Goal: Task Accomplishment & Management: Manage account settings

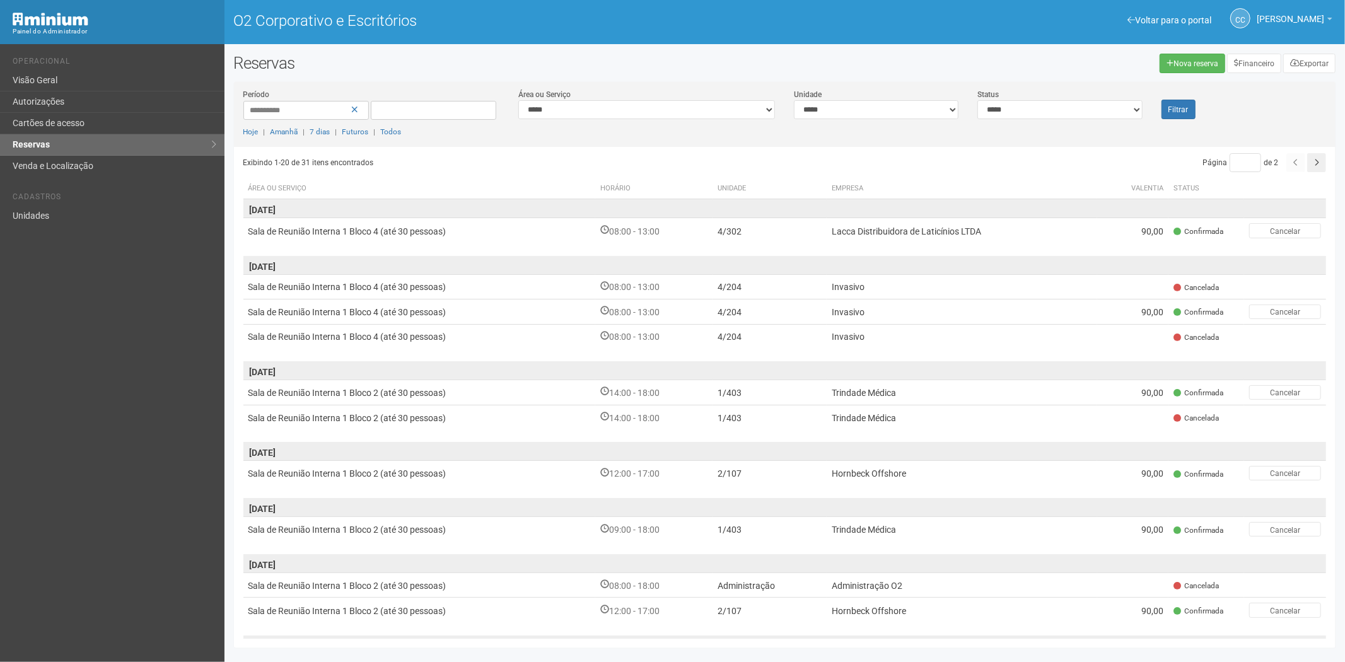
click at [136, 463] on div "Voltar para o portal Operacional Visão Geral Autorizações Cartões de acesso Res…" at bounding box center [112, 353] width 224 height 618
drag, startPoint x: 11, startPoint y: 421, endPoint x: 23, endPoint y: 400, distance: 24.3
click at [16, 412] on div "Voltar para o portal Operacional Visão Geral Autorizações Cartões de acesso Res…" at bounding box center [112, 353] width 224 height 618
click at [37, 117] on link "Cartões de acesso" at bounding box center [112, 123] width 224 height 21
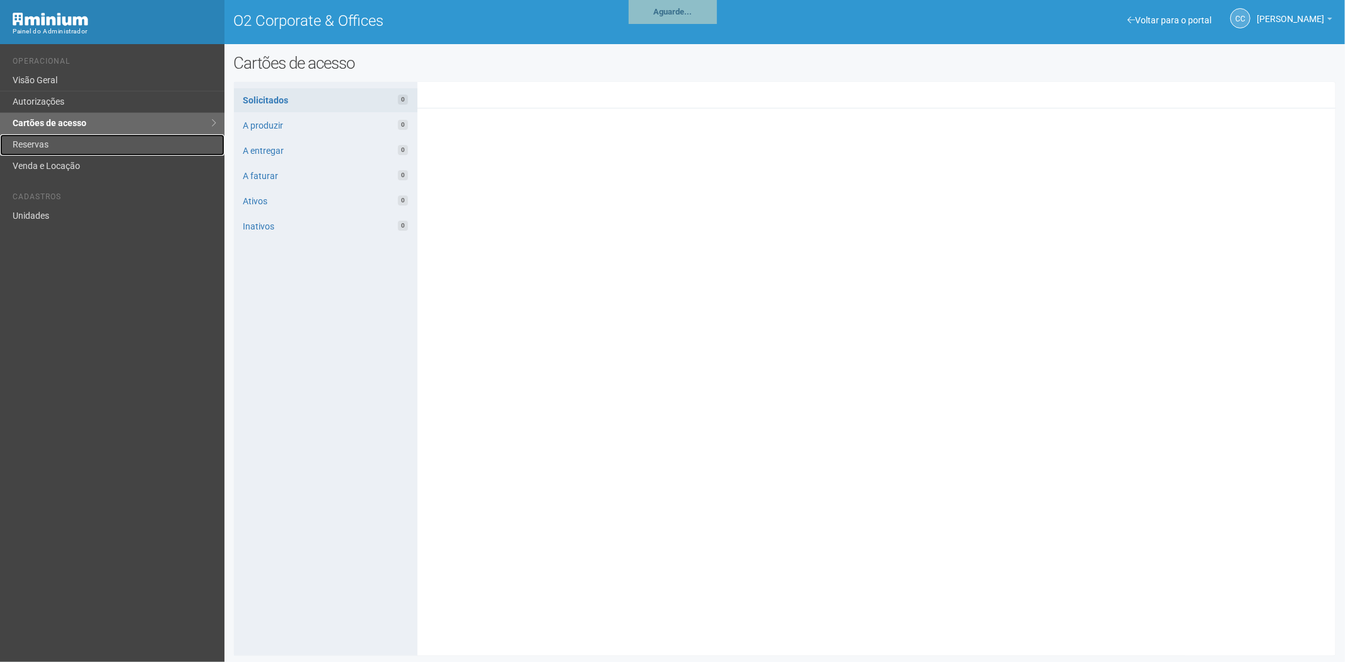
click at [41, 150] on link "Reservas" at bounding box center [112, 144] width 224 height 21
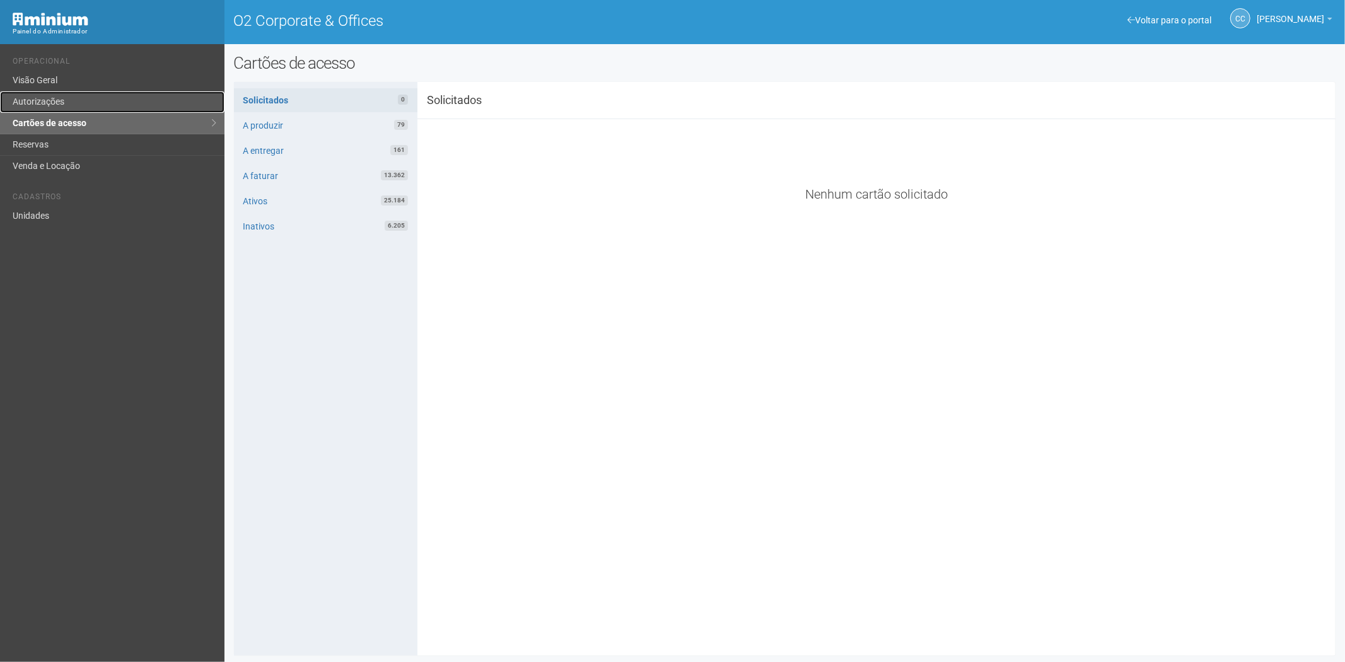
click at [69, 102] on link "Autorizações" at bounding box center [112, 101] width 224 height 21
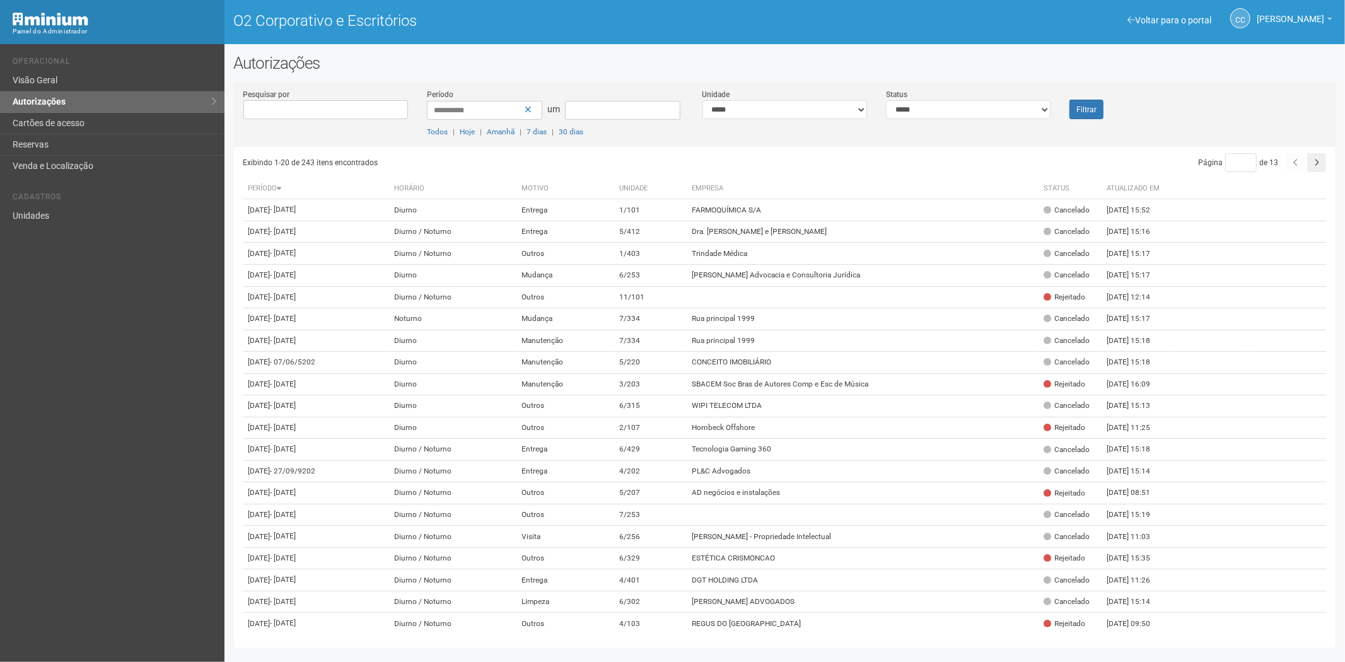
click at [156, 490] on div "Voltar para o portal Operacional Visão Geral Autorizações Cartões de acesso Res…" at bounding box center [112, 353] width 224 height 618
click at [52, 499] on div "Voltar para o portal Operacional Visão Geral Autorizações Cartões de acesso Res…" at bounding box center [112, 353] width 224 height 618
click at [59, 120] on font "Cartões de acesso" at bounding box center [49, 123] width 72 height 10
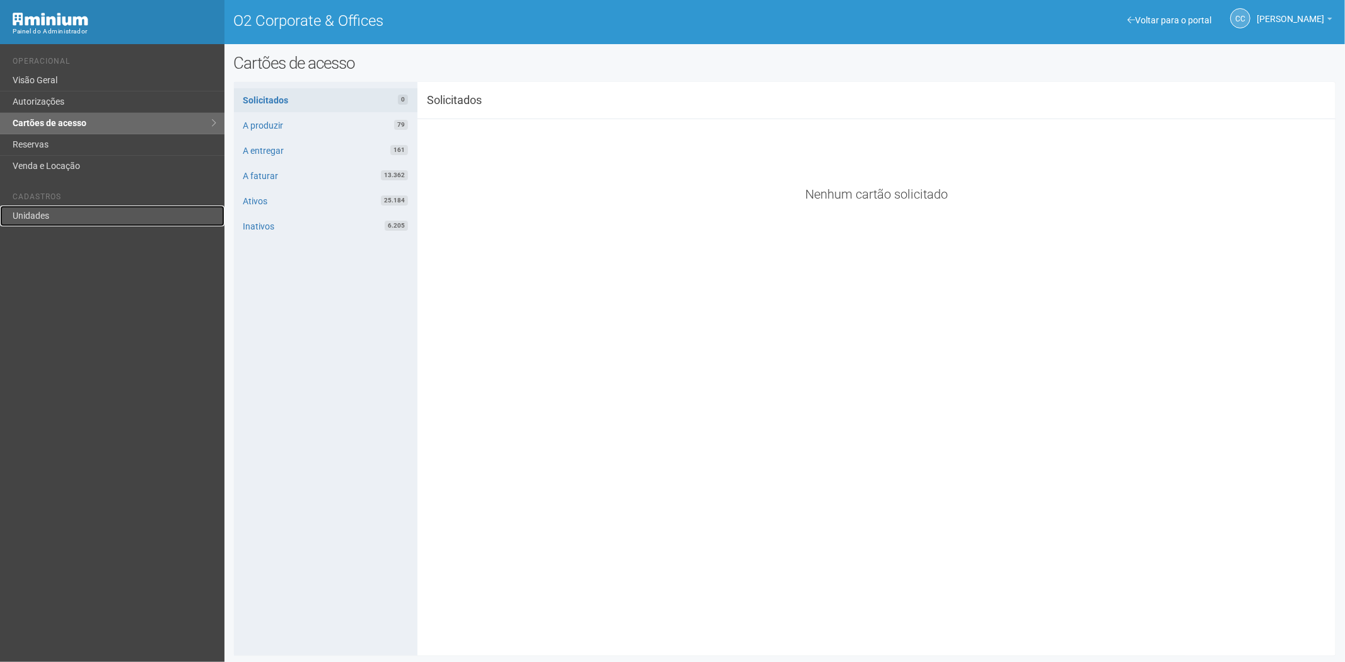
click at [52, 218] on link "Unidades" at bounding box center [112, 216] width 224 height 21
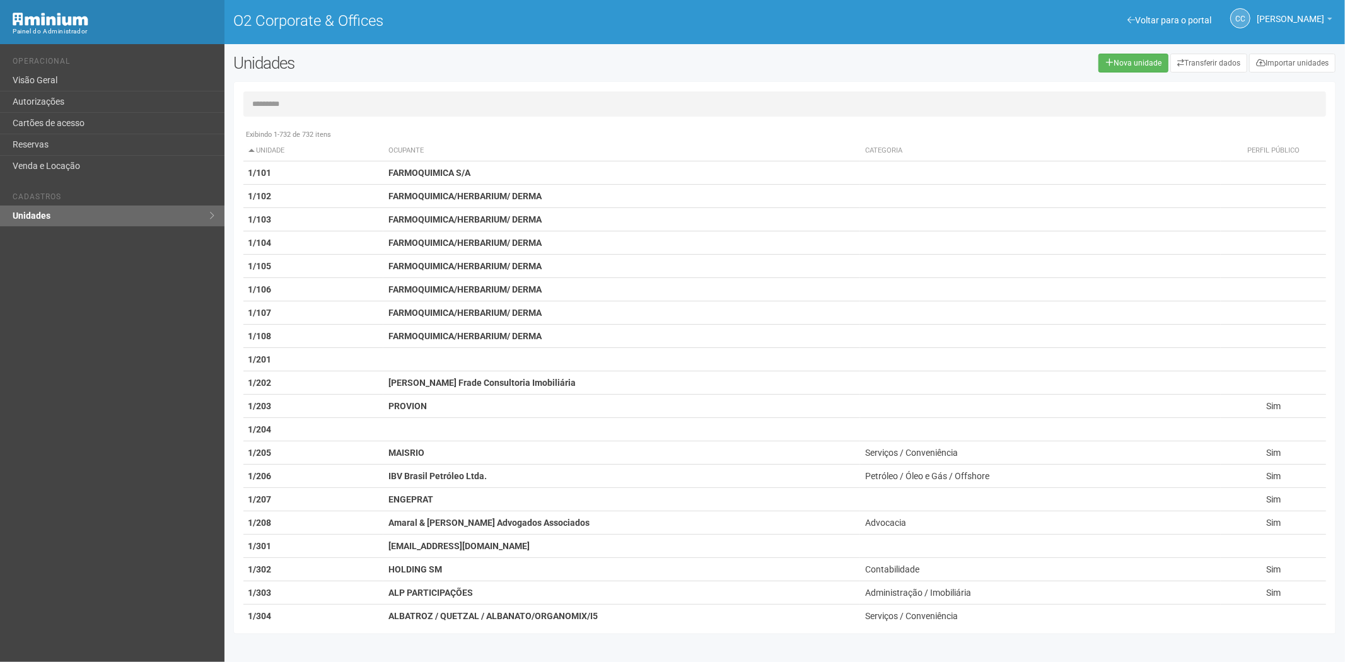
drag, startPoint x: 261, startPoint y: 110, endPoint x: 272, endPoint y: 116, distance: 12.4
click at [272, 121] on div "Exibindo 1-732 de 732 itens Unidade Ocupante Categoria Perfil público 1/101 FAR…" at bounding box center [785, 357] width 1102 height 533
click at [272, 116] on input "text" at bounding box center [784, 103] width 1083 height 25
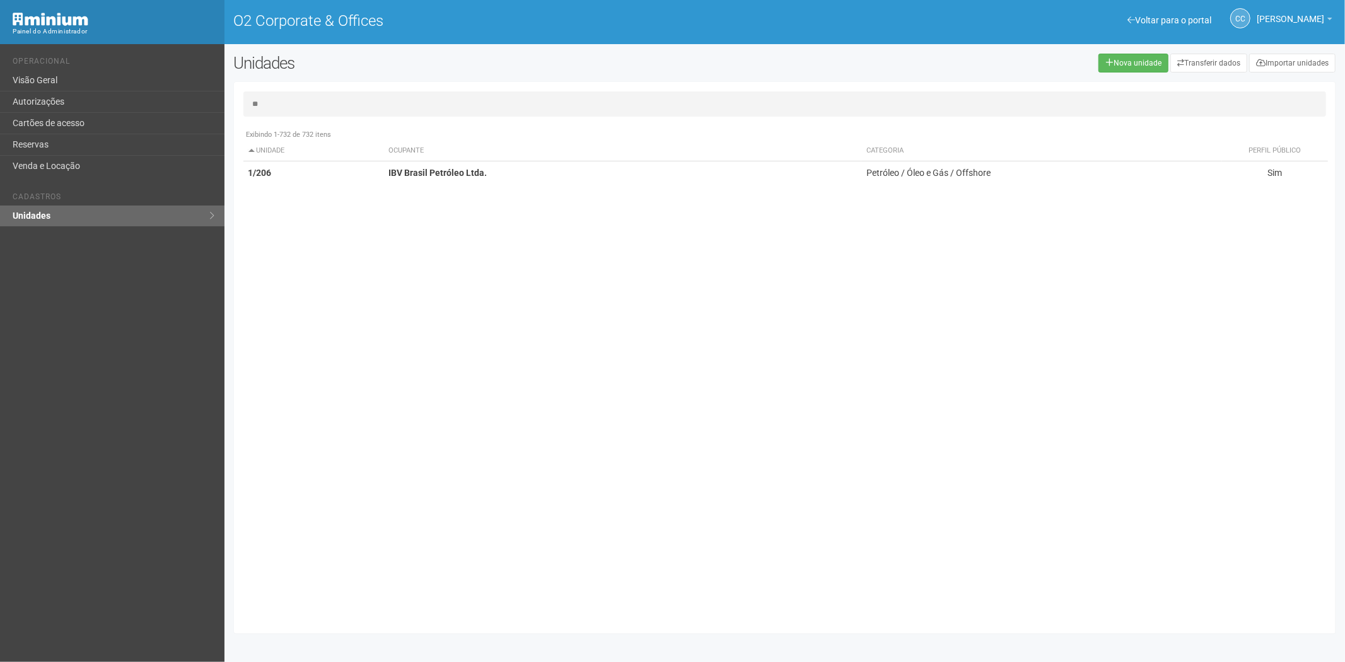
type input "**"
drag, startPoint x: 230, startPoint y: 377, endPoint x: 236, endPoint y: 284, distance: 93.5
click at [234, 363] on div "Unidades Nova unidade Transferir dados Importar unidades ** Exibindo 1-732 de 7…" at bounding box center [784, 347] width 1121 height 586
click at [281, 104] on input "**" at bounding box center [784, 103] width 1083 height 25
click at [130, 117] on link "Cartões de acesso" at bounding box center [112, 123] width 224 height 21
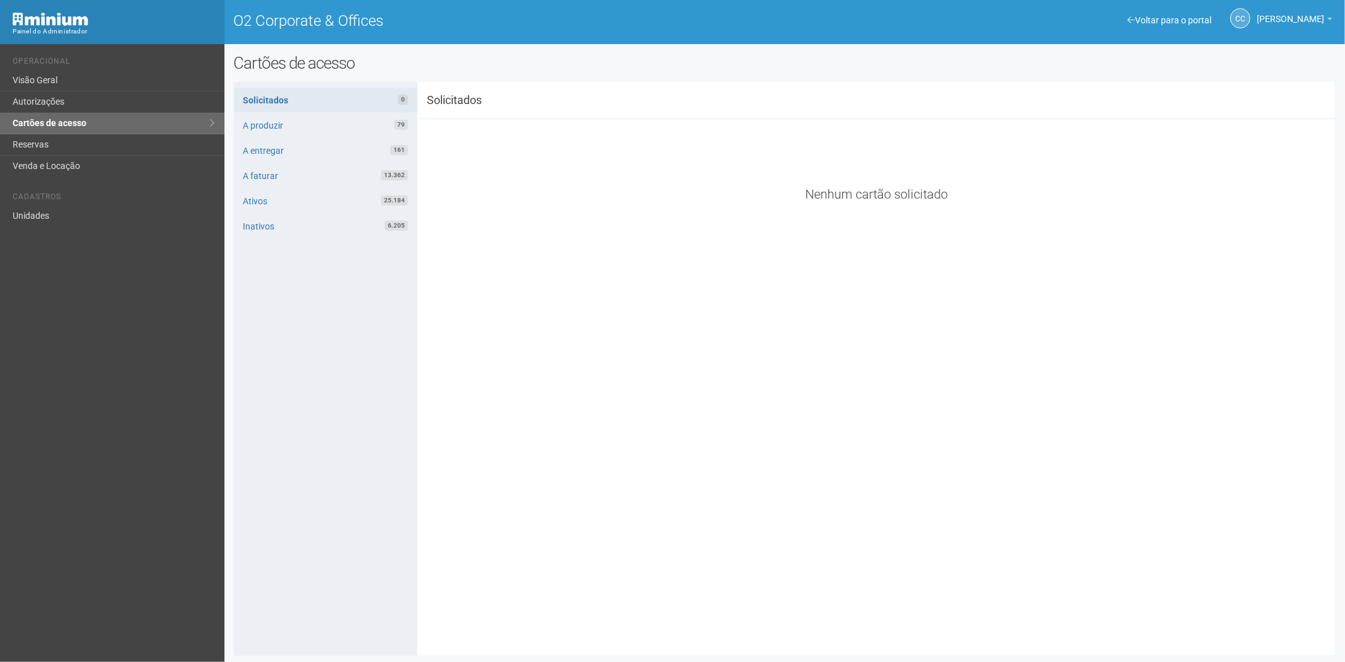
click at [554, 600] on div "**********" at bounding box center [785, 368] width 1102 height 555
click at [66, 142] on link "Reservas" at bounding box center [112, 144] width 224 height 21
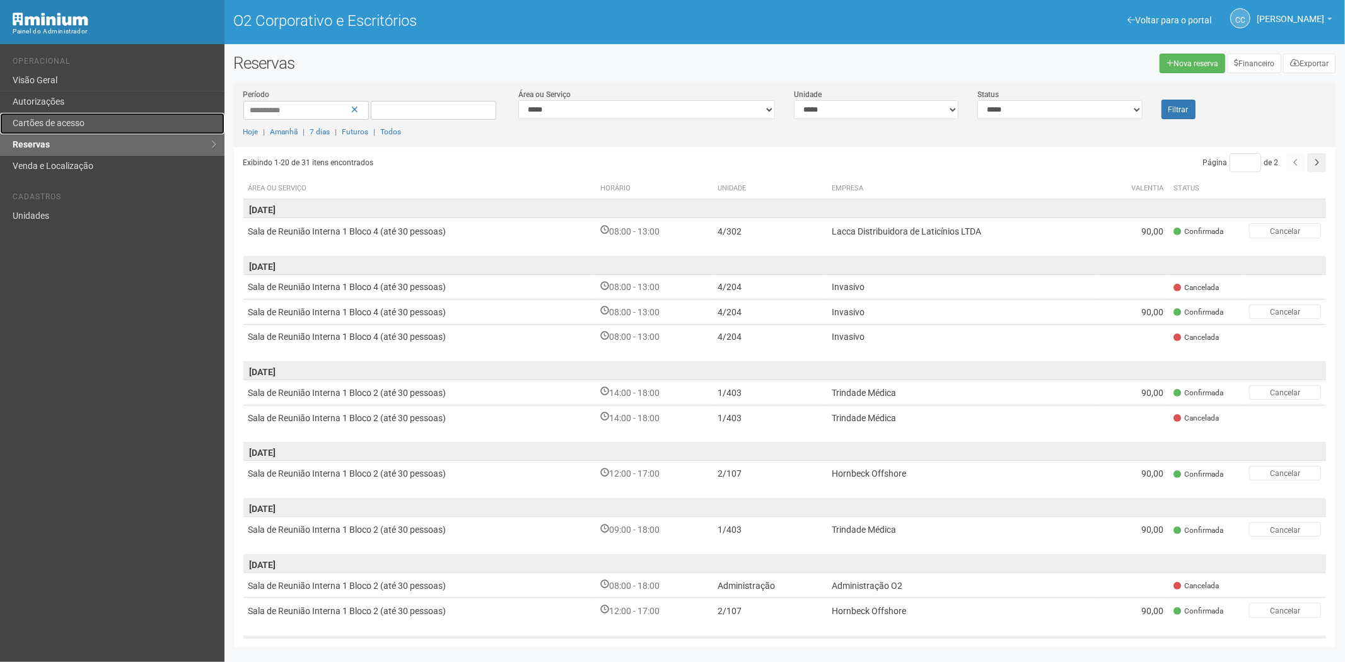
click at [83, 122] on font "Cartões de acesso" at bounding box center [49, 123] width 72 height 10
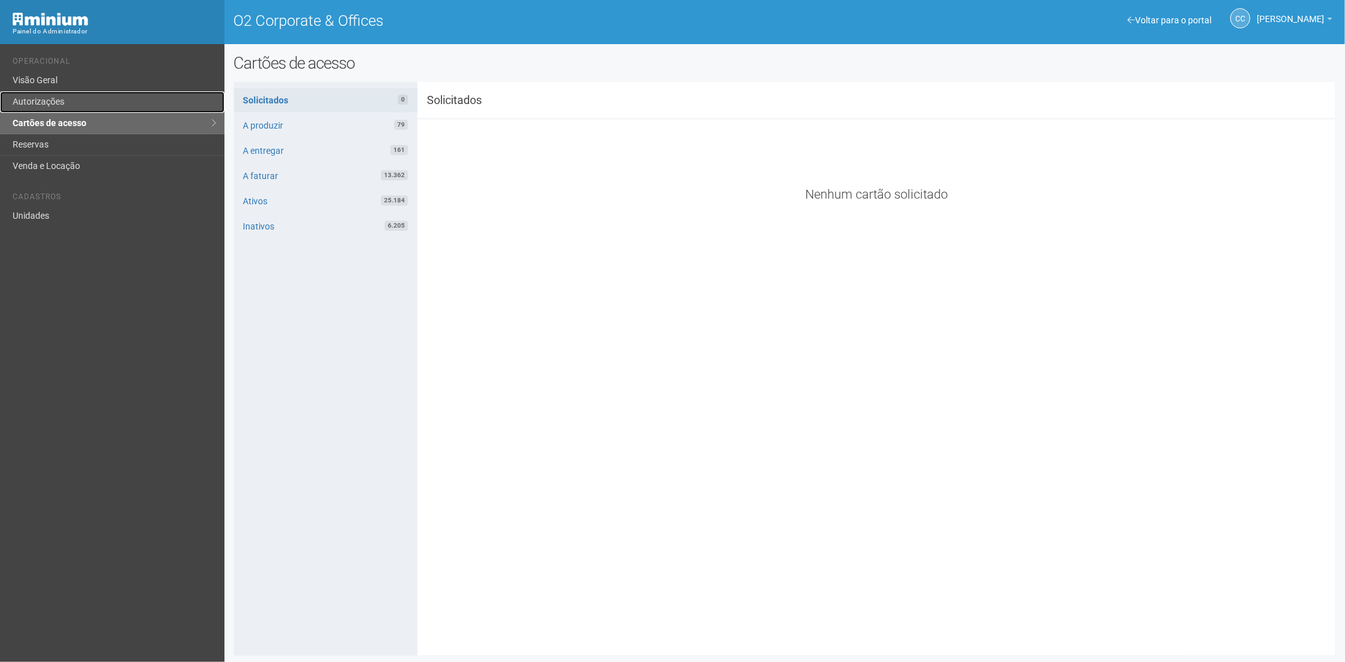
click at [122, 100] on link "Autorizações" at bounding box center [112, 101] width 224 height 21
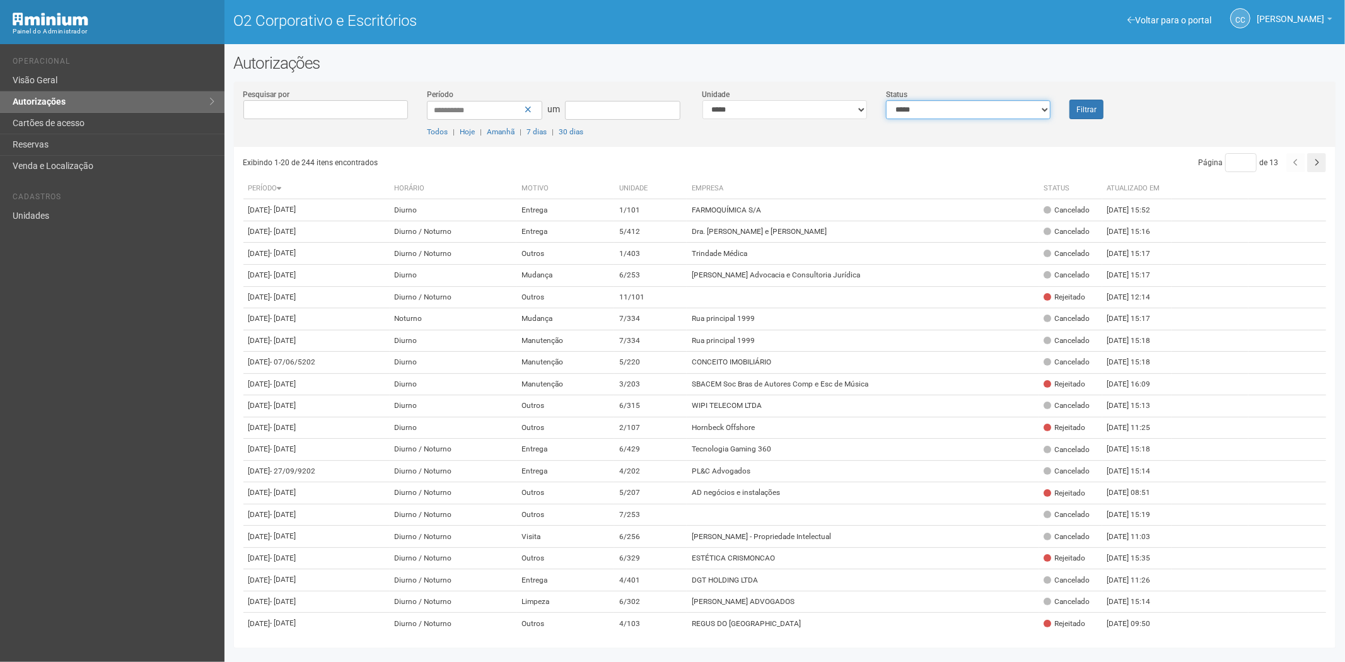
drag, startPoint x: 955, startPoint y: 108, endPoint x: 943, endPoint y: 117, distance: 15.4
click at [955, 108] on select "**********" at bounding box center [968, 109] width 165 height 19
select select "*"
click at [886, 100] on select "**********" at bounding box center [968, 109] width 165 height 19
click at [1076, 107] on font "Filtrar" at bounding box center [1086, 109] width 20 height 9
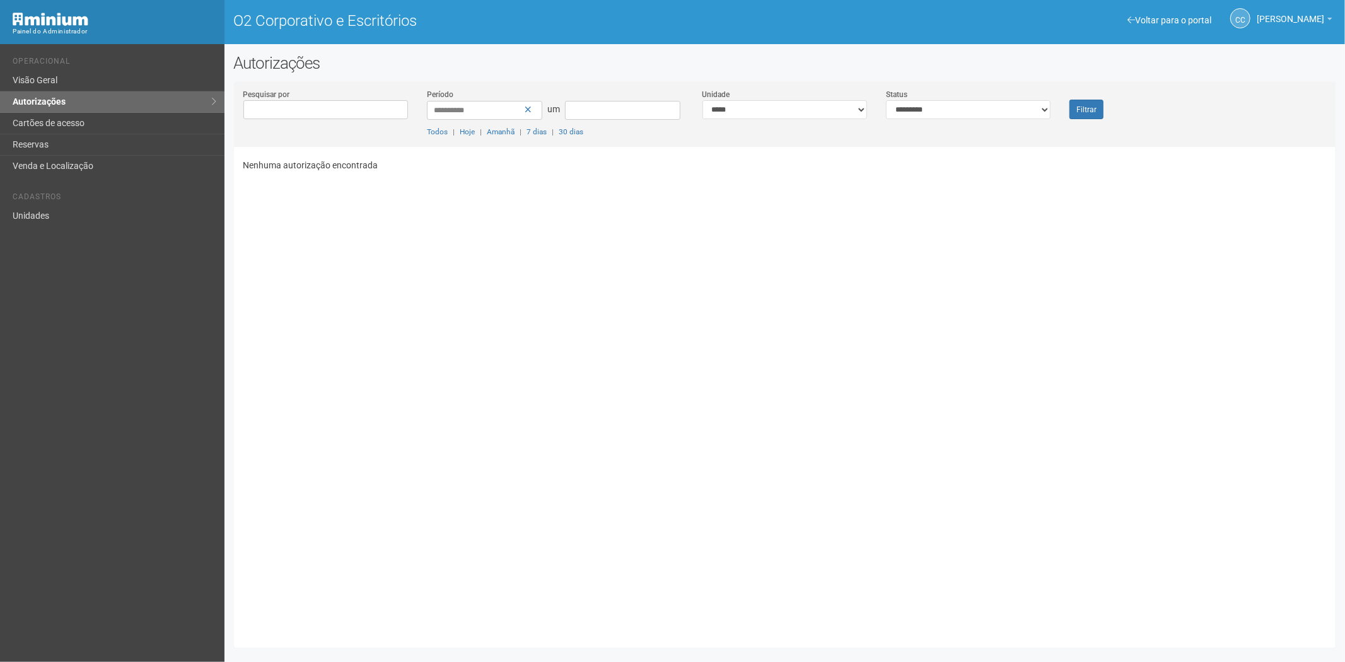
click at [223, 377] on div "Voltar para o portal Operacional Visão Geral Autorizações Cartões de acesso Res…" at bounding box center [112, 353] width 224 height 618
click at [45, 119] on font "Cartões de acesso" at bounding box center [49, 123] width 72 height 10
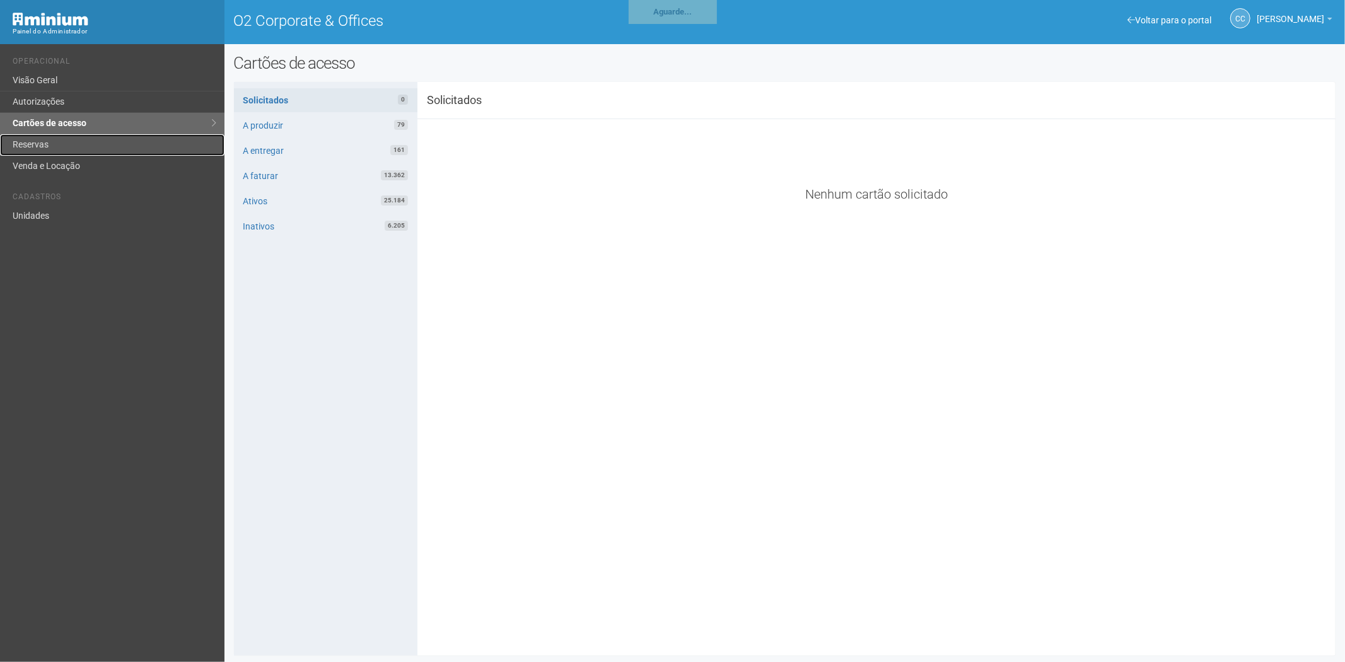
click at [44, 141] on link "Reservas" at bounding box center [112, 144] width 224 height 21
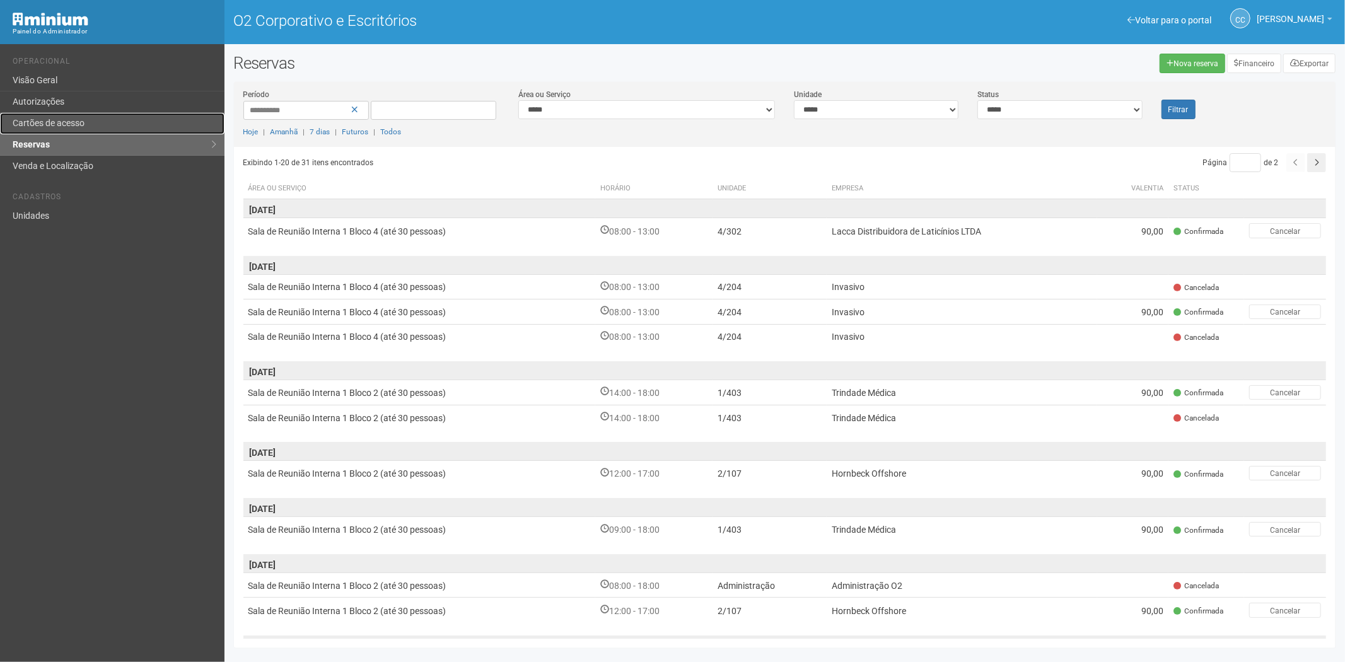
click at [57, 116] on link "Cartões de acesso" at bounding box center [112, 123] width 224 height 21
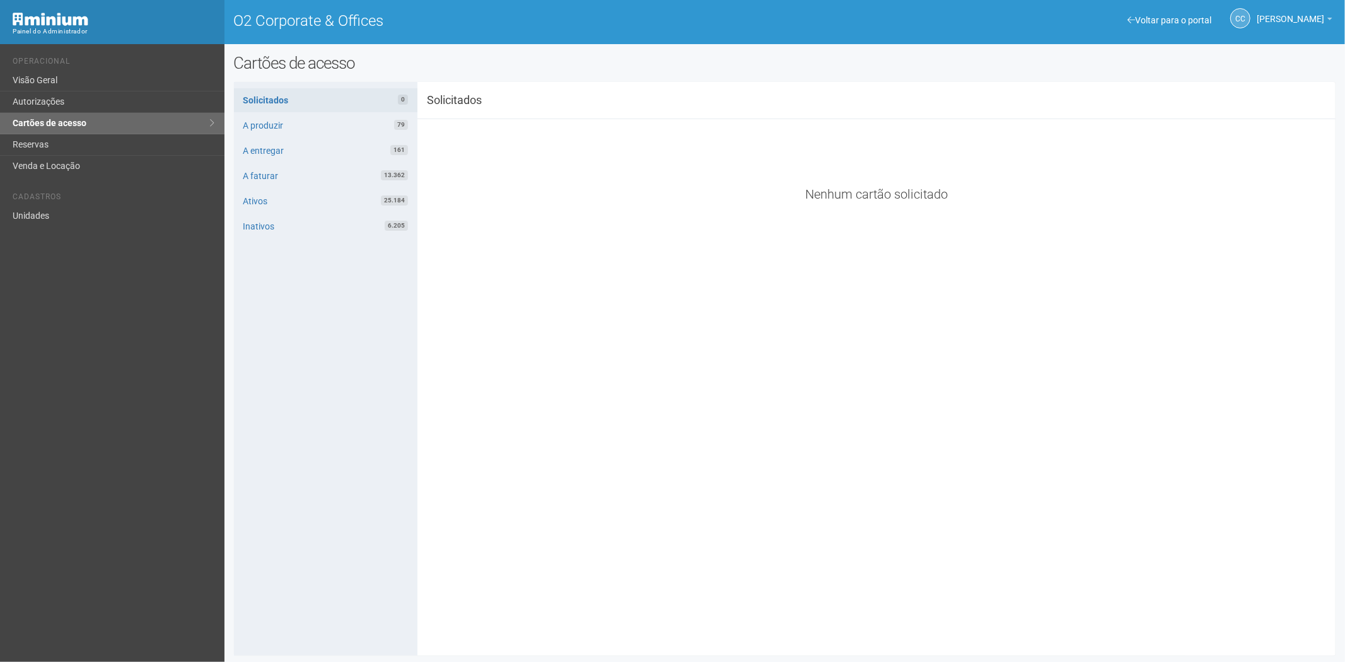
drag, startPoint x: 197, startPoint y: 586, endPoint x: 248, endPoint y: 163, distance: 426.8
click at [204, 572] on div "Voltar para o portal Operacional Visão Geral Autorizações Cartões de acesso Res…" at bounding box center [112, 353] width 224 height 618
click at [63, 135] on link "Reservas" at bounding box center [112, 144] width 224 height 21
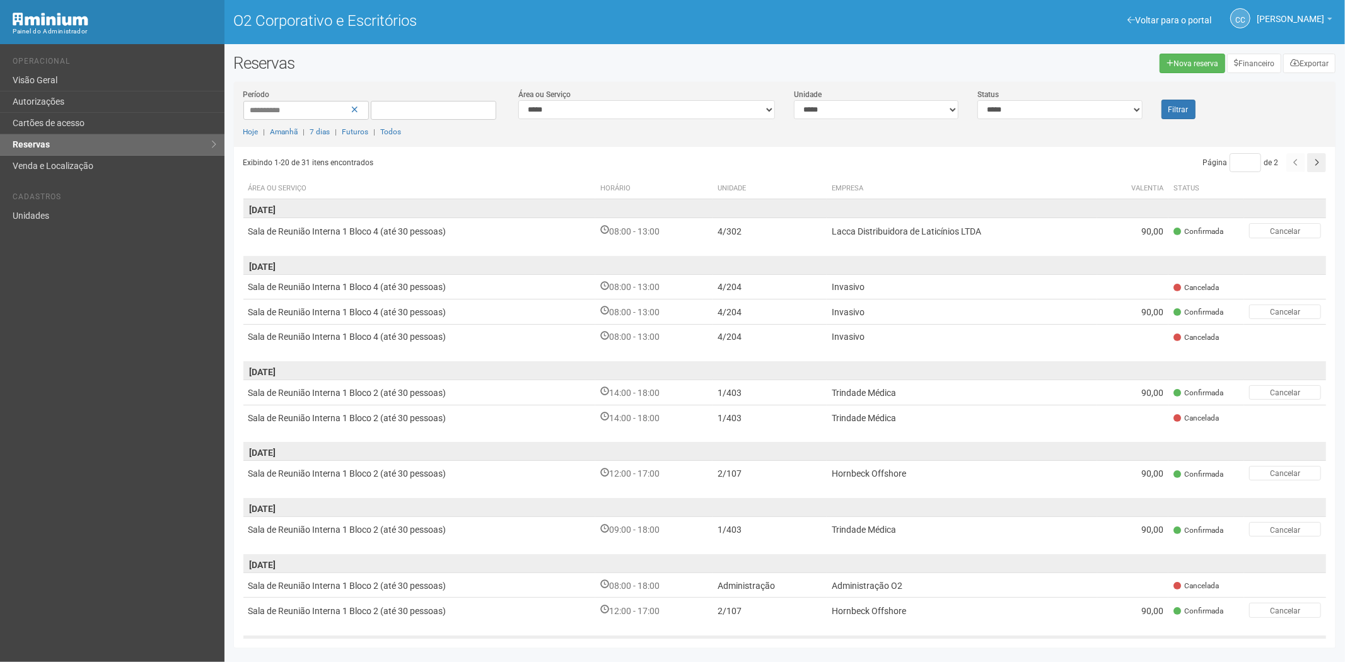
drag, startPoint x: 111, startPoint y: 474, endPoint x: 114, endPoint y: 481, distance: 6.8
click at [114, 481] on div "Voltar para o portal Operacional Visão Geral Autorizações Cartões de acesso Res…" at bounding box center [112, 353] width 224 height 618
click at [226, 531] on div "**********" at bounding box center [784, 354] width 1121 height 601
click at [83, 120] on font "Cartões de acesso" at bounding box center [49, 123] width 72 height 10
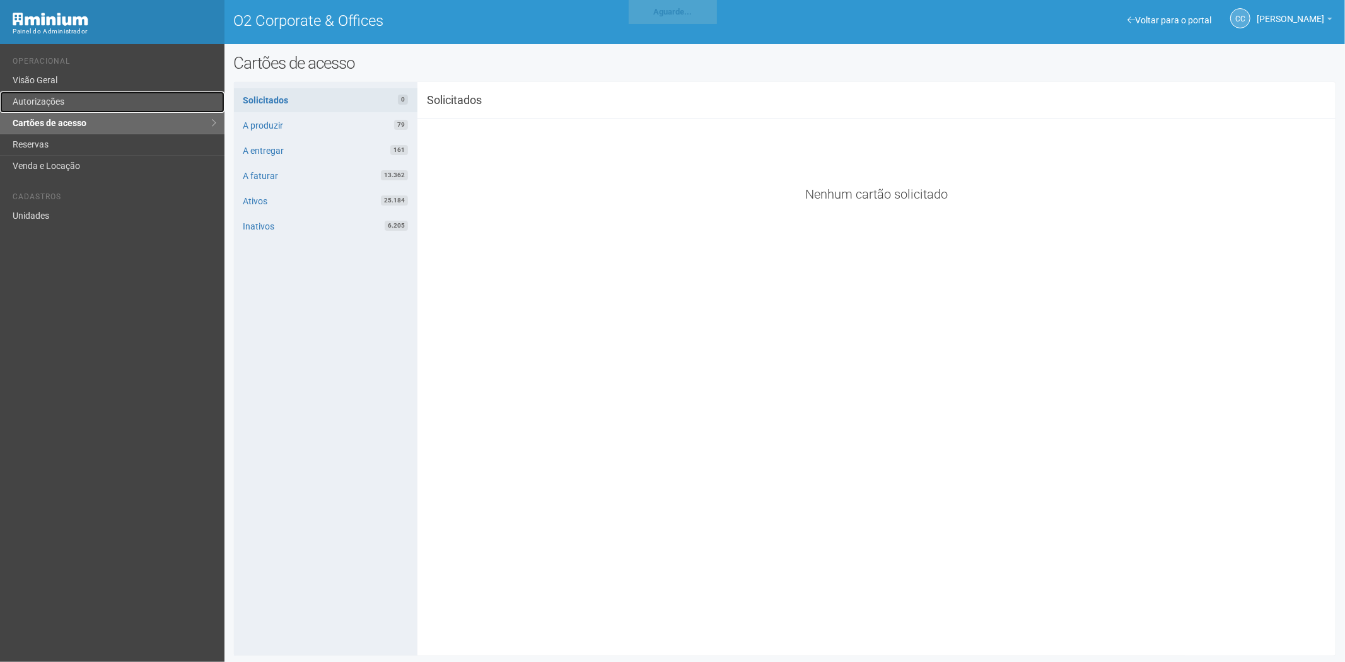
click at [63, 103] on link "Autorizações" at bounding box center [112, 101] width 224 height 21
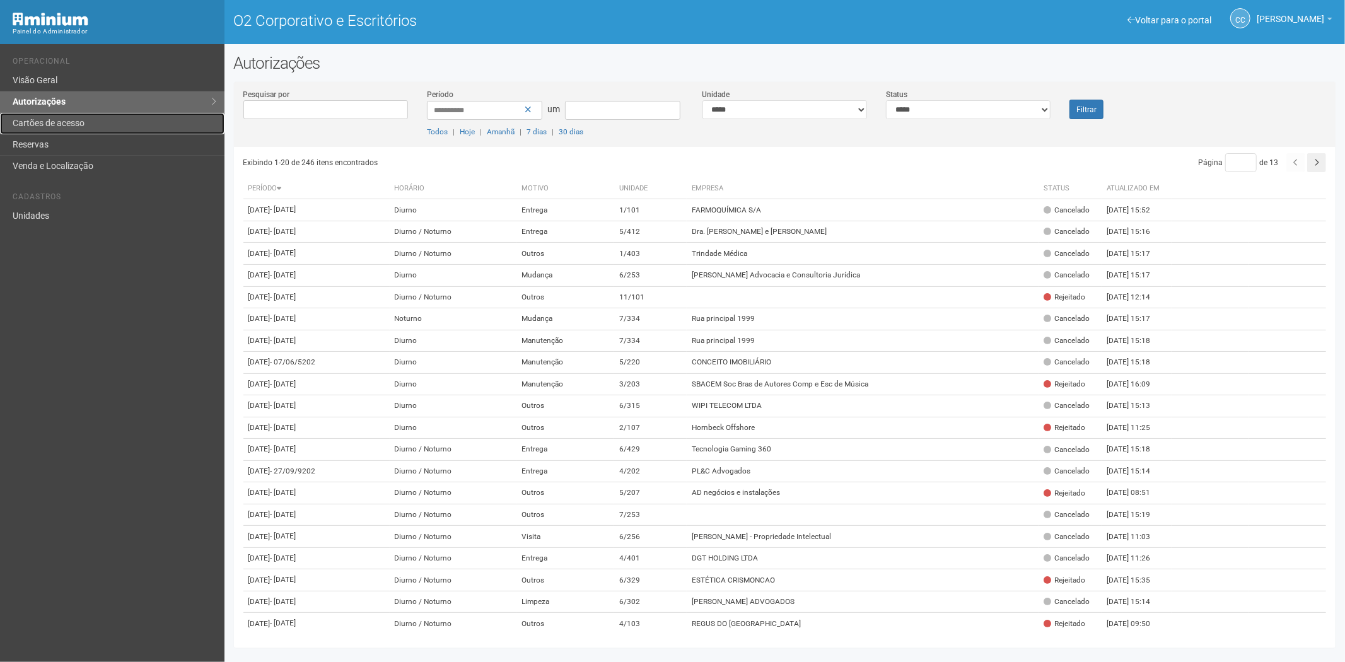
click at [100, 121] on link "Cartões de acesso" at bounding box center [112, 123] width 224 height 21
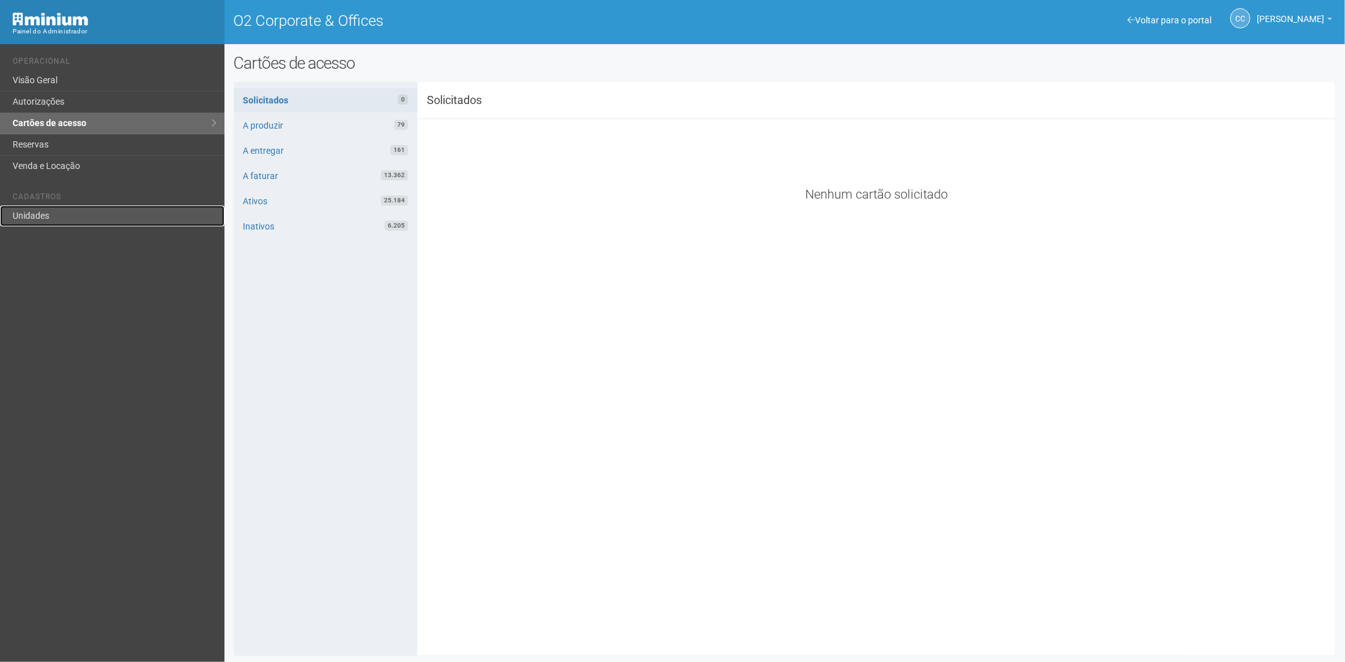
drag, startPoint x: 38, startPoint y: 223, endPoint x: 120, endPoint y: 178, distance: 93.1
click at [39, 223] on link "Unidades" at bounding box center [112, 216] width 224 height 21
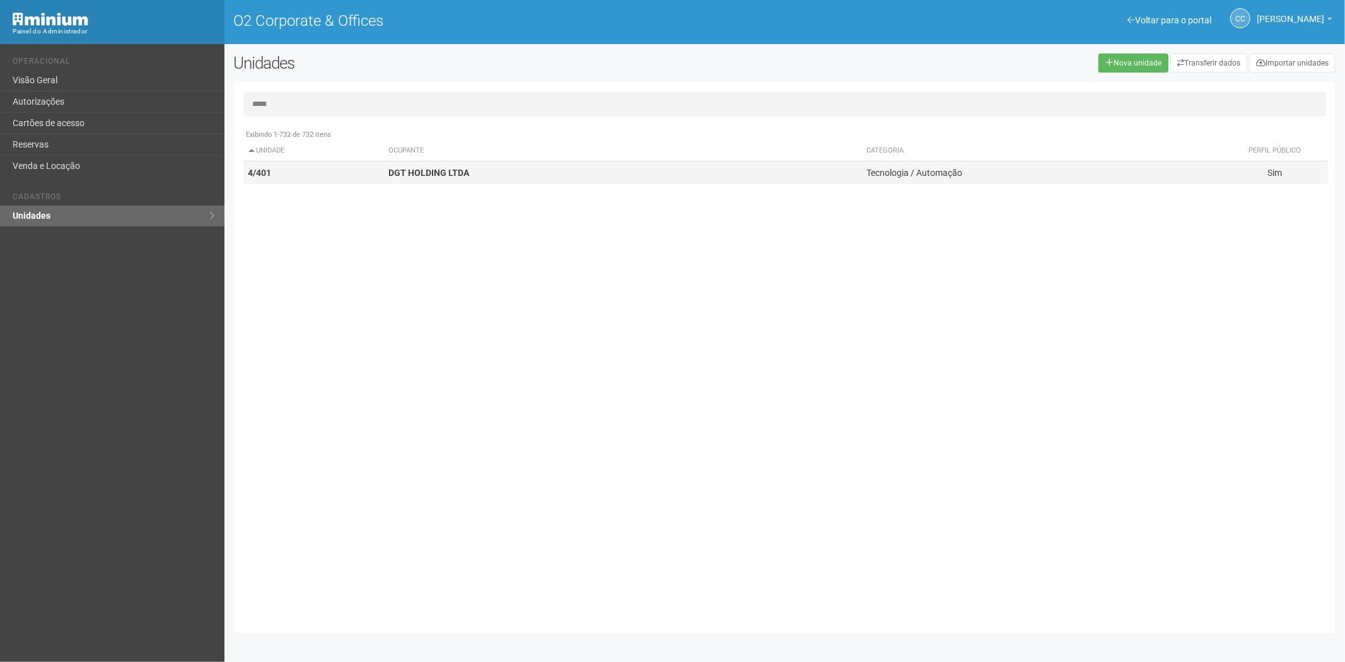
type input "*****"
click at [372, 171] on td "4/401" at bounding box center [313, 172] width 141 height 23
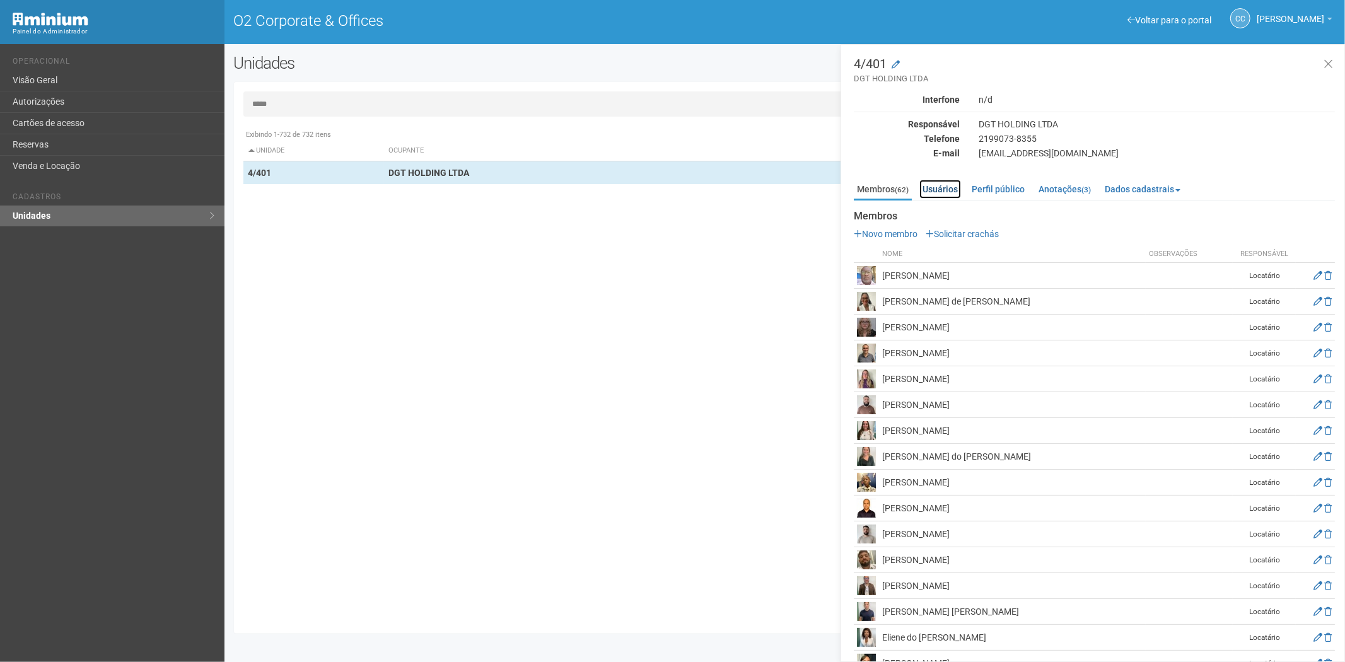
click at [936, 187] on link "Usuários" at bounding box center [940, 189] width 42 height 19
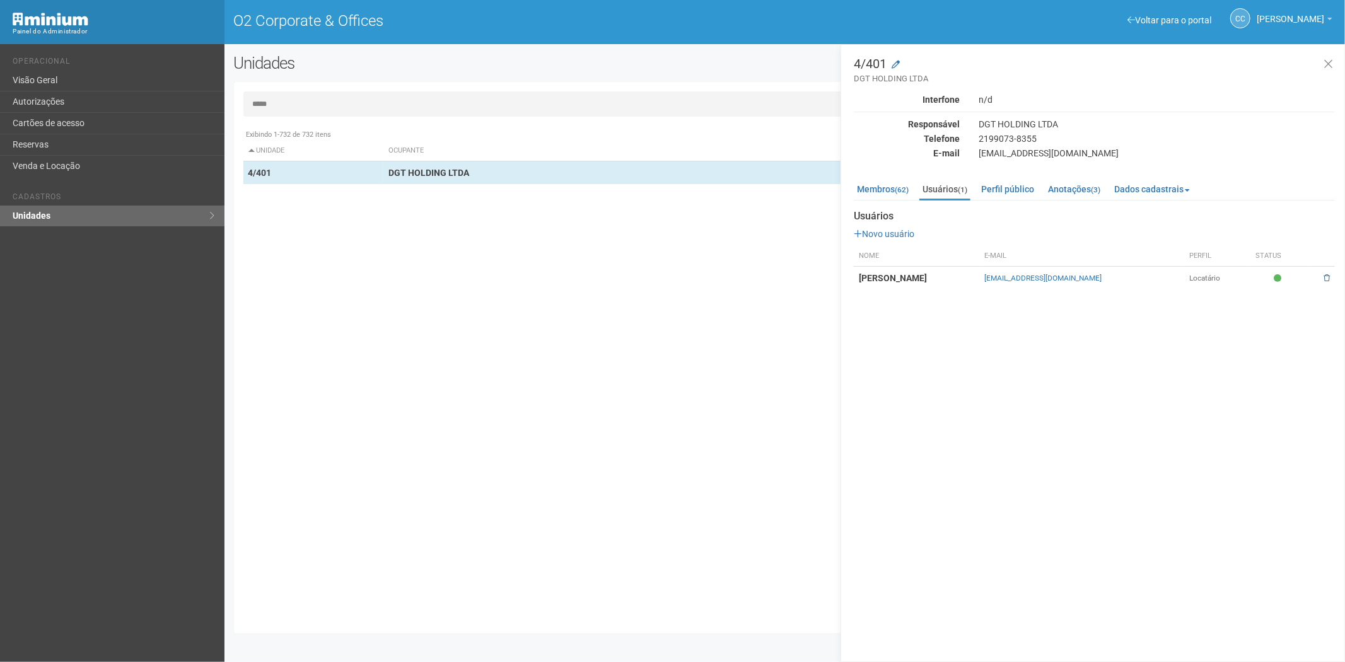
click at [478, 80] on div "Unidades" at bounding box center [457, 68] width 467 height 28
click at [460, 101] on input "*****" at bounding box center [784, 103] width 1083 height 25
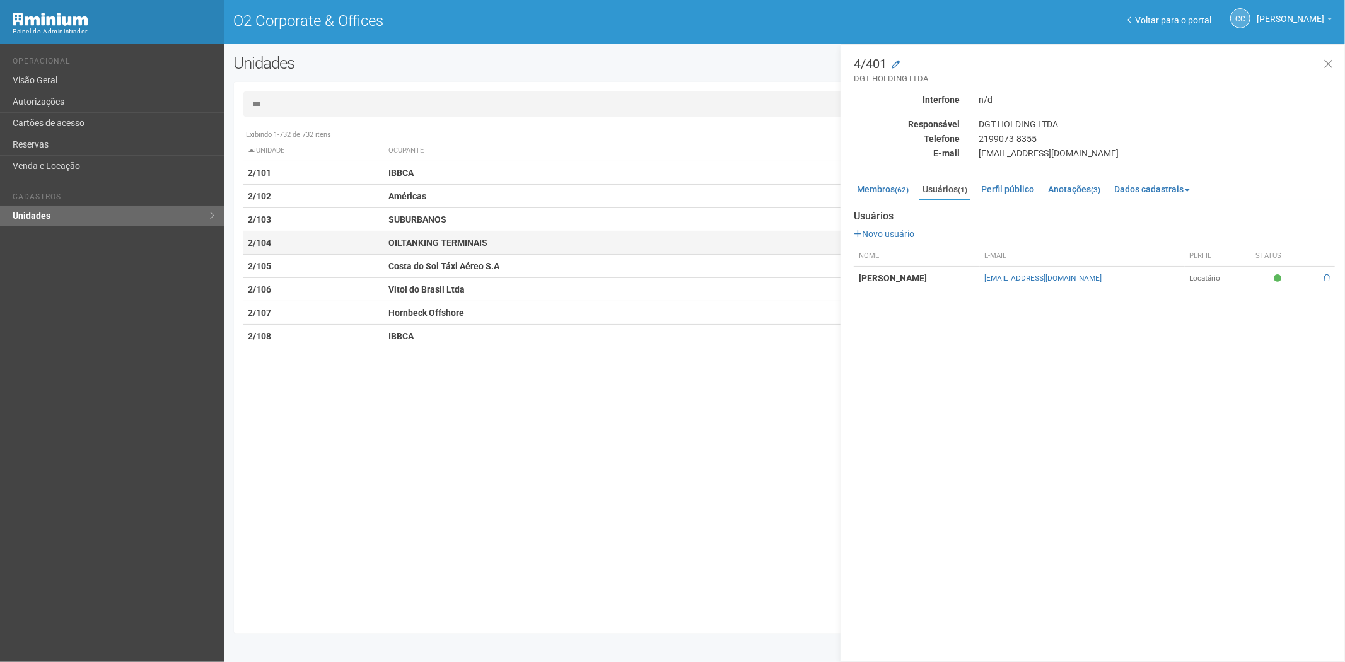
click at [421, 243] on strong "OILTANKING TERMINAIS" at bounding box center [437, 243] width 99 height 10
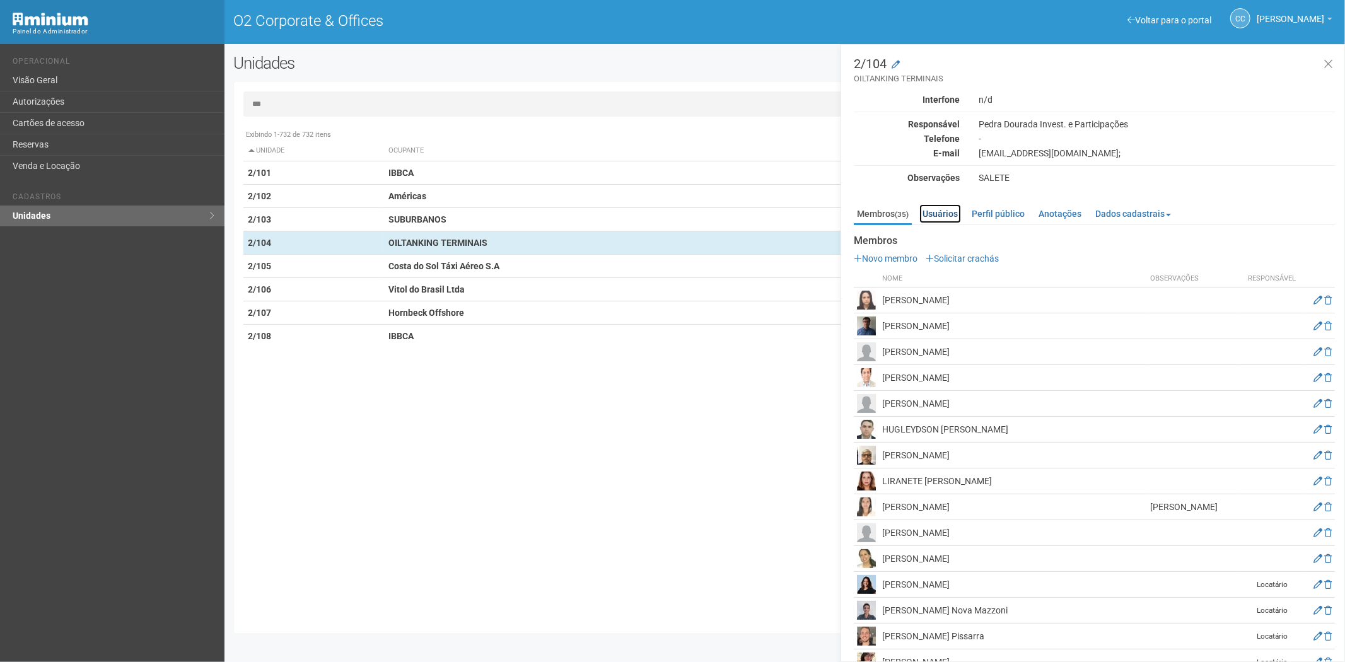
click at [954, 218] on link "Usuários" at bounding box center [940, 213] width 42 height 19
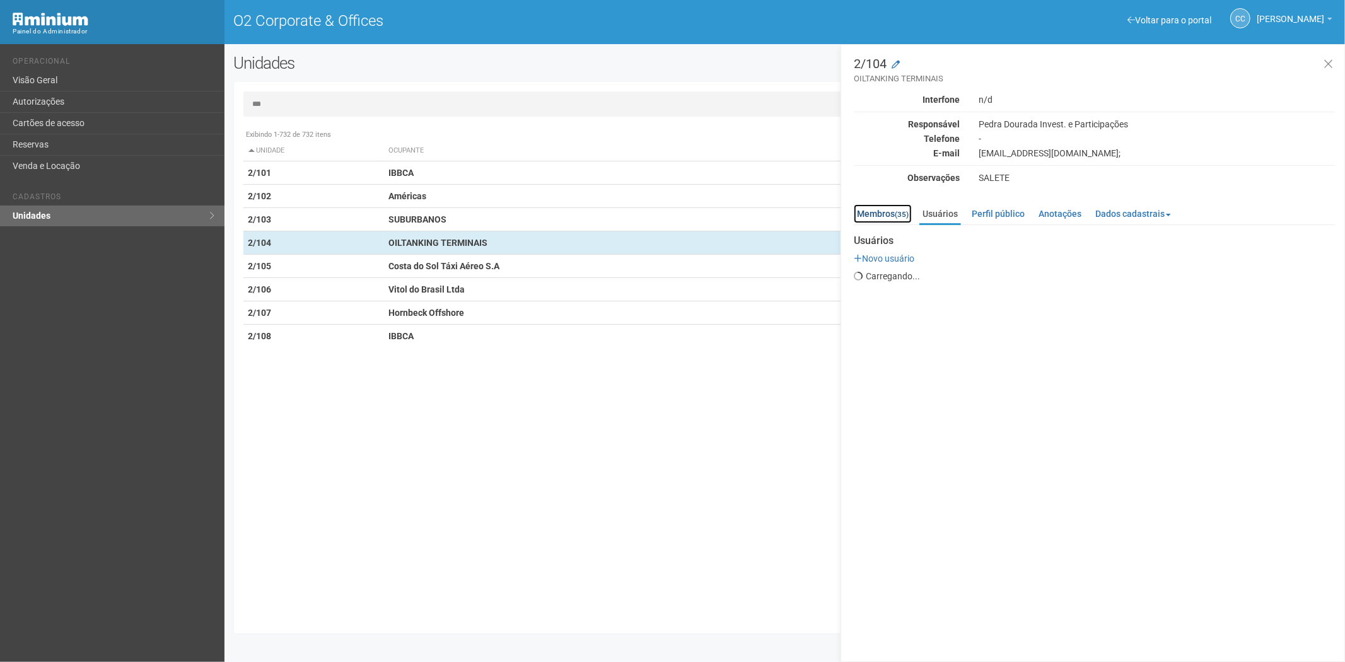
click at [877, 206] on link "Membros (35)" at bounding box center [883, 213] width 58 height 19
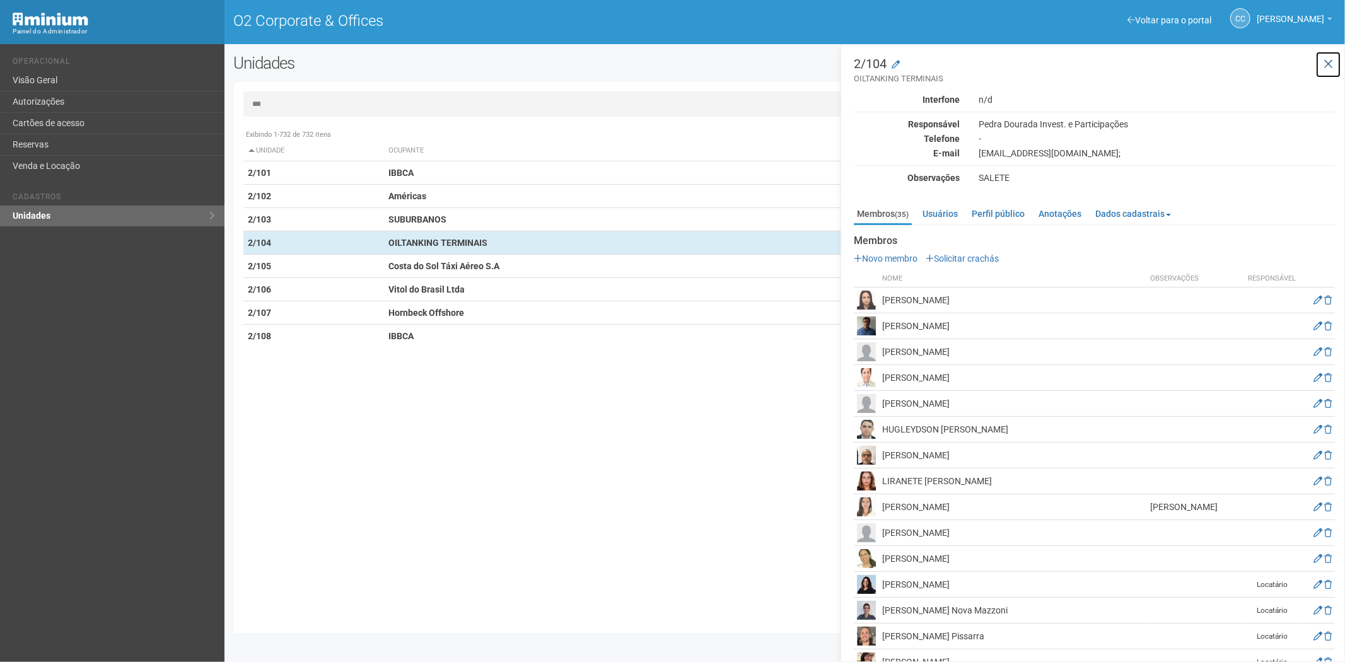
click at [1333, 62] on button at bounding box center [1328, 64] width 26 height 27
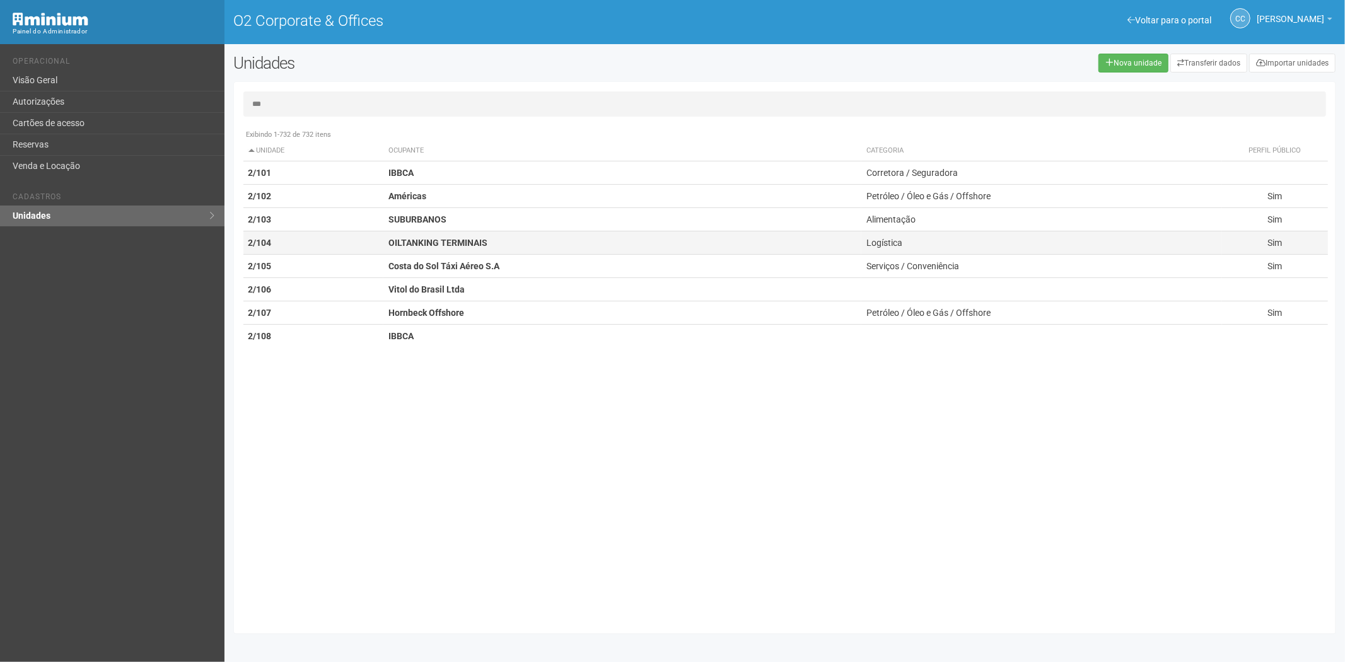
click at [336, 237] on td "2/104" at bounding box center [313, 242] width 141 height 23
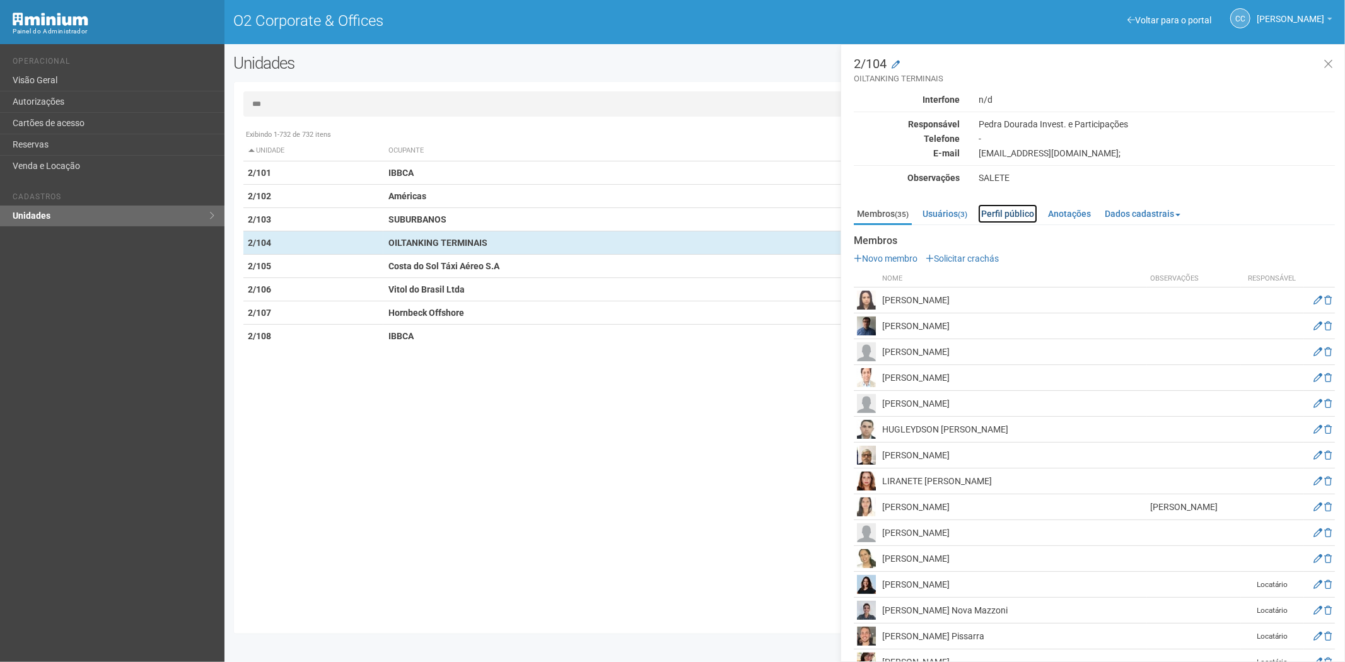
click at [1011, 214] on link "Perfil público" at bounding box center [1007, 213] width 59 height 19
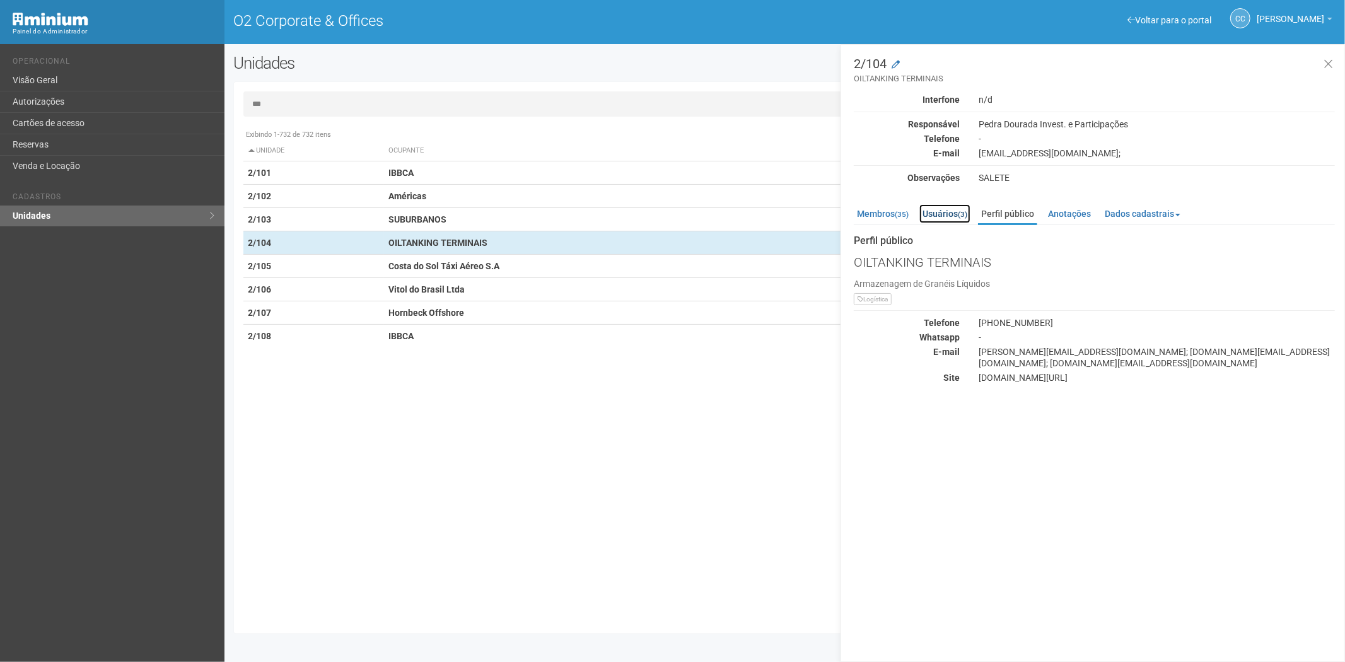
click at [953, 221] on link "Usuários (3)" at bounding box center [944, 213] width 51 height 19
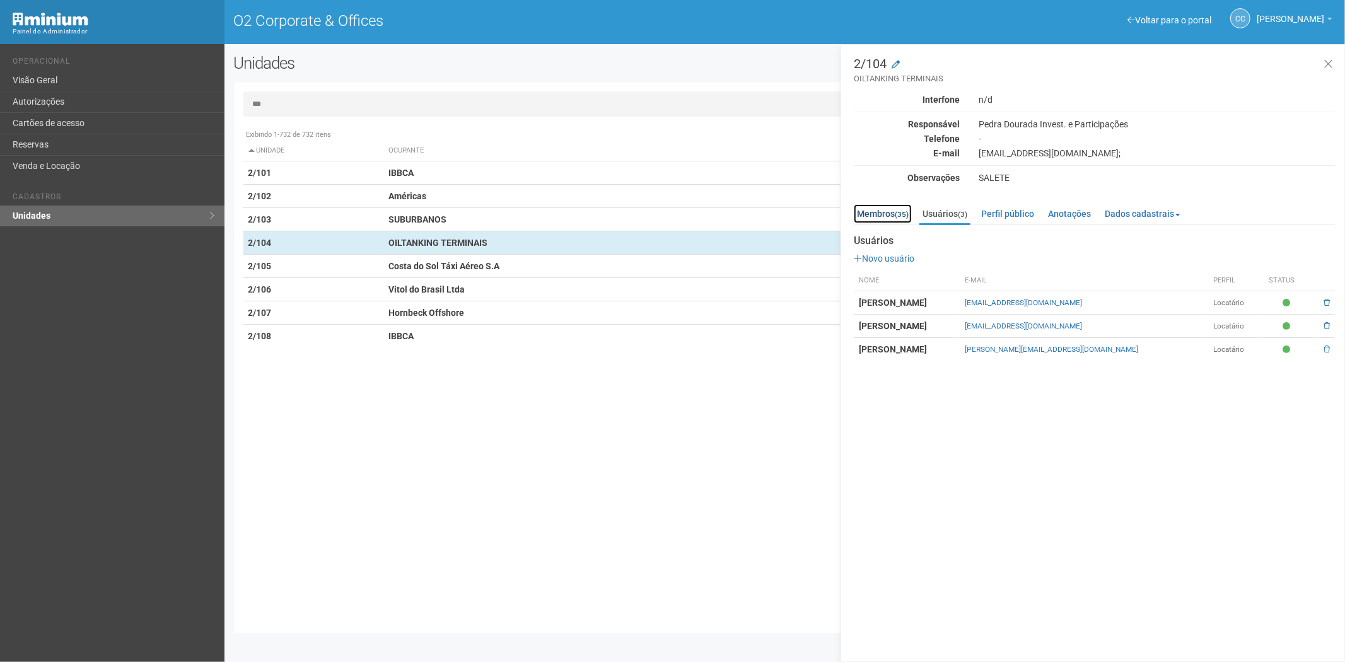
click at [892, 211] on link "Membros (35)" at bounding box center [883, 213] width 58 height 19
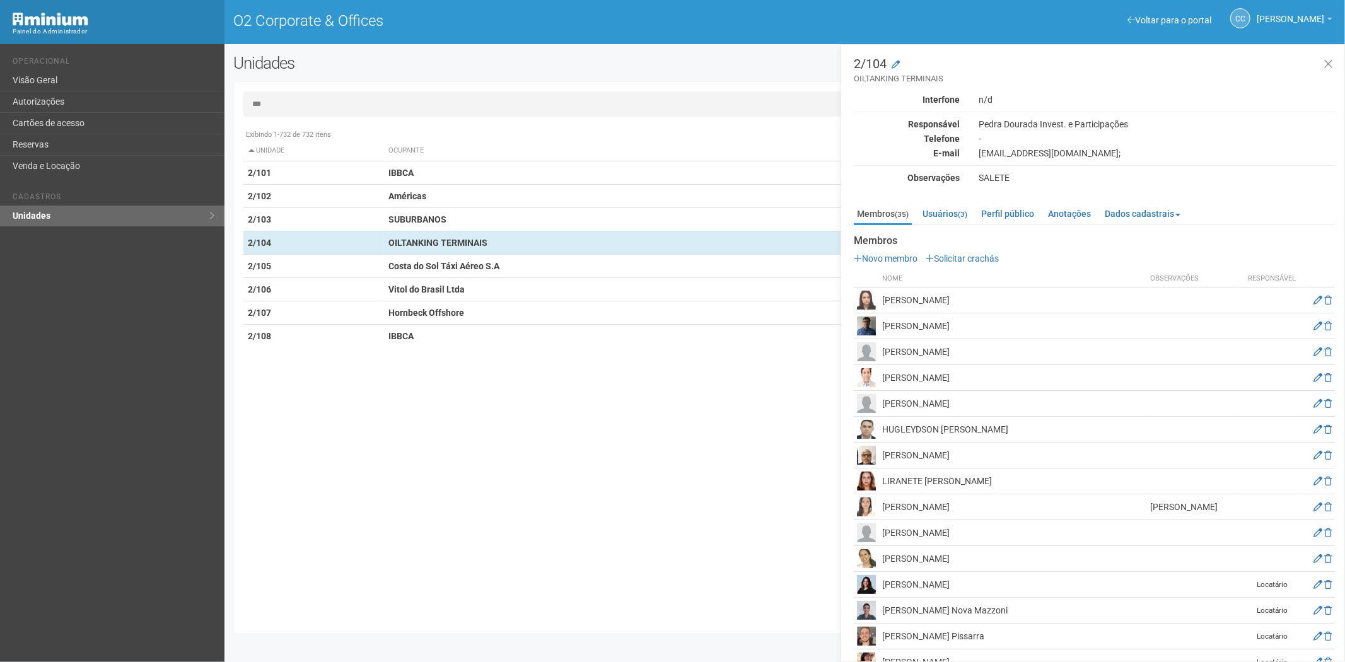
click at [295, 98] on input "***" at bounding box center [784, 103] width 1083 height 25
click at [295, 100] on input "***" at bounding box center [784, 103] width 1083 height 25
type input "*"
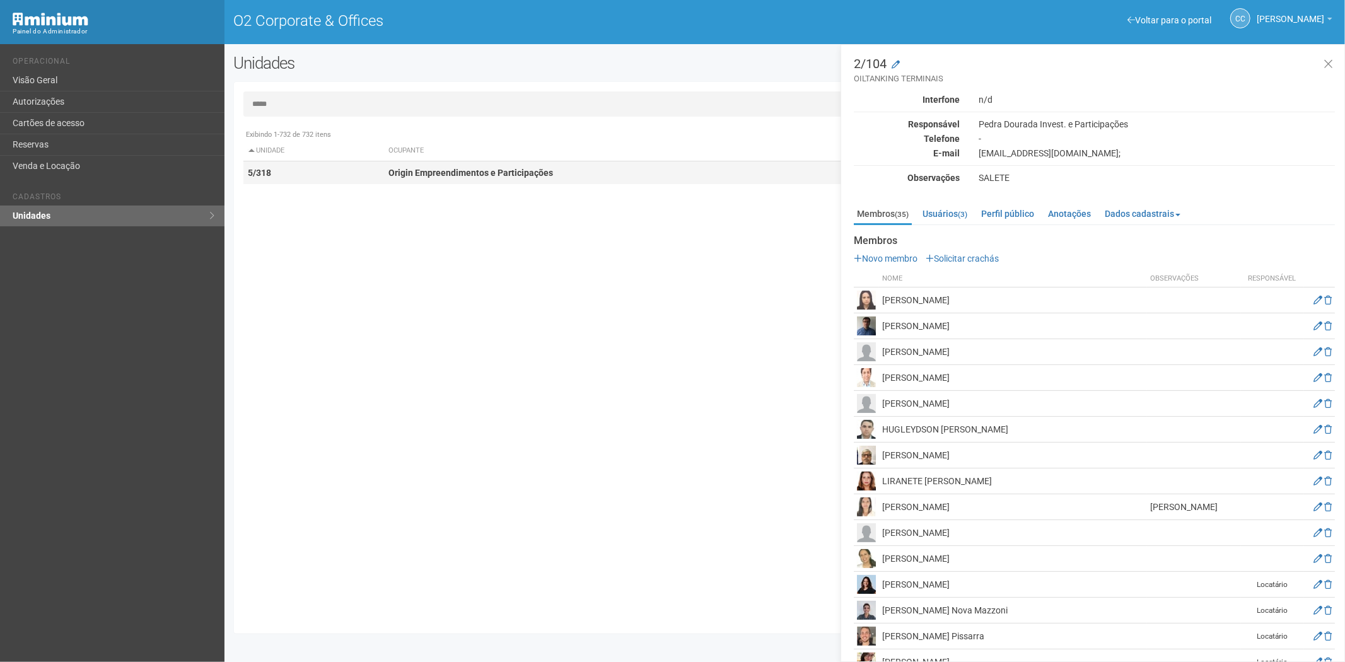
type input "*****"
click at [312, 175] on td "5/318" at bounding box center [313, 172] width 141 height 23
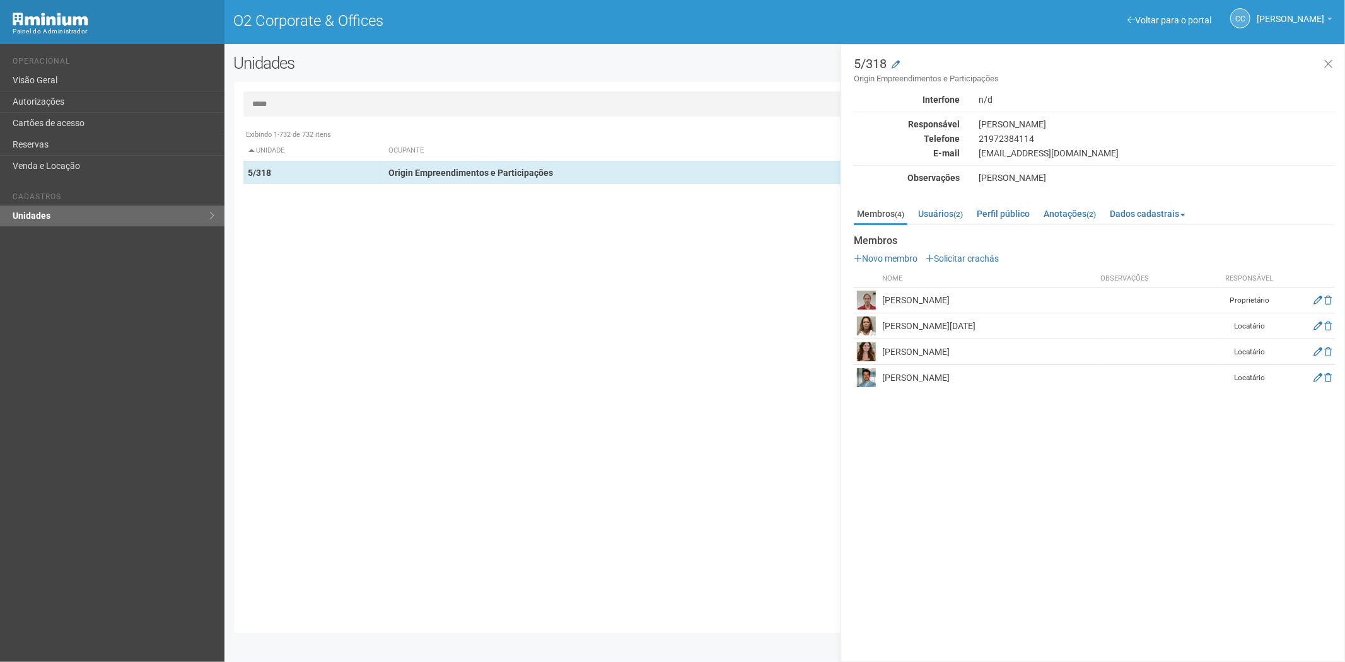
click at [967, 250] on div "Membros Novo membro Solicitar crachás Nome Observações Responsável Luiz Rodolfo…" at bounding box center [1094, 312] width 481 height 155
click at [962, 256] on link "Solicitar crachás" at bounding box center [962, 258] width 73 height 10
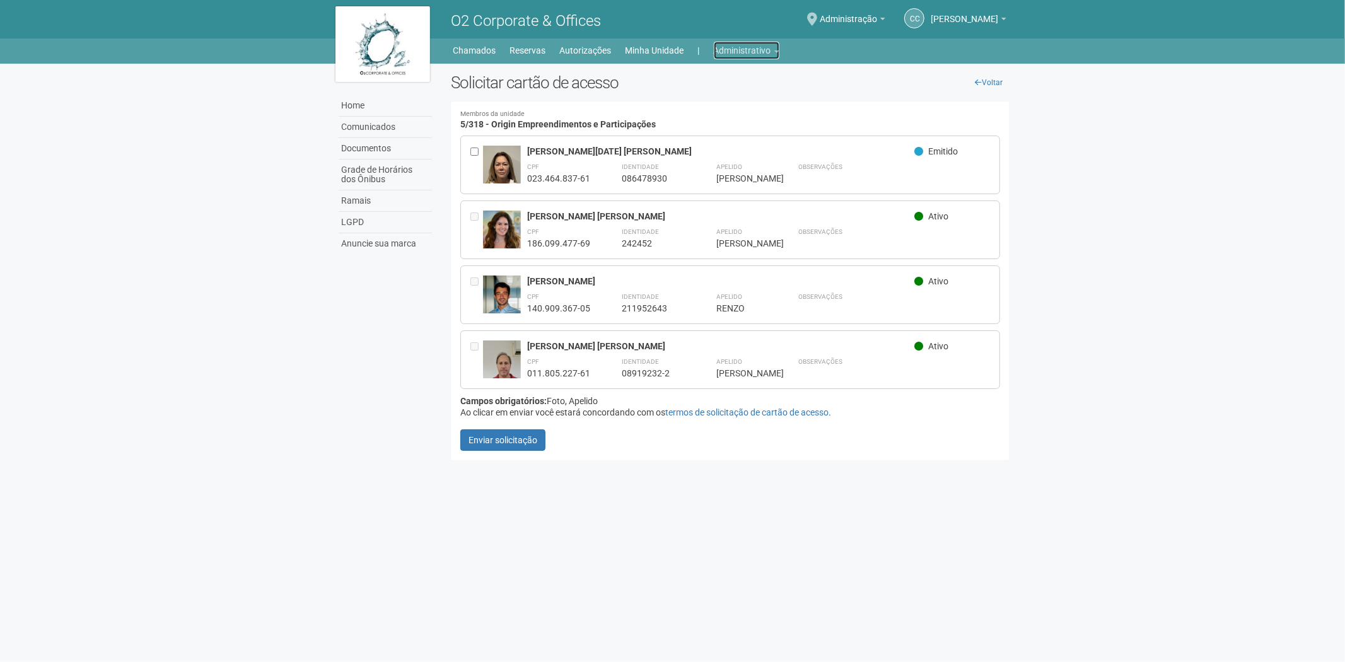
click at [736, 48] on link "Administrativo" at bounding box center [747, 51] width 66 height 18
click at [738, 98] on link "Cartões de acesso" at bounding box center [728, 99] width 107 height 22
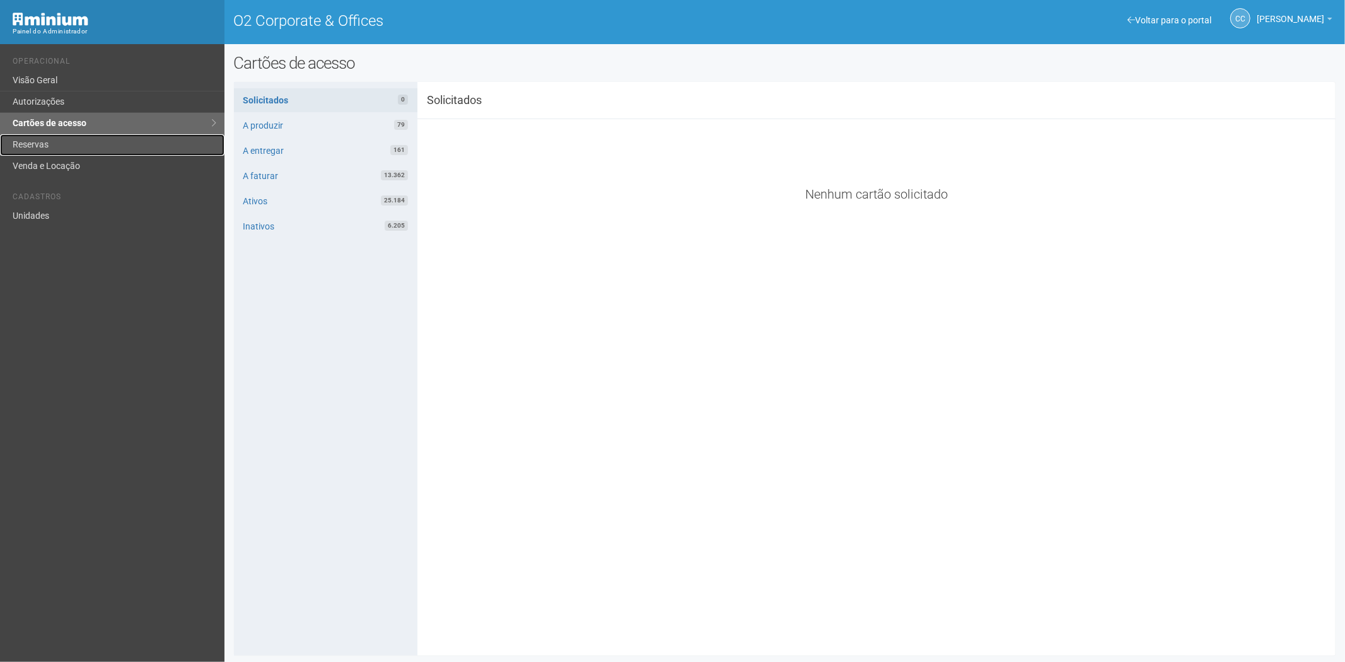
click at [108, 147] on link "Reservas" at bounding box center [112, 144] width 224 height 21
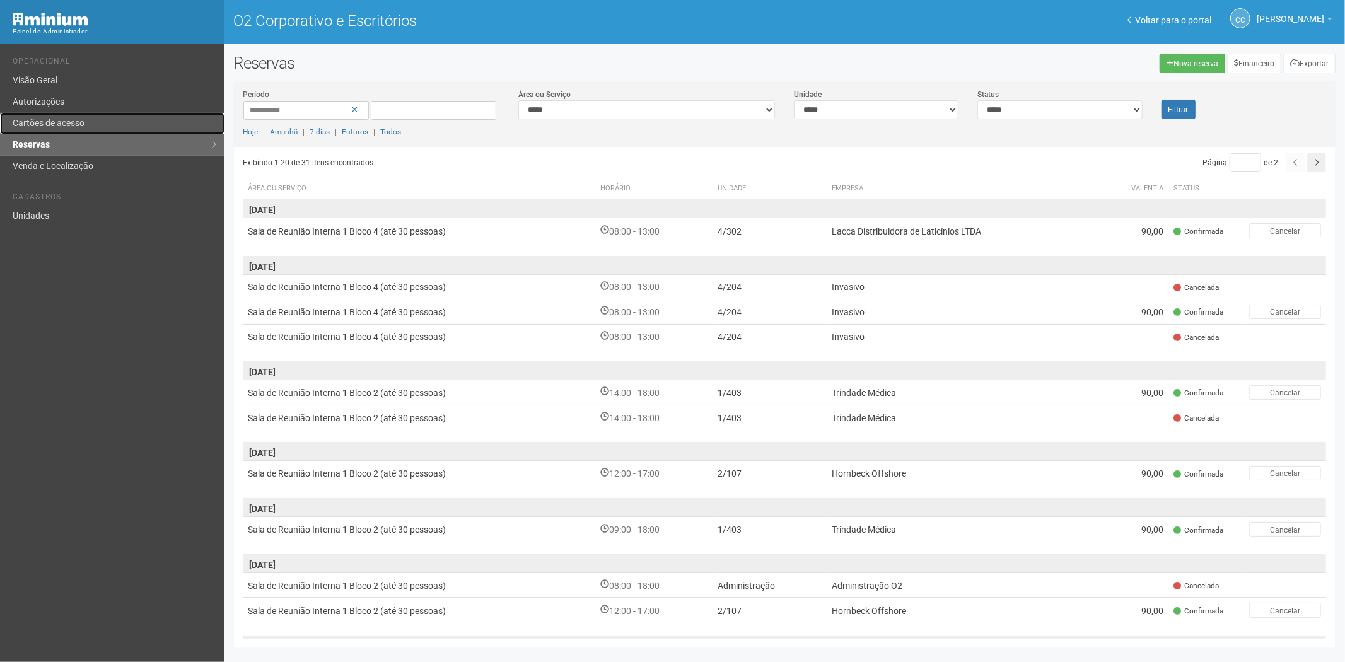
click at [73, 124] on font "Cartões de acesso" at bounding box center [49, 123] width 72 height 10
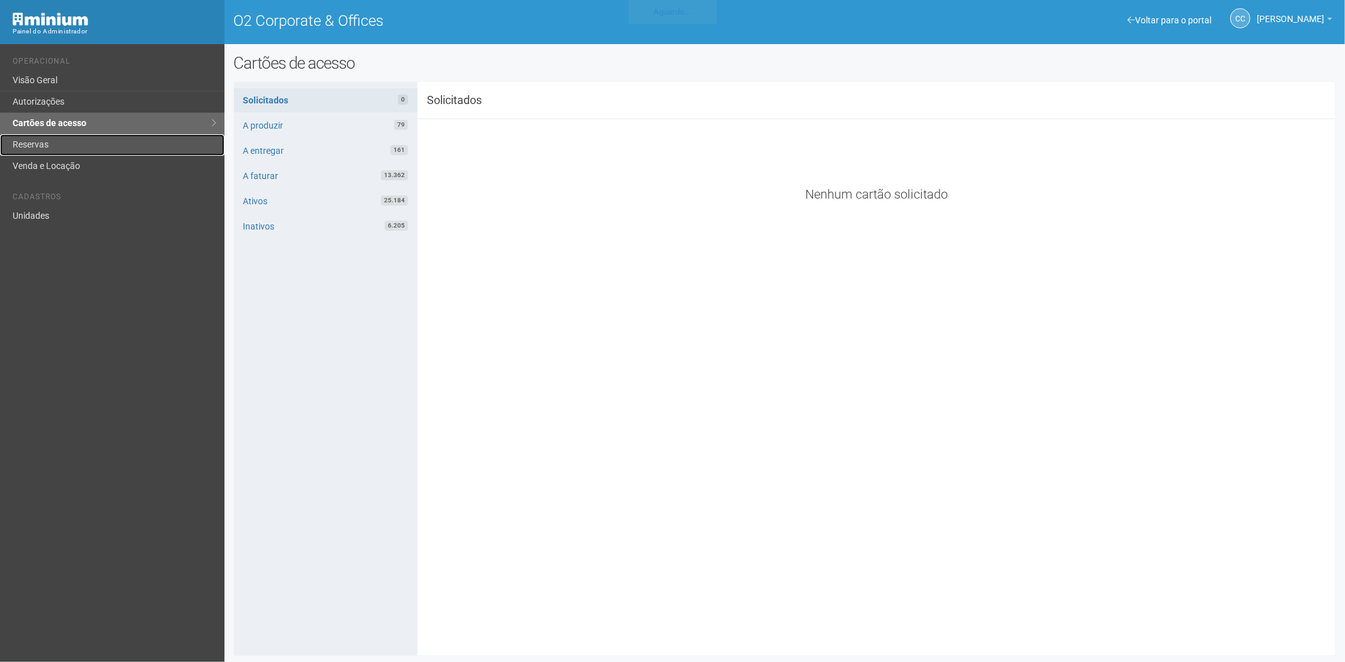
click at [83, 143] on link "Reservas" at bounding box center [112, 144] width 224 height 21
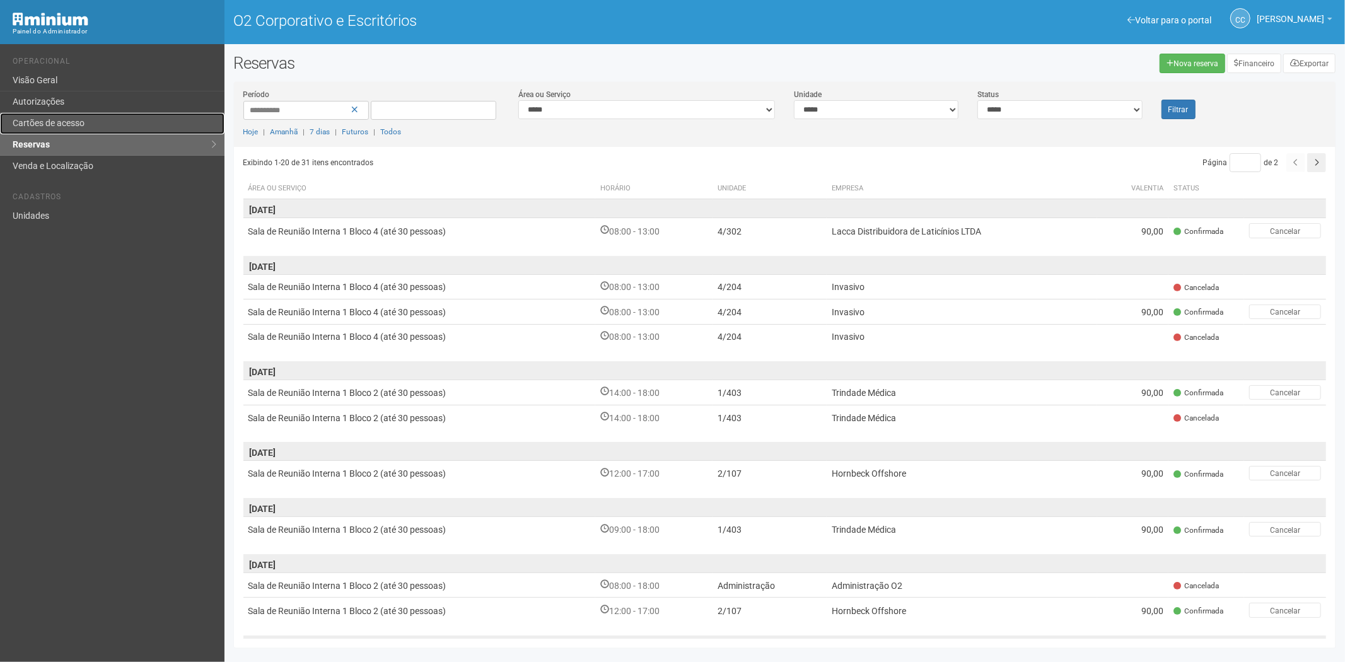
click at [70, 125] on font "Cartões de acesso" at bounding box center [49, 123] width 72 height 10
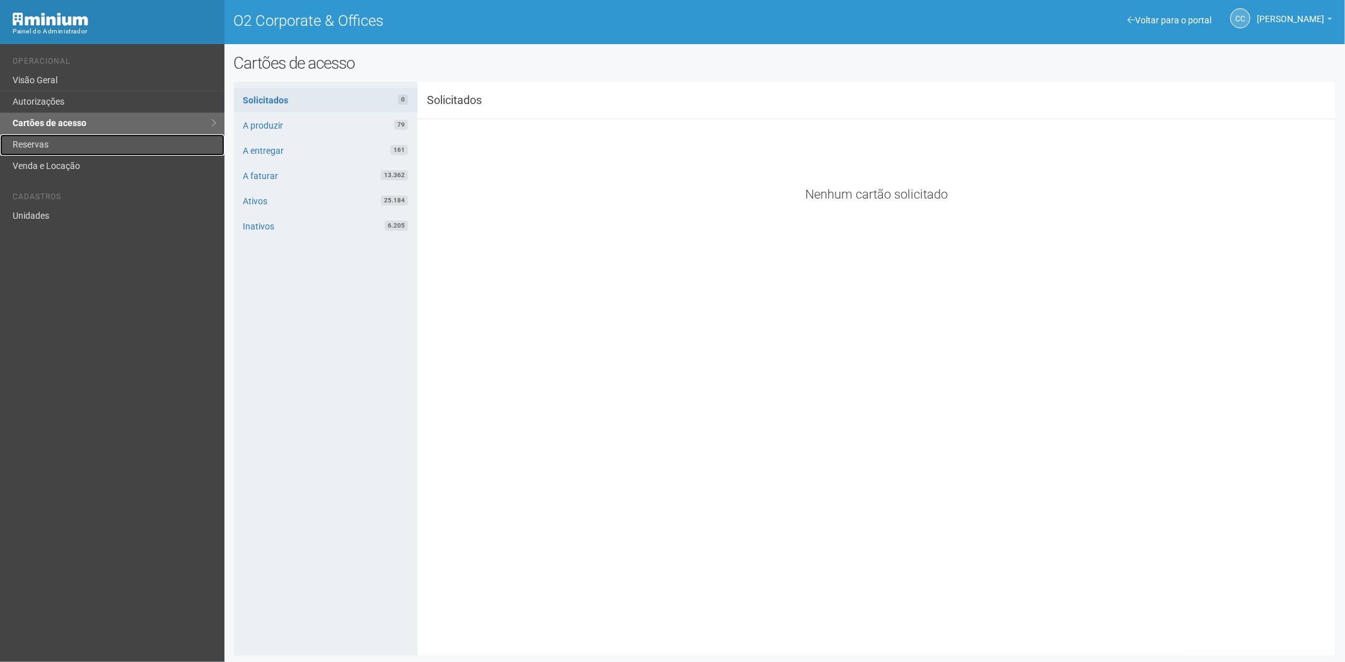
click at [37, 139] on link "Reservas" at bounding box center [112, 144] width 224 height 21
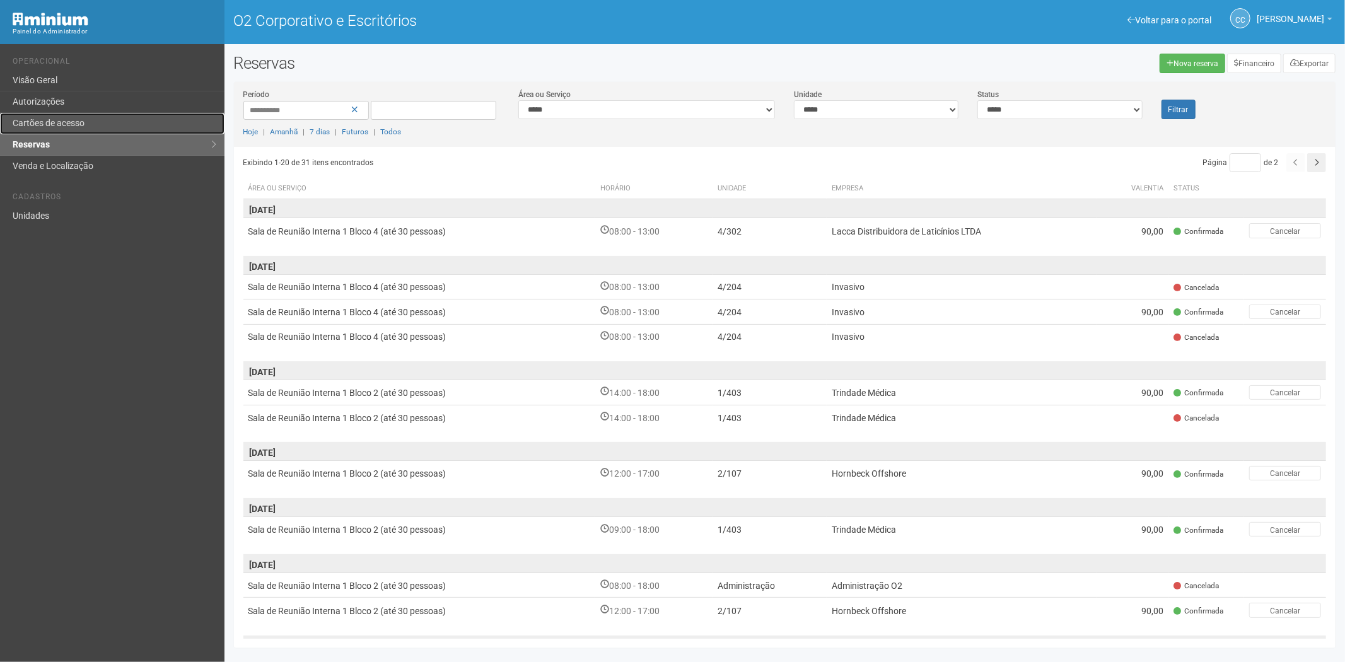
click at [77, 119] on font "Cartões de acesso" at bounding box center [49, 123] width 72 height 10
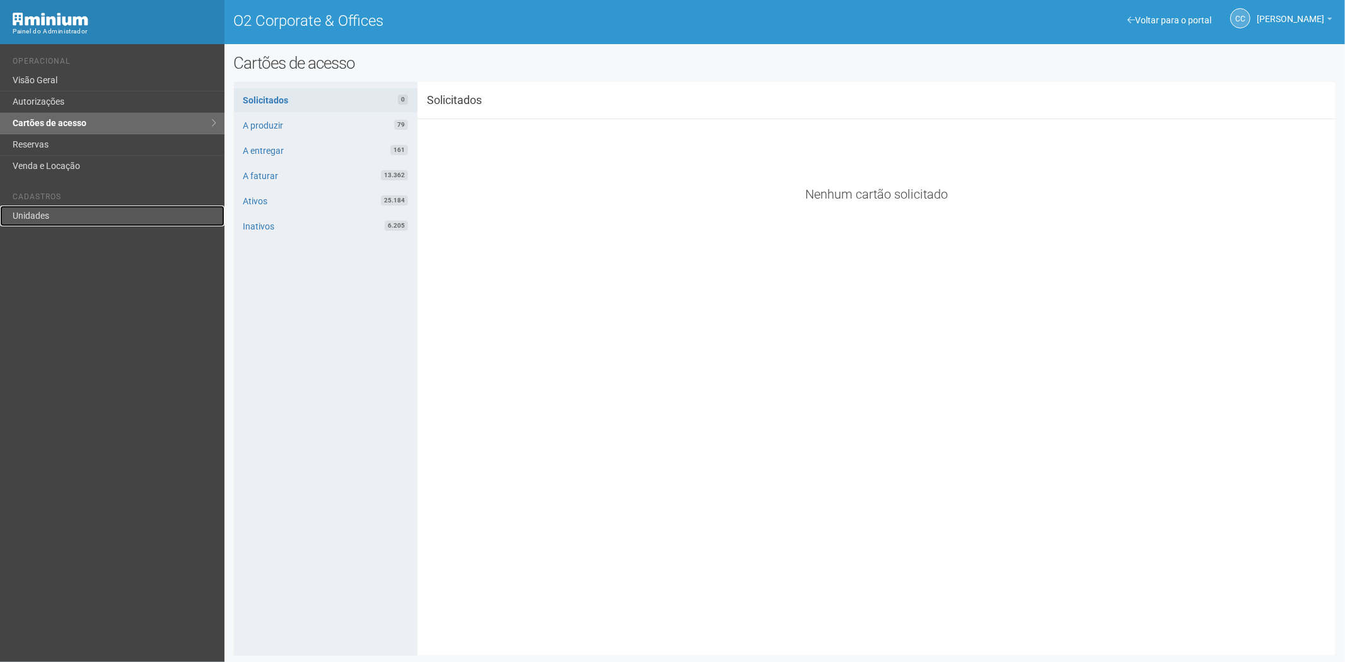
click at [73, 211] on link "Unidades" at bounding box center [112, 216] width 224 height 21
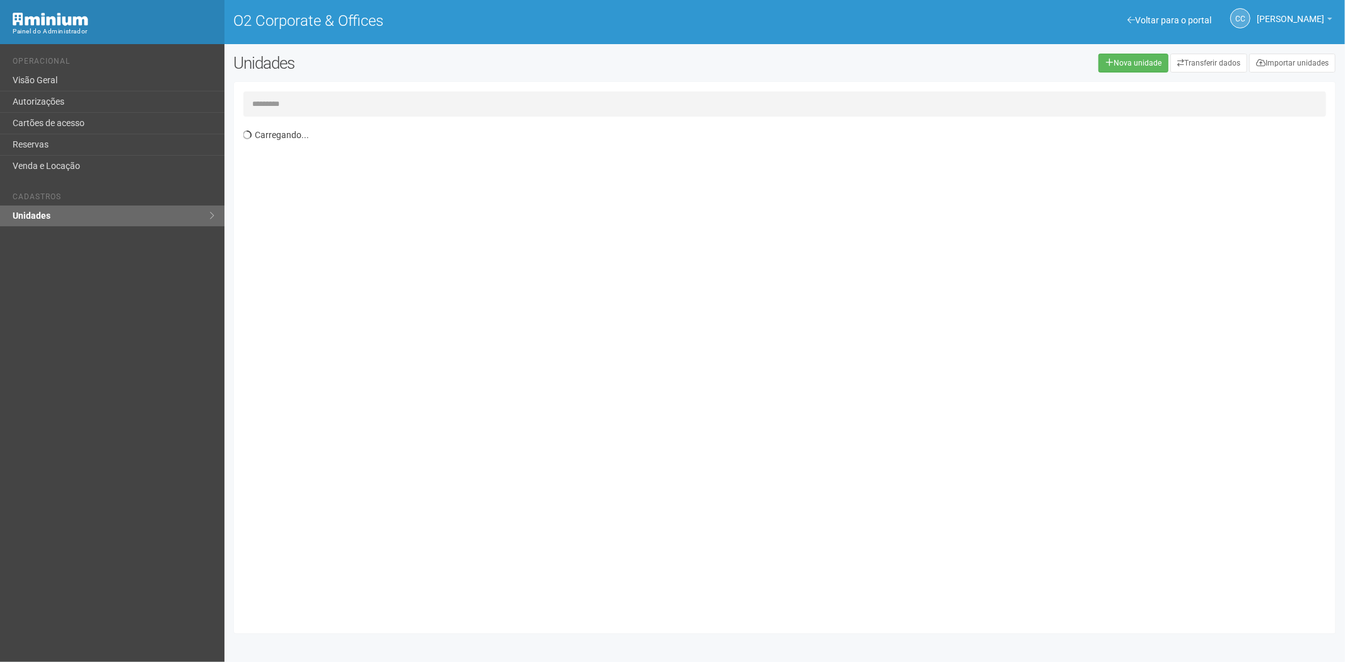
click at [298, 104] on input "text" at bounding box center [784, 103] width 1083 height 25
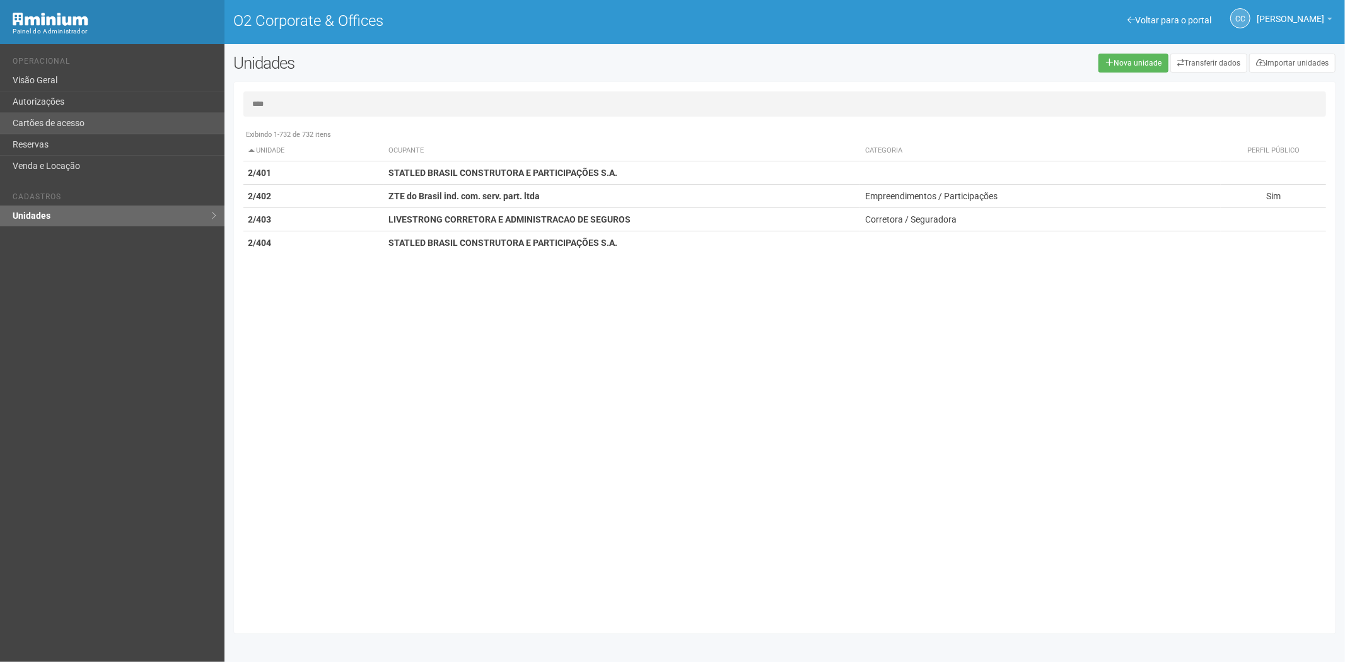
type input "****"
click at [98, 114] on link "Cartões de acesso" at bounding box center [112, 123] width 224 height 21
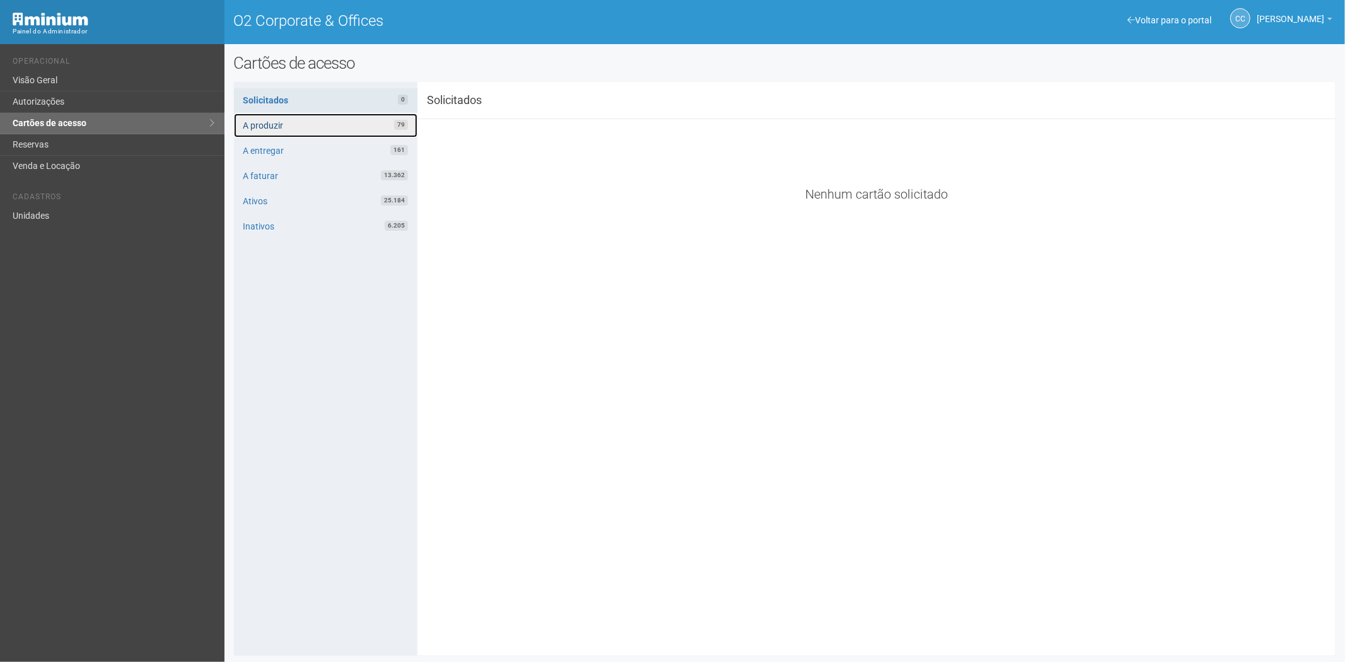
click at [341, 122] on link "A produzir 79" at bounding box center [326, 126] width 184 height 24
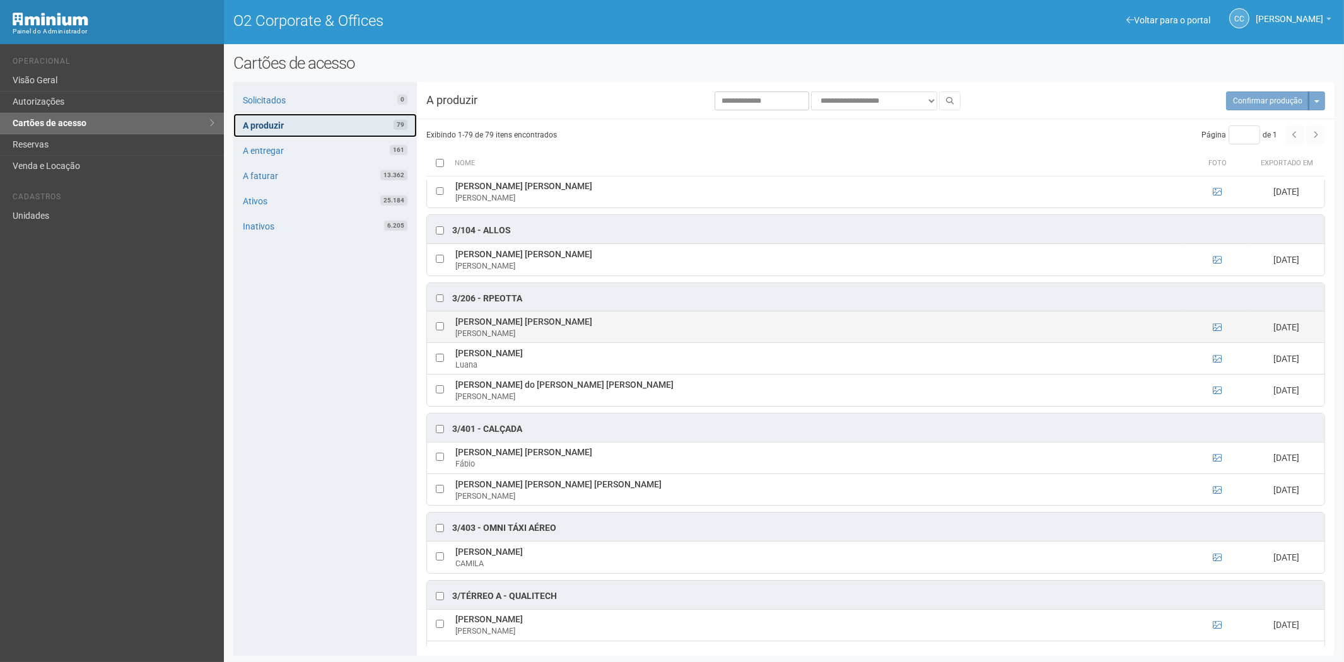
scroll to position [1401, 0]
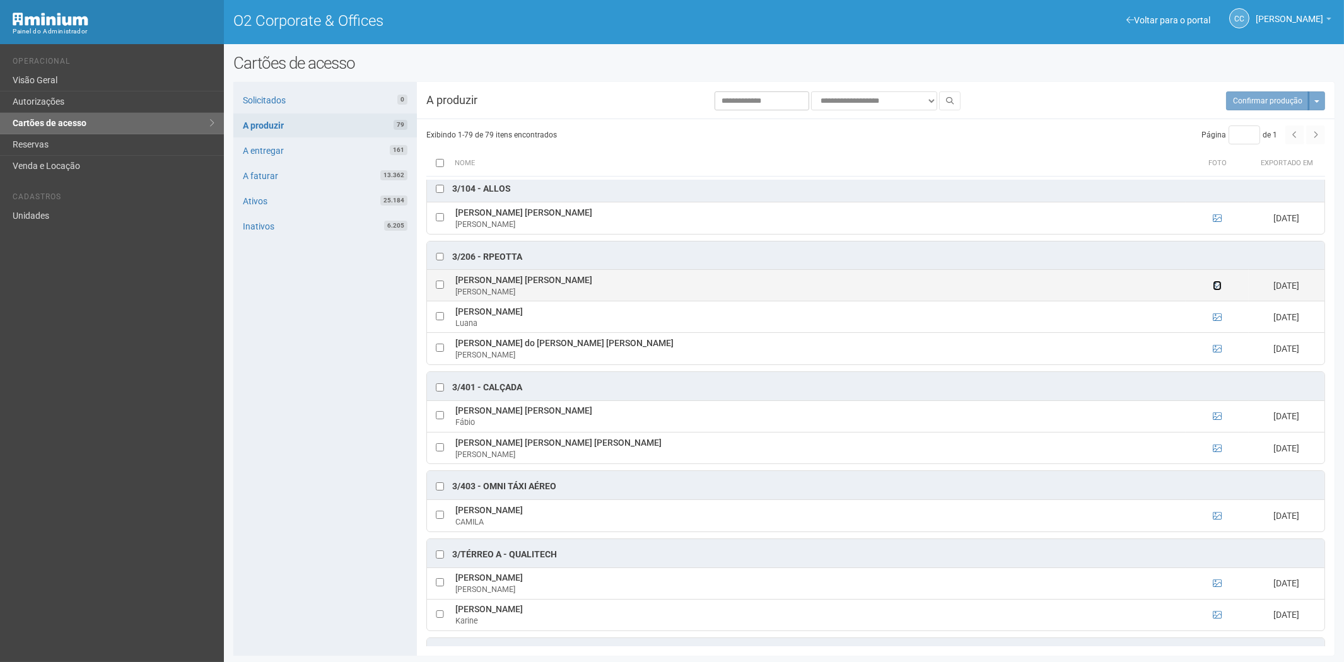
click at [1217, 290] on icon at bounding box center [1217, 285] width 9 height 9
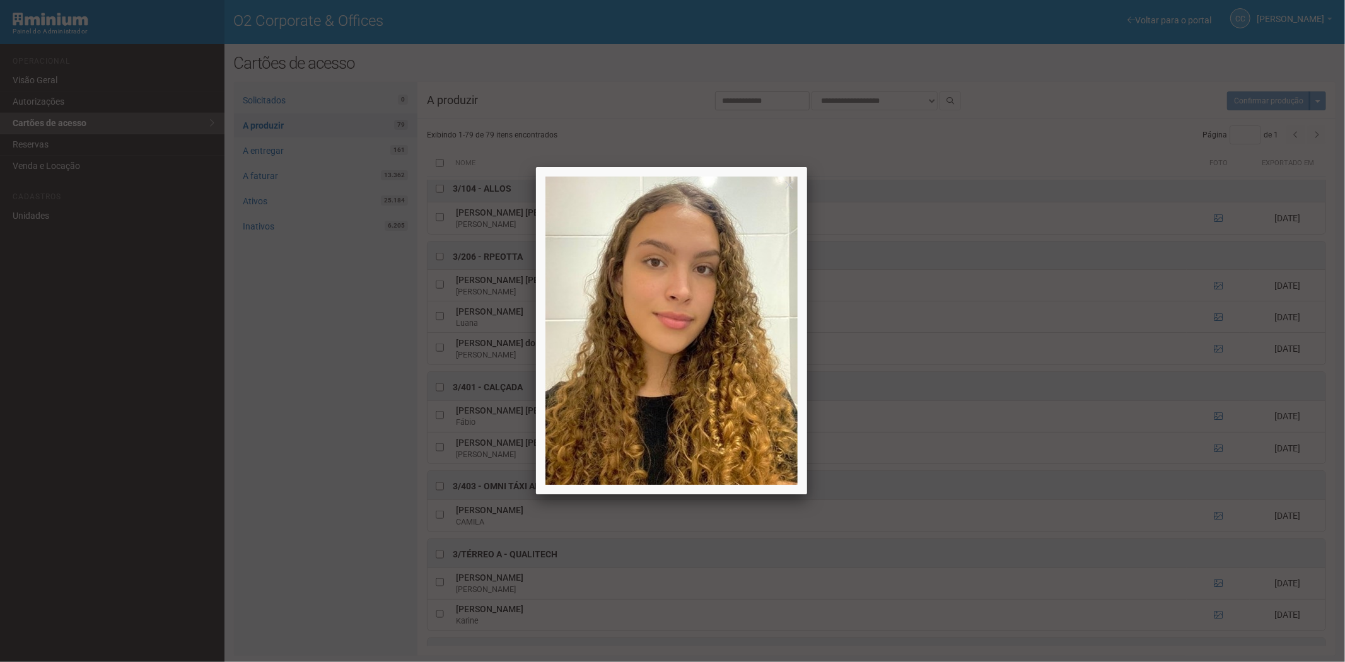
click at [1217, 296] on div at bounding box center [672, 331] width 1345 height 662
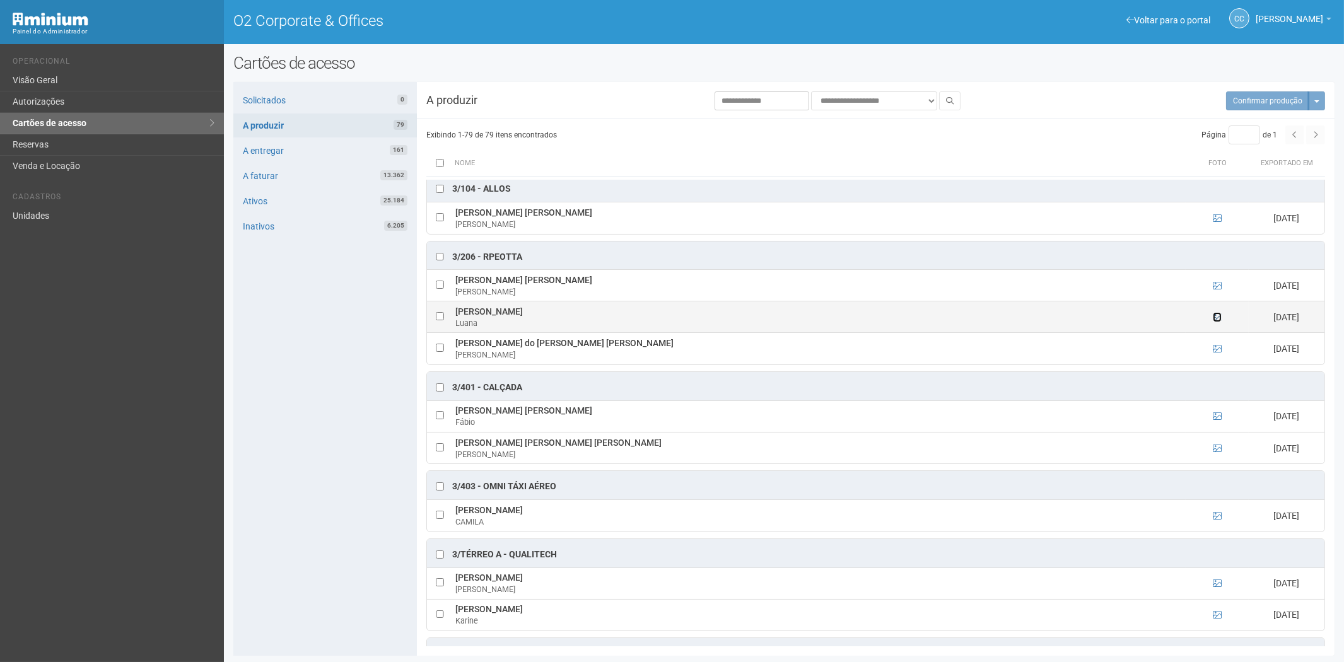
click at [1215, 322] on icon at bounding box center [1217, 317] width 9 height 9
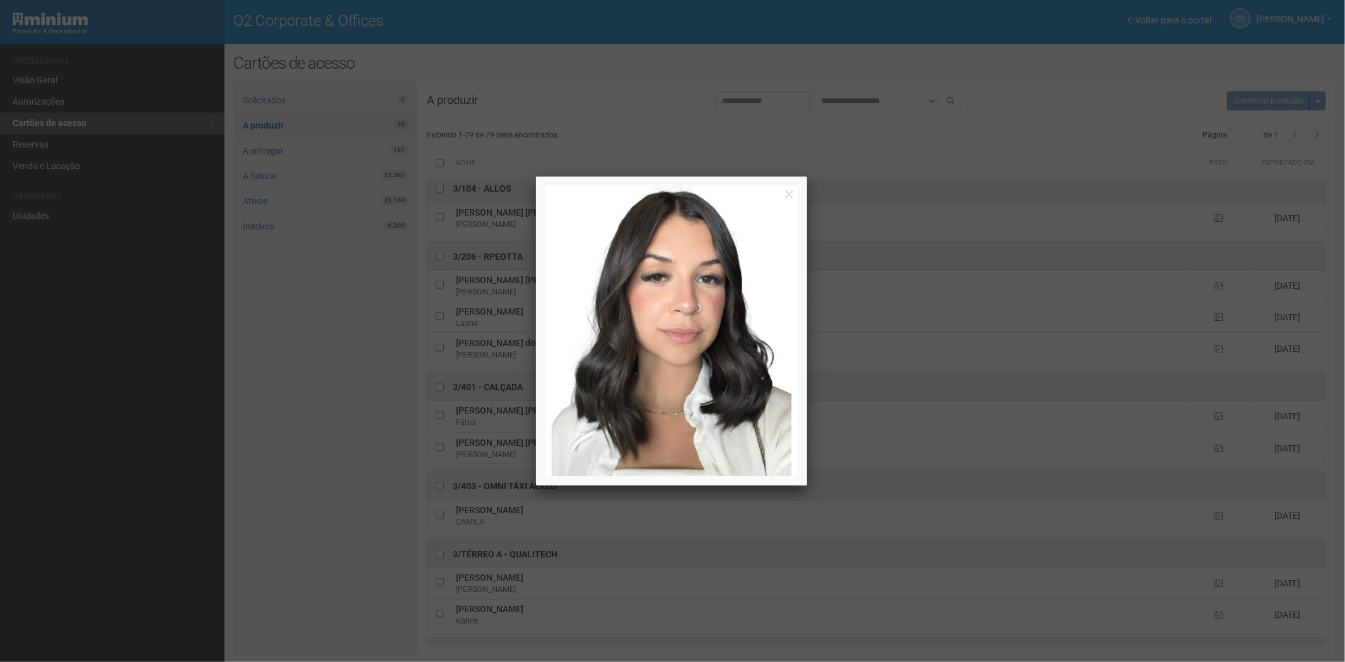
click at [1215, 326] on div at bounding box center [672, 331] width 1345 height 662
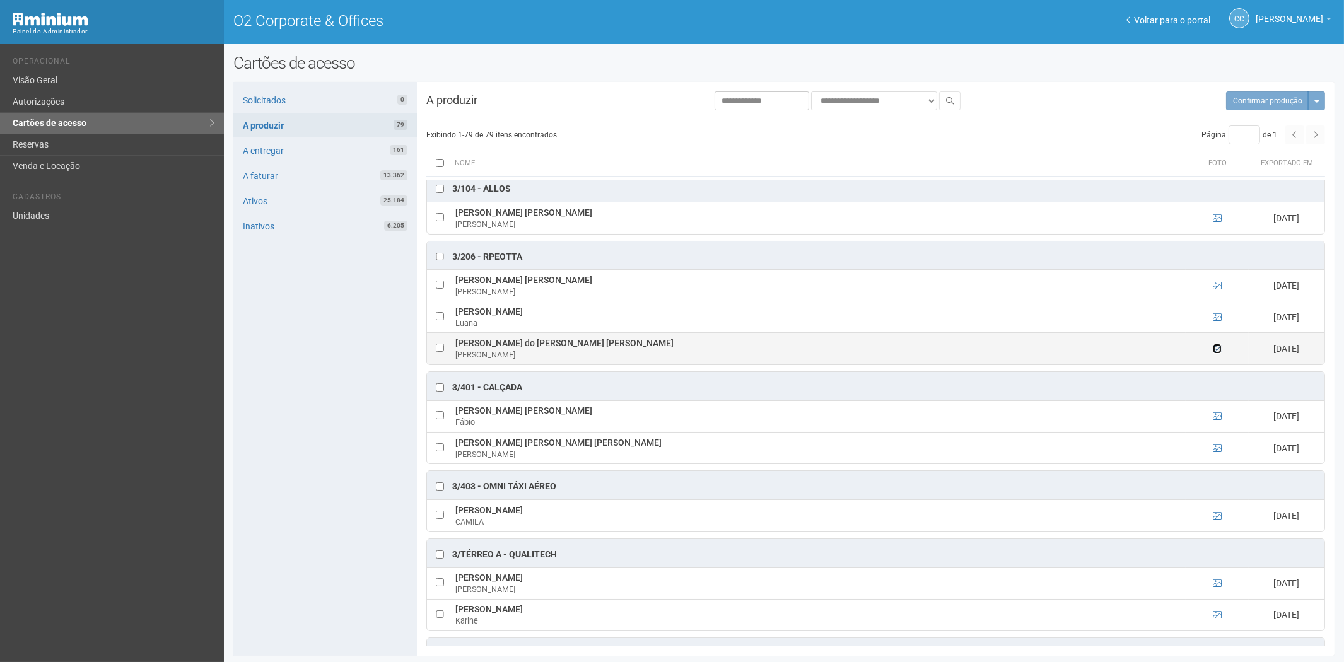
click at [1218, 353] on icon at bounding box center [1217, 348] width 9 height 9
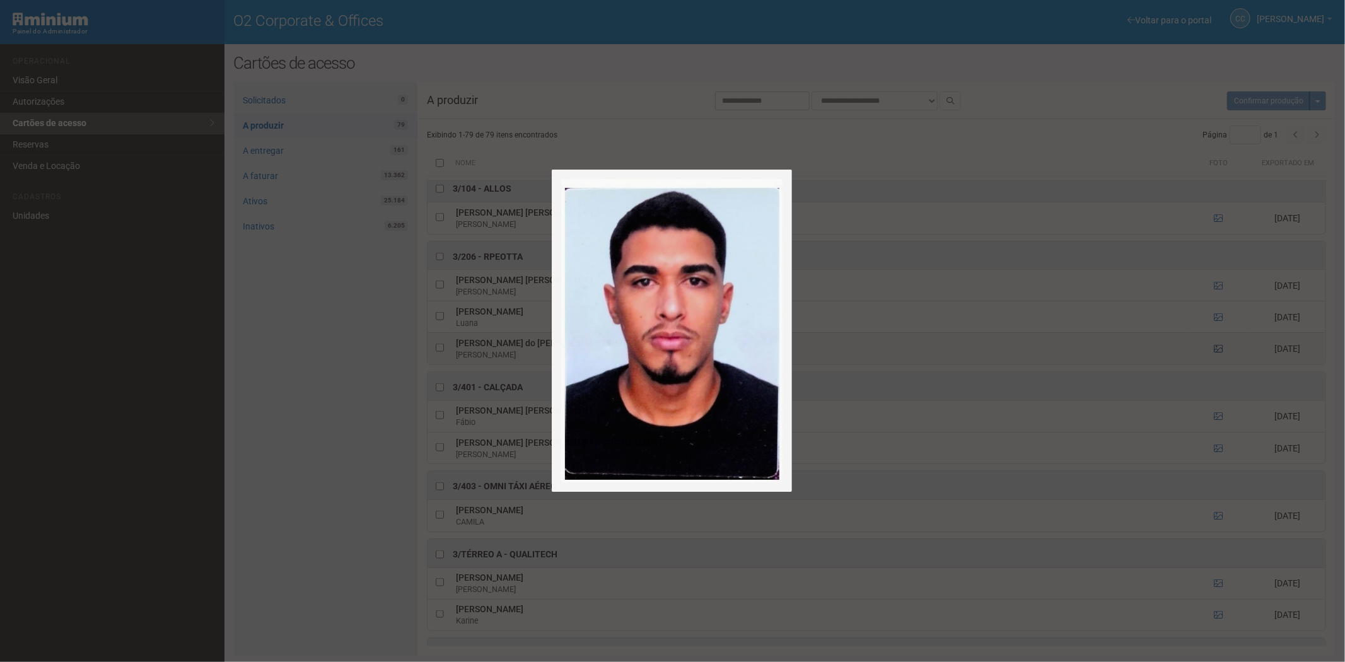
click at [1218, 359] on div at bounding box center [672, 331] width 1345 height 662
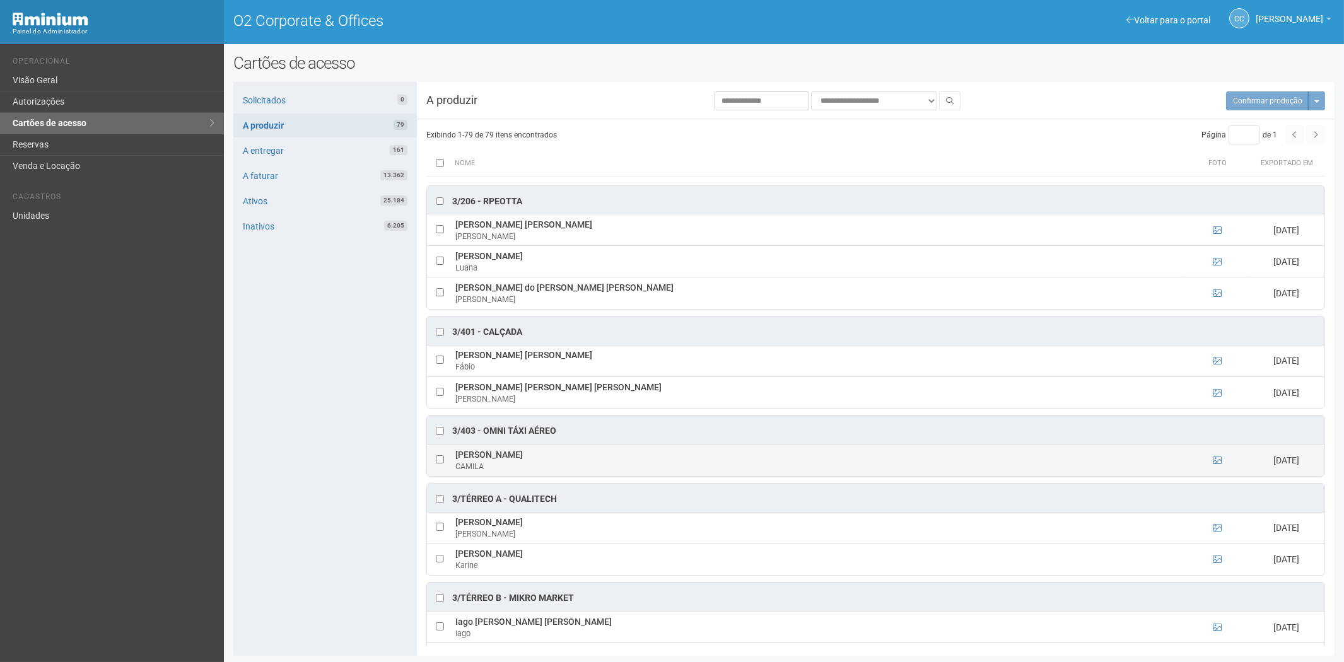
scroll to position [1471, 0]
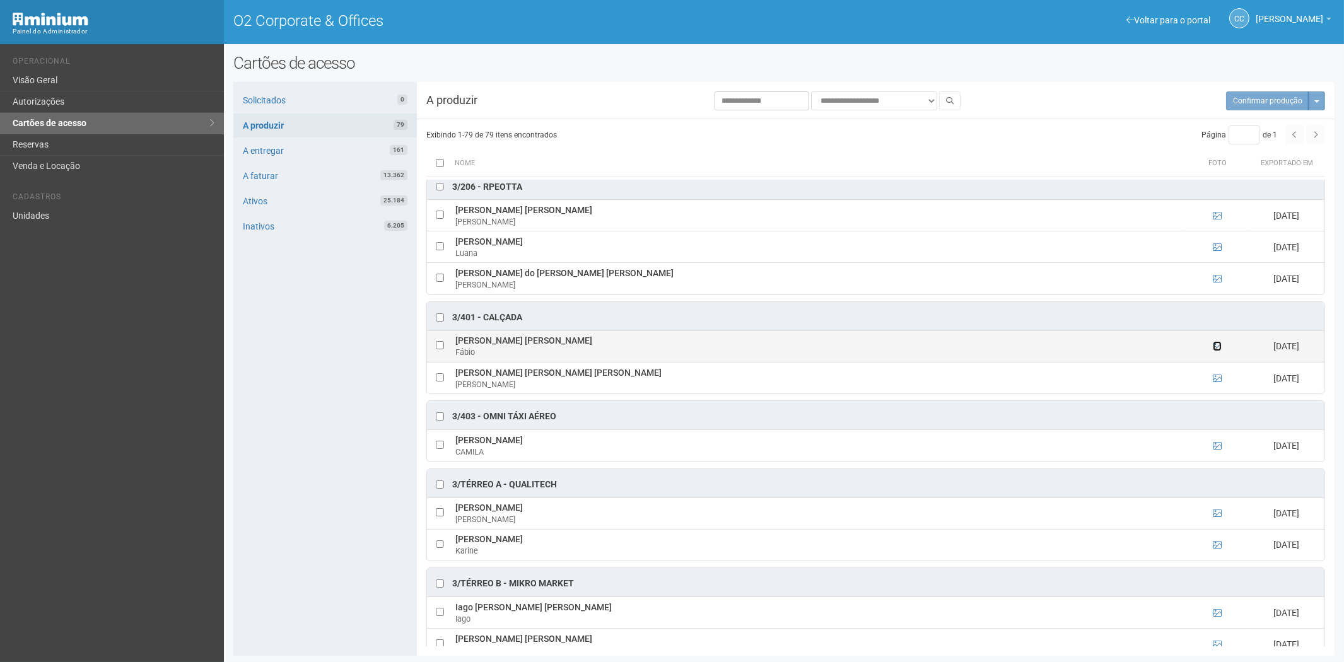
click at [1214, 351] on icon at bounding box center [1217, 346] width 9 height 9
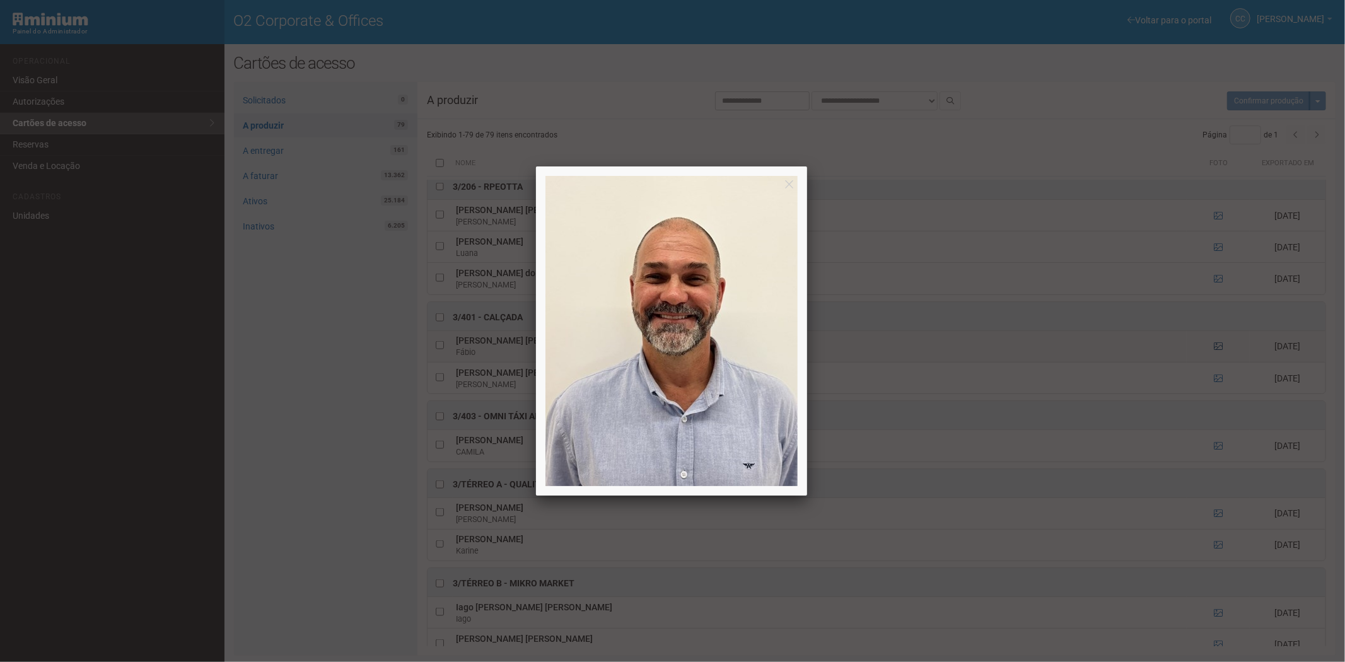
click at [1214, 355] on div at bounding box center [672, 331] width 1345 height 662
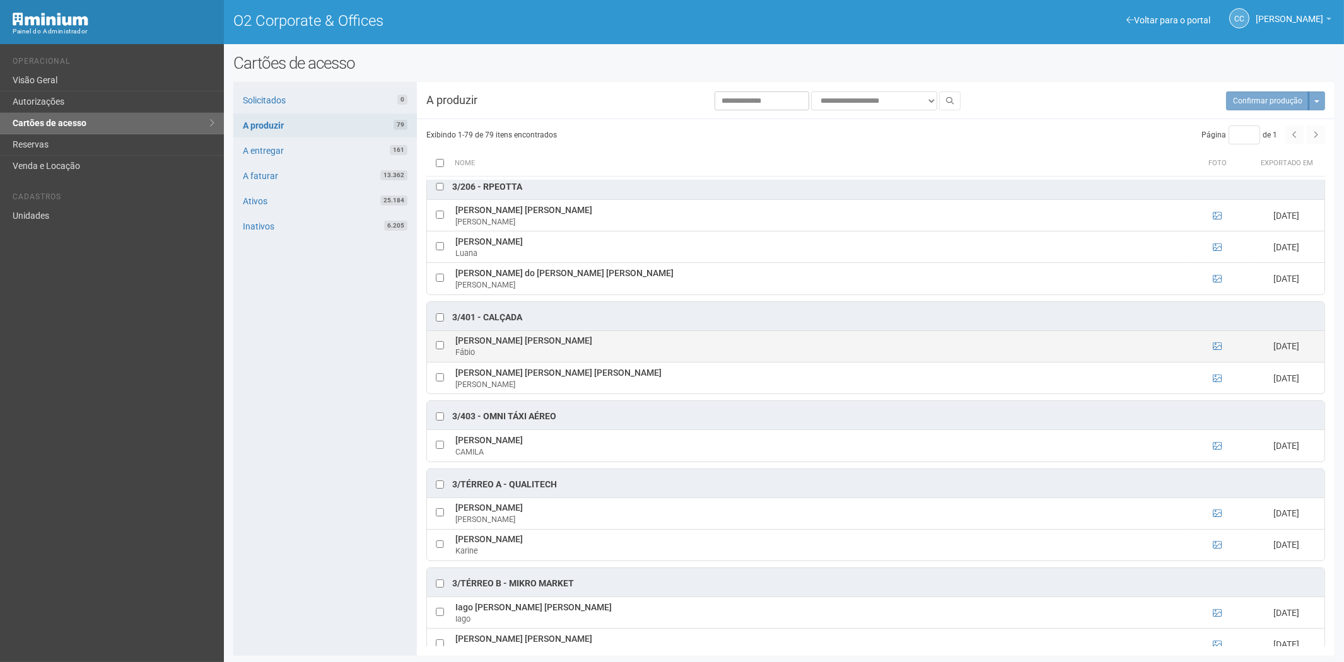
drag, startPoint x: 531, startPoint y: 350, endPoint x: 470, endPoint y: 353, distance: 61.2
click at [458, 354] on td "Fabio de Souza Nunes Fábio" at bounding box center [818, 346] width 733 height 32
drag, startPoint x: 470, startPoint y: 351, endPoint x: 540, endPoint y: 344, distance: 70.4
click at [540, 344] on td "Fabio de Souza Nunes Fábio" at bounding box center [818, 346] width 733 height 32
drag, startPoint x: 511, startPoint y: 352, endPoint x: 458, endPoint y: 354, distance: 52.4
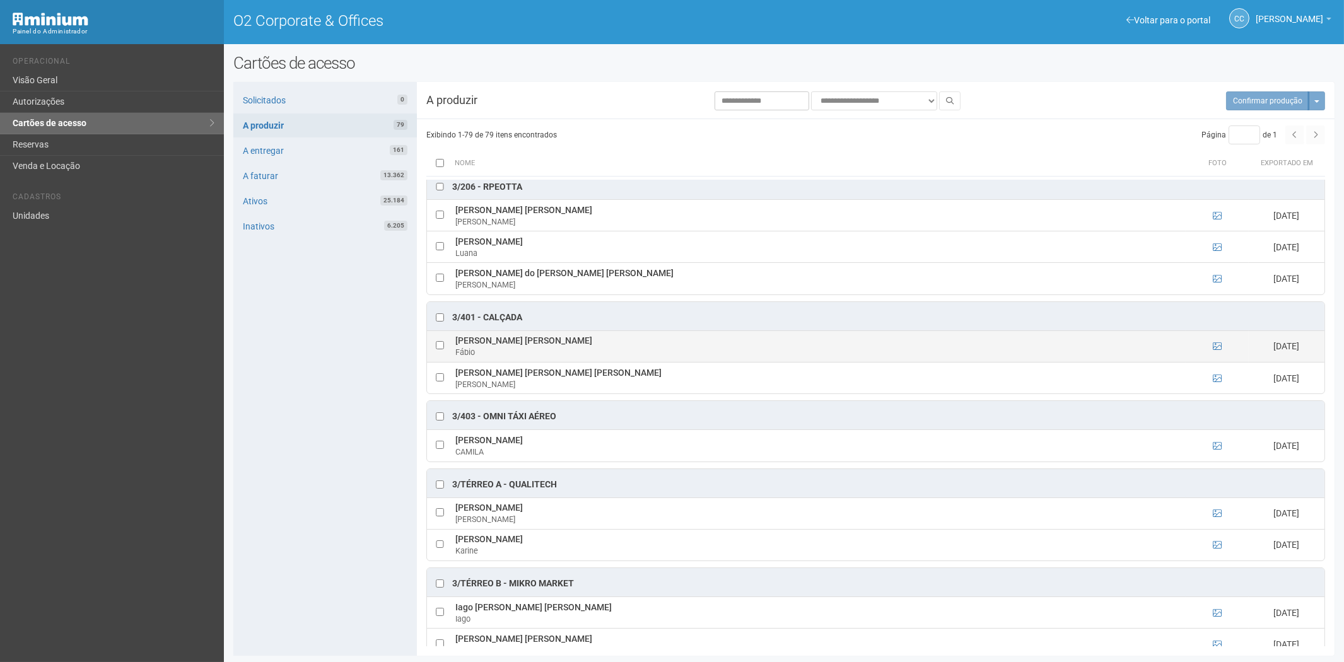
click at [457, 354] on td "Fabio de Souza Nunes Fábio" at bounding box center [818, 346] width 733 height 32
copy td "Fabio de Souza Nunes"
drag, startPoint x: 532, startPoint y: 330, endPoint x: 486, endPoint y: 327, distance: 45.5
click at [486, 327] on div "3/401 - CALÇADA" at bounding box center [875, 316] width 897 height 28
copy div "CALÇADA"
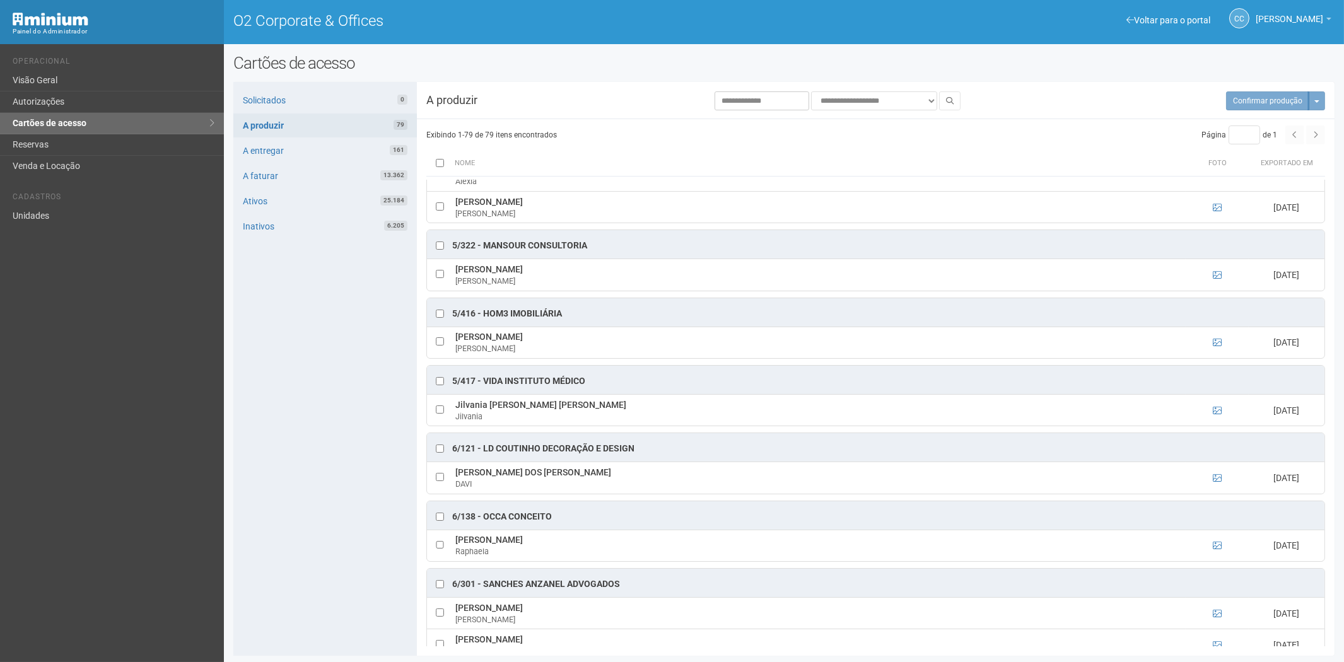
scroll to position [2452, 0]
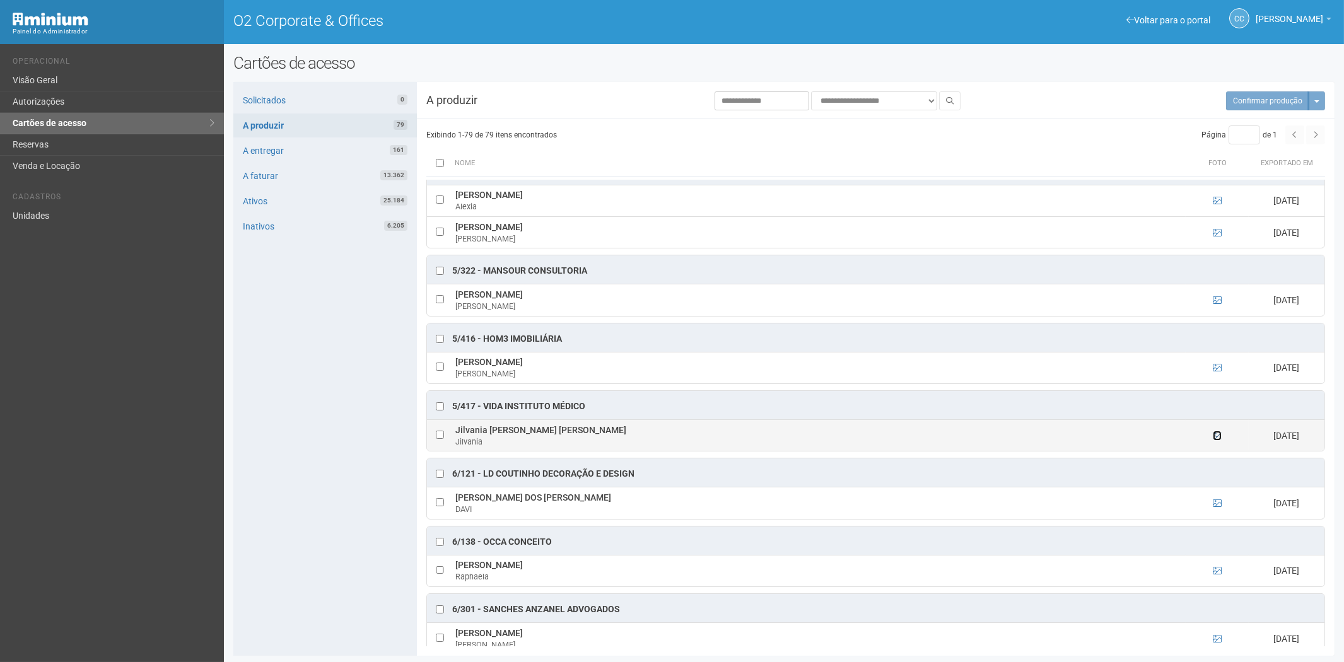
click at [1213, 440] on icon at bounding box center [1217, 435] width 9 height 9
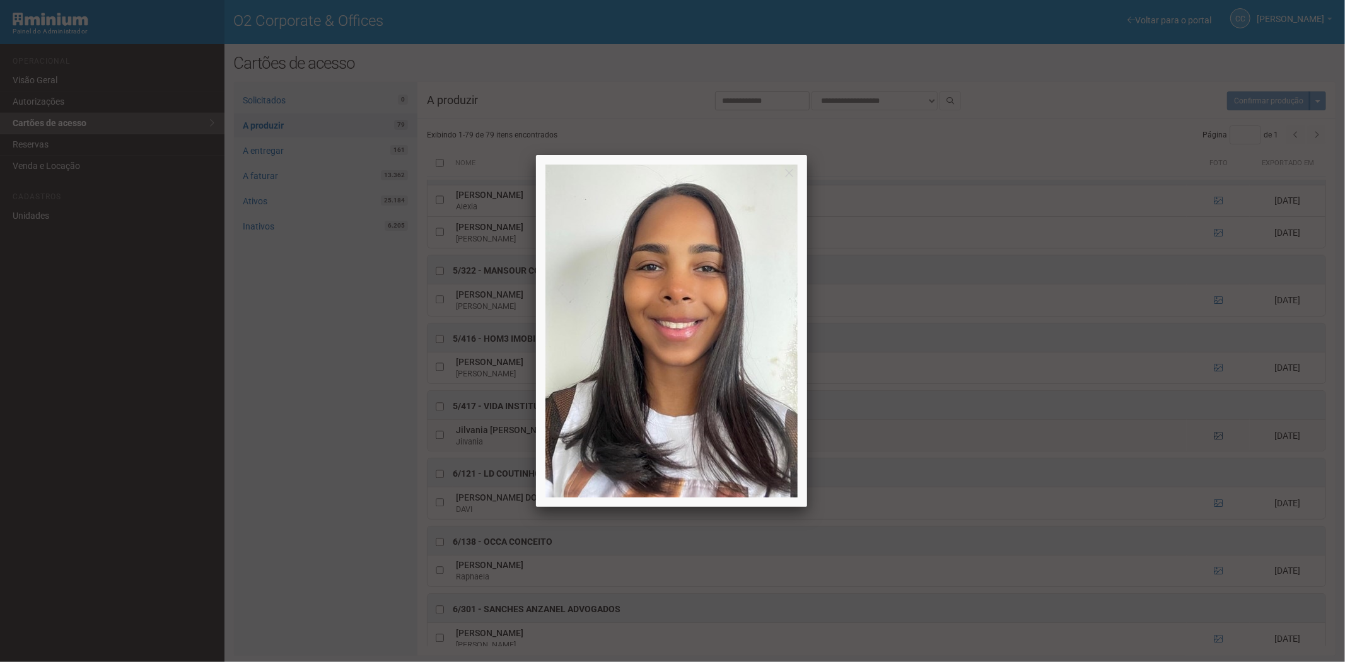
click at [1213, 454] on div at bounding box center [672, 331] width 1345 height 662
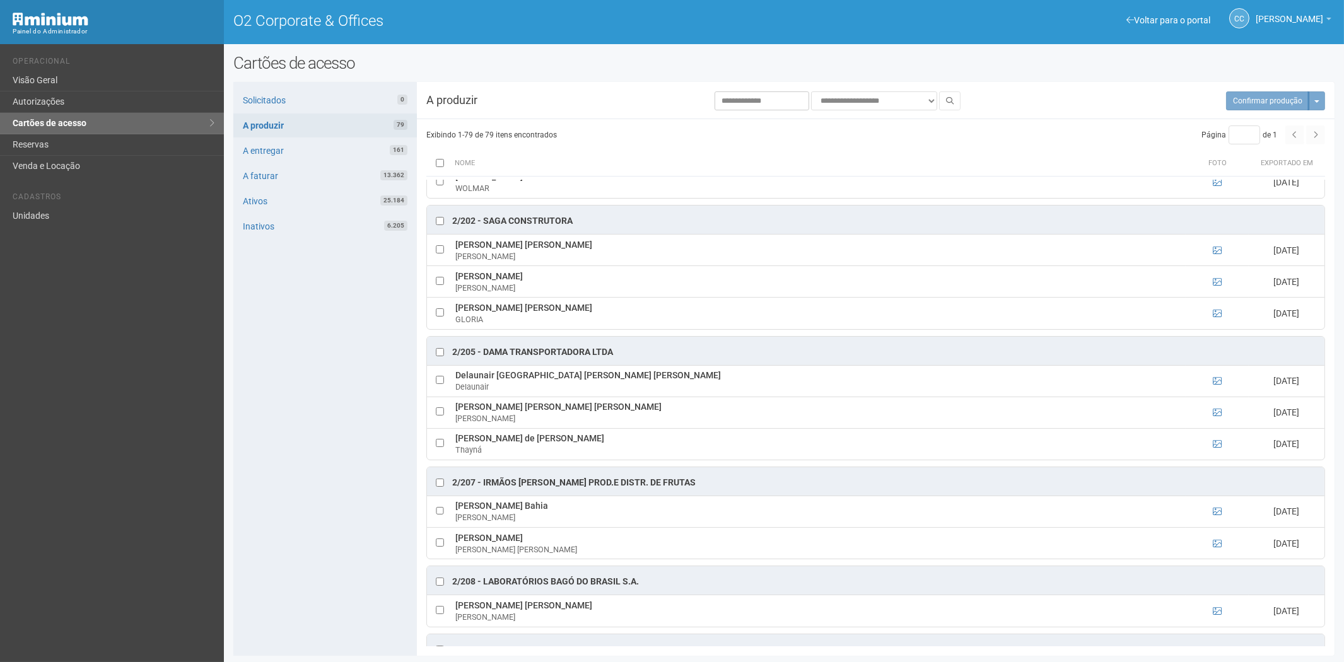
scroll to position [631, 0]
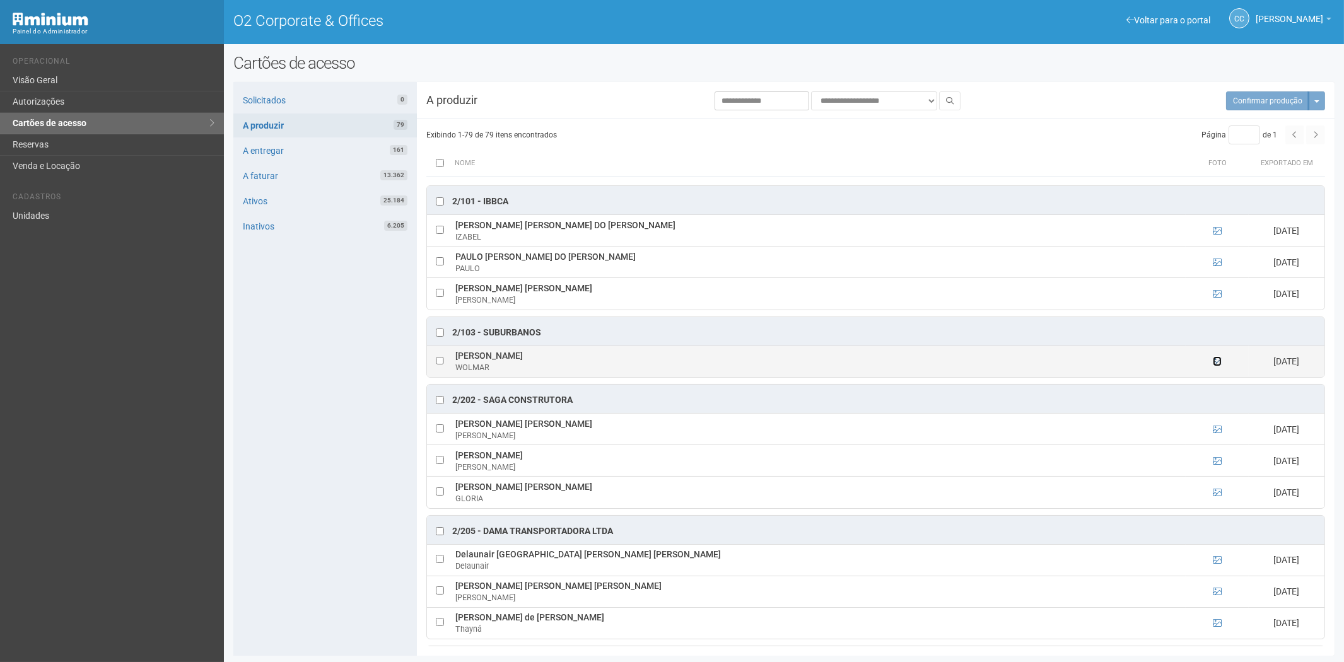
click at [1218, 366] on icon at bounding box center [1217, 361] width 9 height 9
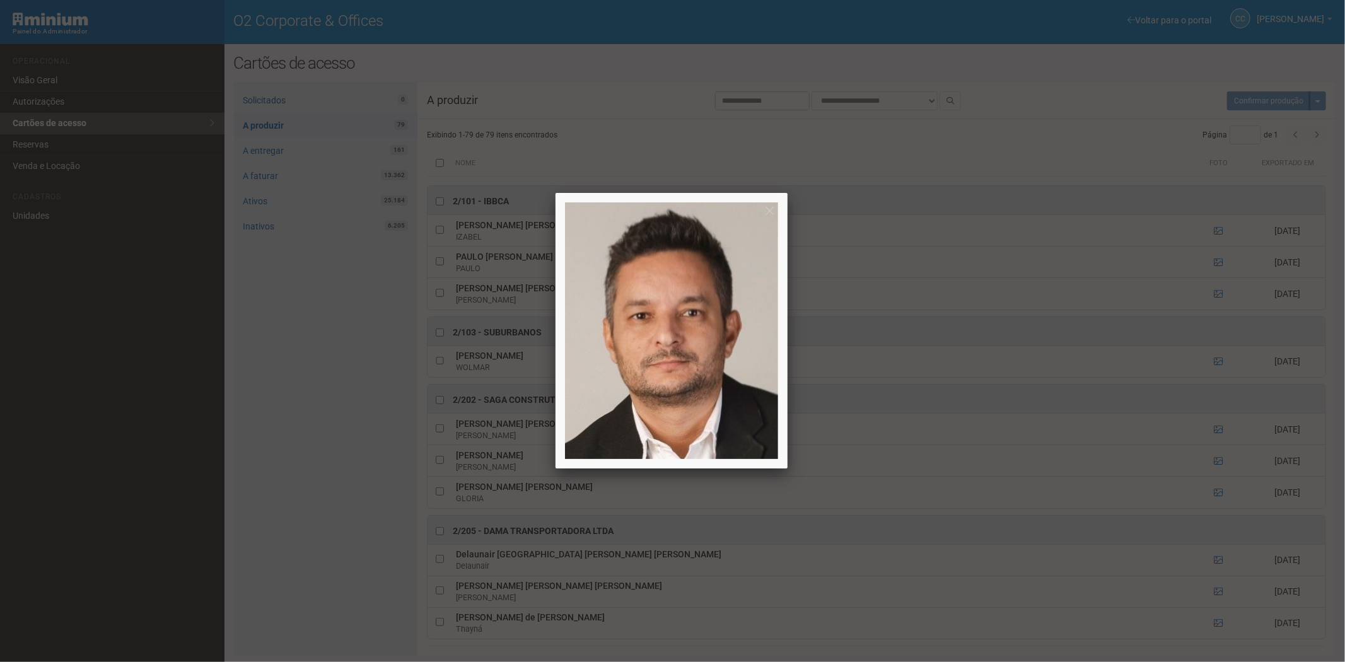
click at [1218, 368] on div at bounding box center [672, 331] width 1345 height 662
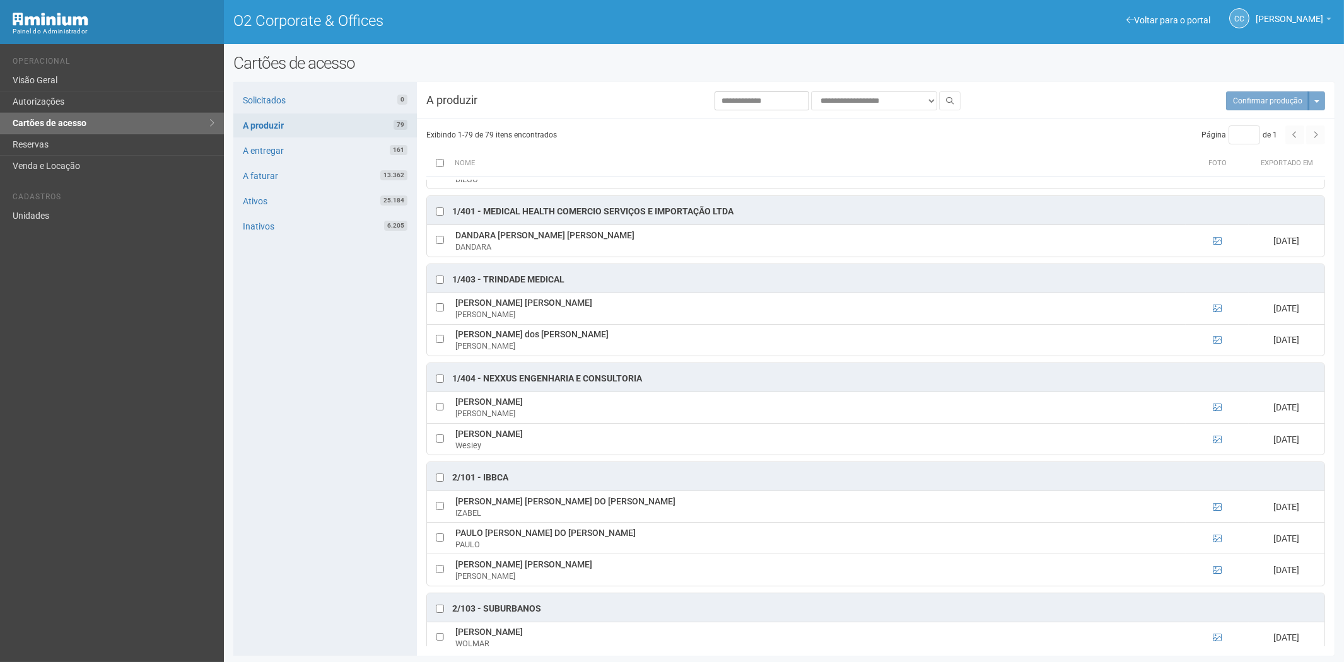
scroll to position [280, 0]
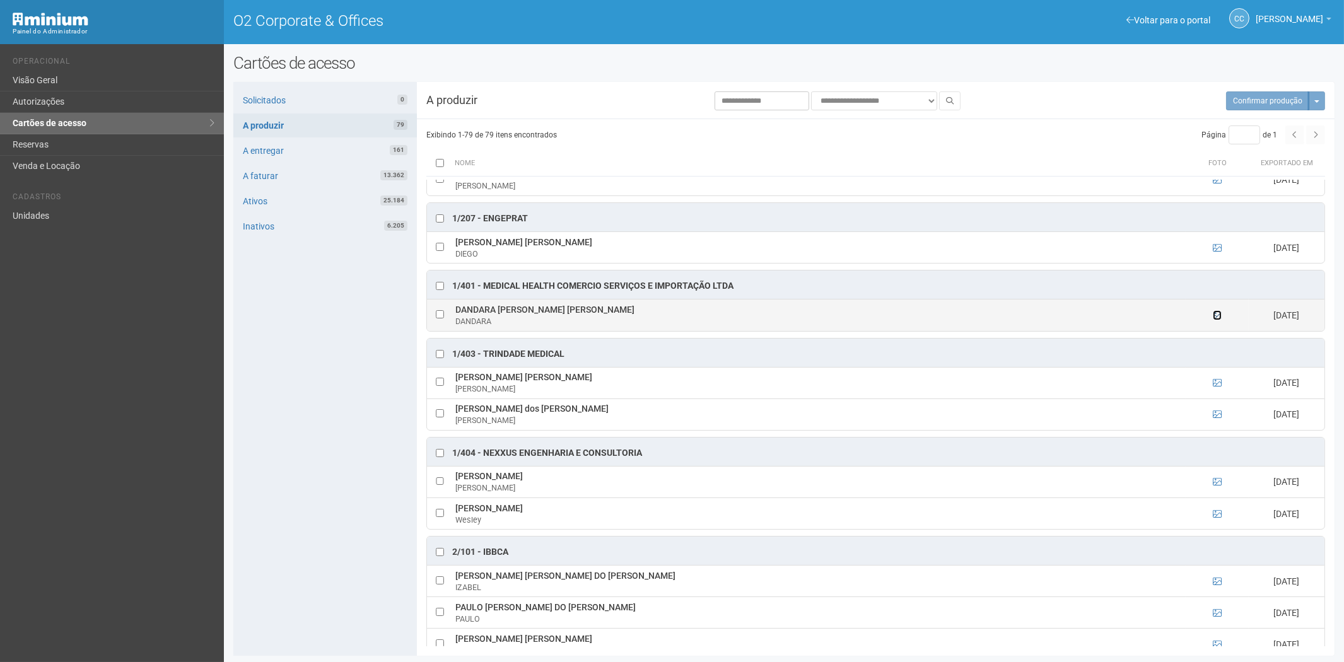
click at [1220, 317] on icon at bounding box center [1217, 315] width 9 height 9
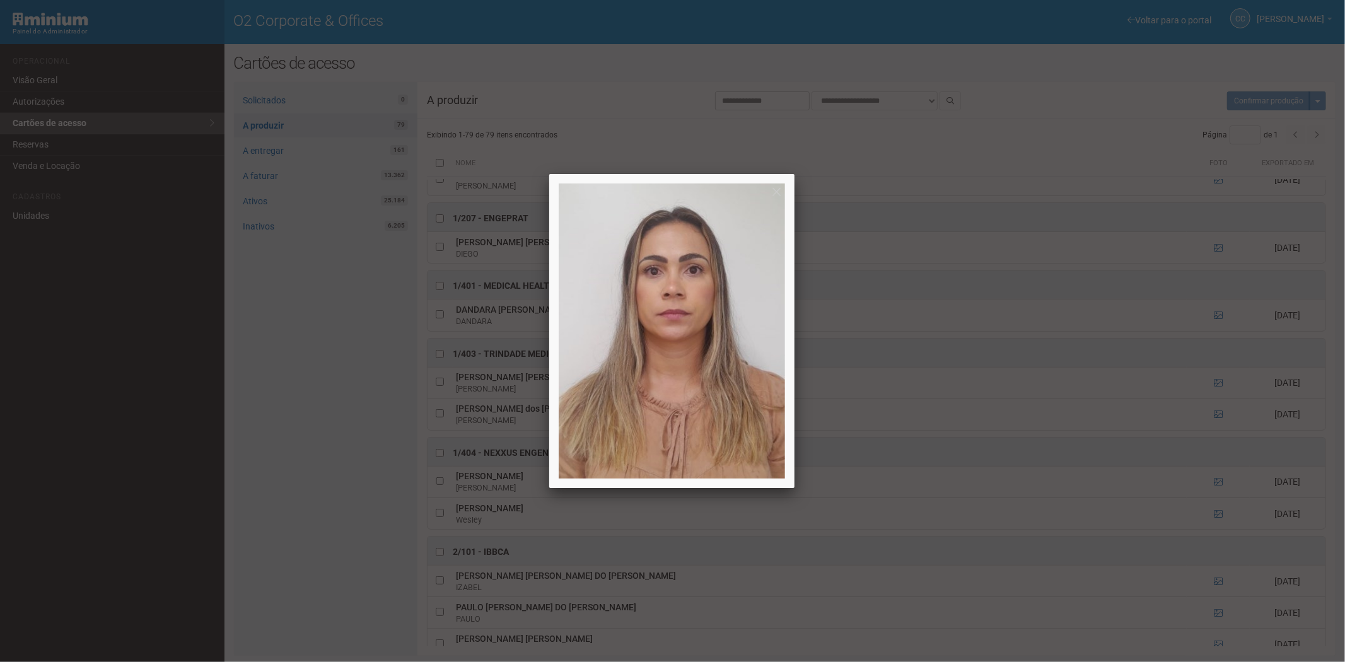
click at [925, 364] on div at bounding box center [672, 331] width 1345 height 662
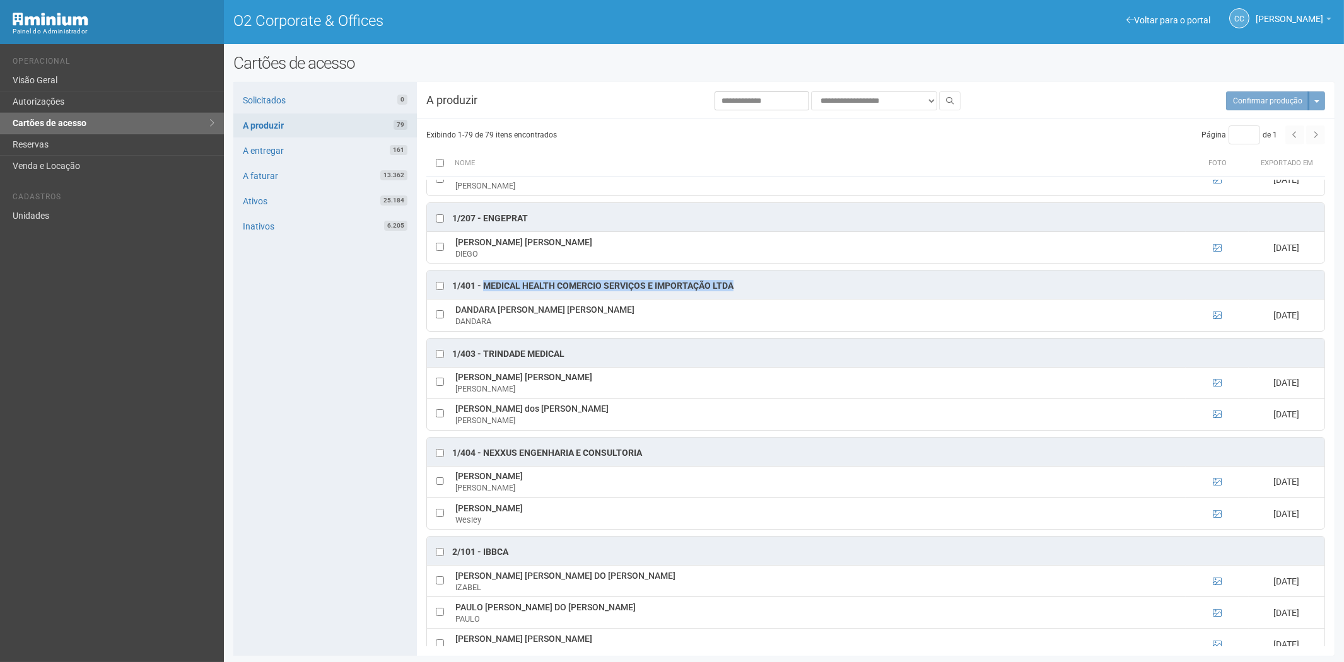
drag, startPoint x: 739, startPoint y: 288, endPoint x: 482, endPoint y: 289, distance: 256.7
click at [482, 289] on div "1/401 - MEDICAL HEALTH COMERCIO SERVIÇOS E IMPORTAÇÃO LTDA" at bounding box center [875, 285] width 897 height 28
copy div "MEDICAL HEALTH COMERCIO SERVIÇOS E IMPORTAÇÃO LTDA"
click at [306, 493] on div "Solicitados 0 A produzir 79 A entregar 161 A faturar 13.362 Ativos 25.184 Inati…" at bounding box center [325, 369] width 184 height 574
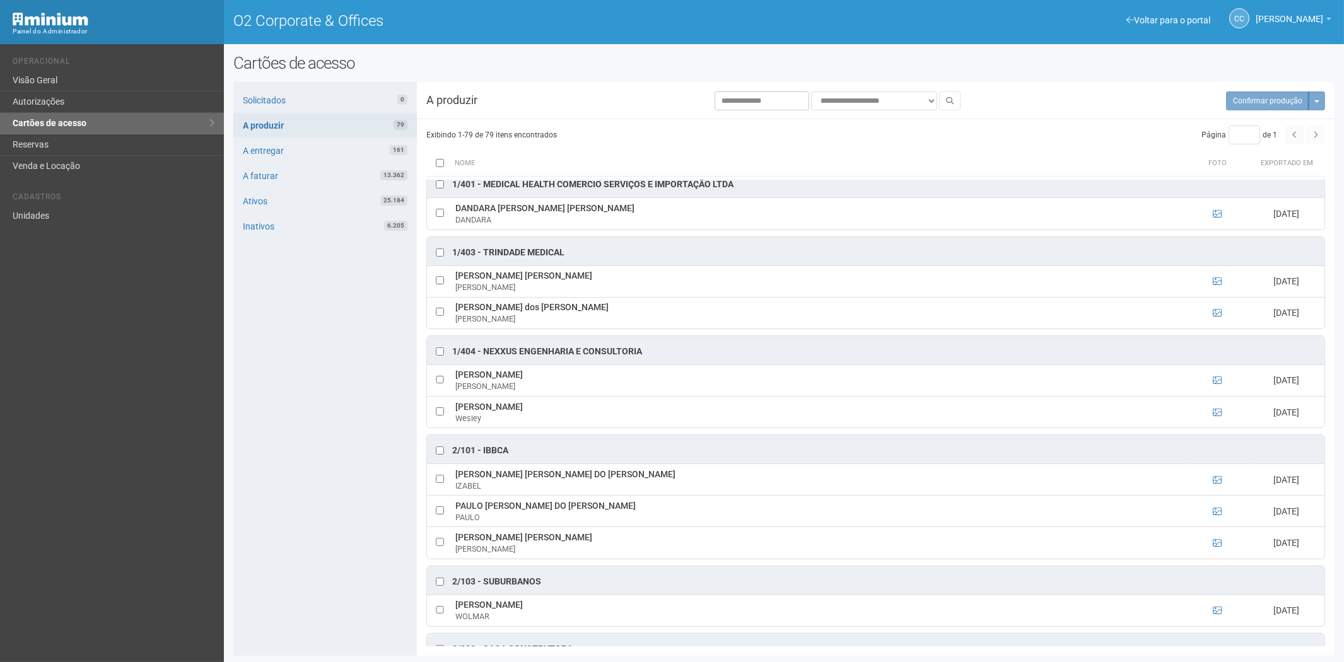
scroll to position [350, 0]
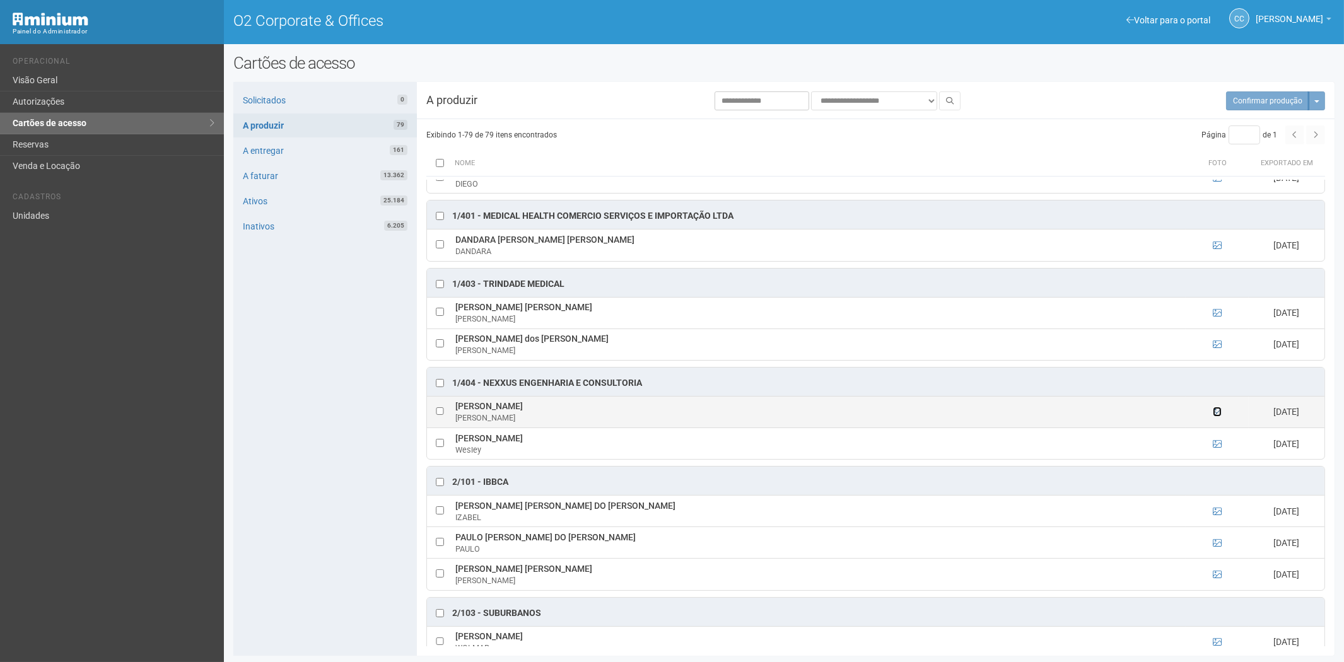
click at [1218, 416] on icon at bounding box center [1217, 411] width 9 height 9
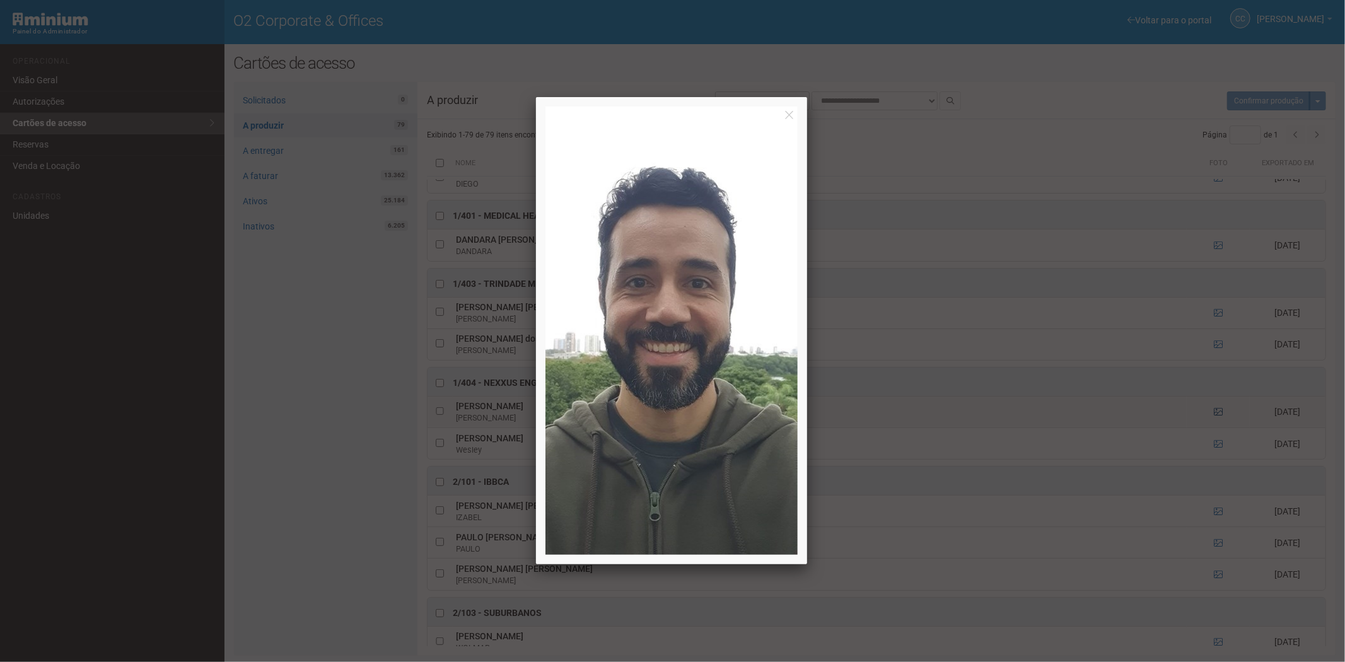
click at [1218, 418] on div at bounding box center [672, 331] width 1345 height 662
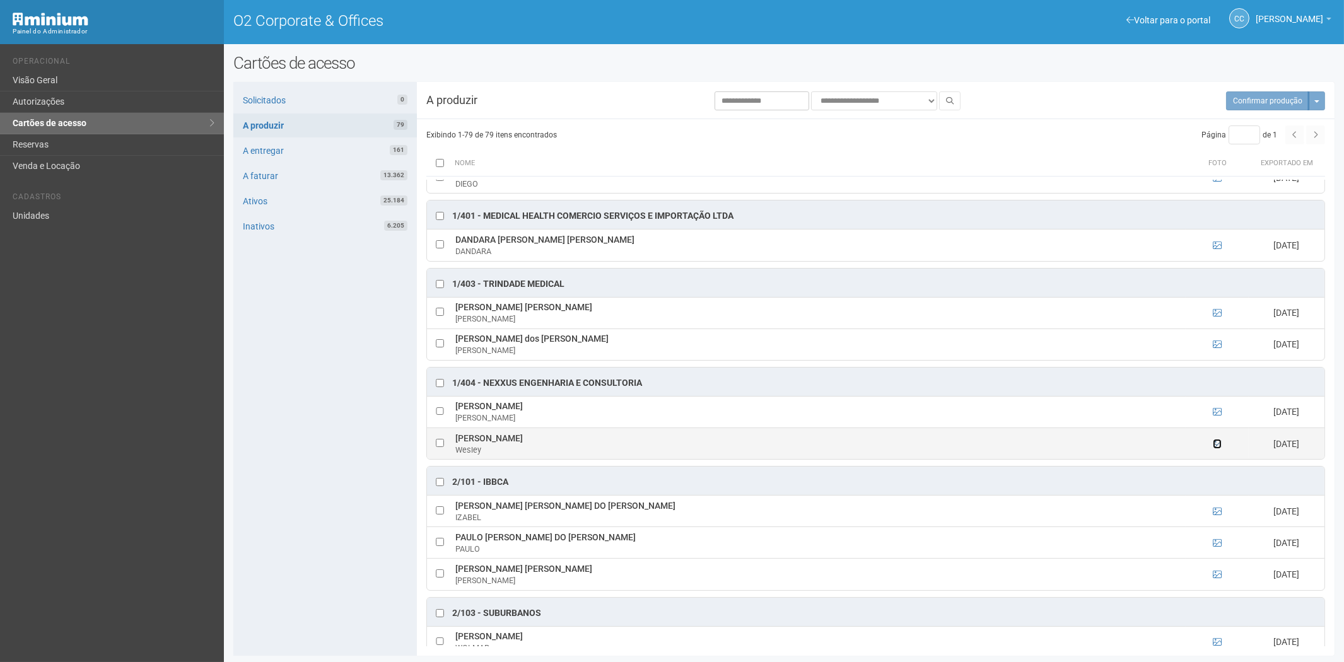
click at [1215, 446] on icon at bounding box center [1217, 444] width 9 height 9
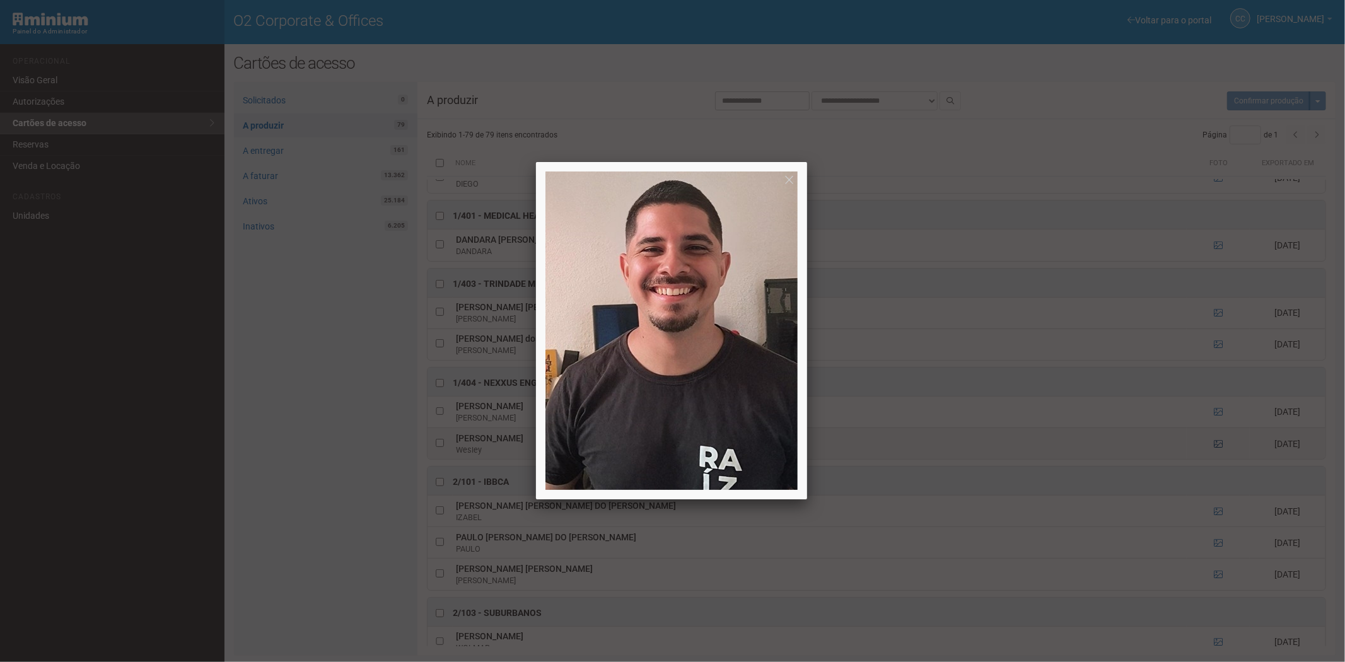
click at [1215, 446] on div at bounding box center [672, 331] width 1345 height 662
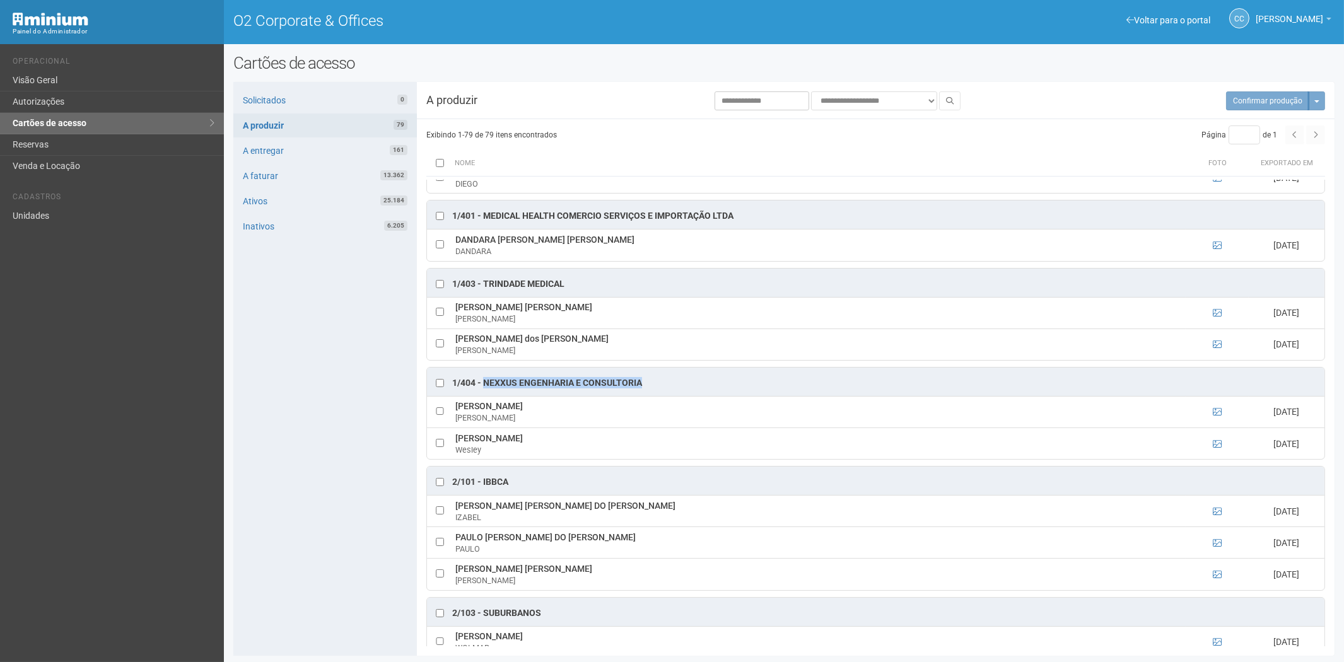
drag, startPoint x: 650, startPoint y: 387, endPoint x: 484, endPoint y: 385, distance: 166.5
click at [484, 385] on div "1/404 - Nexxus Engenharia e Consultoria" at bounding box center [875, 382] width 897 height 28
copy div "Nexxus Engenharia e Consultoria"
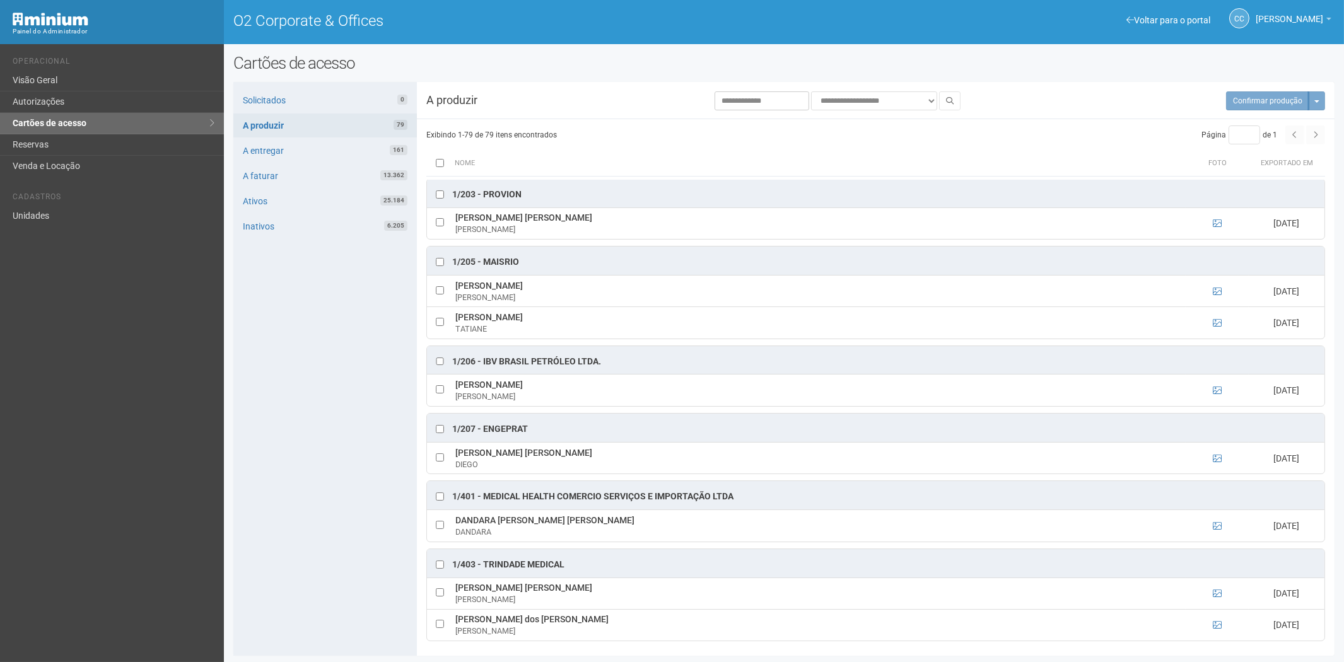
scroll to position [0, 0]
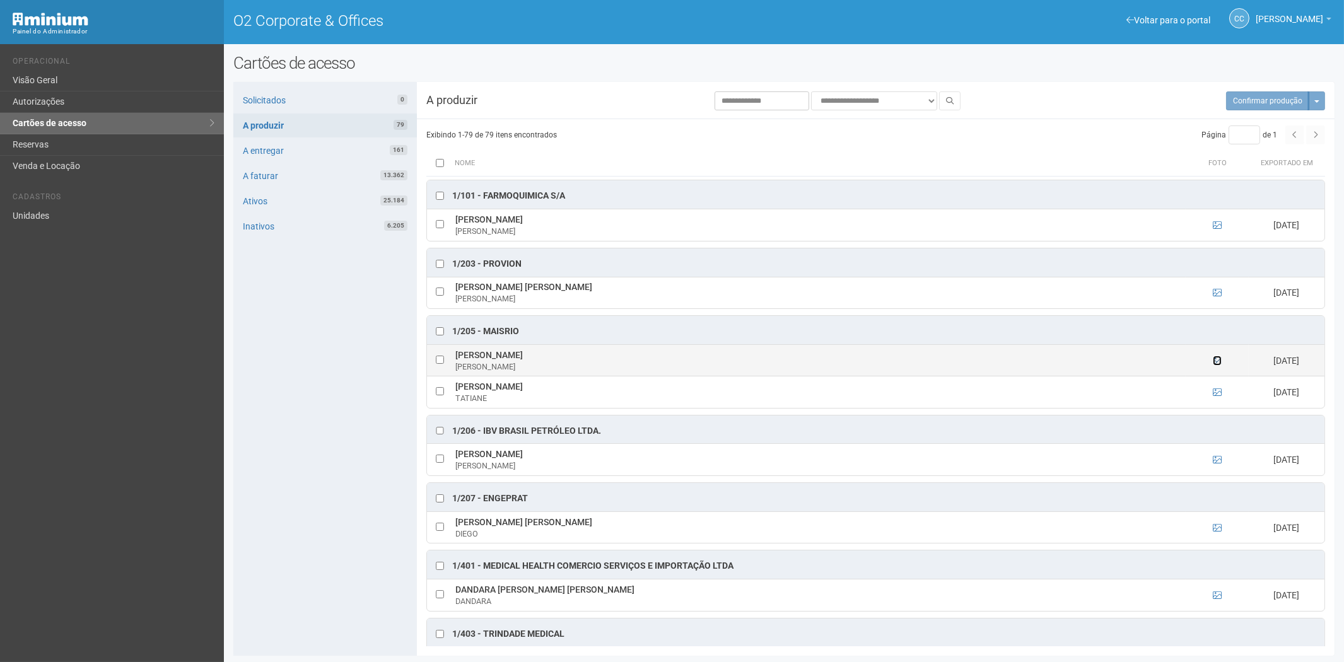
click at [1215, 362] on icon at bounding box center [1217, 360] width 9 height 9
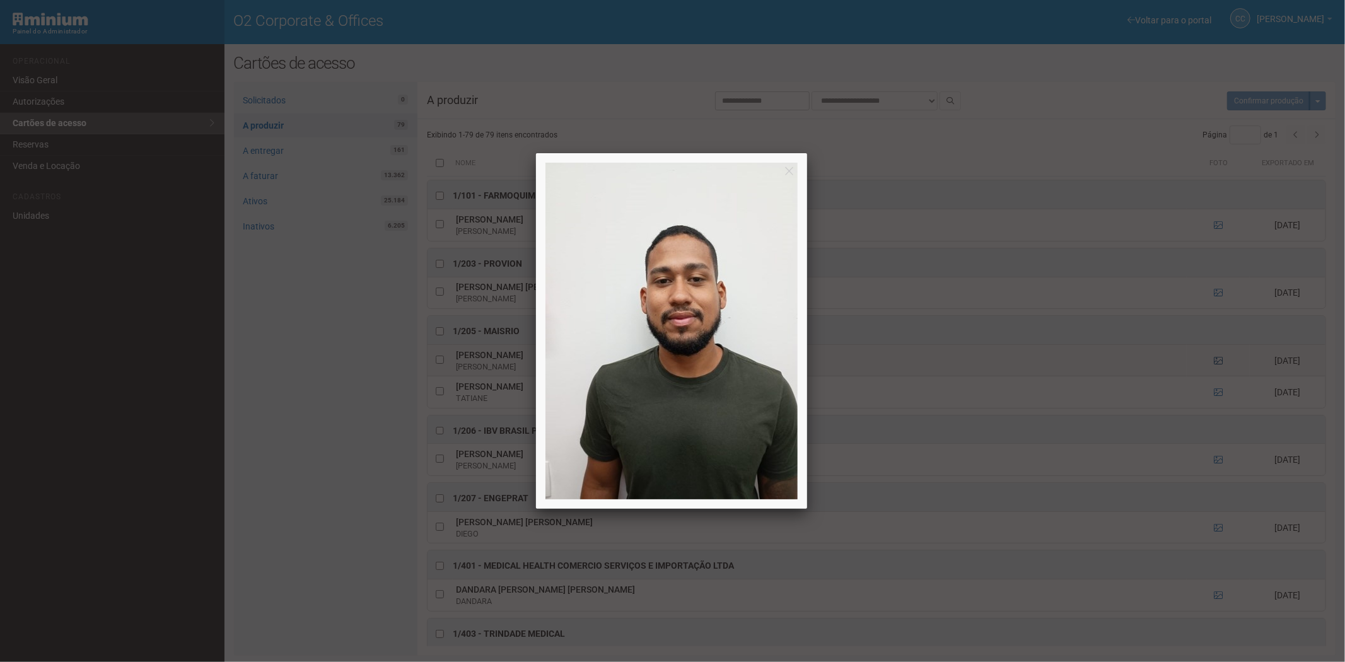
click at [1215, 362] on div at bounding box center [672, 331] width 1345 height 662
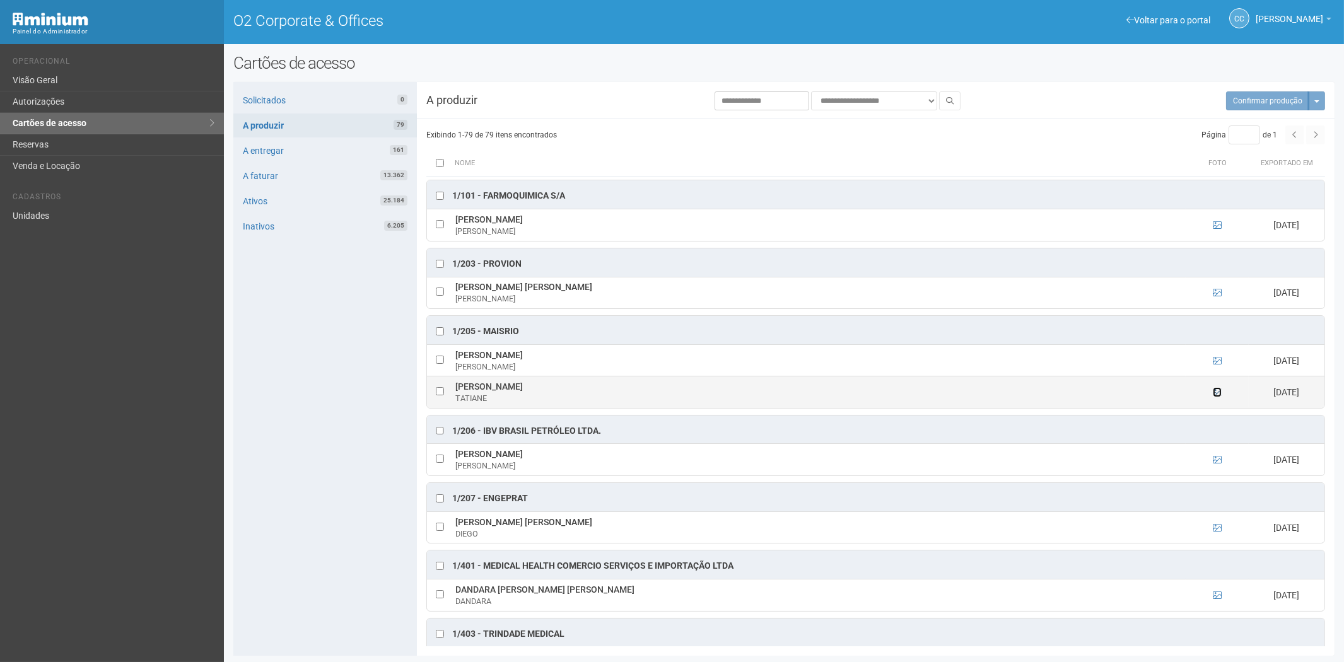
click at [1214, 395] on icon at bounding box center [1217, 392] width 9 height 9
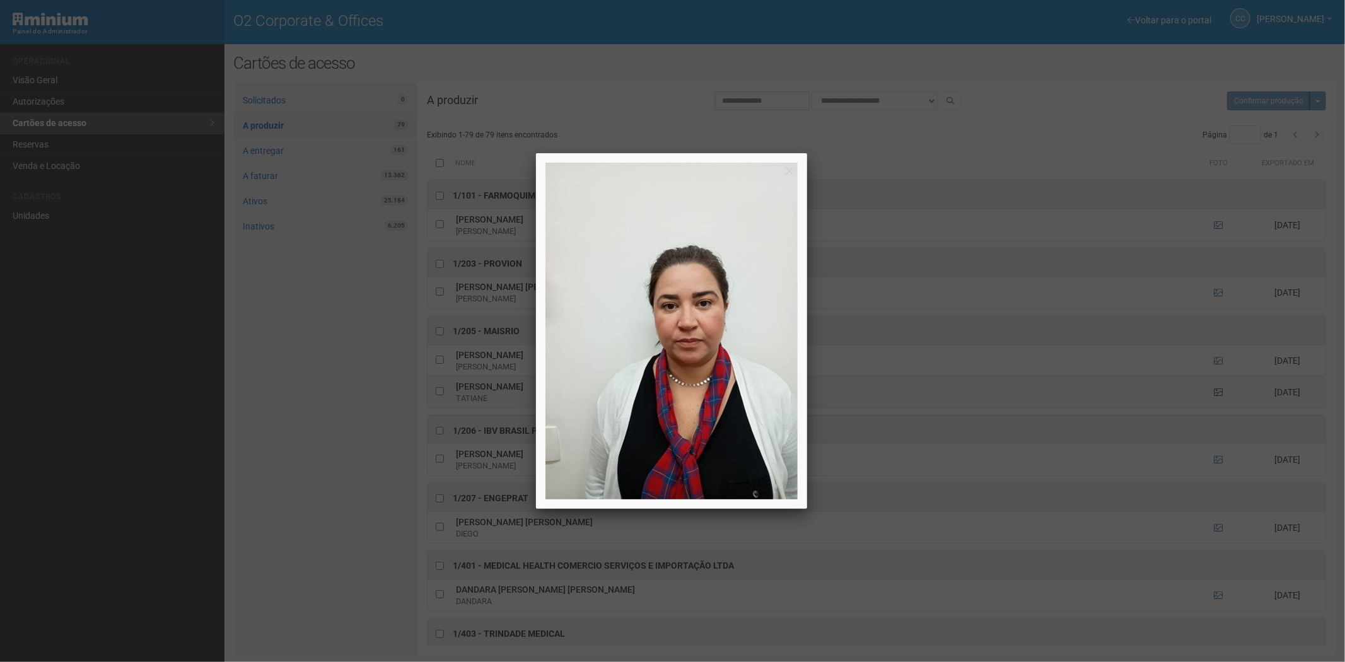
click at [1214, 395] on div at bounding box center [672, 331] width 1345 height 662
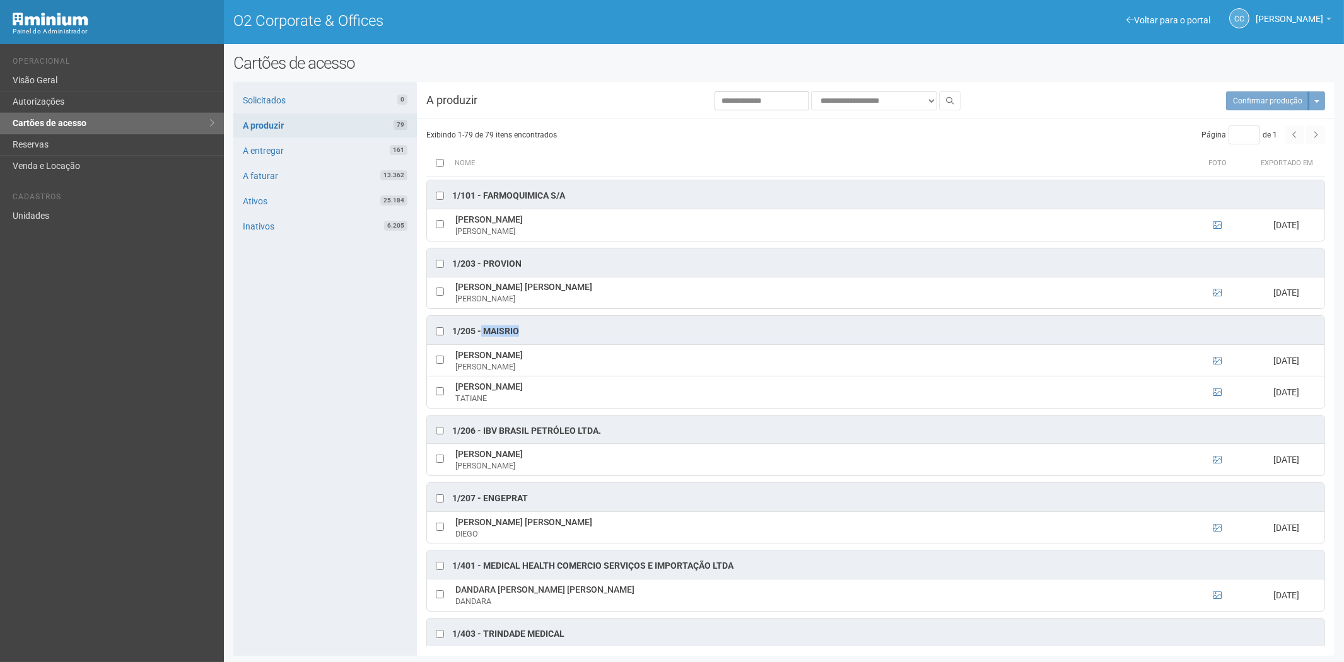
drag, startPoint x: 522, startPoint y: 331, endPoint x: 482, endPoint y: 332, distance: 39.7
click at [482, 332] on div "1/205 - MAISRIO" at bounding box center [875, 330] width 897 height 28
copy div "MAISRIO"
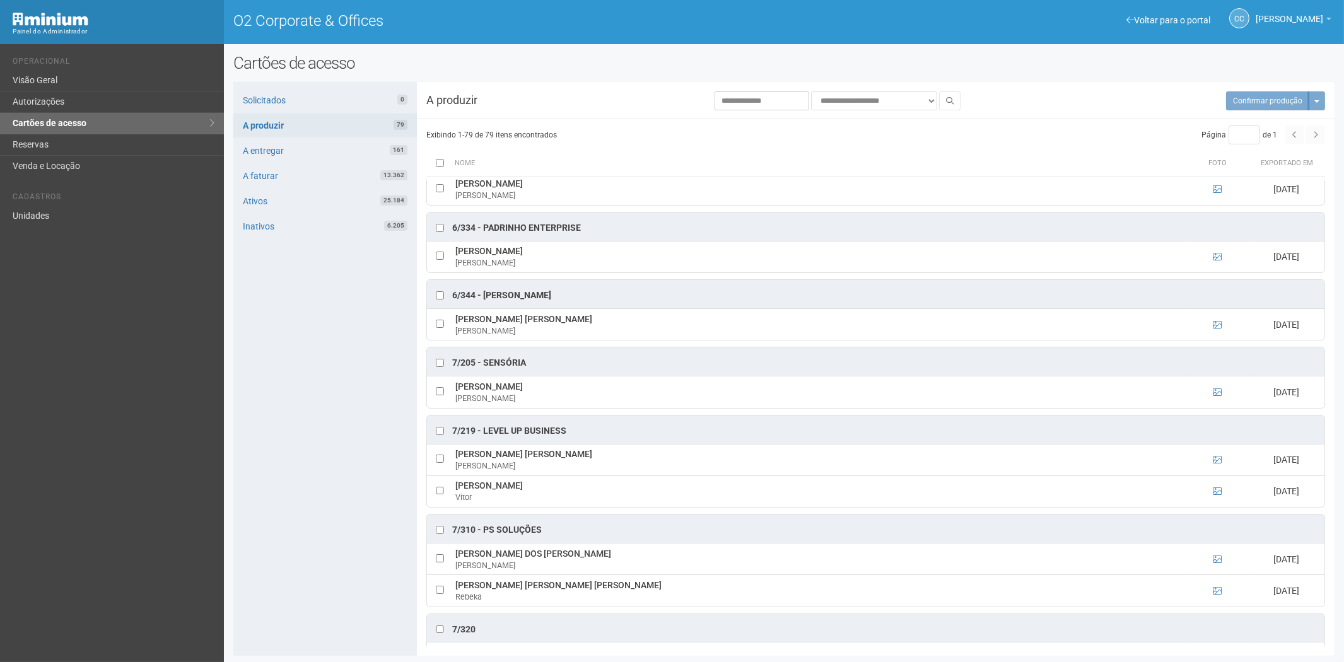
scroll to position [2942, 0]
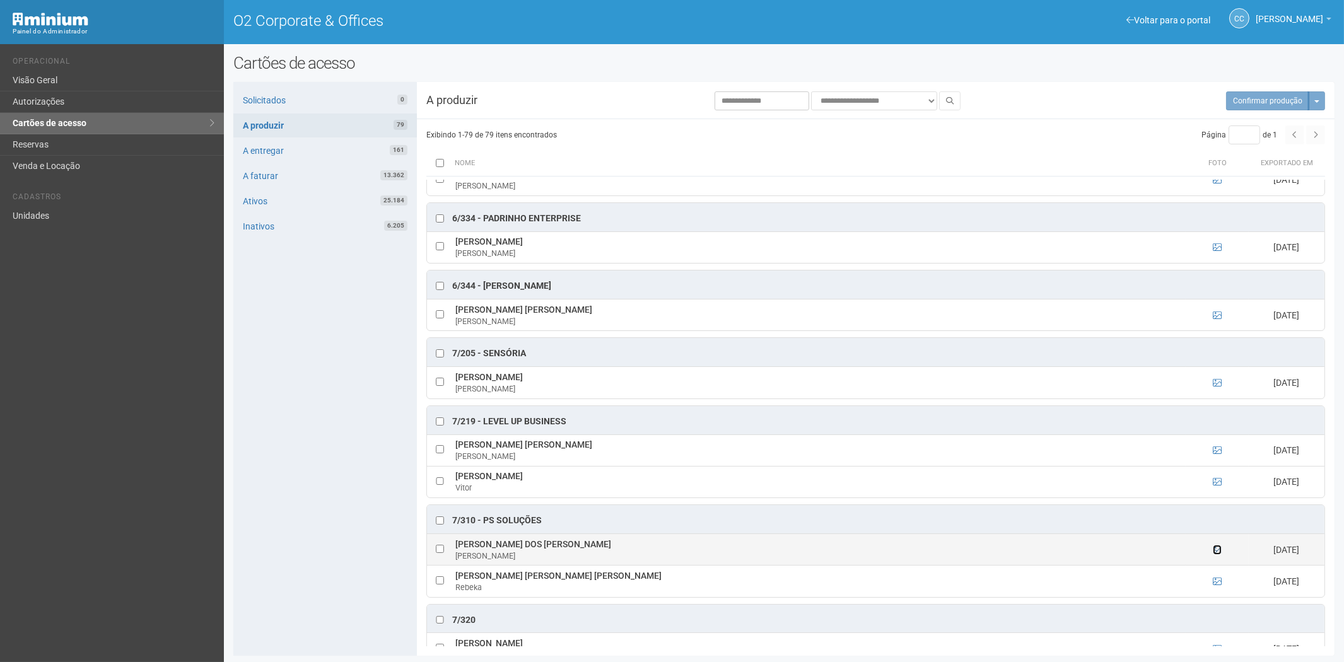
click at [1215, 554] on icon at bounding box center [1217, 549] width 9 height 9
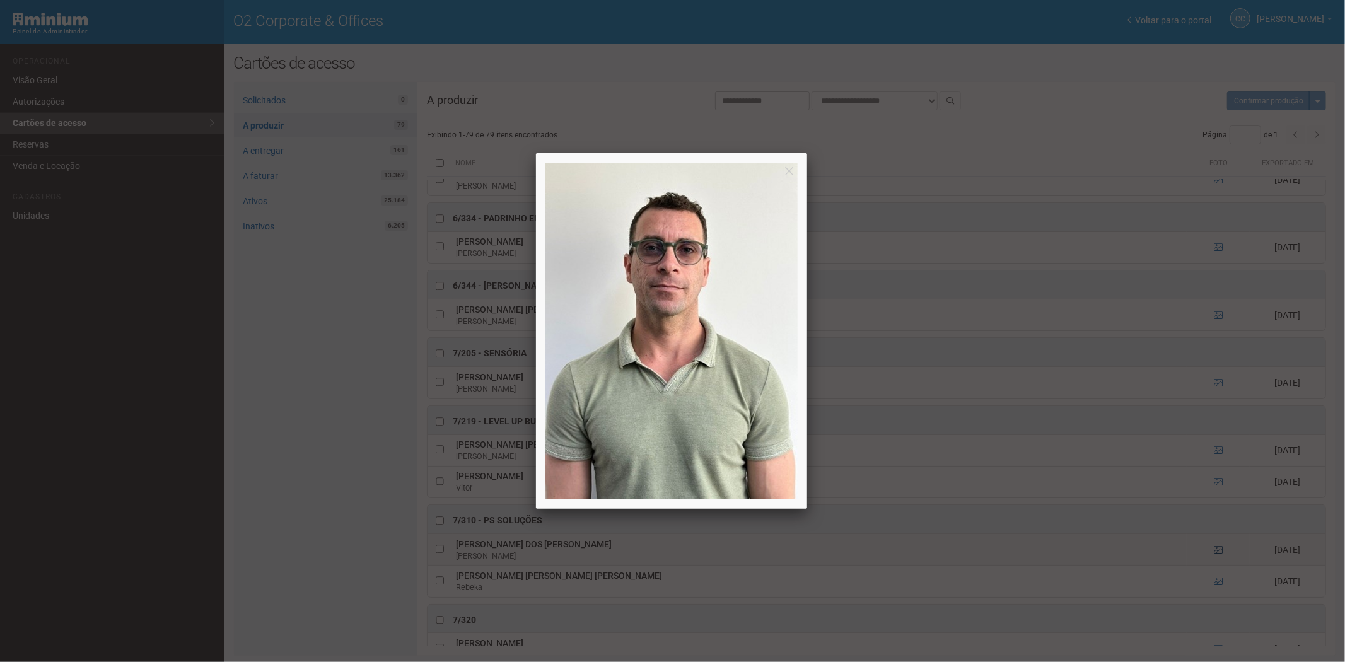
click at [1215, 574] on div at bounding box center [672, 331] width 1345 height 662
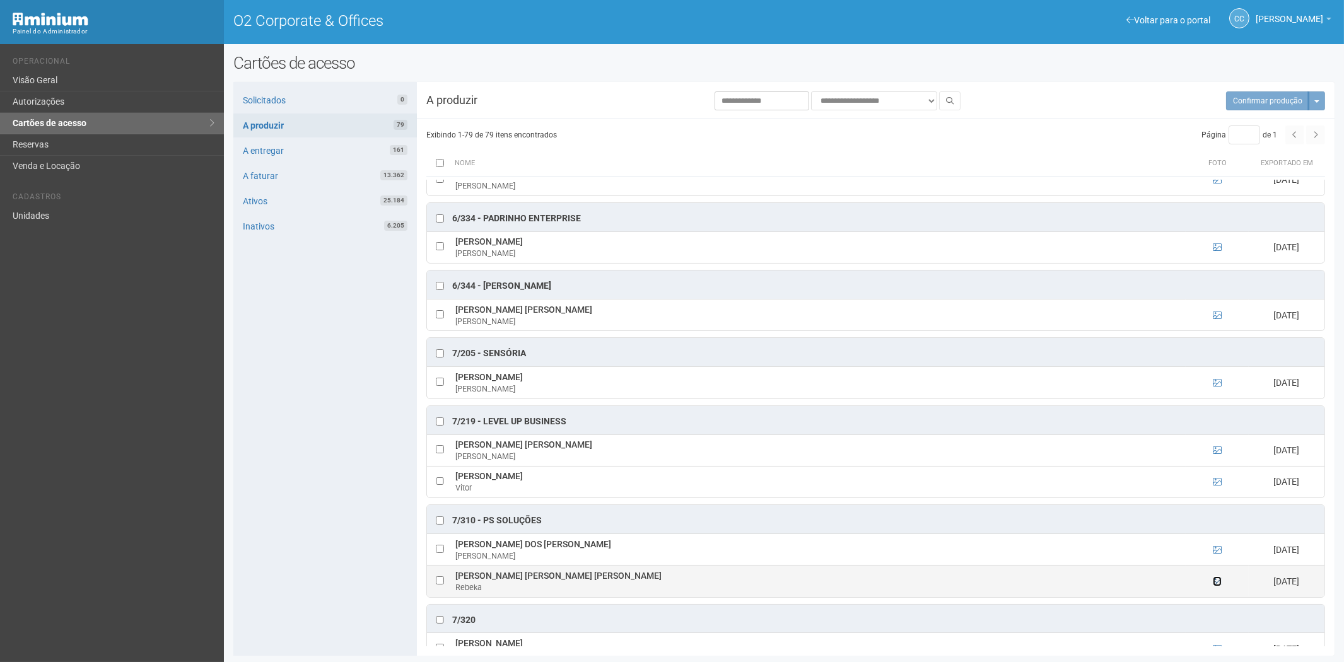
click at [1218, 586] on icon at bounding box center [1217, 581] width 9 height 9
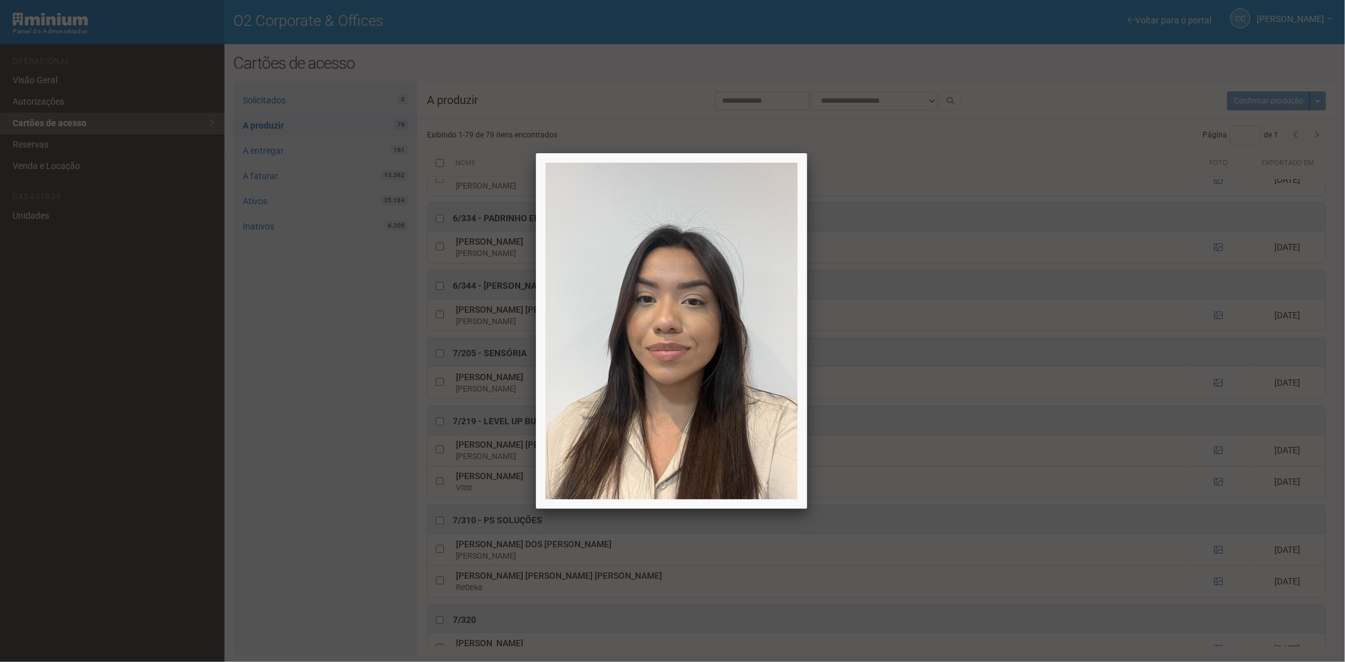
click at [1218, 609] on div at bounding box center [672, 331] width 1345 height 662
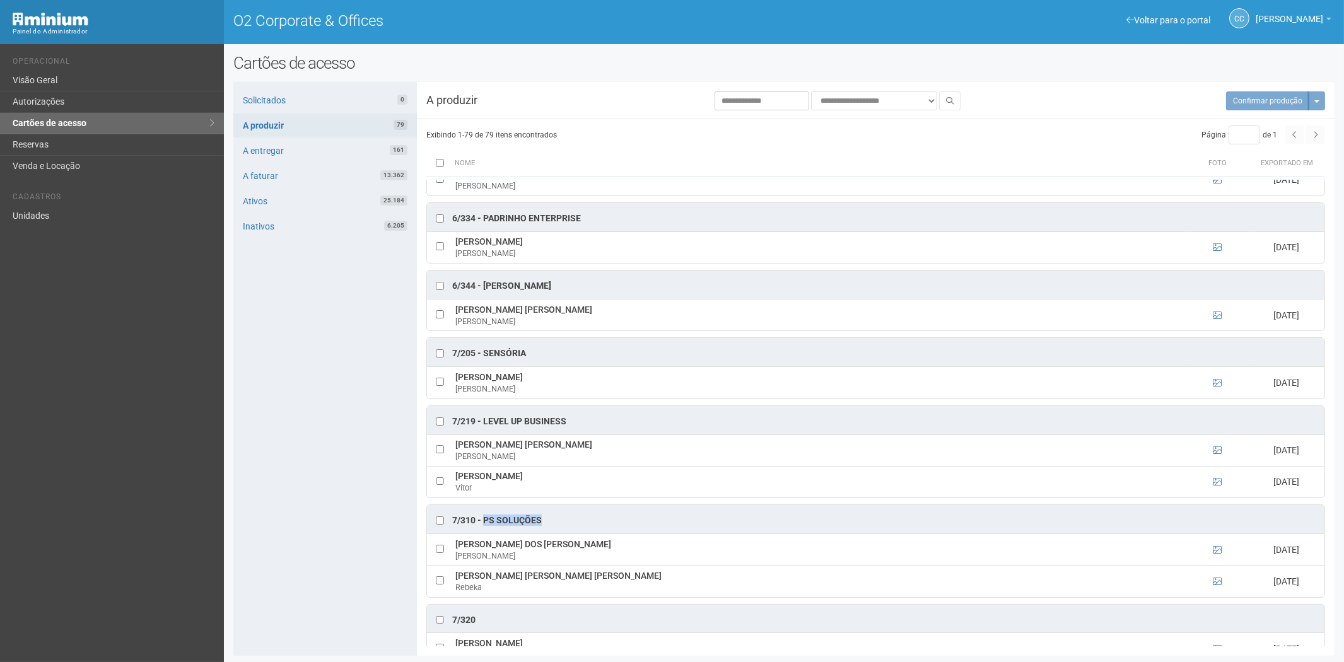
drag, startPoint x: 547, startPoint y: 547, endPoint x: 487, endPoint y: 545, distance: 60.6
click at [483, 533] on div "7/310 - PS SOLUÇÕES" at bounding box center [875, 519] width 897 height 28
copy div "PS SOLUÇÕES"
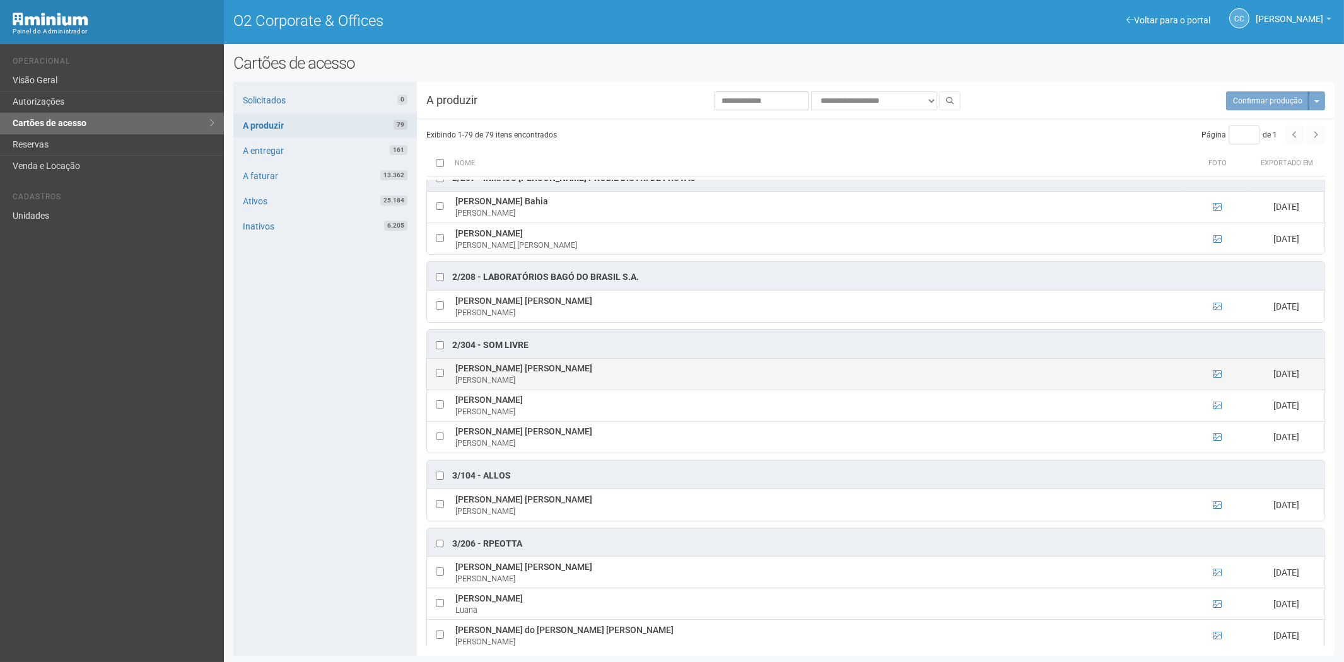
scroll to position [841, 0]
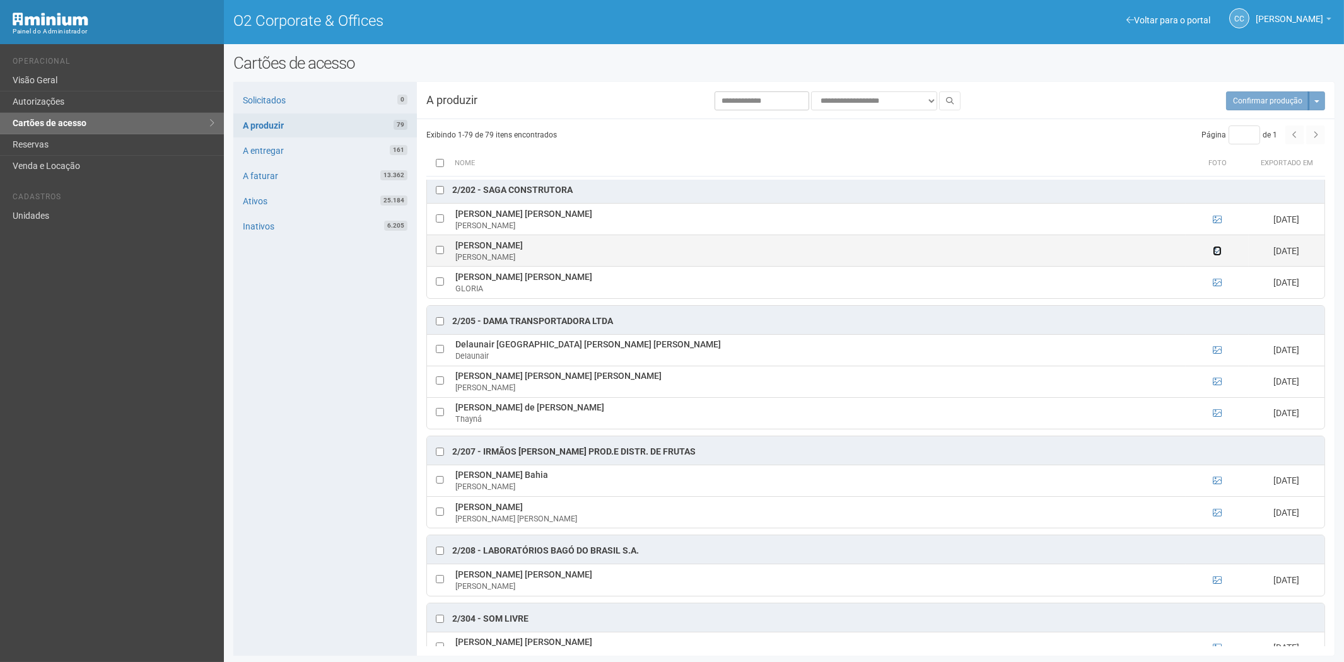
click at [1215, 255] on icon at bounding box center [1217, 251] width 9 height 9
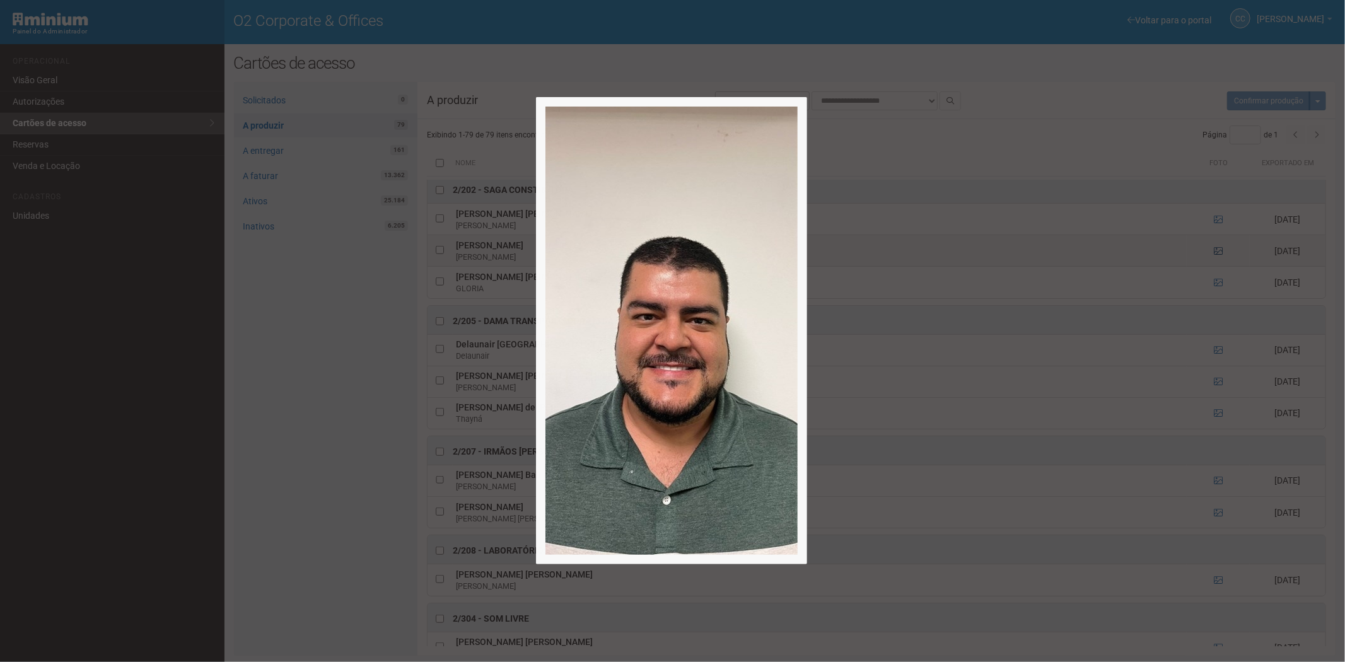
click at [1215, 255] on div at bounding box center [672, 331] width 1345 height 662
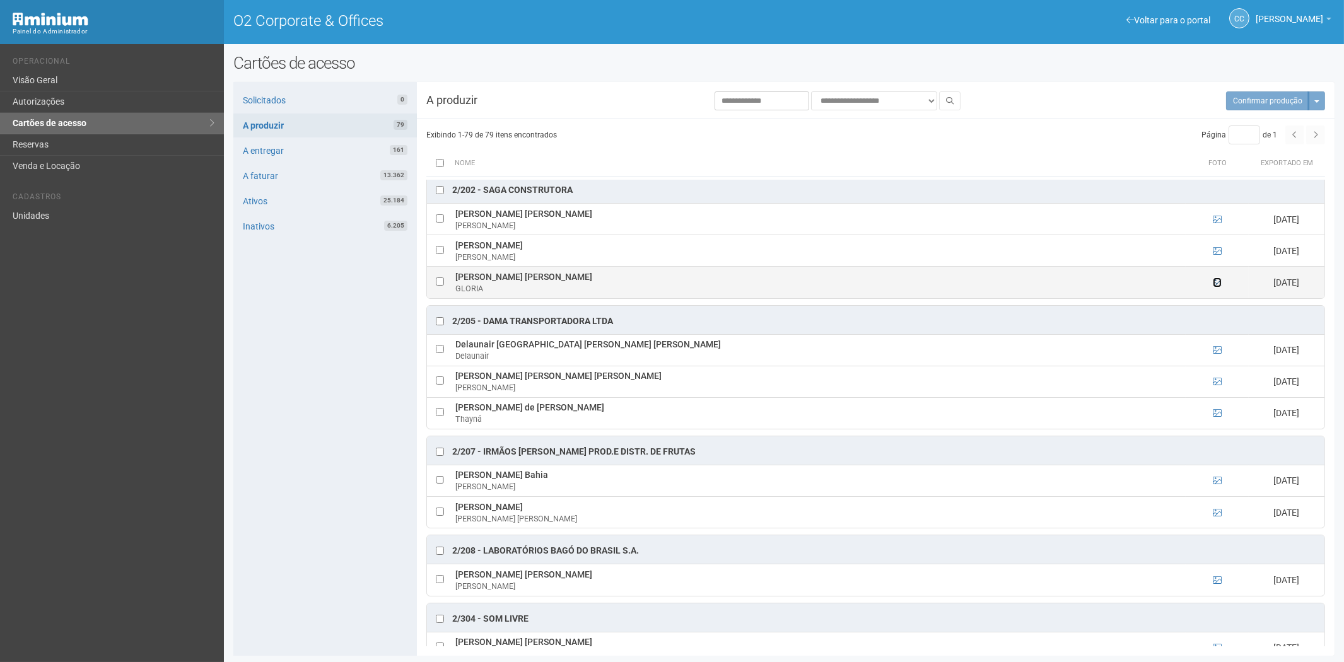
click at [1214, 287] on icon at bounding box center [1217, 282] width 9 height 9
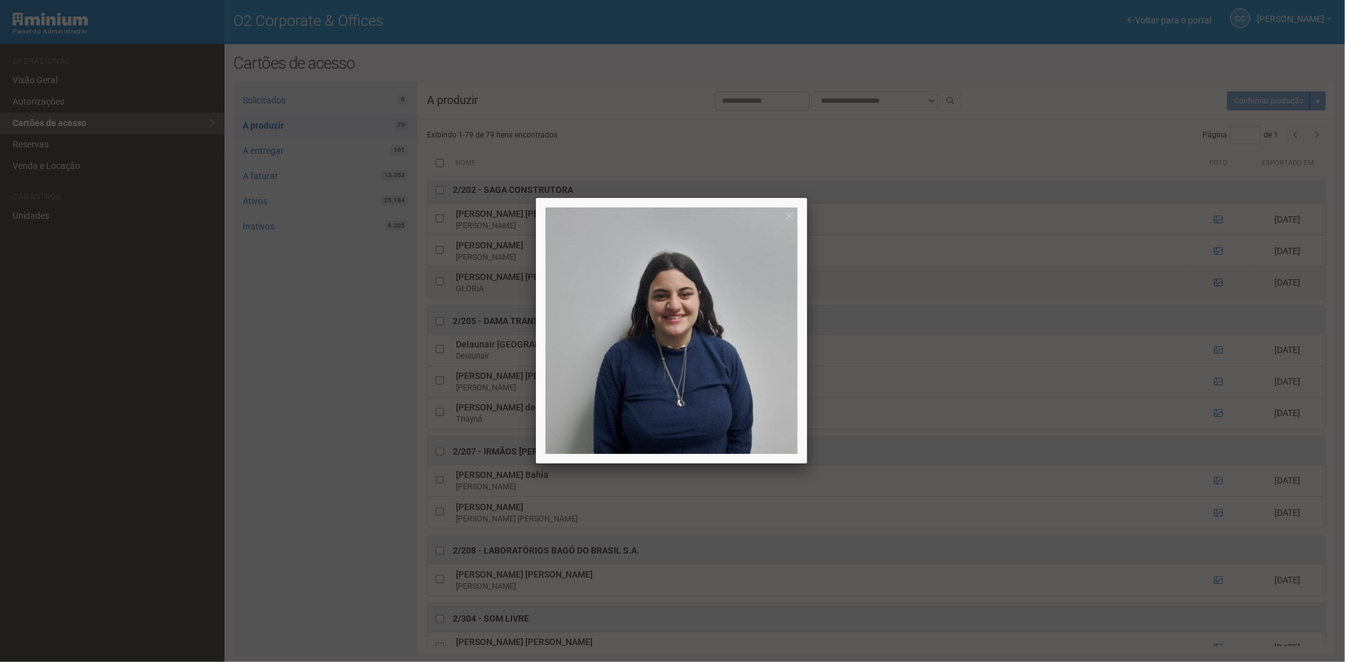
click at [1214, 291] on div at bounding box center [672, 331] width 1345 height 662
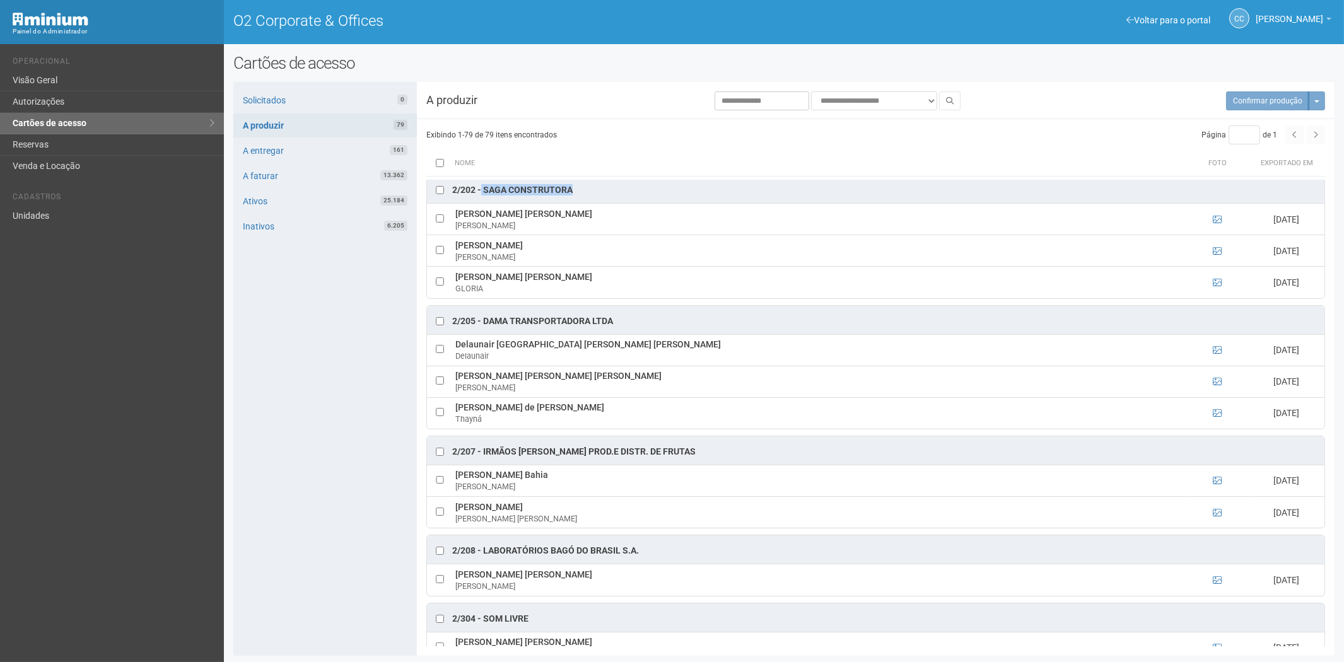
drag, startPoint x: 576, startPoint y: 196, endPoint x: 482, endPoint y: 196, distance: 94.6
click at [482, 196] on div "2/202 - Saga Construtora" at bounding box center [875, 189] width 897 height 28
copy div "Saga Construtora"
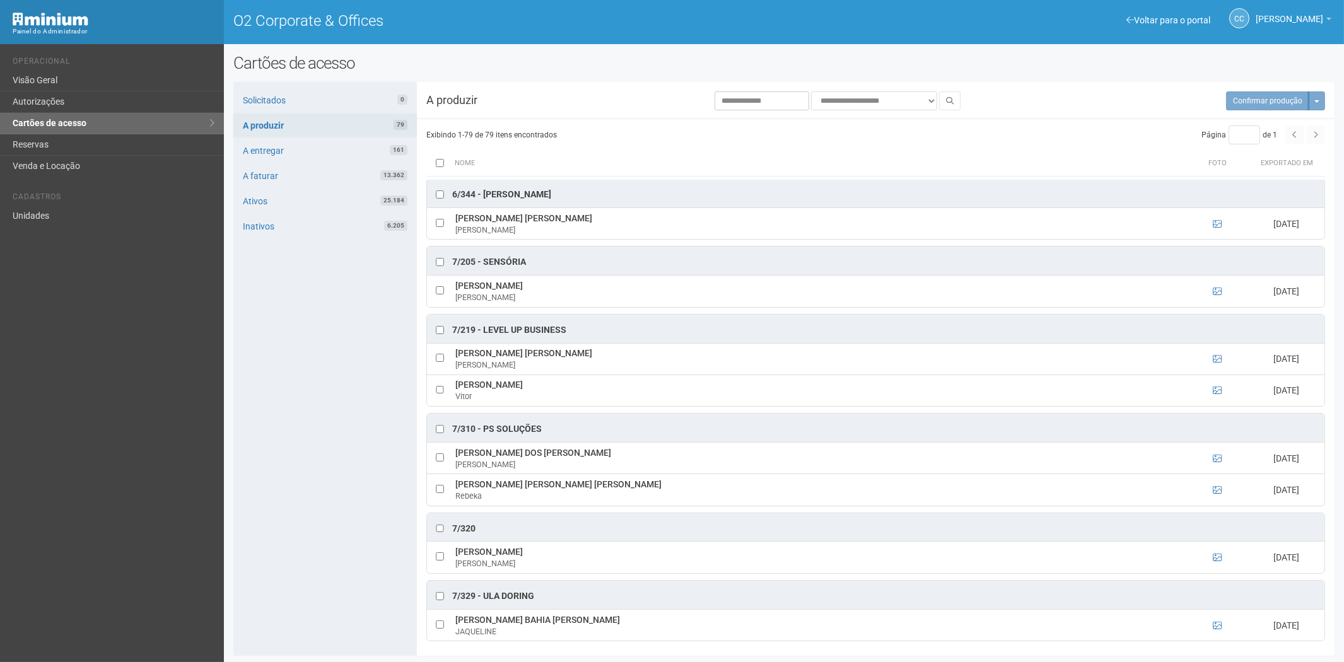
scroll to position [3018, 0]
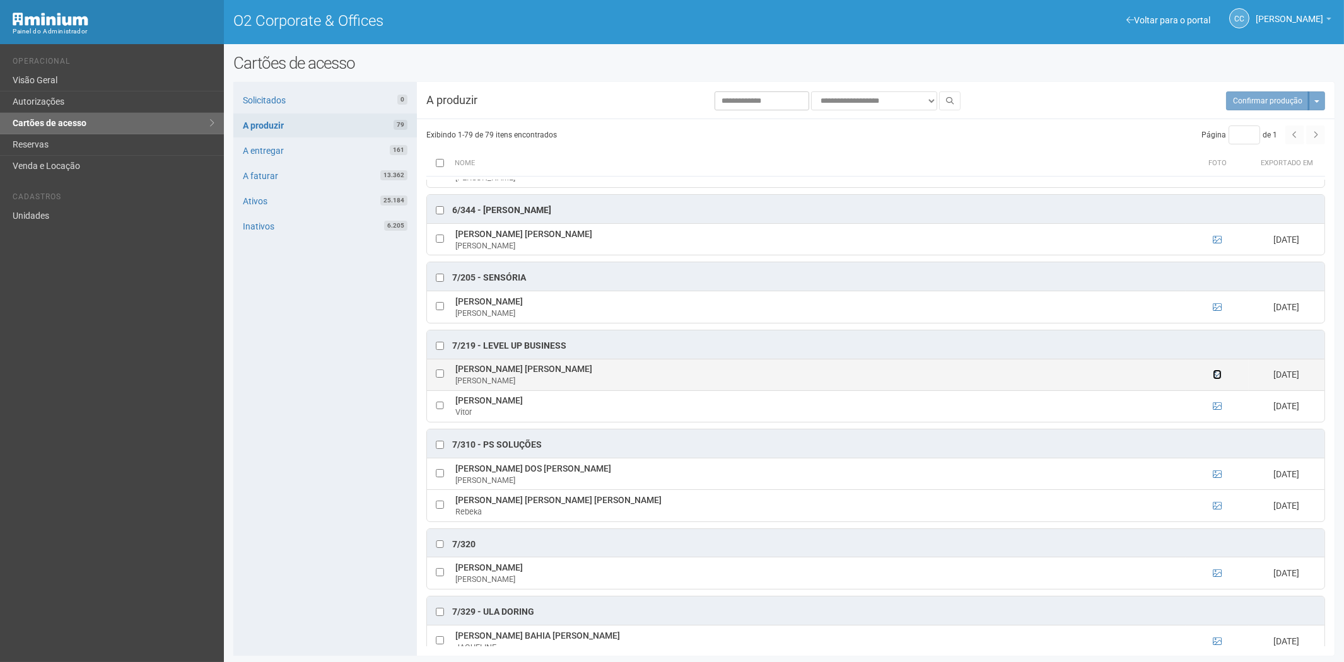
click at [1213, 379] on icon at bounding box center [1217, 374] width 9 height 9
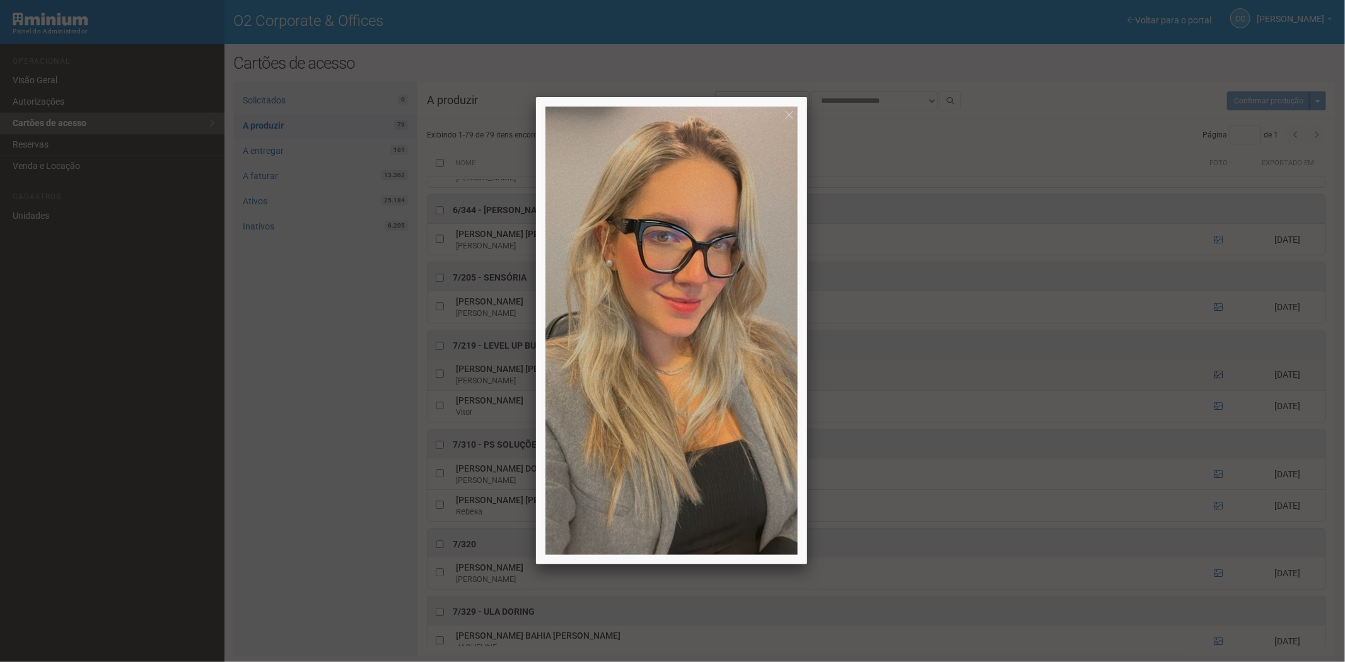
click at [1212, 395] on div at bounding box center [672, 331] width 1345 height 662
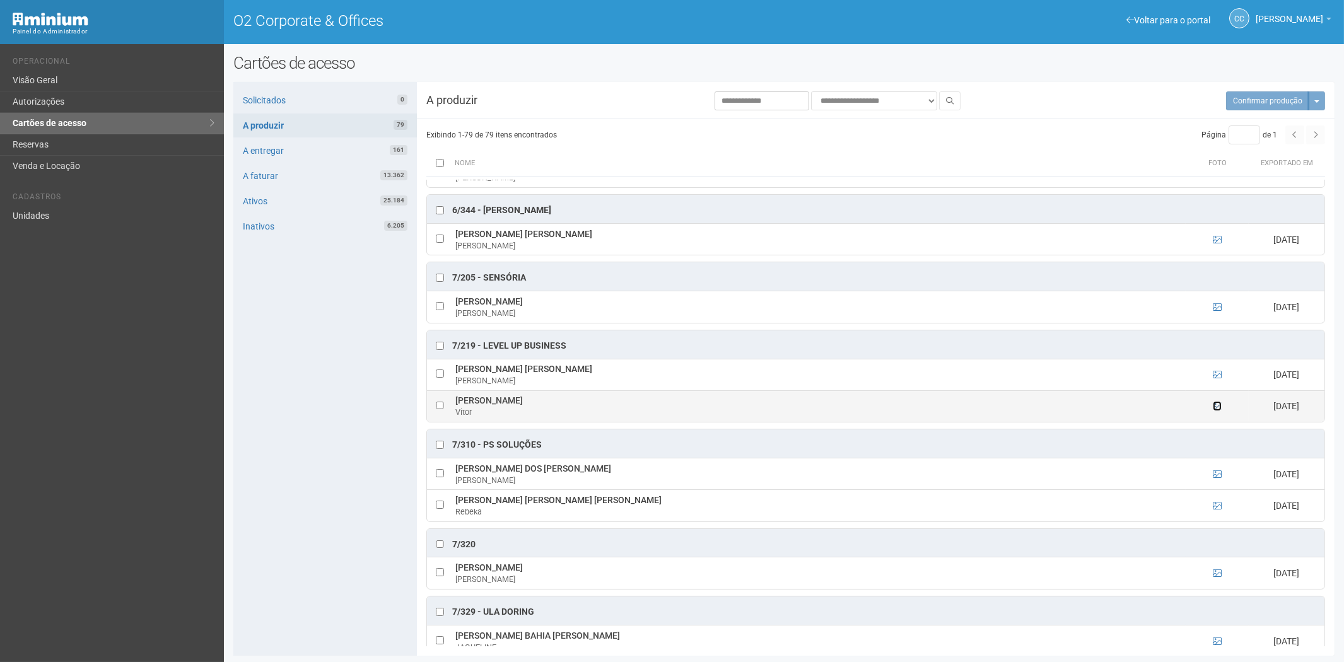
click at [1217, 411] on icon at bounding box center [1217, 406] width 9 height 9
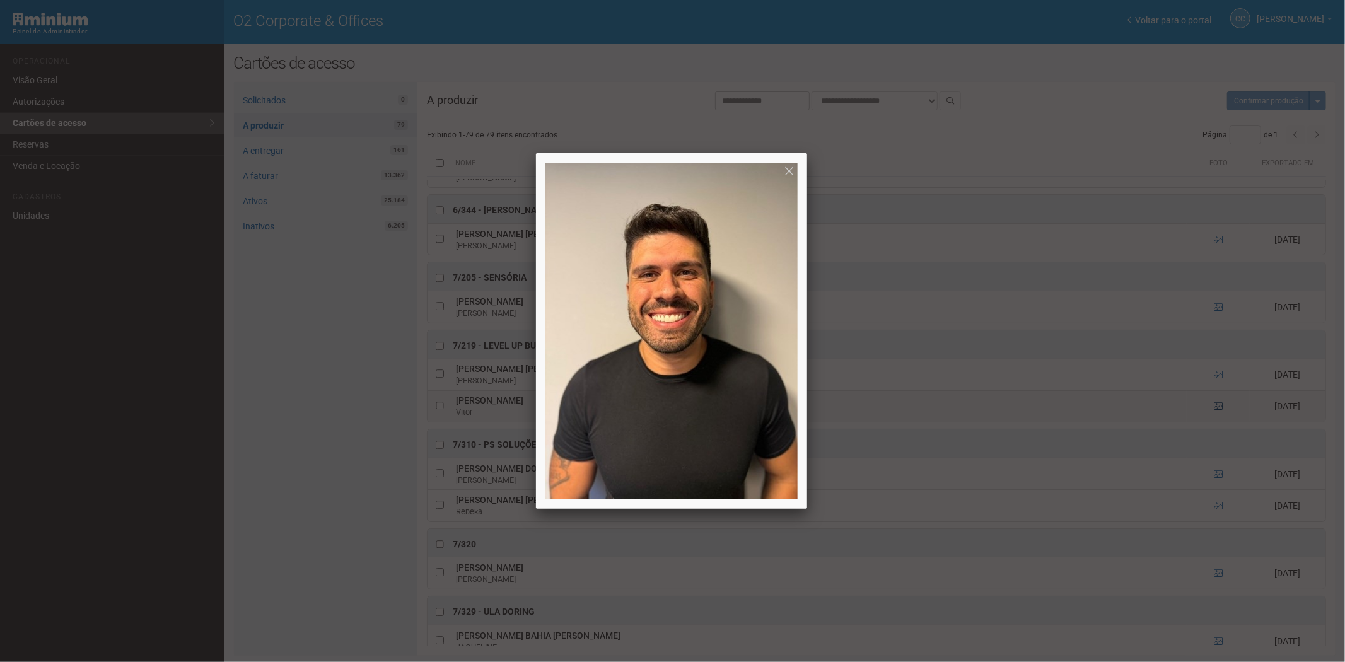
click at [1217, 430] on div at bounding box center [672, 331] width 1345 height 662
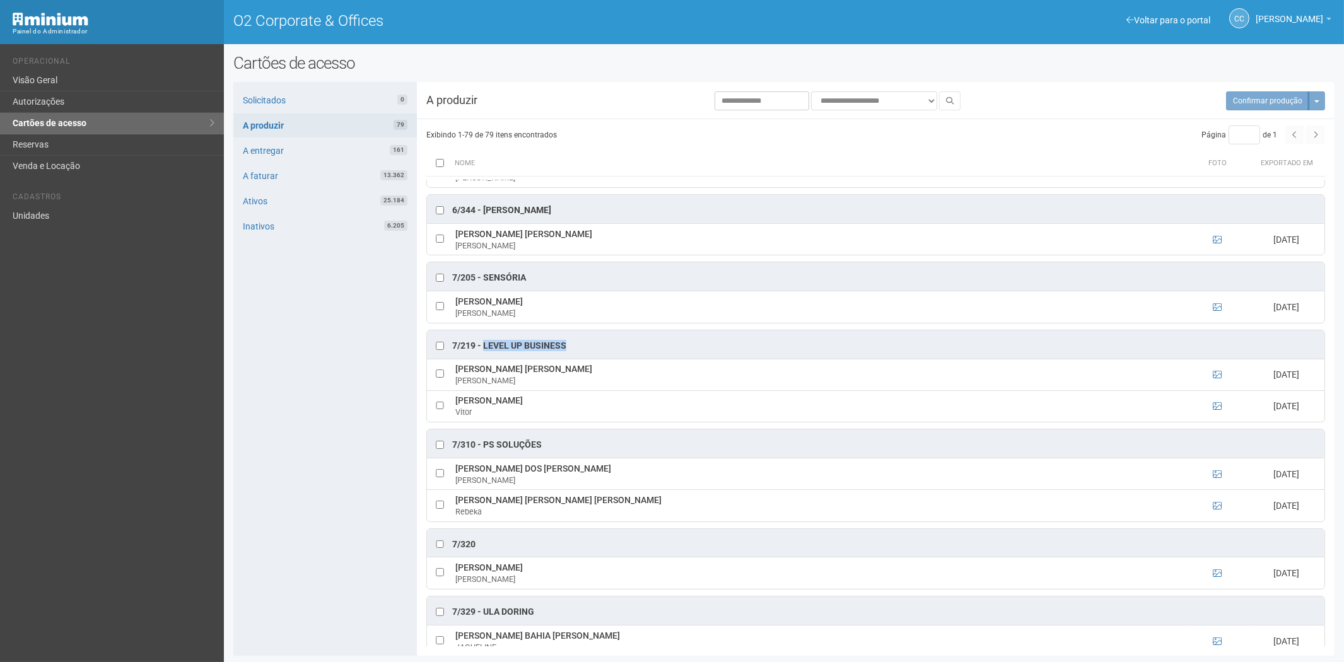
drag, startPoint x: 571, startPoint y: 367, endPoint x: 484, endPoint y: 366, distance: 87.0
click at [484, 359] on div "7/219 - Level Up Business" at bounding box center [875, 344] width 897 height 28
copy div "Level Up Business"
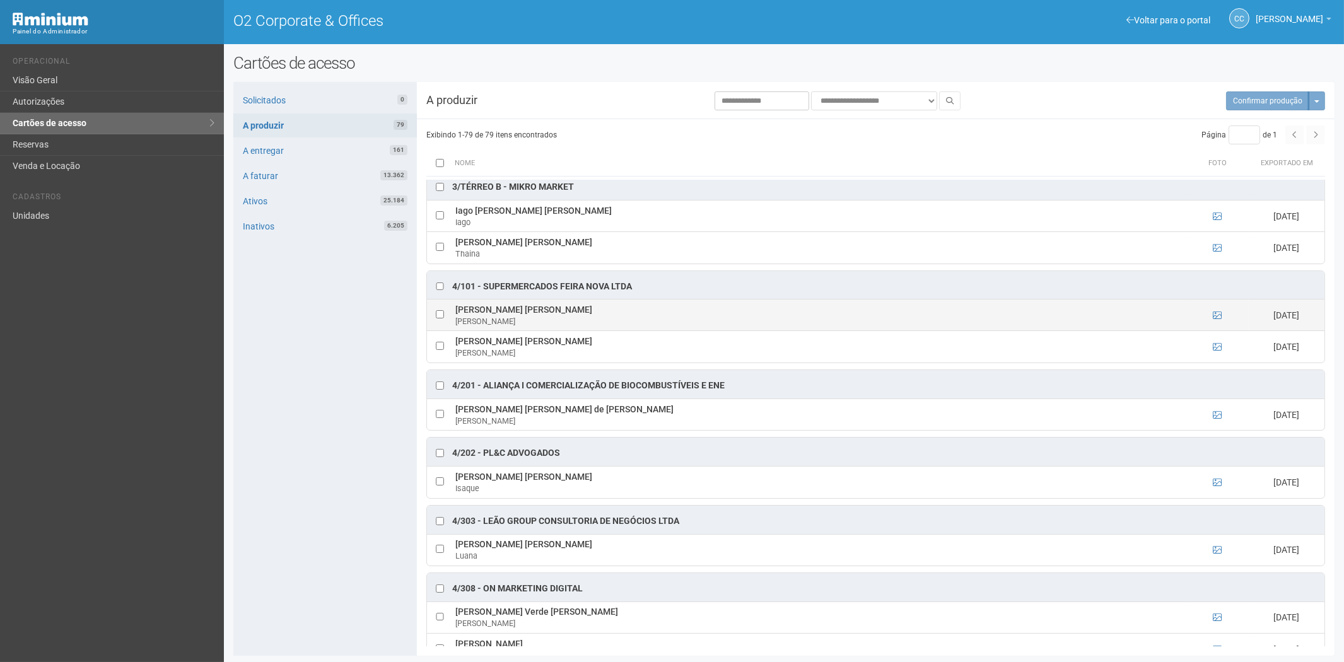
scroll to position [1897, 0]
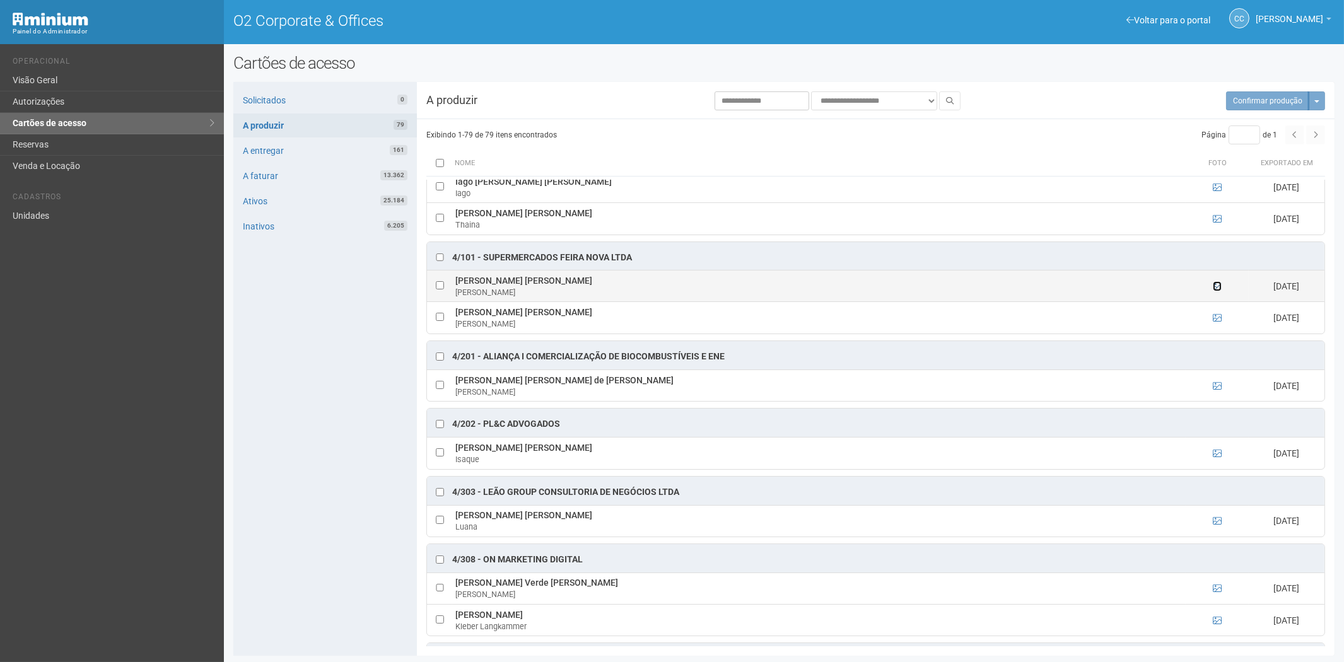
click at [1213, 291] on icon at bounding box center [1217, 286] width 9 height 9
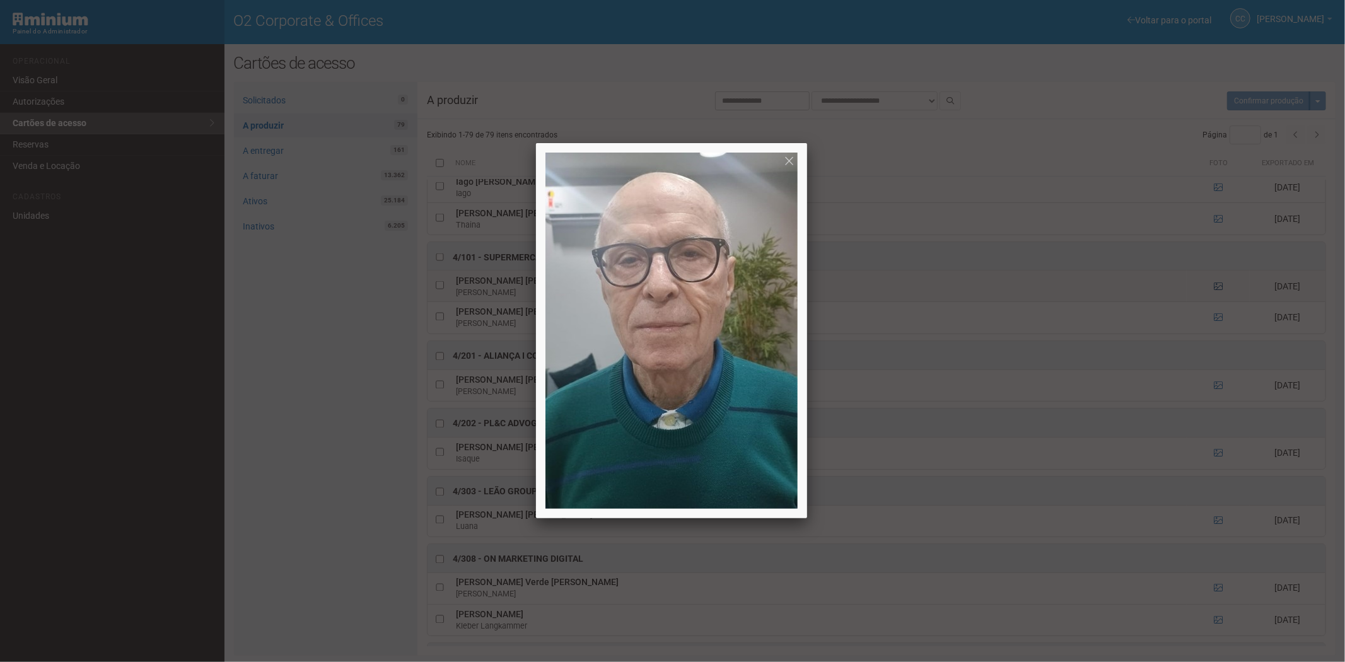
click at [1213, 301] on div at bounding box center [672, 331] width 1345 height 662
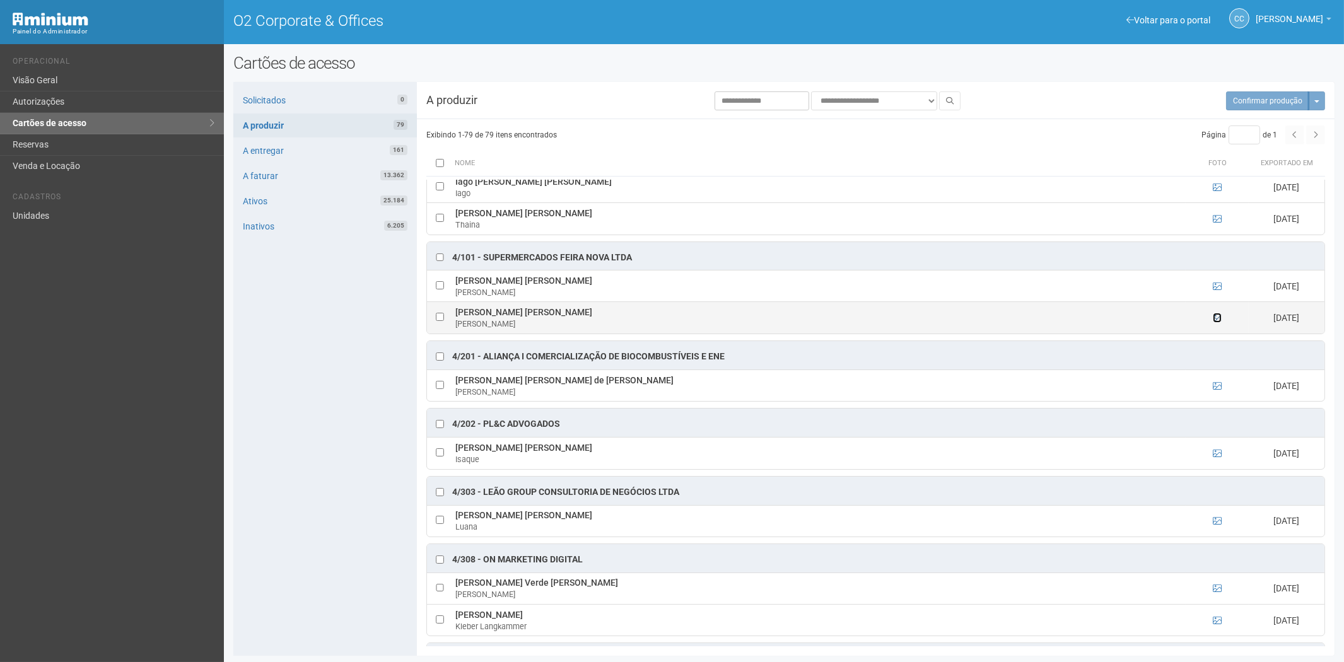
click at [1213, 322] on icon at bounding box center [1217, 317] width 9 height 9
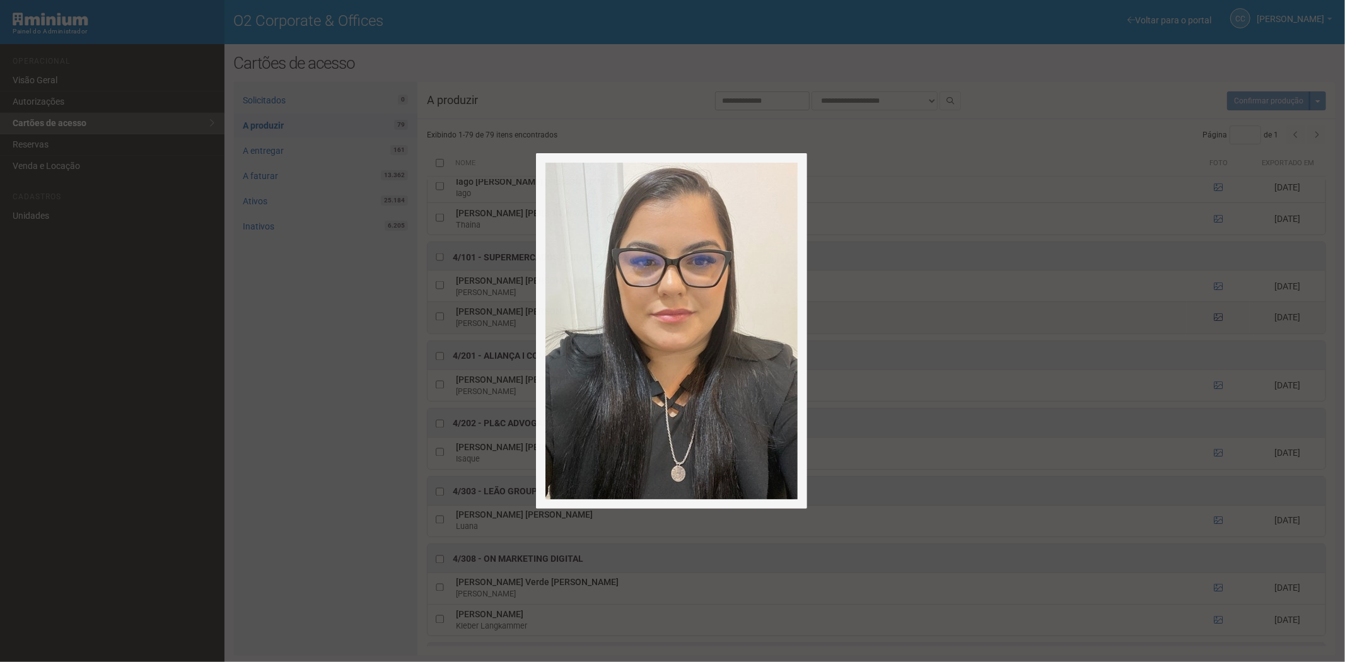
click at [1213, 332] on div at bounding box center [672, 331] width 1345 height 662
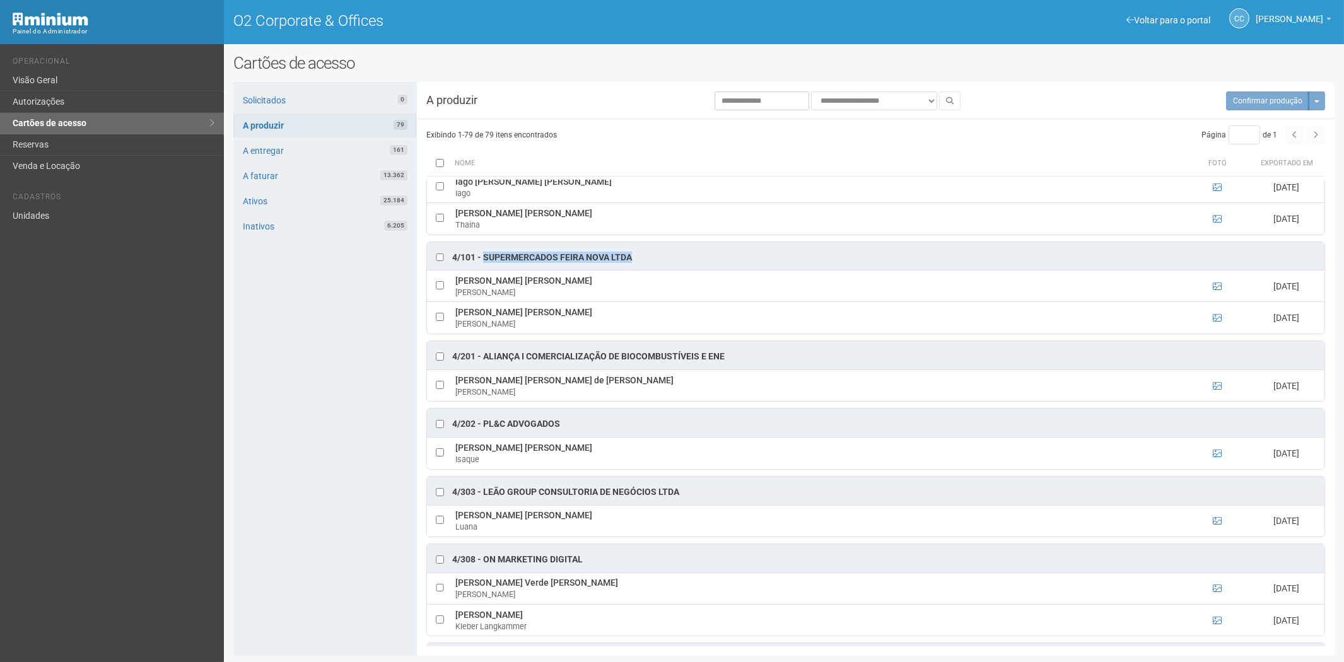
drag, startPoint x: 646, startPoint y: 269, endPoint x: 487, endPoint y: 269, distance: 159.5
click at [486, 269] on div "4/101 - Supermercados Feira Nova LTDA" at bounding box center [875, 256] width 897 height 28
copy div "Supermercados Feira Nova LTDA"
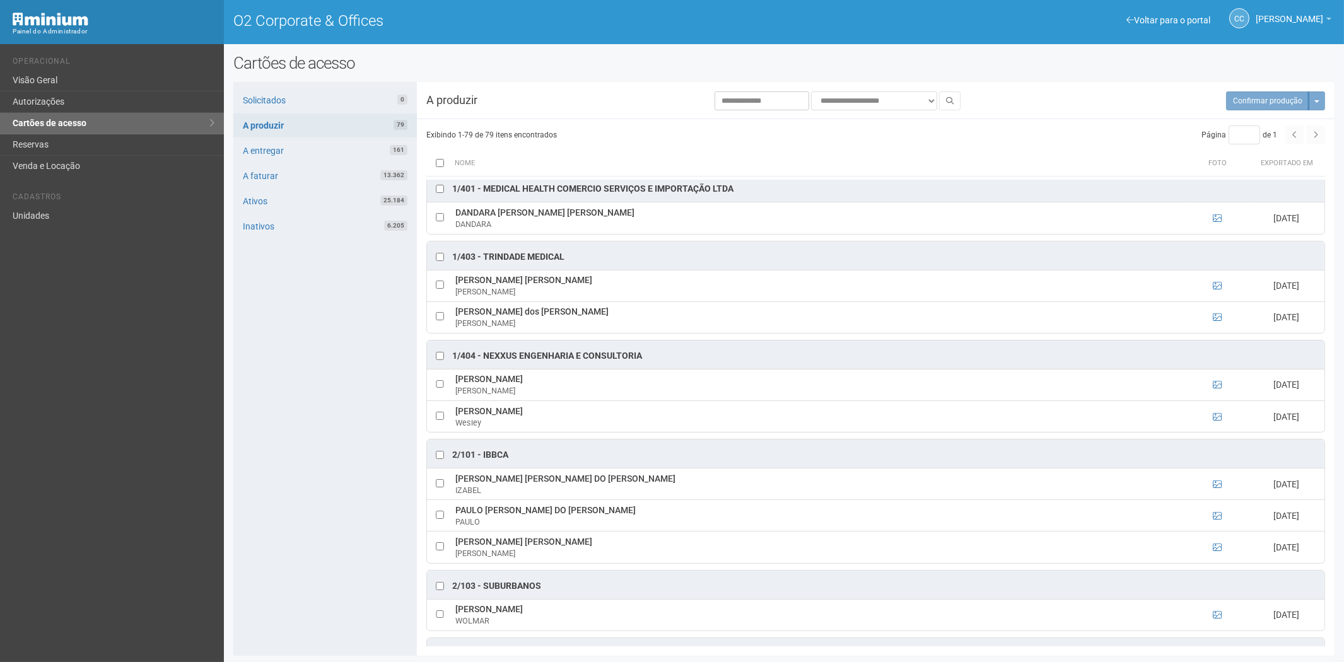
scroll to position [286, 0]
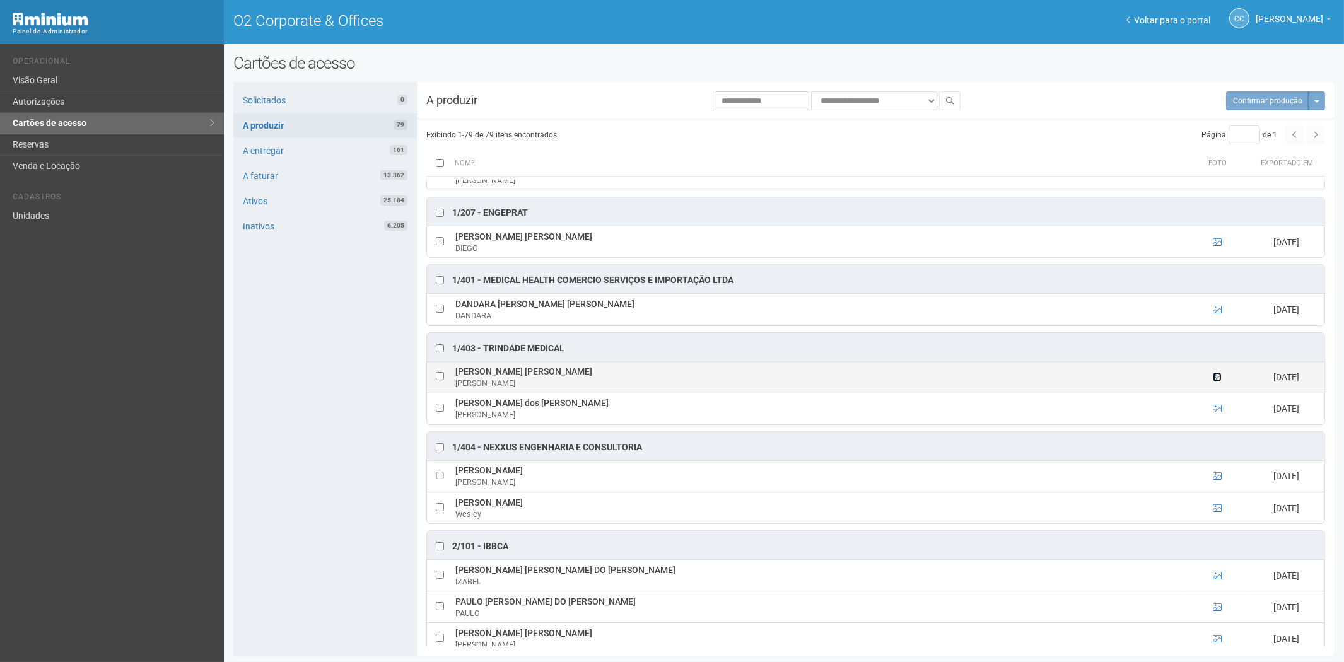
click at [1220, 380] on icon at bounding box center [1217, 377] width 9 height 9
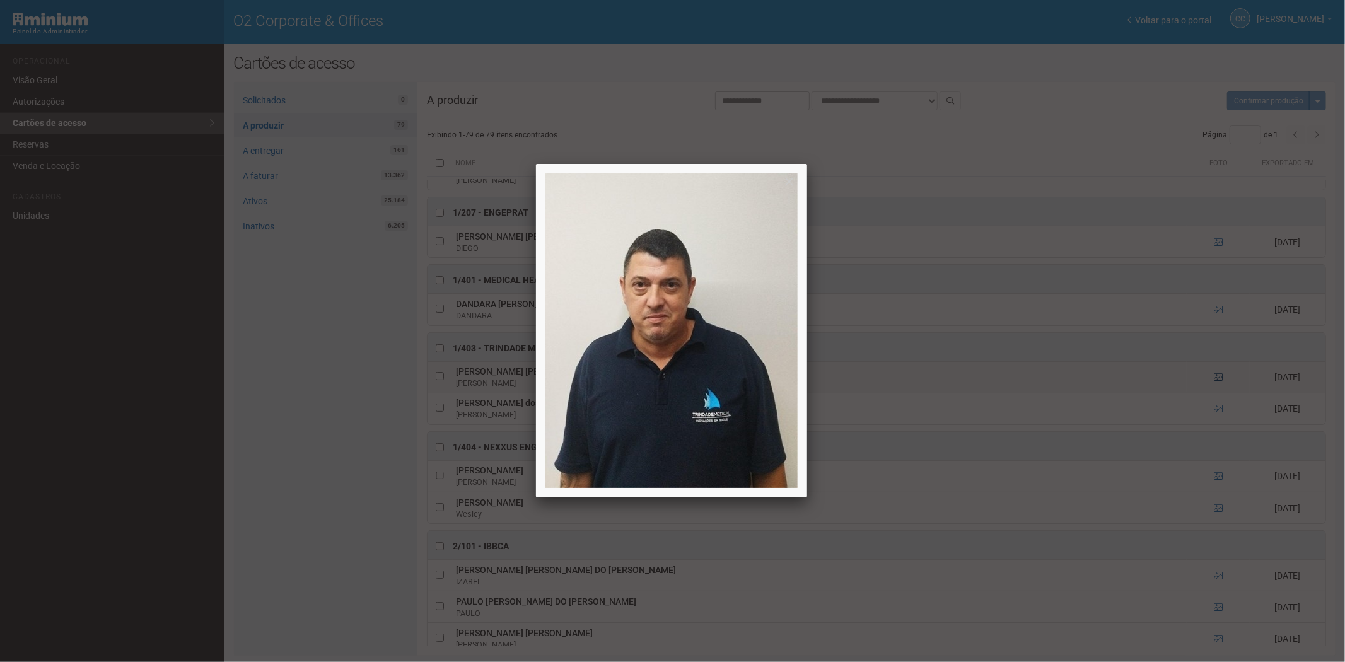
click at [1220, 380] on div at bounding box center [672, 331] width 1345 height 662
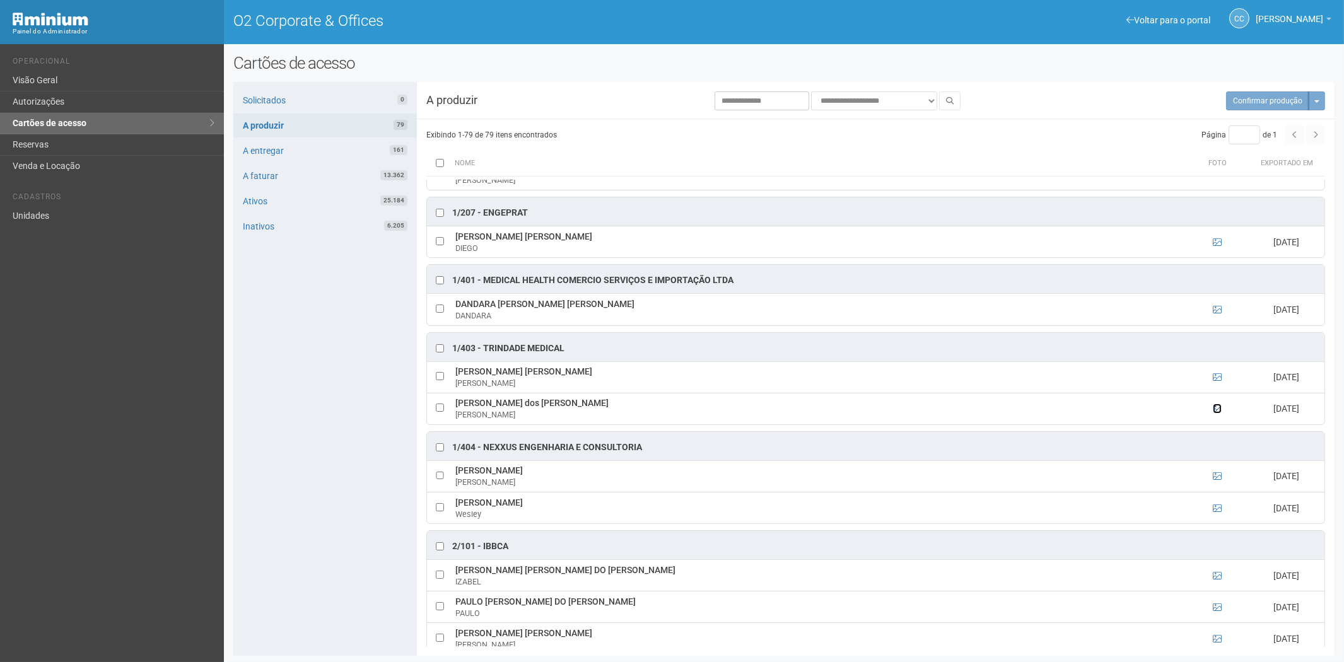
click at [1214, 410] on icon at bounding box center [1217, 408] width 9 height 9
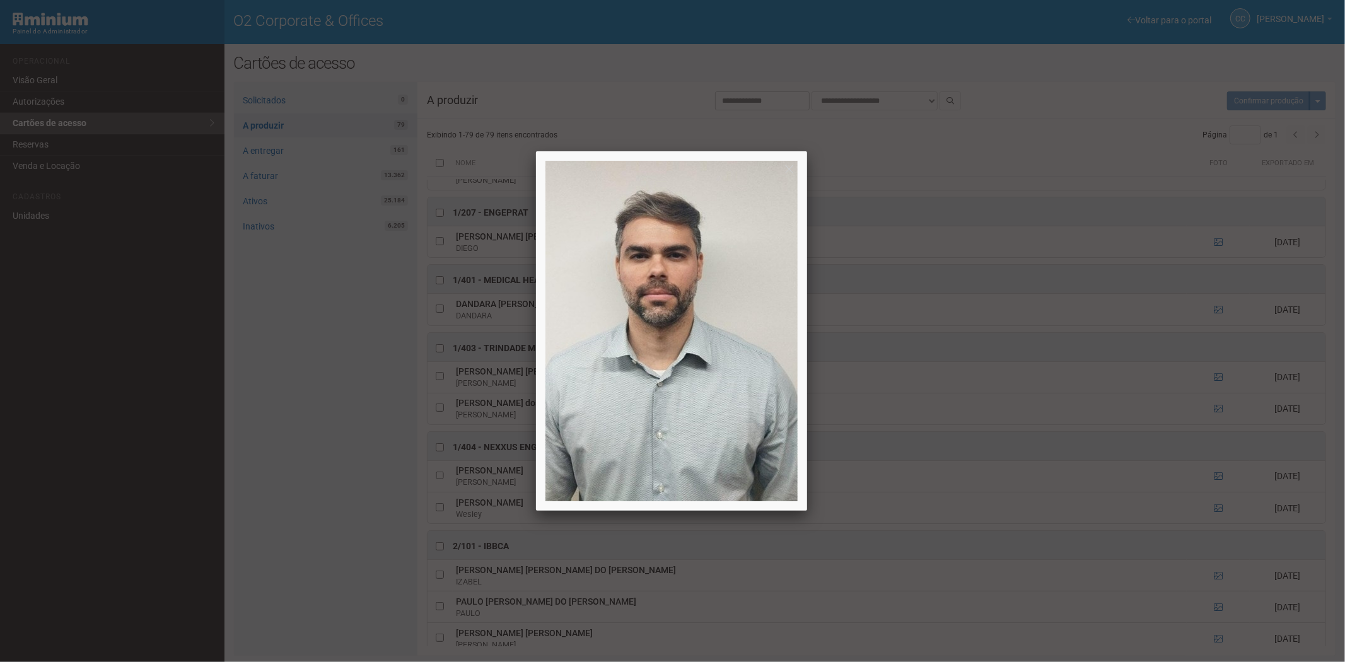
click at [1215, 410] on div at bounding box center [672, 331] width 1345 height 662
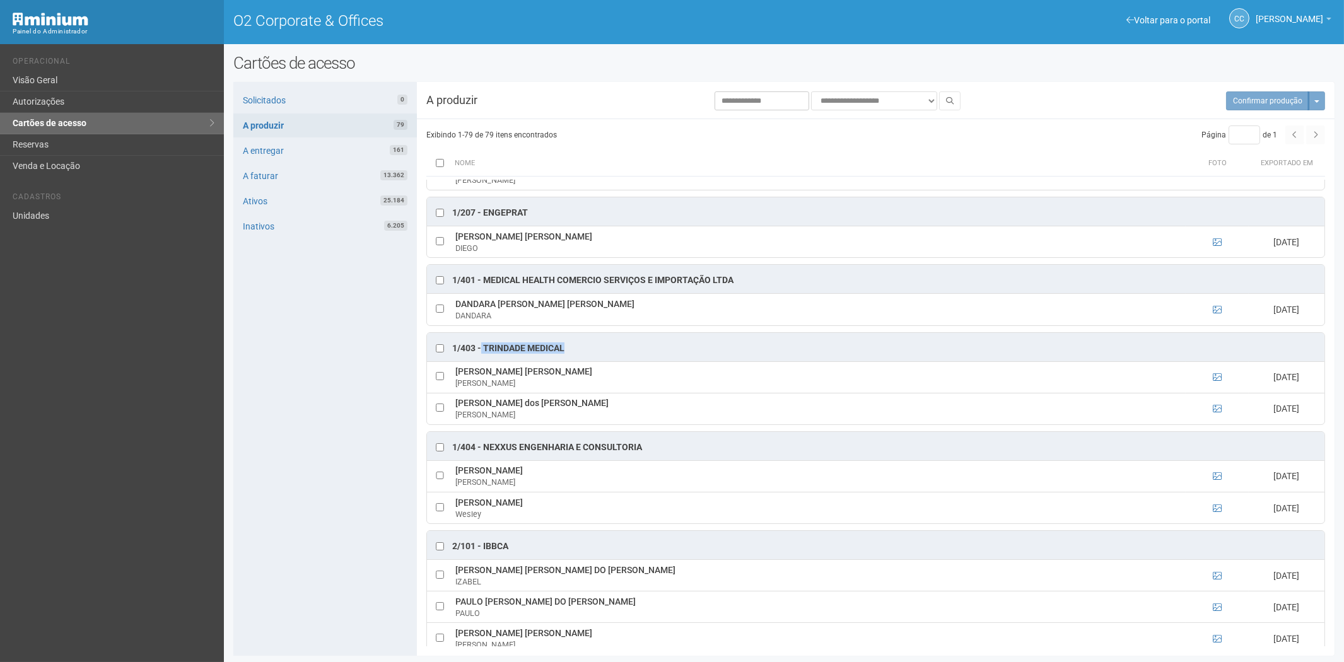
drag, startPoint x: 573, startPoint y: 350, endPoint x: 482, endPoint y: 351, distance: 90.8
click at [482, 351] on div "1/403 - Trindade Medical" at bounding box center [875, 347] width 897 height 28
copy div "Trindade Medical"
click at [55, 141] on link "Reservas" at bounding box center [112, 144] width 224 height 21
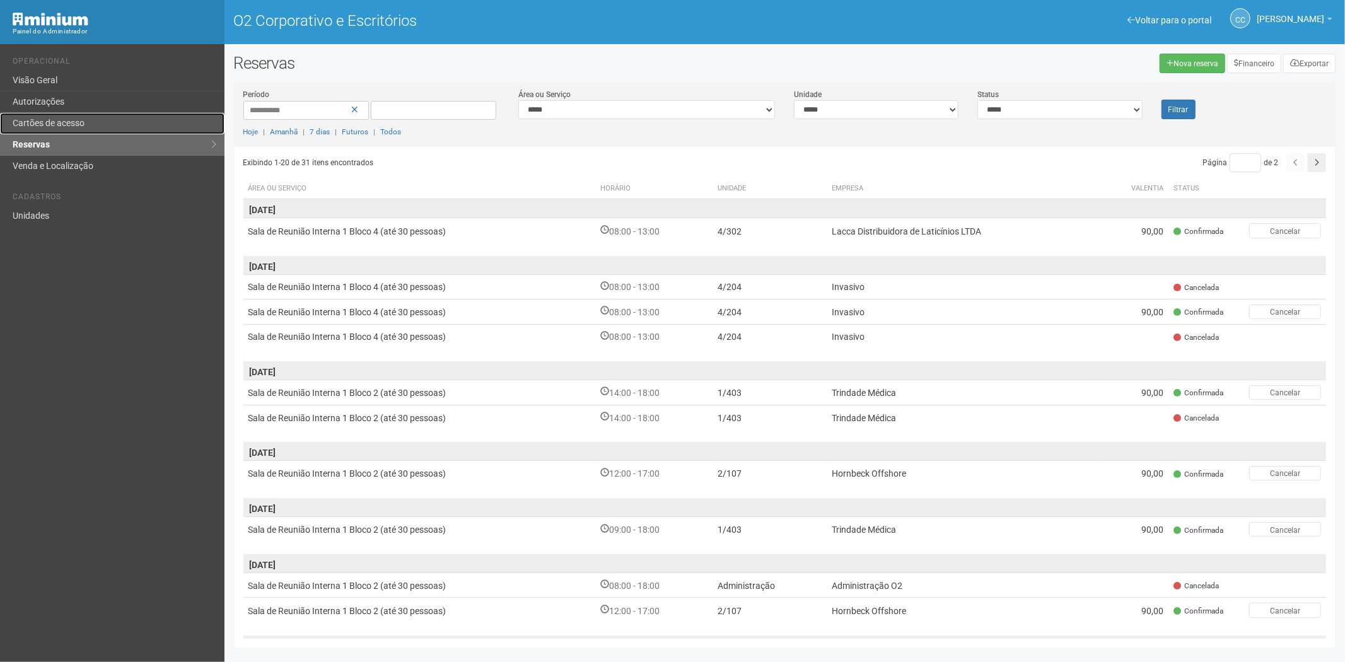
click at [52, 128] on font "Cartões de acesso" at bounding box center [49, 123] width 72 height 10
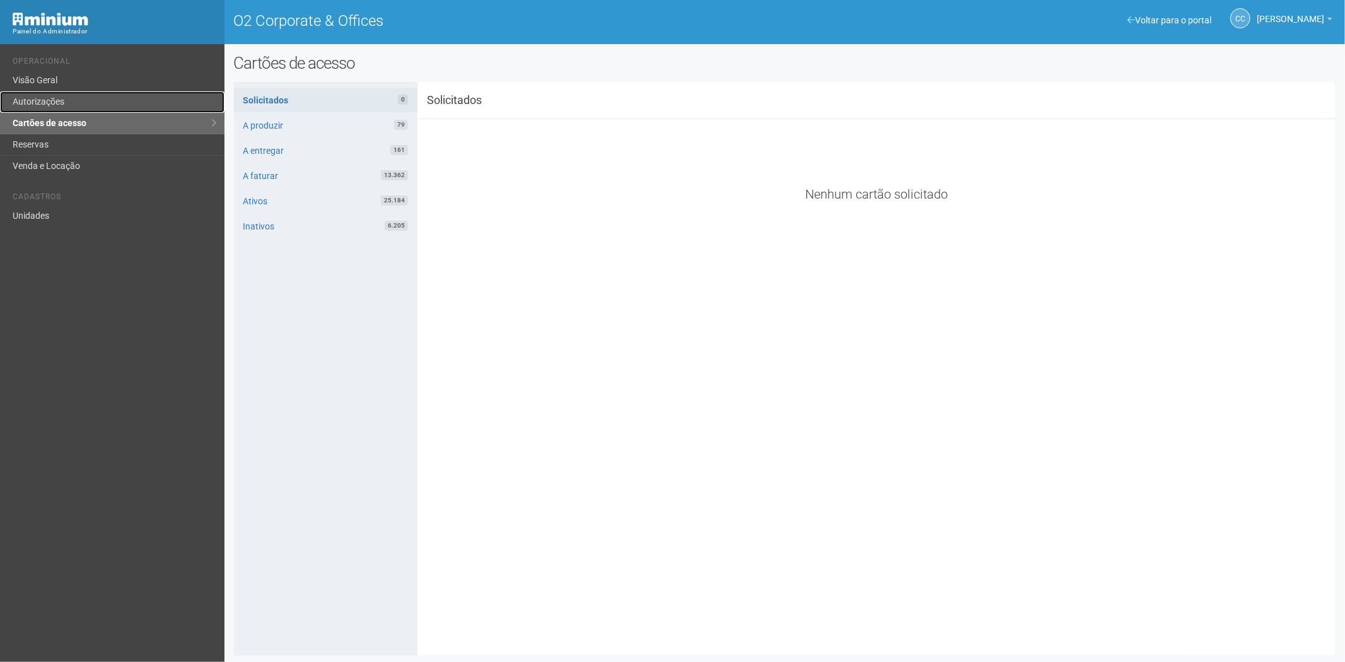
click at [45, 98] on link "Autorizações" at bounding box center [112, 101] width 224 height 21
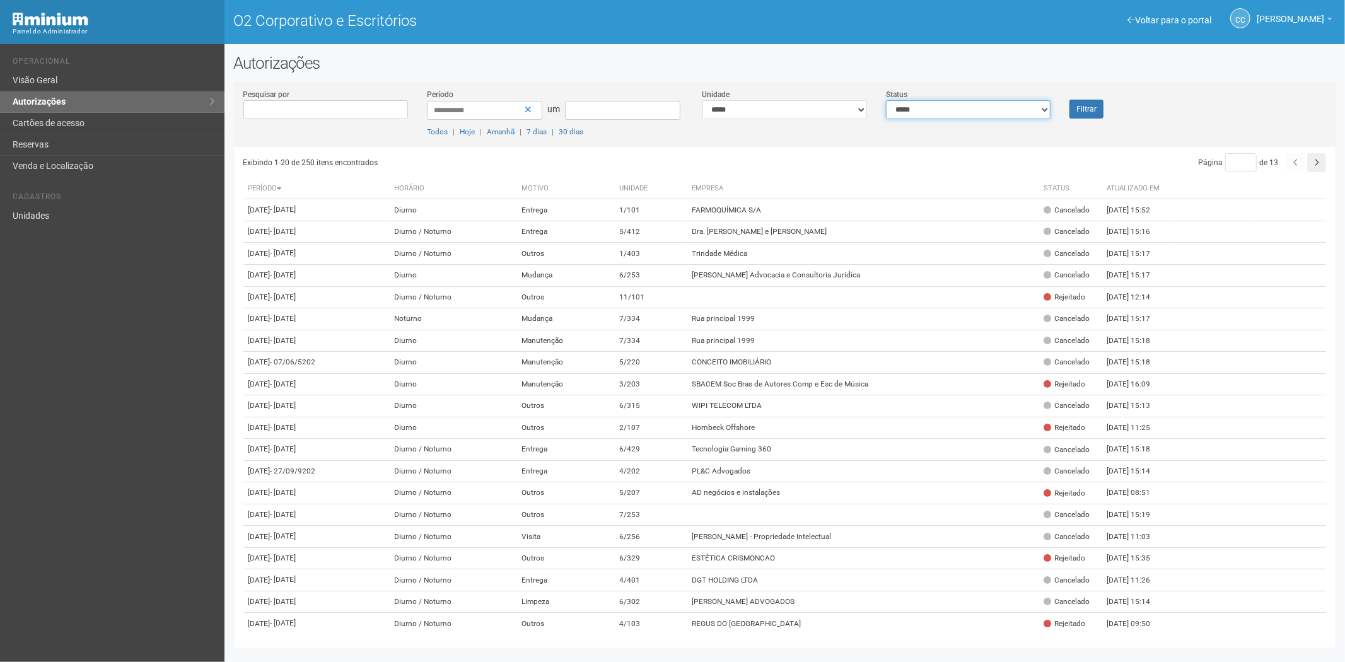
click at [962, 108] on select "**********" at bounding box center [968, 109] width 165 height 19
select select "*"
click at [886, 100] on select "**********" at bounding box center [968, 109] width 165 height 19
click at [1080, 105] on font "Filtrar" at bounding box center [1086, 109] width 20 height 9
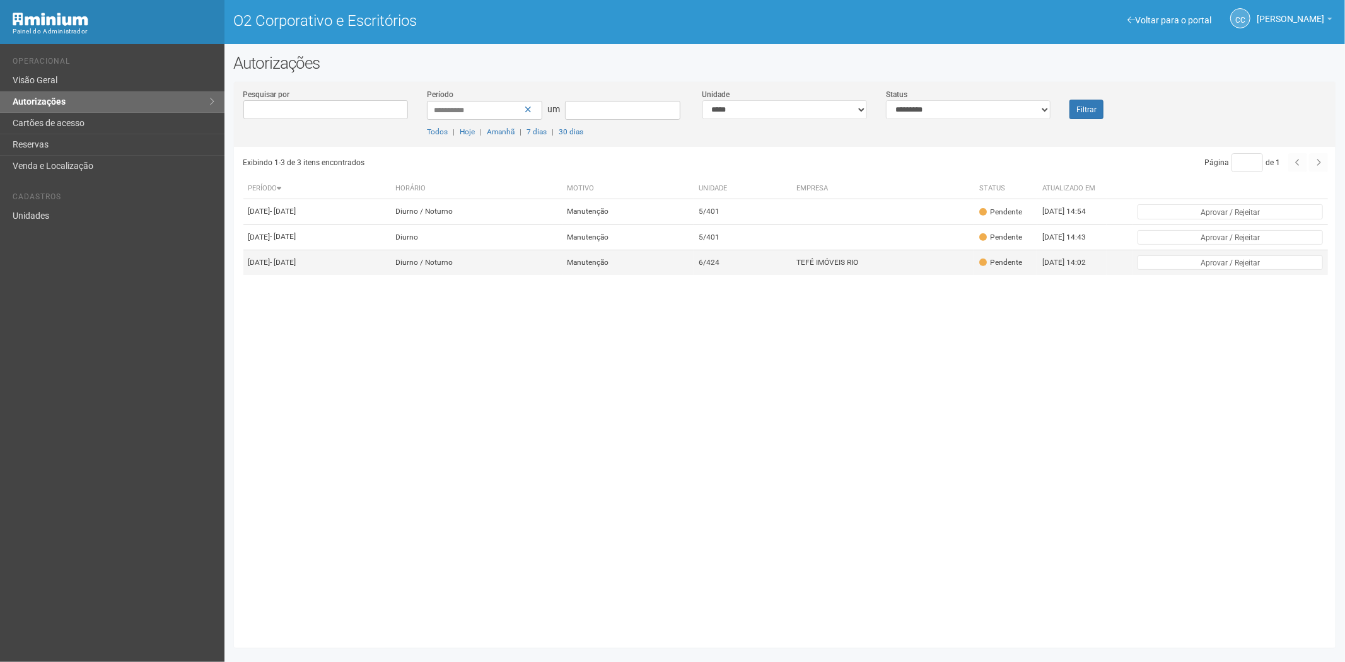
click at [791, 275] on td "6/424" at bounding box center [743, 262] width 98 height 25
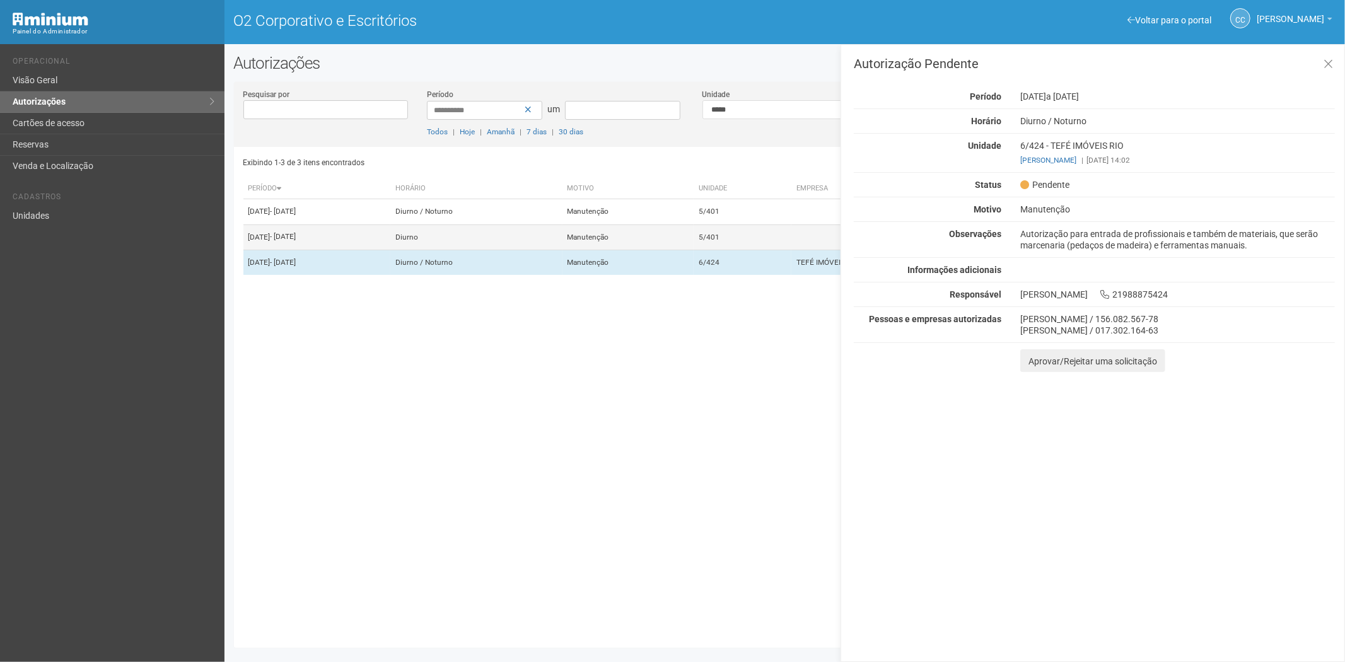
click at [791, 250] on td "5/401" at bounding box center [743, 236] width 98 height 25
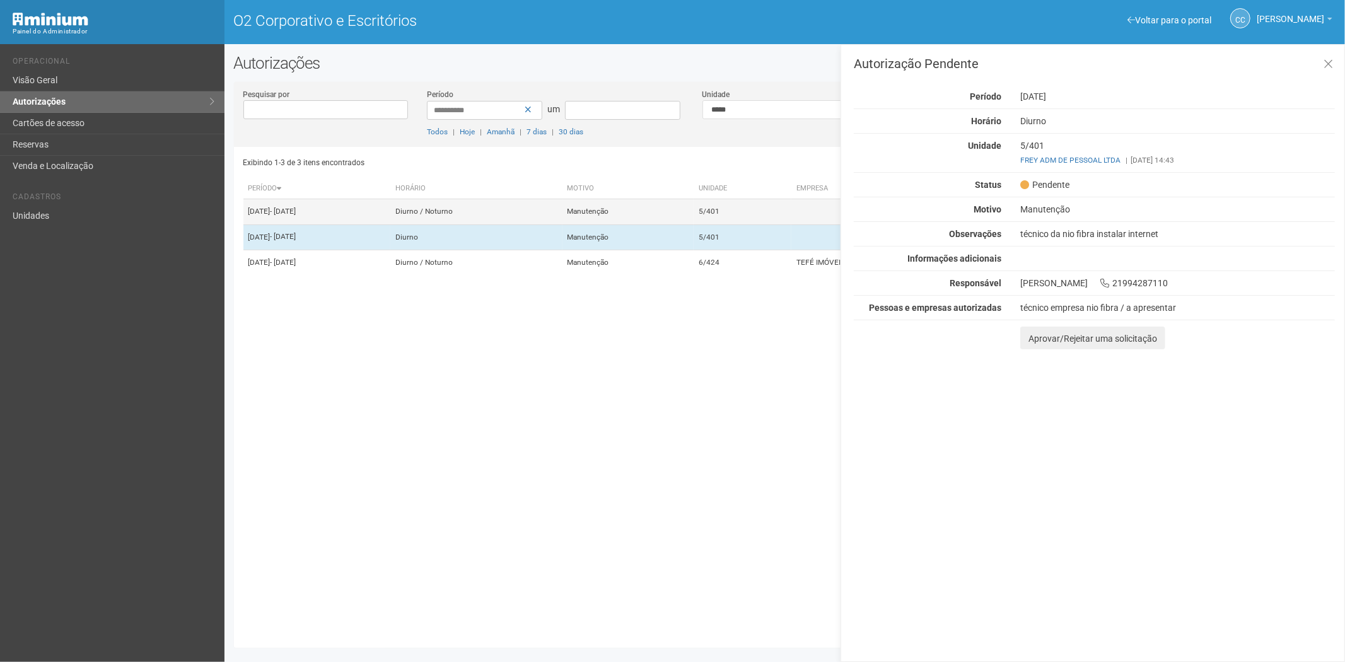
click at [789, 224] on td "5/401" at bounding box center [743, 211] width 98 height 25
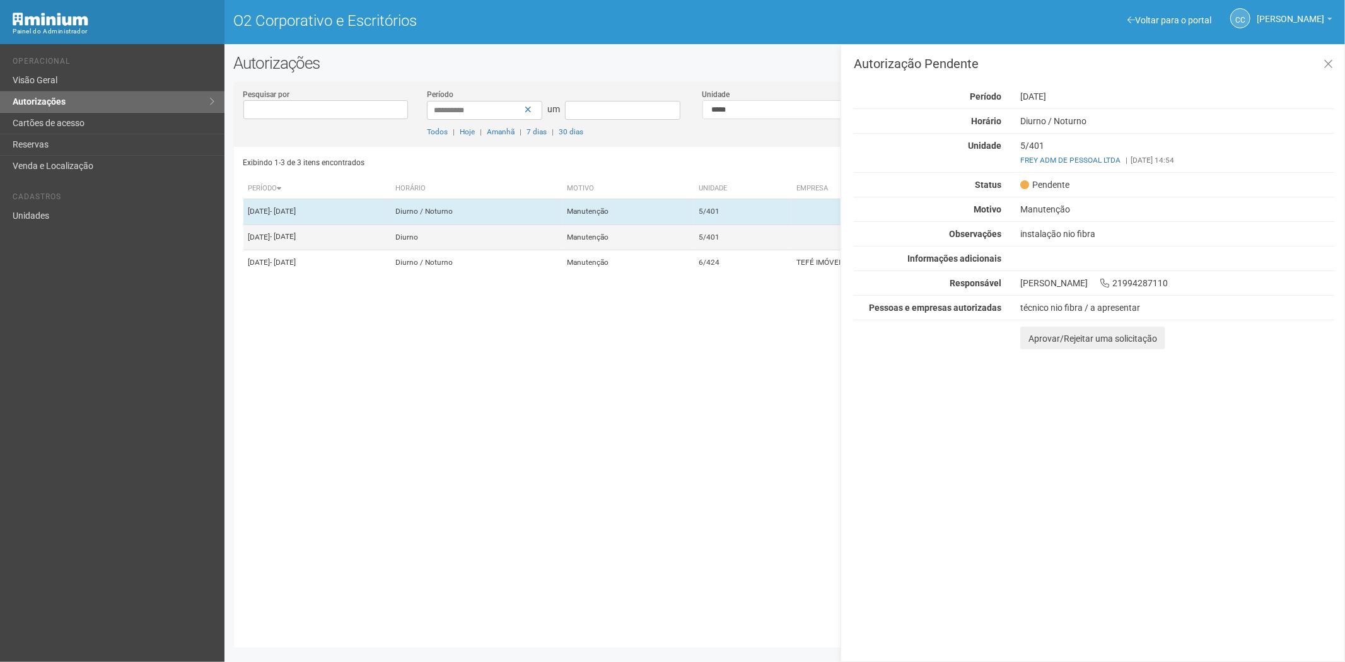
click at [772, 242] on td "5/401" at bounding box center [743, 236] width 98 height 25
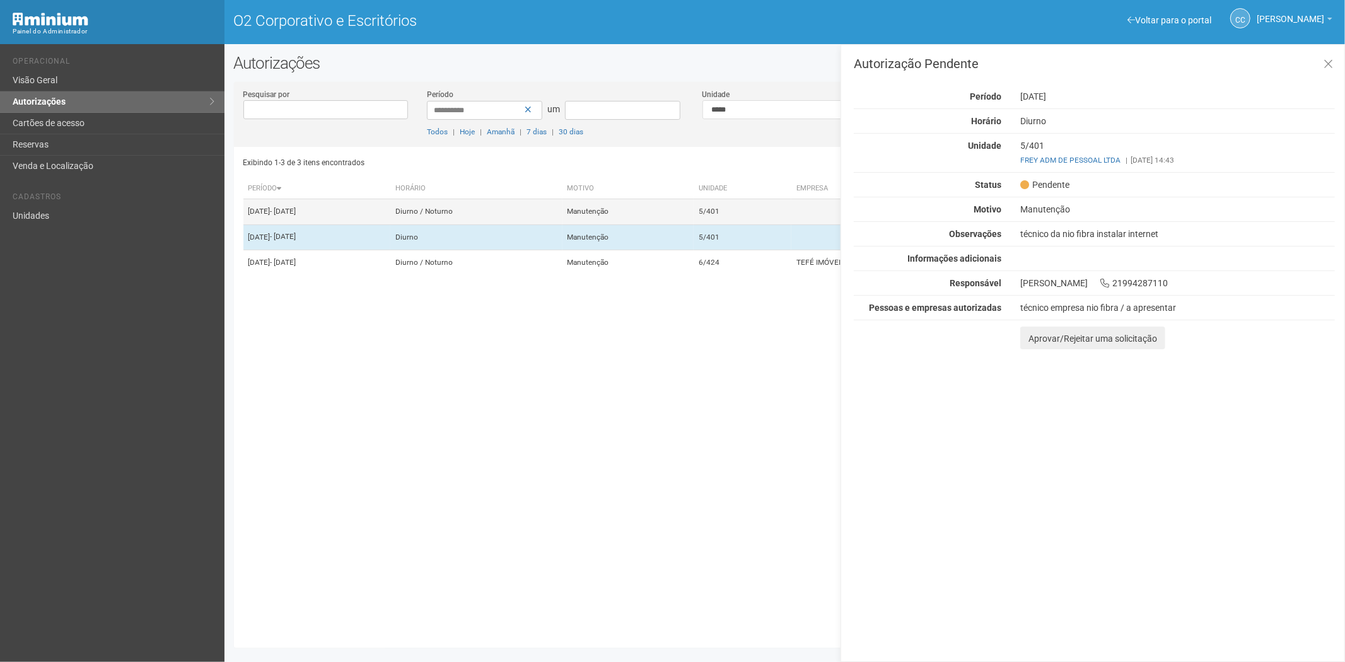
click at [778, 224] on td "5/401" at bounding box center [743, 211] width 98 height 25
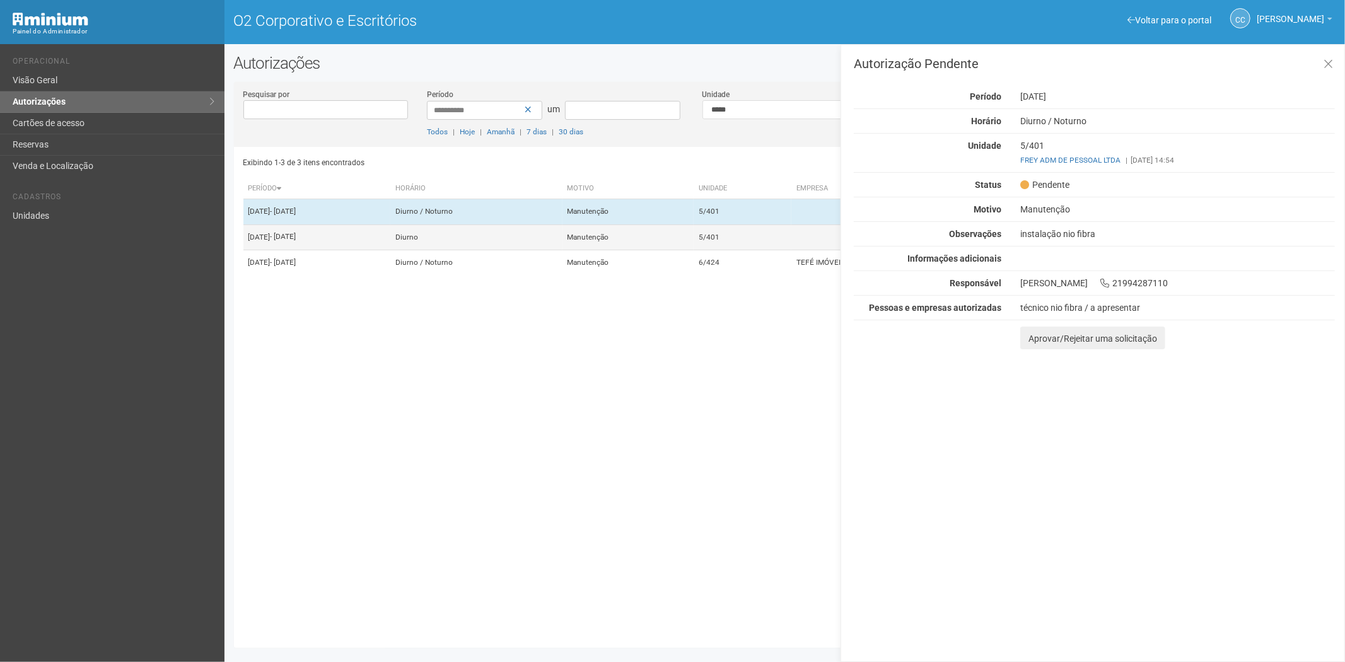
click at [788, 240] on td "5/401" at bounding box center [743, 236] width 98 height 25
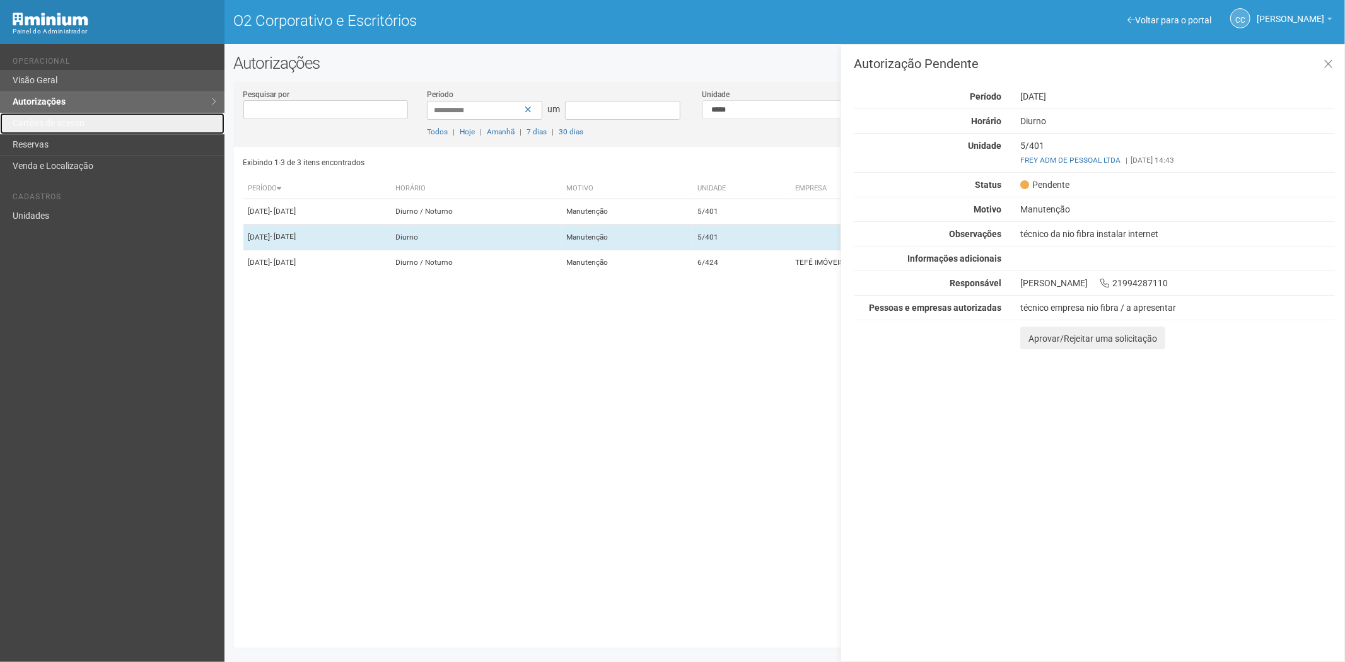
click at [87, 117] on link "Cartões de acesso" at bounding box center [112, 123] width 224 height 21
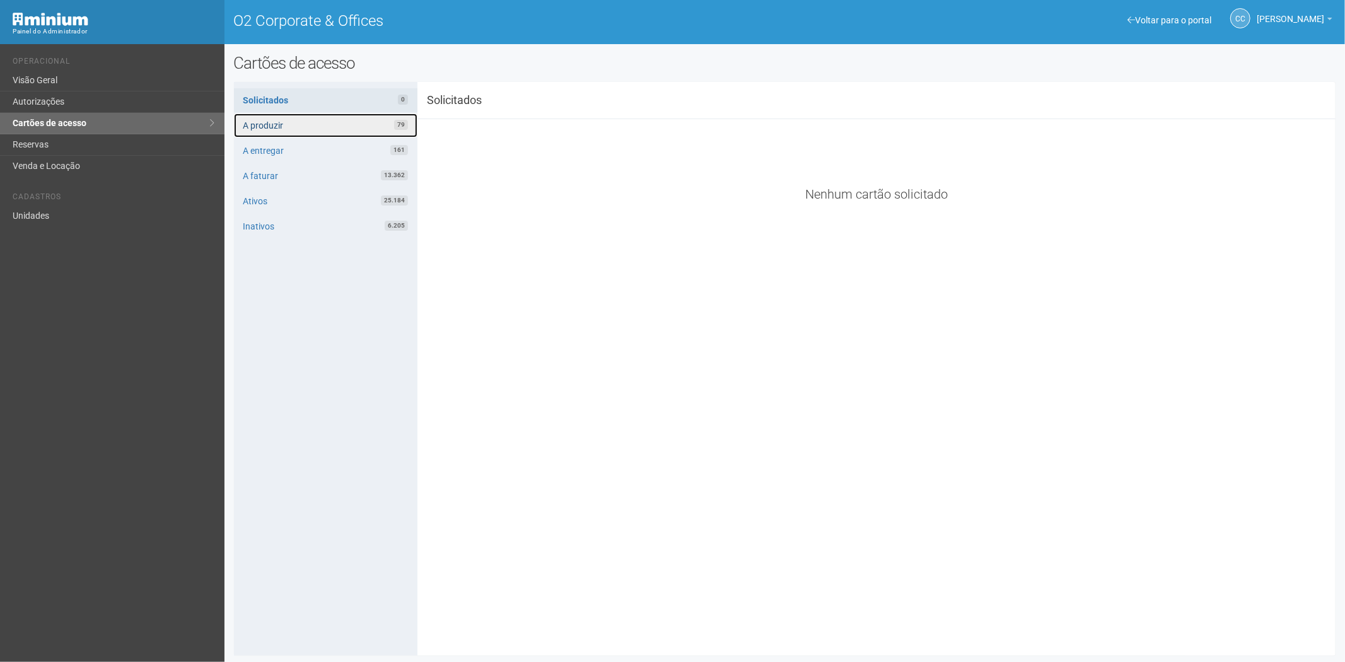
click at [339, 125] on link "A produzir 79" at bounding box center [326, 126] width 184 height 24
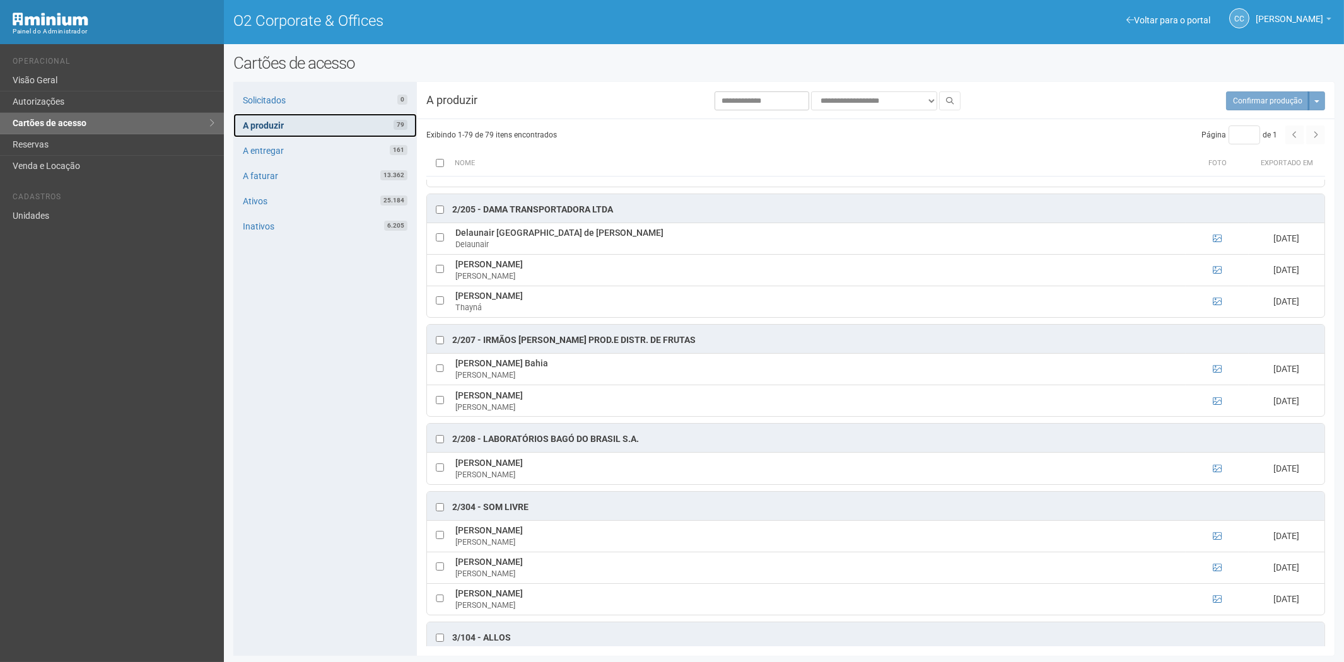
scroll to position [1121, 0]
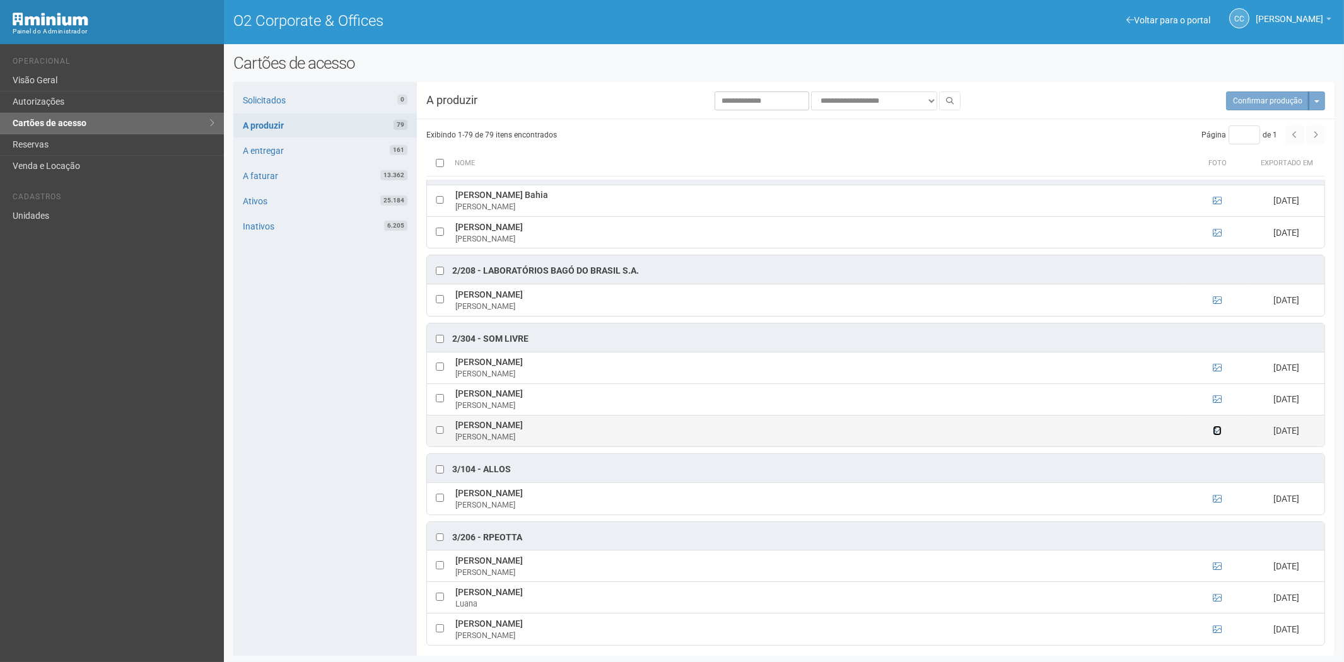
click at [1214, 435] on icon at bounding box center [1217, 430] width 9 height 9
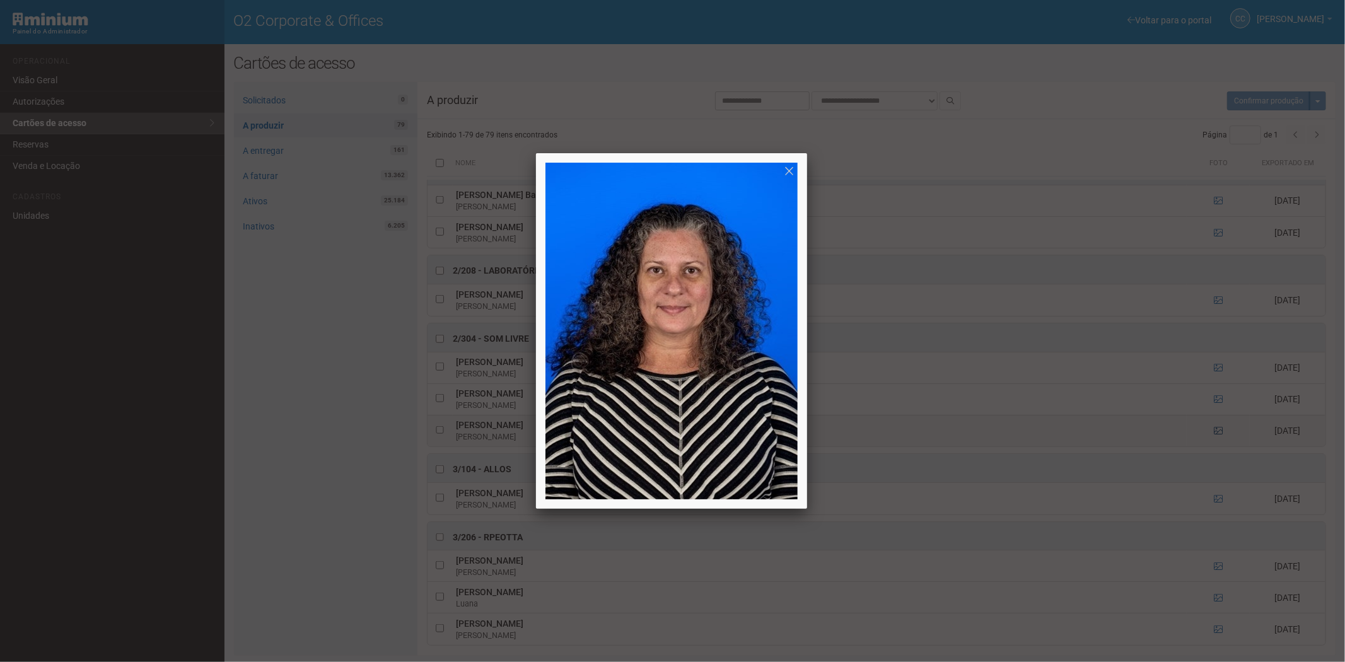
click at [1214, 443] on div at bounding box center [672, 331] width 1345 height 662
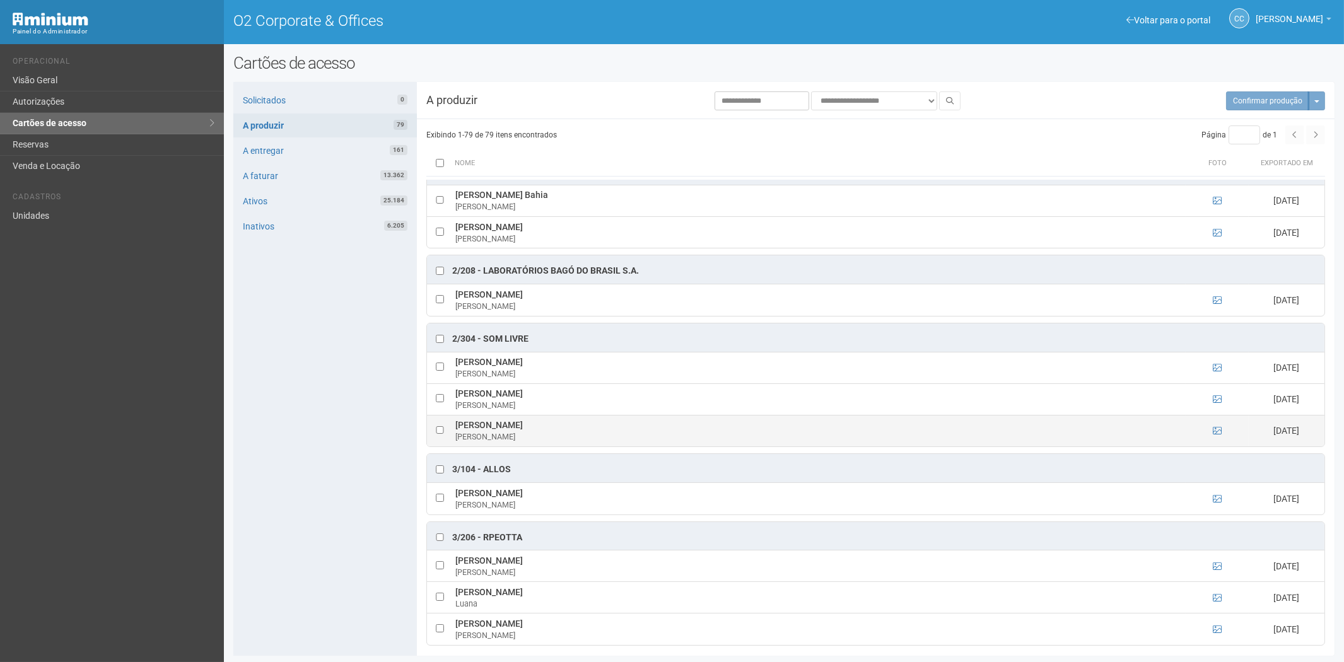
drag, startPoint x: 453, startPoint y: 434, endPoint x: 545, endPoint y: 436, distance: 92.7
click at [545, 436] on td "[PERSON_NAME]" at bounding box center [818, 431] width 733 height 32
click at [552, 436] on td "[PERSON_NAME]" at bounding box center [818, 431] width 733 height 32
drag, startPoint x: 454, startPoint y: 433, endPoint x: 550, endPoint y: 437, distance: 95.9
click at [551, 438] on td "[PERSON_NAME]" at bounding box center [818, 431] width 733 height 32
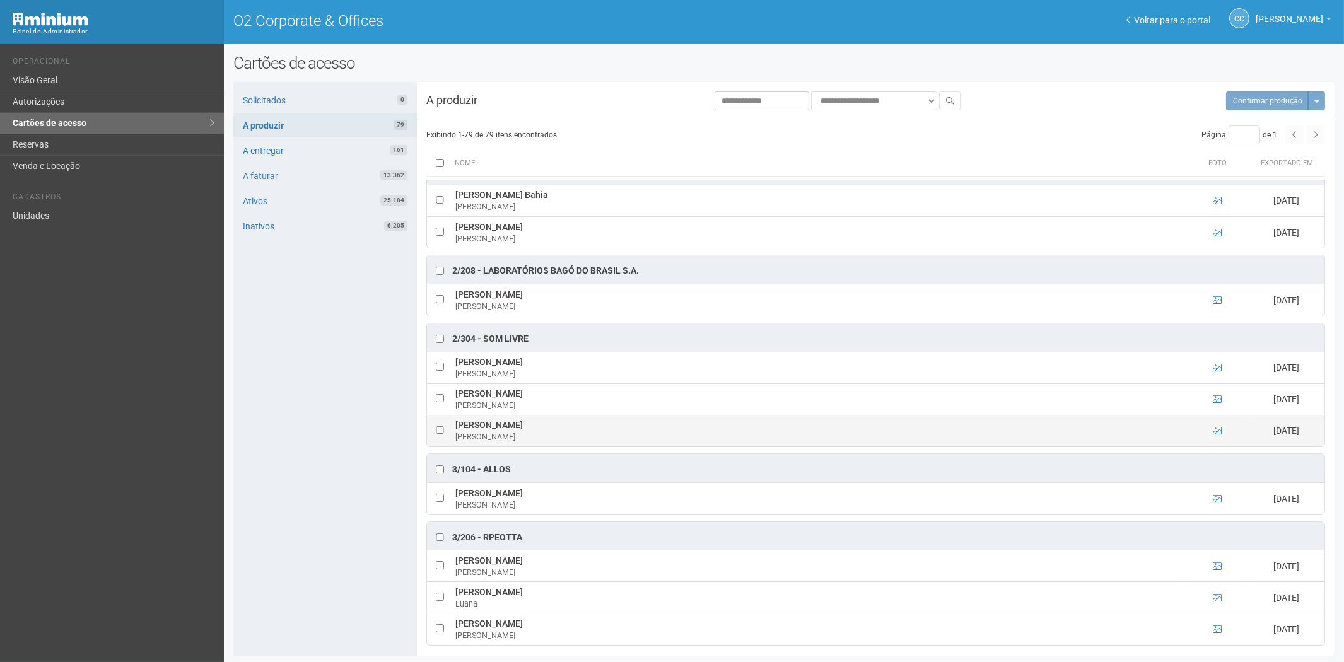
copy td "[PERSON_NAME]"
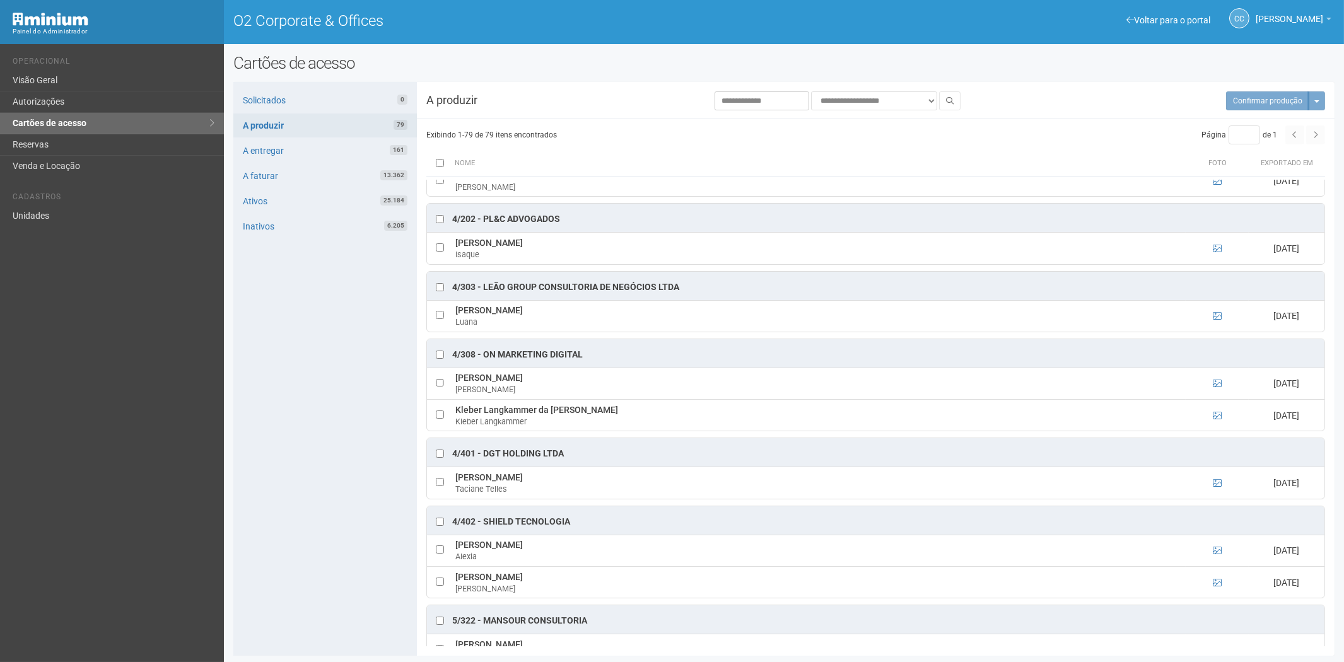
scroll to position [2172, 0]
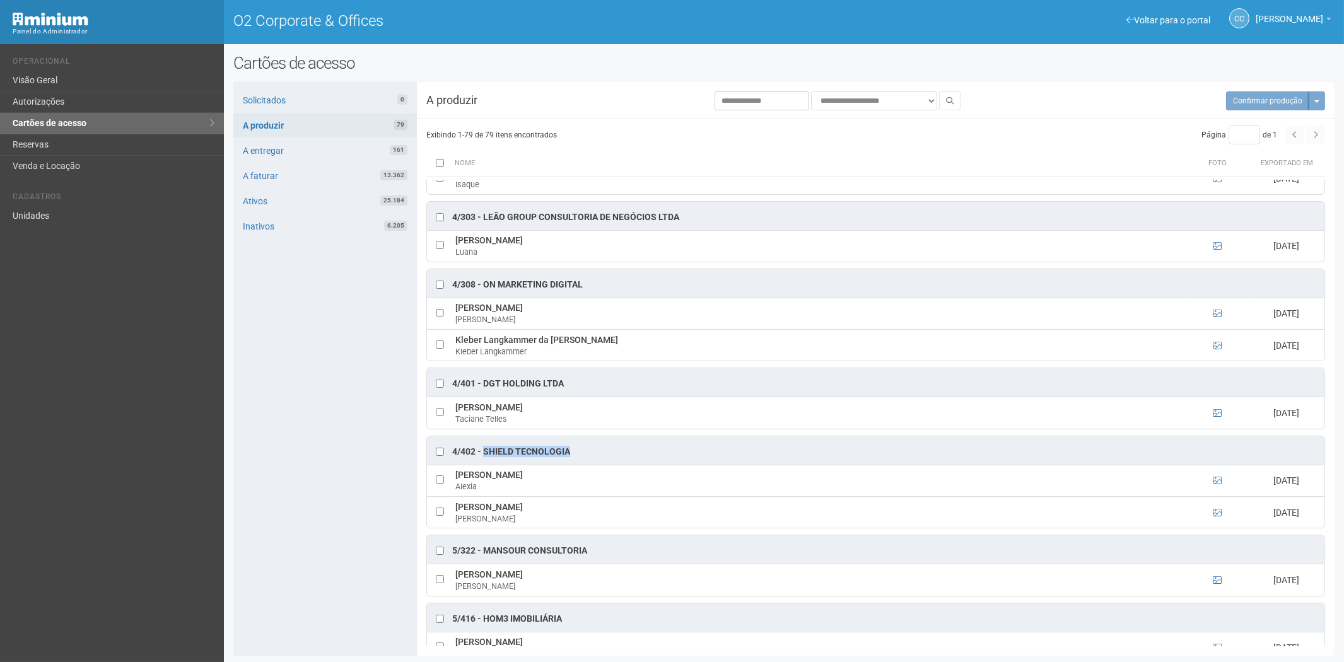
drag, startPoint x: 571, startPoint y: 470, endPoint x: 491, endPoint y: 469, distance: 80.1
click at [483, 465] on div "4/402 - Shield Tecnologia" at bounding box center [875, 450] width 897 height 28
copy div "Shield Tecnologia"
click at [1216, 517] on icon at bounding box center [1217, 512] width 9 height 9
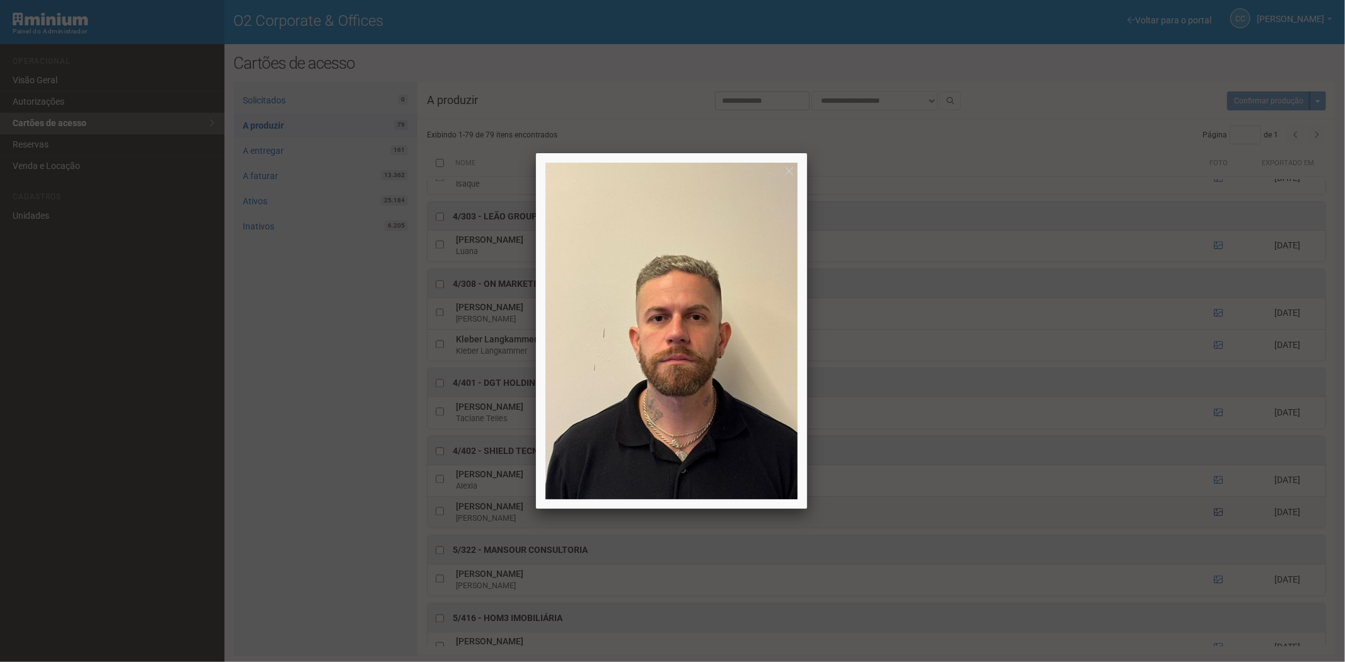
click at [1216, 533] on div at bounding box center [672, 331] width 1345 height 662
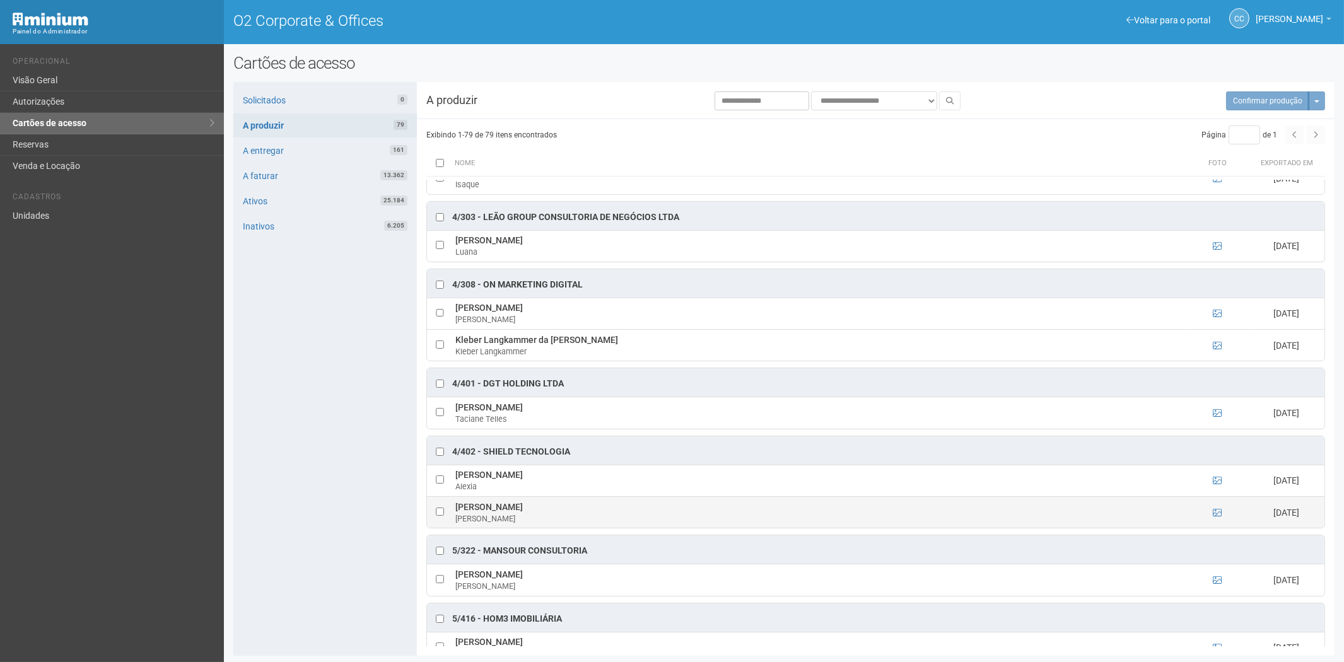
drag, startPoint x: 455, startPoint y: 524, endPoint x: 542, endPoint y: 524, distance: 87.0
click at [542, 524] on td "[PERSON_NAME] [PERSON_NAME]" at bounding box center [818, 512] width 733 height 32
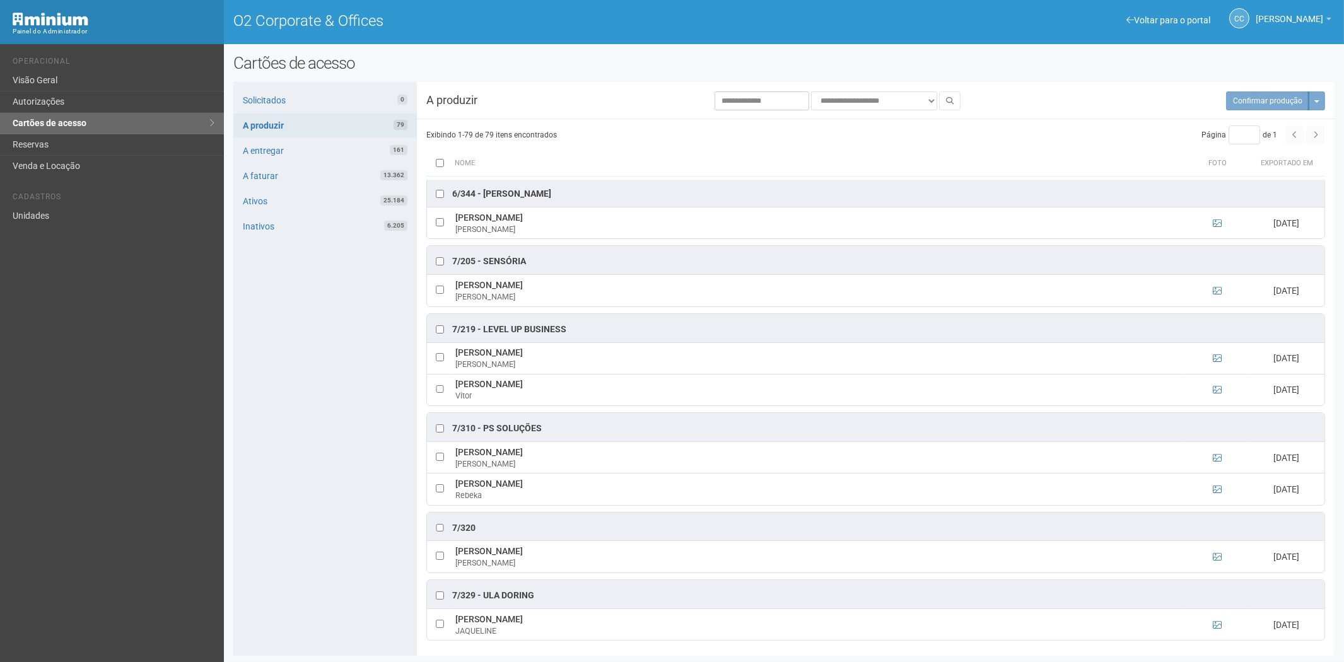
scroll to position [3012, 0]
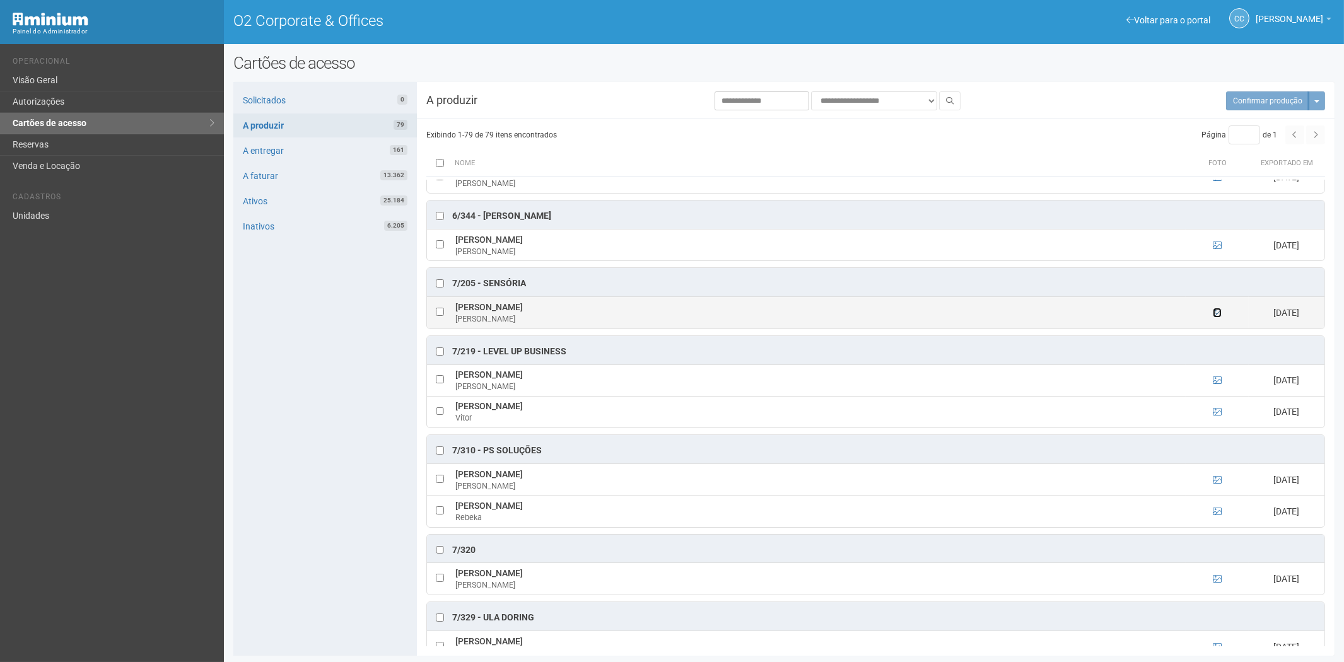
click at [1219, 317] on icon at bounding box center [1217, 312] width 9 height 9
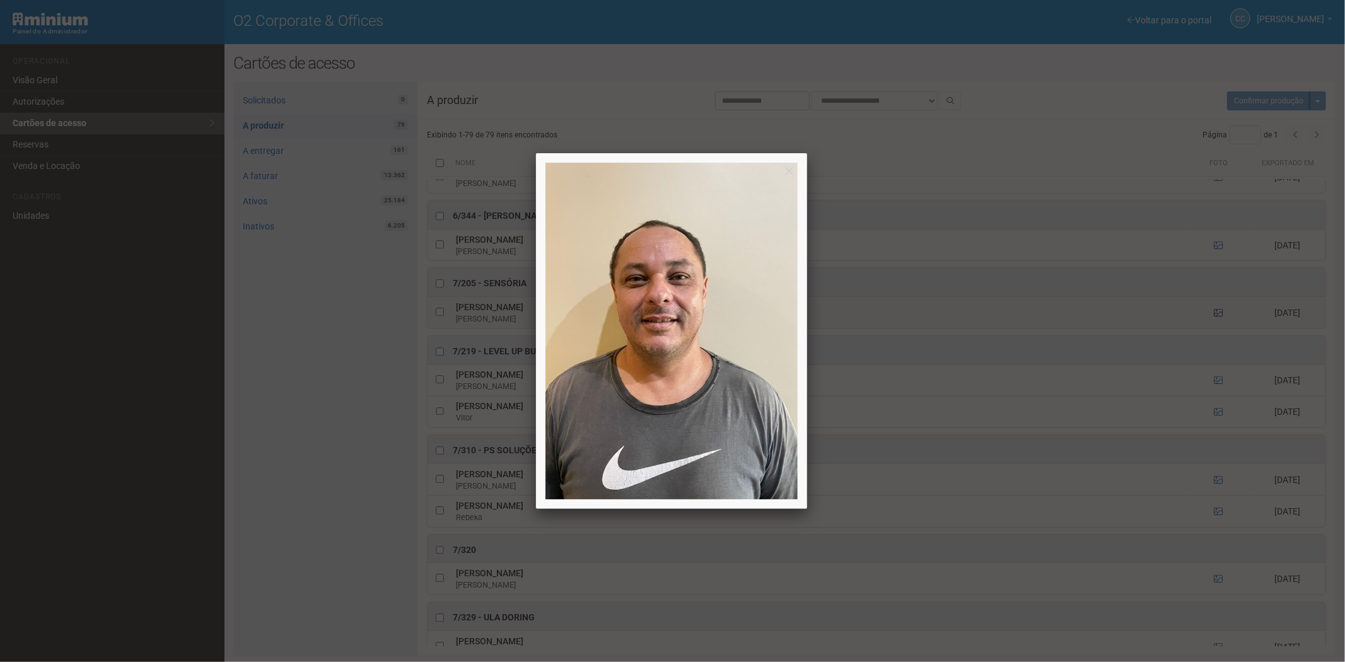
click at [1219, 336] on div at bounding box center [672, 331] width 1345 height 662
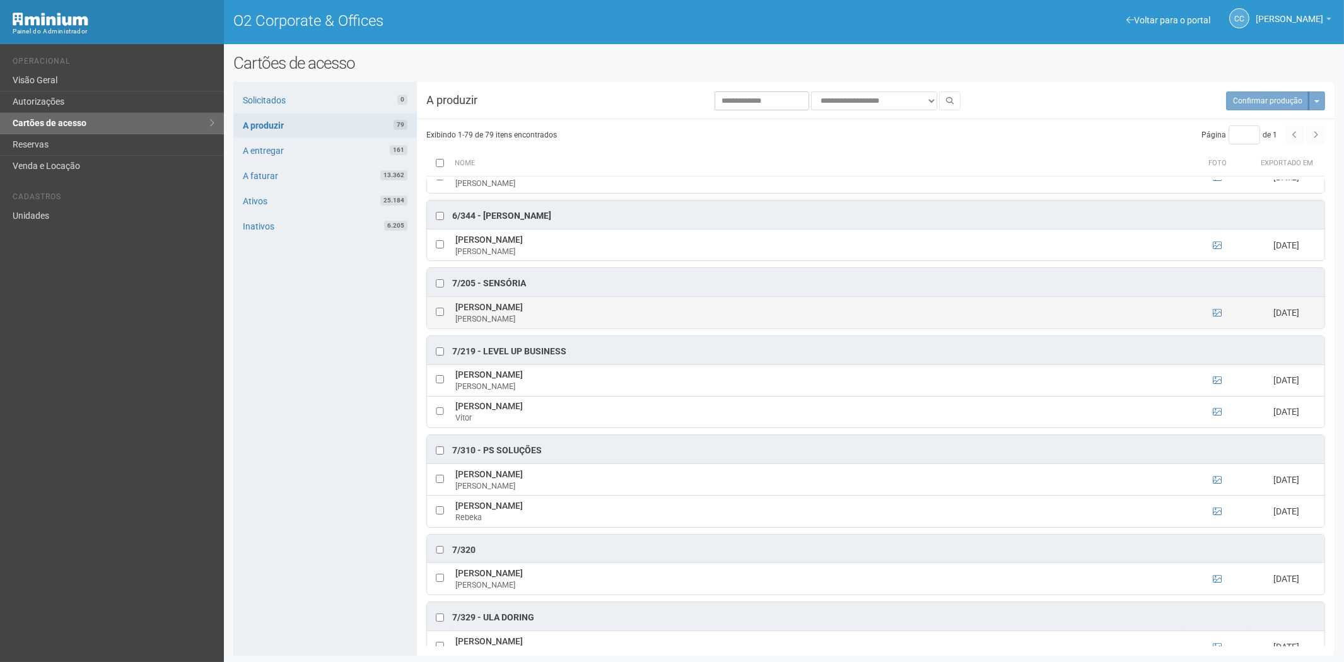
drag, startPoint x: 455, startPoint y: 330, endPoint x: 539, endPoint y: 335, distance: 84.0
click at [553, 329] on td "[PERSON_NAME]" at bounding box center [818, 313] width 733 height 32
copy td "[PERSON_NAME]"
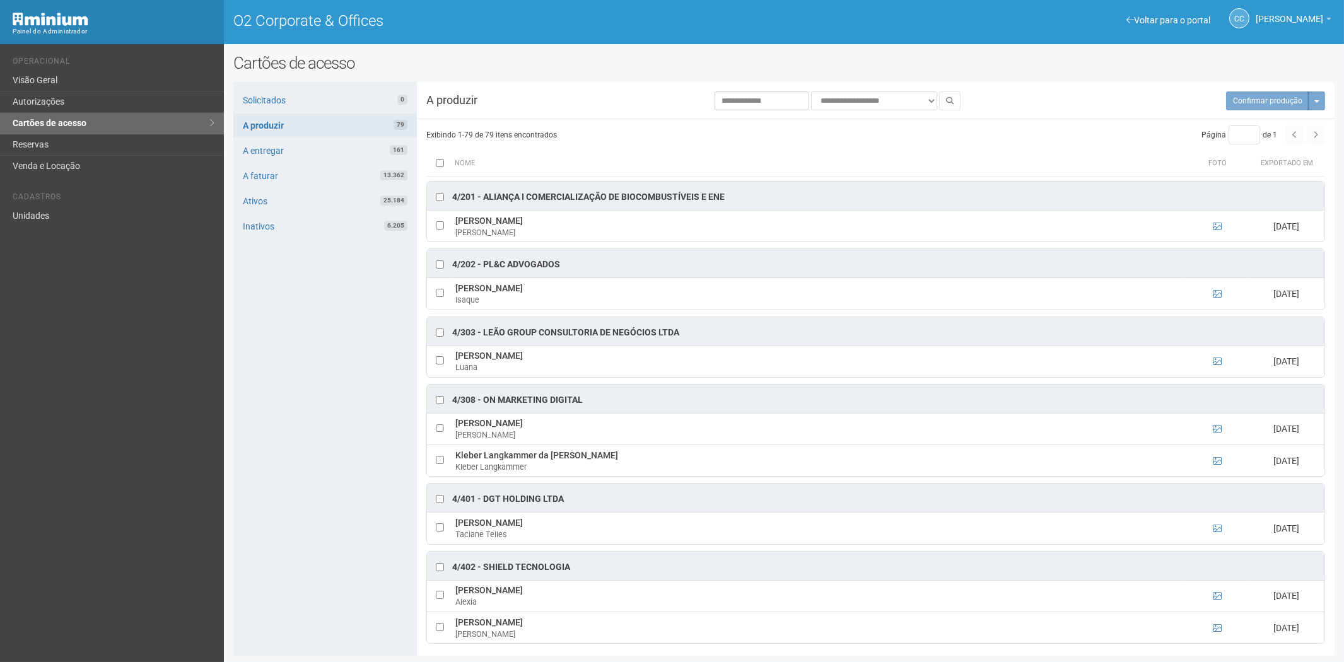
scroll to position [2032, 0]
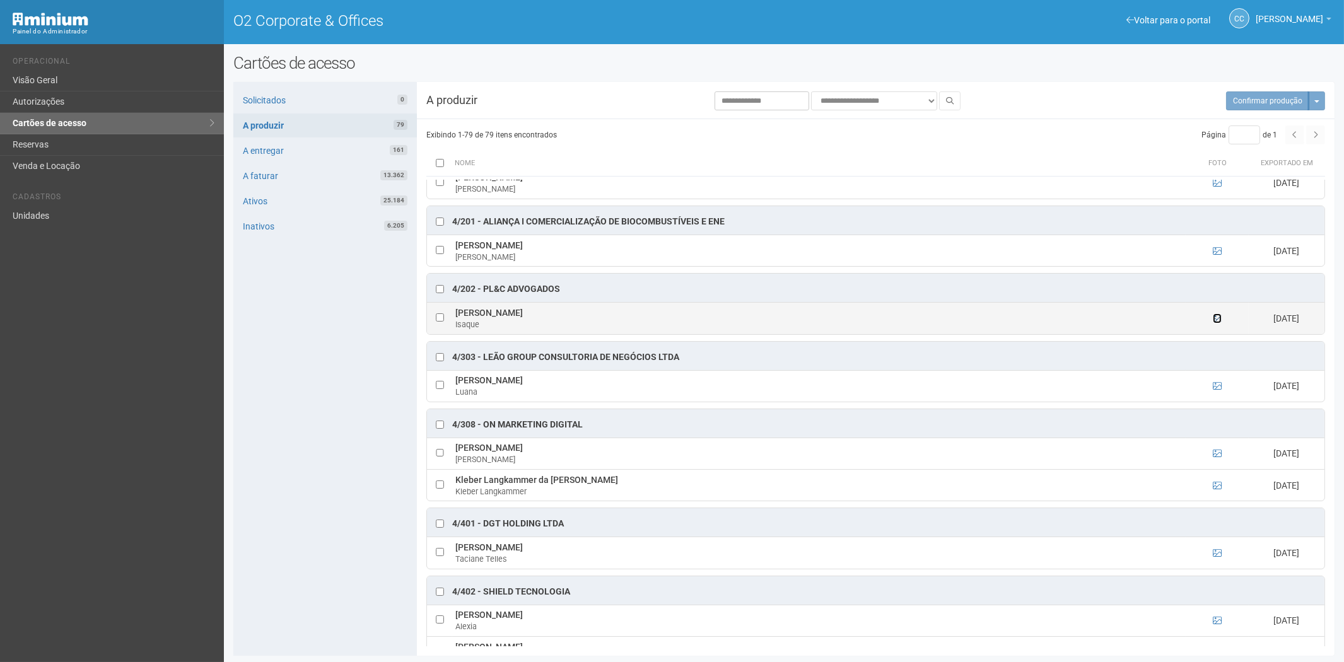
click at [1218, 323] on icon at bounding box center [1217, 318] width 9 height 9
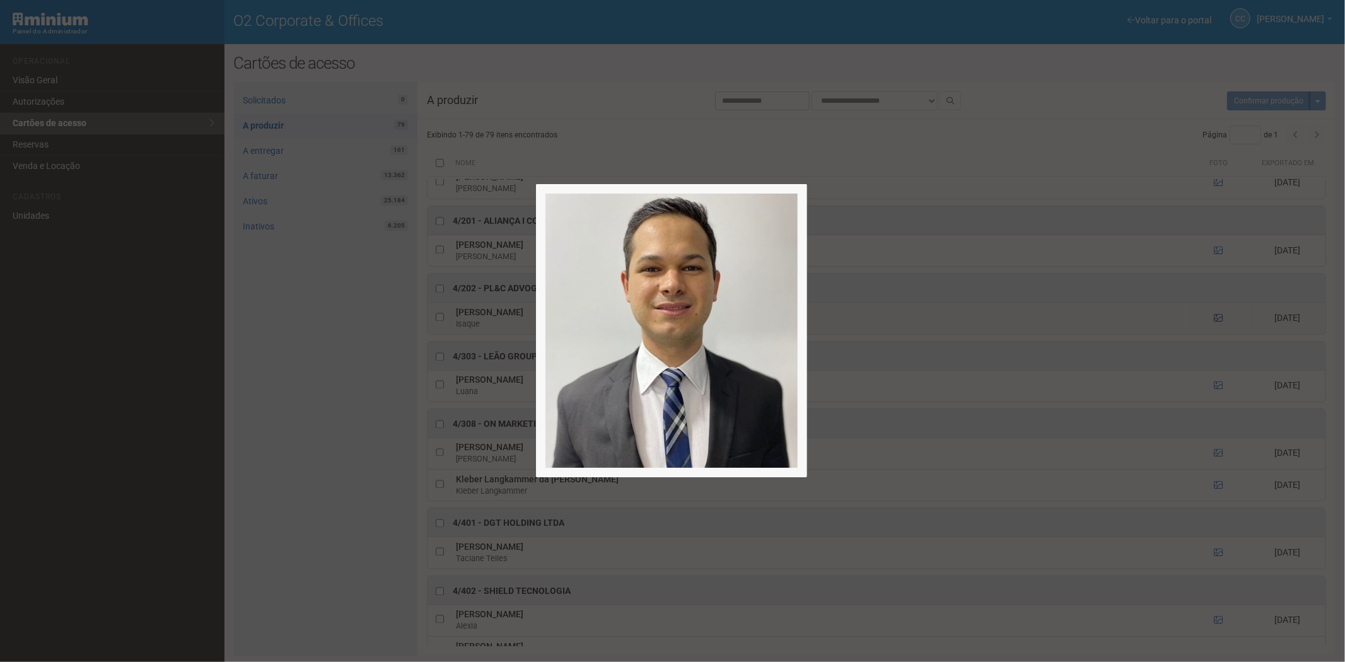
click at [1218, 335] on div at bounding box center [672, 331] width 1345 height 662
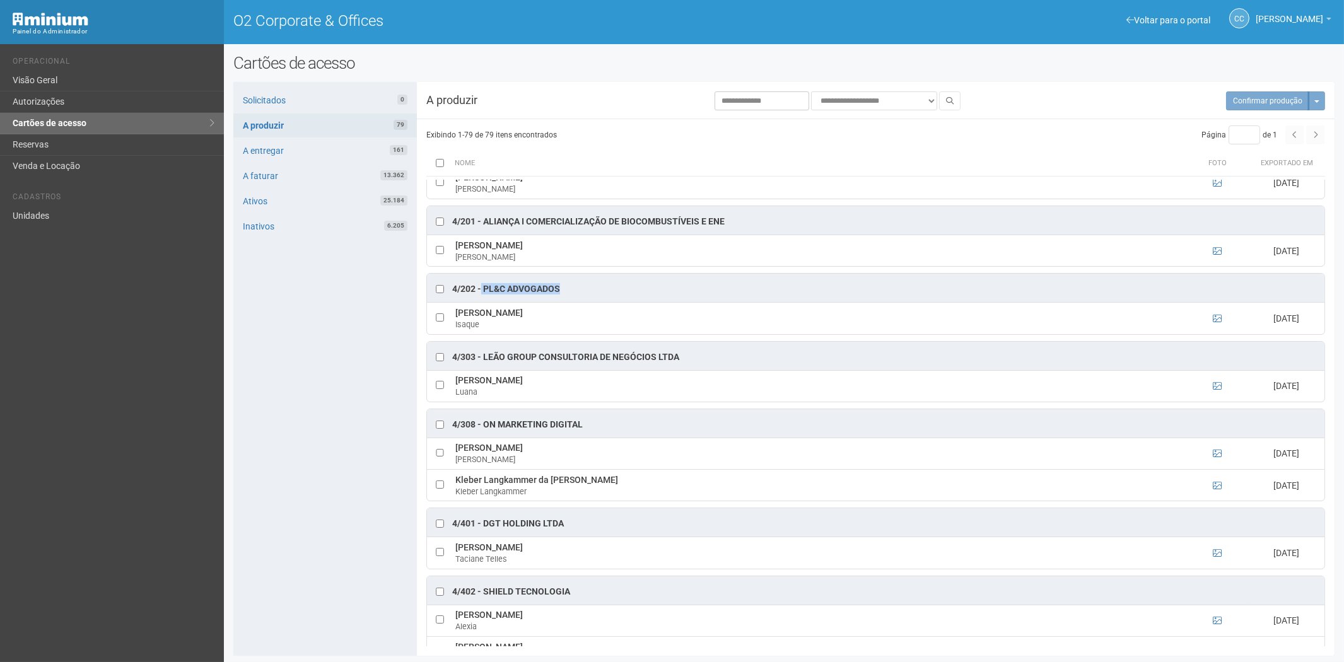
drag, startPoint x: 565, startPoint y: 299, endPoint x: 481, endPoint y: 303, distance: 84.6
click at [481, 302] on div "4/202 - PL&C Advogados" at bounding box center [875, 288] width 897 height 28
copy div "PL&C Advogados"
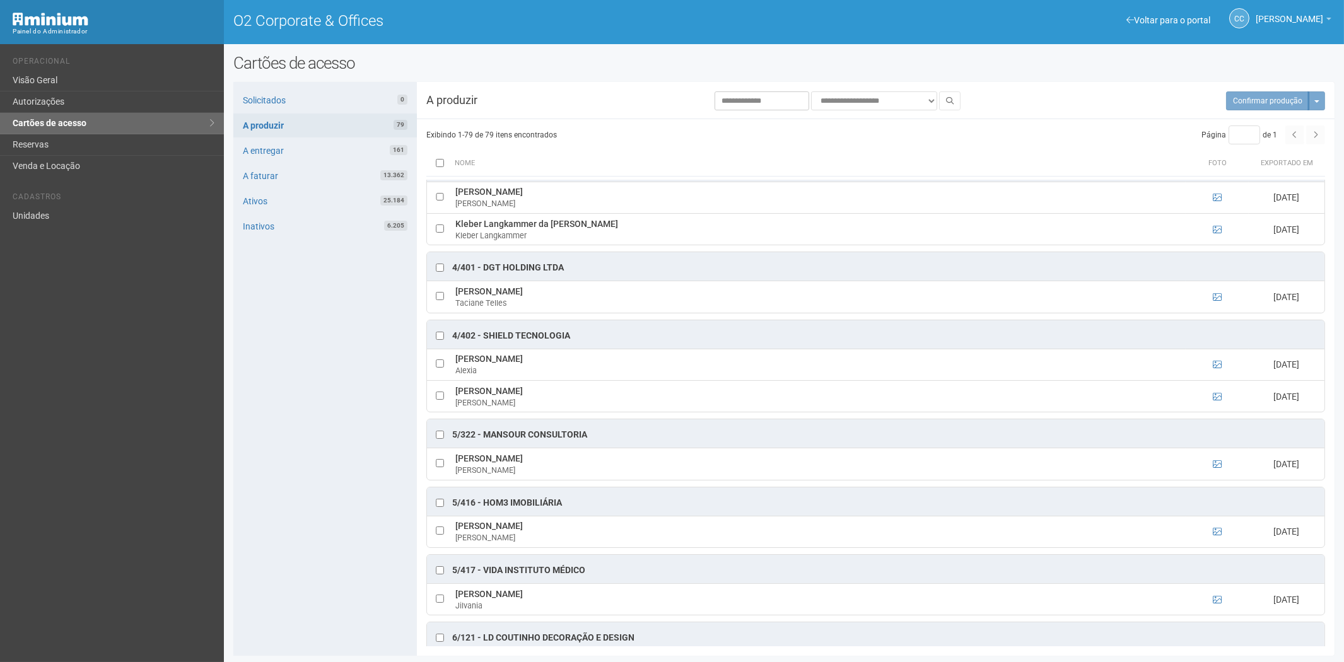
scroll to position [2452, 0]
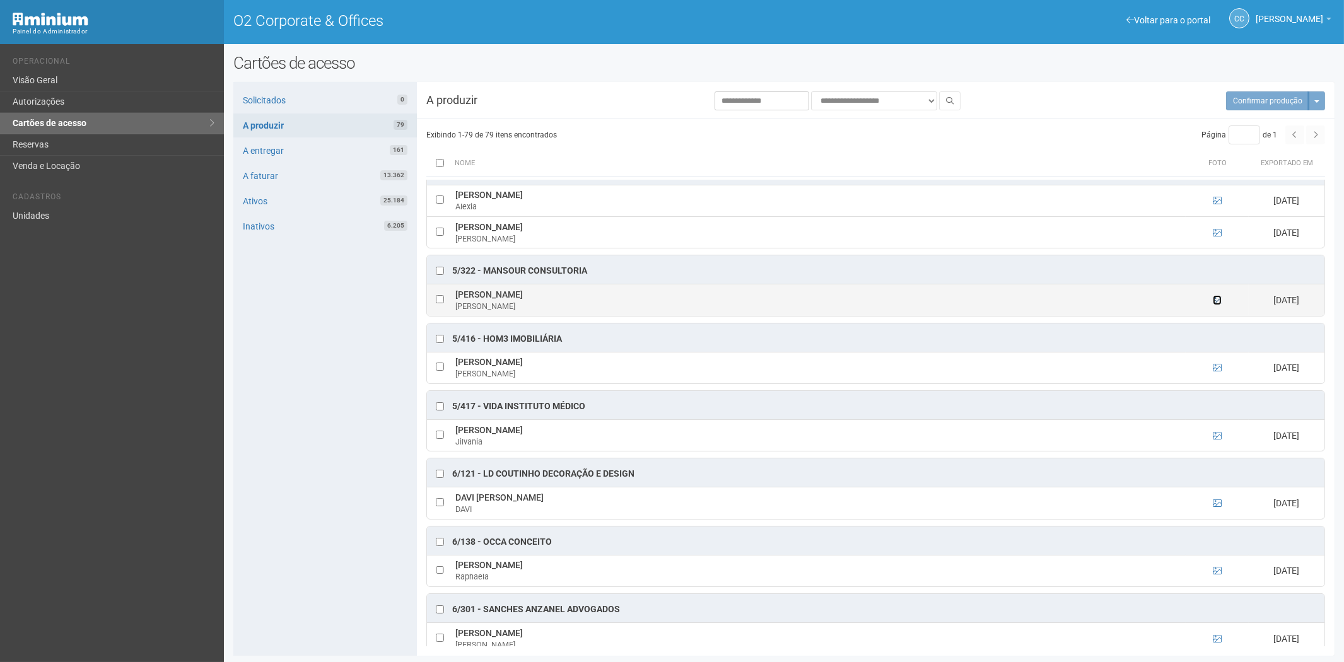
click at [1218, 305] on icon at bounding box center [1217, 300] width 9 height 9
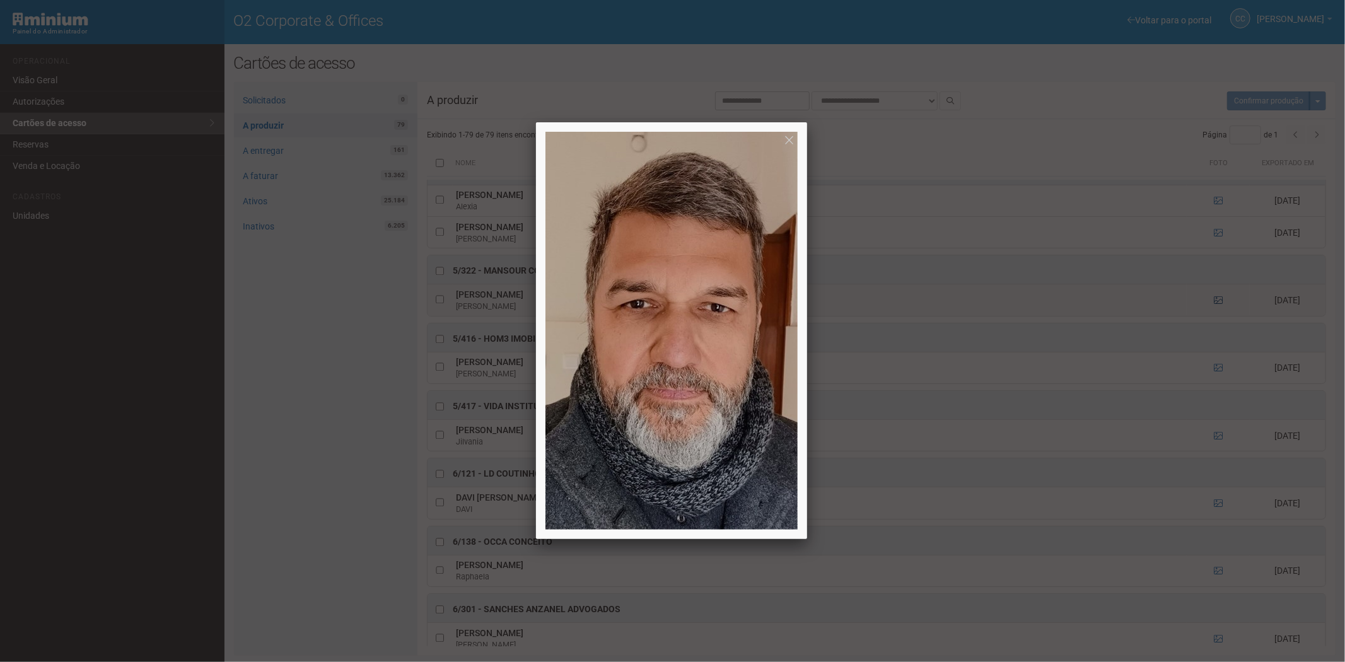
click at [1218, 317] on div at bounding box center [672, 331] width 1345 height 662
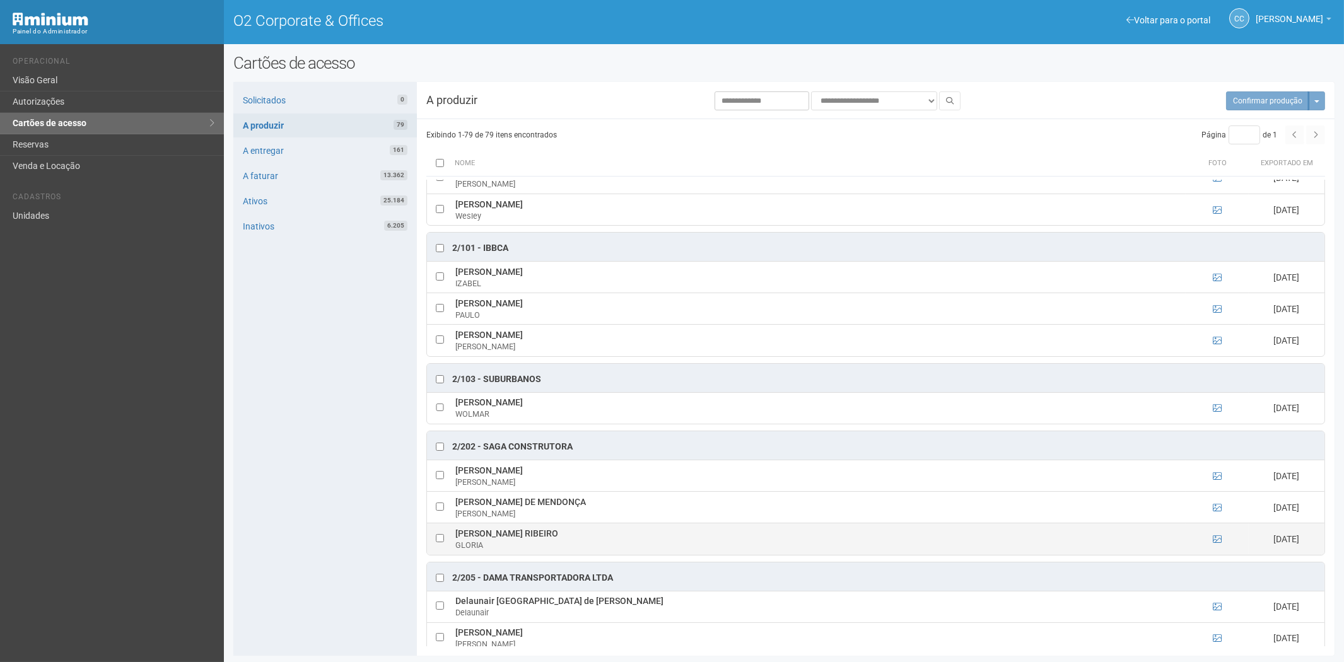
scroll to position [560, 0]
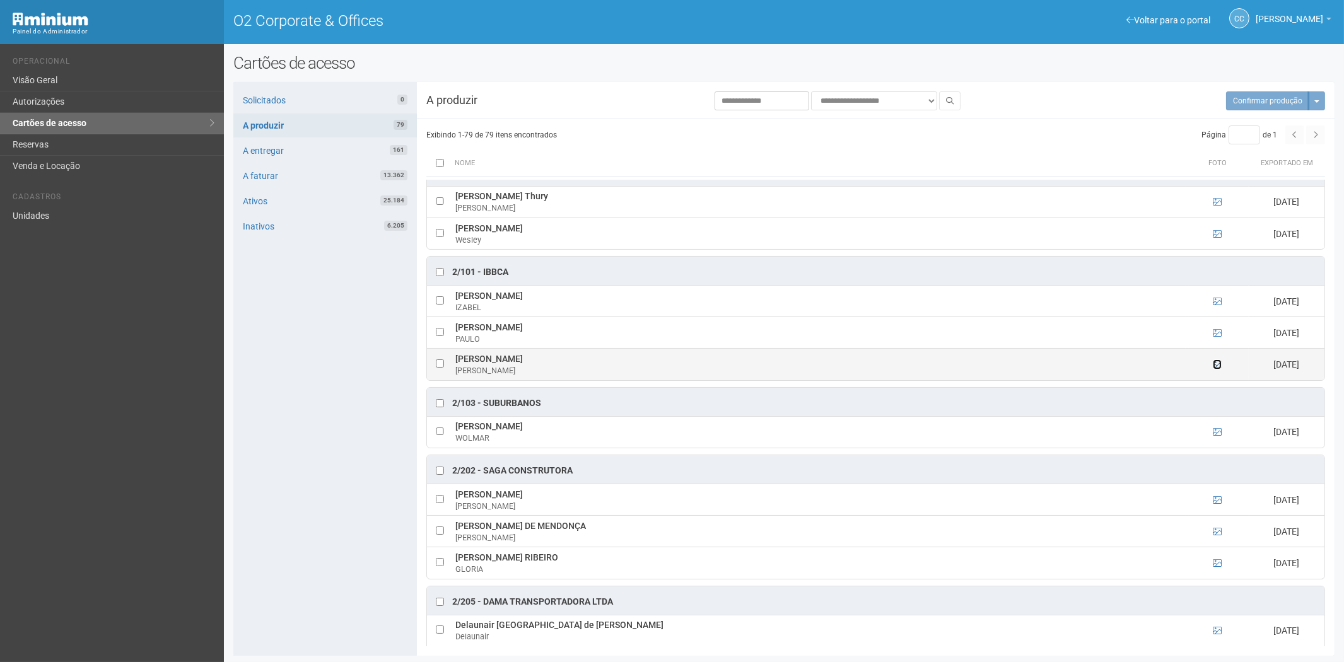
click at [1218, 369] on icon at bounding box center [1217, 364] width 9 height 9
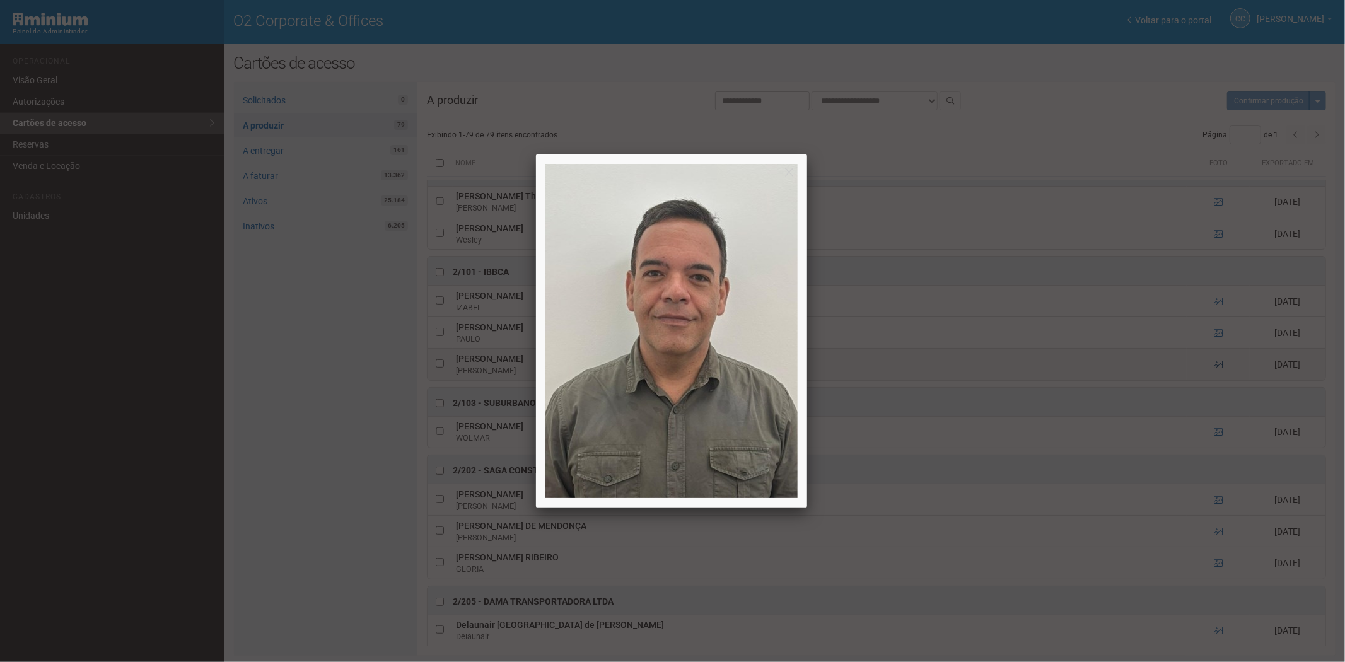
click at [1218, 370] on div at bounding box center [672, 331] width 1345 height 662
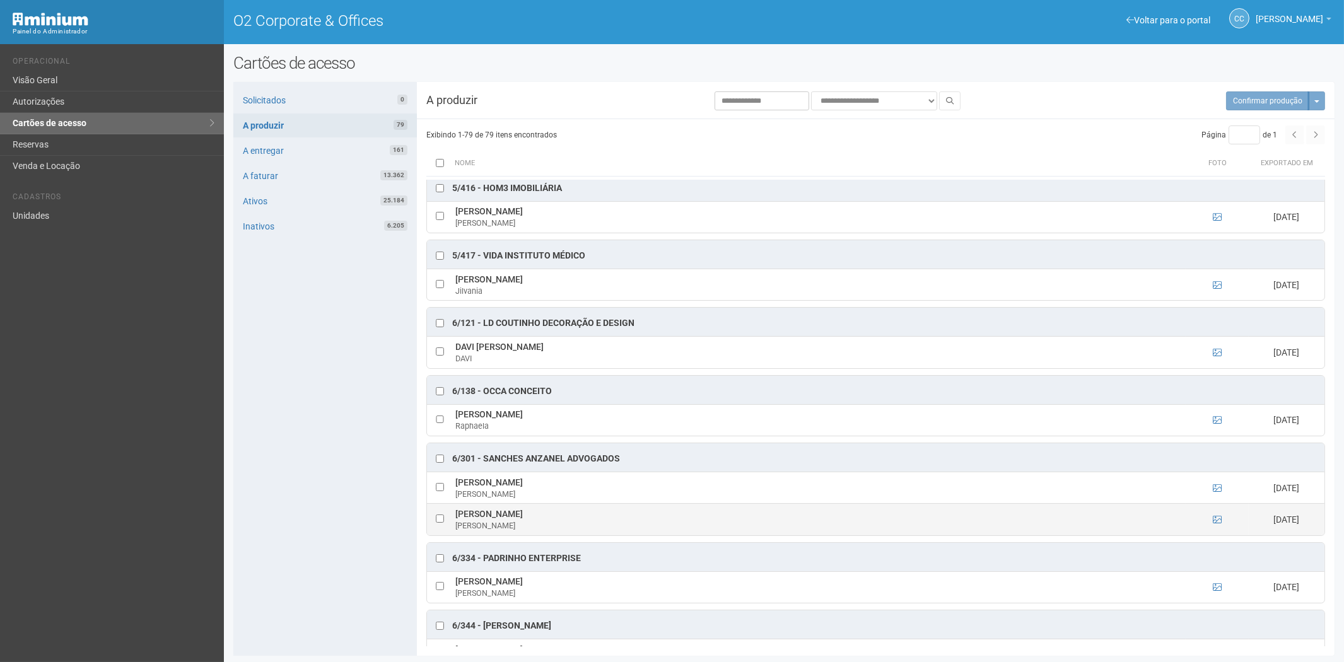
scroll to position [2592, 0]
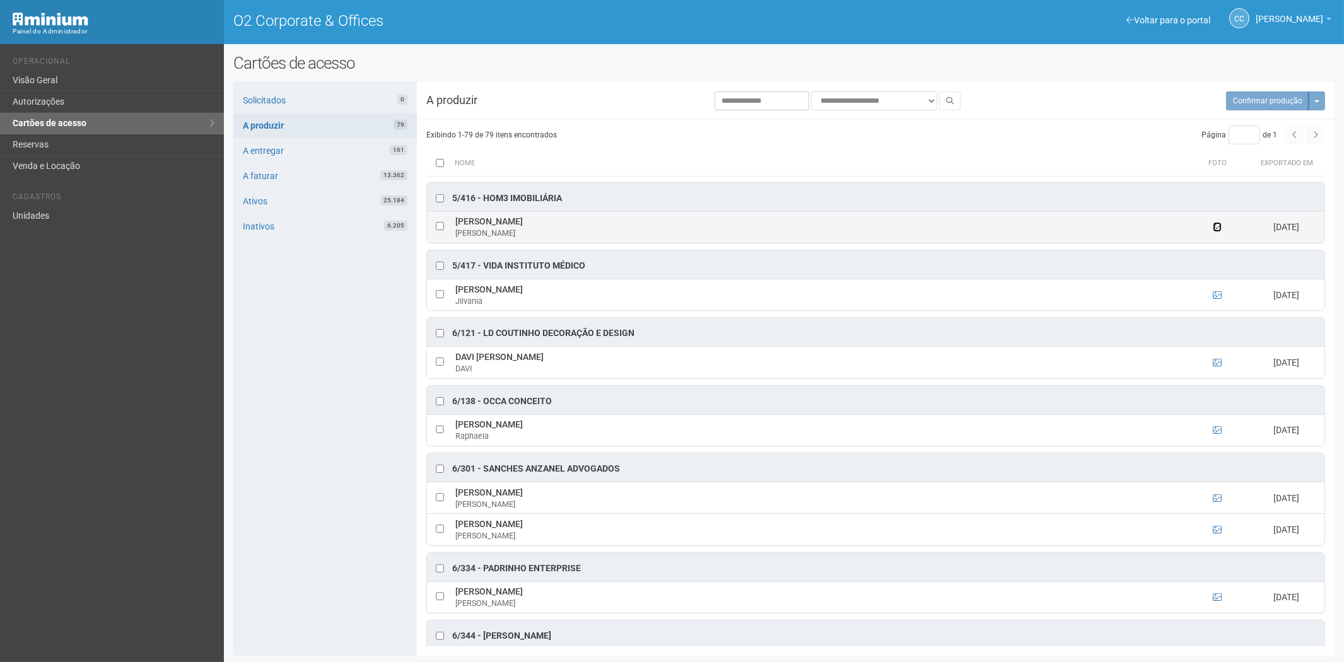
click at [1215, 231] on icon at bounding box center [1217, 227] width 9 height 9
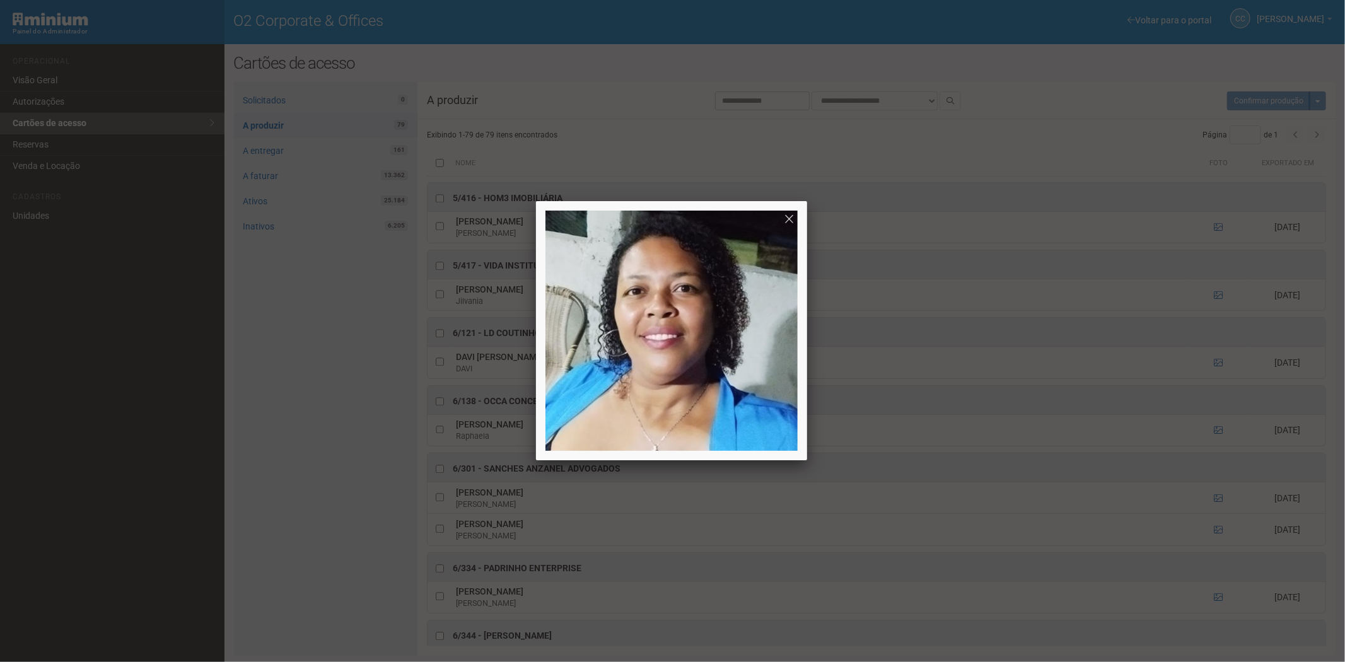
drag, startPoint x: 1215, startPoint y: 244, endPoint x: 1218, endPoint y: 234, distance: 10.6
click at [1215, 242] on div at bounding box center [672, 331] width 1345 height 662
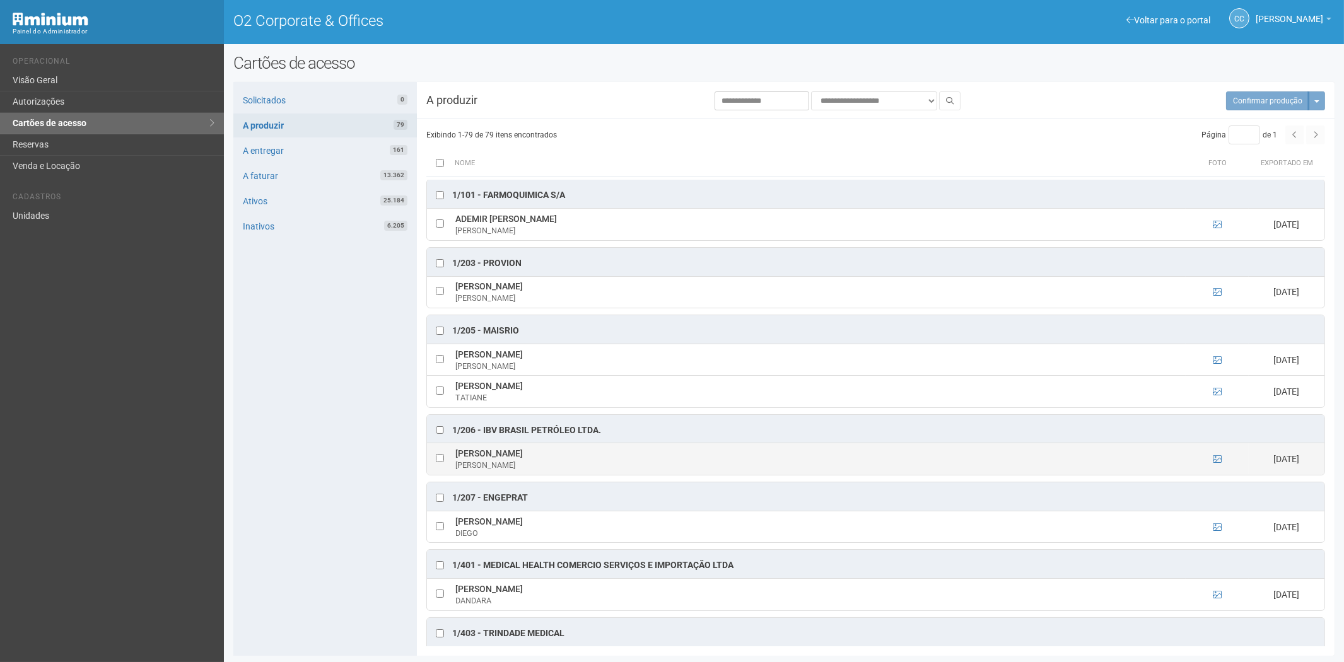
scroll to position [0, 0]
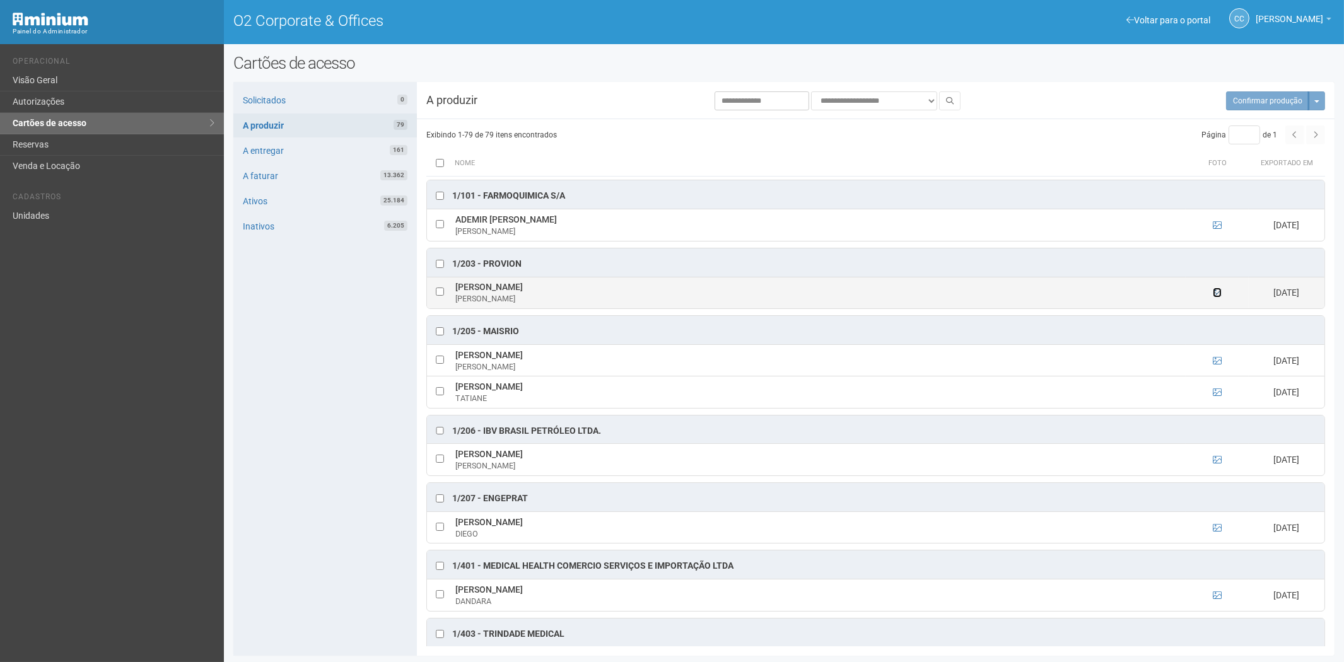
click at [1215, 294] on icon at bounding box center [1217, 292] width 9 height 9
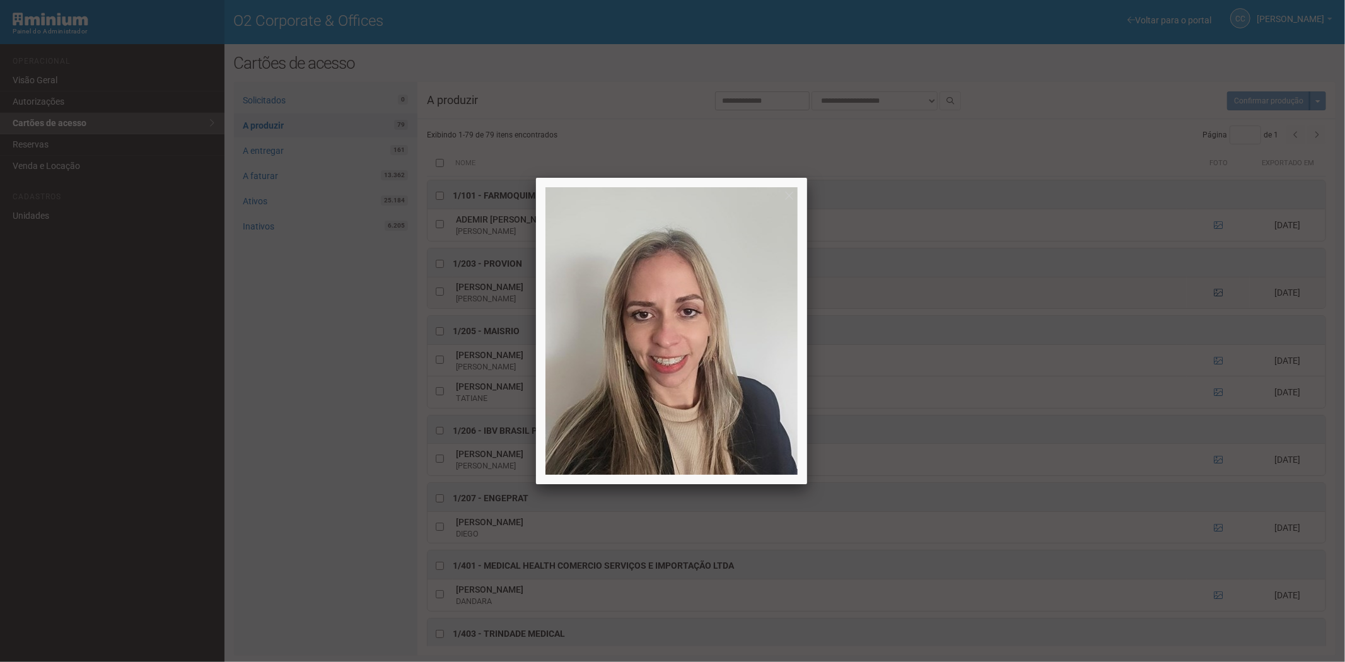
click at [1215, 294] on div at bounding box center [672, 331] width 1345 height 662
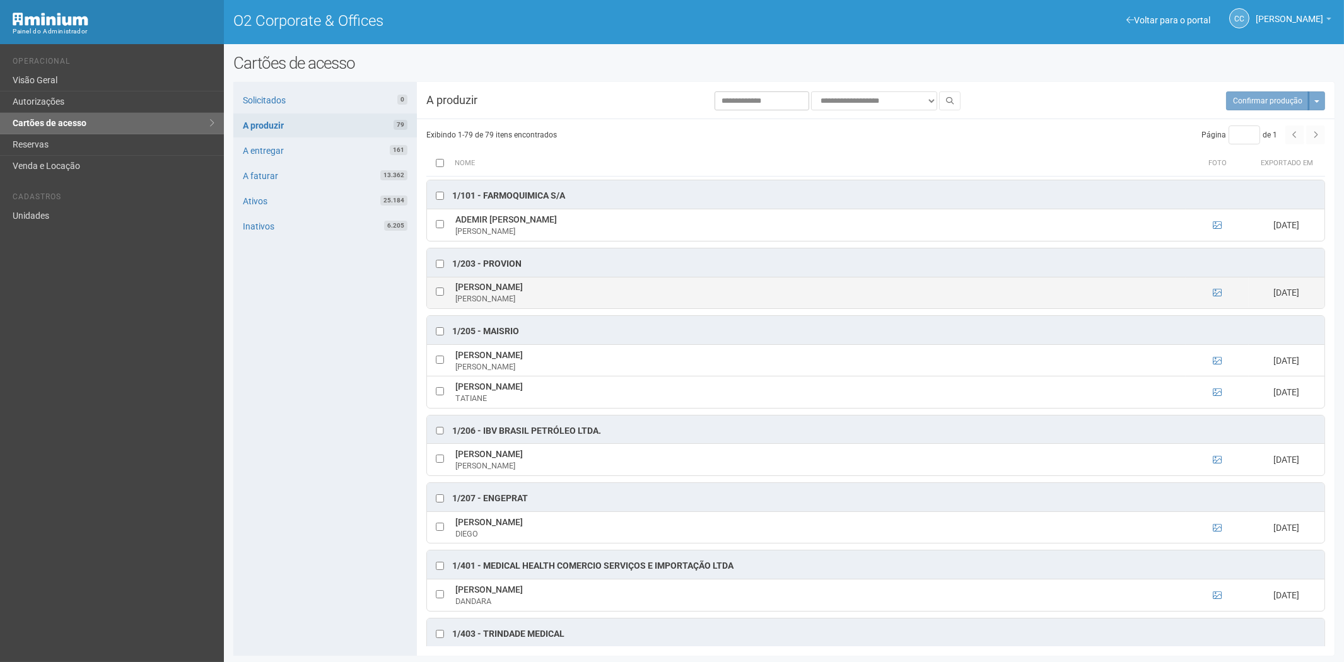
drag, startPoint x: 549, startPoint y: 285, endPoint x: 457, endPoint y: 288, distance: 92.8
click at [457, 288] on td "Patricia Coura Martins Patricia" at bounding box center [818, 293] width 733 height 32
copy td "Patricia Coura Martins"
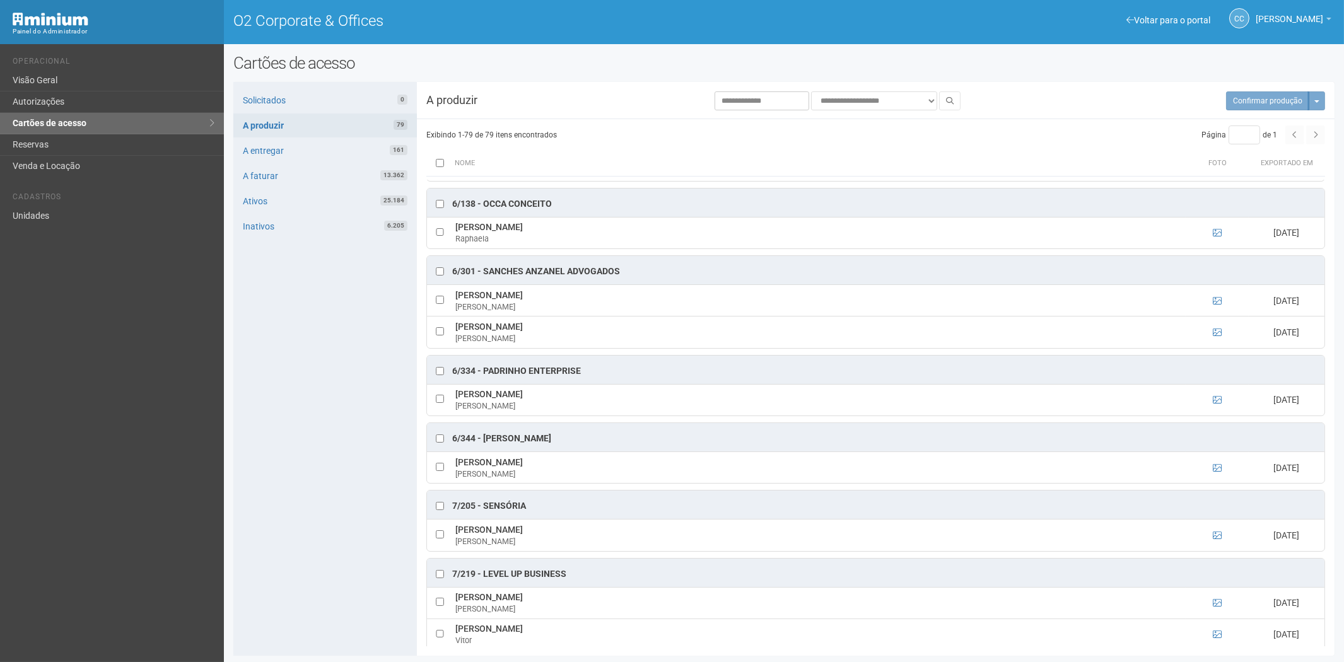
scroll to position [2802, 0]
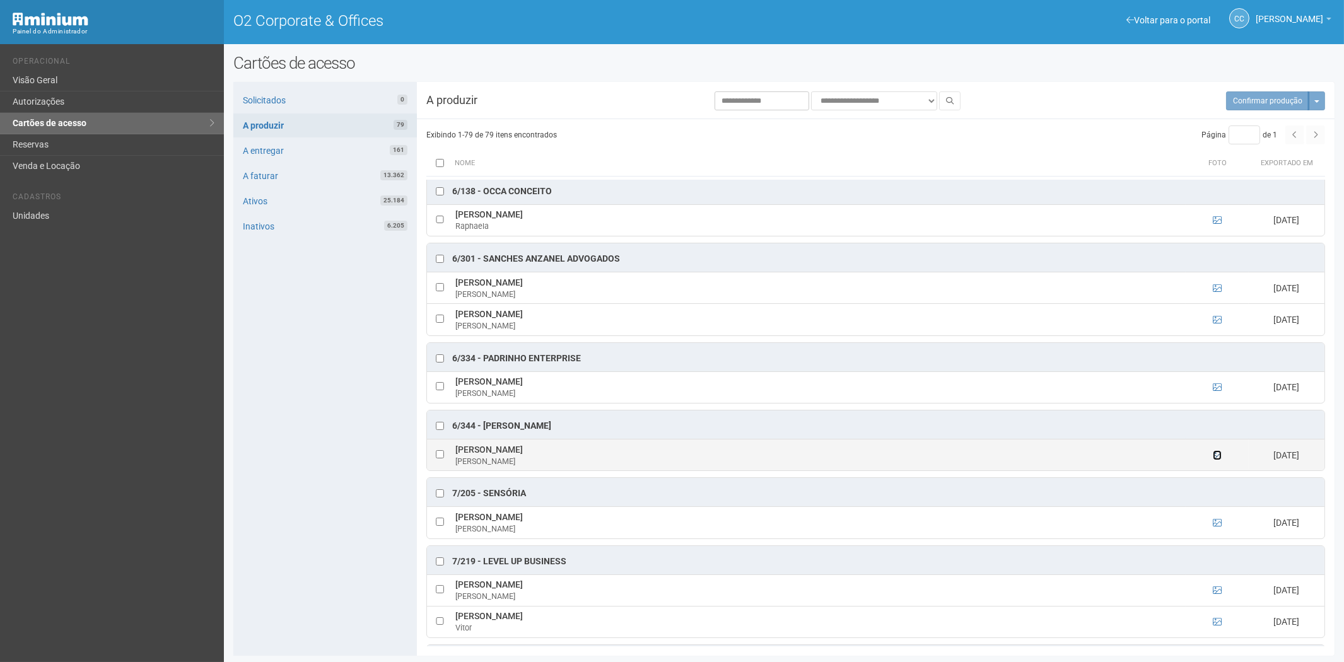
click at [1214, 460] on icon at bounding box center [1217, 455] width 9 height 9
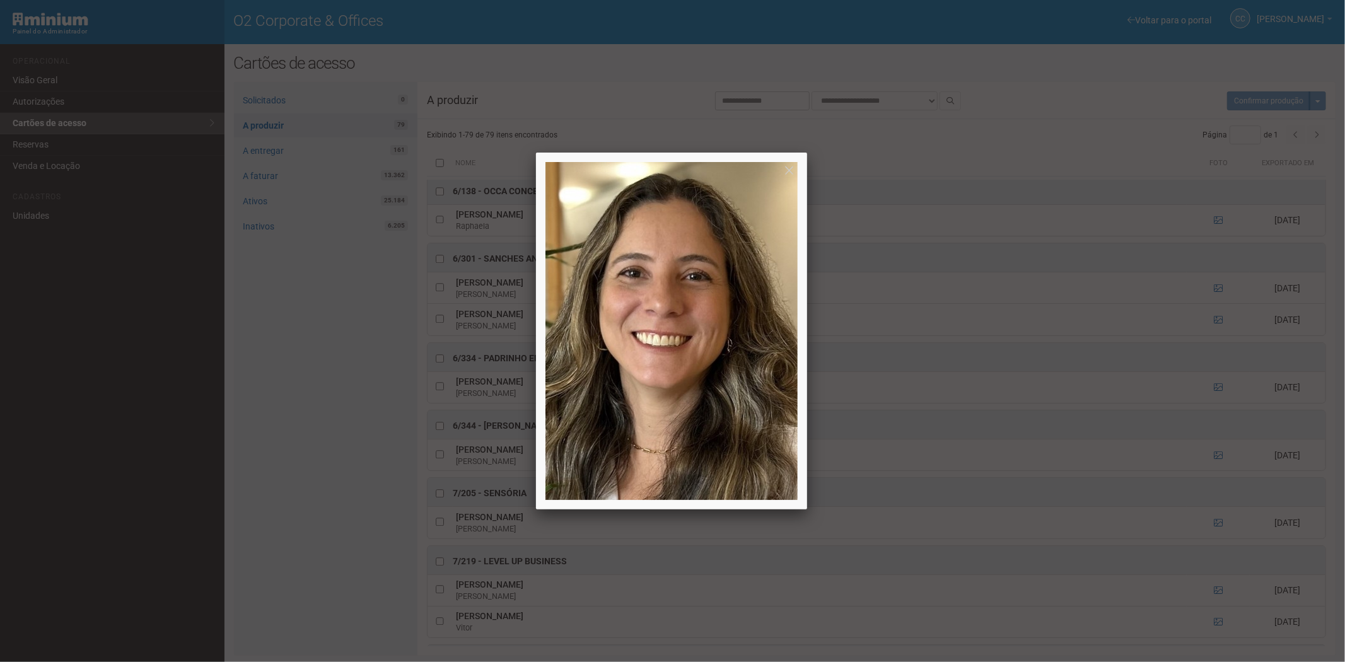
click at [1213, 478] on div at bounding box center [672, 331] width 1345 height 662
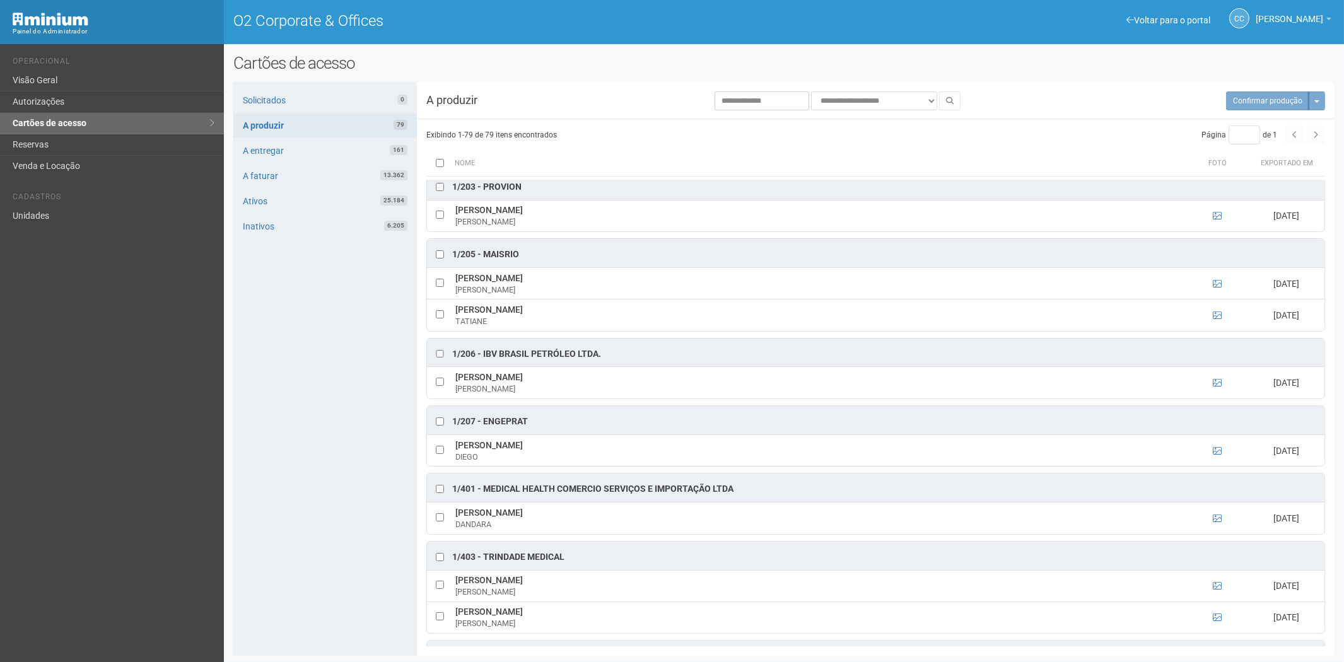
scroll to position [0, 0]
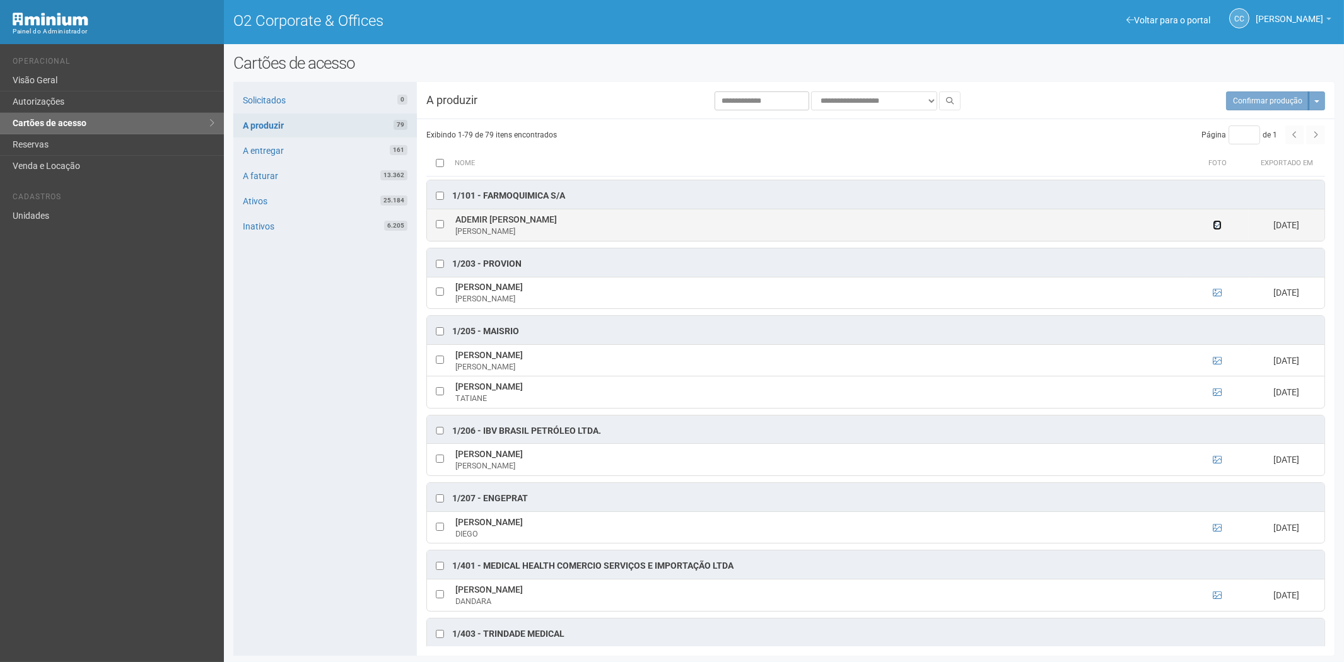
click at [1214, 226] on icon at bounding box center [1217, 225] width 9 height 9
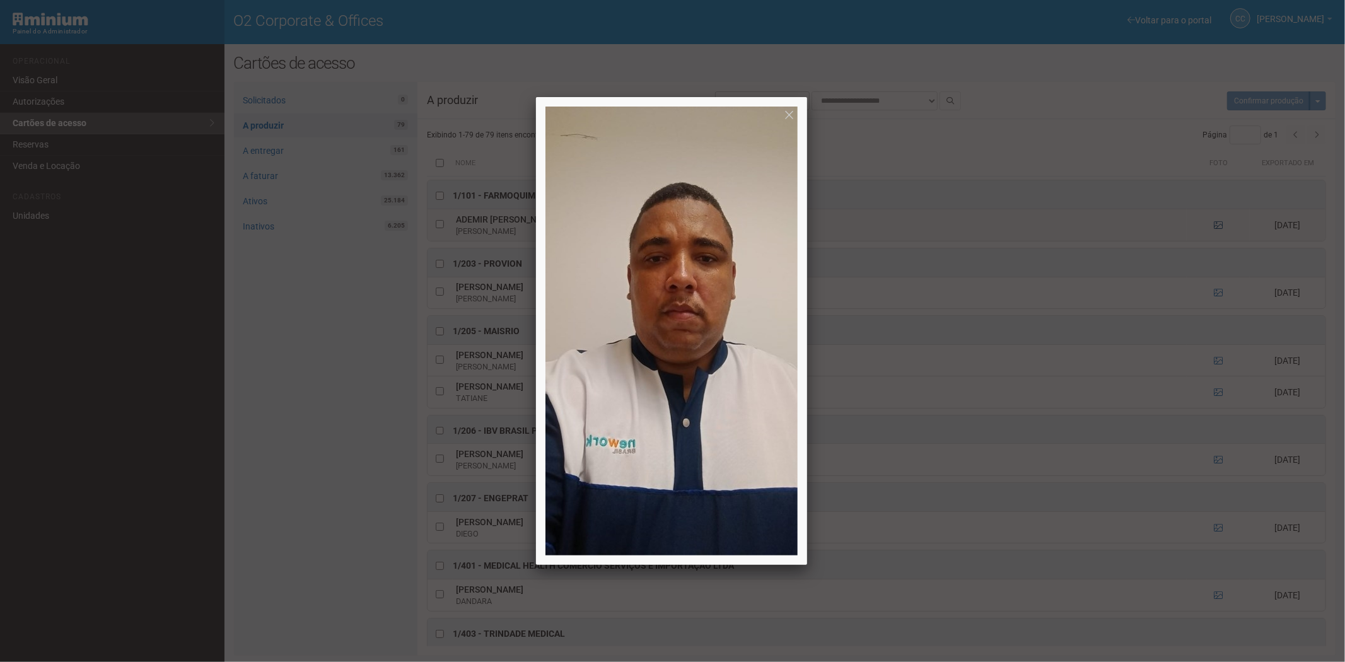
click at [1214, 226] on div at bounding box center [672, 331] width 1345 height 662
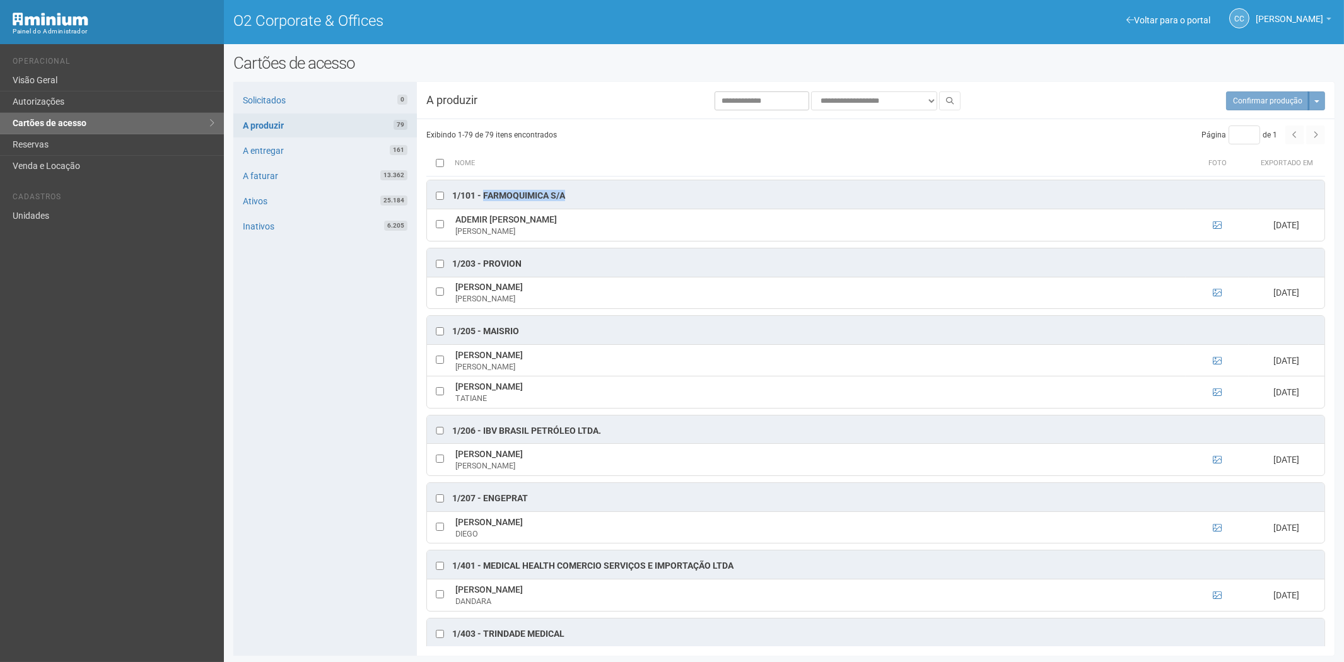
drag, startPoint x: 571, startPoint y: 197, endPoint x: 483, endPoint y: 198, distance: 88.3
click at [483, 198] on div "1/101 - FARMOQUIMICA S/A" at bounding box center [875, 194] width 897 height 28
copy div "FARMOQUIMICA S/A"
click at [1215, 530] on icon at bounding box center [1217, 527] width 9 height 9
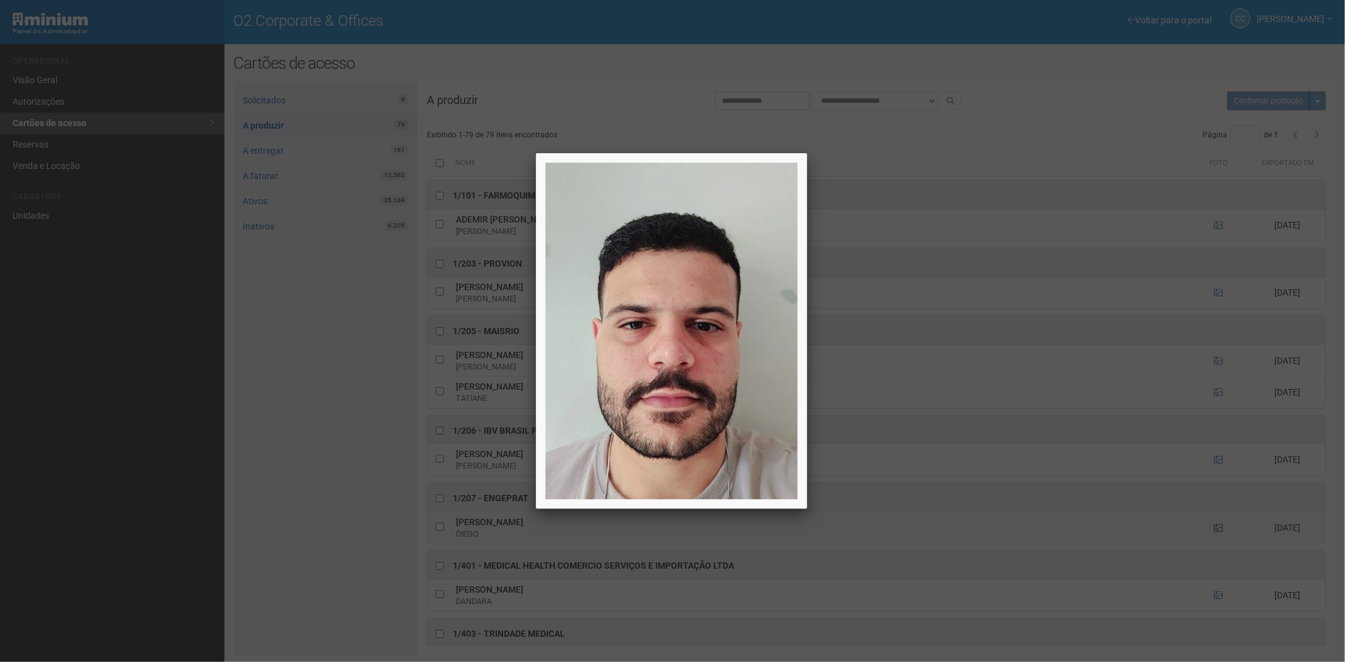
click at [1215, 530] on div at bounding box center [672, 331] width 1345 height 662
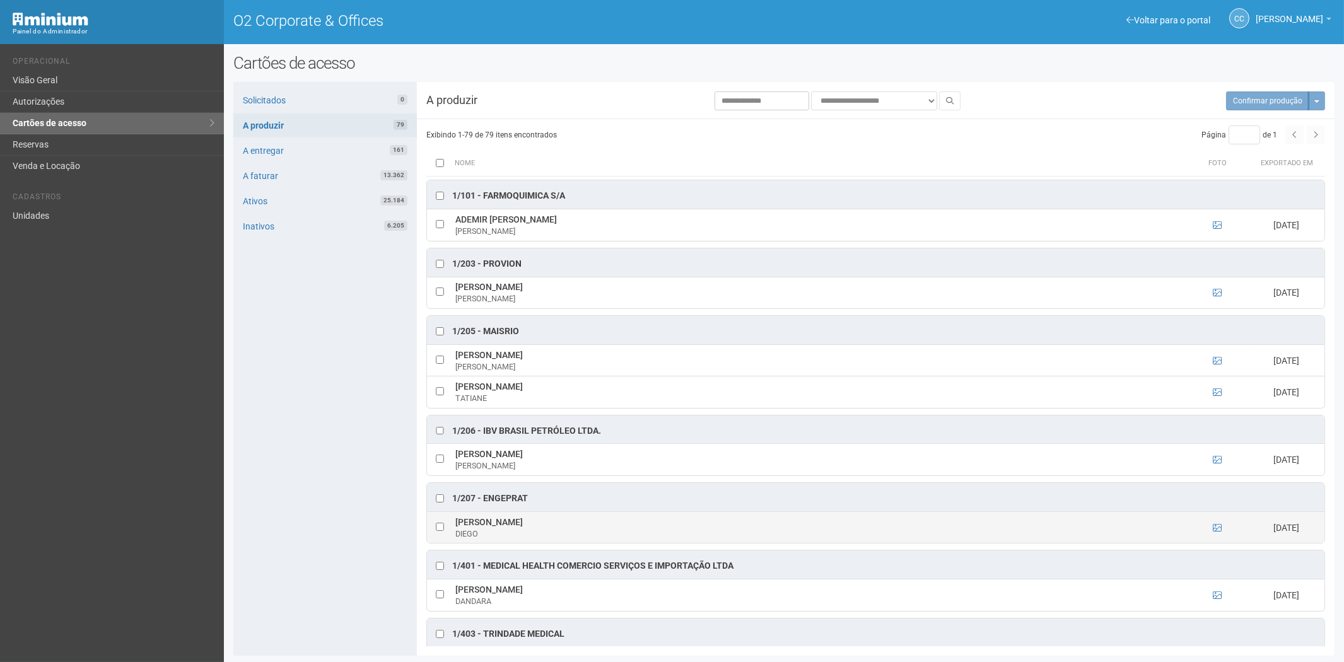
drag, startPoint x: 455, startPoint y: 525, endPoint x: 562, endPoint y: 523, distance: 107.2
click at [562, 523] on td "DIEGO DE CASTRO SOUZA DIEGO" at bounding box center [818, 527] width 733 height 32
copy td "DIEGO DE CASTRO SOUZA"
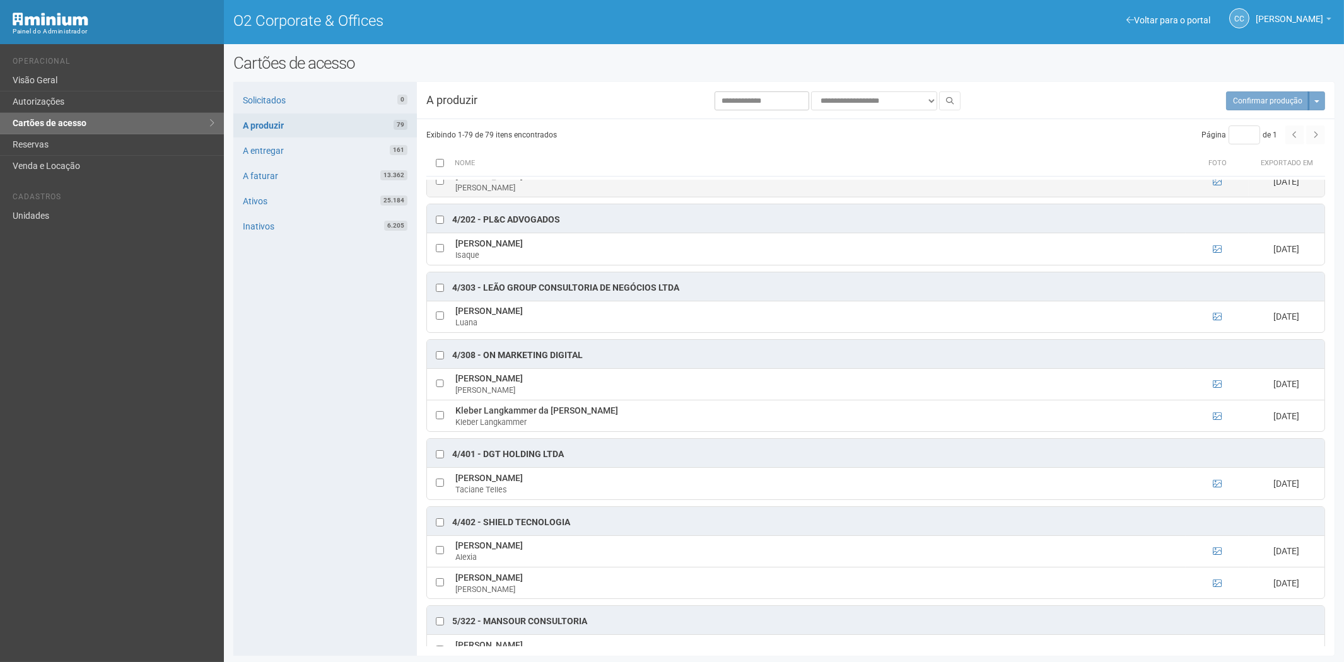
scroll to position [2102, 0]
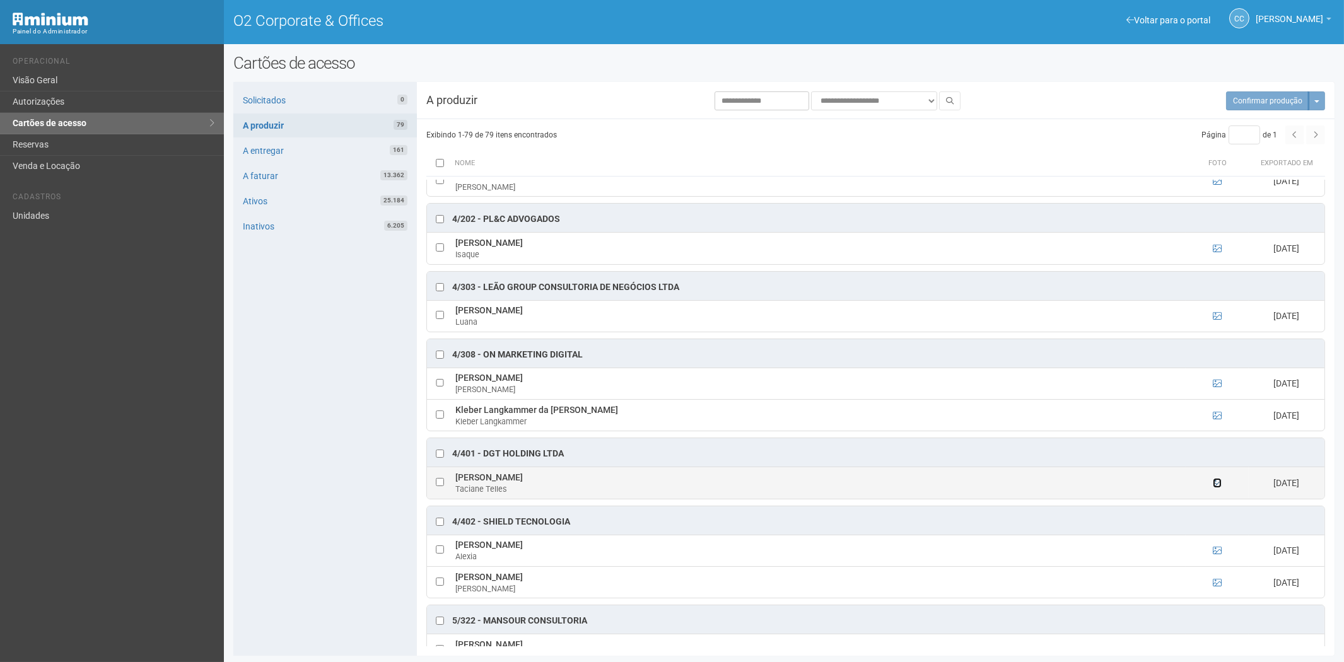
click at [1216, 487] on icon at bounding box center [1217, 483] width 9 height 9
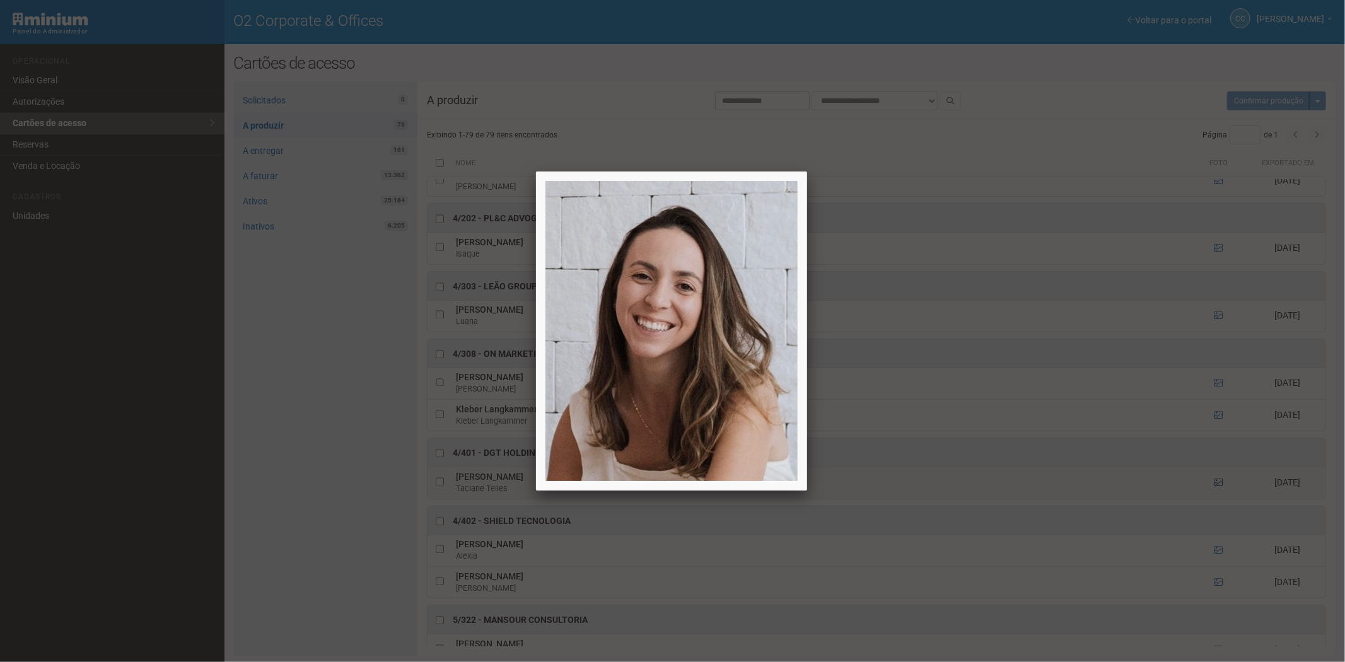
click at [1216, 502] on div at bounding box center [672, 331] width 1345 height 662
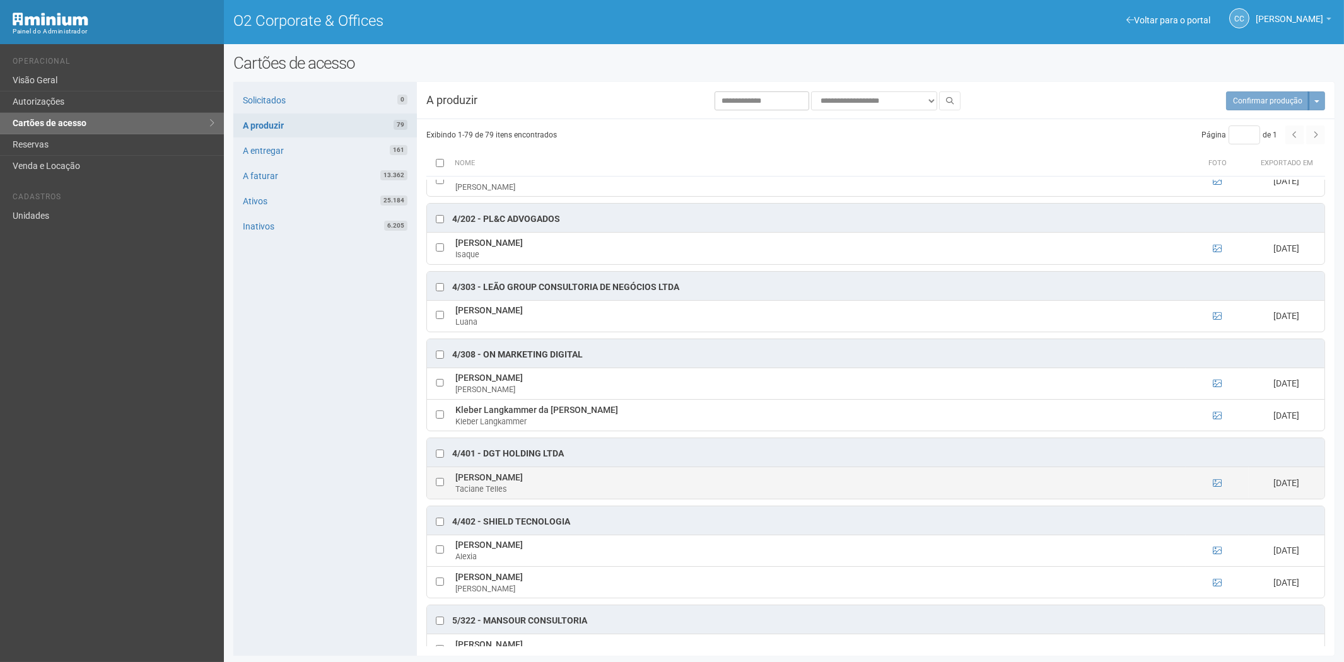
drag, startPoint x: 560, startPoint y: 494, endPoint x: 457, endPoint y: 494, distance: 103.4
click at [457, 494] on td "Taciane Serrano Telles Taciane Telles" at bounding box center [818, 483] width 733 height 32
copy td "Taciane Serrano Telles"
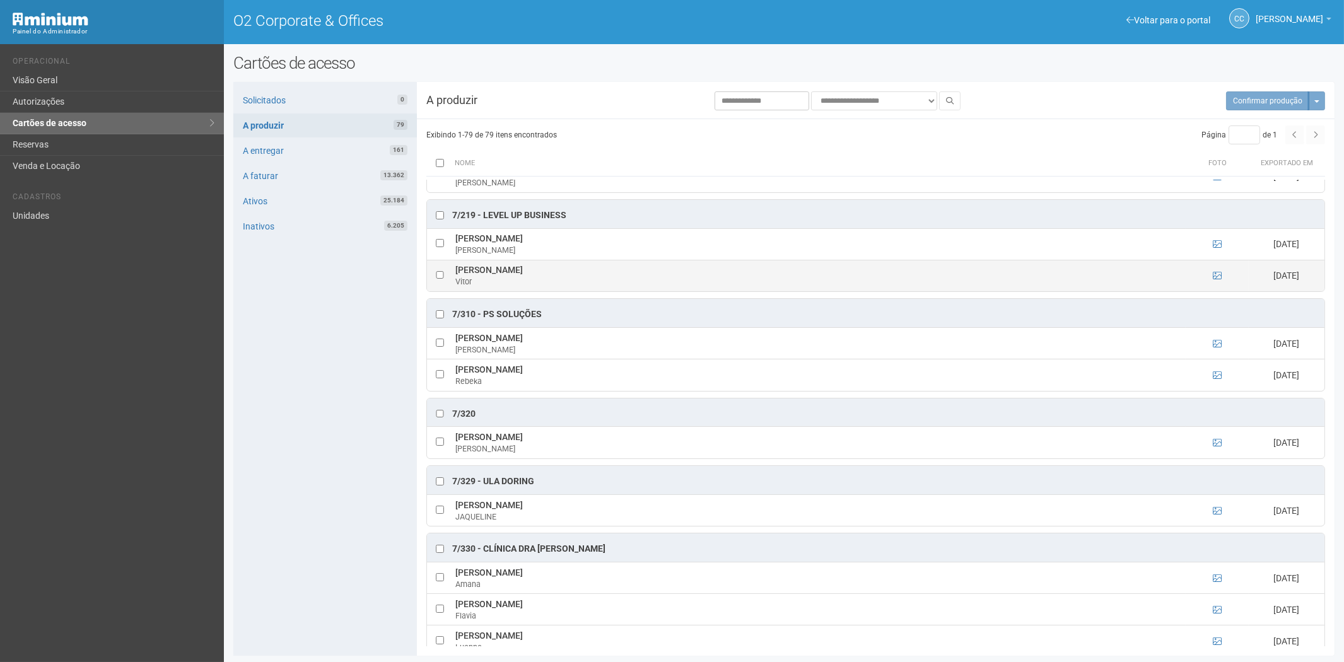
scroll to position [3153, 0]
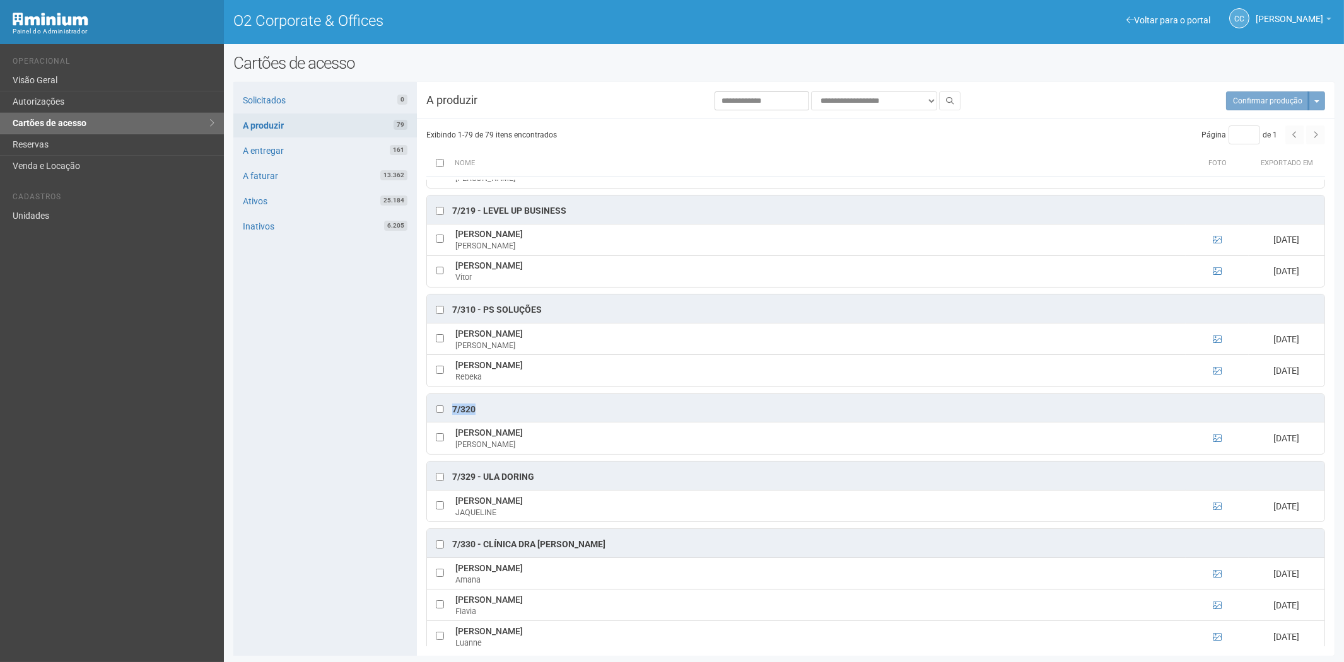
drag, startPoint x: 481, startPoint y: 431, endPoint x: 453, endPoint y: 433, distance: 27.8
click at [453, 422] on div "7/320" at bounding box center [875, 408] width 897 height 28
copy div "7/320"
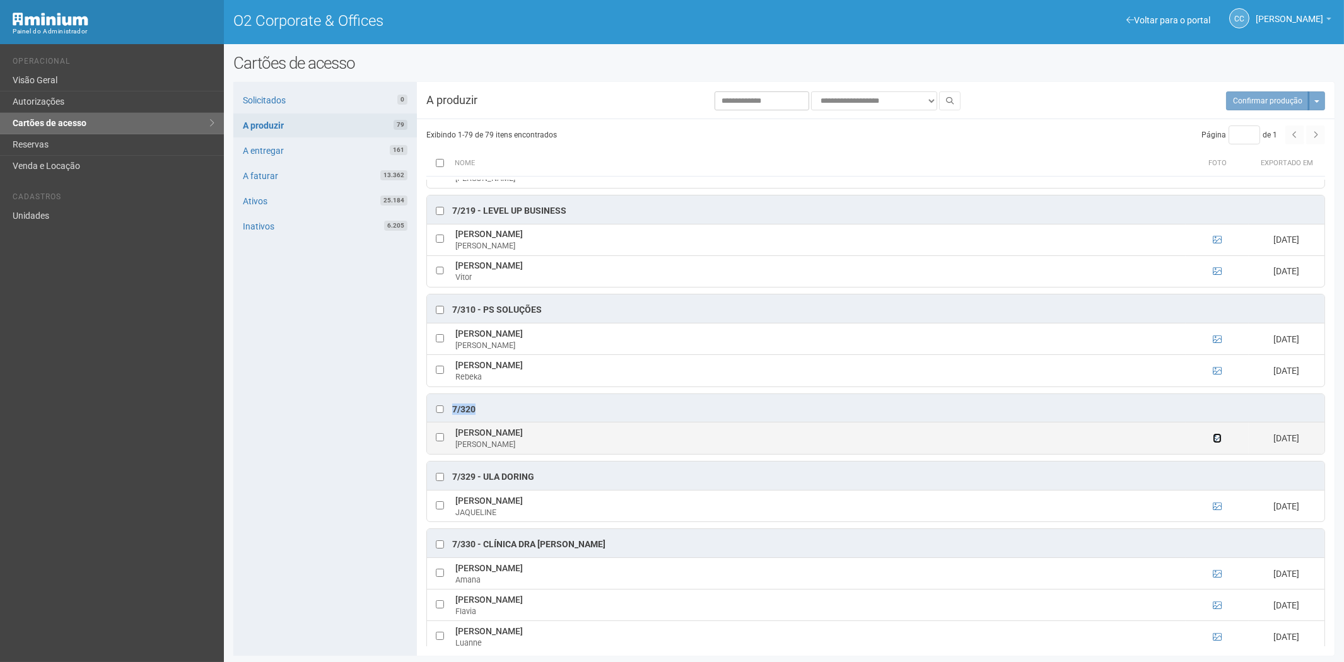
click at [1213, 443] on icon at bounding box center [1217, 438] width 9 height 9
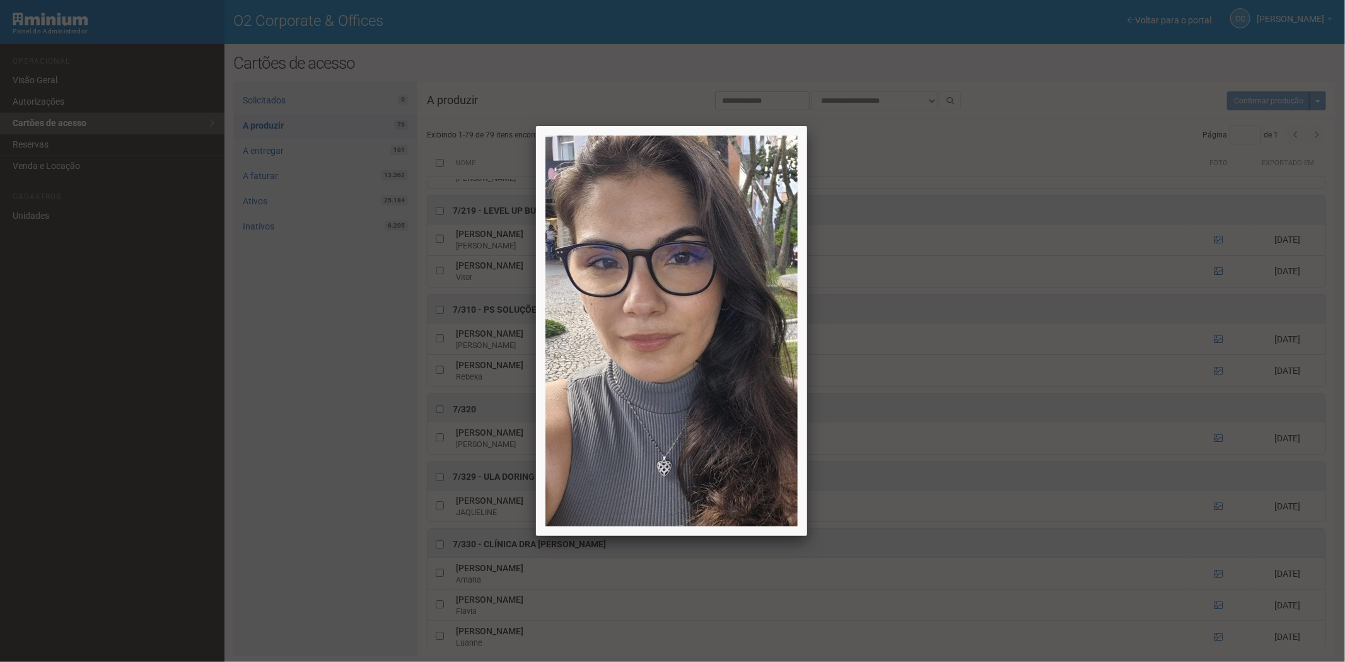
click at [269, 477] on div at bounding box center [672, 331] width 1345 height 662
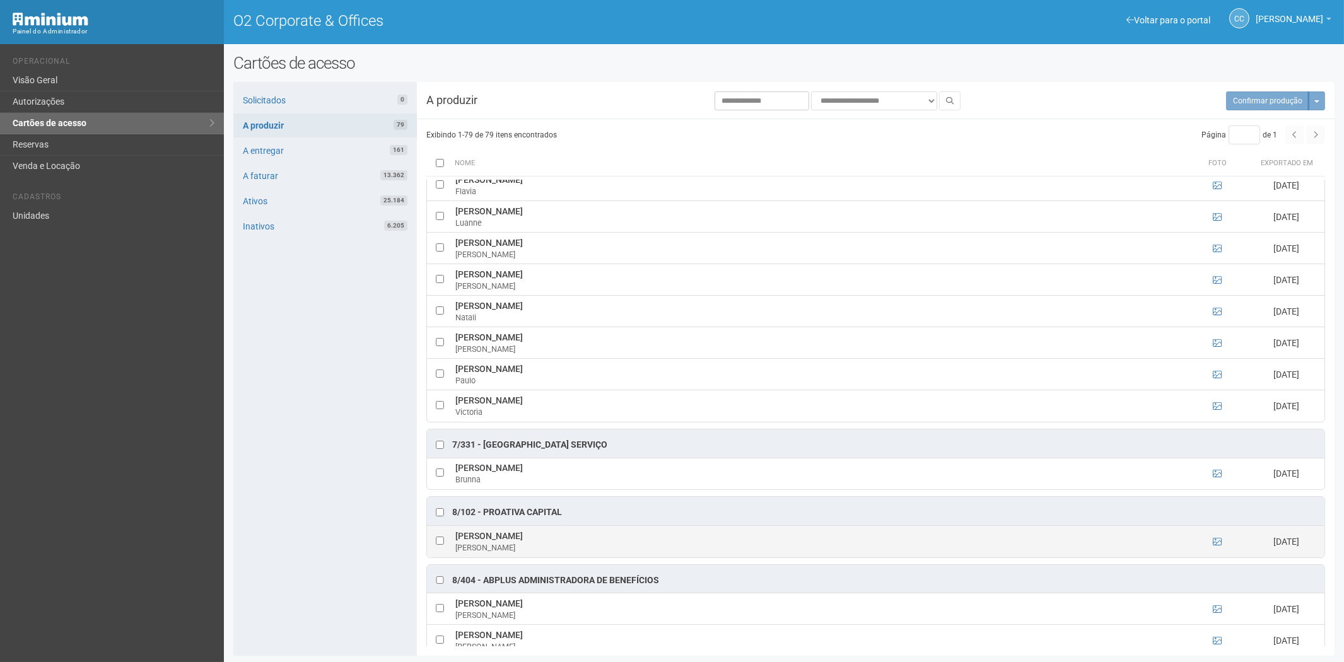
scroll to position [3643, 0]
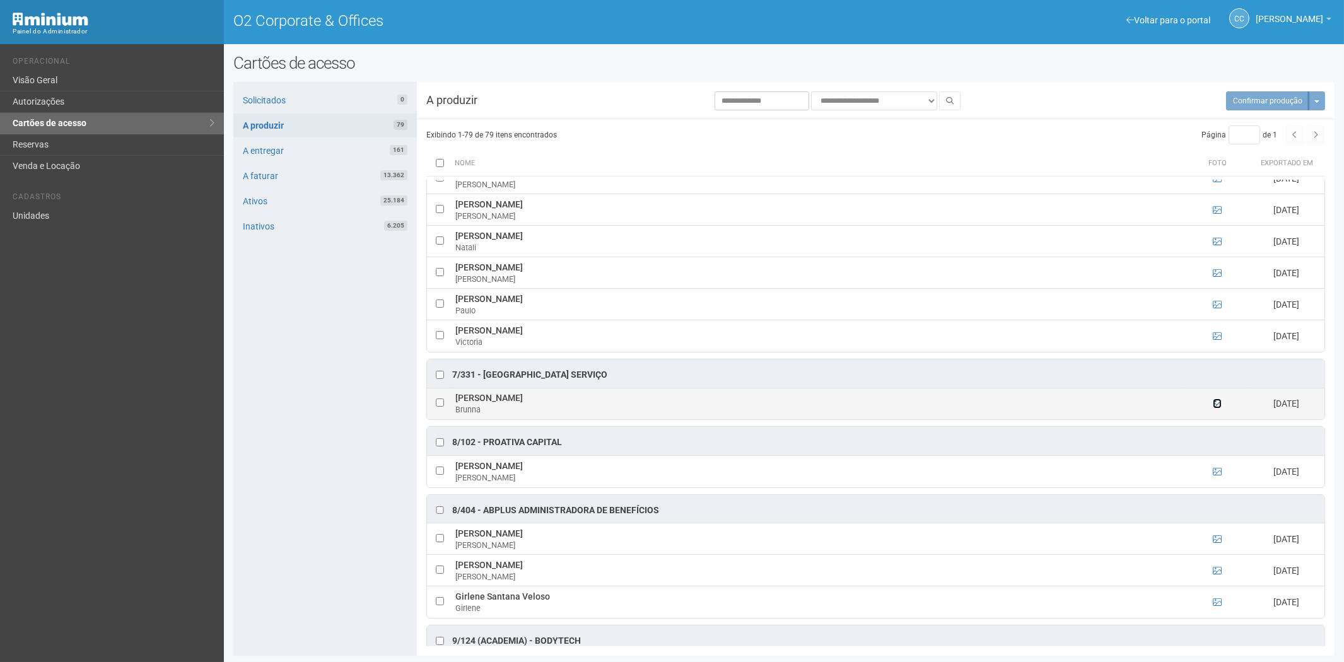
click at [1213, 408] on icon at bounding box center [1217, 403] width 9 height 9
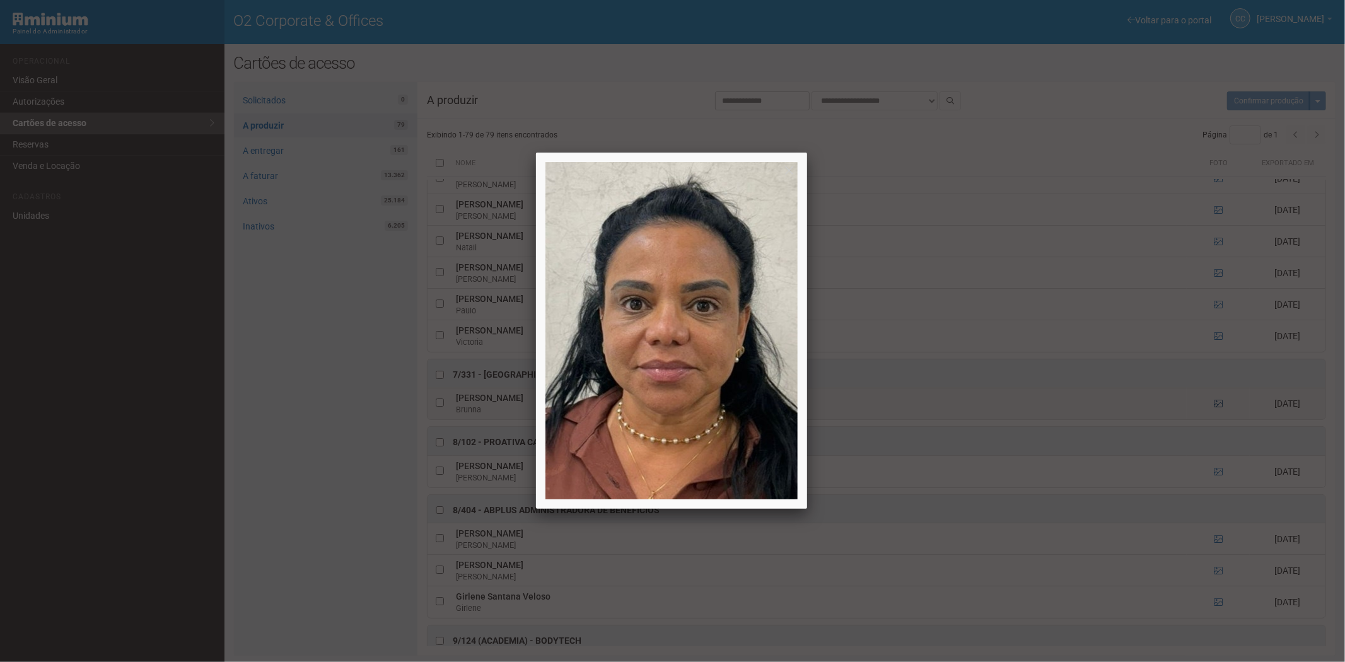
click at [1213, 429] on div at bounding box center [672, 331] width 1345 height 662
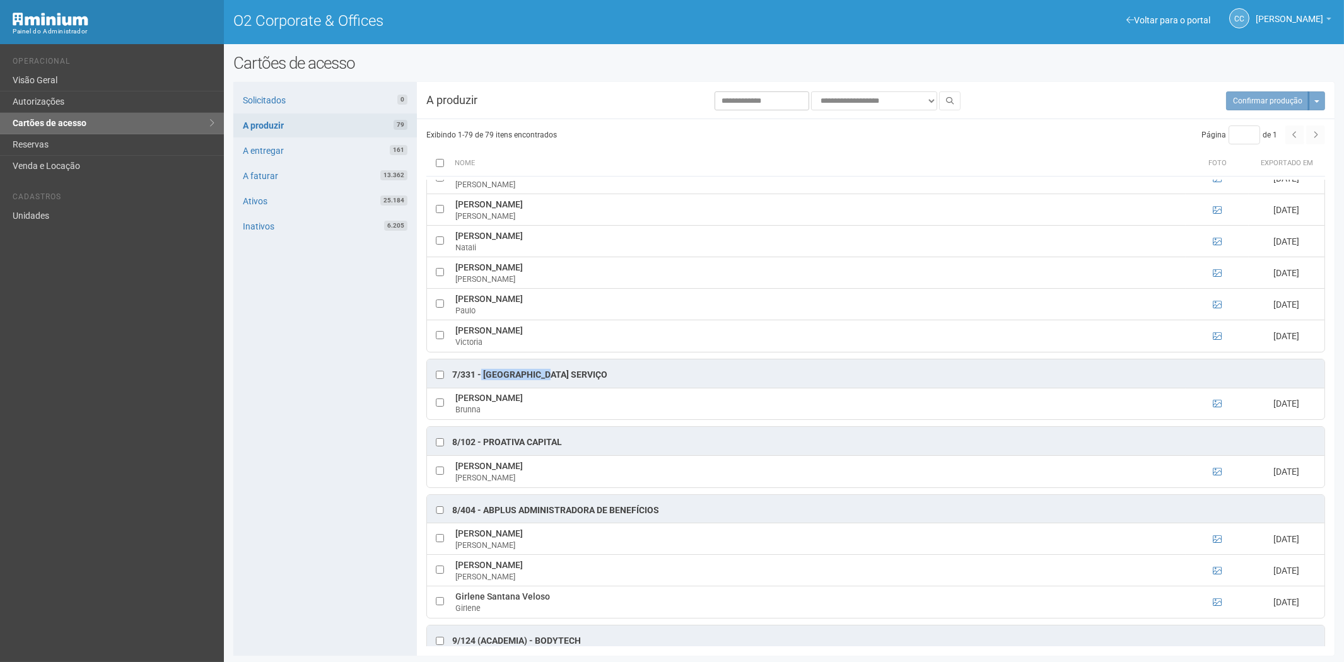
drag, startPoint x: 555, startPoint y: 398, endPoint x: 481, endPoint y: 402, distance: 73.9
click at [481, 388] on div "7/331 - Almay serviço" at bounding box center [875, 373] width 897 height 28
copy div "Almay serviço"
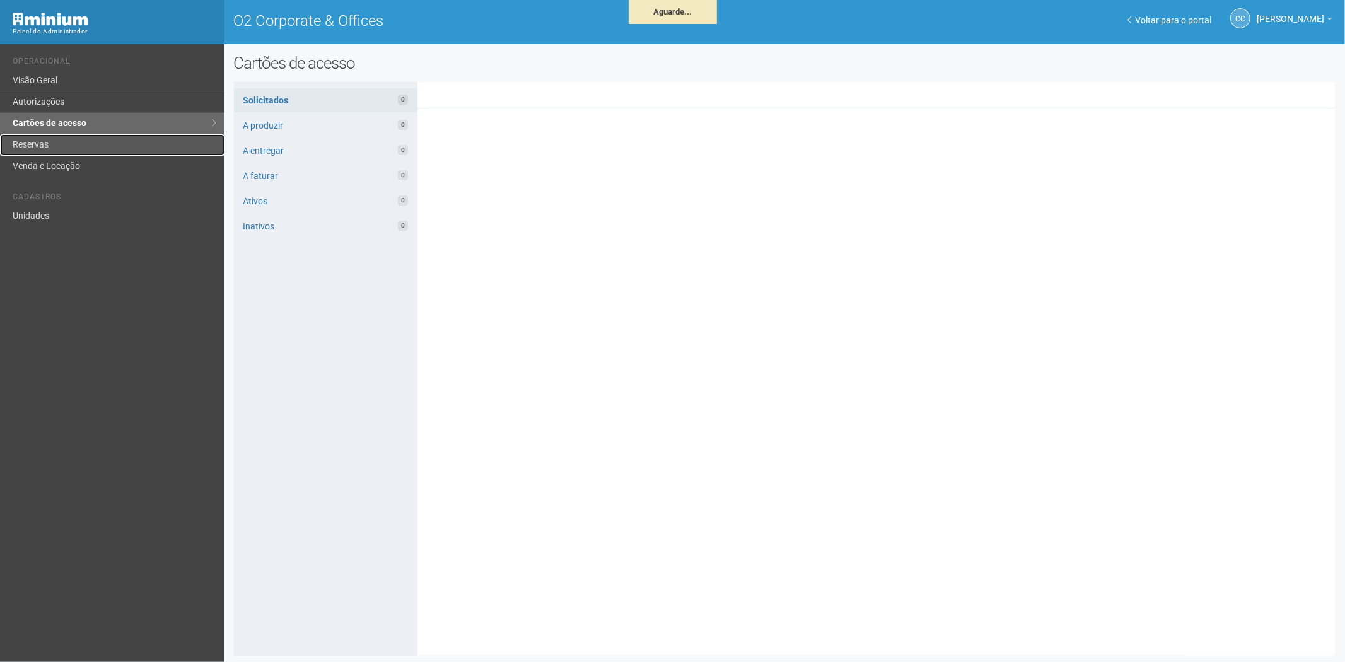
click at [82, 148] on link "Reservas" at bounding box center [112, 144] width 224 height 21
click at [182, 518] on div "Voltar para o portal Operacional Visão Geral Autorizações Cartões de acesso Res…" at bounding box center [112, 353] width 224 height 618
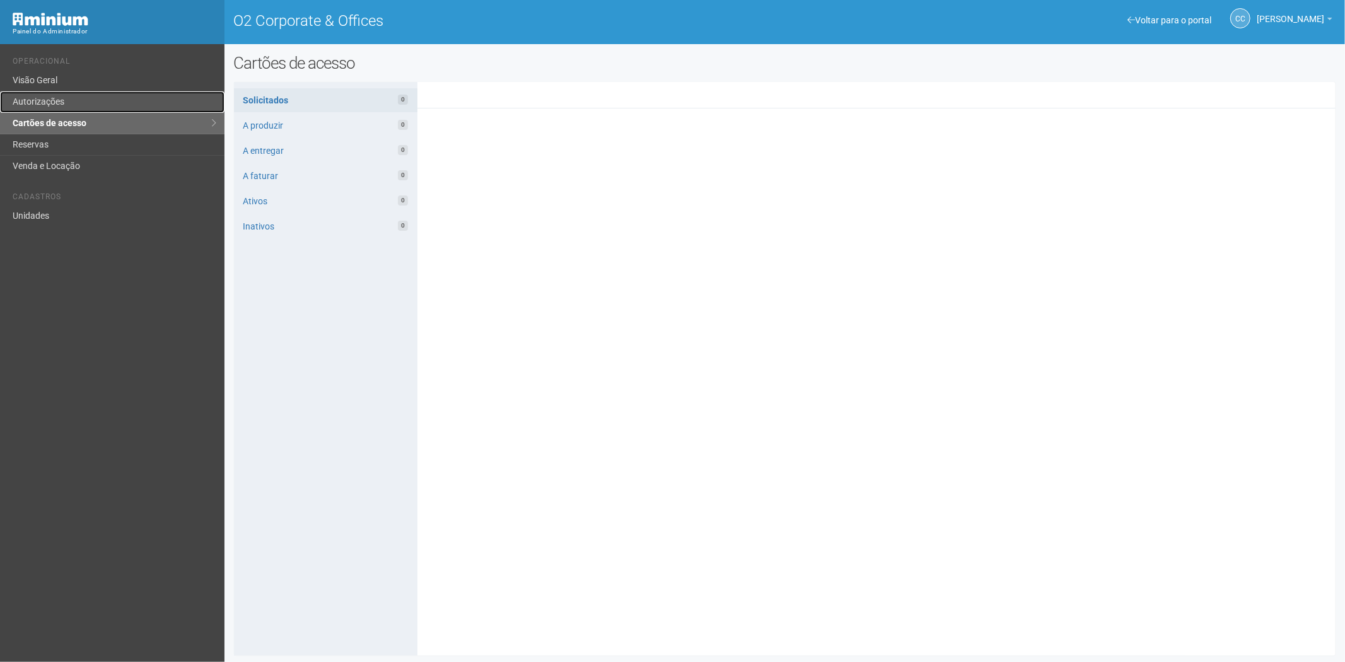
click at [59, 105] on link "Autorizações" at bounding box center [112, 101] width 224 height 21
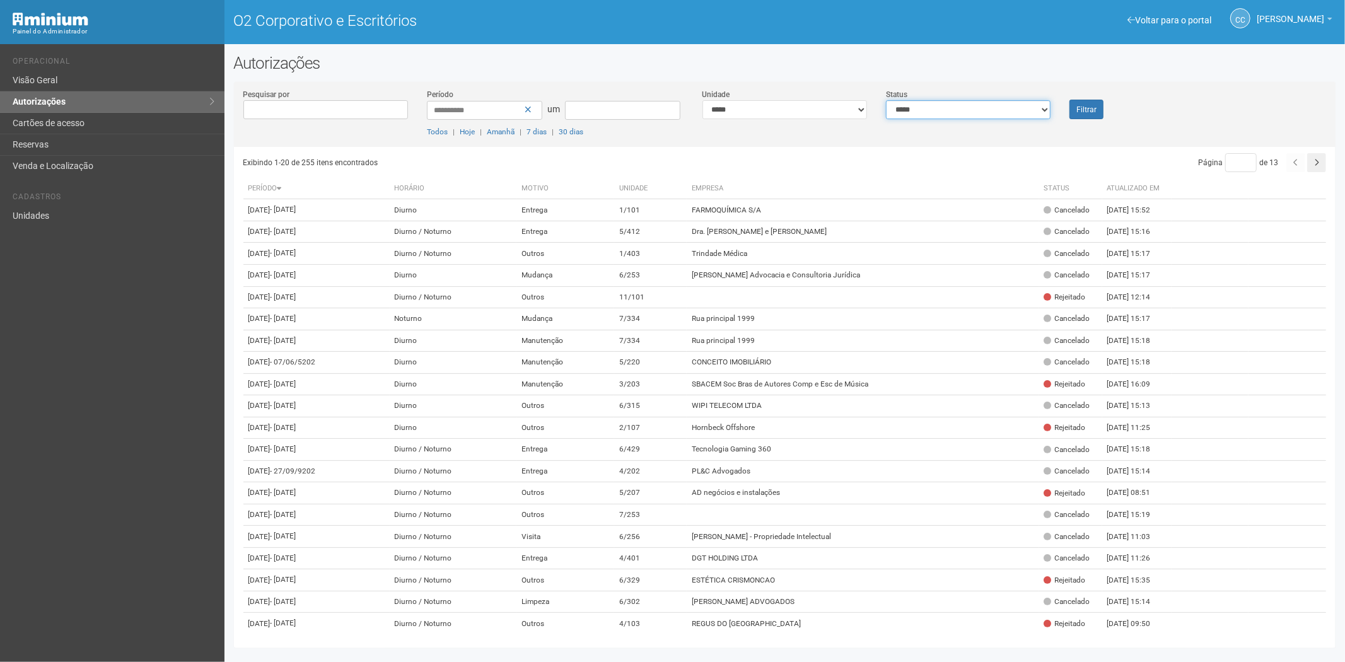
click at [1012, 116] on select "**********" at bounding box center [968, 109] width 165 height 19
select select "*"
click at [886, 100] on select "**********" at bounding box center [968, 109] width 165 height 19
click at [1079, 112] on font "Filtrar" at bounding box center [1086, 109] width 20 height 9
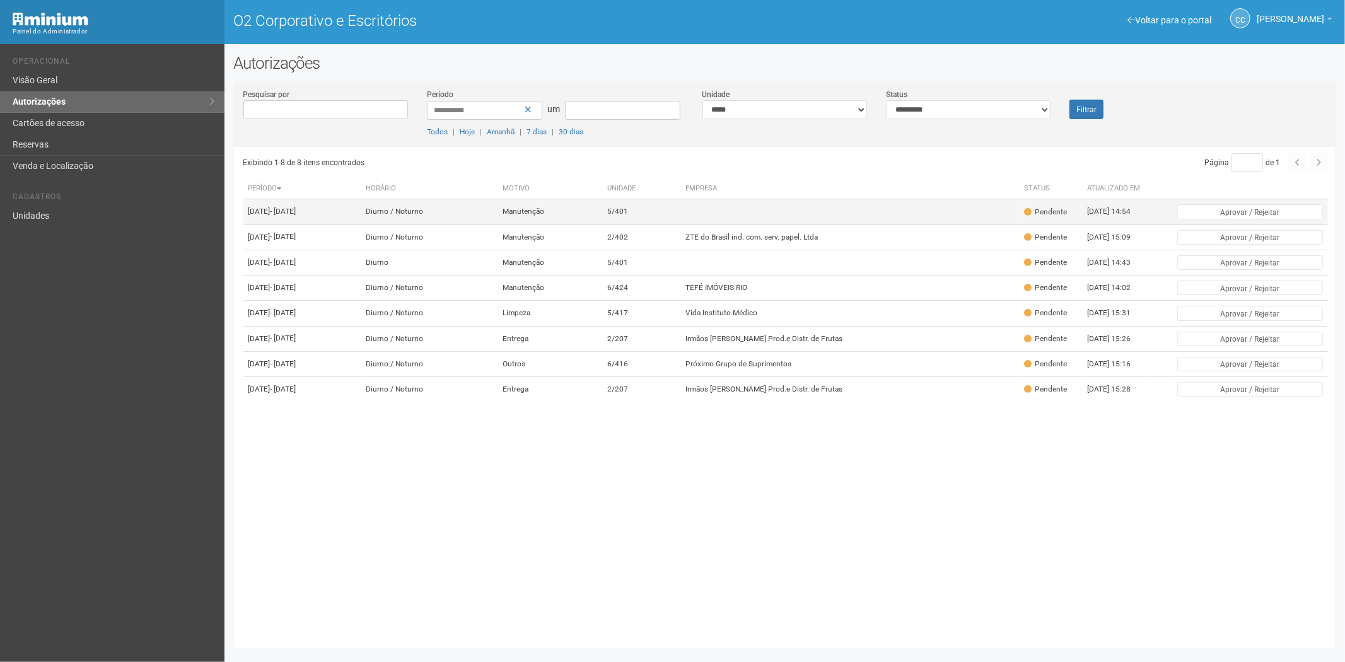
click at [866, 210] on td at bounding box center [849, 211] width 339 height 25
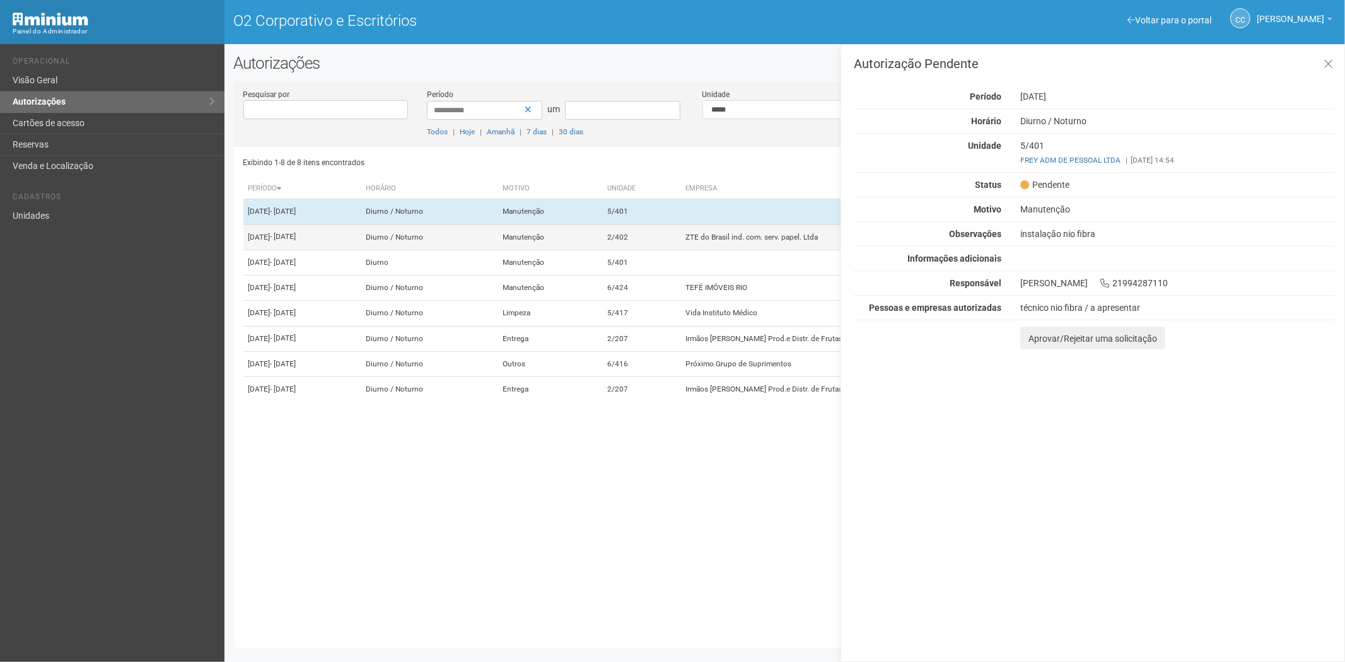
click at [680, 250] on td "2/402" at bounding box center [641, 236] width 78 height 25
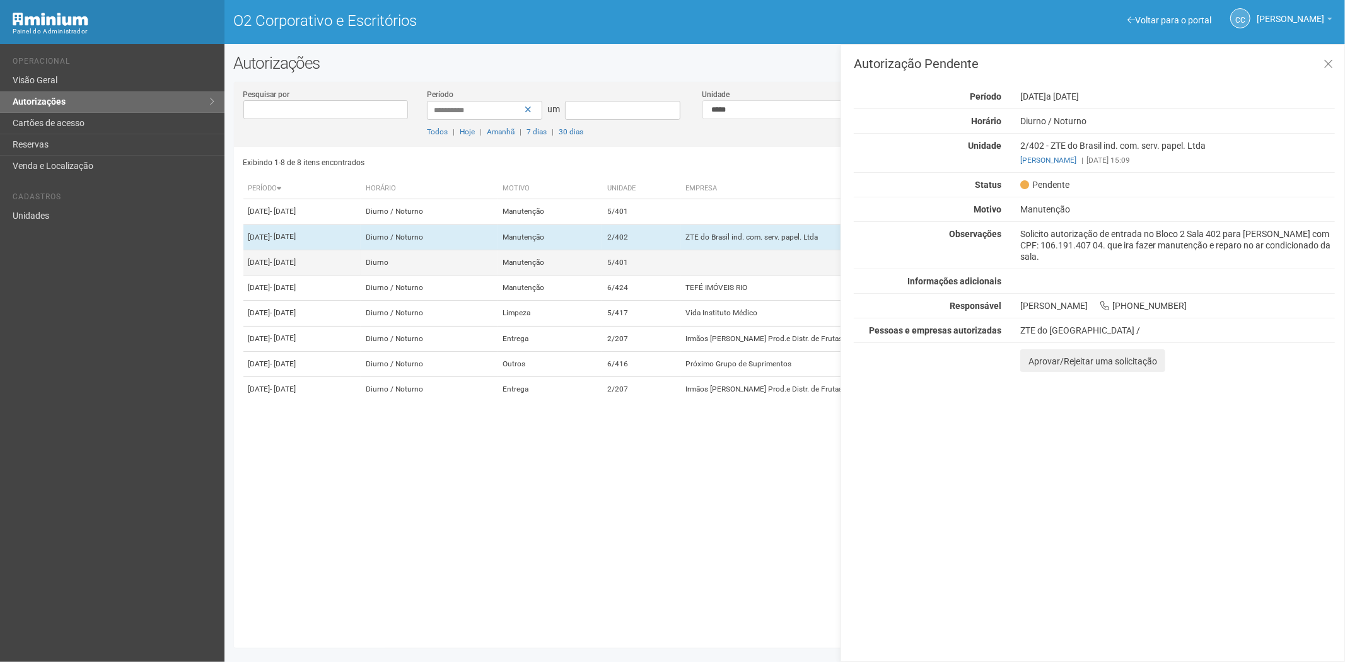
click at [680, 275] on td "5/401" at bounding box center [641, 262] width 78 height 25
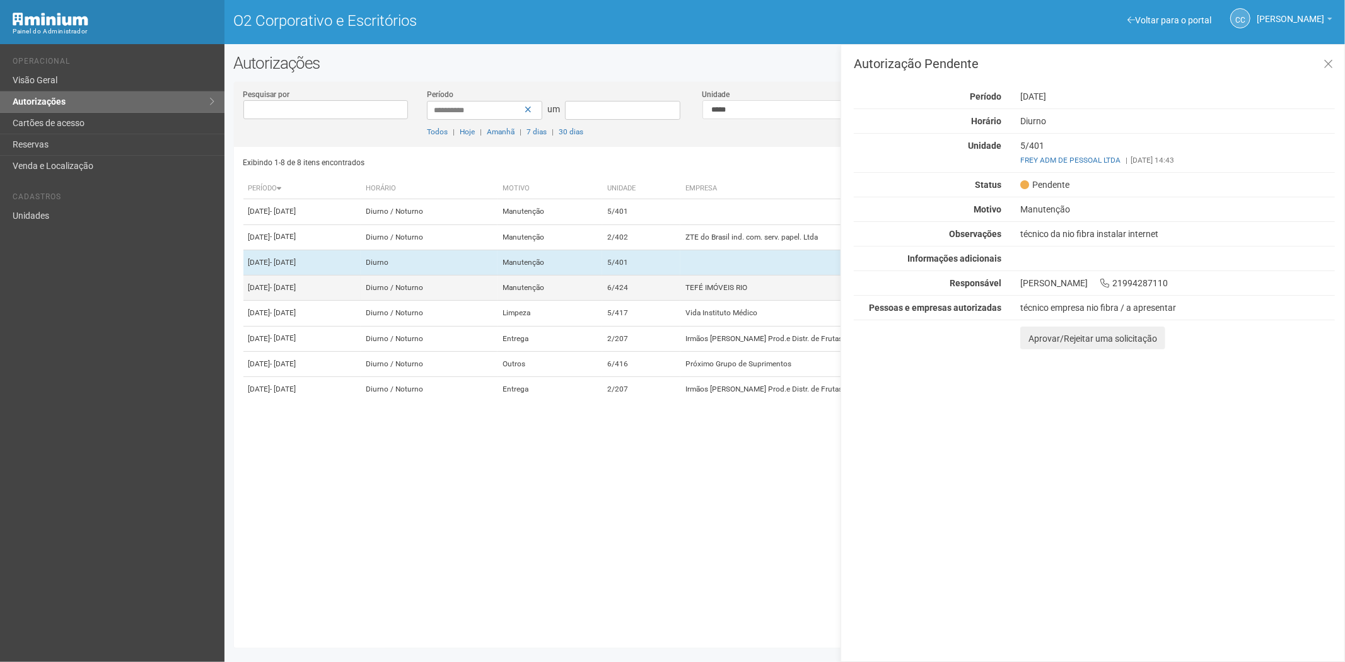
click at [680, 301] on td "6/424" at bounding box center [641, 288] width 78 height 25
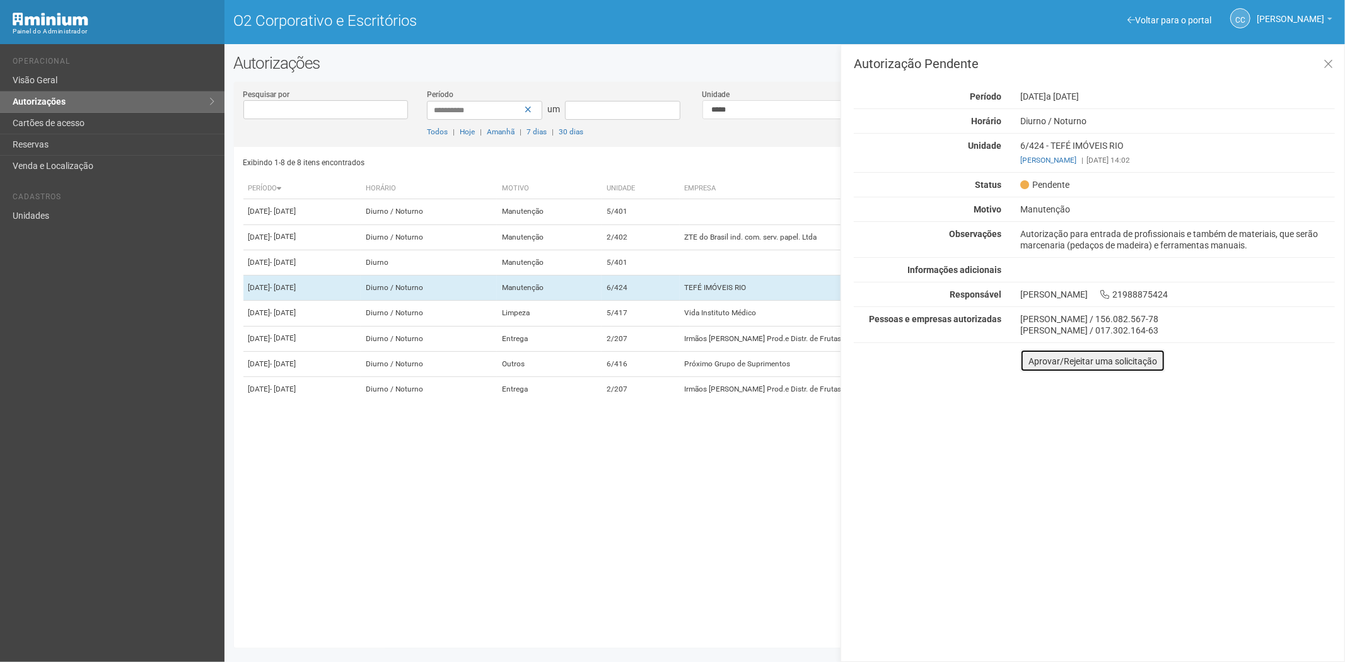
click at [1030, 366] on font "Aprovar/Rejeitar uma solicitação" at bounding box center [1092, 361] width 129 height 10
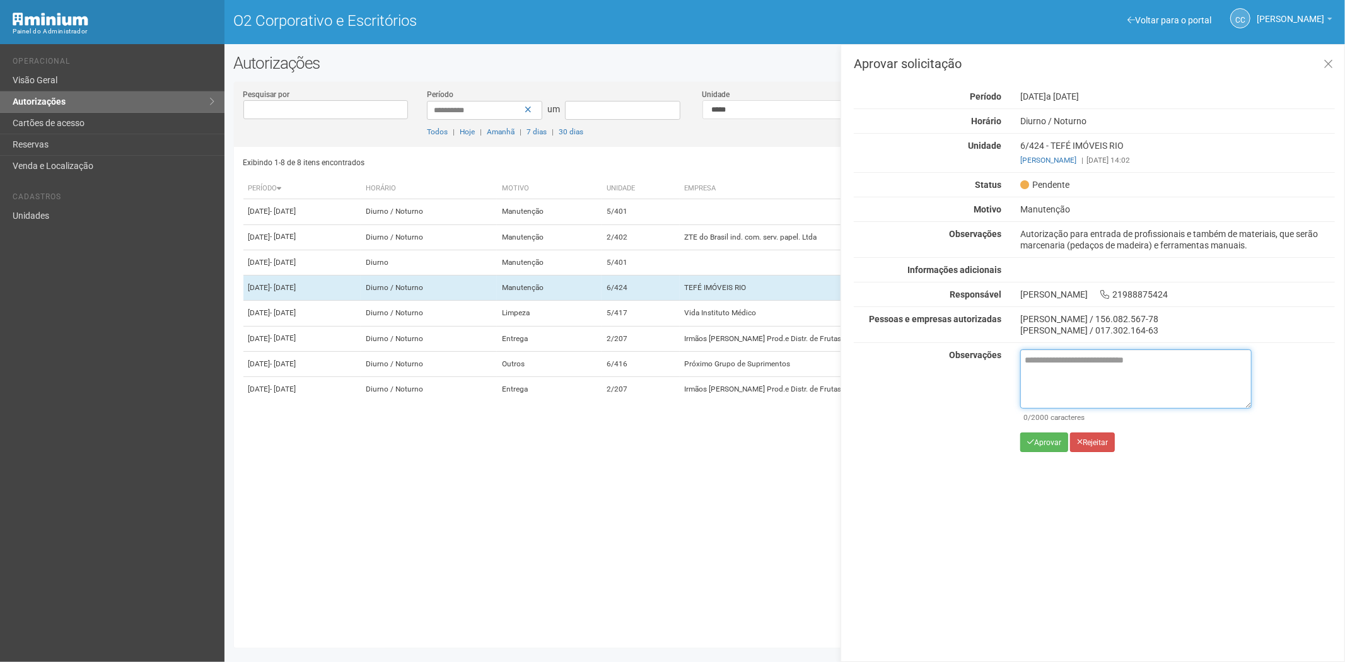
click at [1042, 373] on textarea at bounding box center [1135, 378] width 231 height 59
paste textarea "**********"
type textarea "**********"
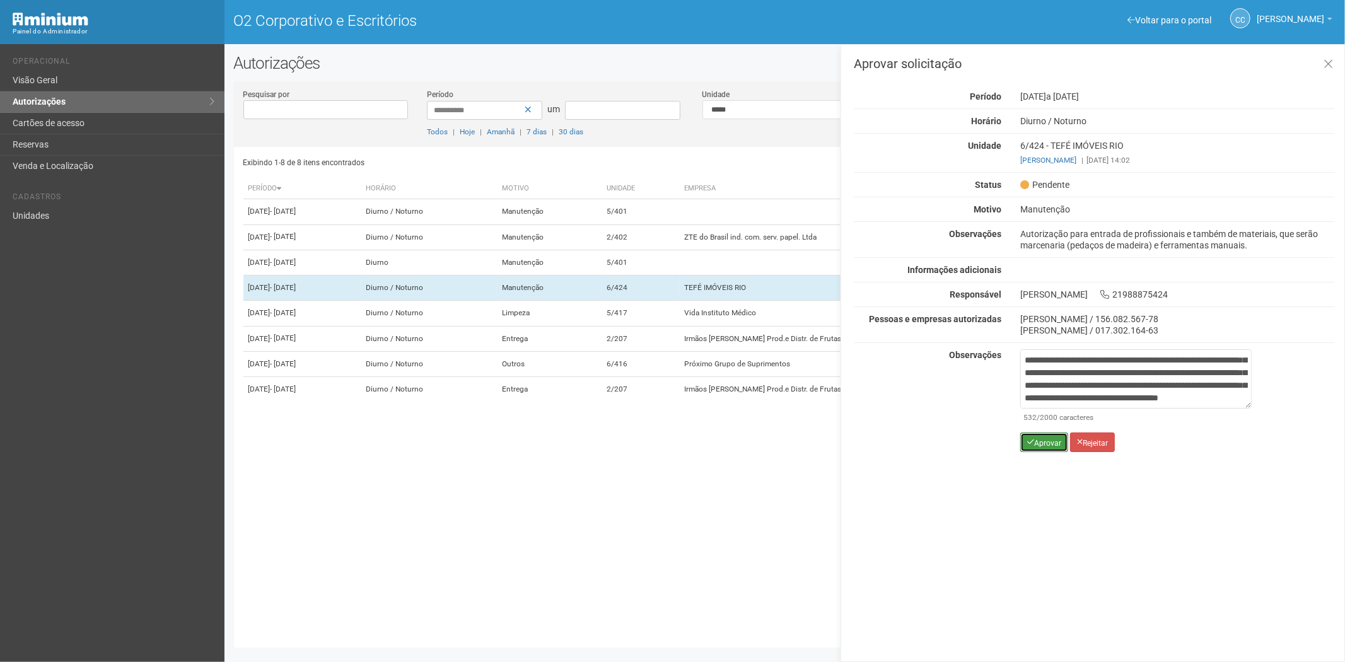
click at [1046, 441] on font "Aprovar" at bounding box center [1047, 442] width 27 height 9
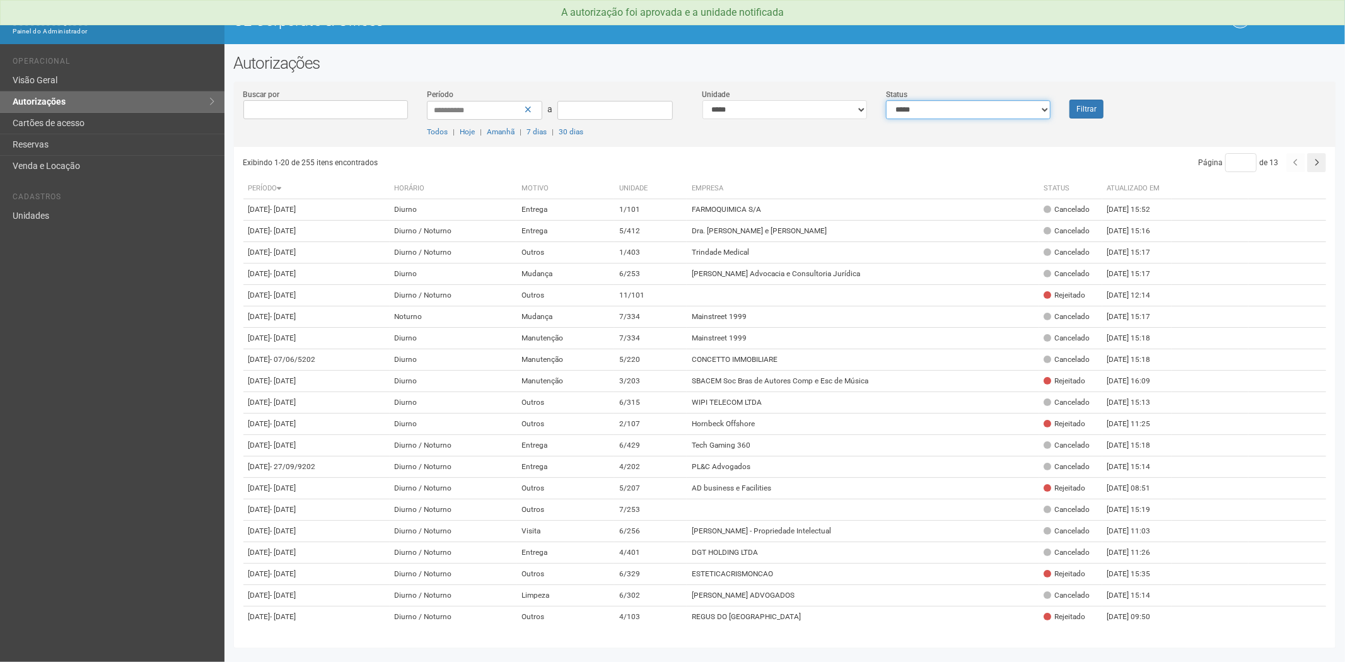
click at [955, 112] on select "**********" at bounding box center [968, 109] width 165 height 19
select select "*"
click at [886, 100] on select "**********" at bounding box center [968, 109] width 165 height 19
click at [1093, 108] on button "Filtrar" at bounding box center [1086, 109] width 34 height 19
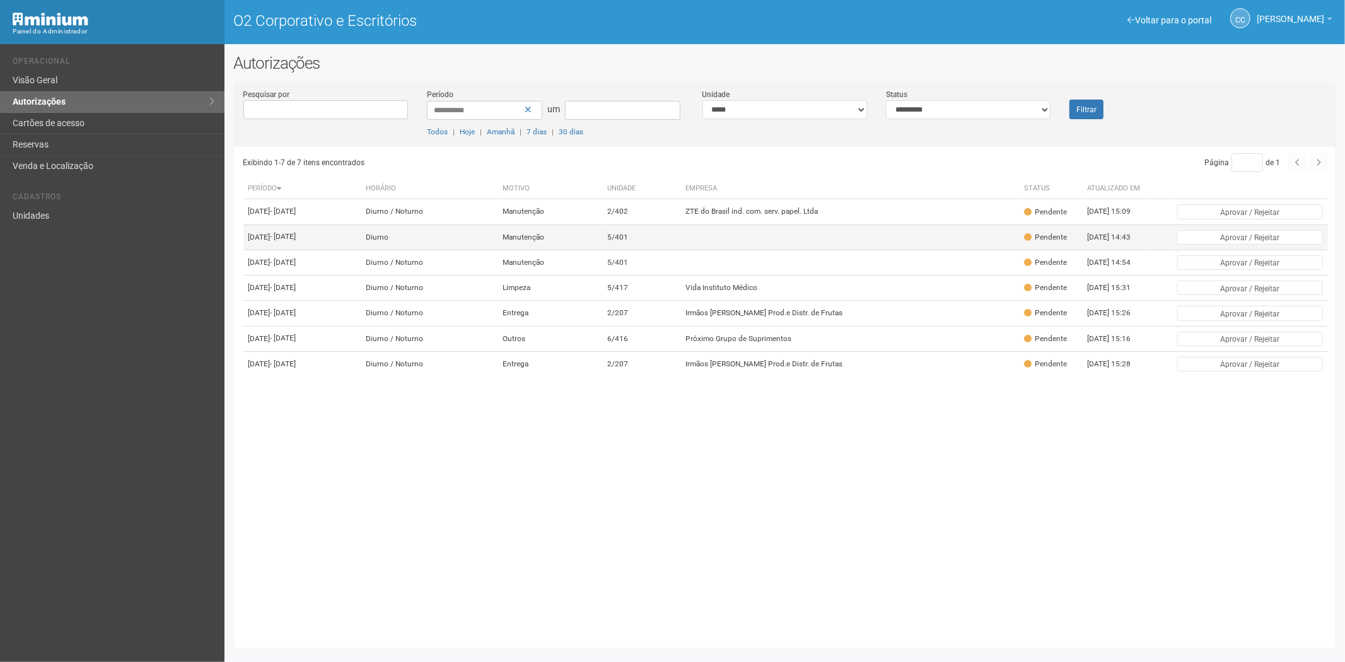
click at [858, 250] on td at bounding box center [849, 236] width 339 height 25
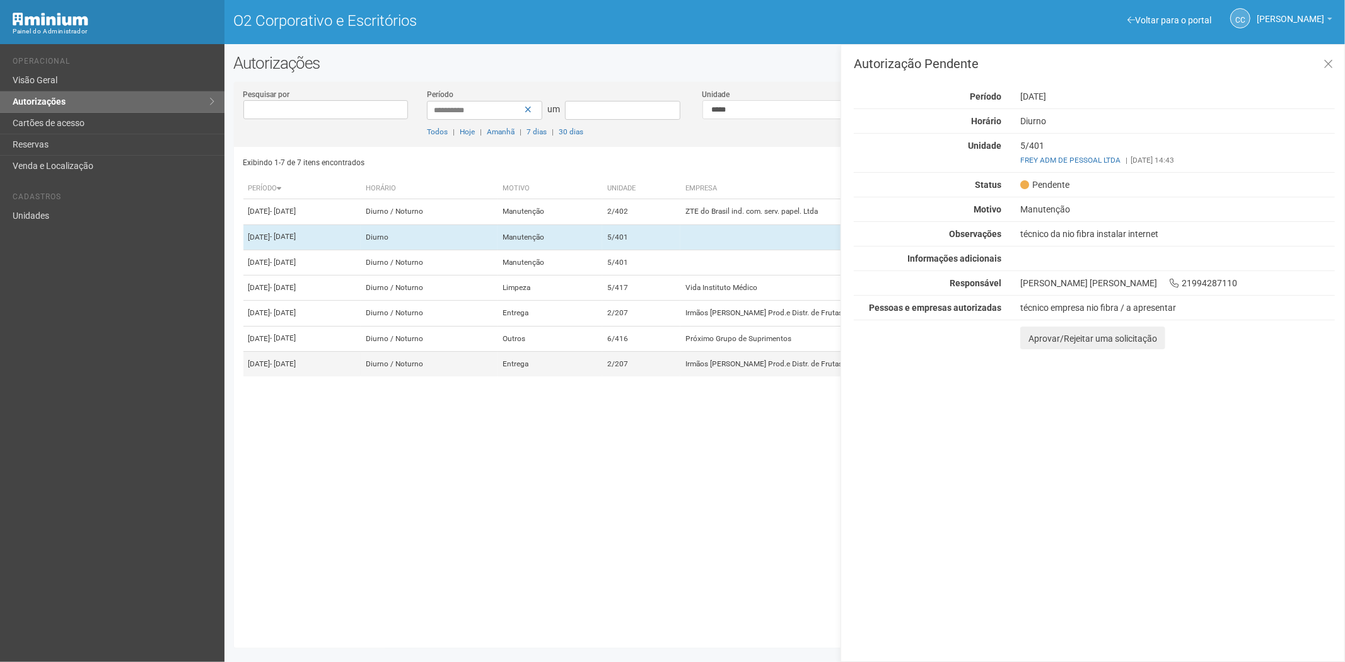
click at [628, 368] on font "2/207" at bounding box center [617, 363] width 21 height 9
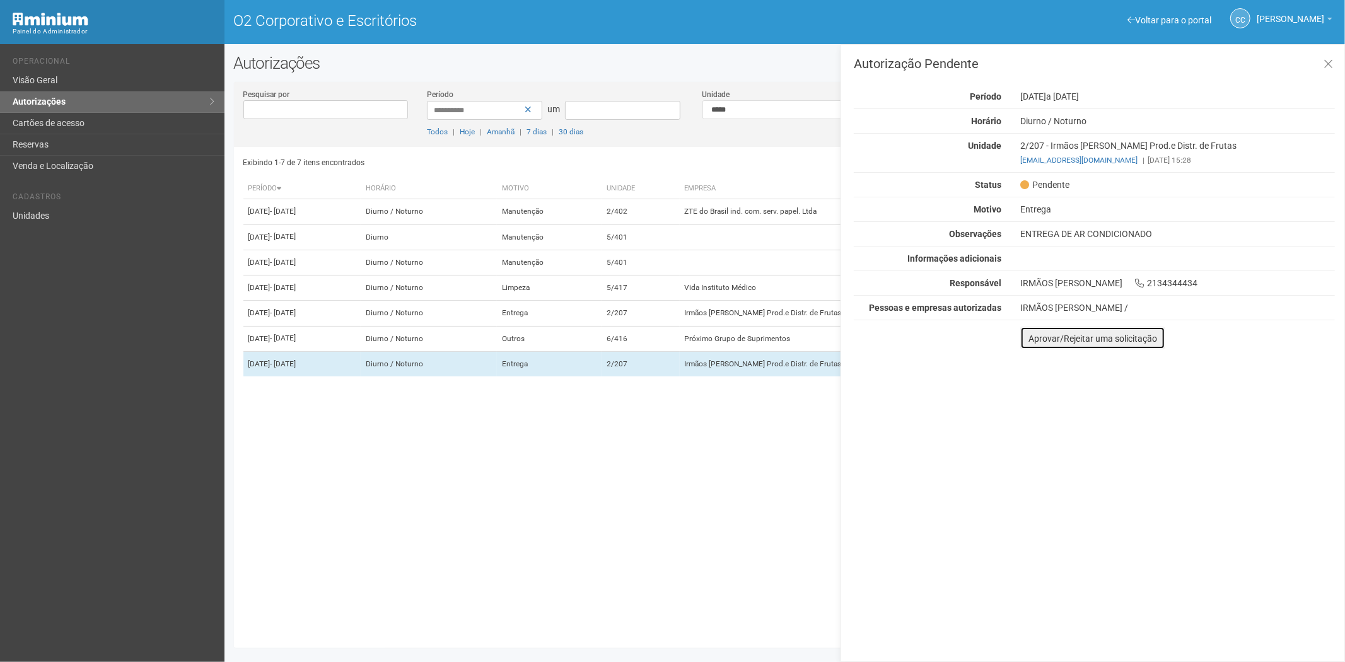
click at [1029, 346] on button "Aprovar/Rejeitar uma solicitação" at bounding box center [1092, 338] width 145 height 23
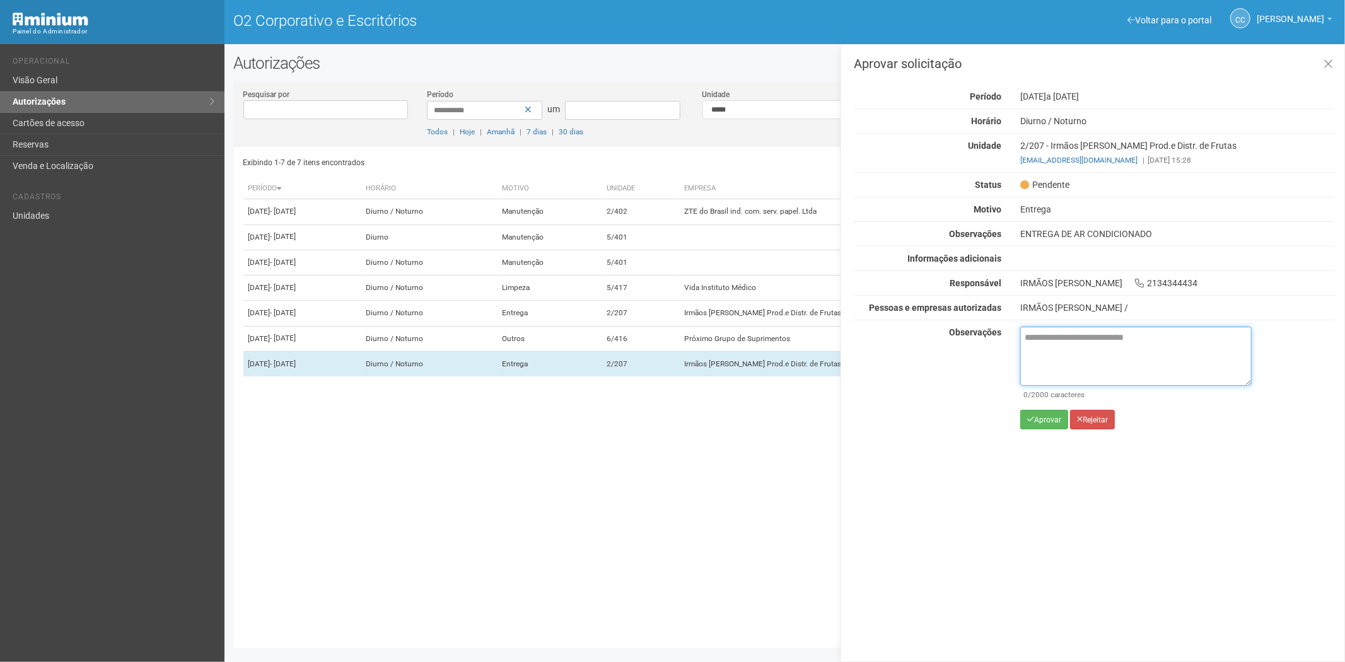
click at [1046, 353] on textarea at bounding box center [1135, 356] width 231 height 59
paste textarea "**********"
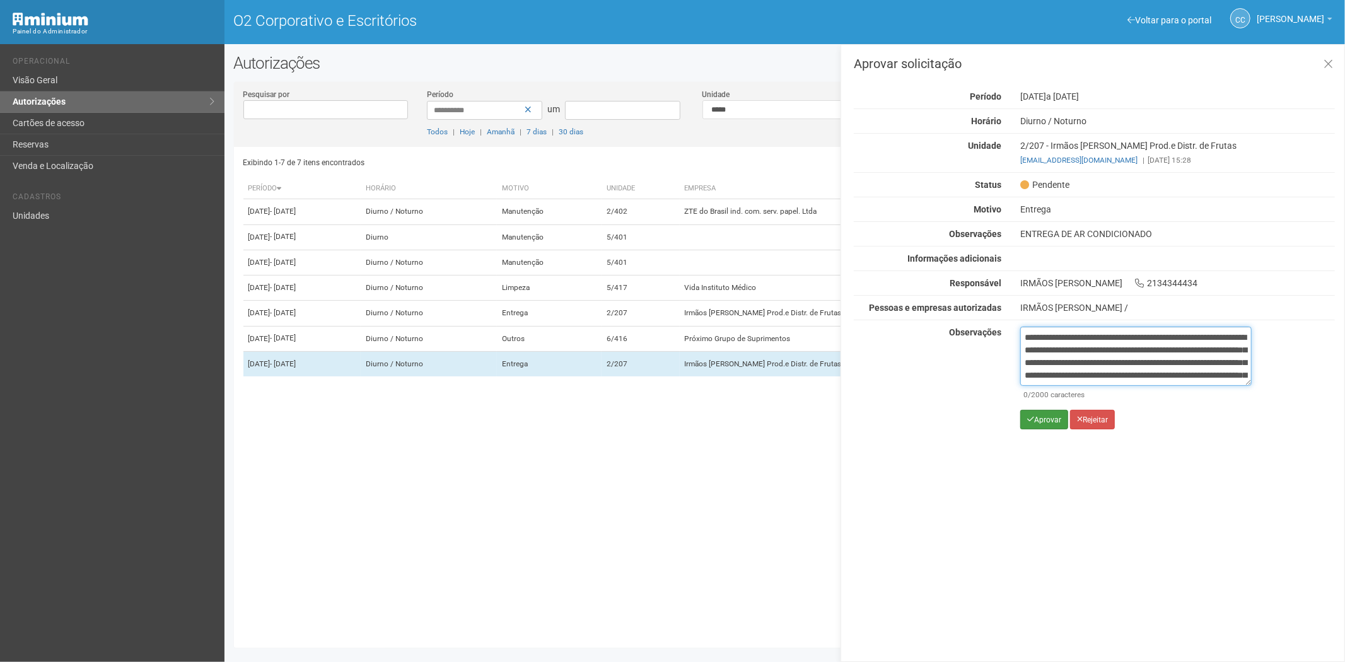
scroll to position [71, 0]
type textarea "**********"
click at [1038, 425] on button "Aprovar" at bounding box center [1044, 420] width 48 height 20
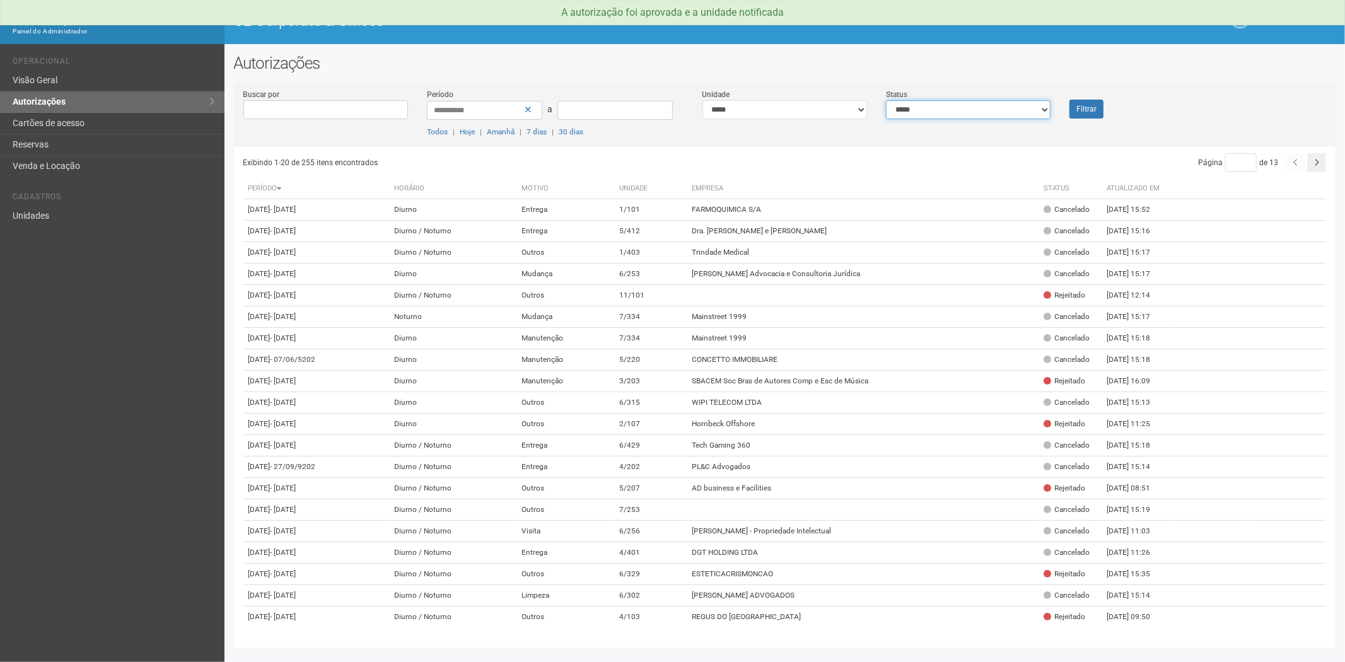
drag, startPoint x: 959, startPoint y: 100, endPoint x: 955, endPoint y: 118, distance: 18.8
click at [959, 108] on select "**********" at bounding box center [968, 109] width 165 height 19
select select "*"
click at [886, 100] on select "**********" at bounding box center [968, 109] width 165 height 19
click at [1080, 110] on button "Filtrar" at bounding box center [1086, 109] width 34 height 19
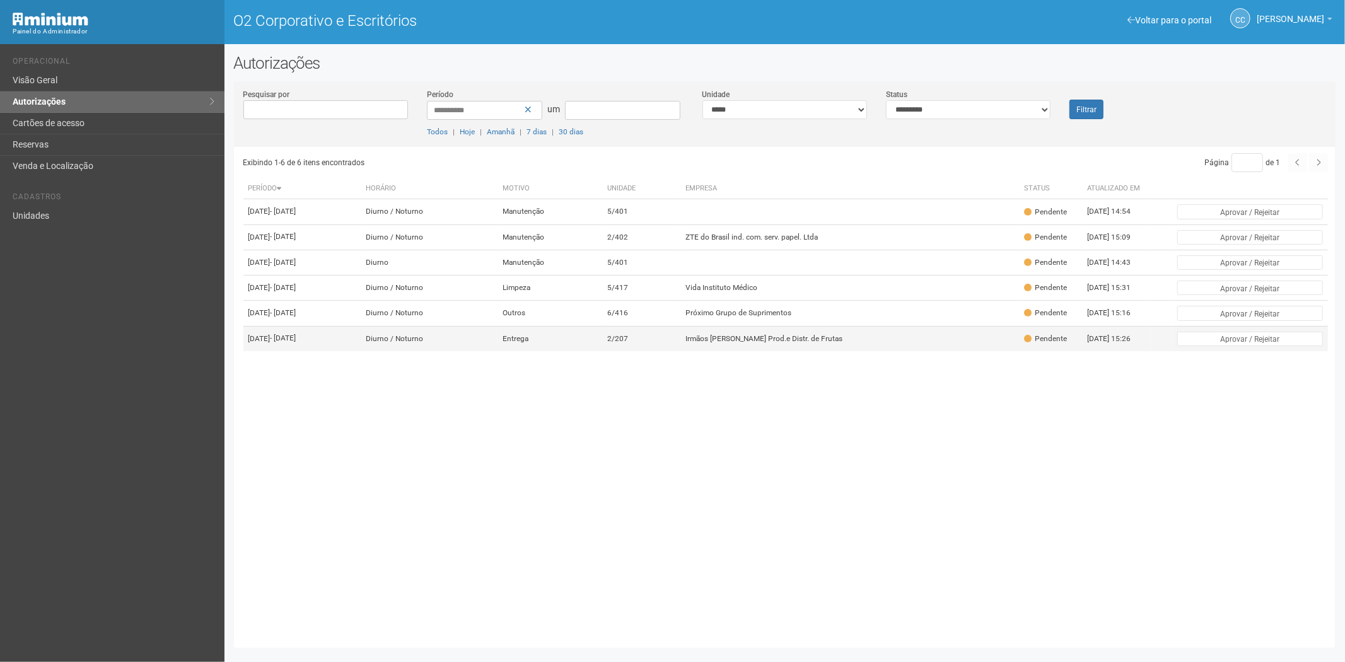
drag, startPoint x: 886, startPoint y: 394, endPoint x: 969, endPoint y: 397, distance: 82.7
click at [886, 351] on td "Irmãos Benassi Prod.e Distr. de Frutas" at bounding box center [849, 338] width 339 height 25
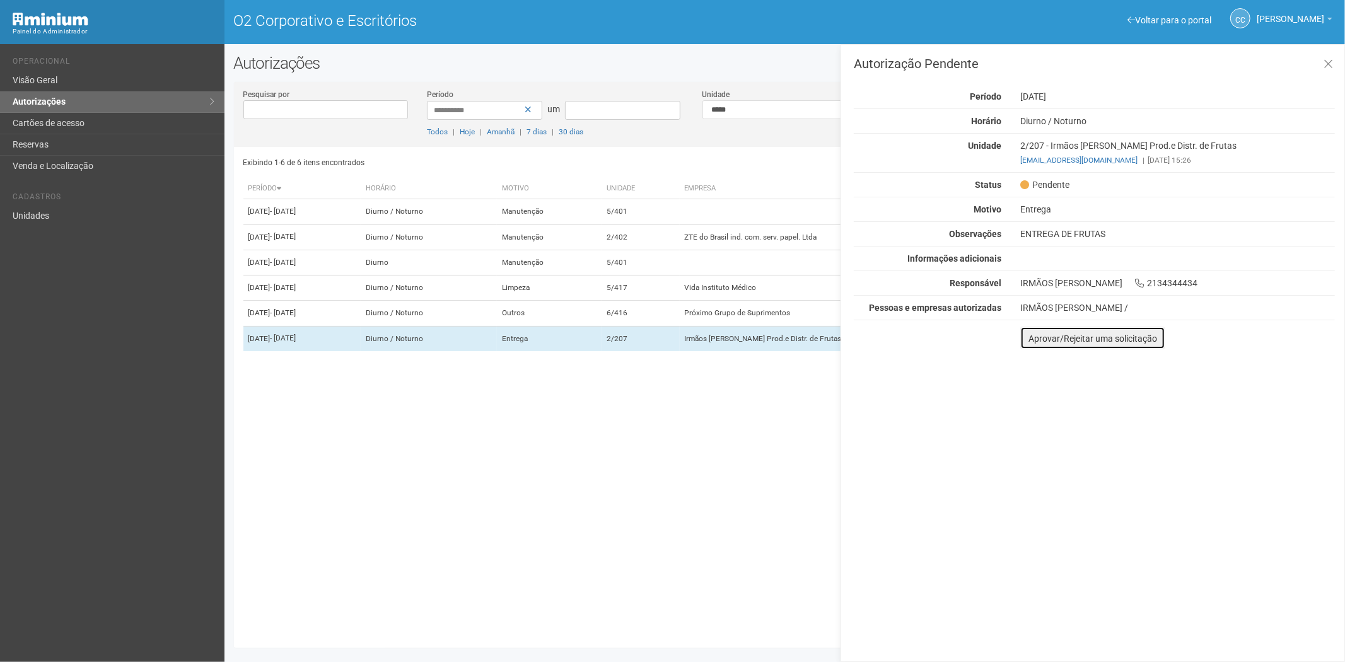
click at [1032, 341] on font "Aprovar/Rejeitar uma solicitação" at bounding box center [1092, 339] width 129 height 10
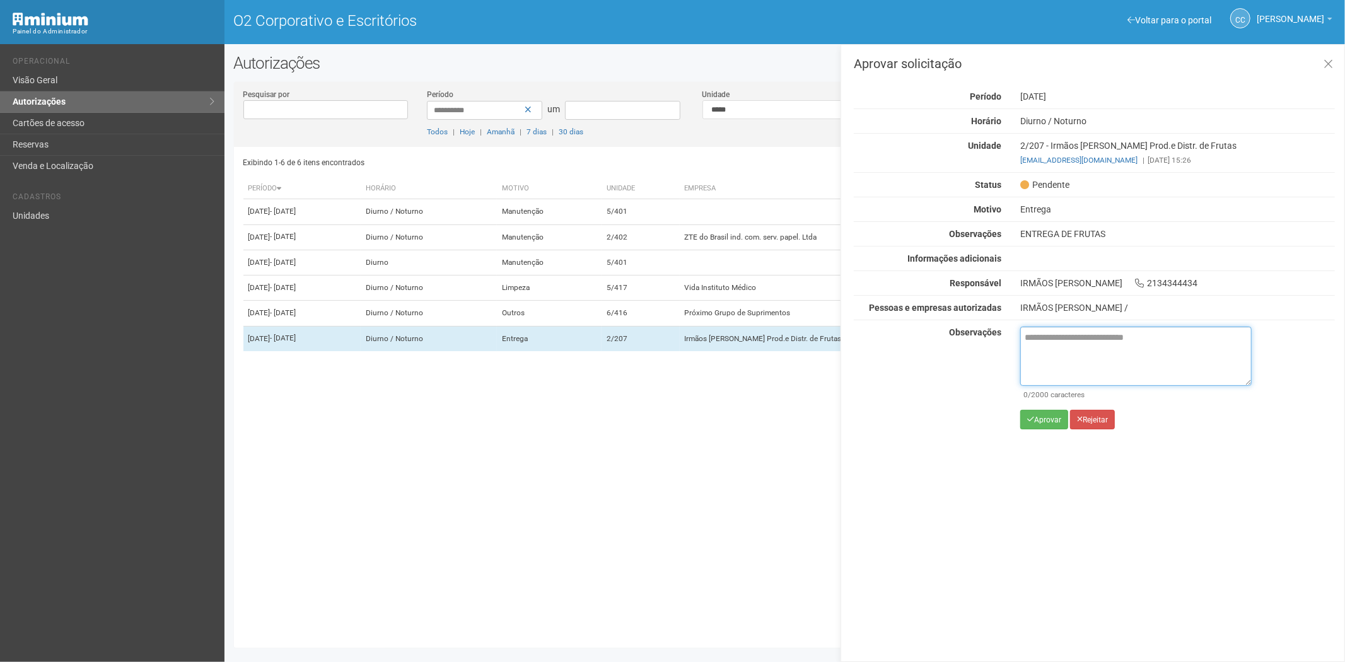
click at [1063, 354] on textarea at bounding box center [1135, 356] width 231 height 59
paste textarea "**********"
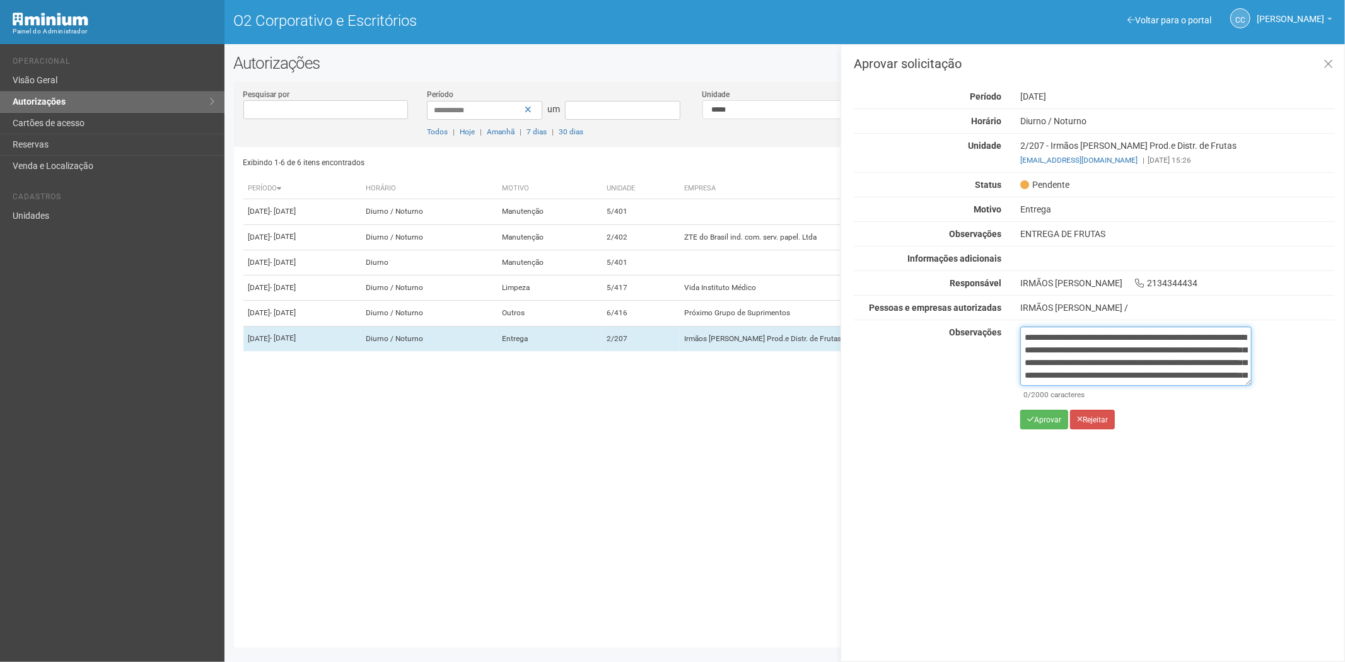
scroll to position [71, 0]
type textarea "**********"
click at [1041, 422] on font "Aprovar" at bounding box center [1047, 420] width 27 height 9
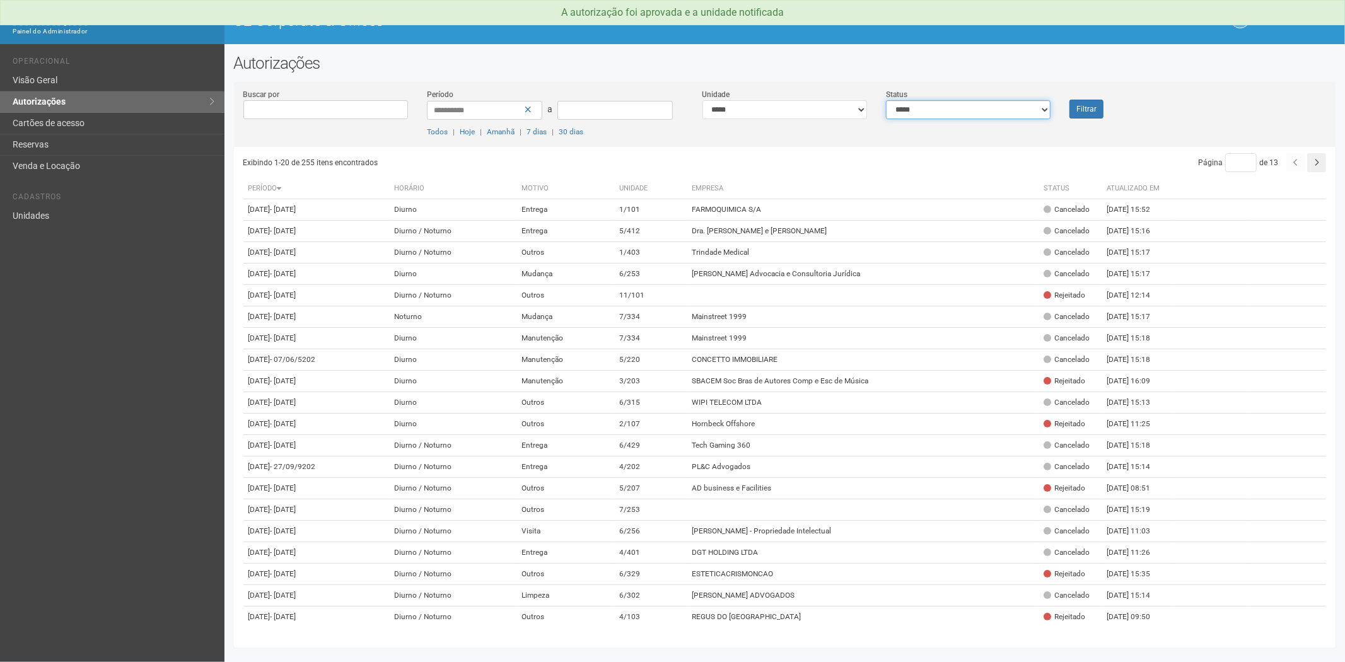
click at [935, 112] on select "**********" at bounding box center [968, 109] width 165 height 19
select select "*"
click at [886, 100] on select "**********" at bounding box center [968, 109] width 165 height 19
click at [1070, 109] on button "Filtrar" at bounding box center [1086, 109] width 34 height 19
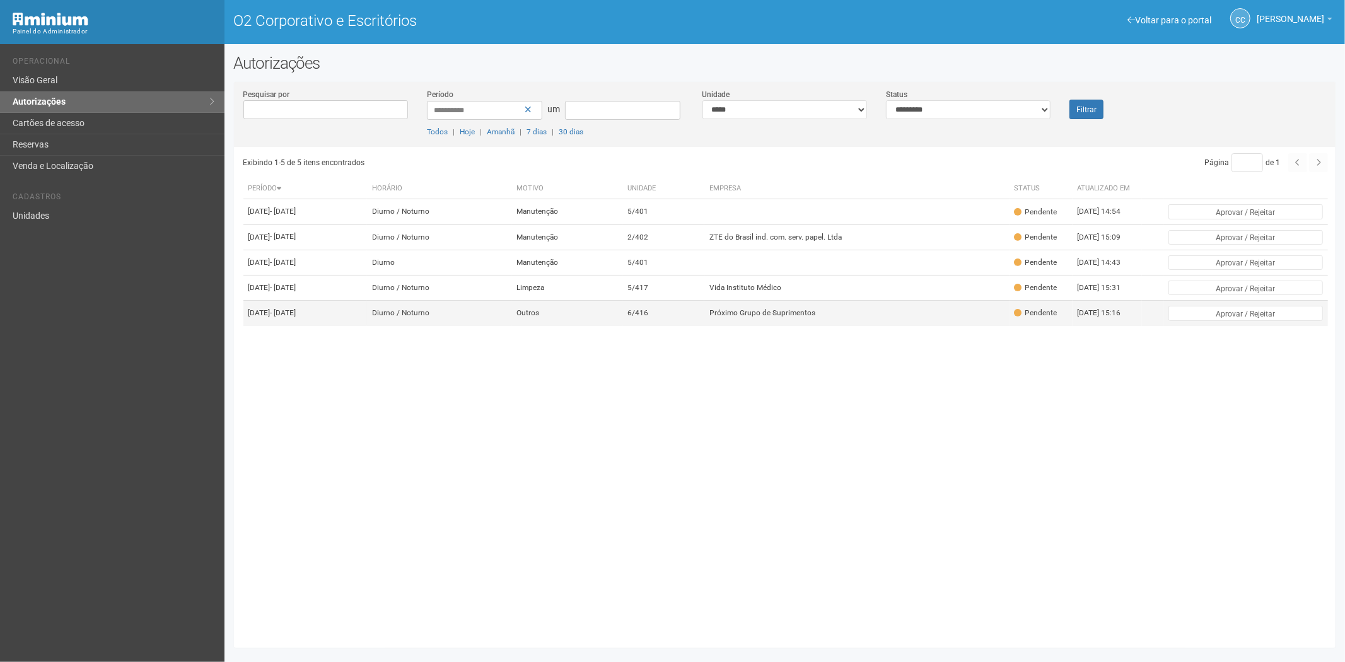
click at [815, 318] on font "Próximo Grupo de Suprimentos" at bounding box center [762, 313] width 106 height 9
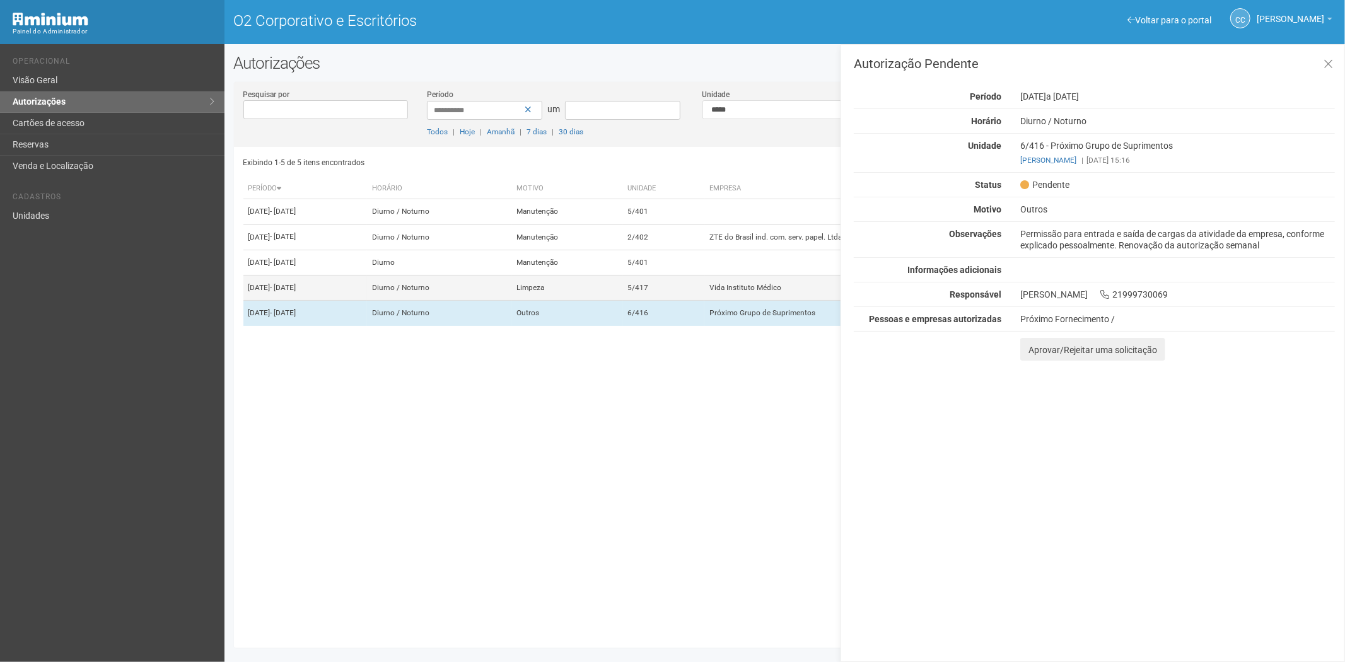
click at [751, 292] on font "Vida Instituto Médico" at bounding box center [745, 287] width 72 height 9
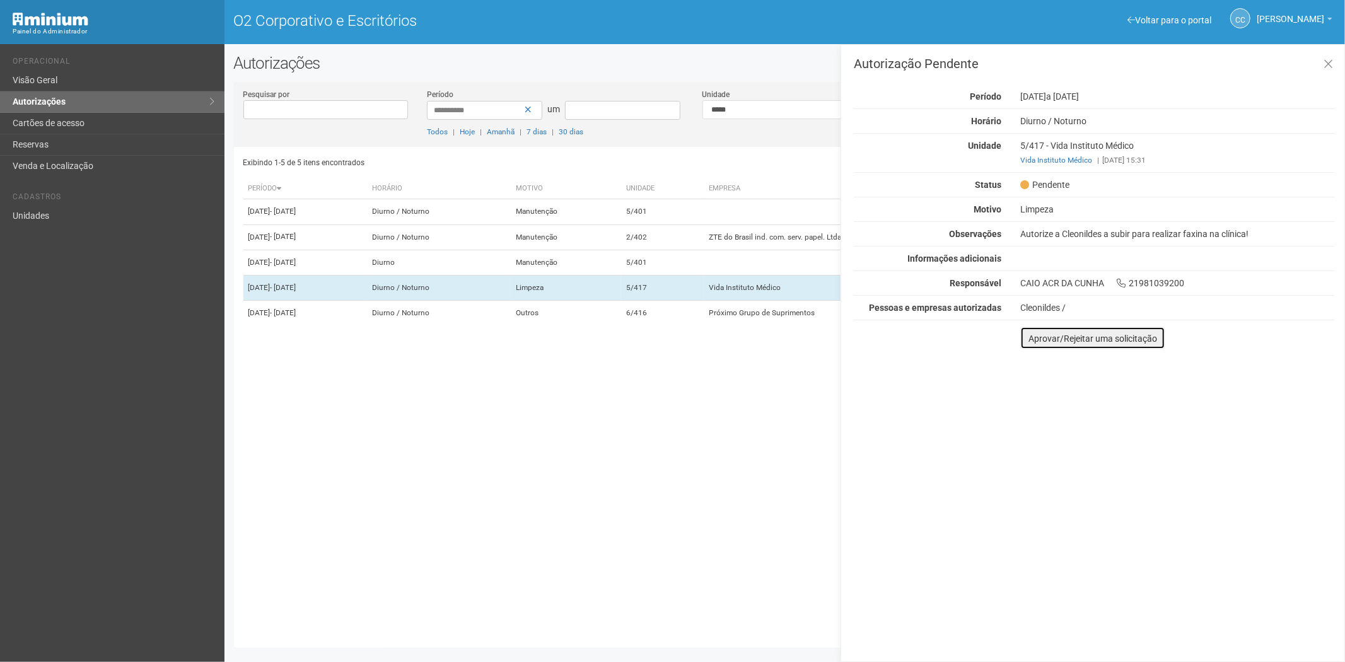
click at [1029, 341] on font "Aprovar/Rejeitar uma solicitação" at bounding box center [1092, 339] width 129 height 10
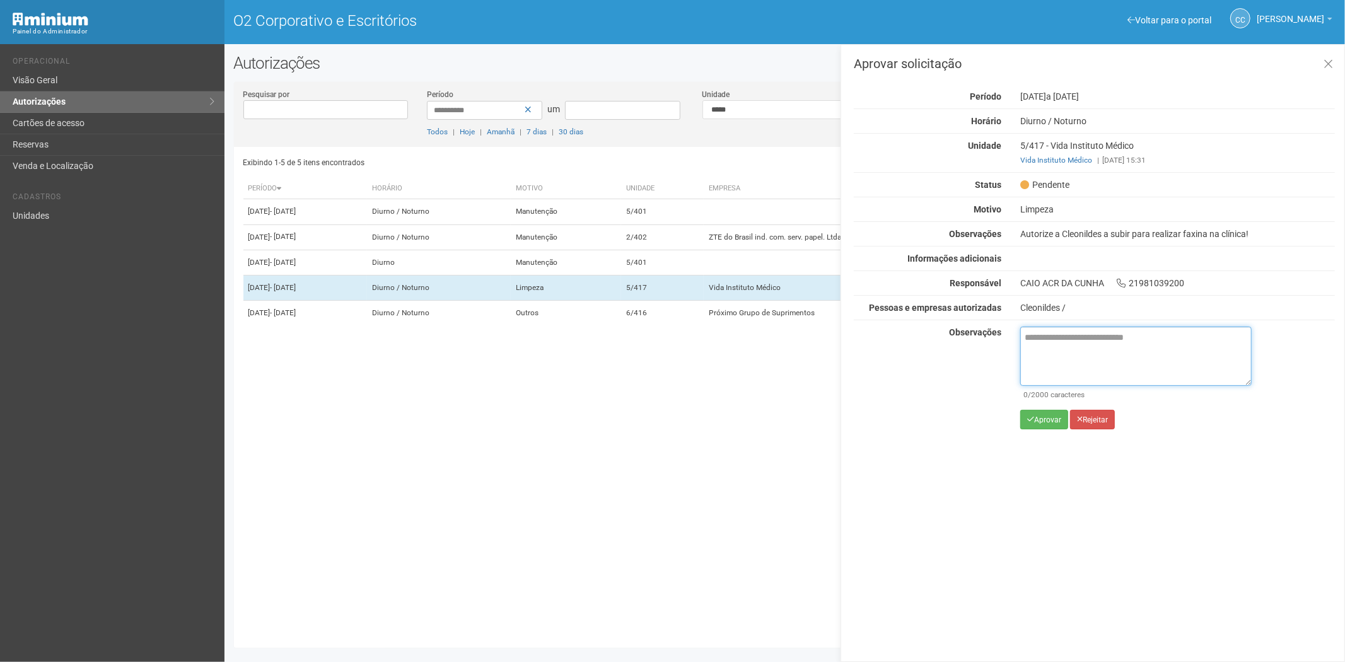
click at [1039, 350] on textarea at bounding box center [1135, 356] width 231 height 59
paste textarea "**********"
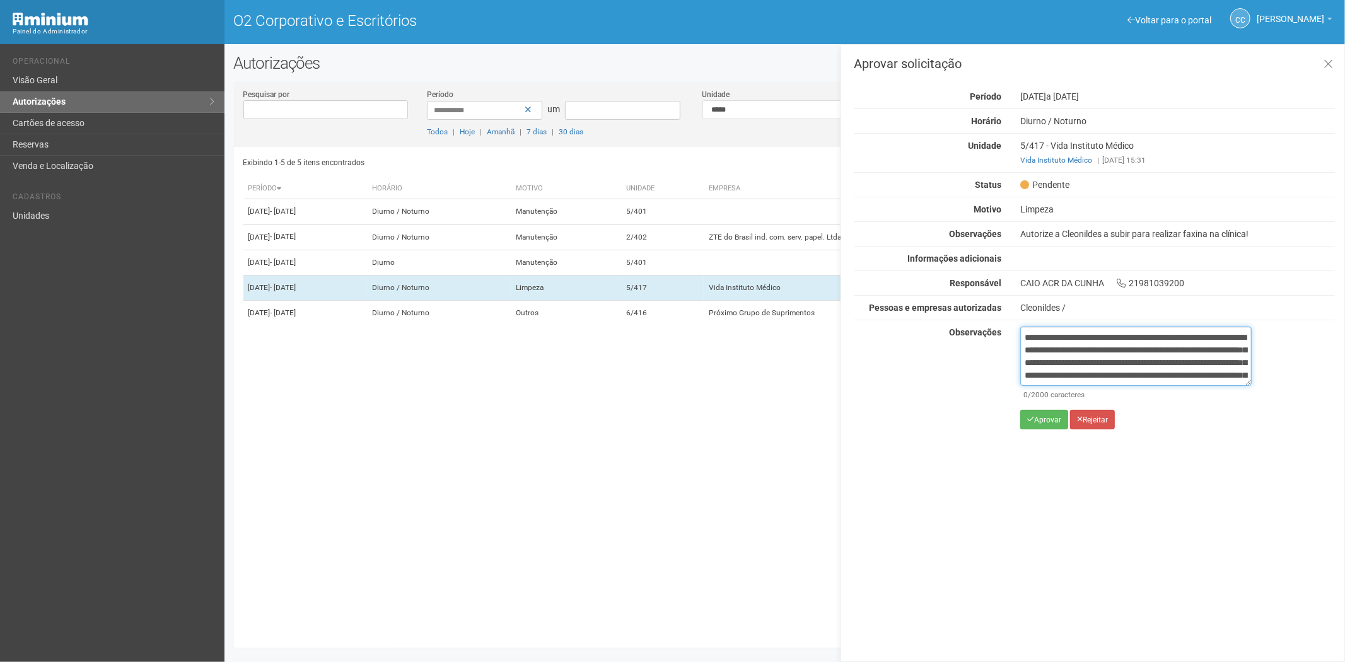
scroll to position [71, 0]
type textarea "**********"
click at [1048, 417] on font "Aprovar" at bounding box center [1047, 420] width 27 height 9
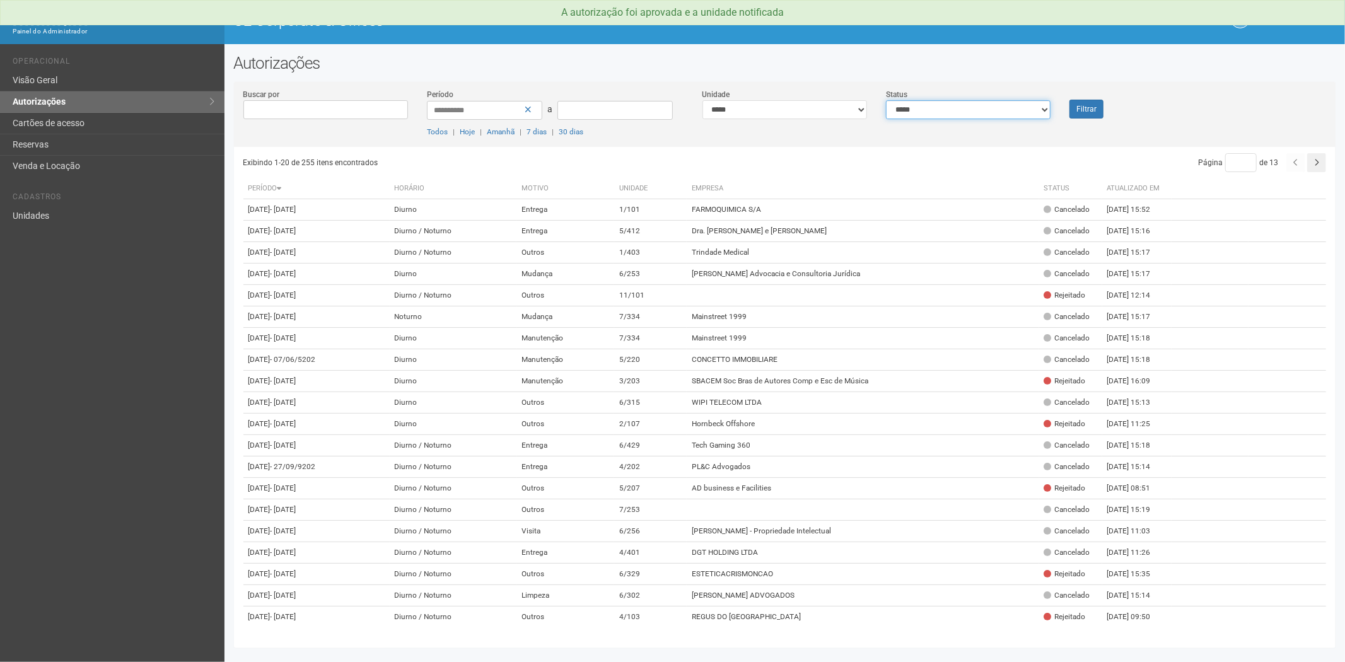
click at [944, 116] on select "**********" at bounding box center [968, 109] width 165 height 19
select select "*"
click at [886, 100] on select "**********" at bounding box center [968, 109] width 165 height 19
click at [1090, 105] on button "Filtrar" at bounding box center [1086, 109] width 34 height 19
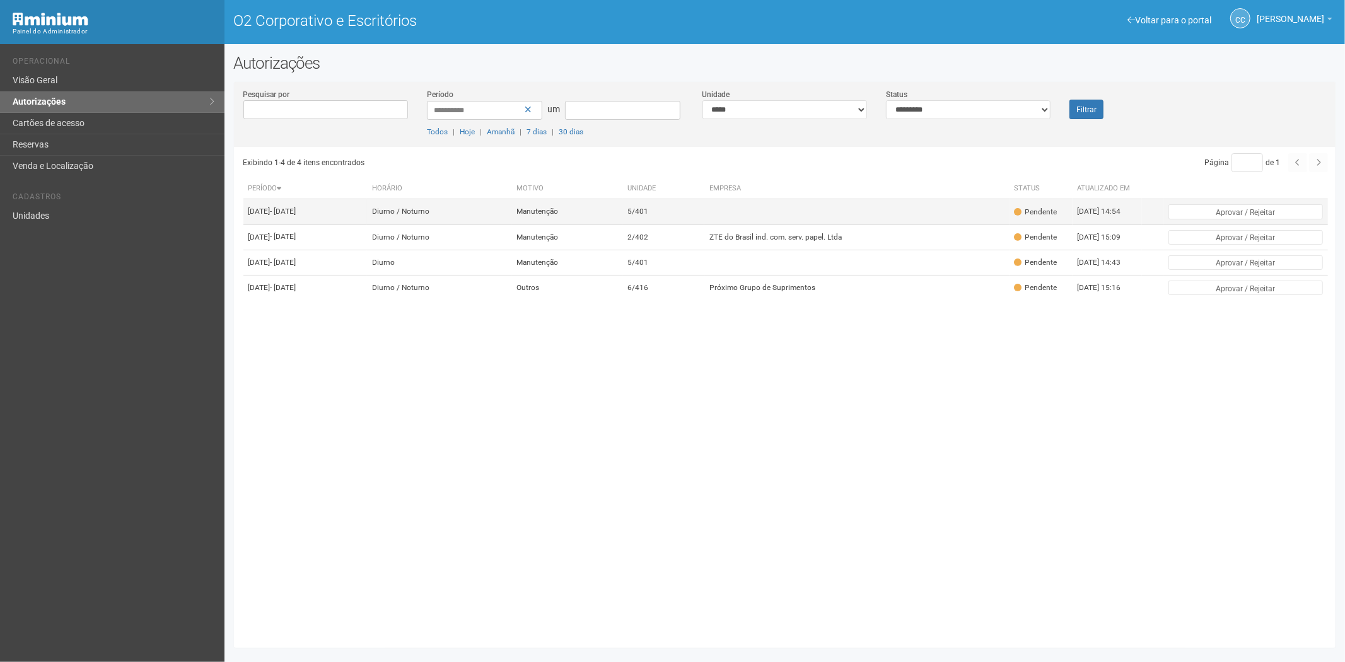
click at [827, 217] on td at bounding box center [856, 211] width 305 height 25
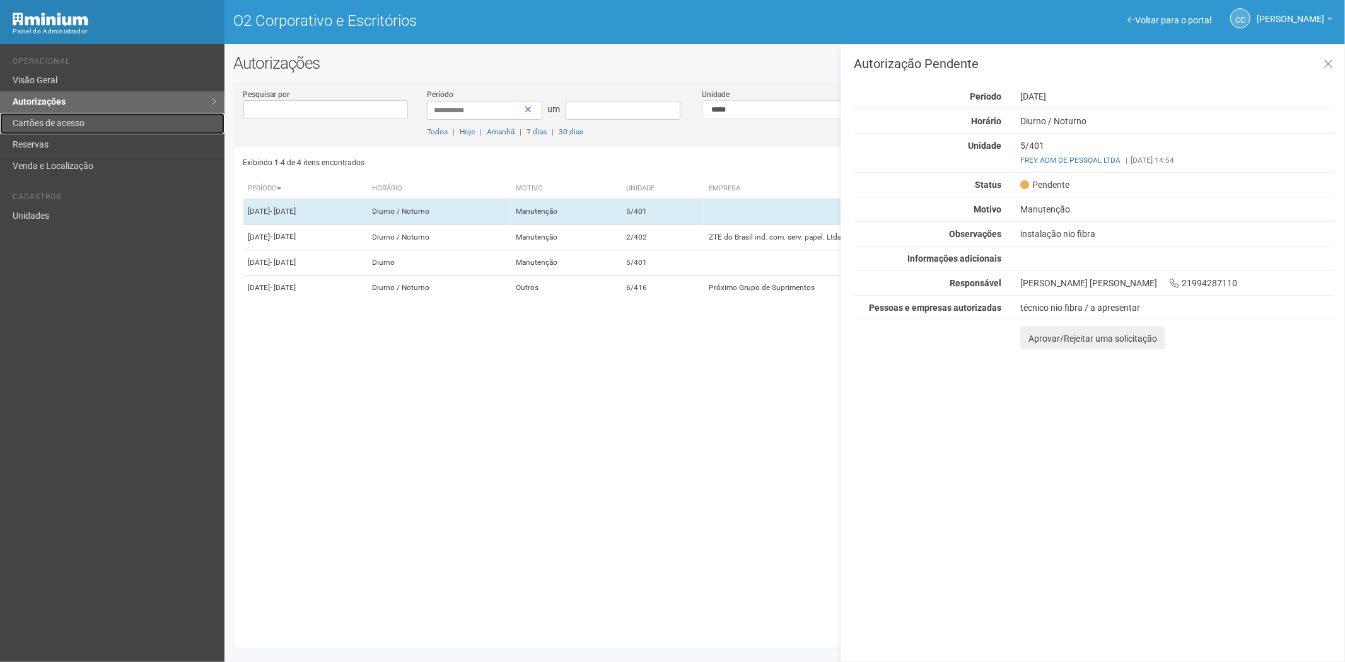
click at [58, 126] on font "Cartões de acesso" at bounding box center [49, 123] width 72 height 10
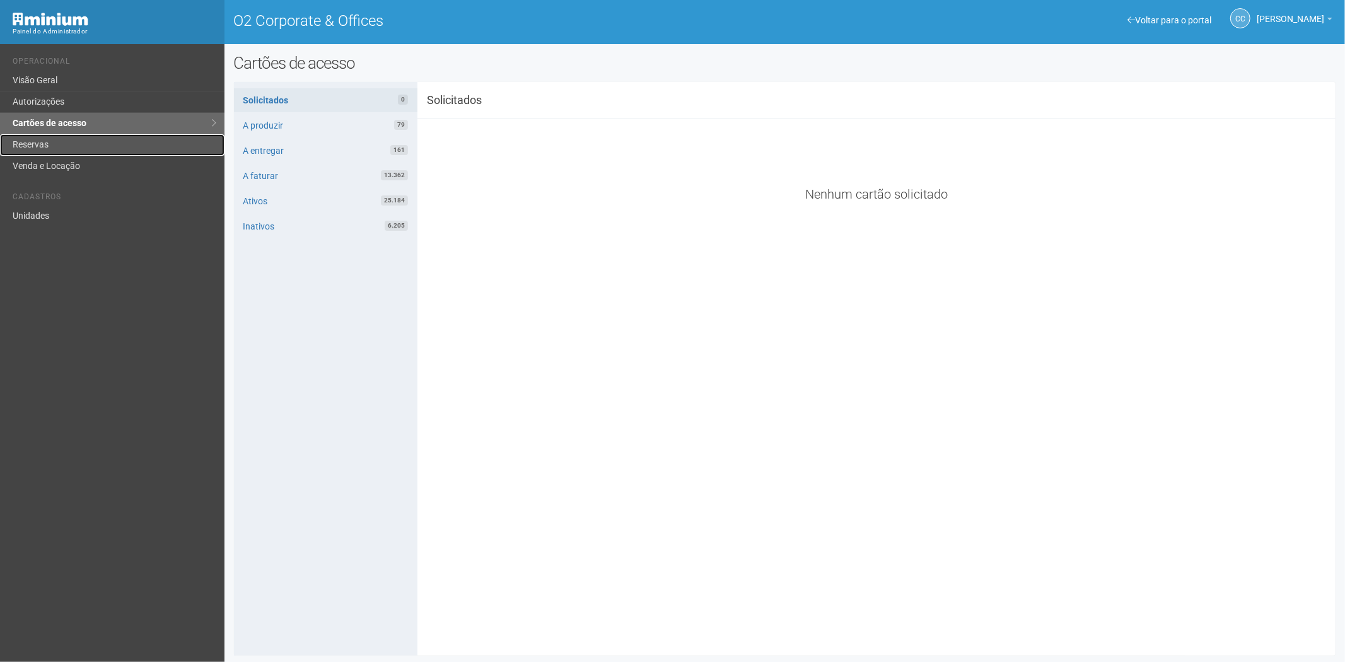
click at [38, 141] on link "Reservas" at bounding box center [112, 144] width 224 height 21
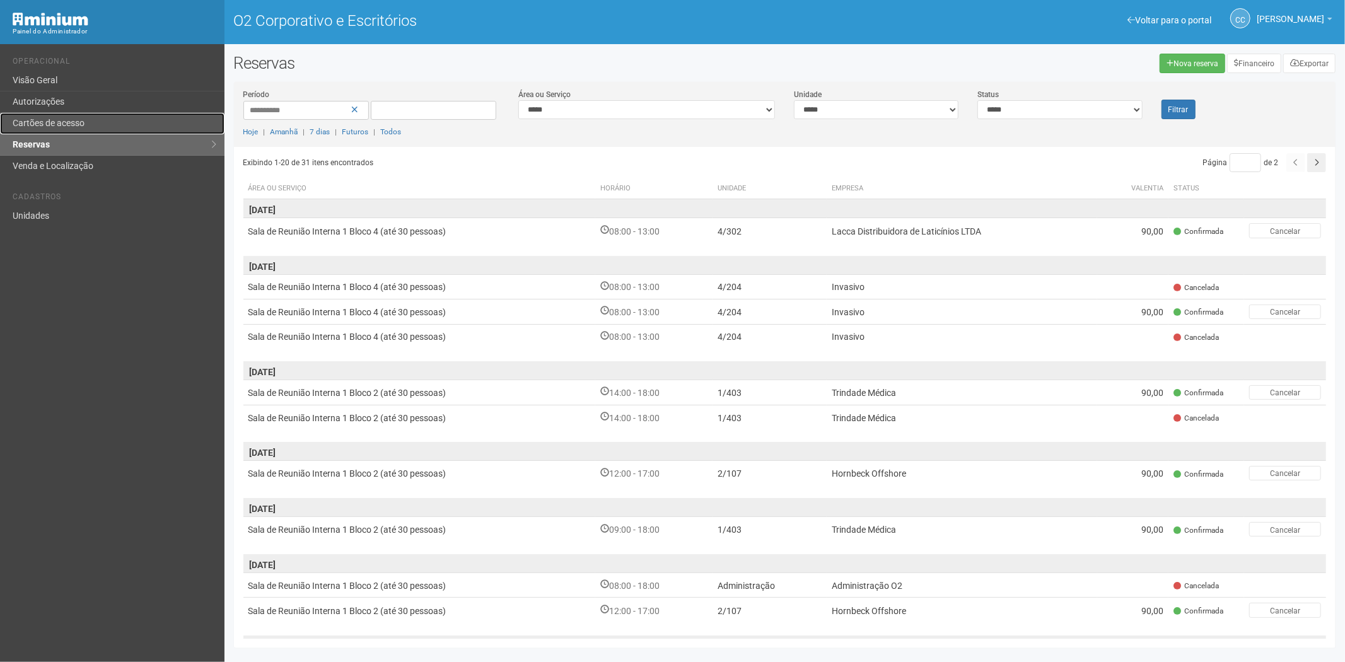
click at [40, 122] on font "Cartões de acesso" at bounding box center [49, 123] width 72 height 10
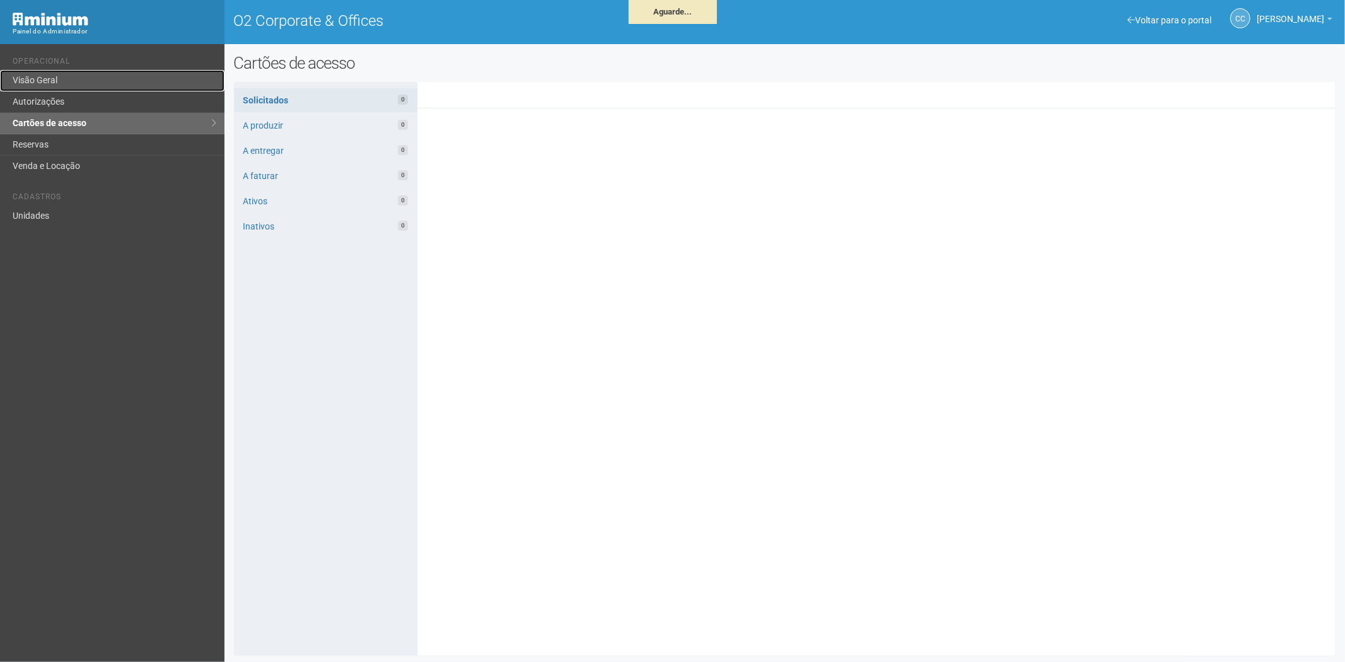
click at [49, 87] on link "Visão Geral" at bounding box center [112, 80] width 224 height 21
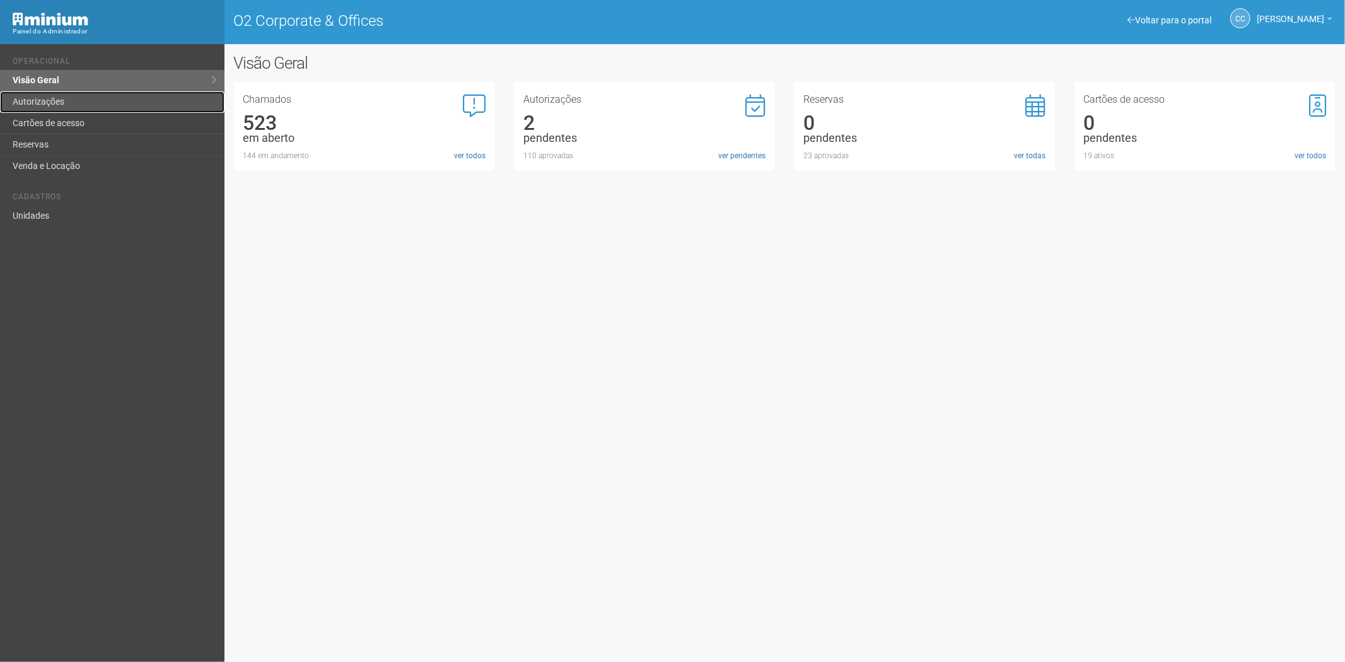
click at [98, 104] on link "Autorizações" at bounding box center [112, 101] width 224 height 21
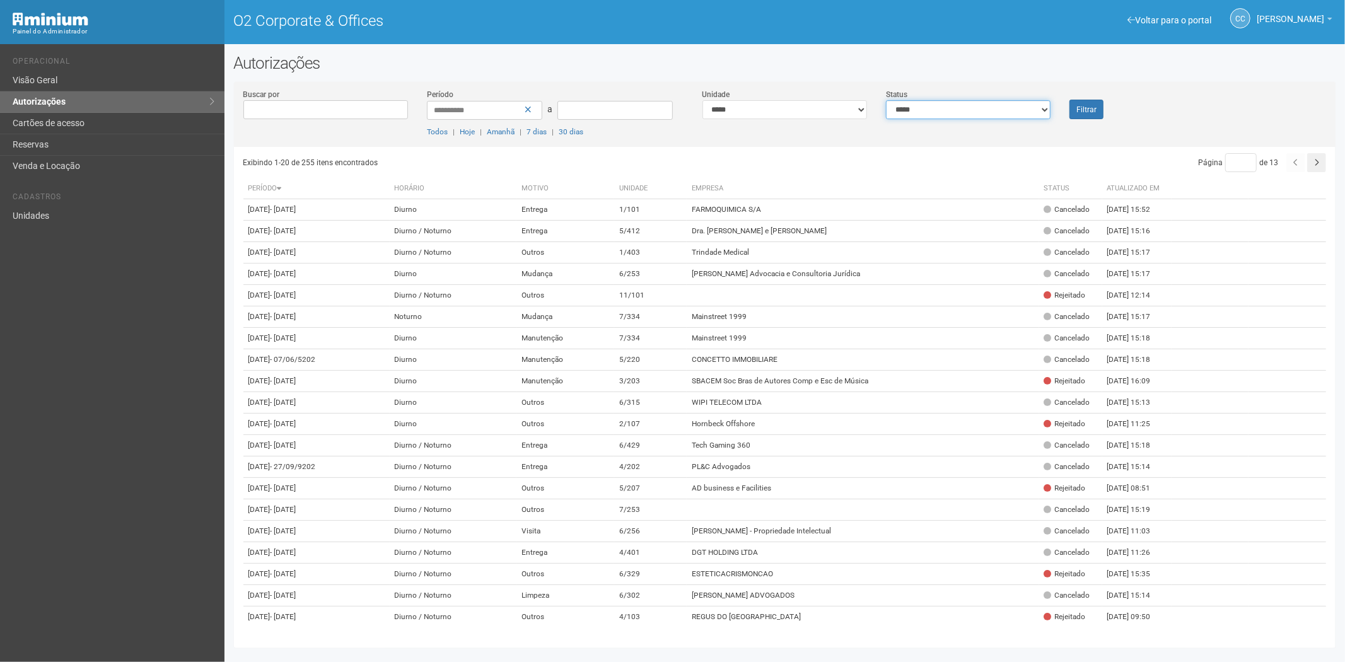
drag, startPoint x: 906, startPoint y: 105, endPoint x: 906, endPoint y: 114, distance: 9.5
click at [906, 110] on select "**********" at bounding box center [968, 109] width 165 height 19
select select "*"
click at [886, 100] on select "**********" at bounding box center [968, 109] width 165 height 19
click at [1096, 106] on button "Filtrar" at bounding box center [1086, 110] width 34 height 20
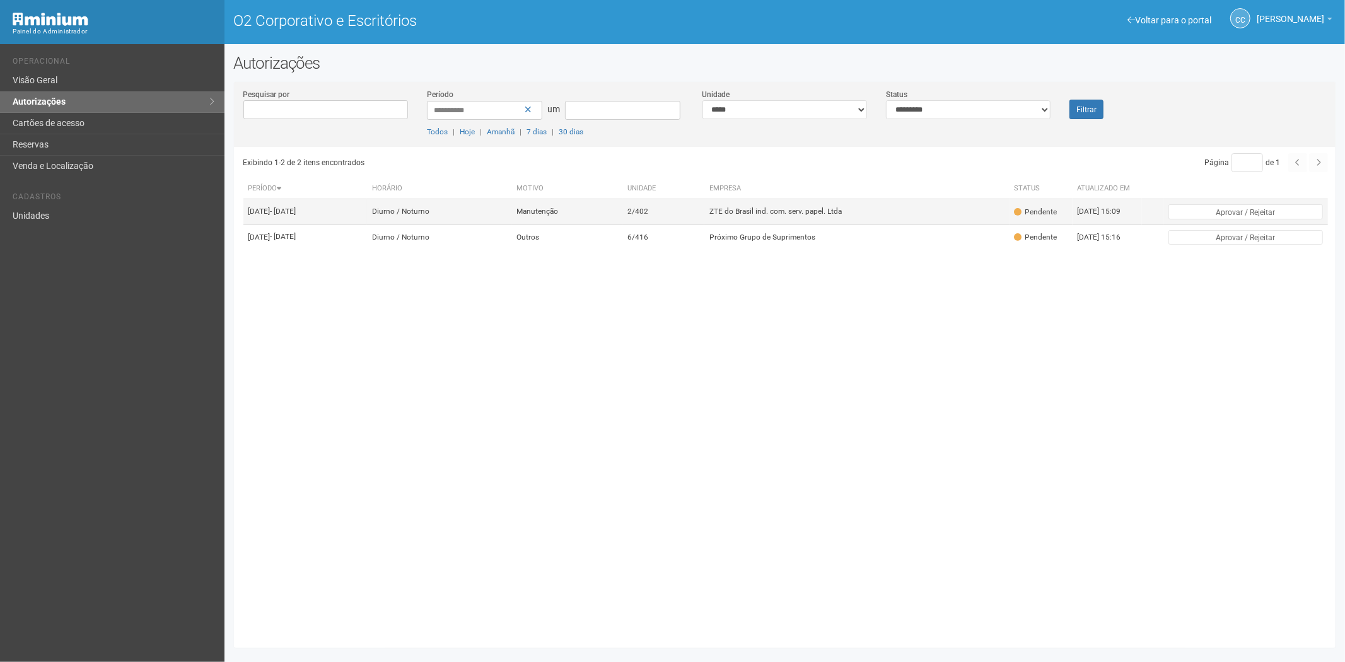
click at [812, 224] on td "ZTE do Brasil ind. com. serv. papel. Ltda" at bounding box center [856, 211] width 305 height 25
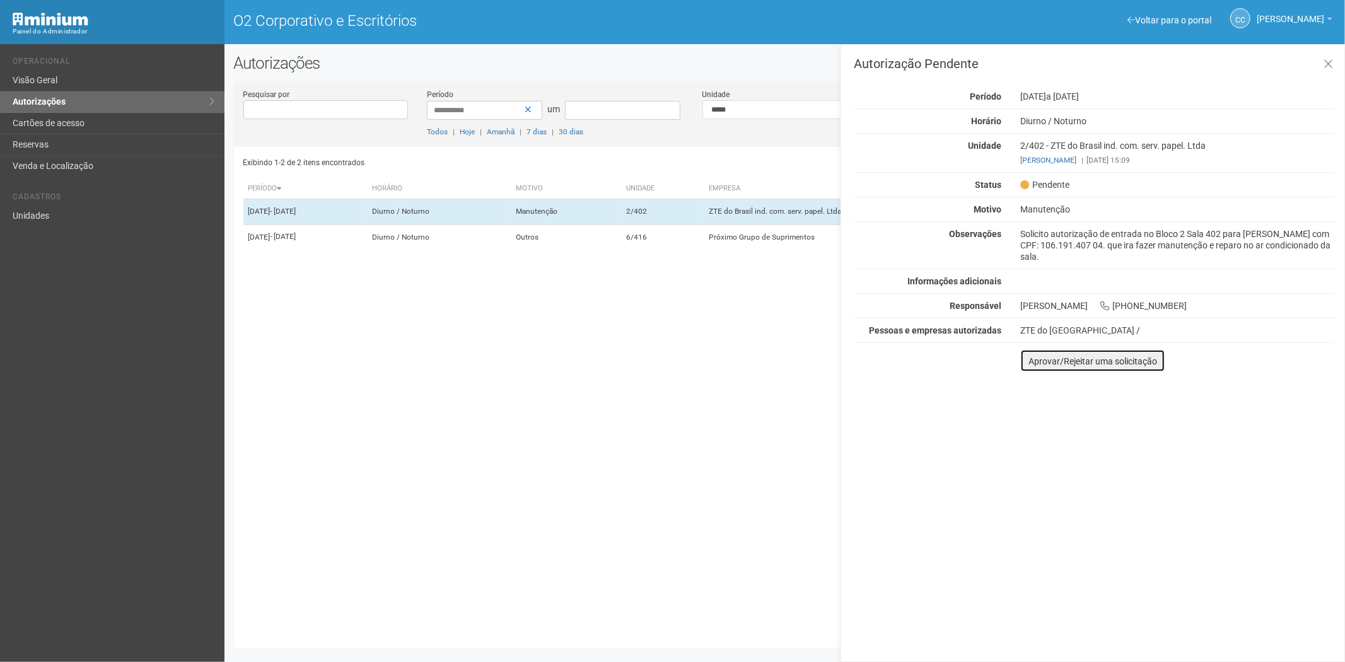
click at [1128, 364] on font "Aprovar/Rejeitar uma solicitação" at bounding box center [1092, 361] width 129 height 10
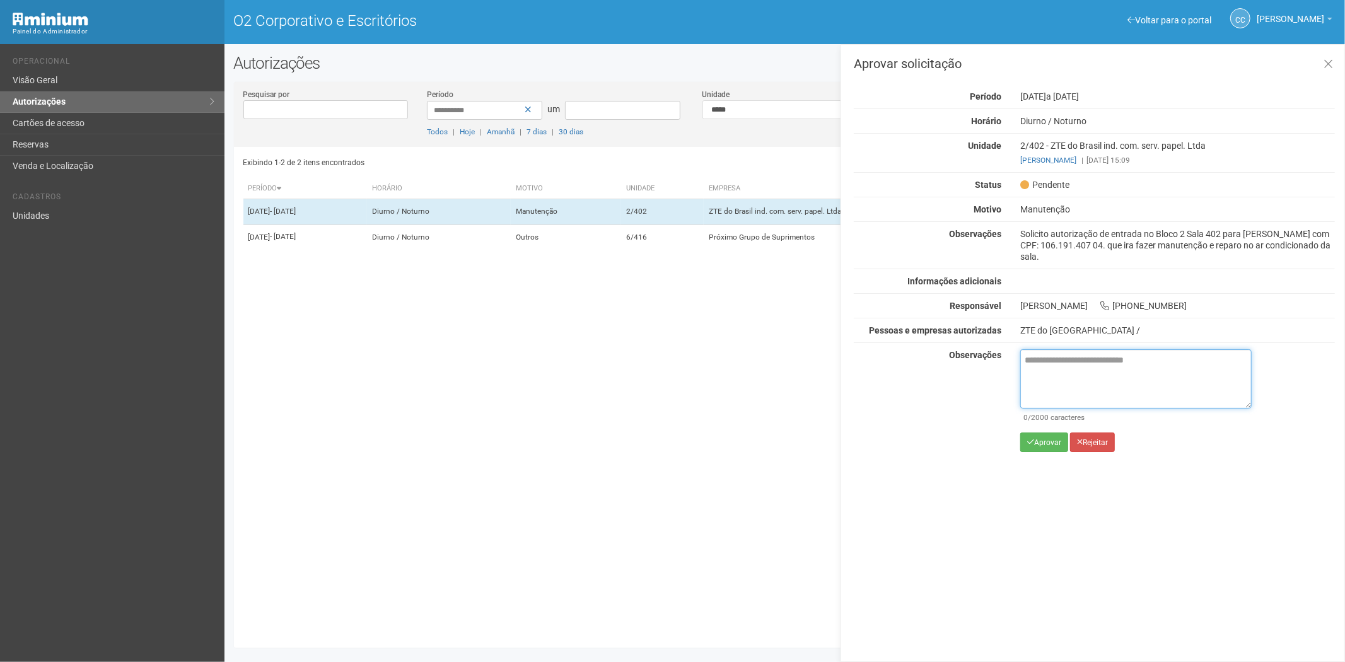
click at [1039, 375] on textarea at bounding box center [1135, 378] width 231 height 59
paste textarea "**********"
type textarea "**********"
click at [1101, 448] on button "Rejeitar" at bounding box center [1092, 443] width 45 height 20
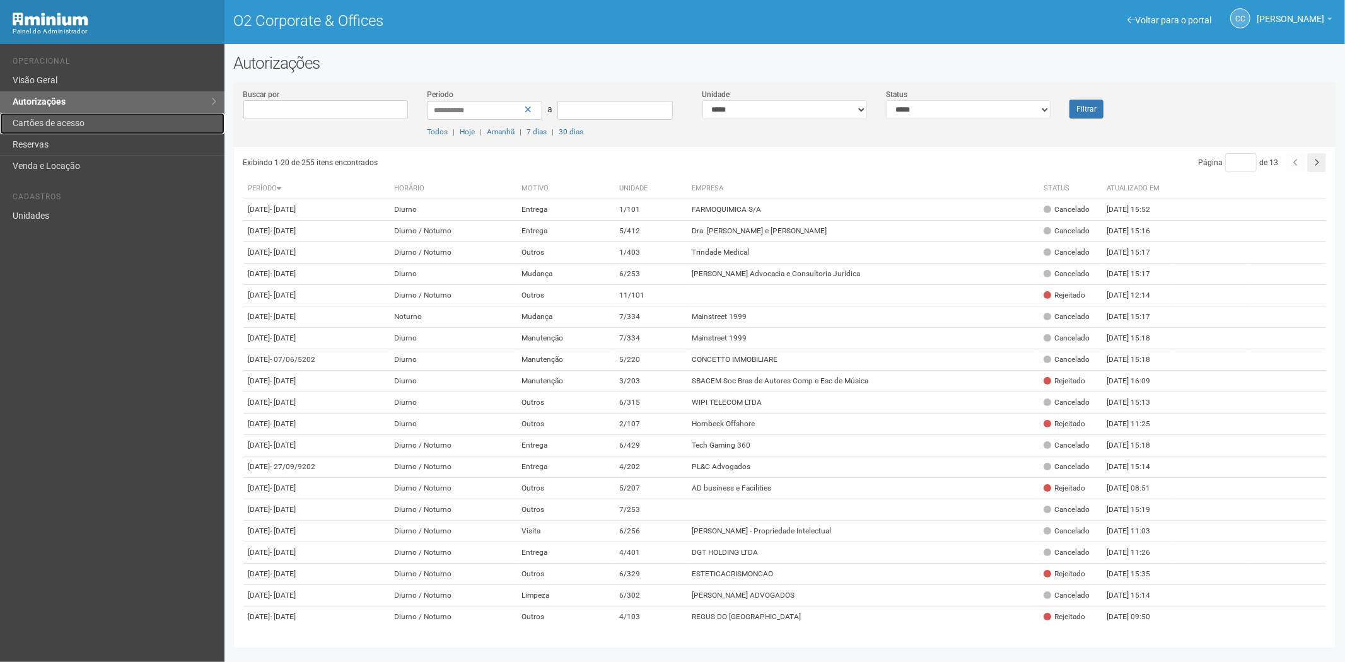
click at [62, 119] on link "Cartões de acesso" at bounding box center [112, 123] width 224 height 21
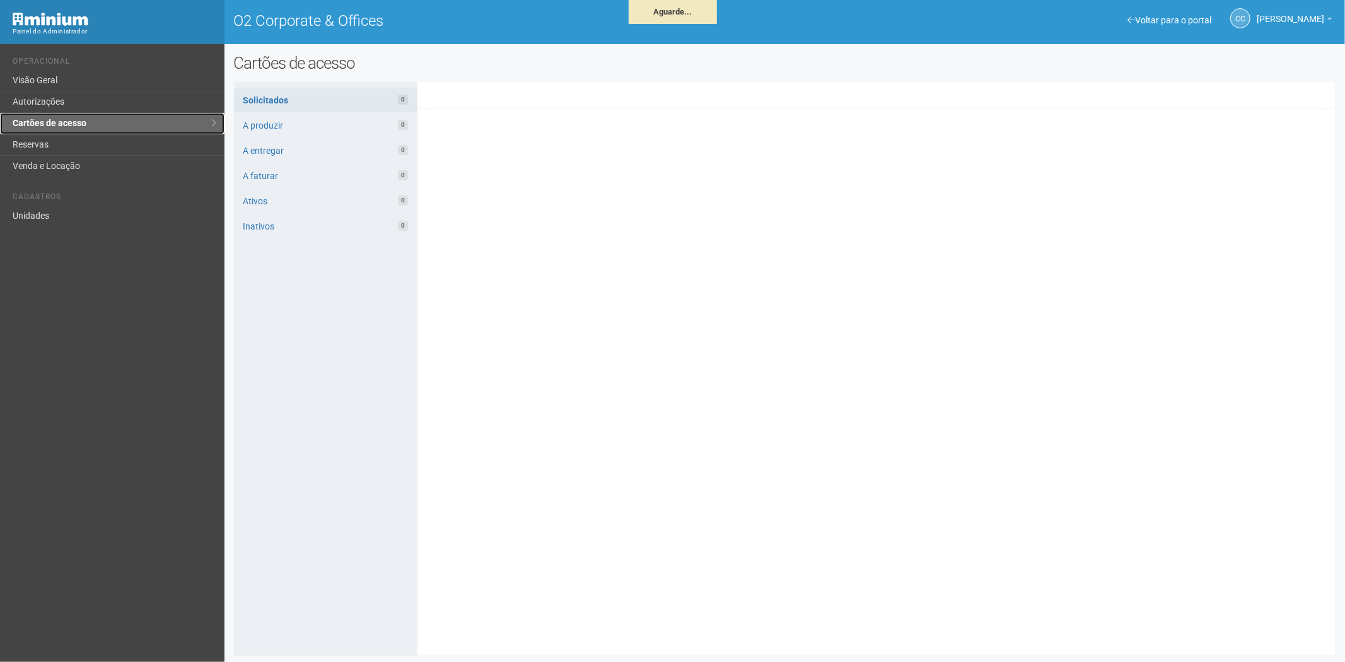
click at [86, 114] on link "Cartões de acesso" at bounding box center [112, 123] width 224 height 21
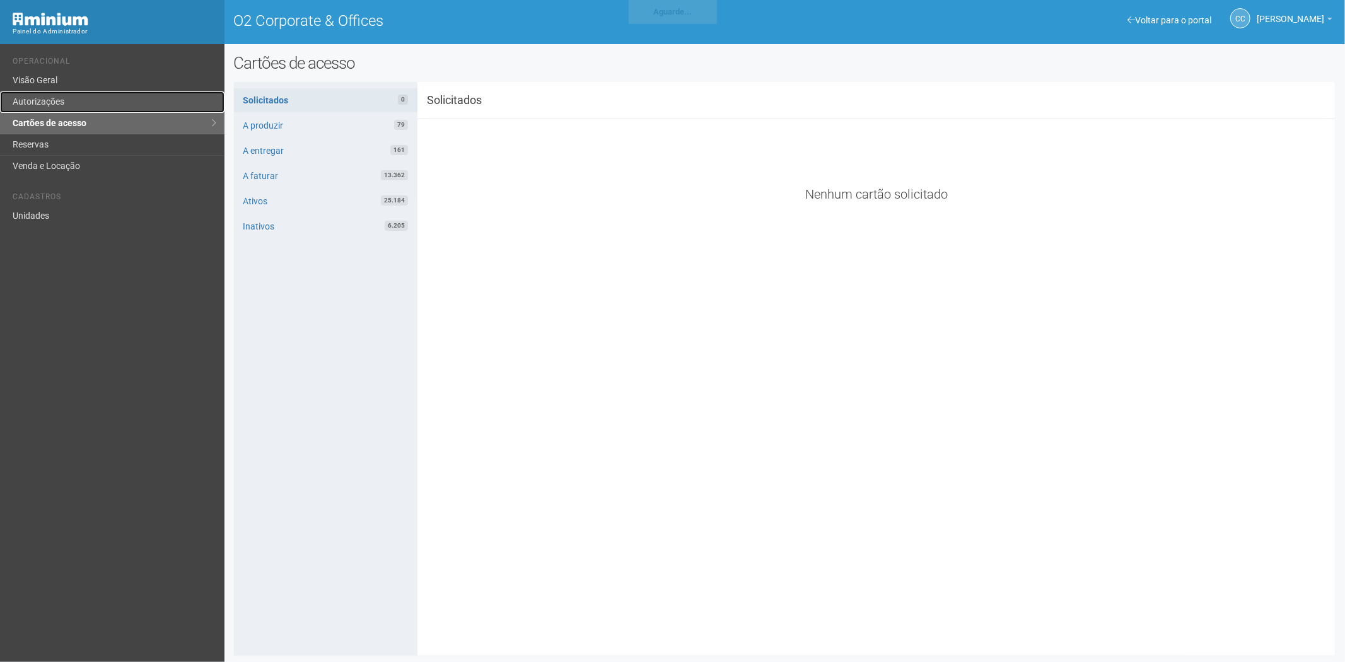
click at [86, 107] on link "Autorizações" at bounding box center [112, 101] width 224 height 21
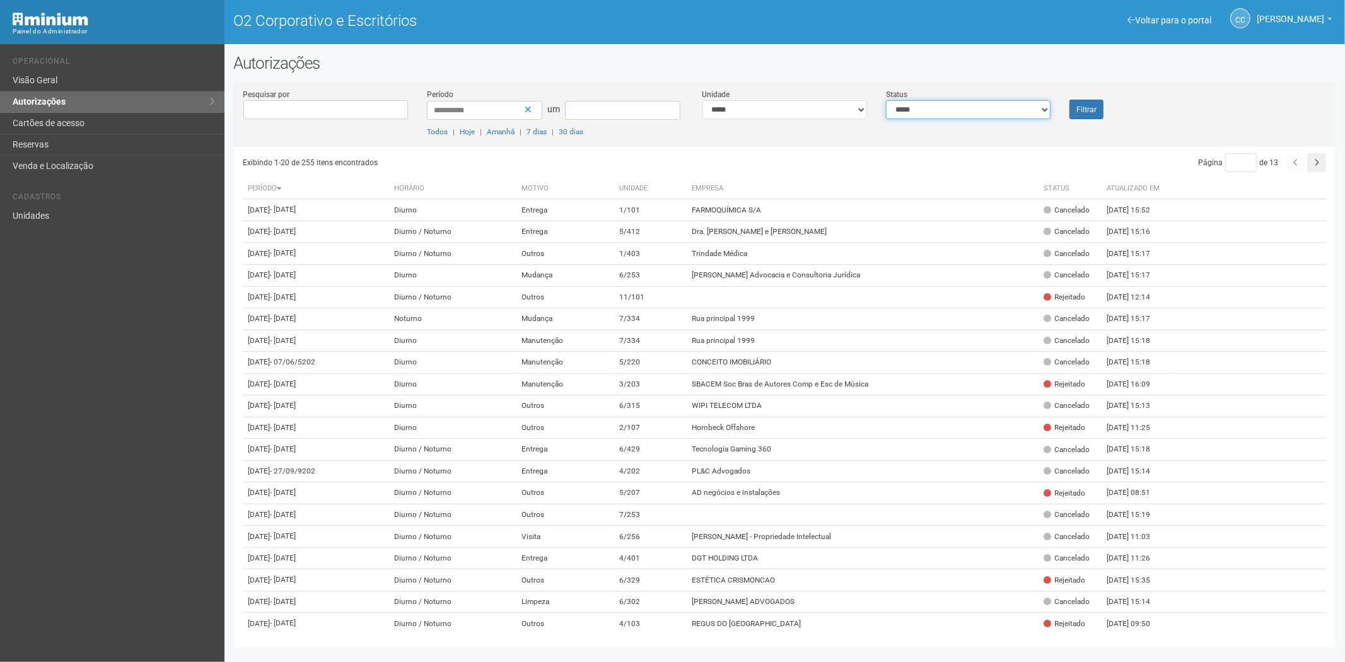
drag, startPoint x: 1030, startPoint y: 102, endPoint x: 995, endPoint y: 117, distance: 38.4
click at [1028, 104] on select "**********" at bounding box center [968, 109] width 165 height 19
select select "*"
click at [886, 100] on select "**********" at bounding box center [968, 109] width 165 height 19
click at [1086, 108] on font "Filtrar" at bounding box center [1086, 109] width 20 height 9
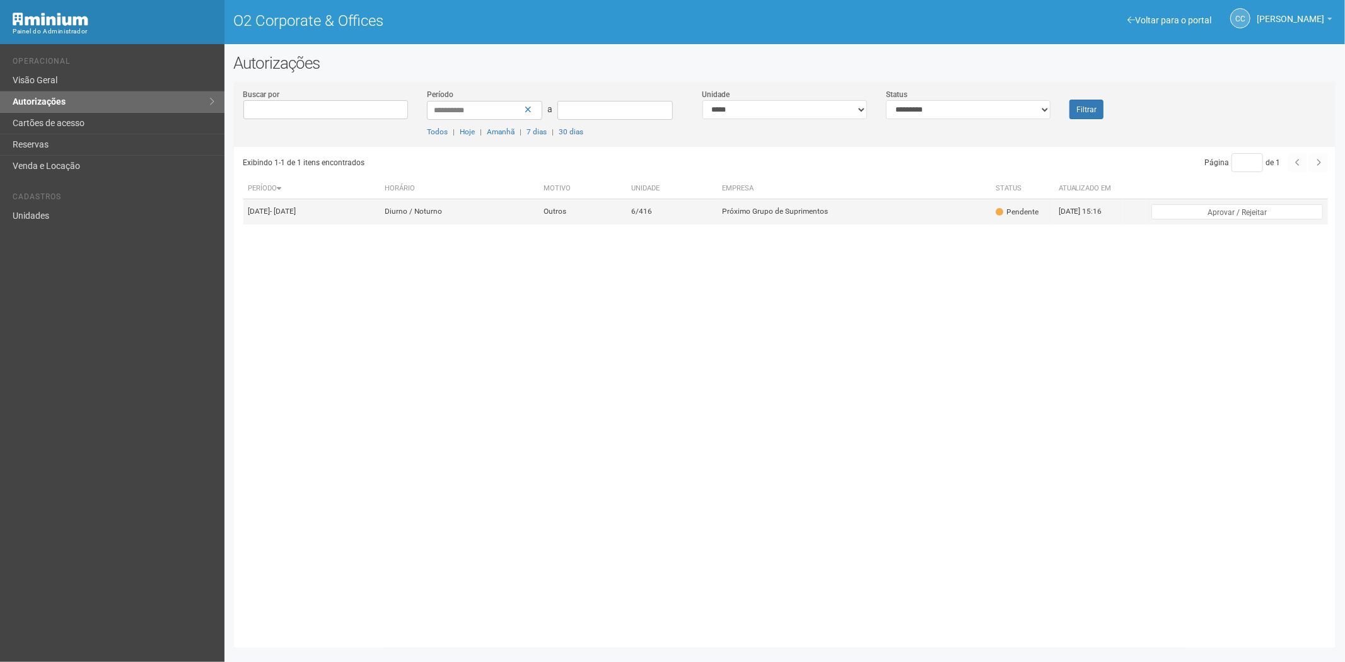
click at [617, 223] on td "Outros" at bounding box center [583, 211] width 88 height 25
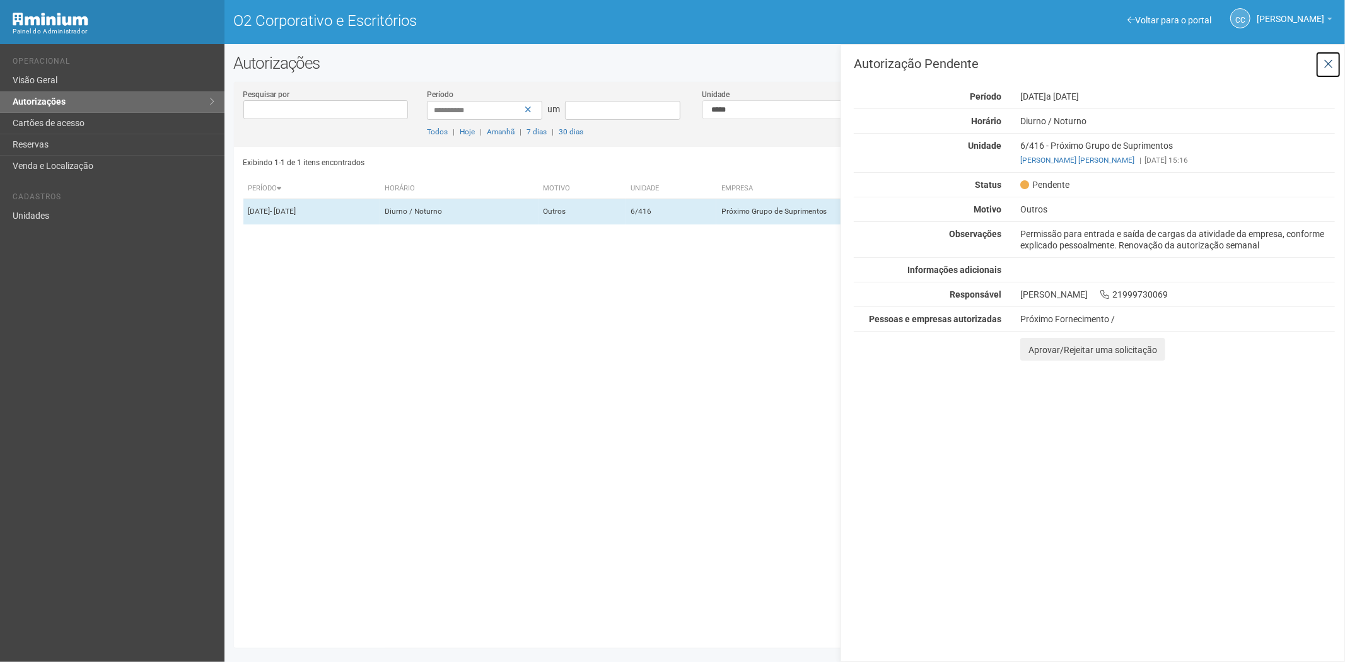
click at [1320, 61] on button at bounding box center [1328, 64] width 26 height 27
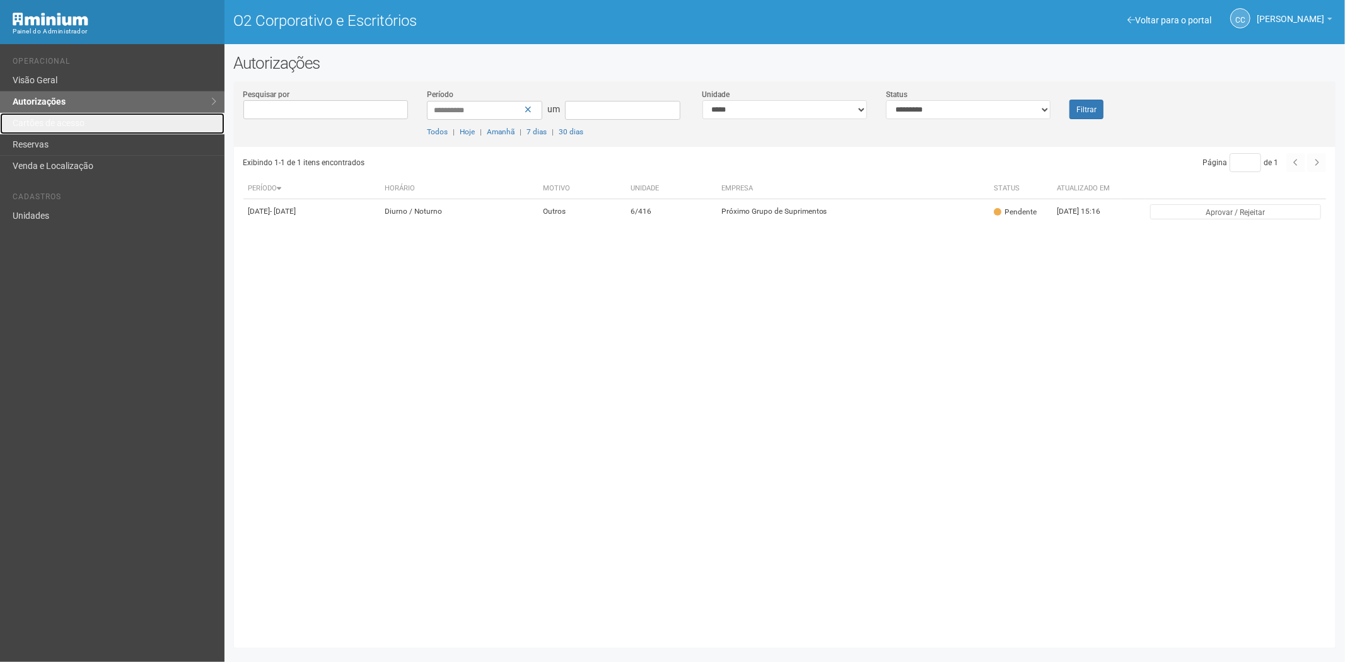
drag, startPoint x: 63, startPoint y: 121, endPoint x: 117, endPoint y: 53, distance: 87.1
click at [63, 121] on font "Cartões de acesso" at bounding box center [49, 123] width 72 height 10
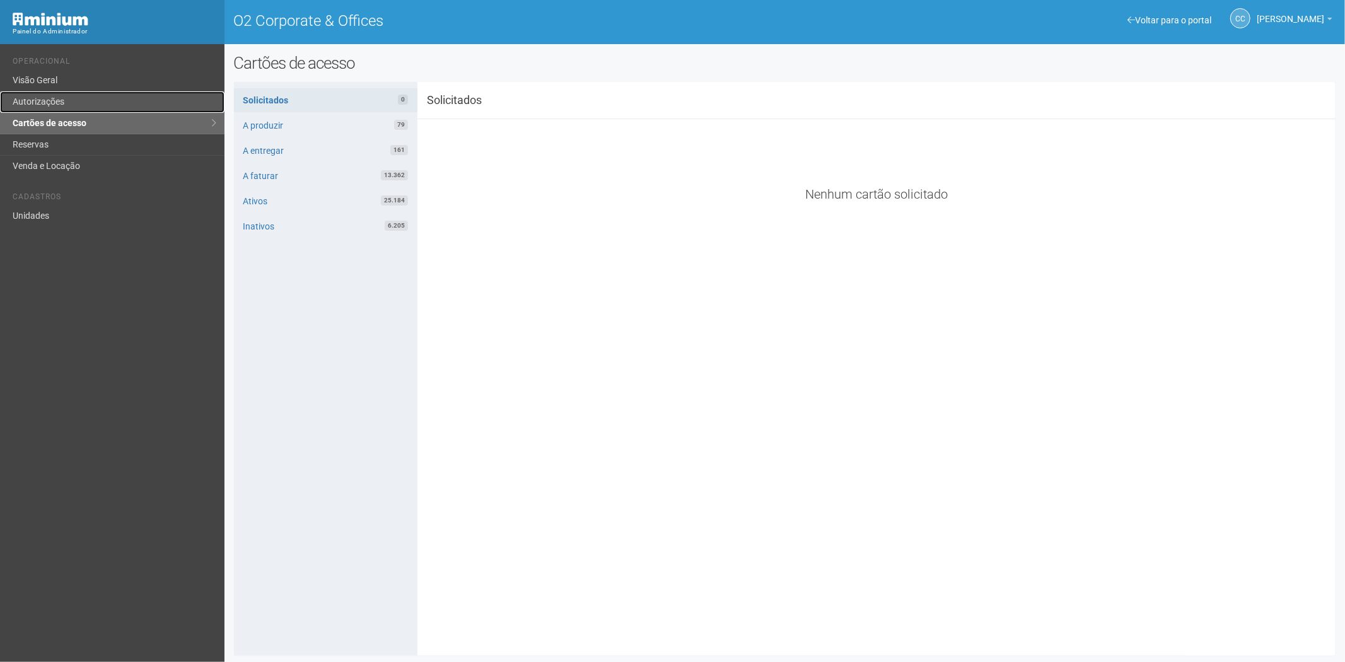
click at [74, 110] on link "Autorizações" at bounding box center [112, 101] width 224 height 21
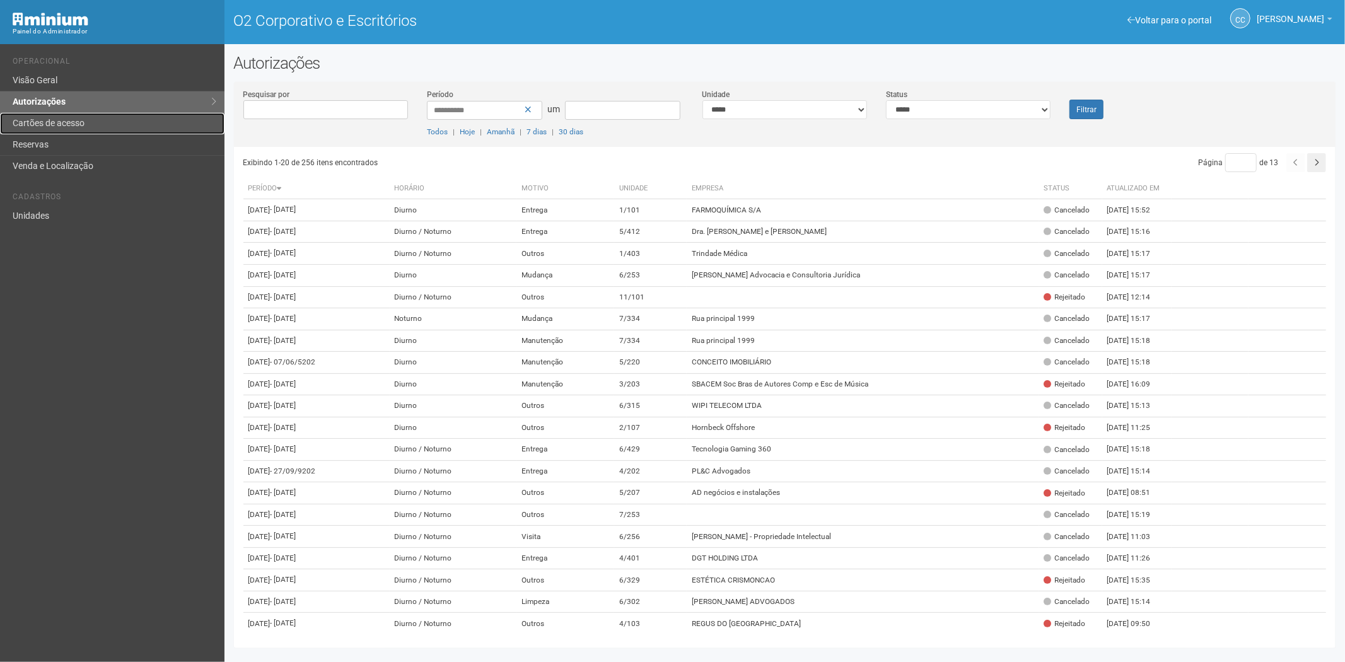
click at [57, 114] on link "Cartões de acesso" at bounding box center [112, 123] width 224 height 21
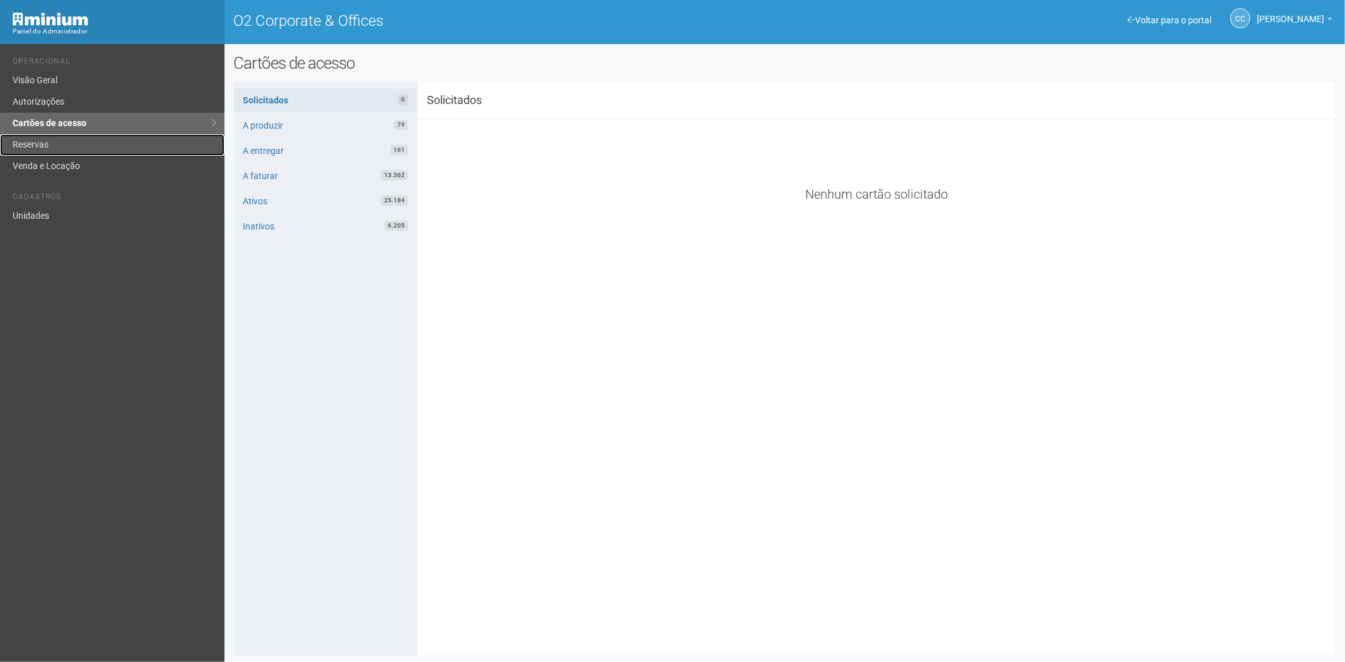
click at [61, 146] on link "Reservas" at bounding box center [112, 144] width 224 height 21
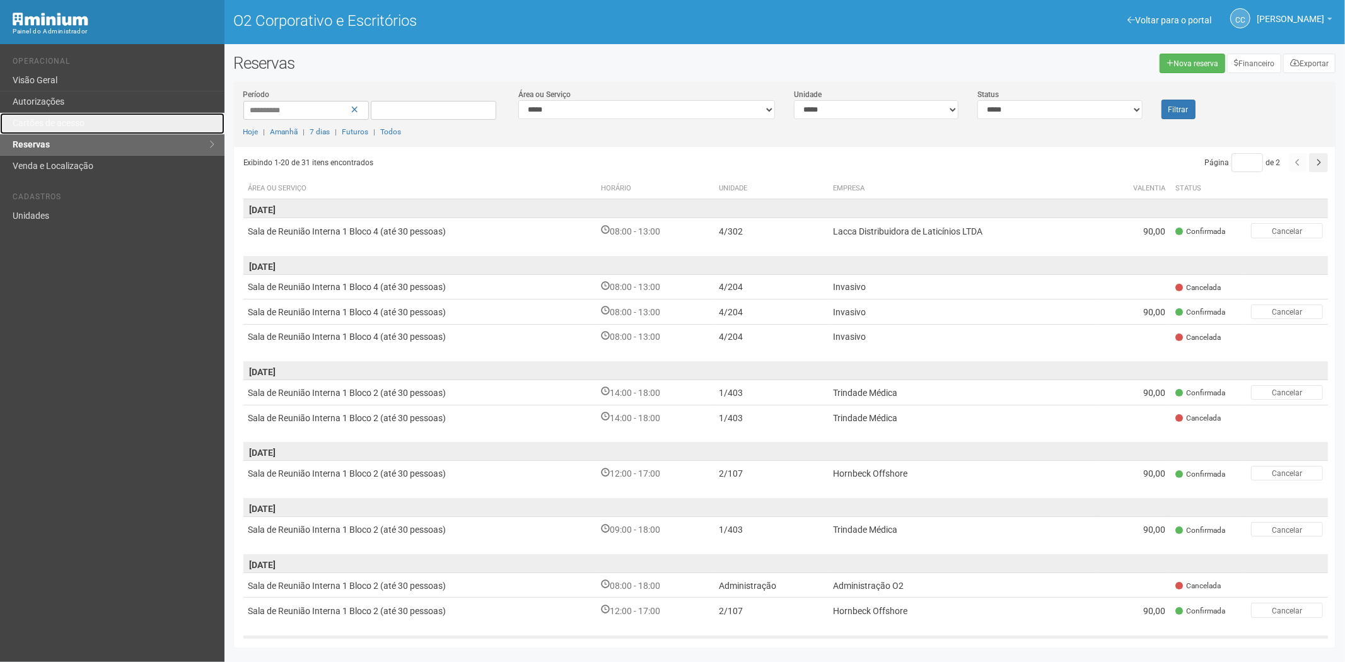
drag, startPoint x: 90, startPoint y: 126, endPoint x: 423, endPoint y: 565, distance: 551.3
click at [90, 126] on link "Cartões de acesso" at bounding box center [112, 123] width 224 height 21
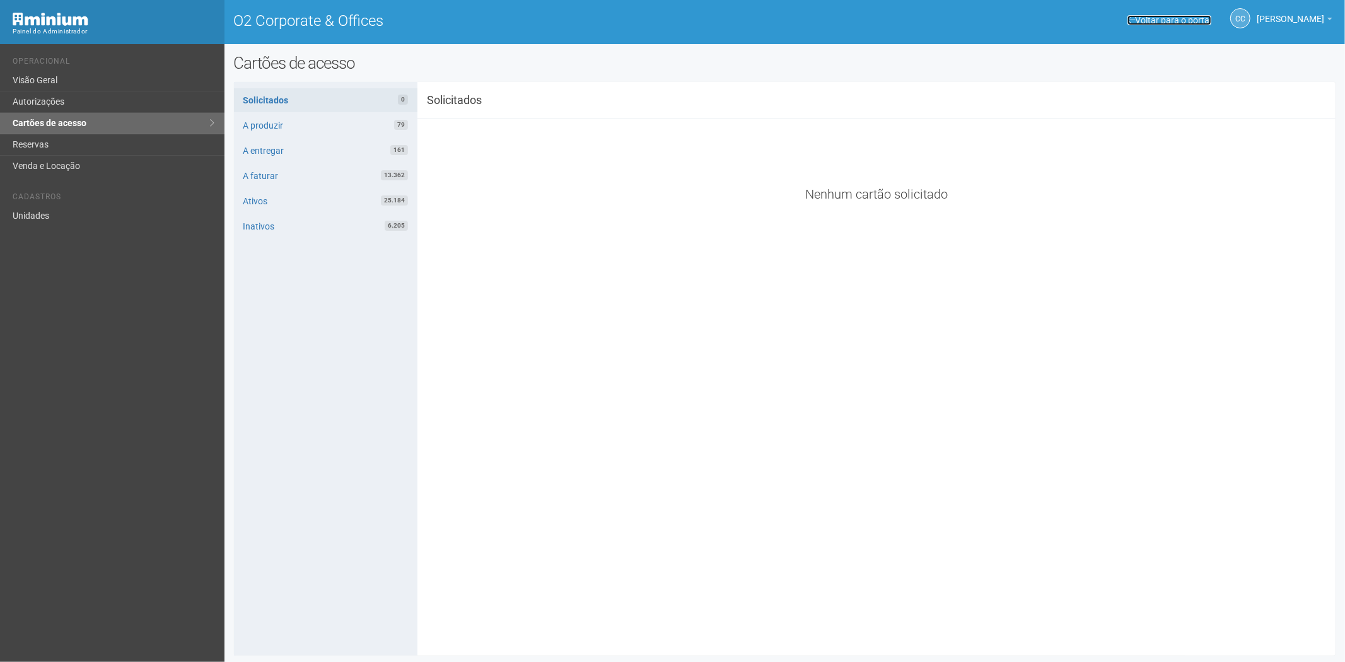
click at [1128, 21] on link "Voltar para o portal" at bounding box center [1170, 20] width 84 height 10
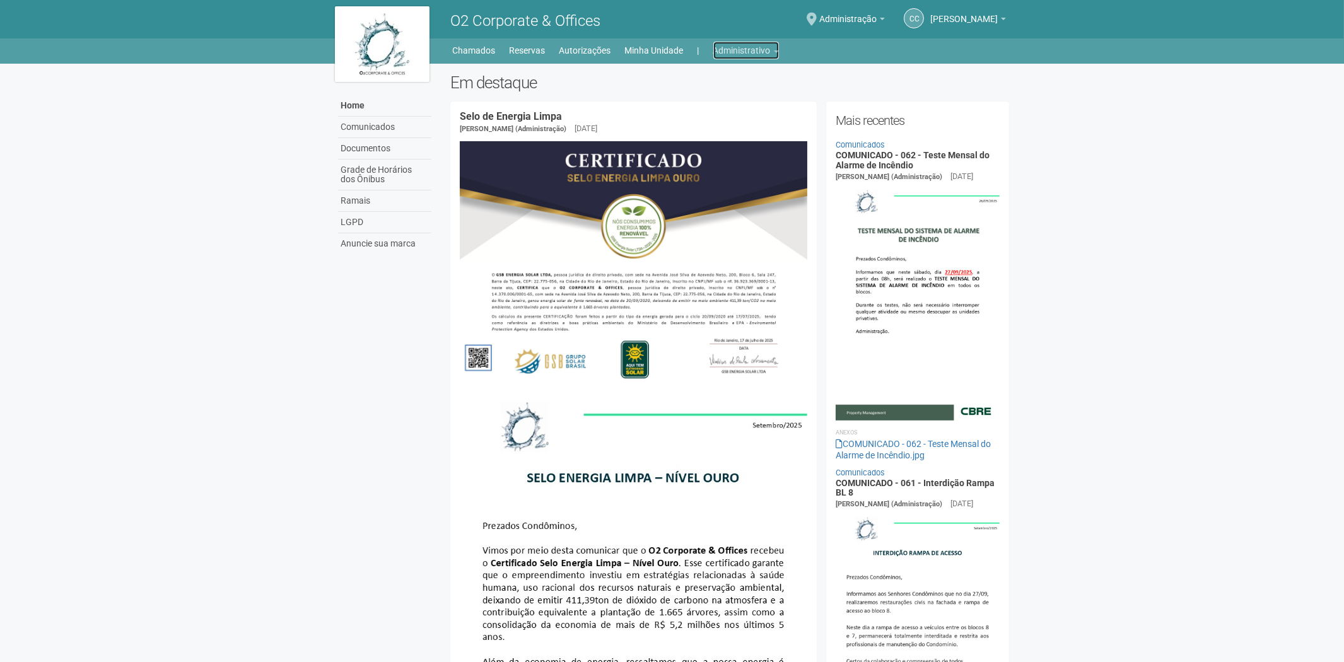
click at [755, 49] on link "Administrativo" at bounding box center [746, 51] width 66 height 18
click at [709, 97] on link "Cartões de acesso" at bounding box center [728, 99] width 107 height 22
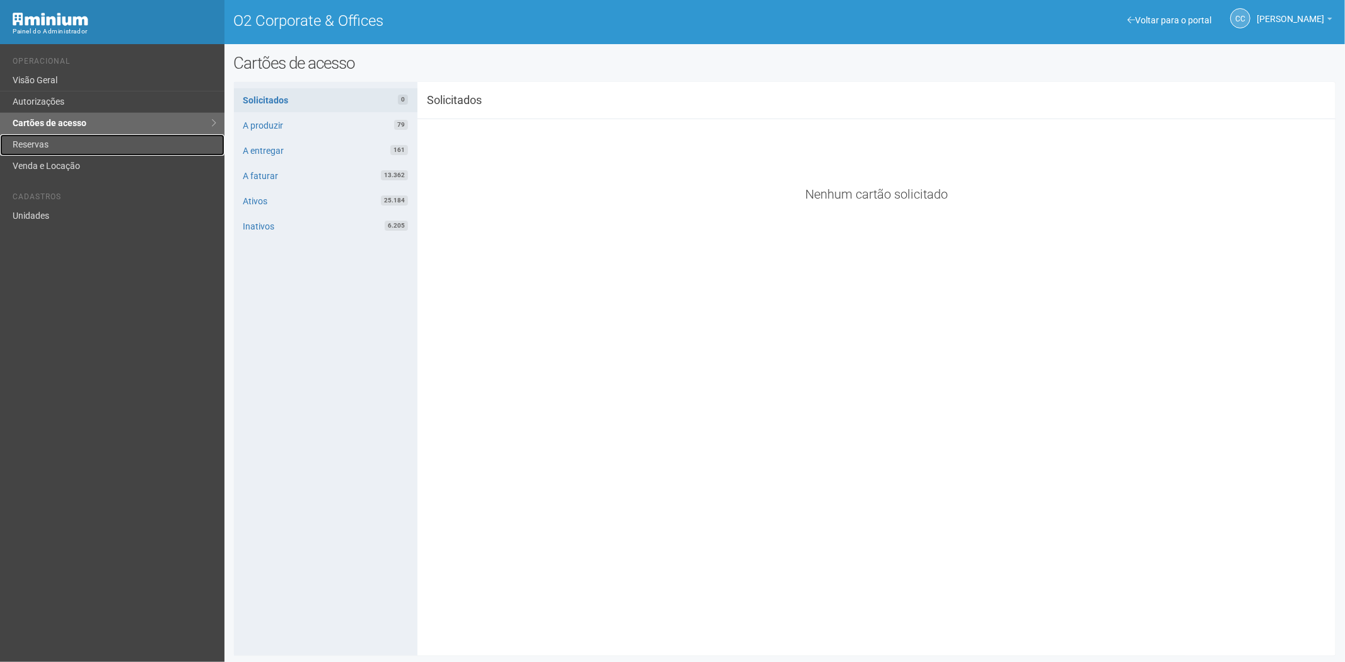
click at [73, 148] on link "Reservas" at bounding box center [112, 144] width 224 height 21
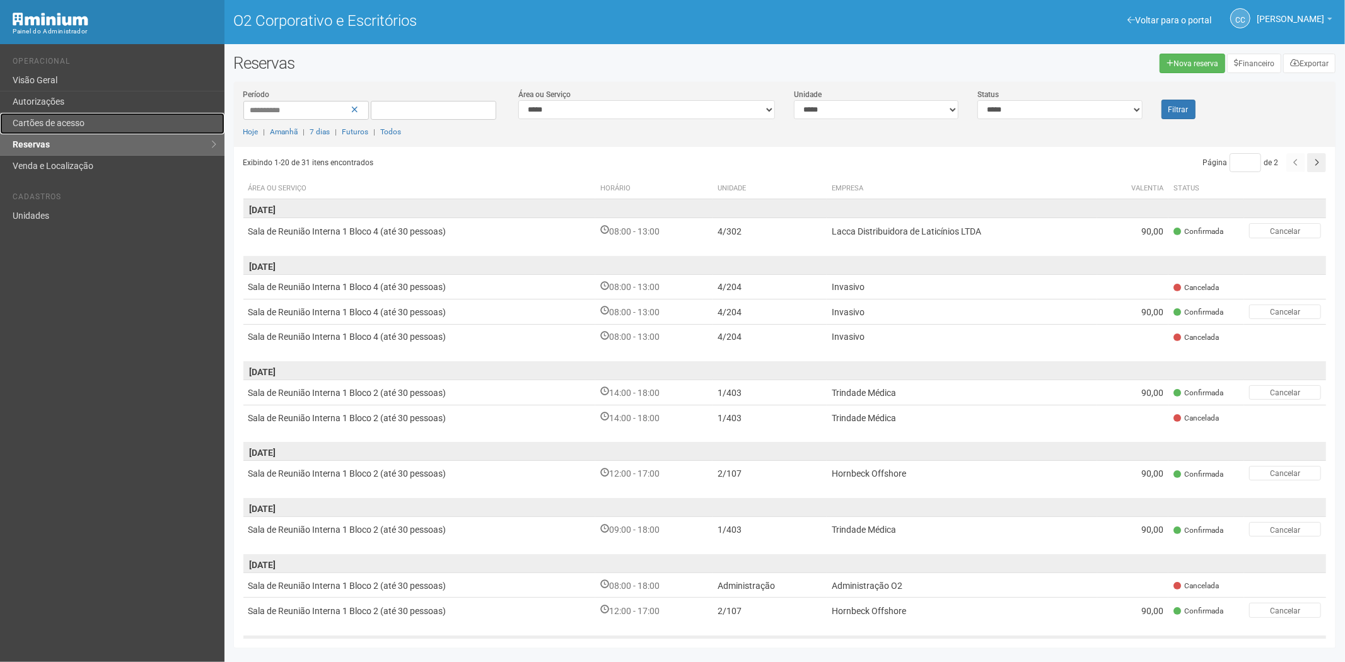
click at [64, 122] on font "Cartões de acesso" at bounding box center [49, 123] width 72 height 10
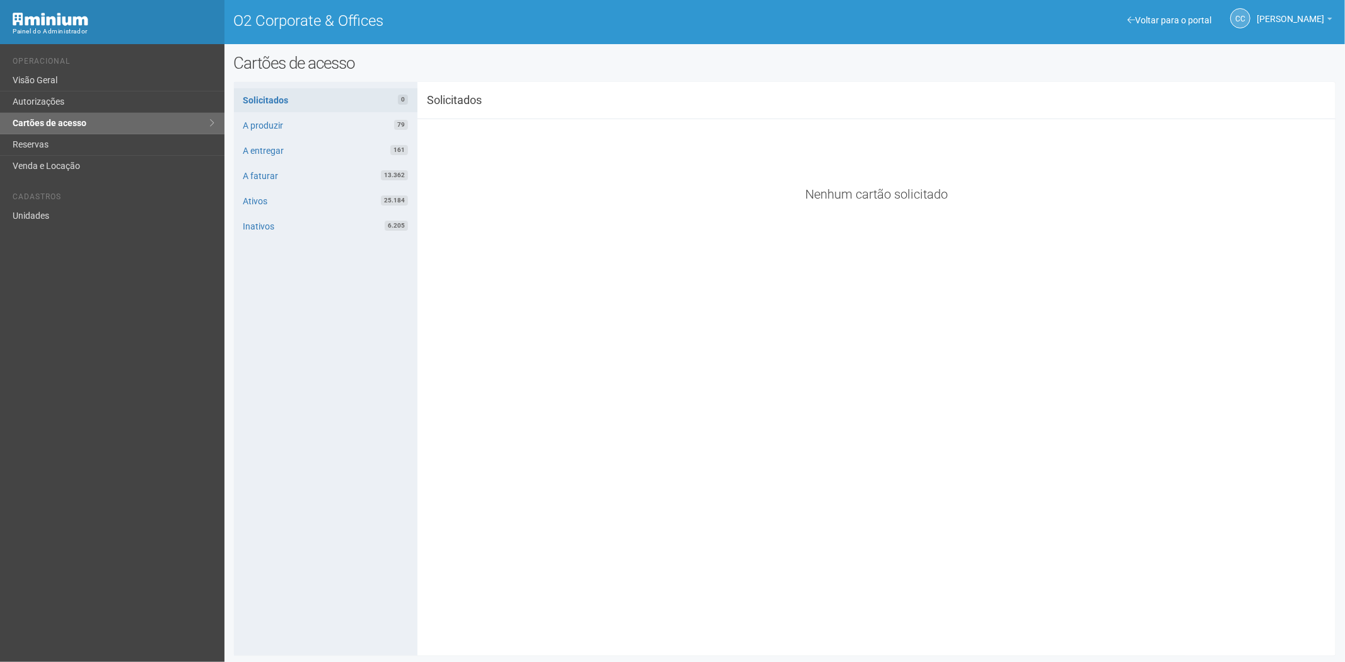
drag, startPoint x: 1028, startPoint y: 524, endPoint x: 1059, endPoint y: 695, distance: 173.7
click at [1059, 661] on html "Aguarde... Painel do Administrador O2 Corporate & Offices CC Camila Catarina Li…" at bounding box center [672, 331] width 1345 height 662
click at [44, 150] on link "Reservas" at bounding box center [112, 144] width 224 height 21
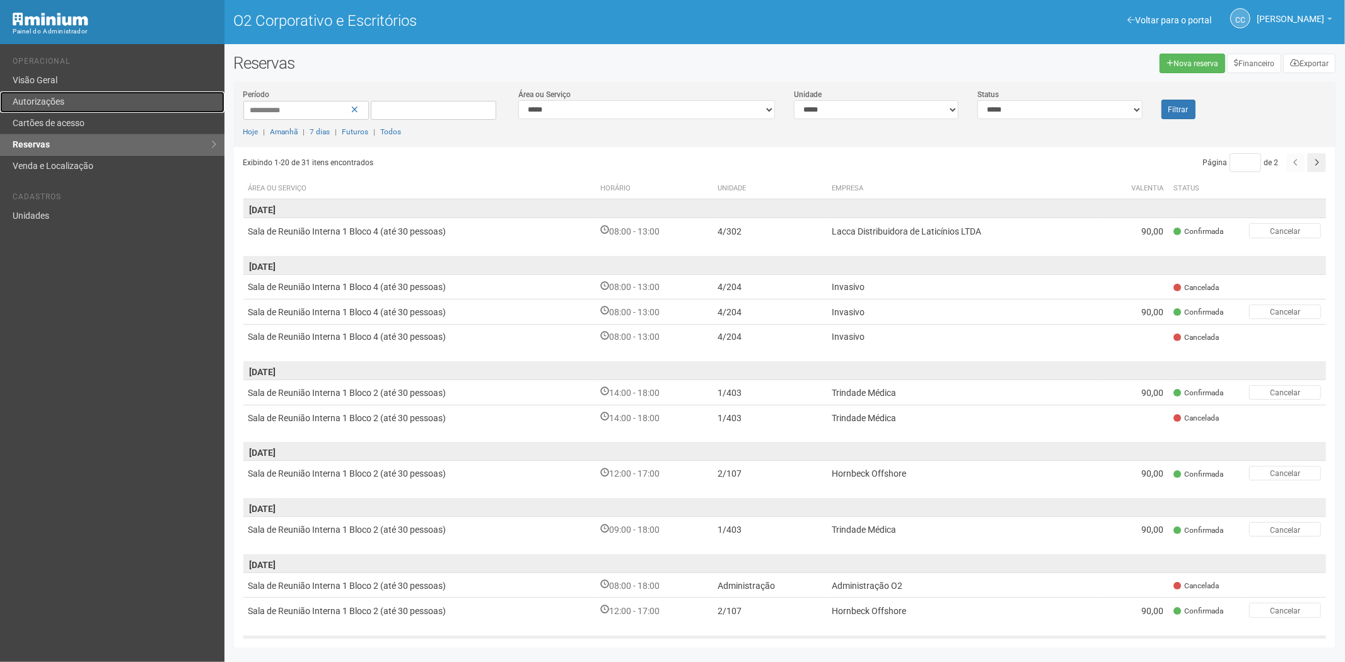
click at [59, 111] on link "Autorizações" at bounding box center [112, 101] width 224 height 21
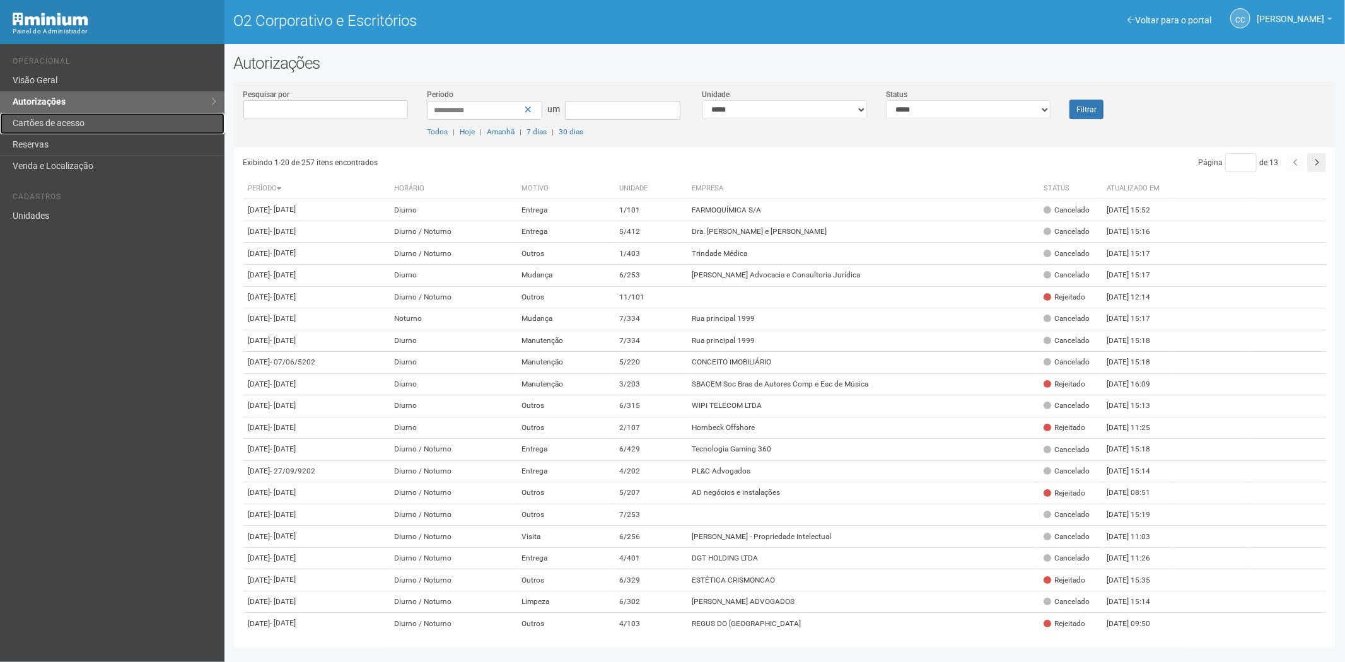
click at [71, 117] on link "Cartões de acesso" at bounding box center [112, 123] width 224 height 21
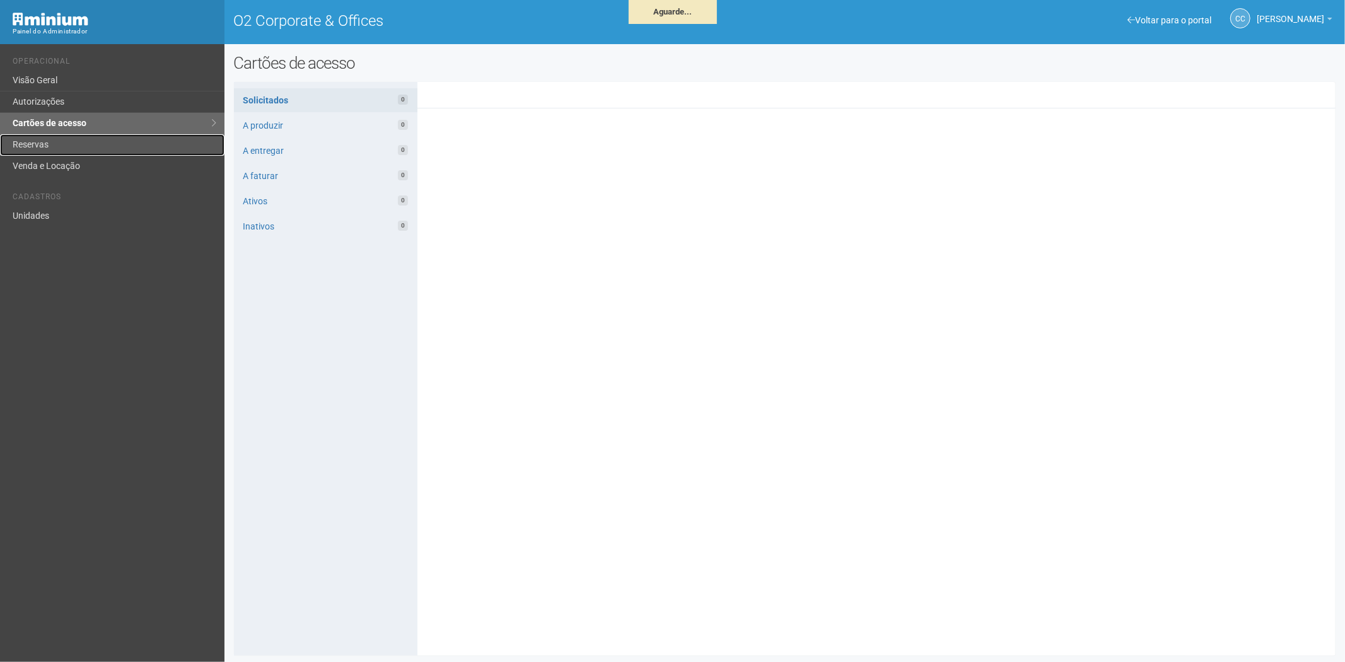
click at [95, 140] on link "Reservas" at bounding box center [112, 144] width 224 height 21
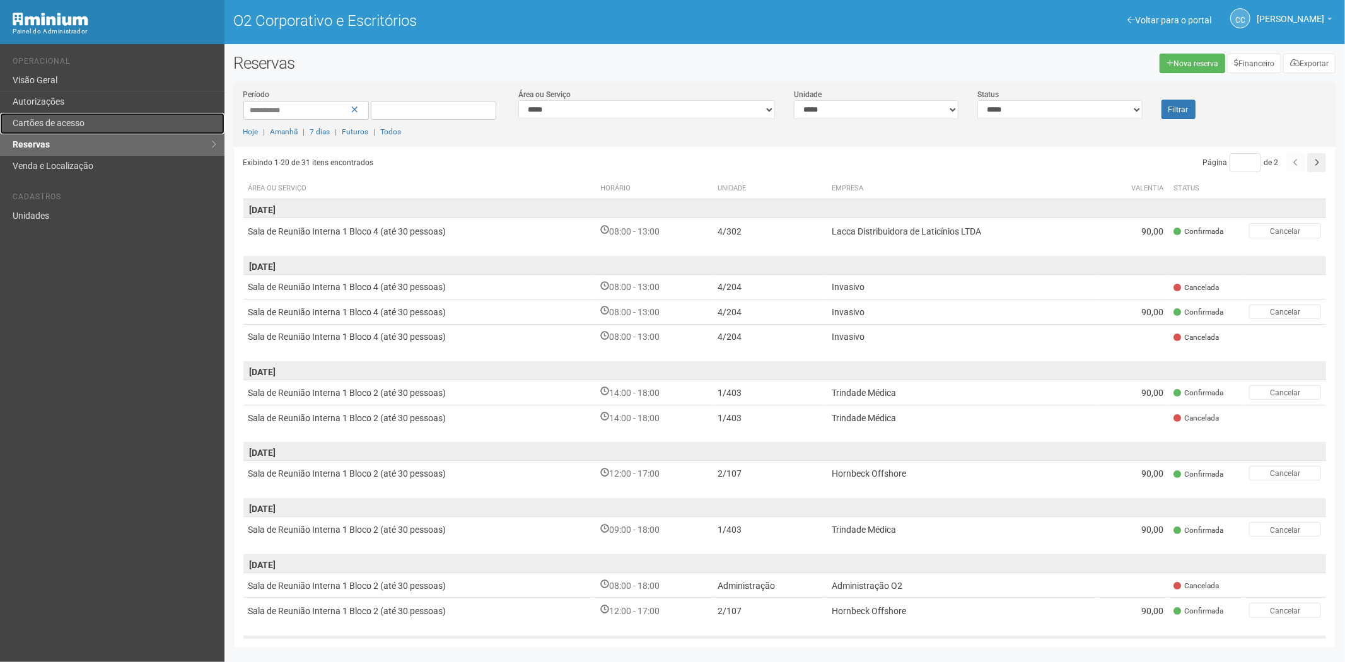
click at [95, 119] on link "Cartões de acesso" at bounding box center [112, 123] width 224 height 21
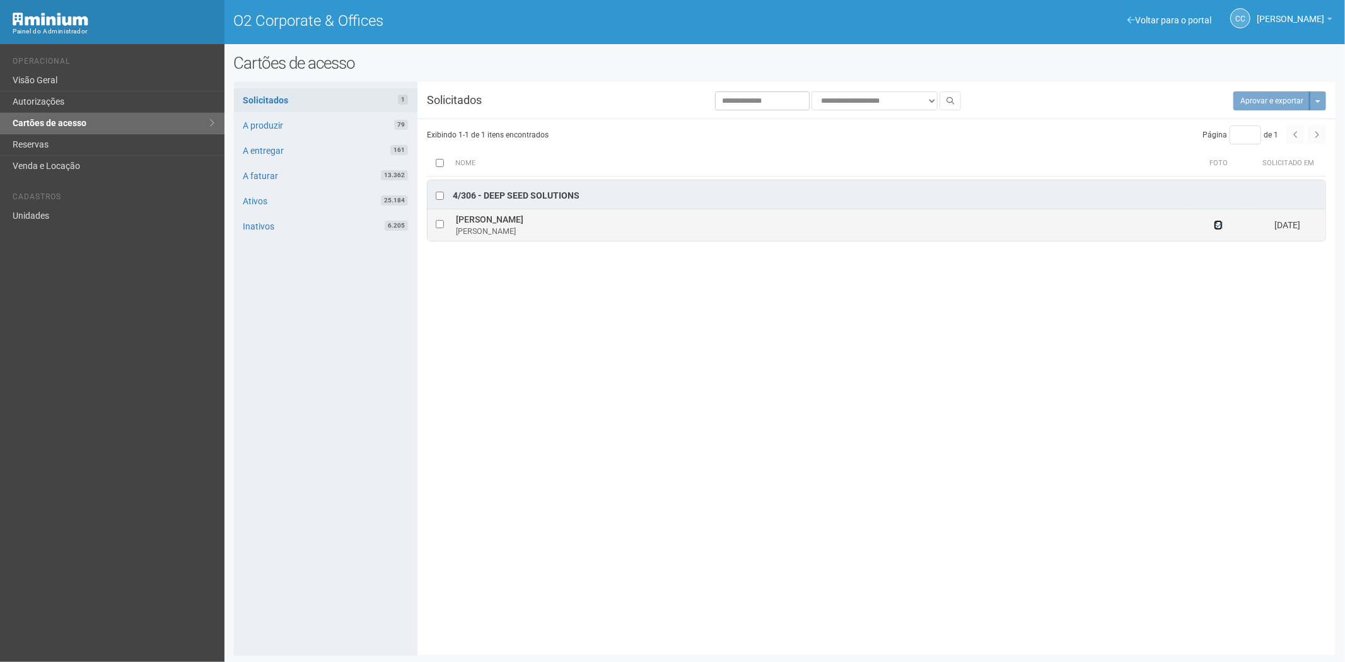
click at [1219, 225] on icon at bounding box center [1218, 225] width 9 height 9
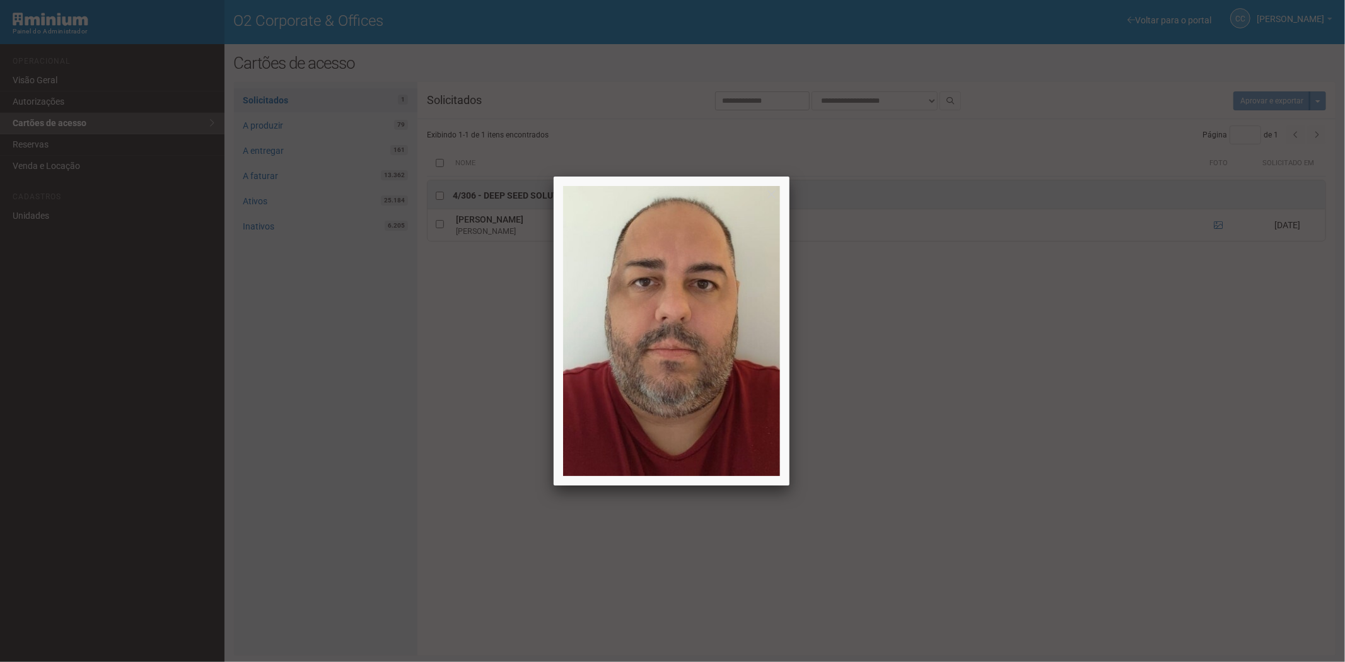
drag, startPoint x: 981, startPoint y: 644, endPoint x: 967, endPoint y: 612, distance: 34.4
click at [981, 642] on div at bounding box center [672, 331] width 1345 height 662
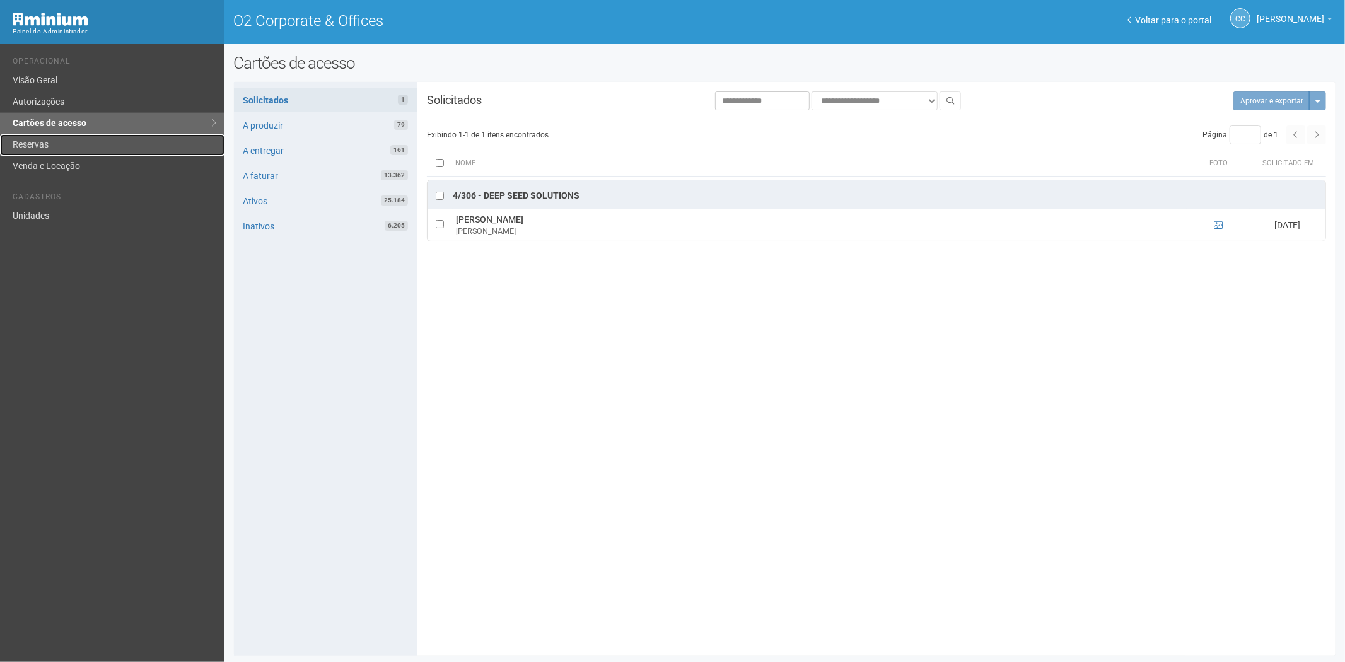
click at [15, 149] on link "Reservas" at bounding box center [112, 144] width 224 height 21
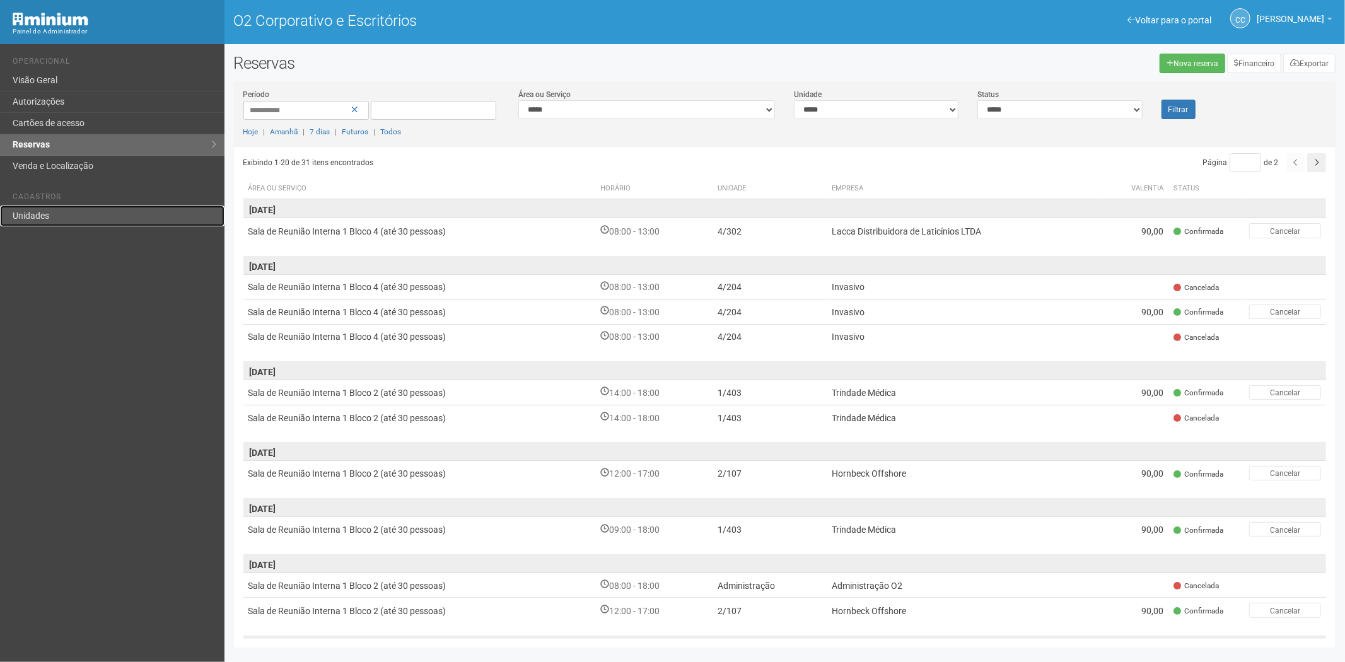
click at [19, 219] on font "Unidades" at bounding box center [31, 216] width 37 height 10
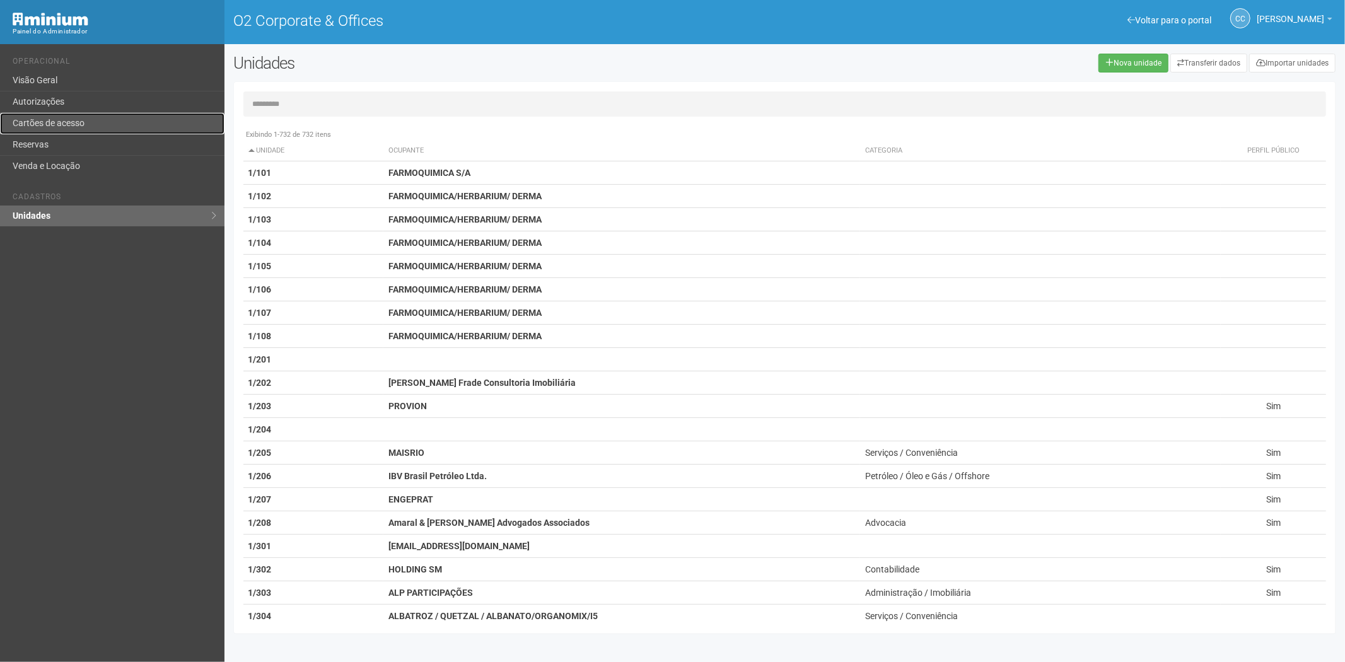
click at [35, 120] on link "Cartões de acesso" at bounding box center [112, 123] width 224 height 21
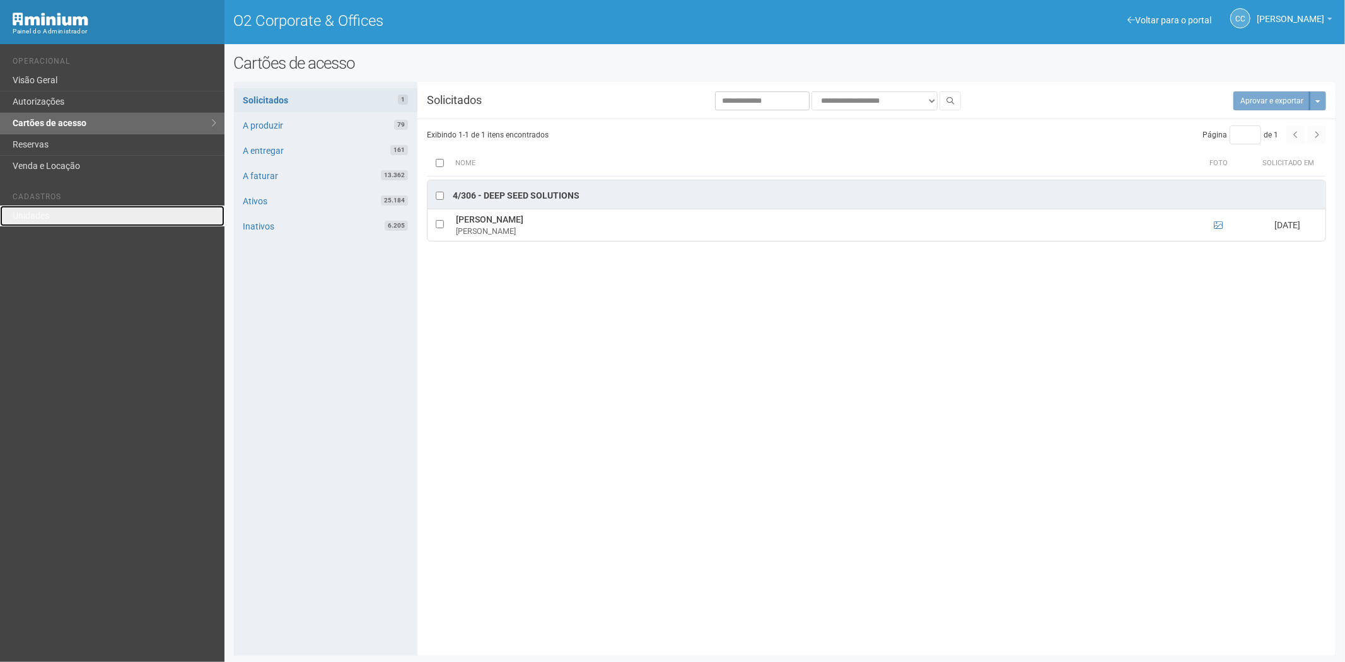
drag, startPoint x: 83, startPoint y: 207, endPoint x: 91, endPoint y: 203, distance: 9.0
click at [83, 207] on link "Unidades" at bounding box center [112, 216] width 224 height 21
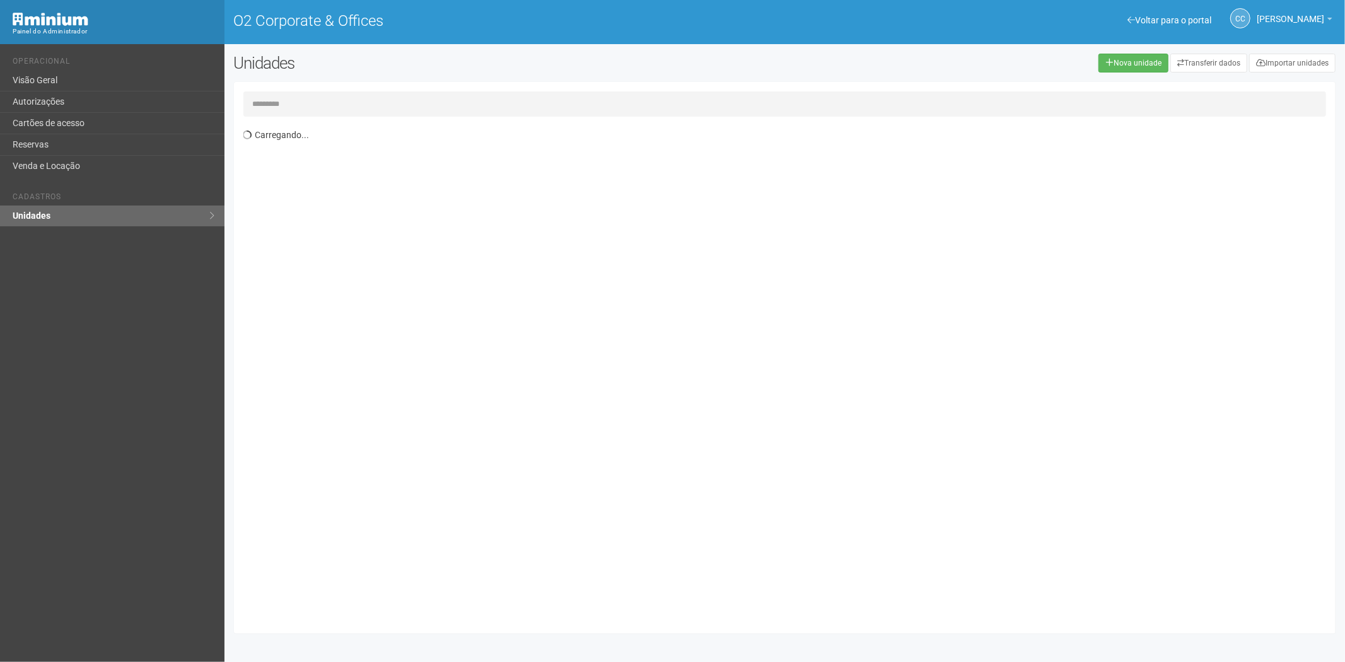
click at [299, 102] on input "text" at bounding box center [784, 103] width 1083 height 25
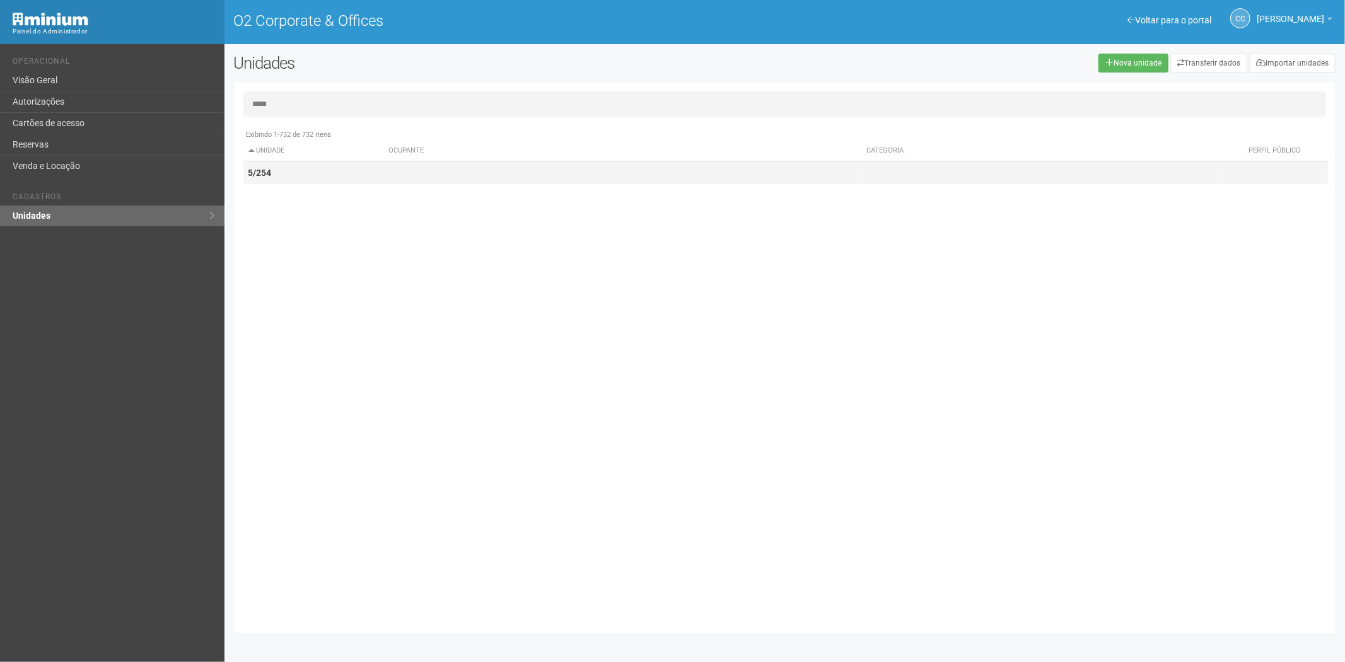
click at [297, 180] on td "5/254" at bounding box center [313, 172] width 141 height 23
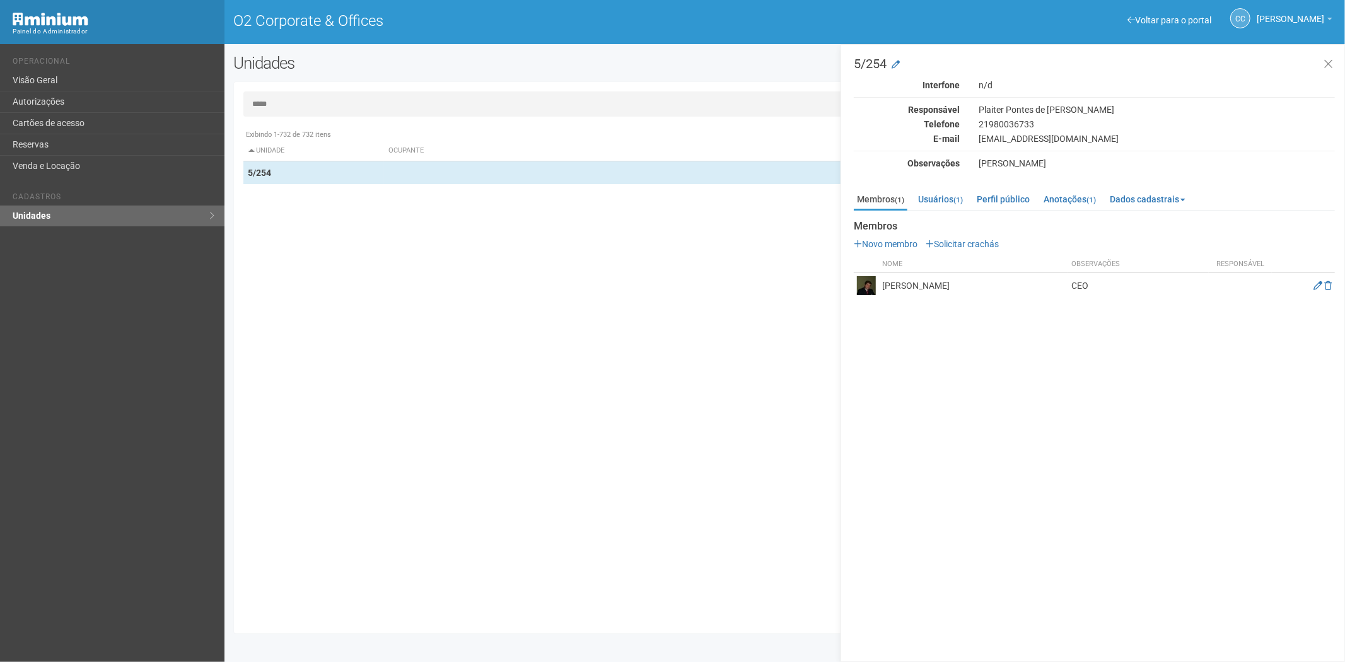
click at [300, 105] on input "*****" at bounding box center [784, 103] width 1083 height 25
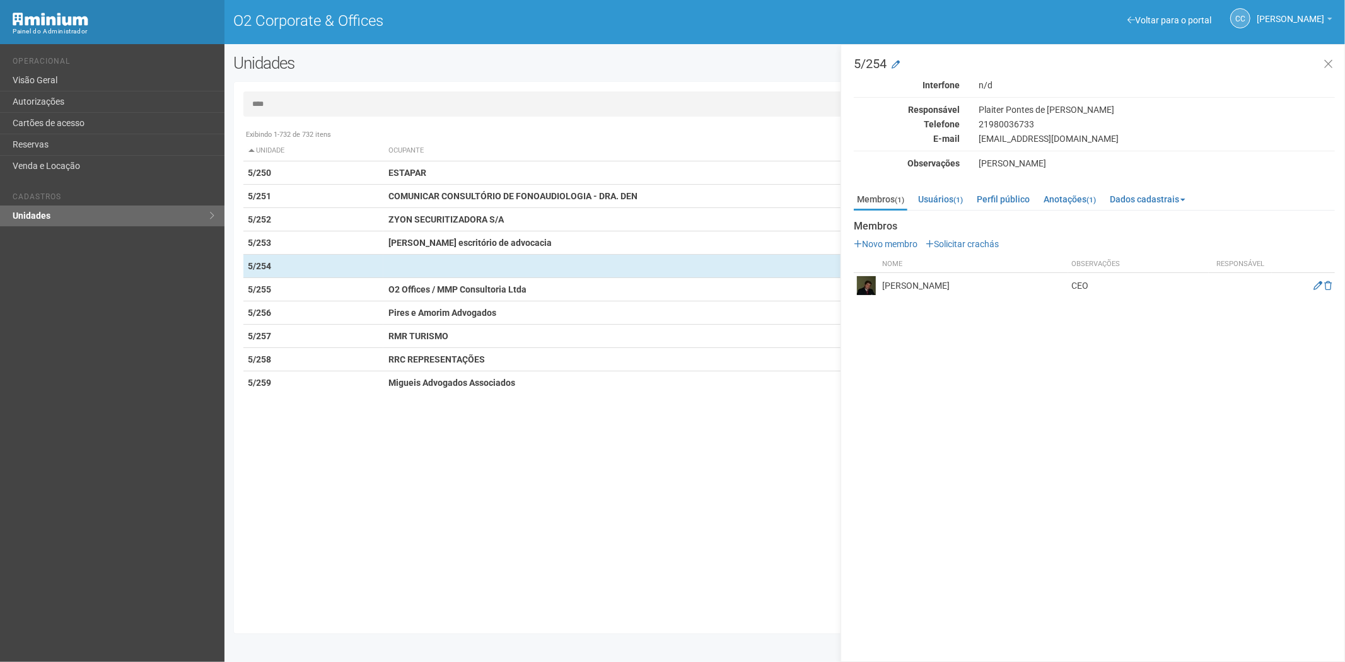
click at [386, 106] on input "****" at bounding box center [784, 103] width 1083 height 25
click at [387, 105] on input "****" at bounding box center [784, 103] width 1083 height 25
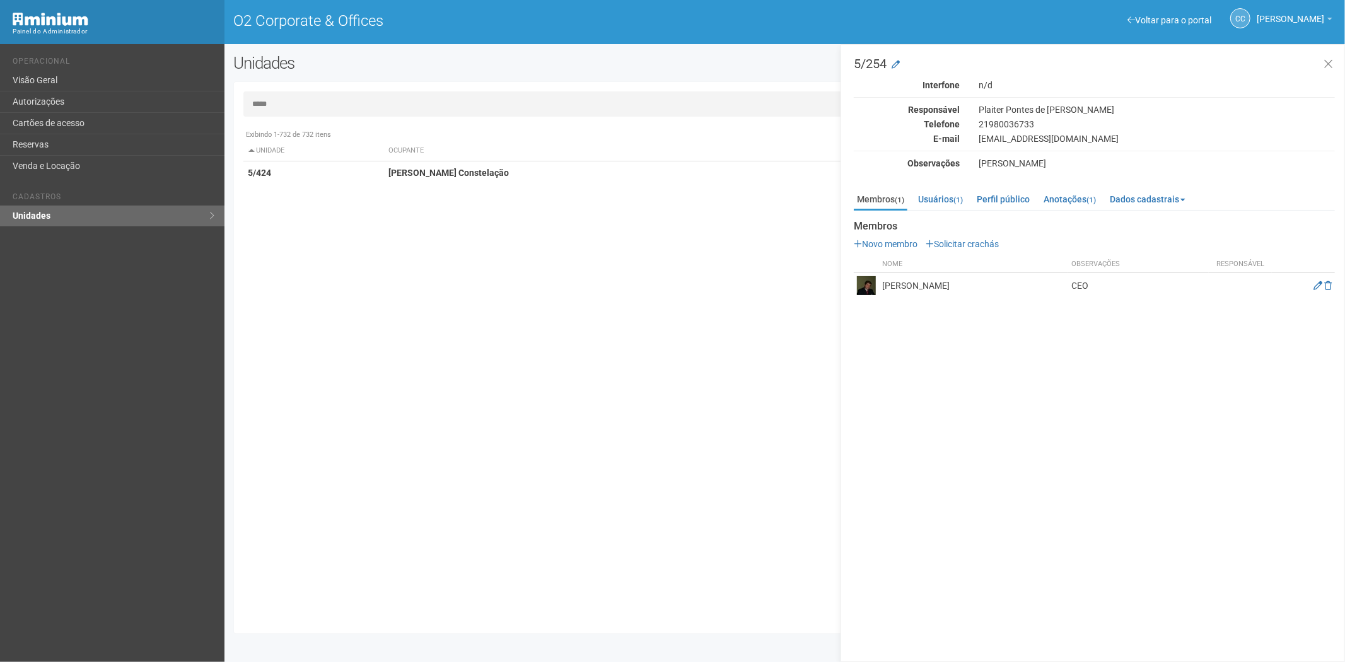
type input "*****"
click at [426, 159] on th "Ocupante" at bounding box center [622, 151] width 478 height 21
click at [426, 178] on td "Monica Cesar Constelação" at bounding box center [622, 172] width 478 height 23
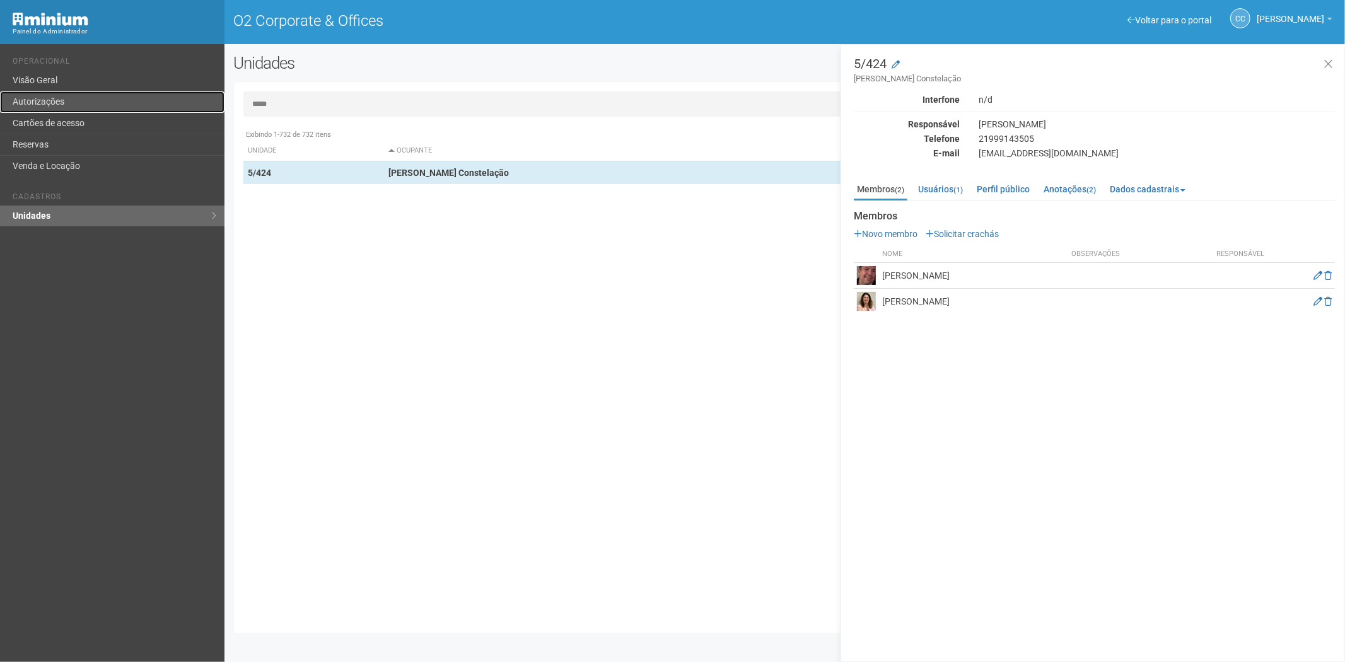
click at [61, 100] on link "Autorizações" at bounding box center [112, 101] width 224 height 21
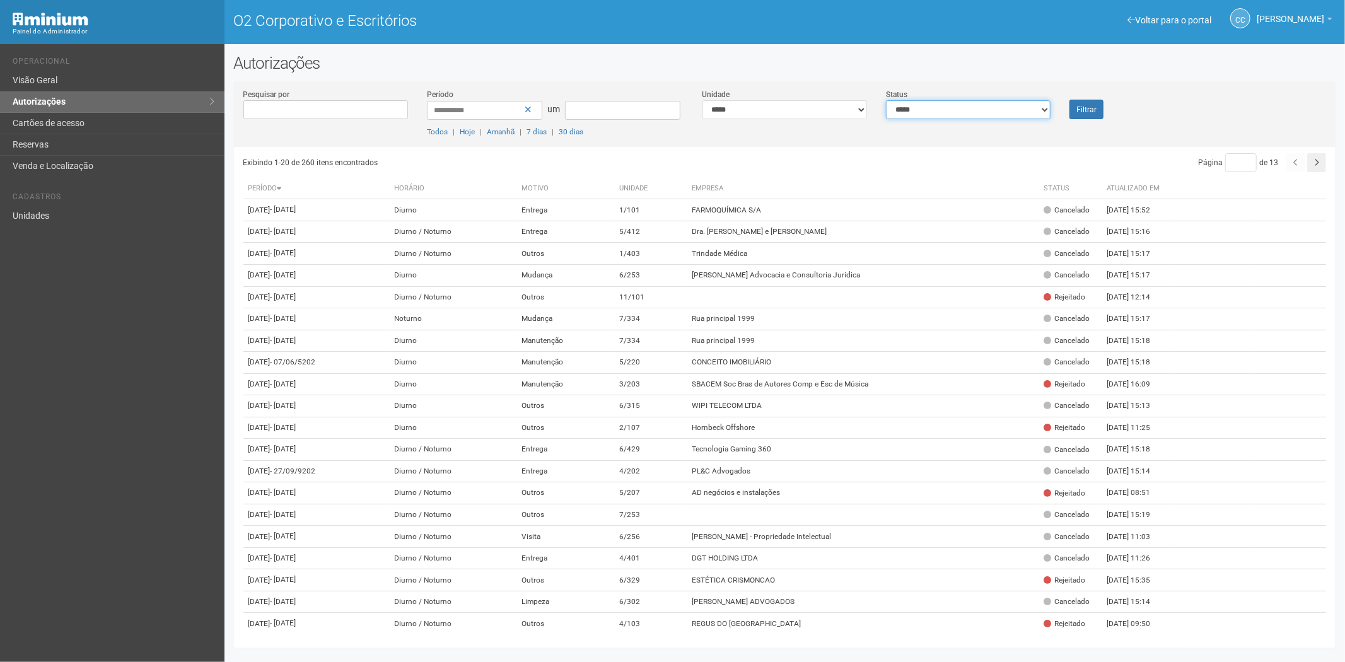
click at [977, 107] on select "**********" at bounding box center [968, 109] width 165 height 19
select select "*"
click at [886, 100] on select "**********" at bounding box center [968, 109] width 165 height 19
click at [1076, 111] on font "Filtrar" at bounding box center [1086, 109] width 20 height 9
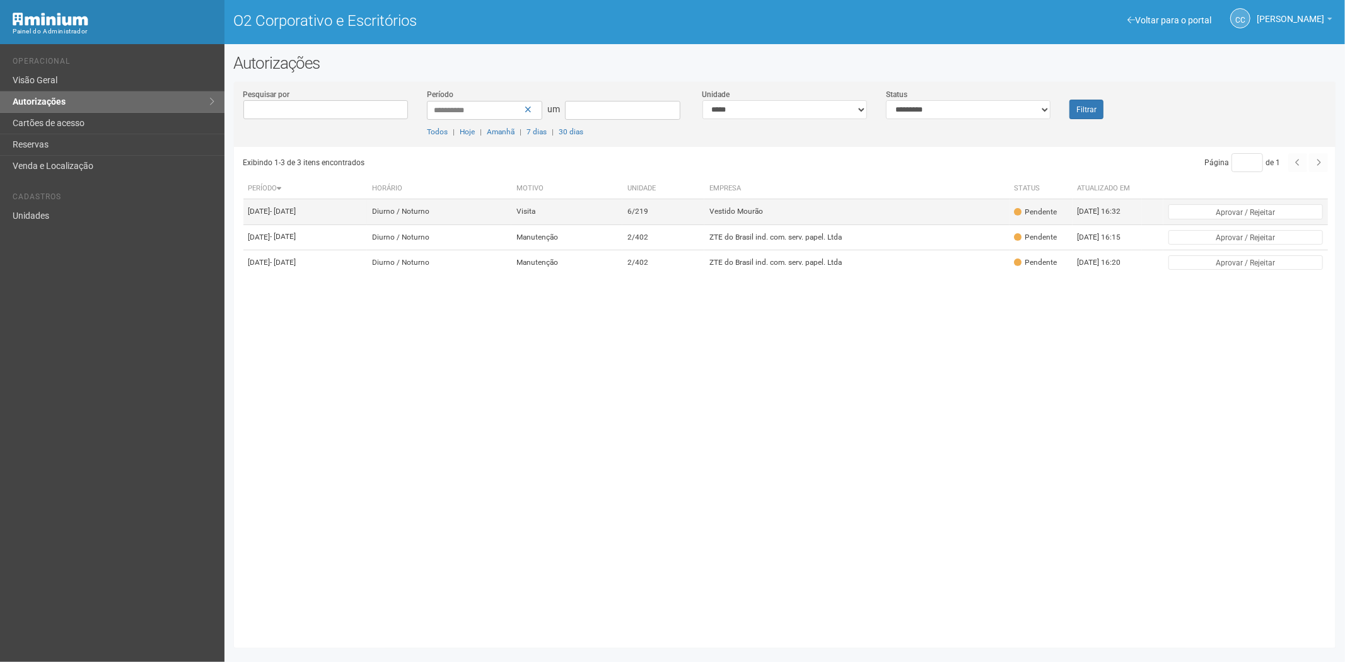
click at [842, 216] on td "Vestido Mourão" at bounding box center [856, 211] width 305 height 25
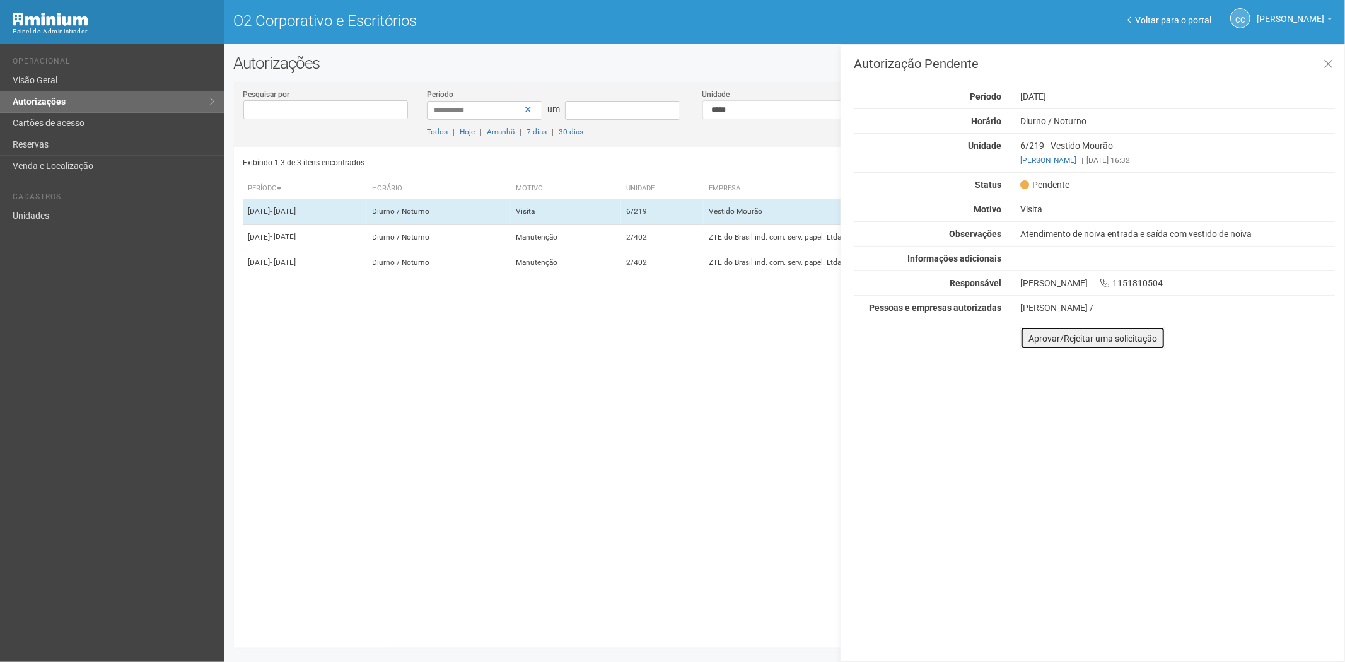
click at [1039, 337] on font "Aprovar/Rejeitar uma solicitação" at bounding box center [1092, 339] width 129 height 10
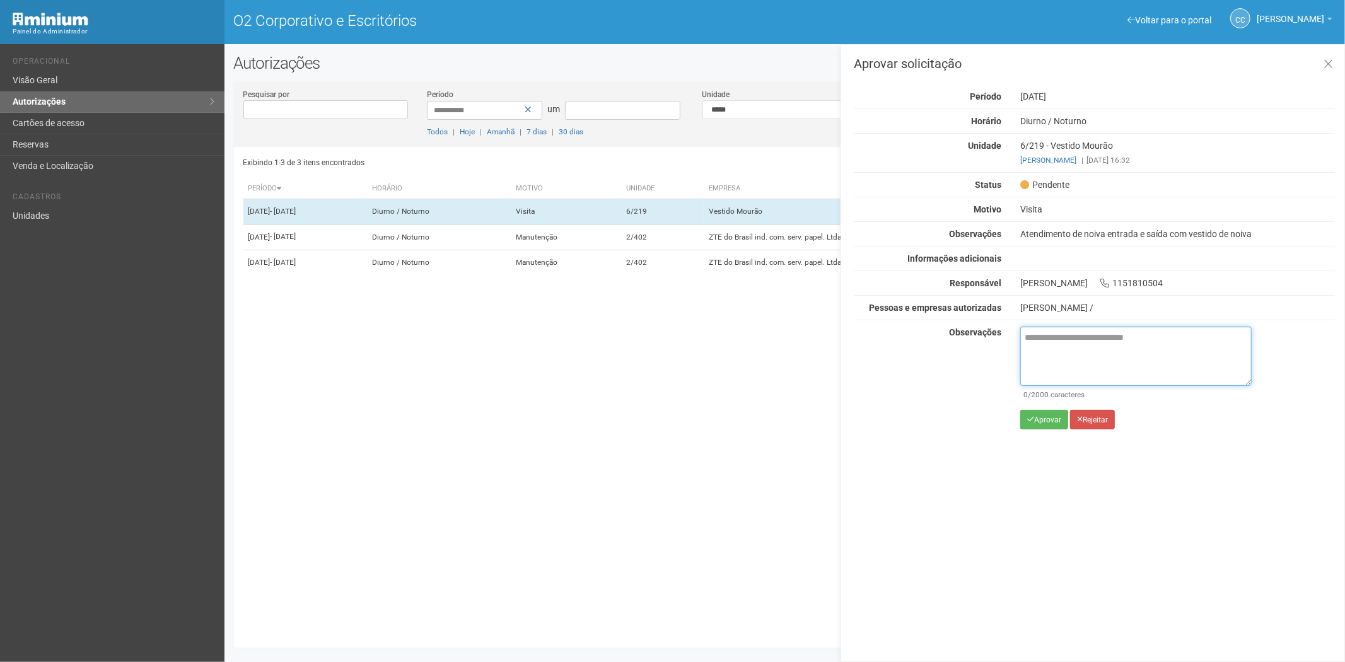
click at [1054, 356] on textarea at bounding box center [1135, 356] width 231 height 59
paste textarea "**********"
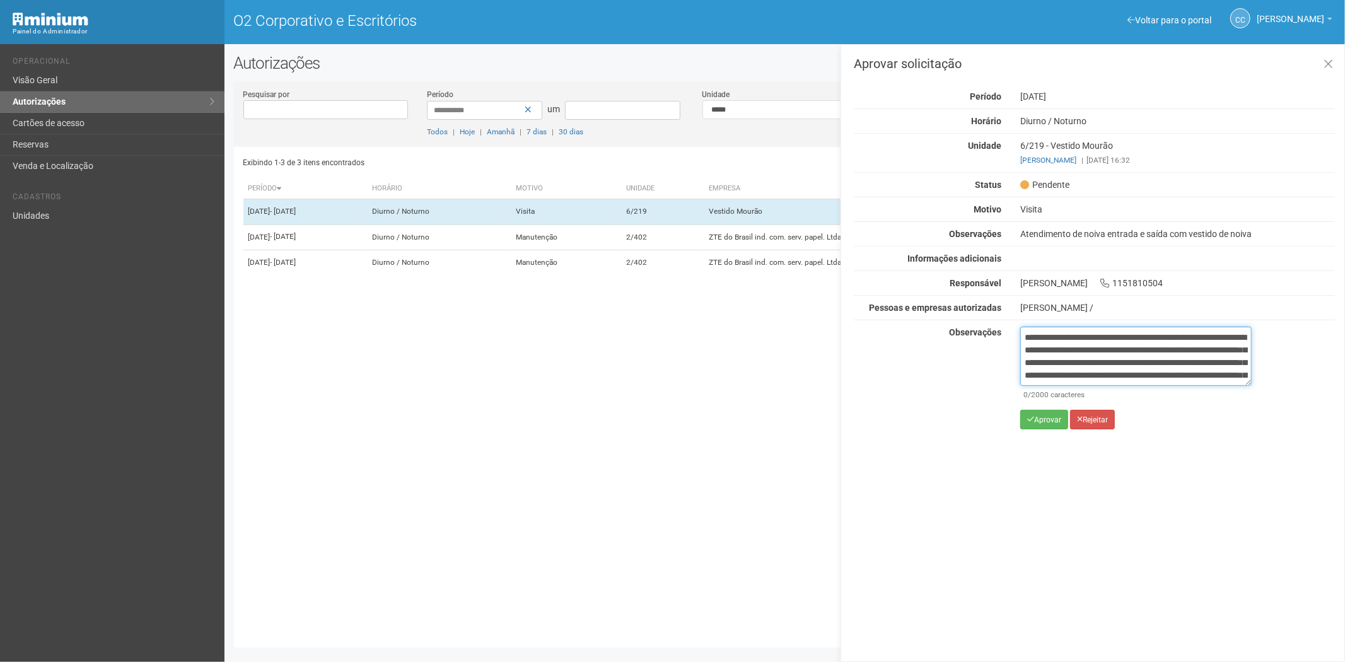
scroll to position [71, 0]
type textarea "**********"
click at [1037, 417] on font "Aprovar" at bounding box center [1047, 420] width 27 height 9
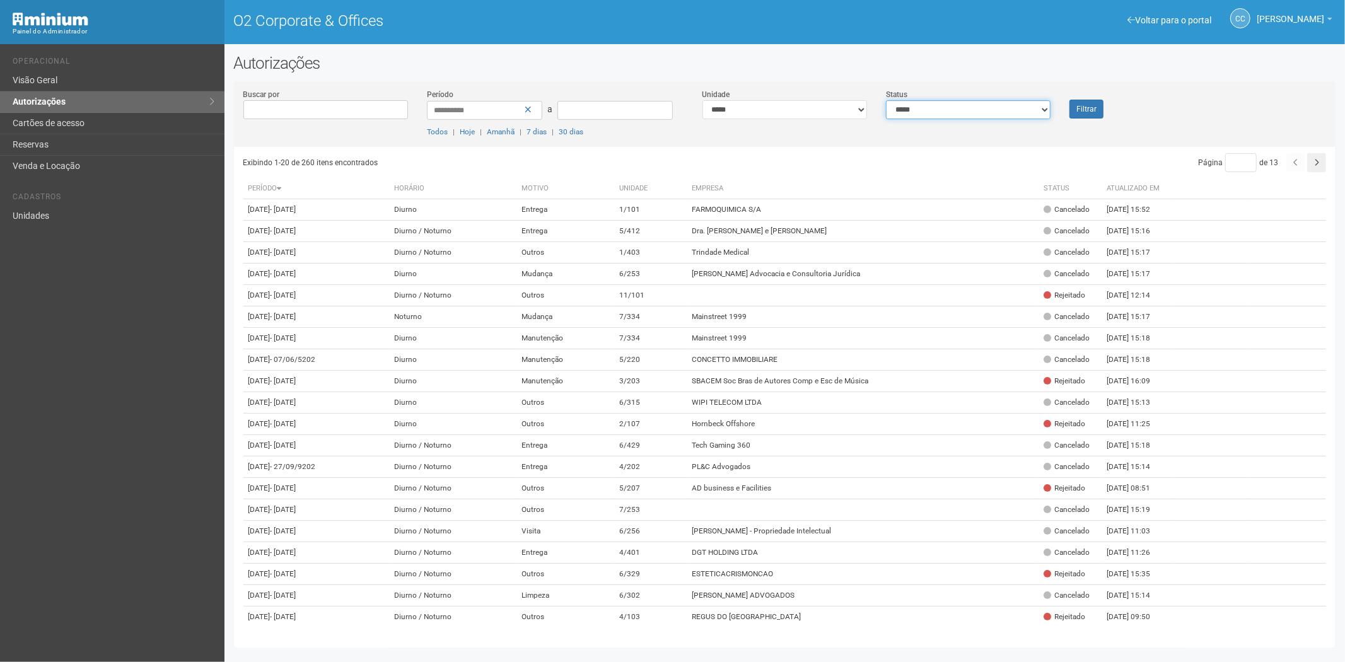
drag, startPoint x: 1004, startPoint y: 112, endPoint x: 991, endPoint y: 116, distance: 13.4
click at [1004, 112] on select "**********" at bounding box center [968, 109] width 165 height 19
select select "*"
click at [886, 100] on select "**********" at bounding box center [968, 109] width 165 height 19
click at [1075, 105] on button "Filtrar" at bounding box center [1086, 109] width 34 height 19
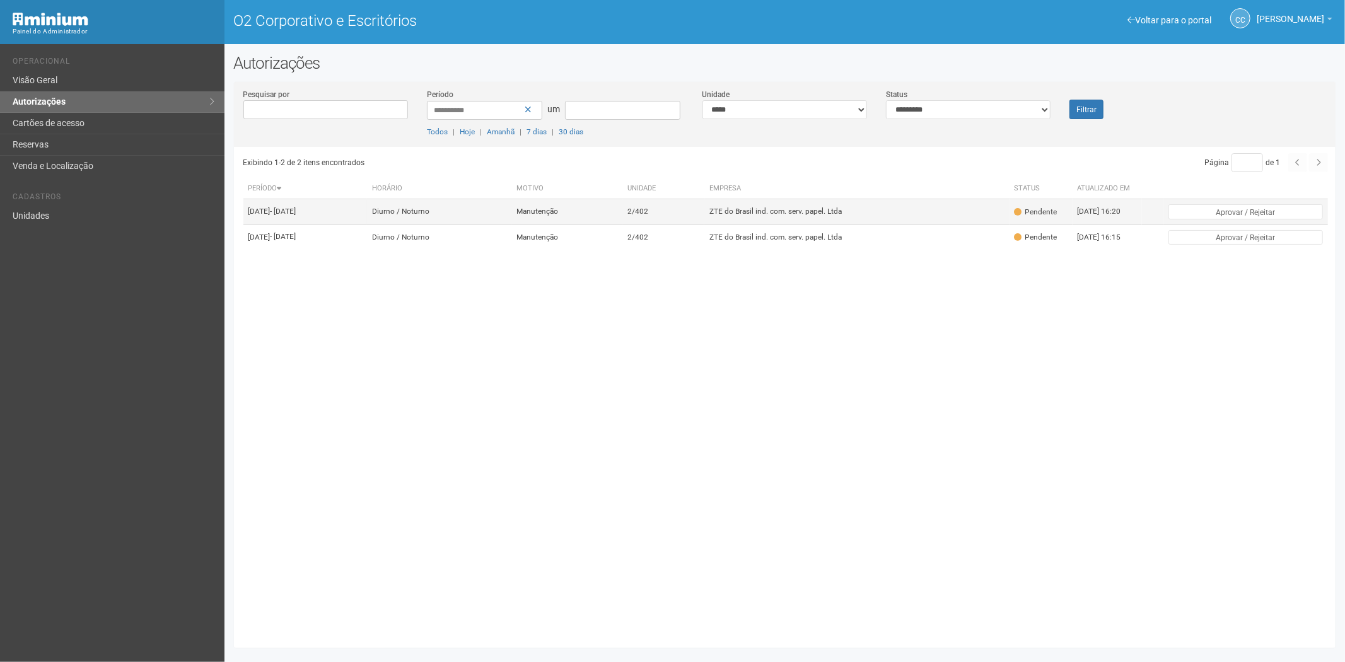
click at [705, 208] on td "2/402" at bounding box center [663, 211] width 83 height 25
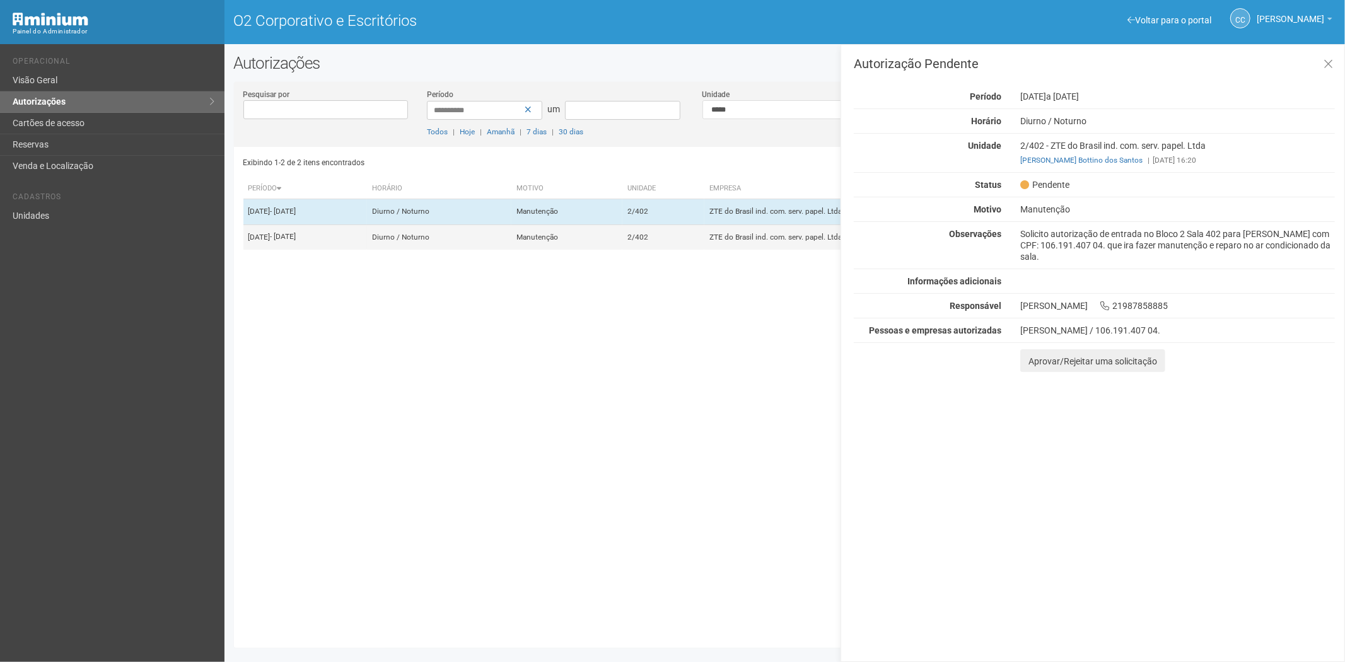
click at [622, 240] on td "Manutenção" at bounding box center [566, 236] width 110 height 25
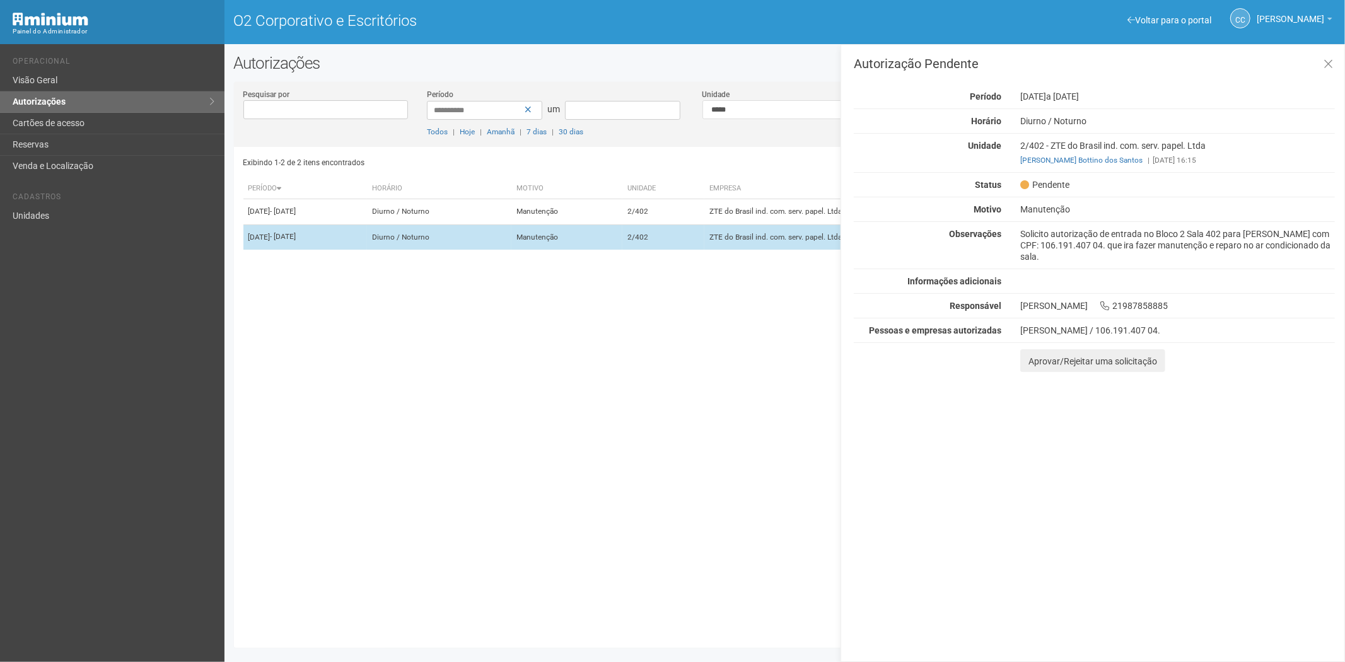
click at [667, 244] on td "2/402" at bounding box center [663, 236] width 83 height 25
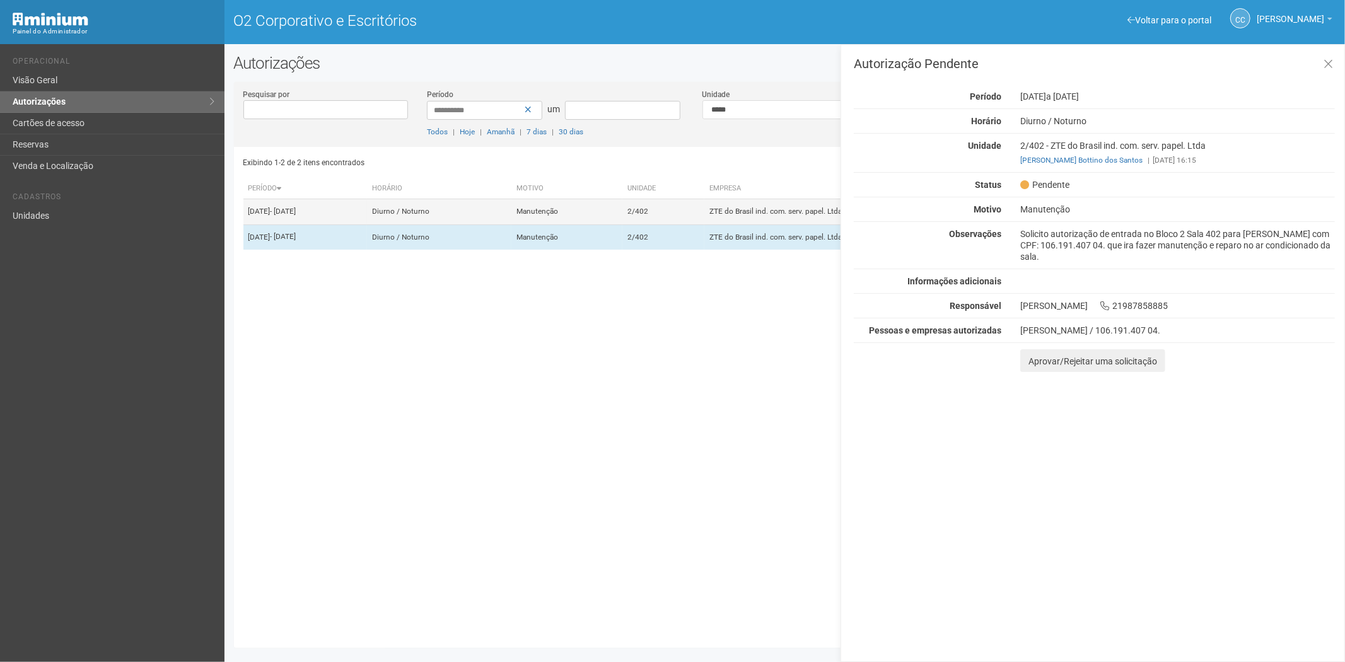
click at [668, 209] on td "2/402" at bounding box center [663, 211] width 83 height 25
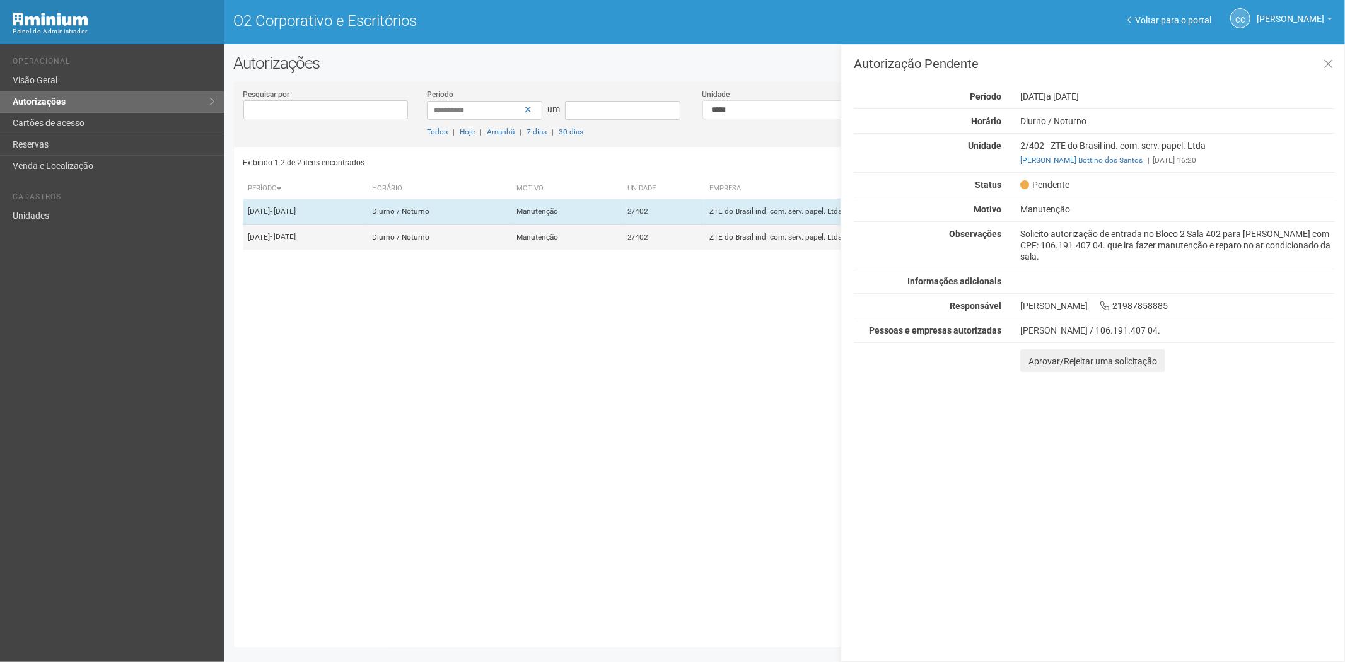
click at [691, 242] on td "2/402" at bounding box center [663, 236] width 83 height 25
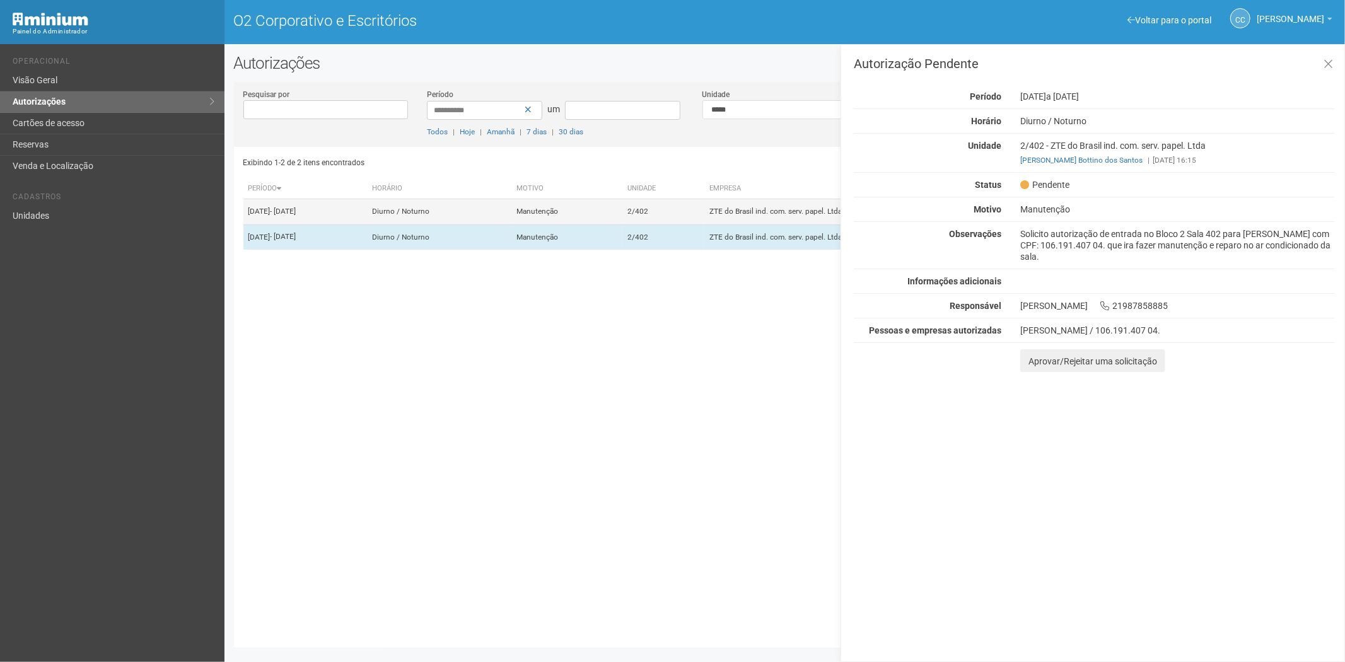
click at [648, 216] on font "2/402" at bounding box center [637, 211] width 21 height 9
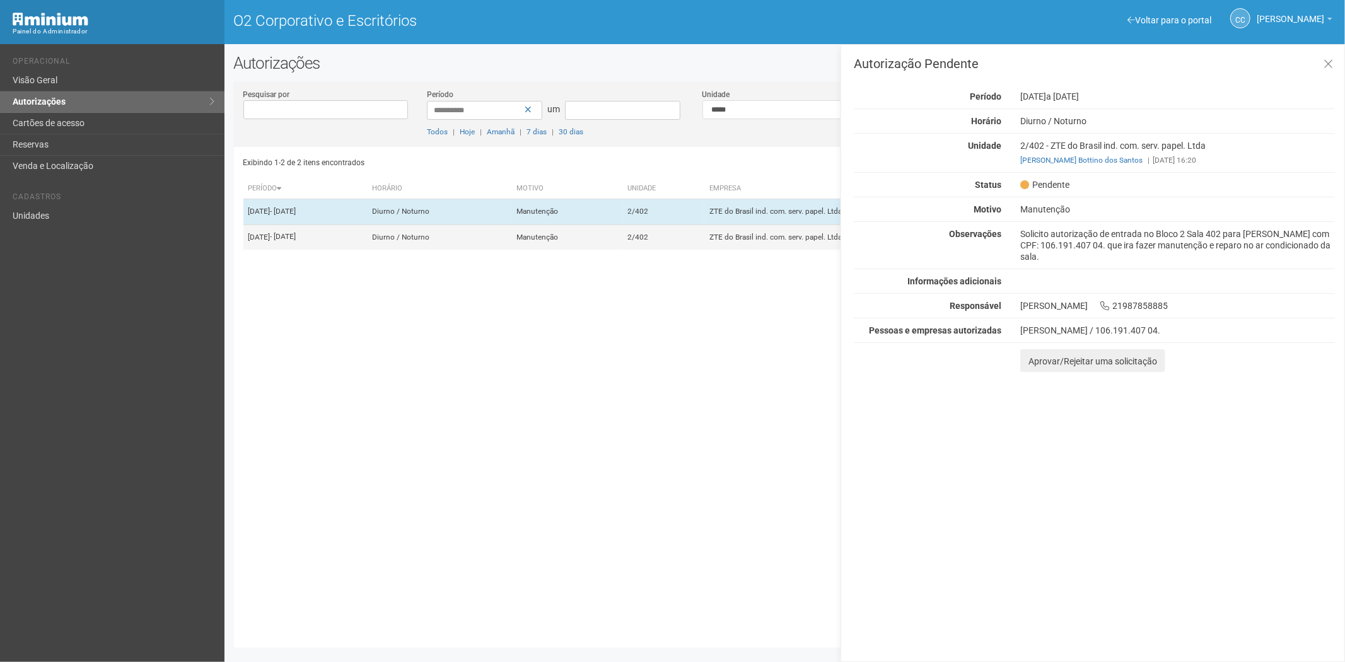
click at [648, 242] on font "2/402" at bounding box center [637, 237] width 21 height 9
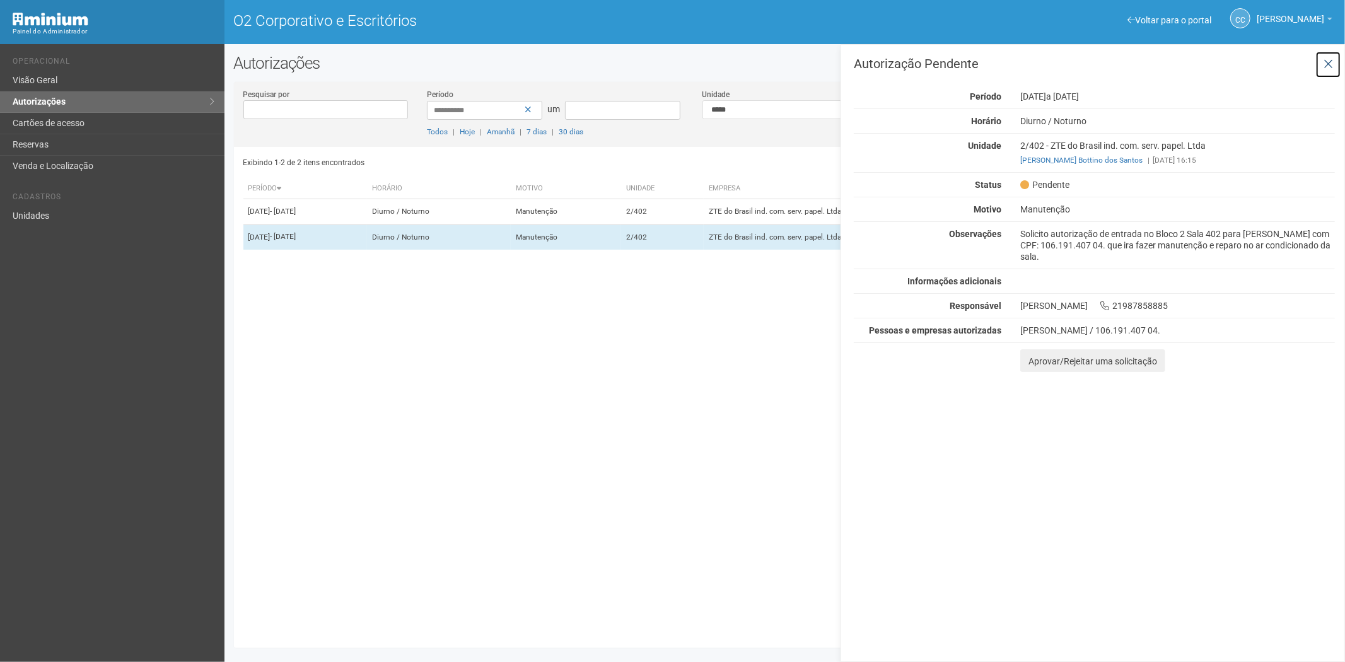
click at [1327, 61] on icon at bounding box center [1328, 64] width 9 height 13
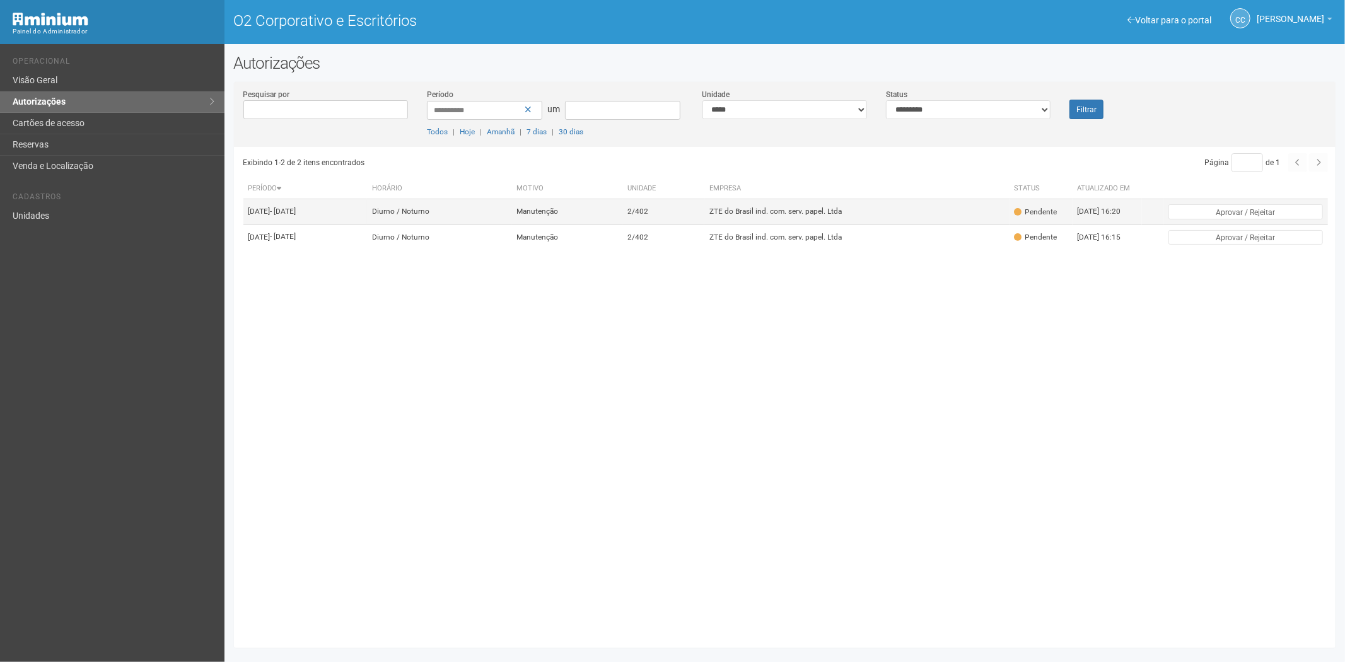
click at [915, 211] on td "ZTE do Brasil ind. com. serv. papel. Ltda" at bounding box center [856, 211] width 305 height 25
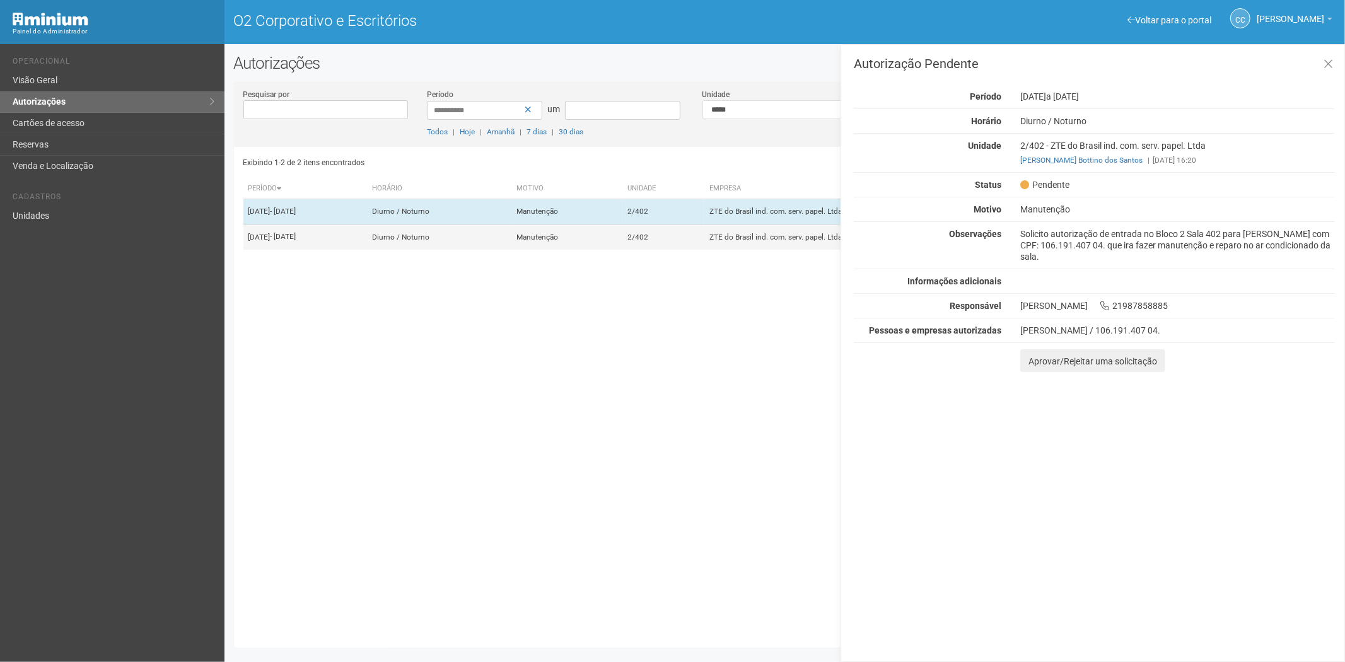
click at [705, 250] on td "2/402" at bounding box center [663, 236] width 83 height 25
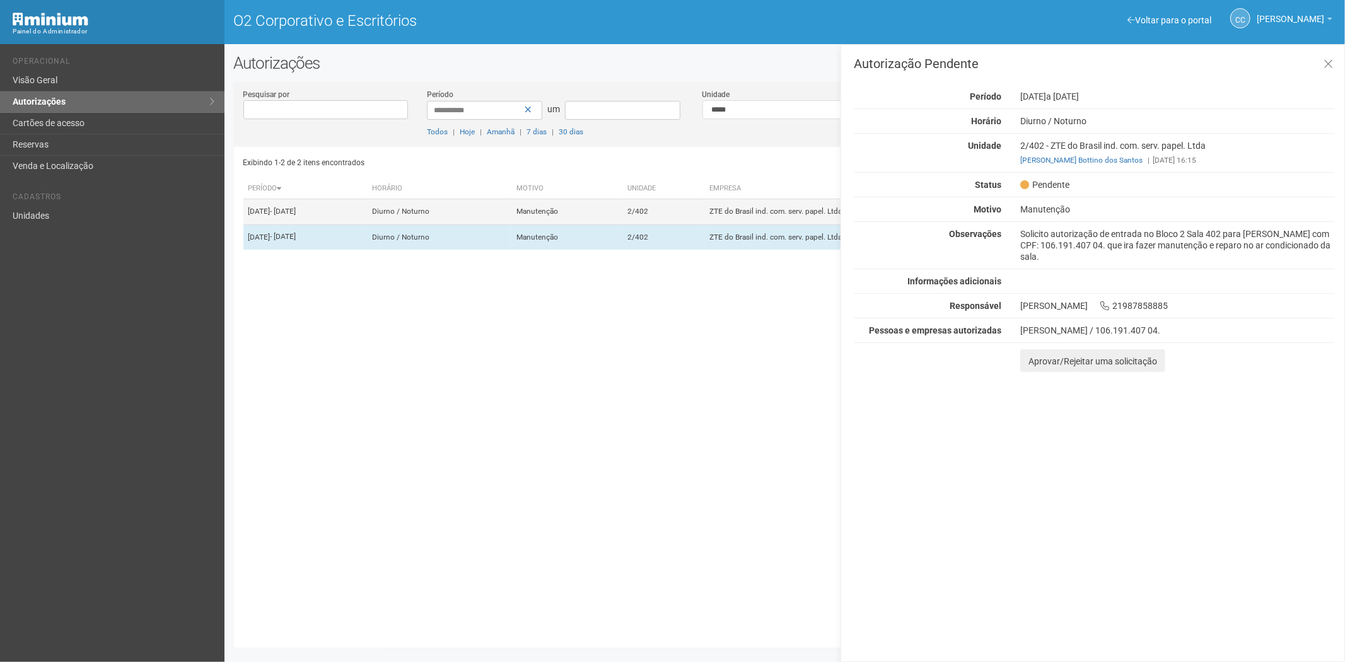
click at [690, 218] on td "2/402" at bounding box center [663, 211] width 83 height 25
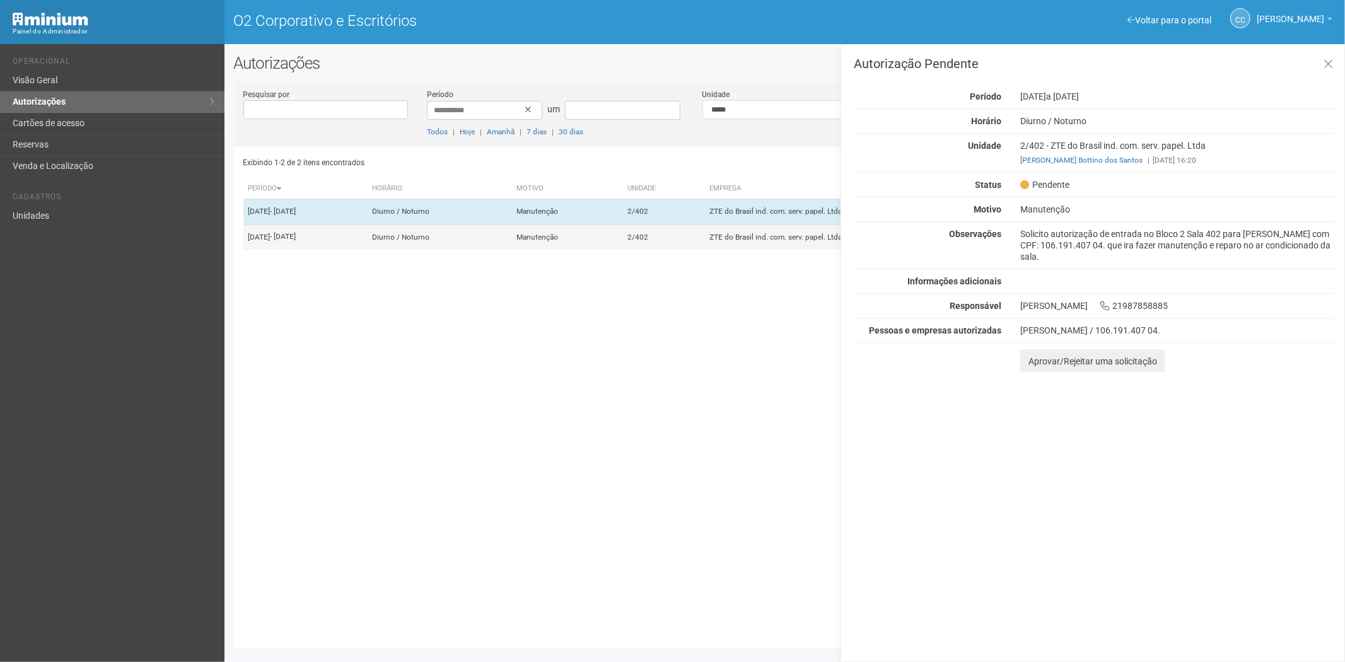
click at [697, 250] on td "2/402" at bounding box center [663, 236] width 83 height 25
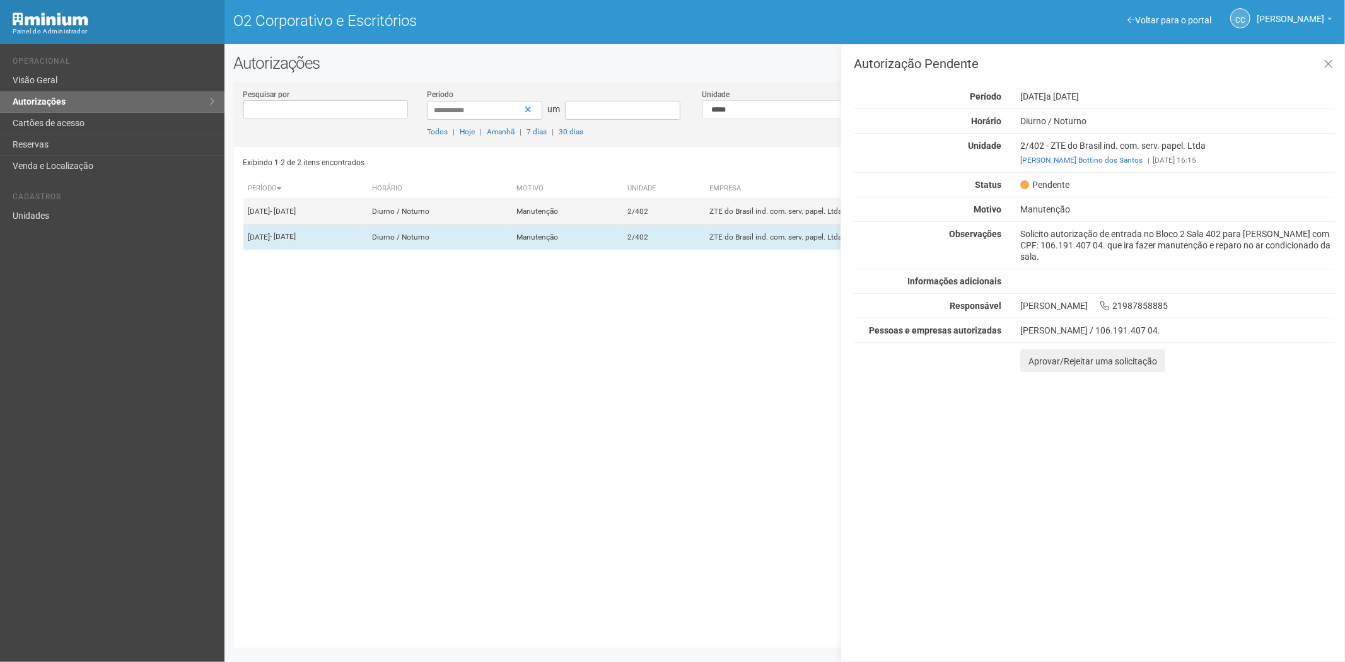
click at [558, 216] on font "Manutenção" at bounding box center [537, 211] width 42 height 9
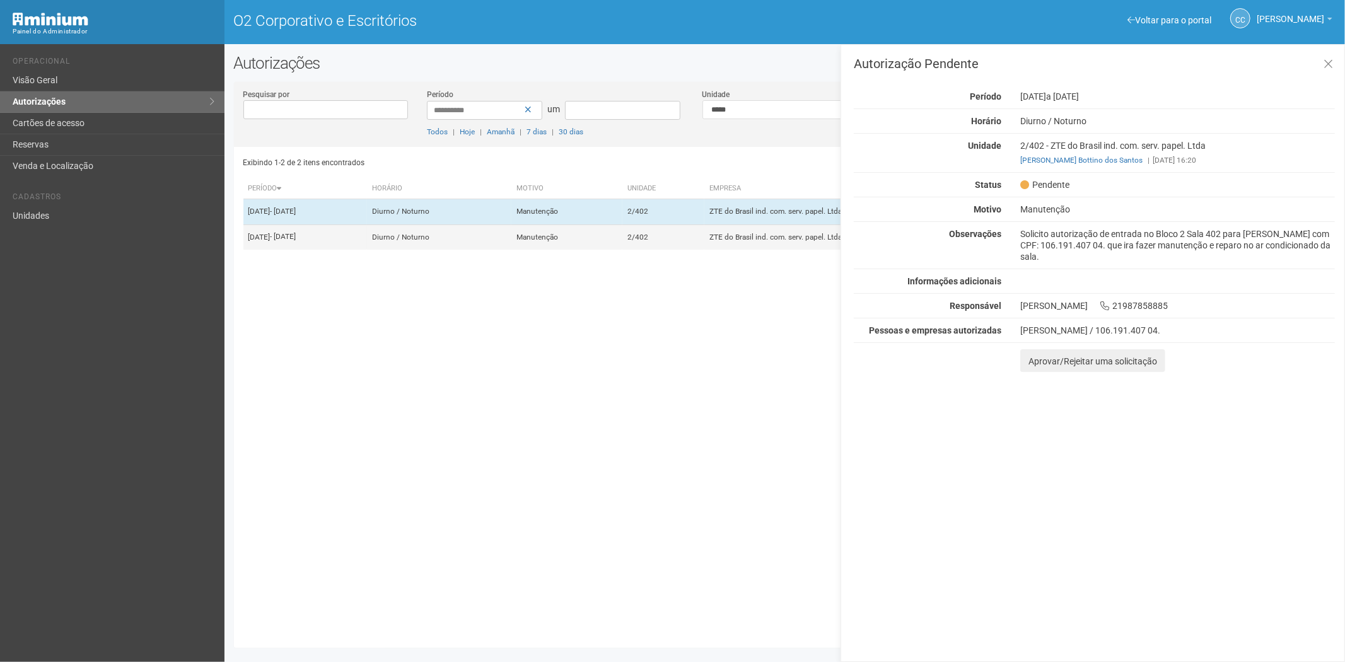
click at [558, 242] on font "Manutenção" at bounding box center [537, 237] width 42 height 9
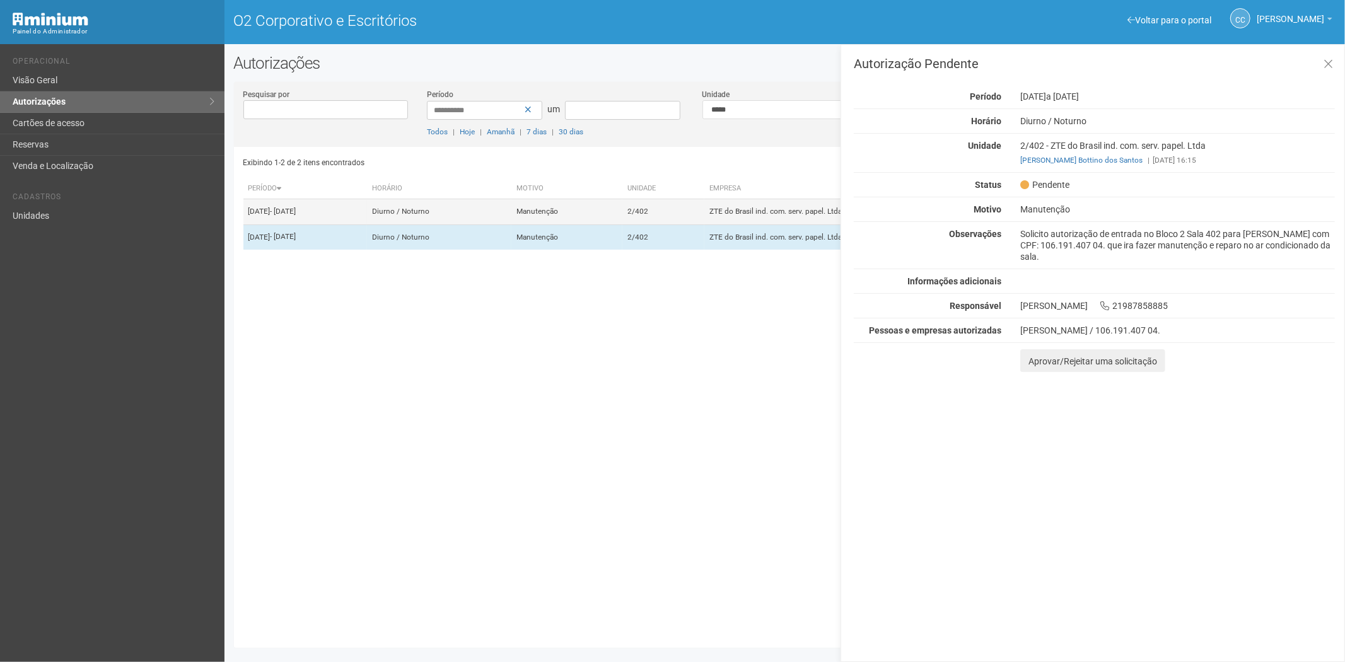
click at [558, 216] on font "Manutenção" at bounding box center [537, 211] width 42 height 9
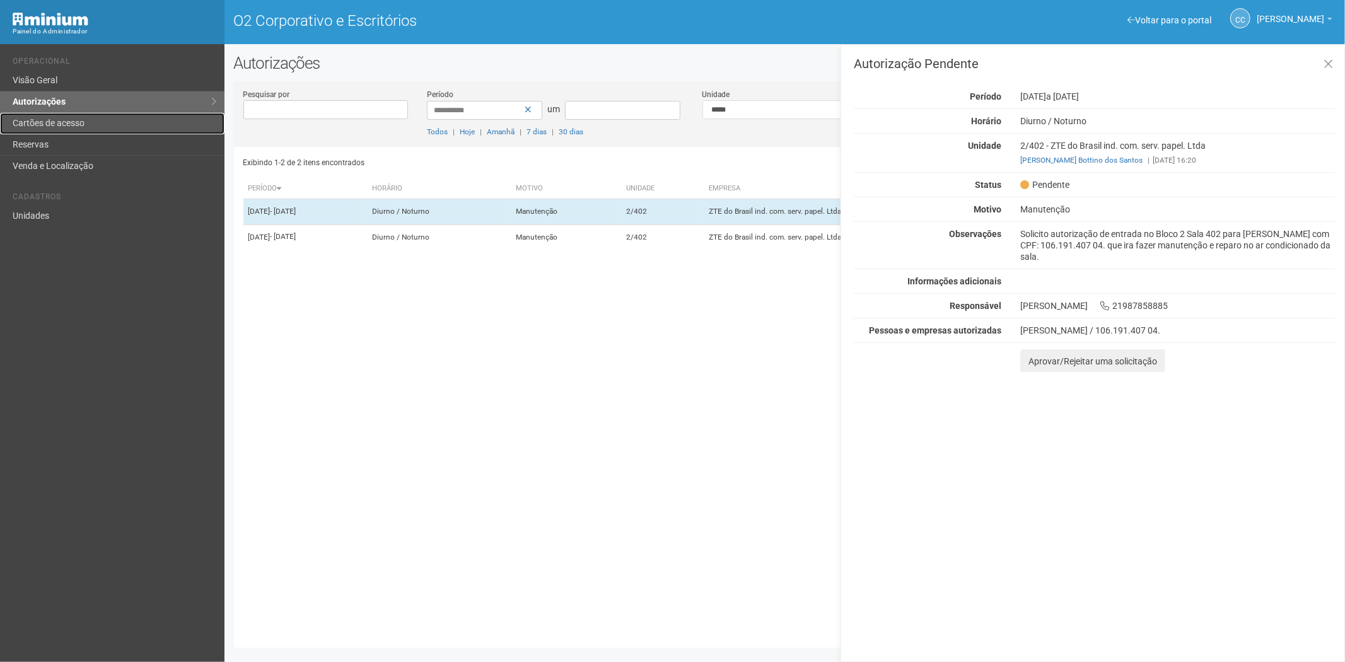
click at [32, 114] on link "Cartões de acesso" at bounding box center [112, 123] width 224 height 21
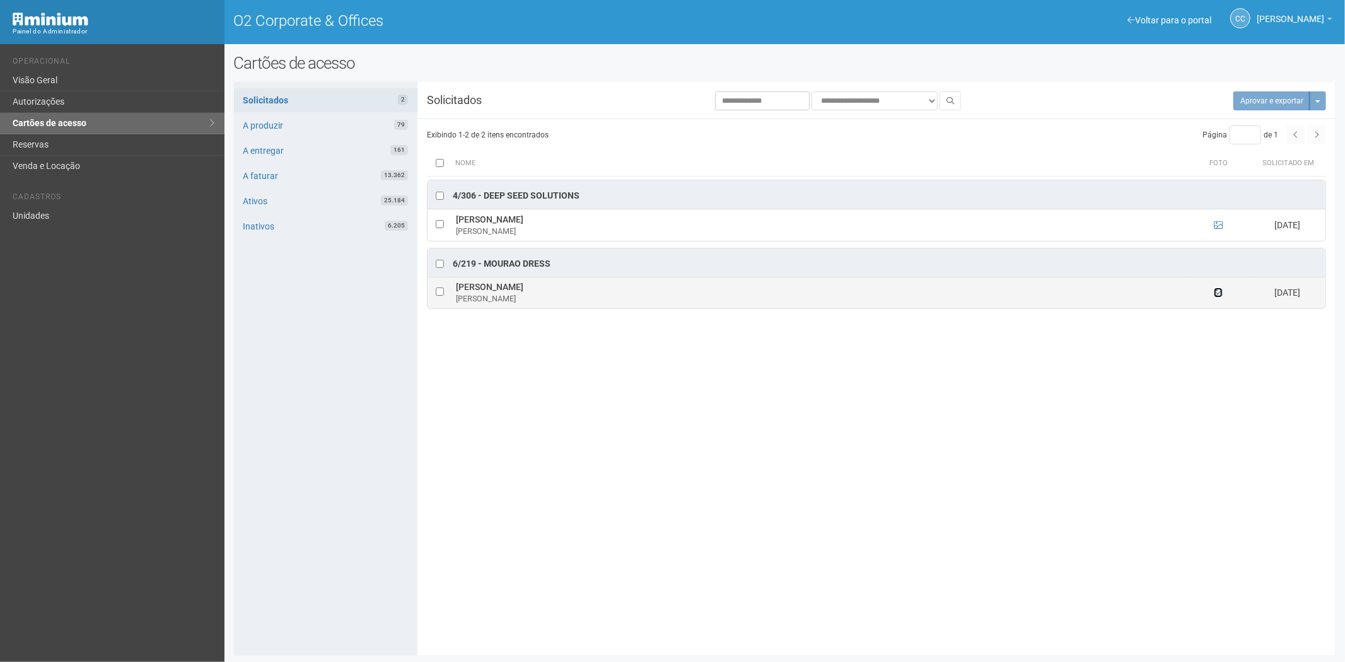
click at [1220, 294] on icon at bounding box center [1218, 292] width 9 height 9
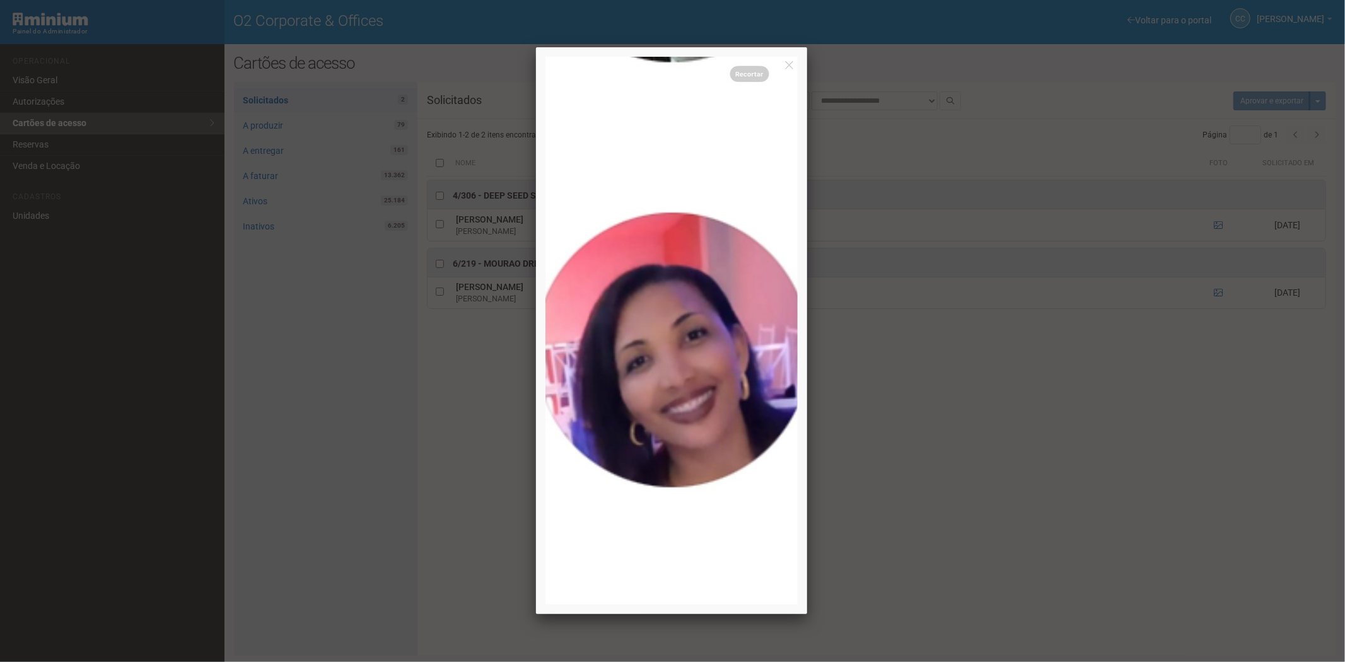
click at [1044, 414] on div at bounding box center [672, 331] width 1345 height 662
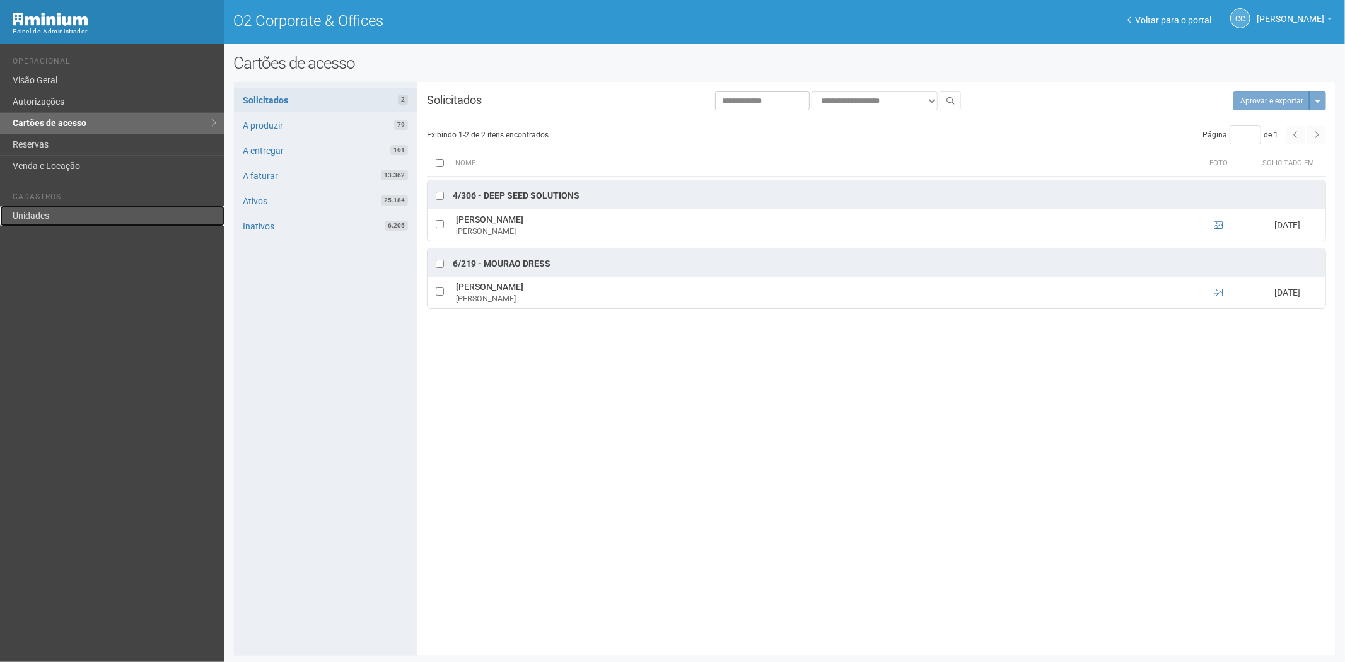
click at [55, 219] on link "Unidades" at bounding box center [112, 216] width 224 height 21
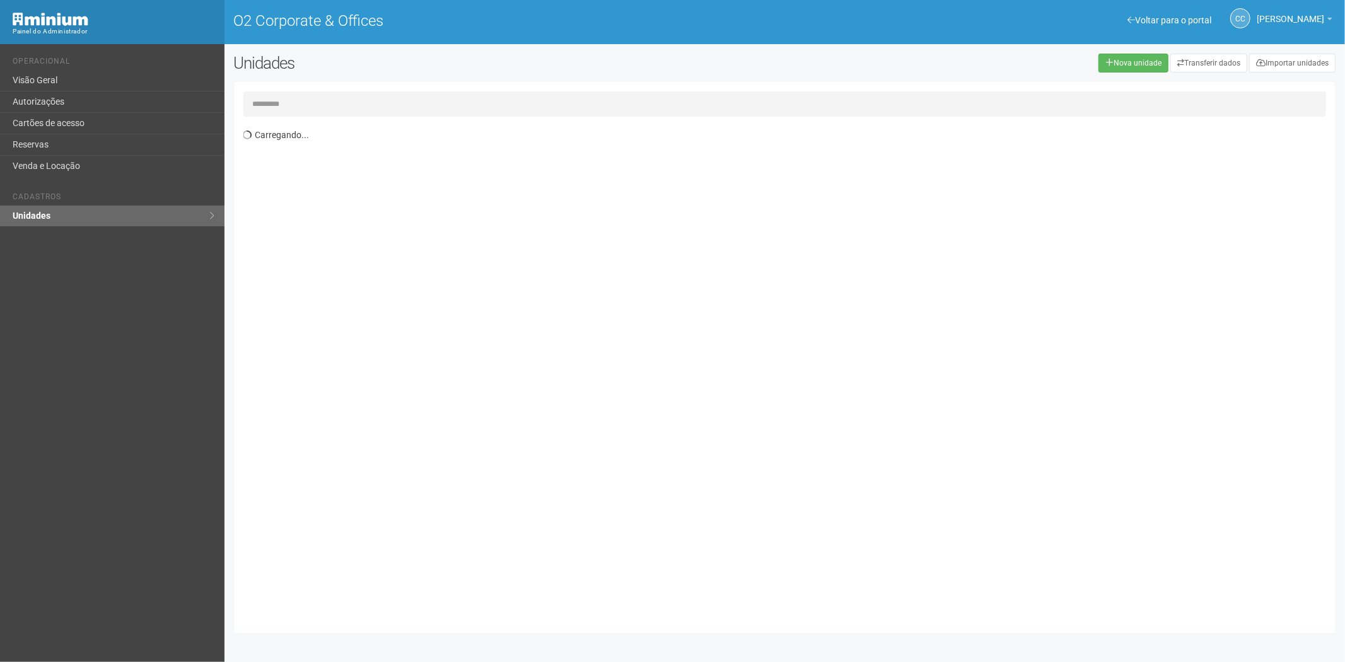
click at [332, 109] on input "text" at bounding box center [784, 103] width 1083 height 25
type input "*****"
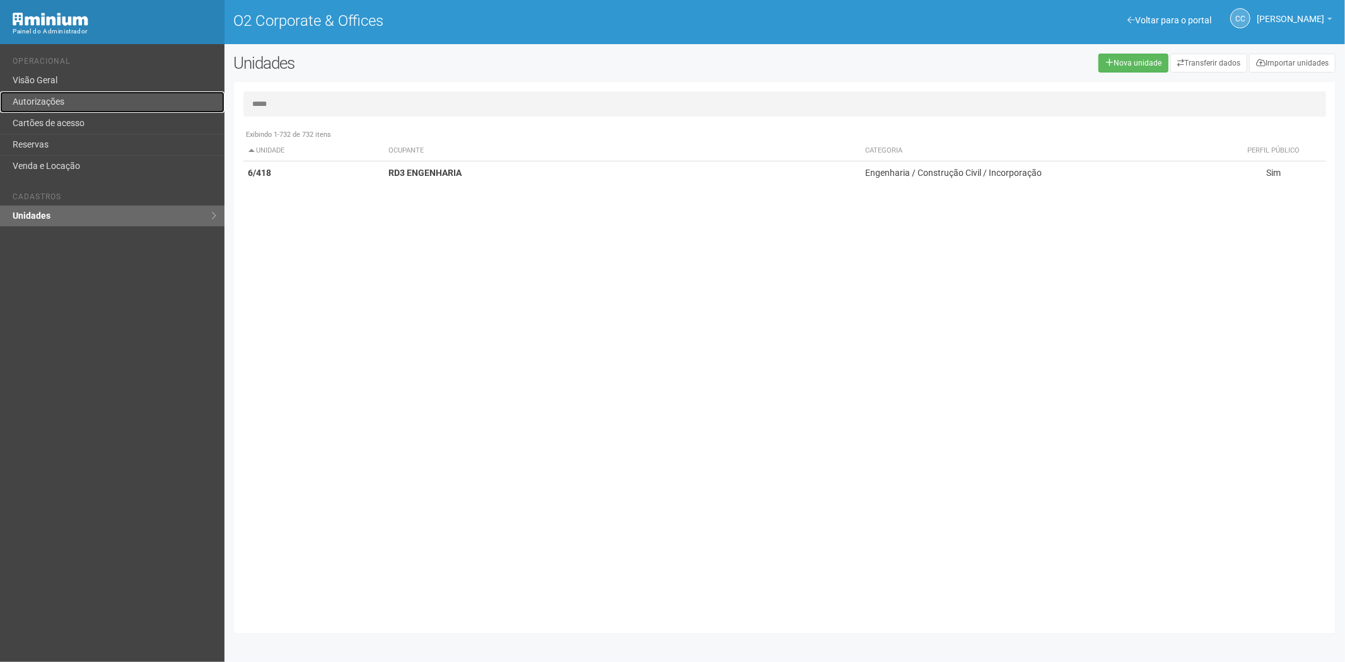
click at [70, 106] on link "Autorizações" at bounding box center [112, 101] width 224 height 21
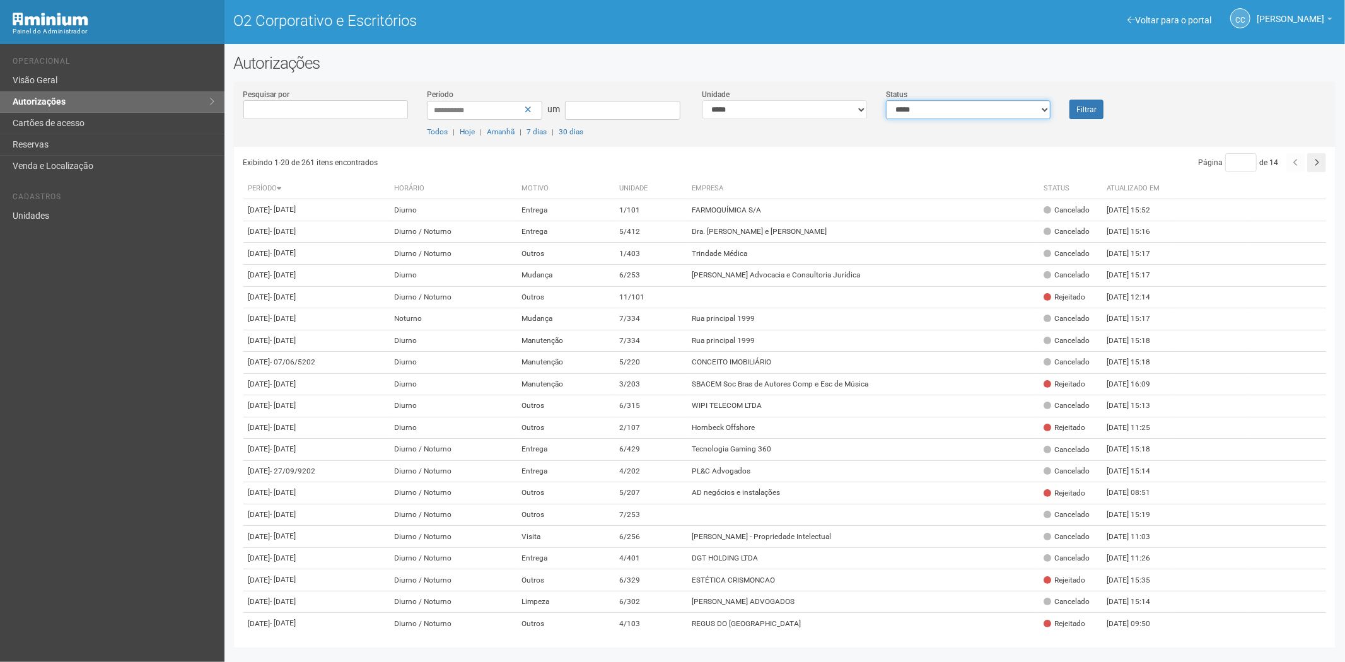
click at [1018, 109] on select "**********" at bounding box center [968, 109] width 165 height 19
select select "*"
click at [886, 100] on select "**********" at bounding box center [968, 109] width 165 height 19
click at [1093, 105] on font "Filtrar" at bounding box center [1086, 109] width 20 height 9
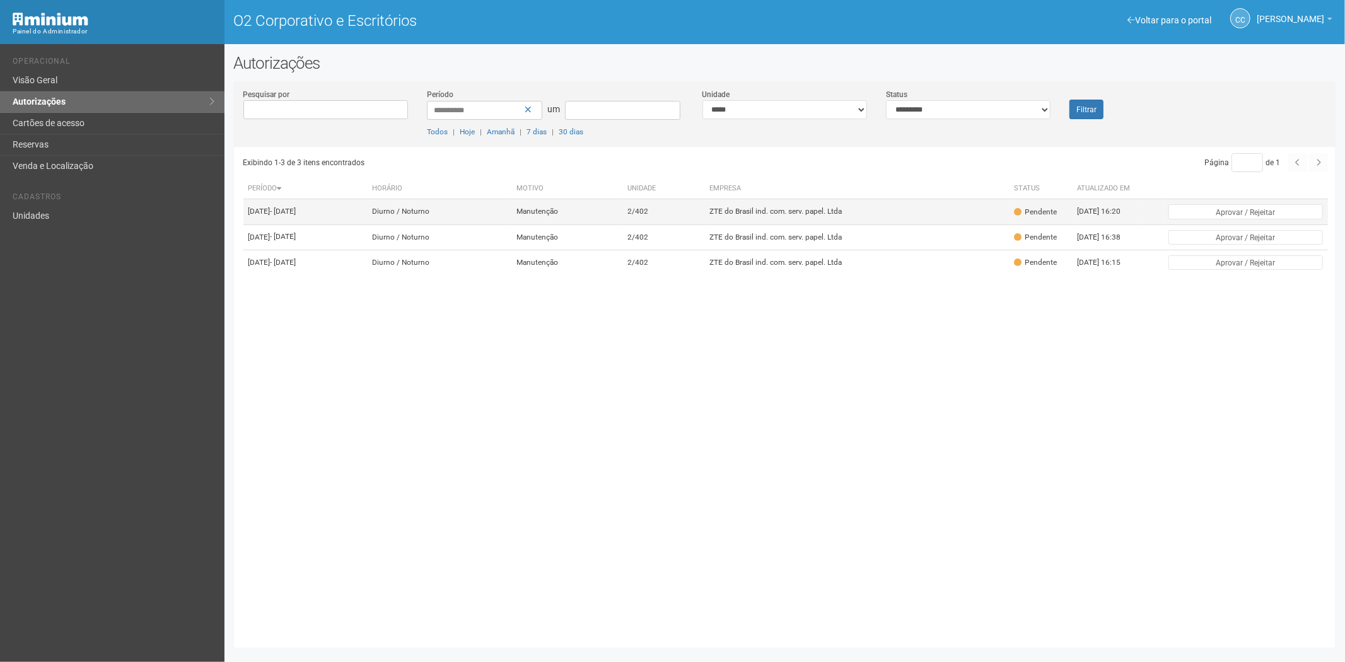
click at [782, 207] on td "ZTE do Brasil ind. com. serv. papel. Ltda" at bounding box center [856, 211] width 305 height 25
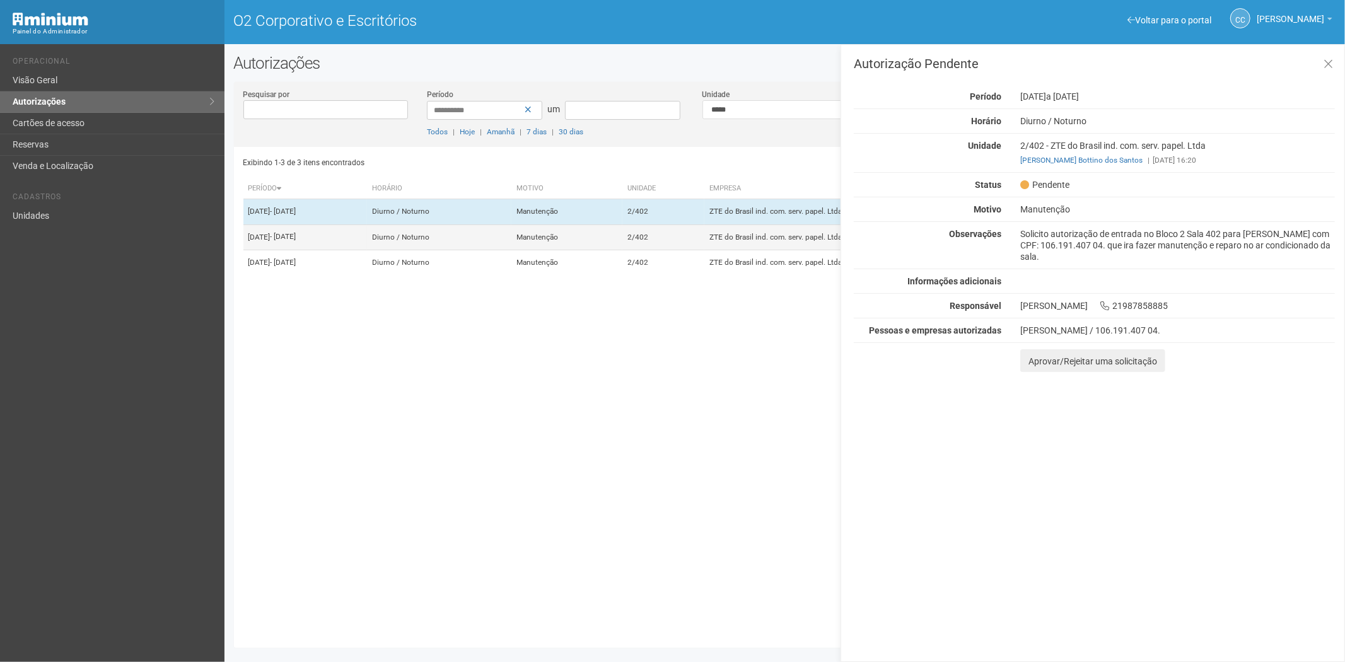
click at [703, 250] on td "2/402" at bounding box center [663, 236] width 83 height 25
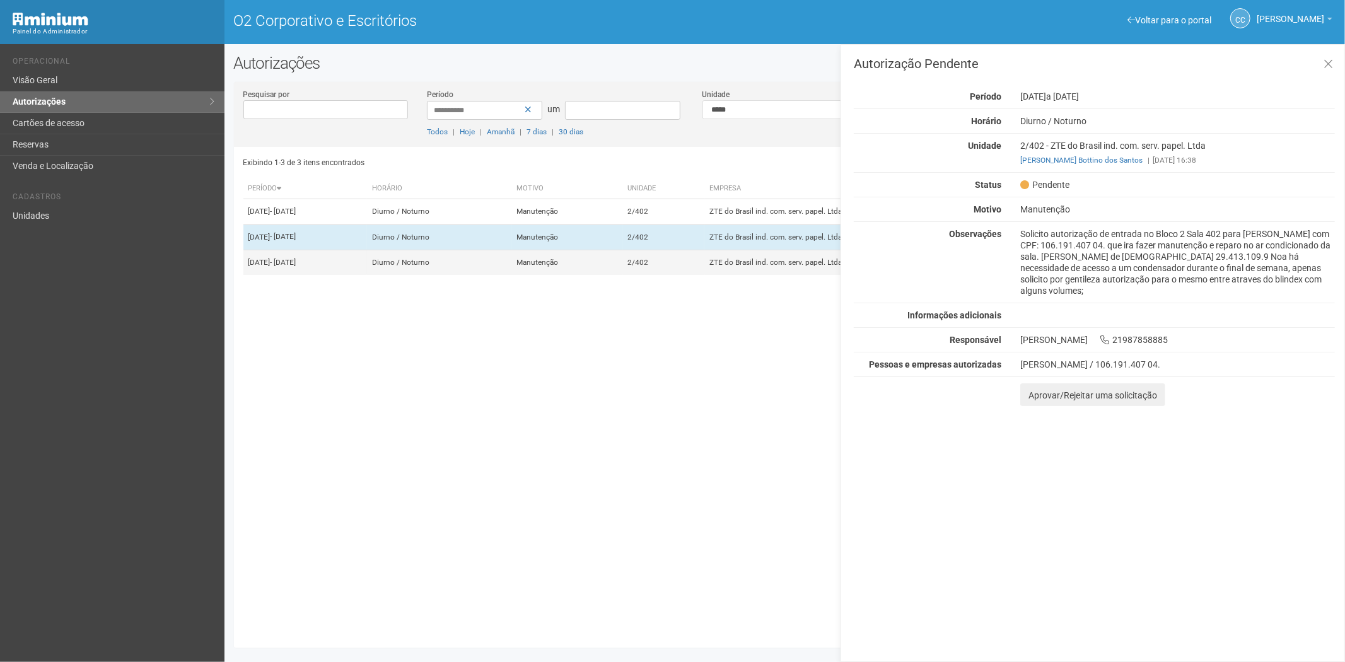
click at [694, 275] on td "2/402" at bounding box center [663, 262] width 83 height 25
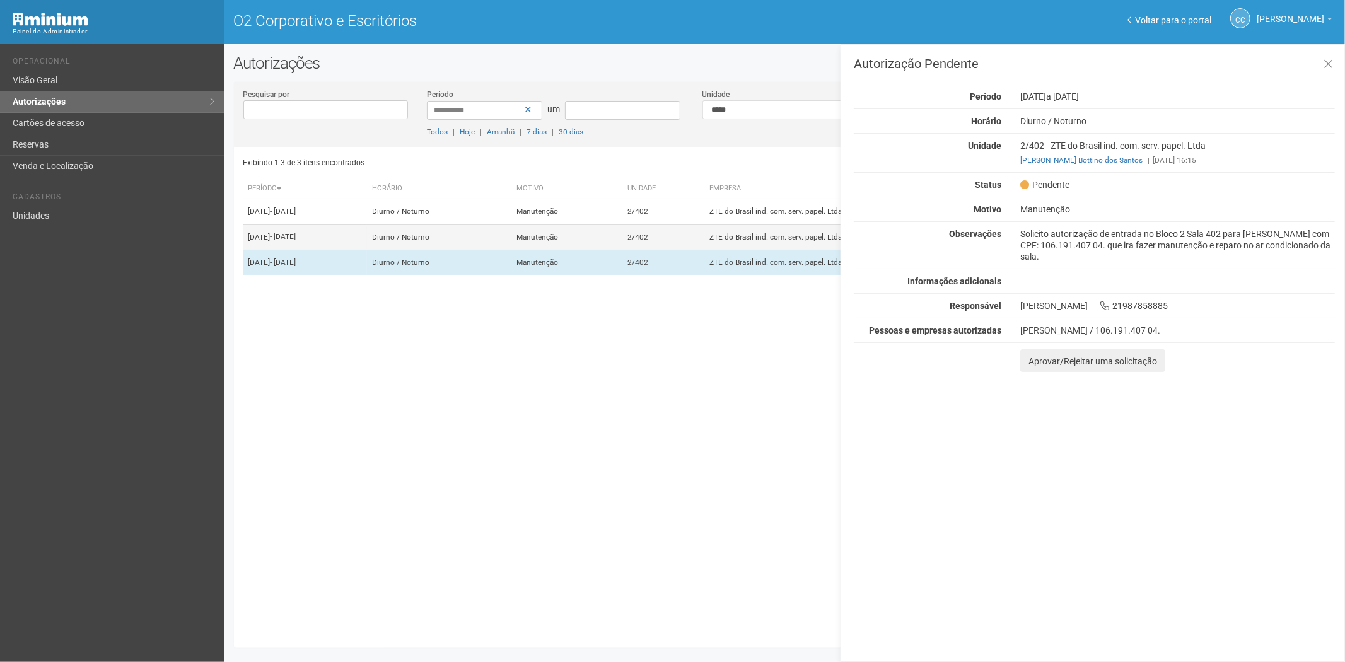
click at [705, 234] on td "2/402" at bounding box center [663, 236] width 83 height 25
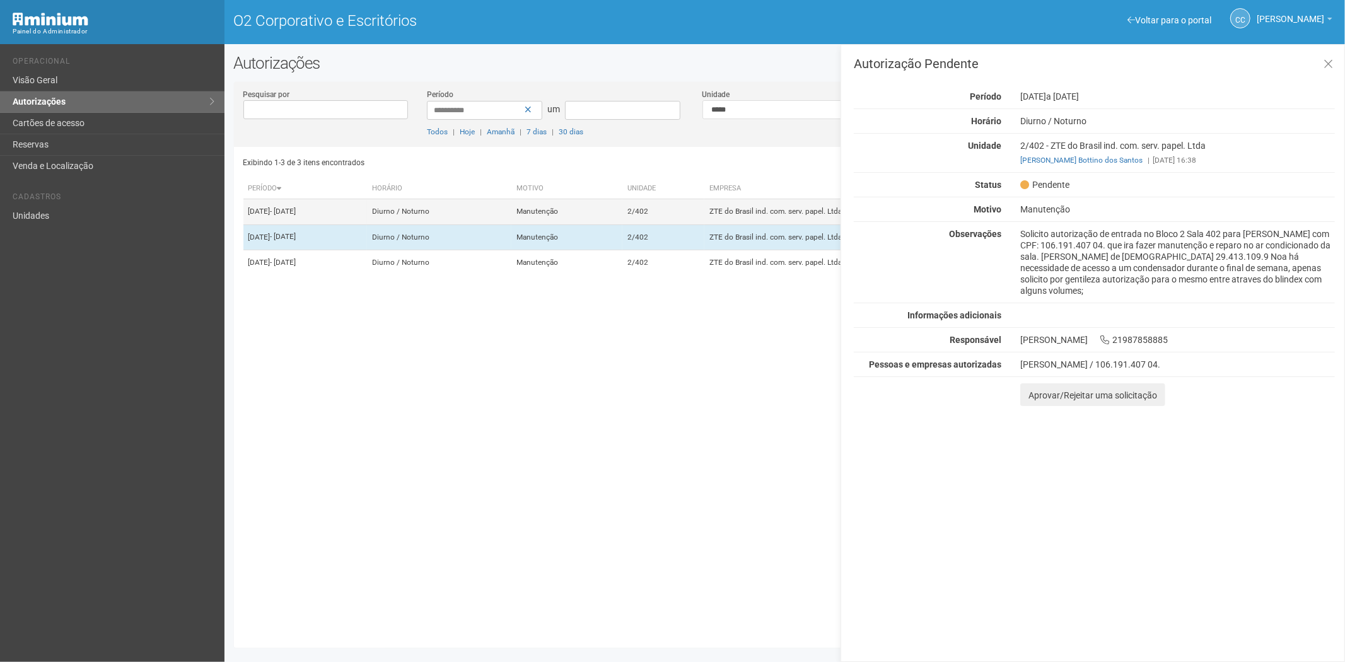
click at [700, 203] on td "2/402" at bounding box center [663, 211] width 83 height 25
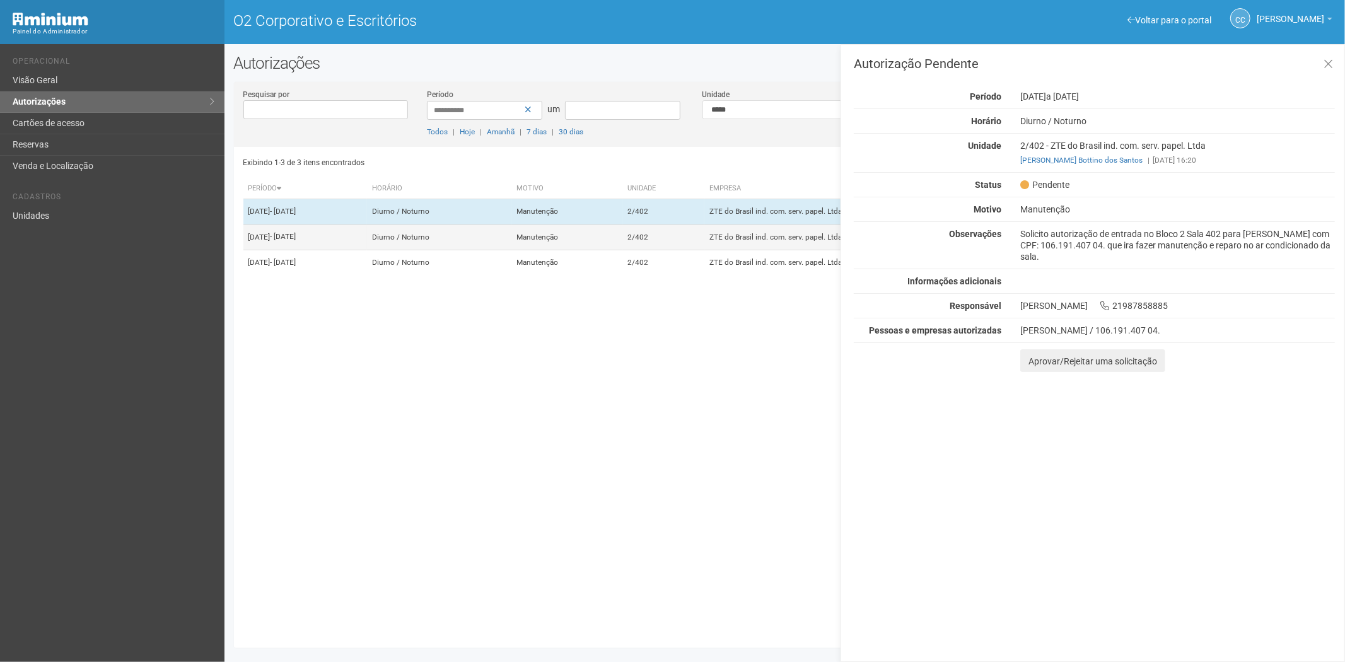
click at [622, 250] on td "Manutenção" at bounding box center [566, 236] width 110 height 25
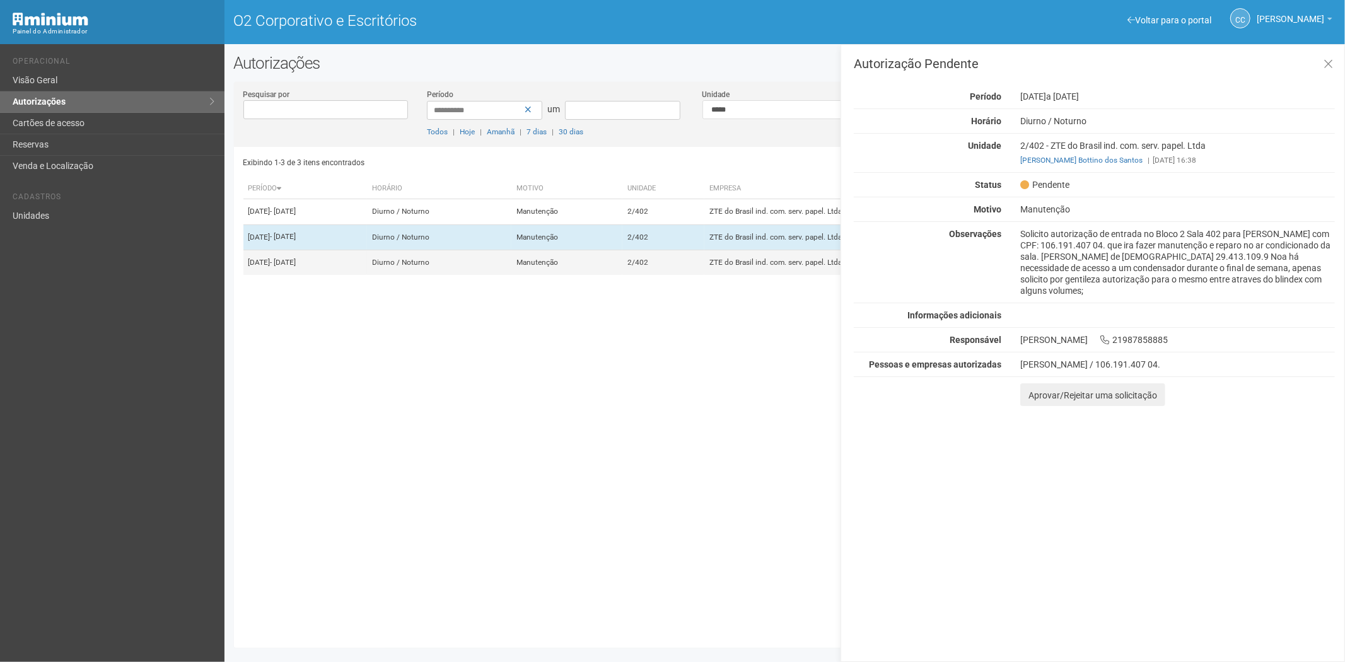
click at [622, 275] on td "Manutenção" at bounding box center [566, 262] width 110 height 25
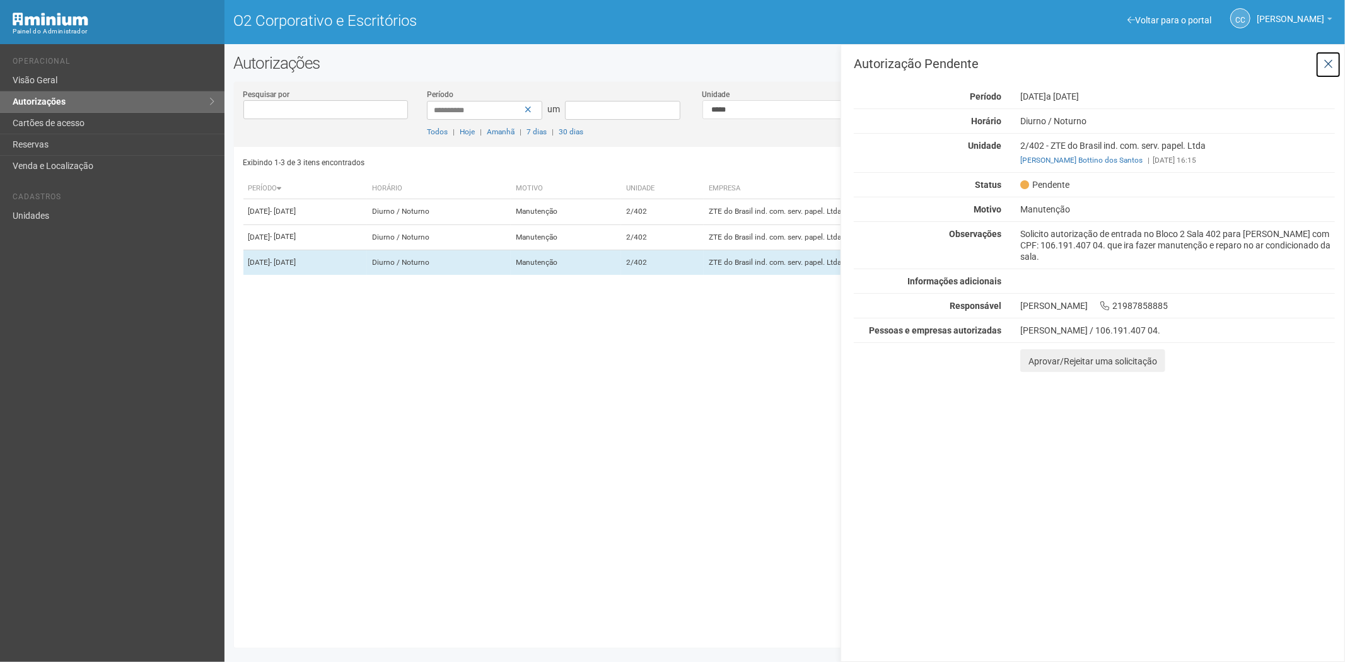
click at [1332, 61] on icon at bounding box center [1328, 64] width 9 height 13
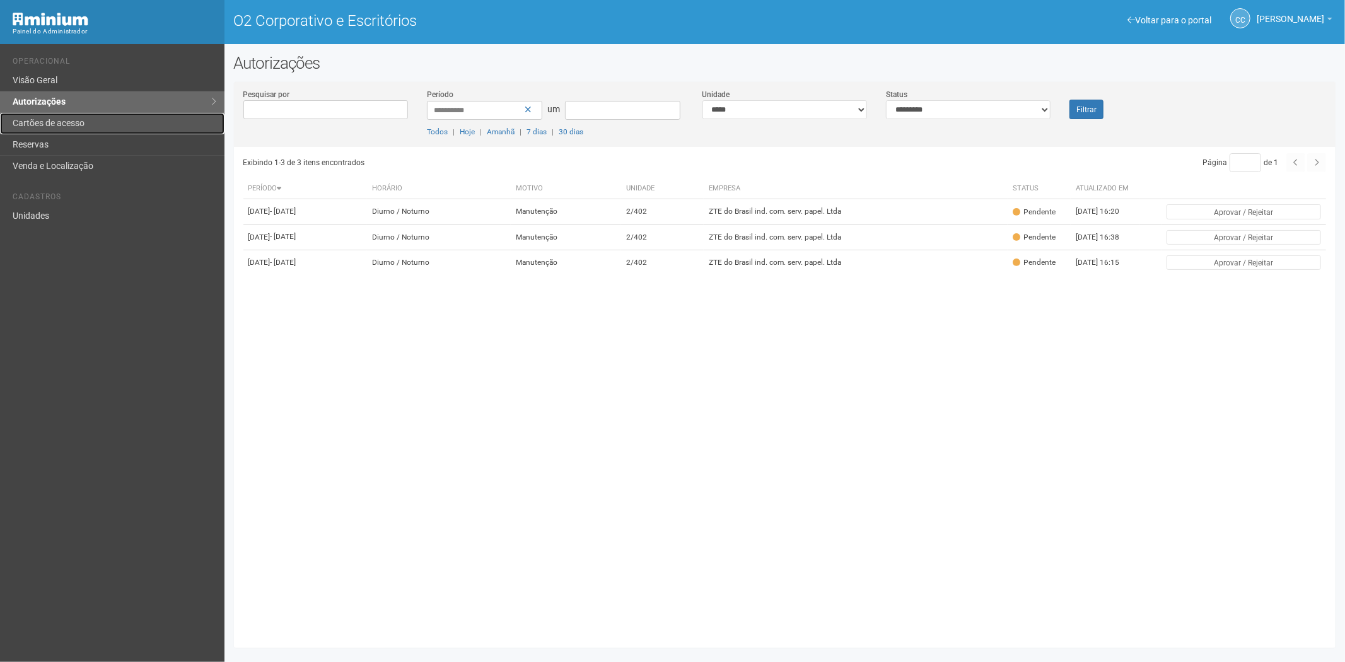
click at [82, 116] on link "Cartões de acesso" at bounding box center [112, 123] width 224 height 21
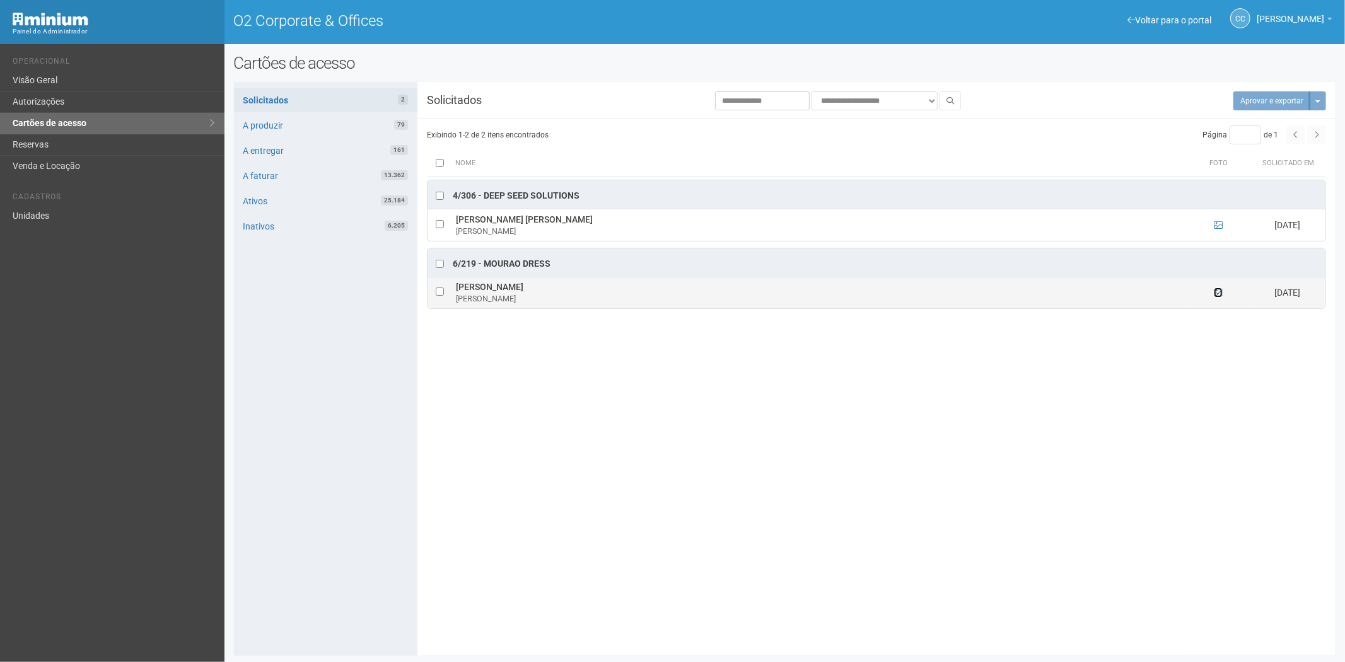
click at [1220, 297] on icon at bounding box center [1218, 292] width 9 height 9
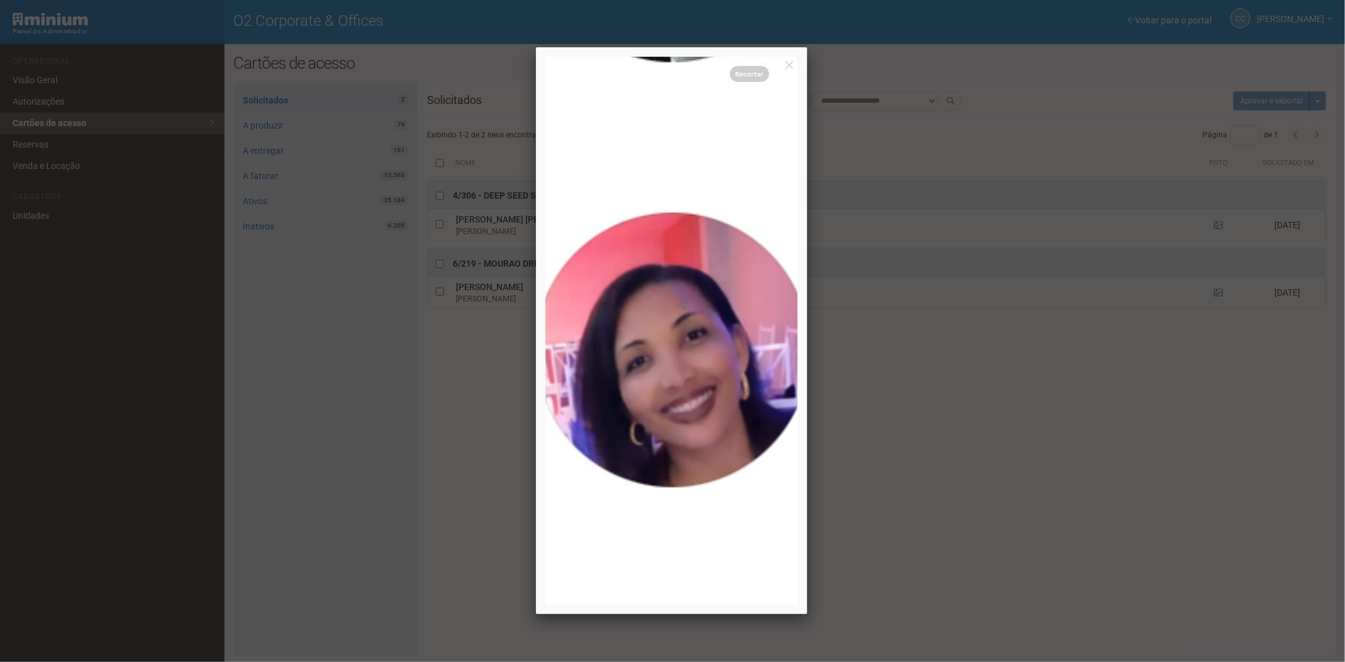
click at [1105, 496] on div at bounding box center [672, 331] width 1345 height 662
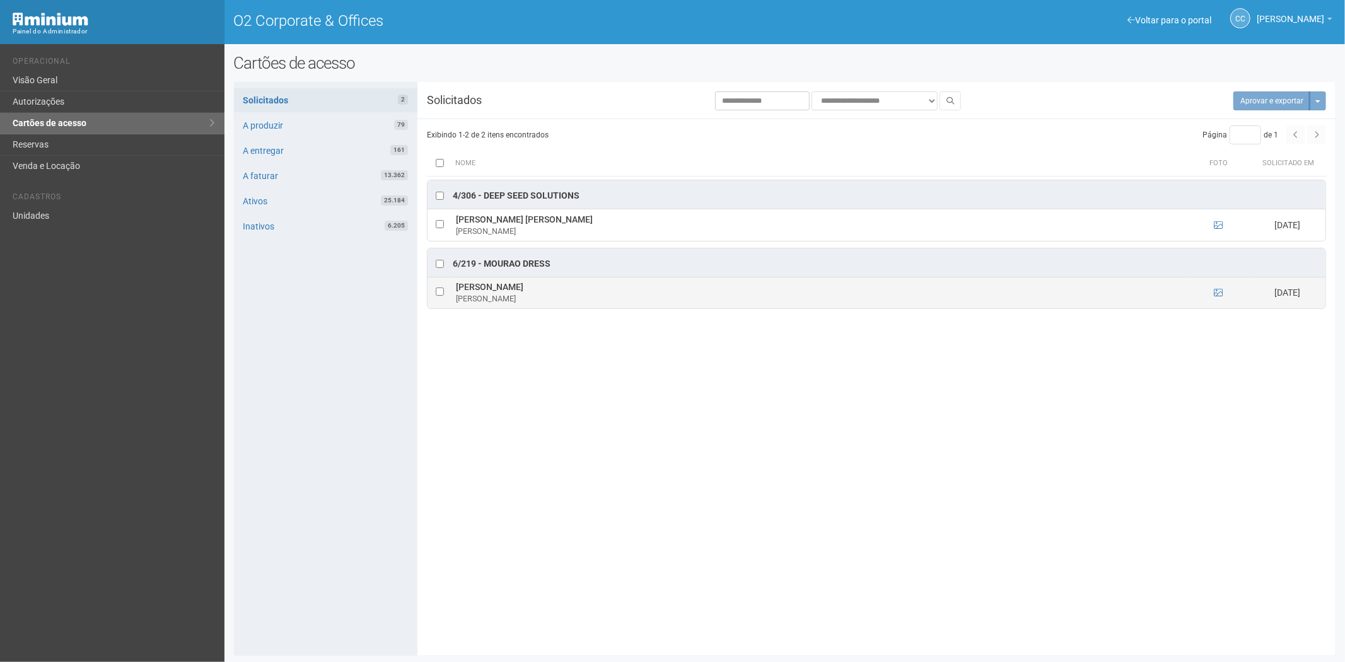
click at [434, 293] on td at bounding box center [440, 293] width 25 height 32
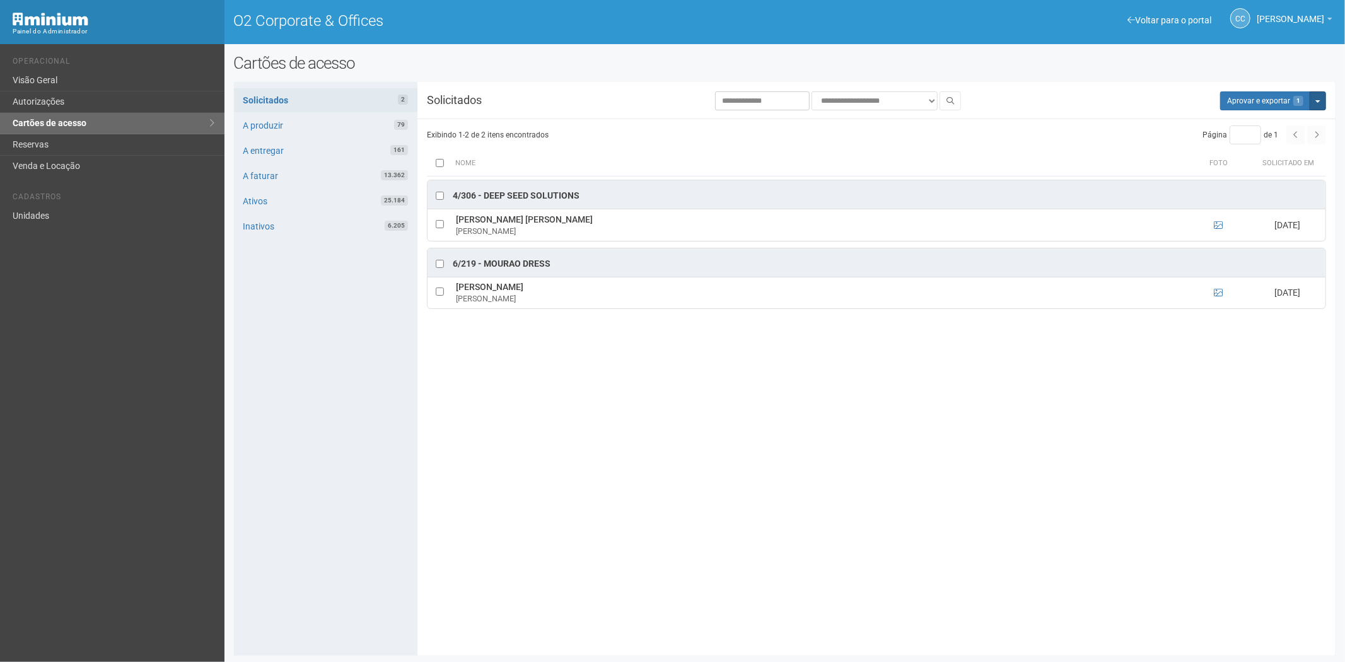
click at [1324, 104] on button "Mais opções" at bounding box center [1318, 100] width 16 height 19
drag, startPoint x: 1240, startPoint y: 145, endPoint x: 707, endPoint y: 71, distance: 538.6
click at [1240, 145] on link "Rejeitar solicitações" at bounding box center [1271, 140] width 100 height 15
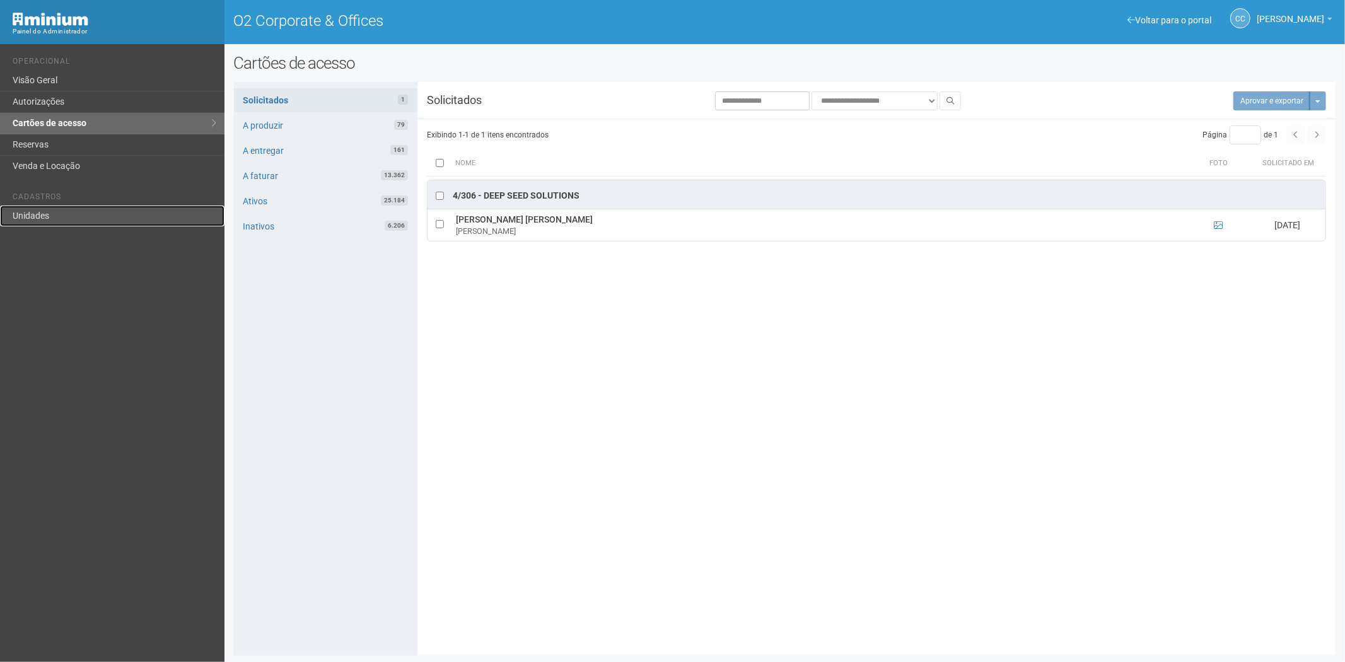
click at [23, 216] on link "Unidades" at bounding box center [112, 216] width 224 height 21
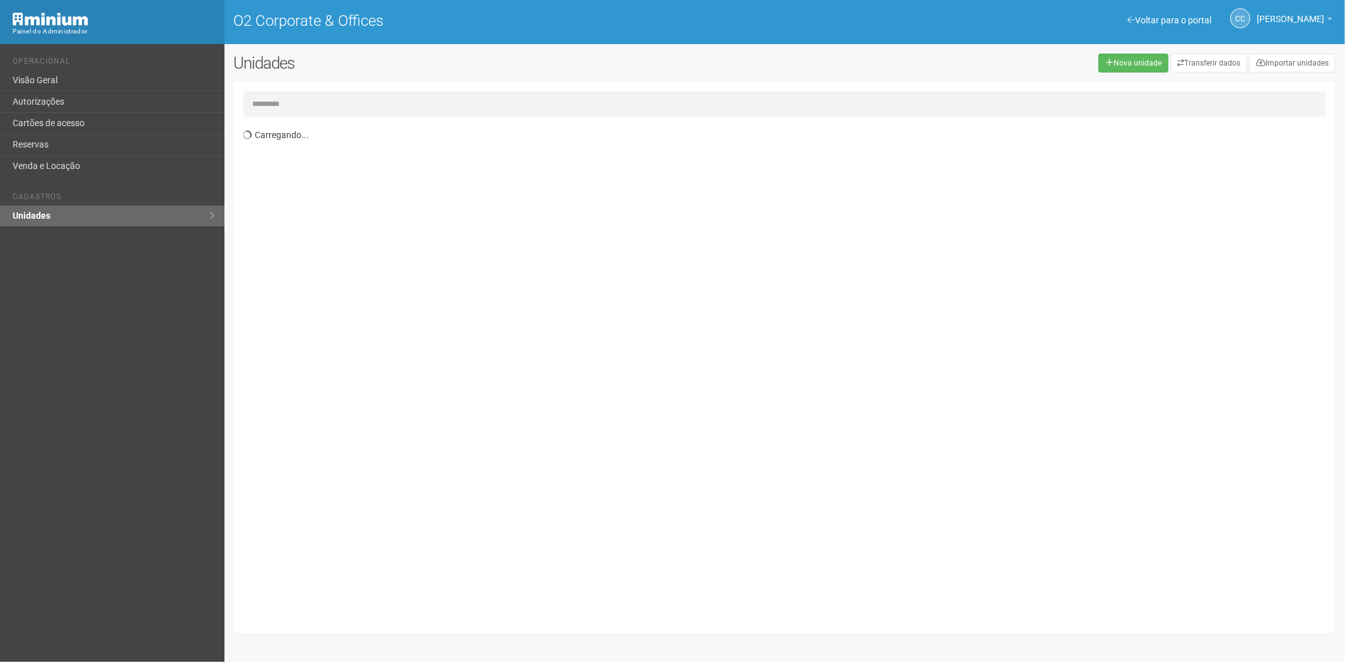
click at [260, 106] on input "text" at bounding box center [784, 103] width 1083 height 25
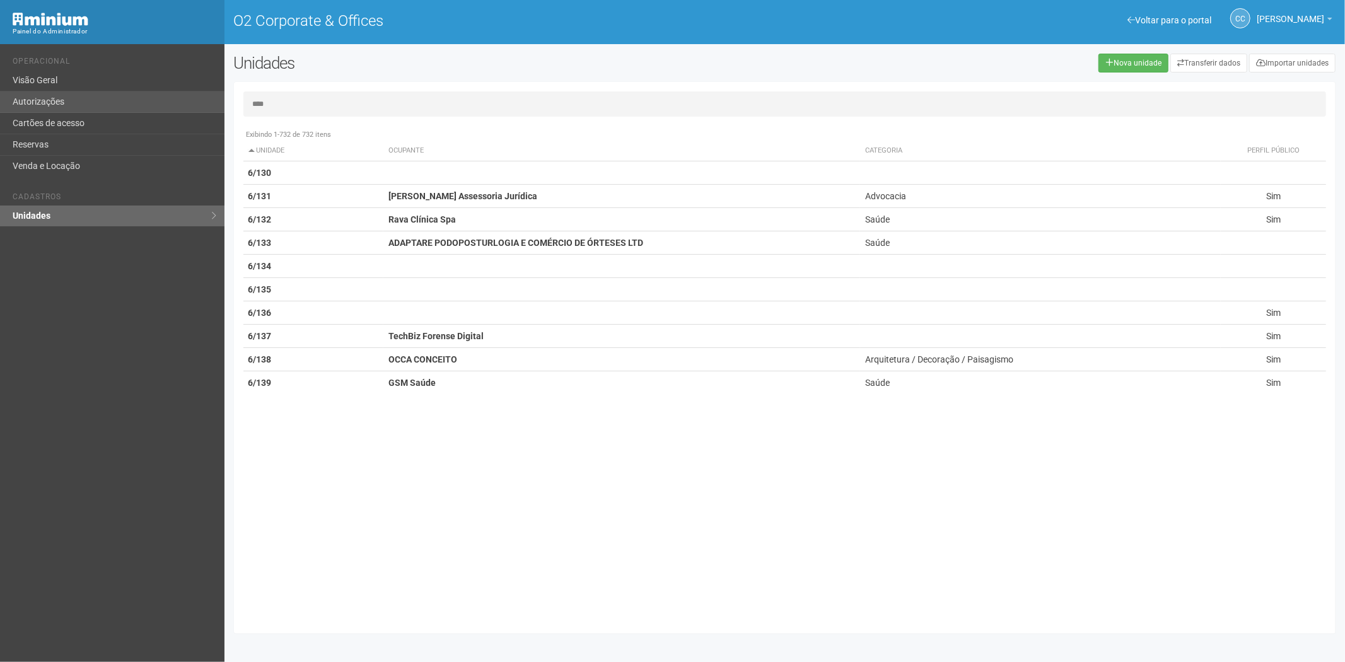
type input "****"
click at [87, 102] on link "Autorizações" at bounding box center [112, 101] width 224 height 21
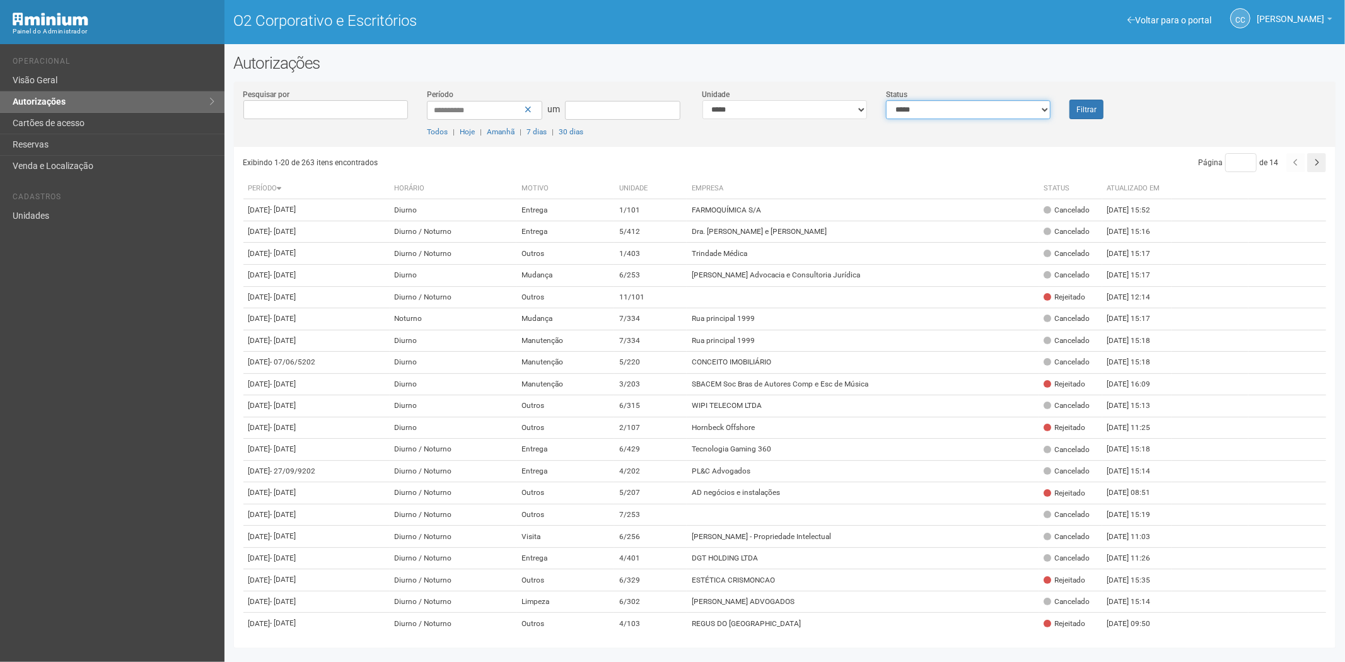
click at [979, 118] on select "**********" at bounding box center [968, 109] width 165 height 19
click at [886, 100] on select "**********" at bounding box center [968, 109] width 165 height 19
click at [1090, 105] on font "Filtrar" at bounding box center [1086, 109] width 20 height 9
click at [929, 105] on select "**********" at bounding box center [968, 109] width 165 height 19
select select "*"
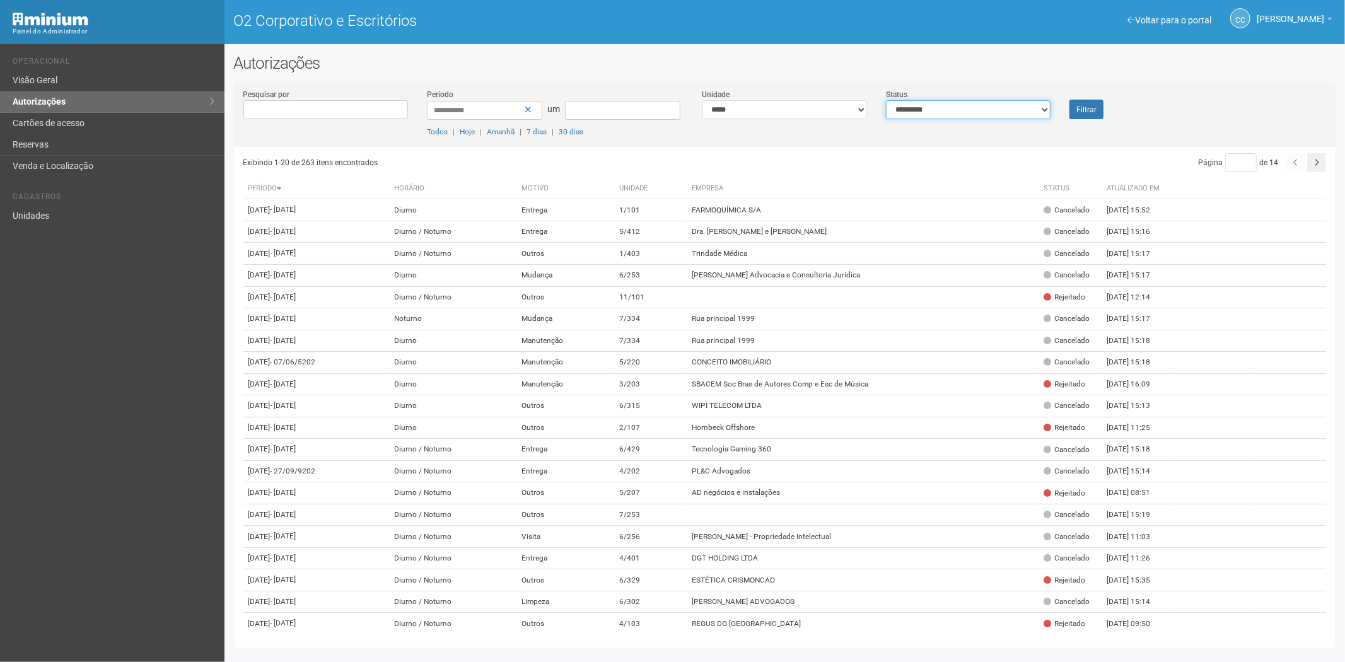
click at [886, 100] on select "**********" at bounding box center [968, 109] width 165 height 19
click at [1078, 106] on font "Filtrar" at bounding box center [1086, 109] width 20 height 9
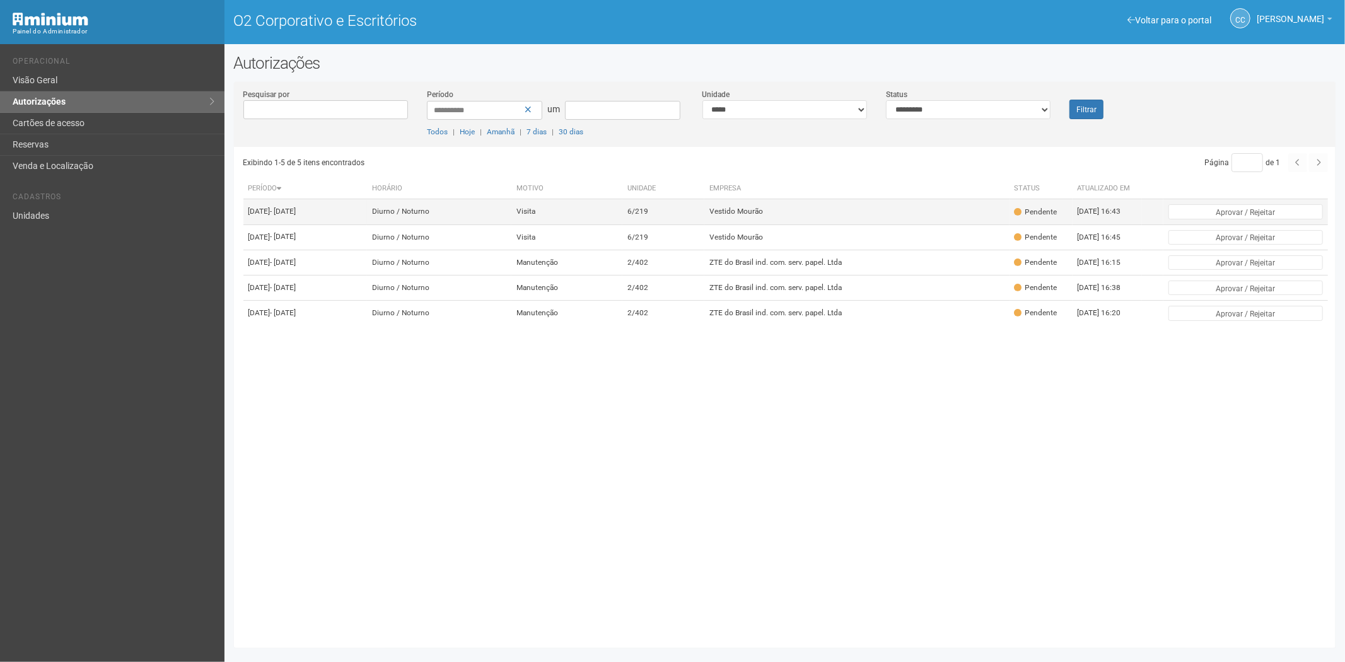
click at [784, 204] on td "Vestido Mourão" at bounding box center [856, 211] width 305 height 25
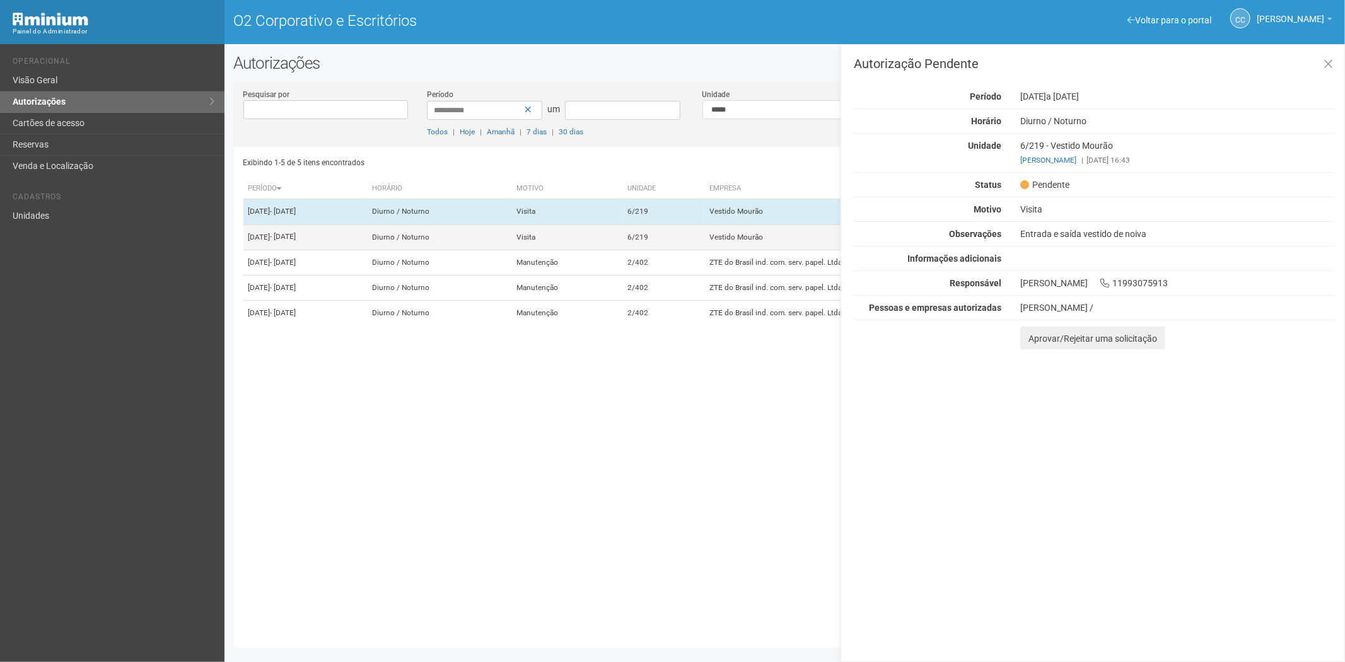
click at [697, 247] on td "6/219" at bounding box center [663, 236] width 83 height 25
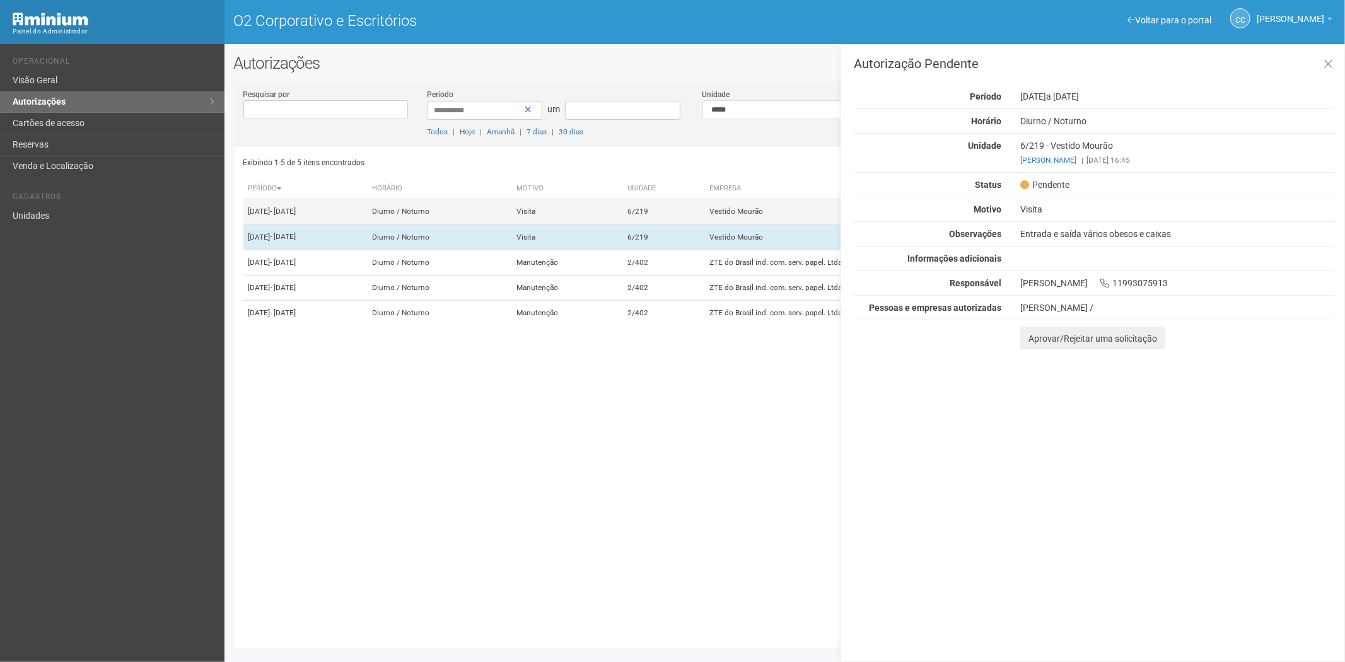
click at [696, 224] on td "6/219" at bounding box center [663, 211] width 83 height 25
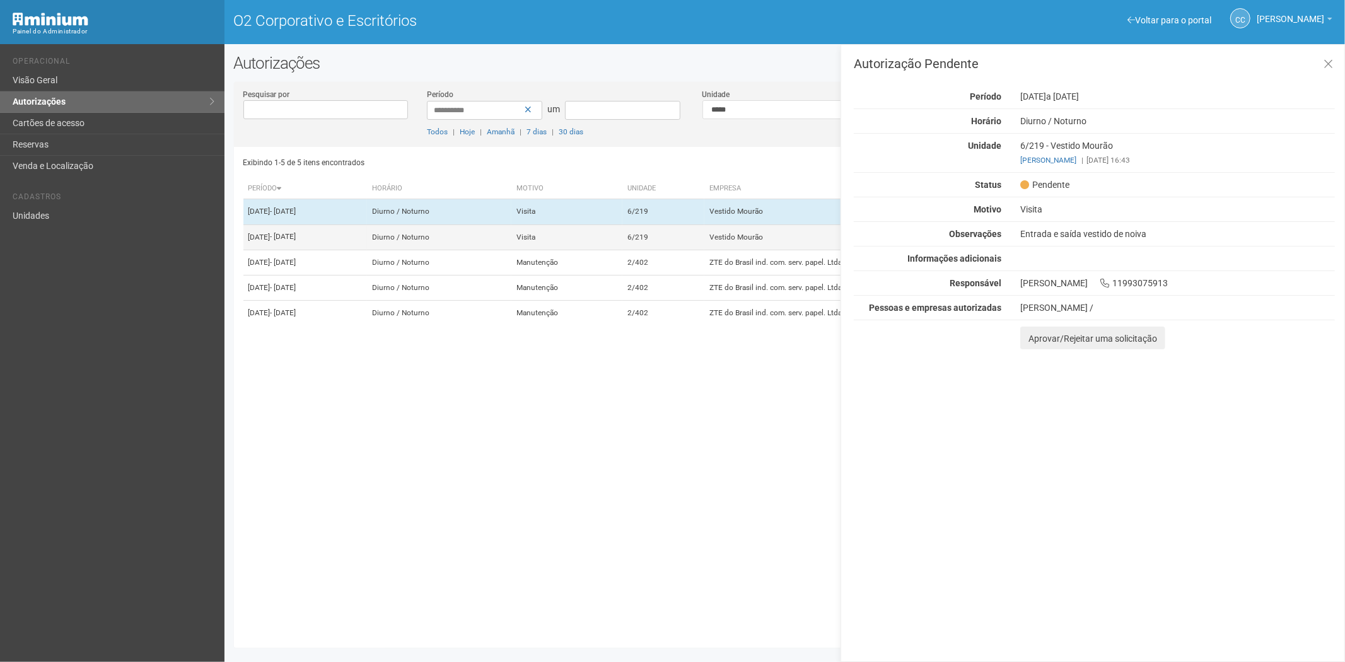
click at [704, 250] on td "6/219" at bounding box center [663, 236] width 83 height 25
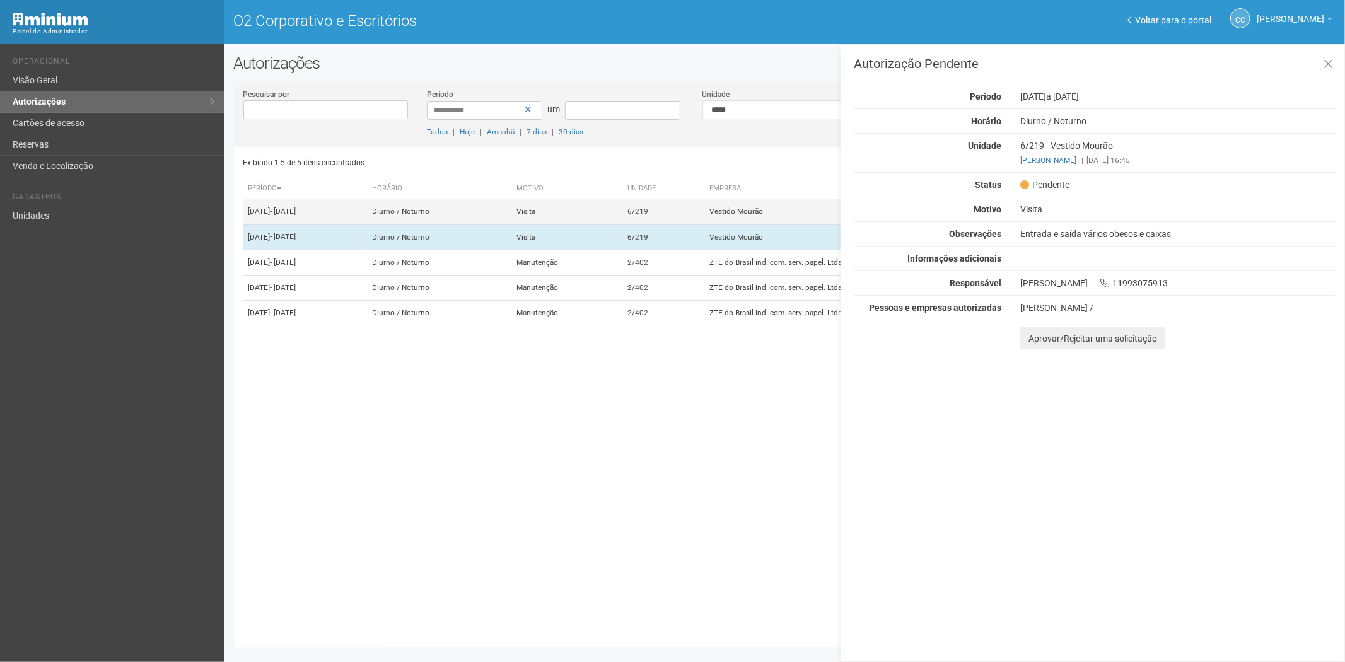
click at [705, 214] on td "6/219" at bounding box center [663, 211] width 83 height 25
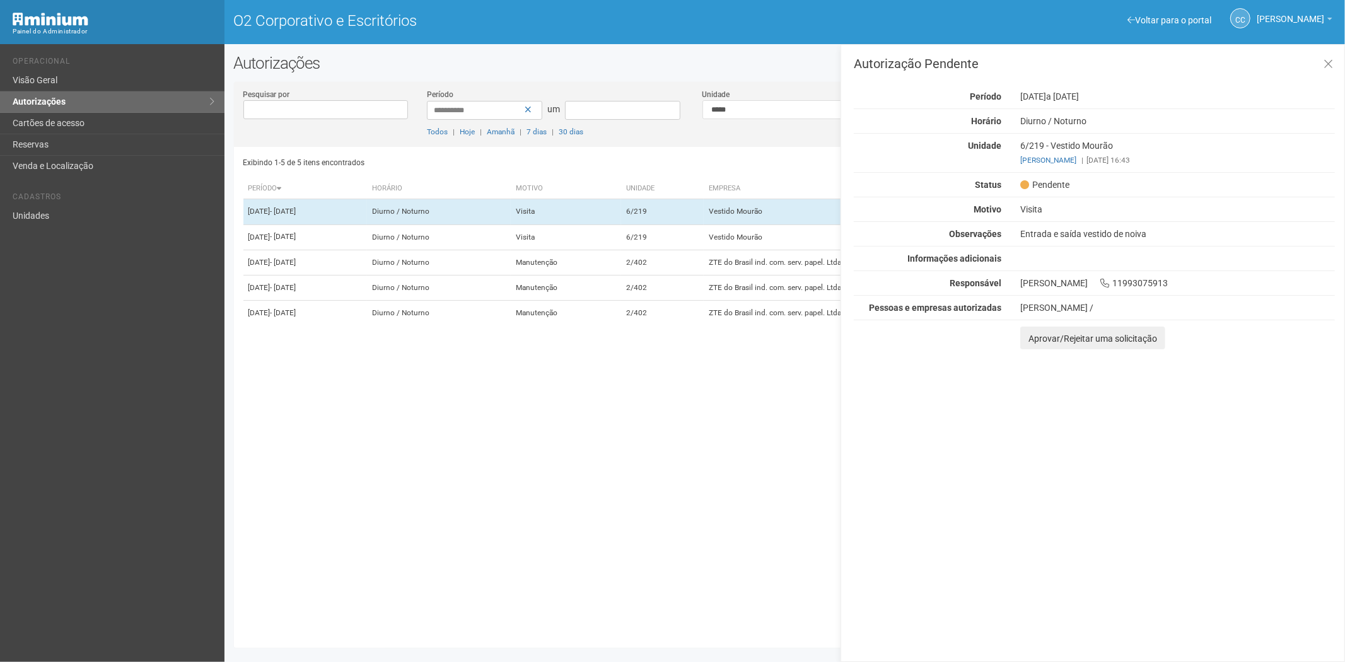
click at [1039, 352] on div "Autorização Pendente Período 03/10/2025 a 06/10/2025 Horário Diurno / Noturno U…" at bounding box center [1093, 353] width 504 height 618
click at [1037, 347] on button "Aprovar/Rejeitar uma solicitação" at bounding box center [1092, 338] width 145 height 23
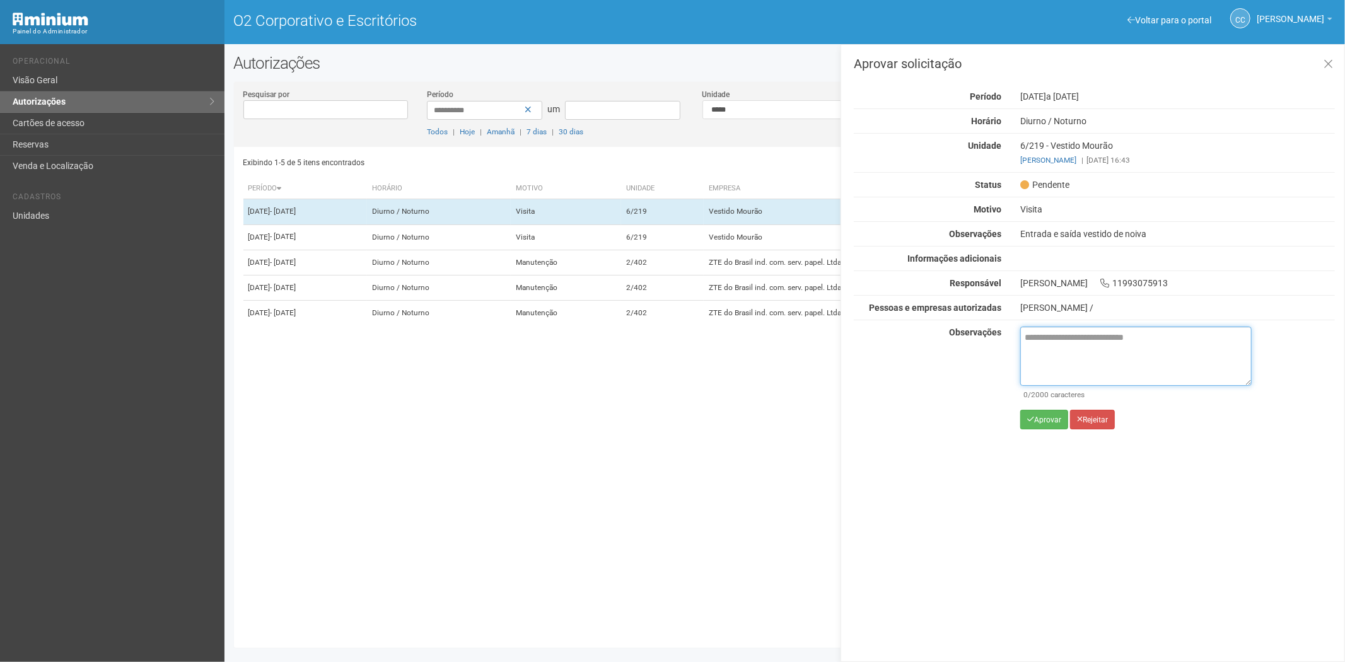
click at [1031, 354] on textarea at bounding box center [1135, 356] width 231 height 59
paste textarea "**********"
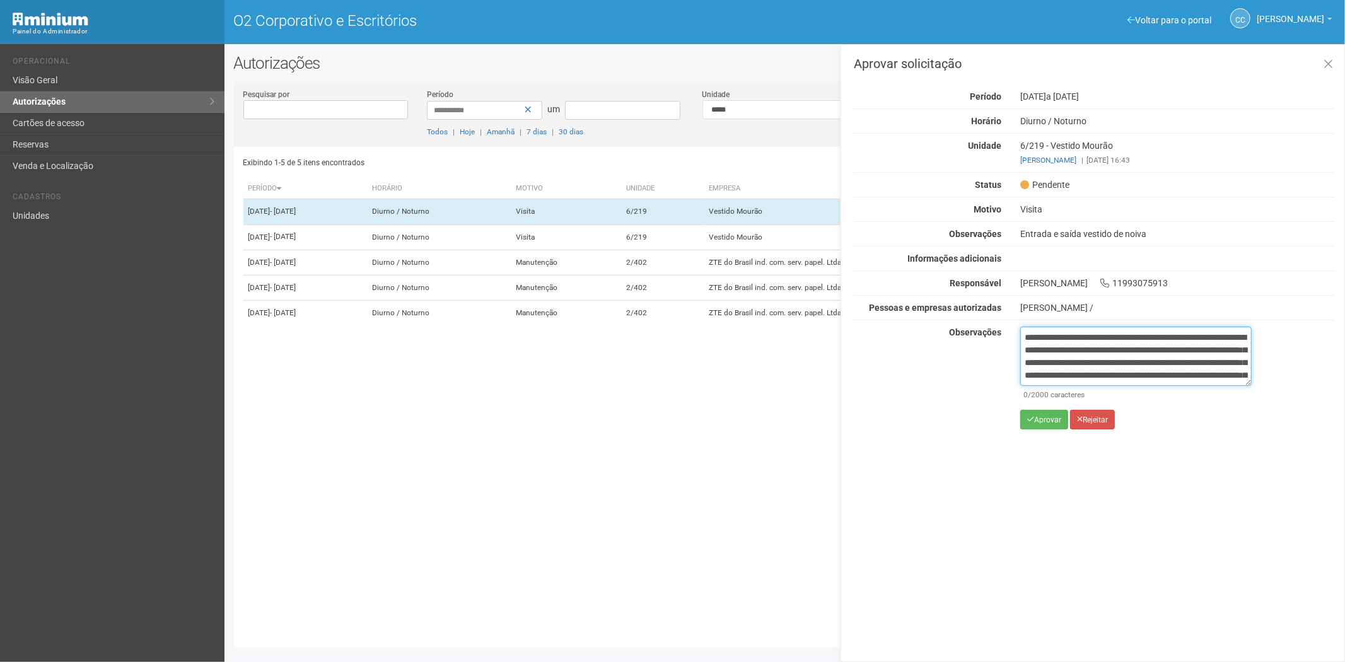
scroll to position [71, 0]
type textarea "**********"
click at [1033, 418] on icon "submit" at bounding box center [1030, 420] width 7 height 8
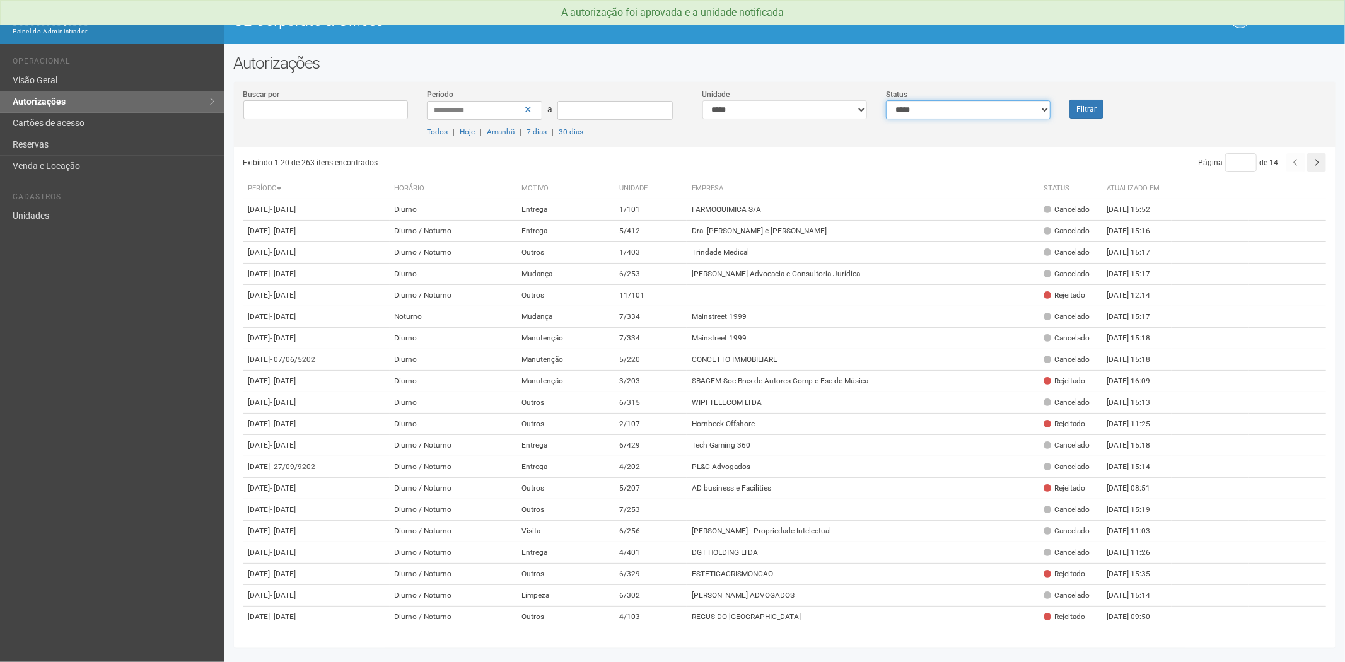
click at [1022, 119] on select "**********" at bounding box center [968, 109] width 165 height 19
select select "*"
click at [886, 100] on select "**********" at bounding box center [968, 109] width 165 height 19
click at [1088, 109] on button "Filtrar" at bounding box center [1086, 109] width 34 height 19
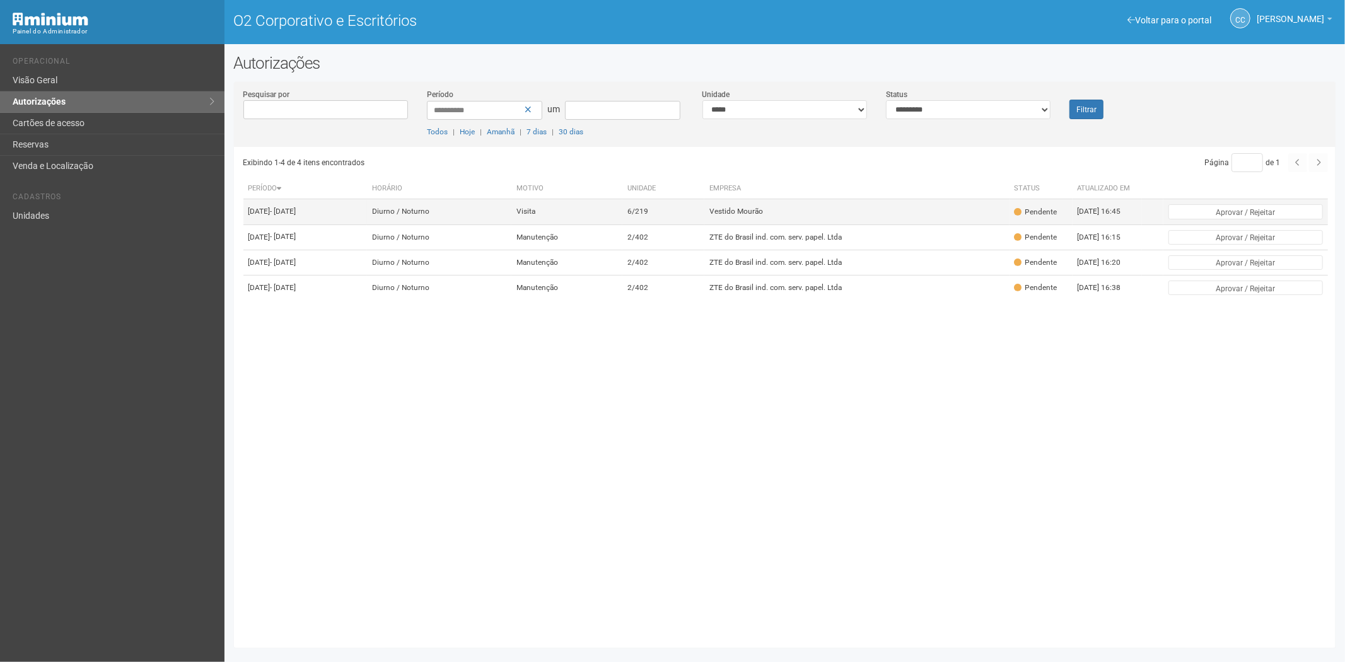
click at [866, 206] on td "Vestido Mourão" at bounding box center [856, 211] width 305 height 25
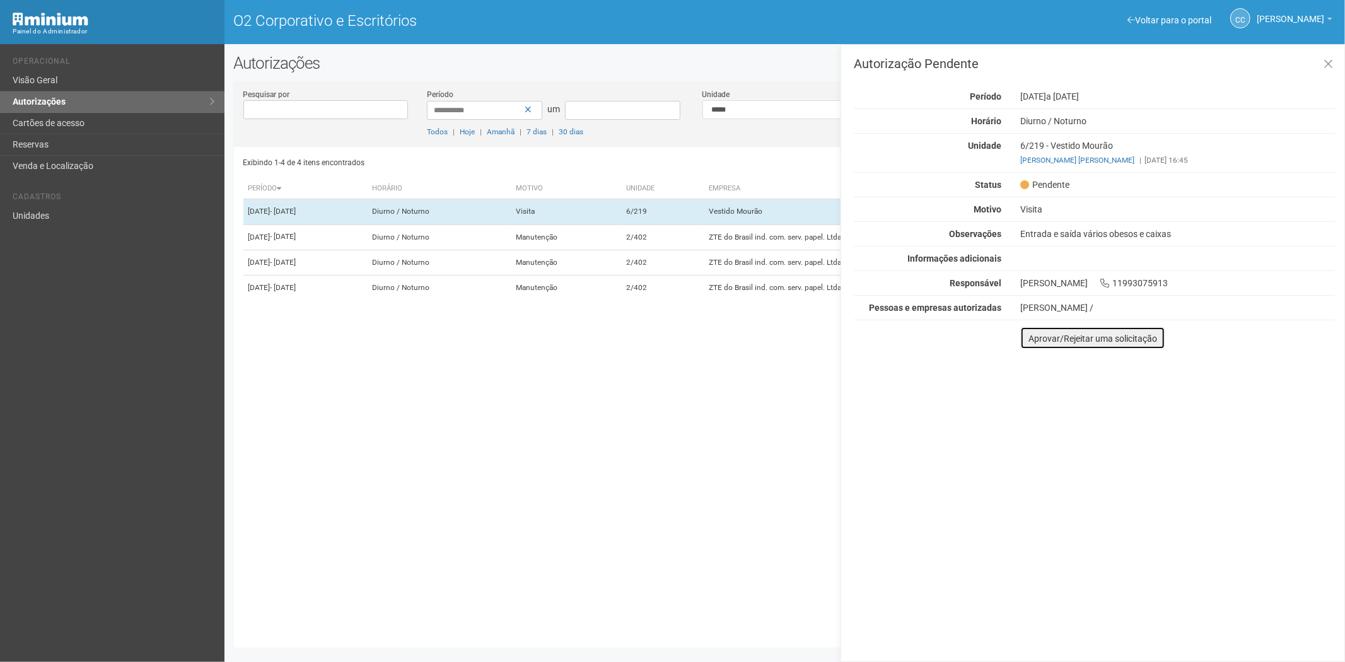
click at [1035, 341] on font "Aprovar/Rejeitar uma solicitação" at bounding box center [1092, 339] width 129 height 10
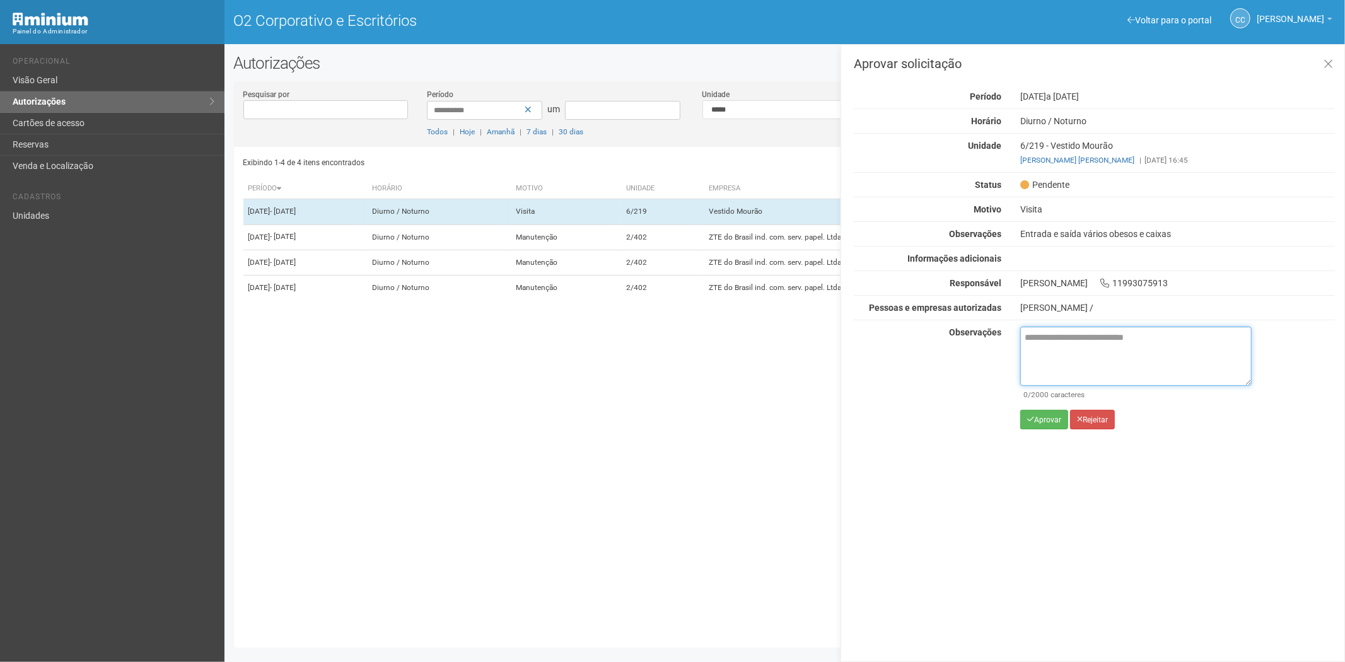
paste textarea "**********"
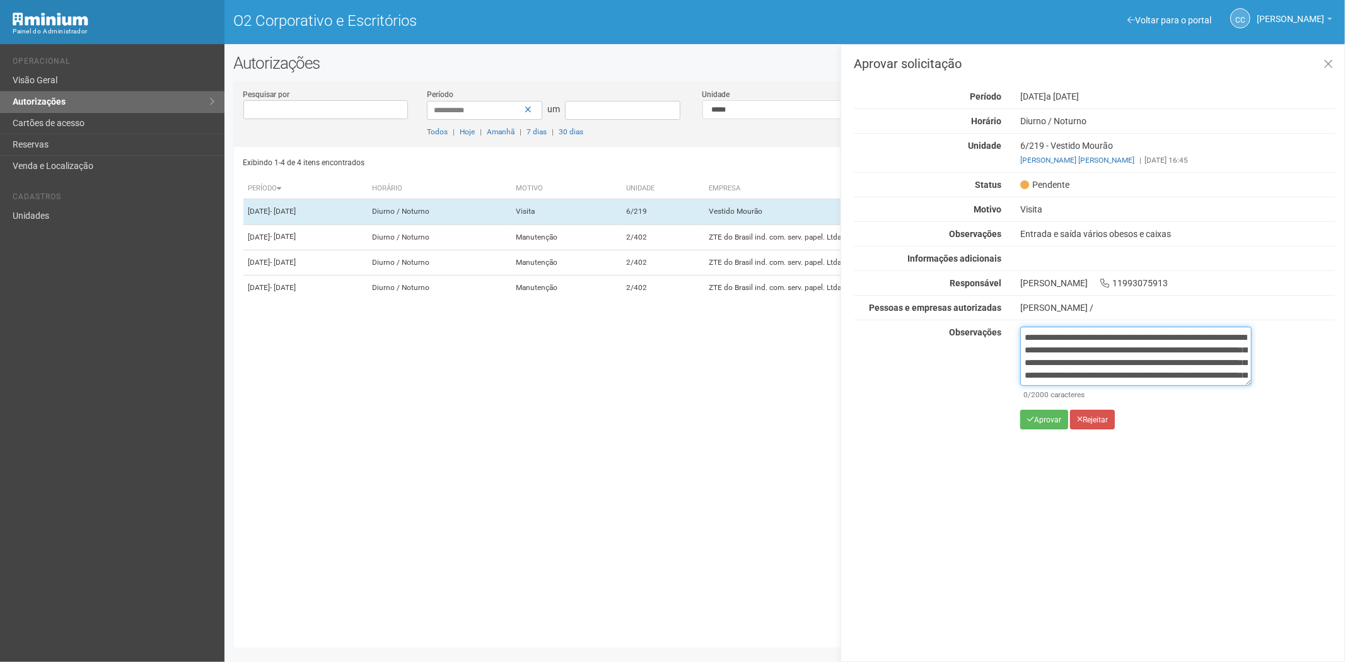
scroll to position [71, 0]
type textarea "**********"
click at [1045, 416] on font "Aprovar" at bounding box center [1047, 420] width 27 height 9
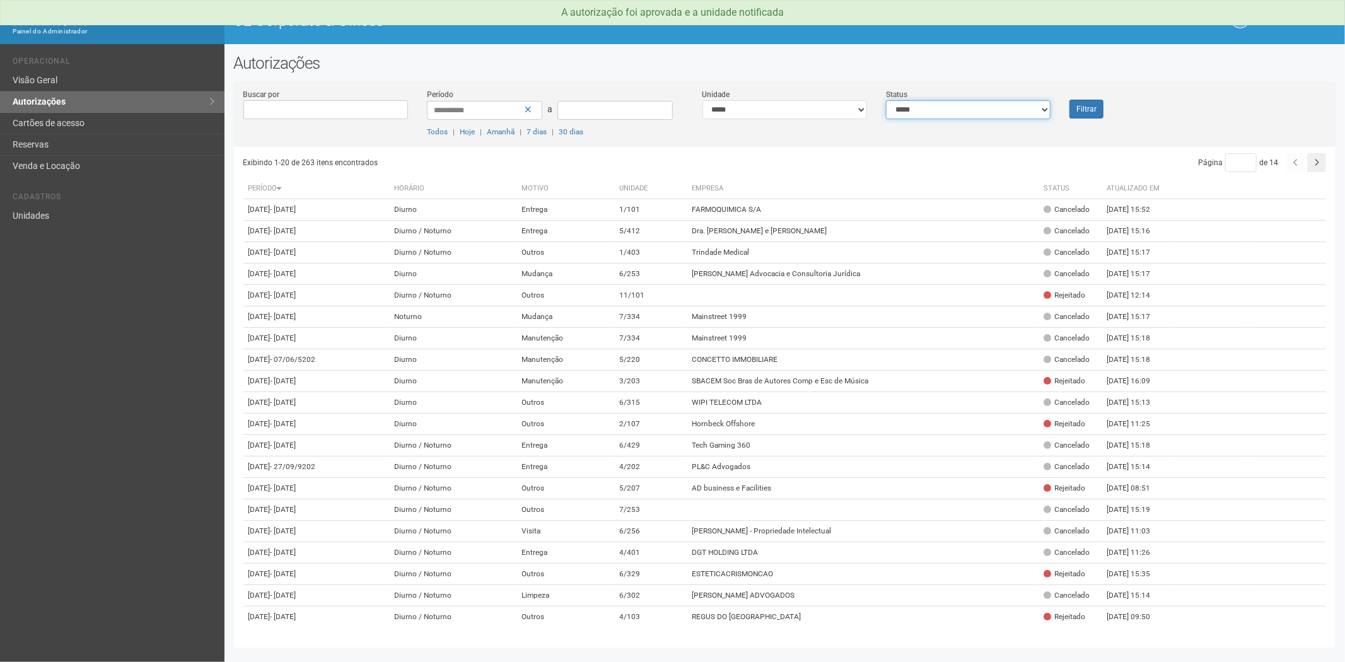
click at [959, 105] on select "**********" at bounding box center [968, 109] width 165 height 19
select select "*"
click at [886, 100] on select "**********" at bounding box center [968, 109] width 165 height 19
click at [1086, 106] on button "Filtrar" at bounding box center [1086, 109] width 34 height 19
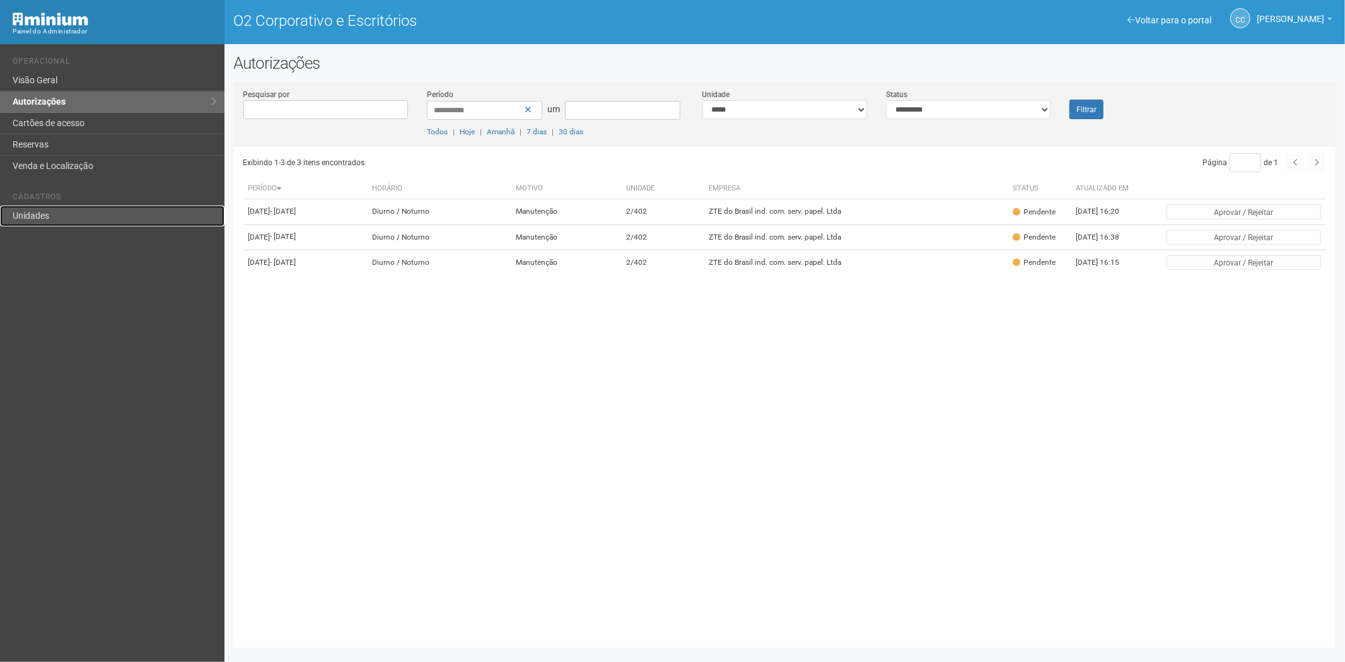
click at [28, 221] on font "Unidades" at bounding box center [31, 216] width 37 height 10
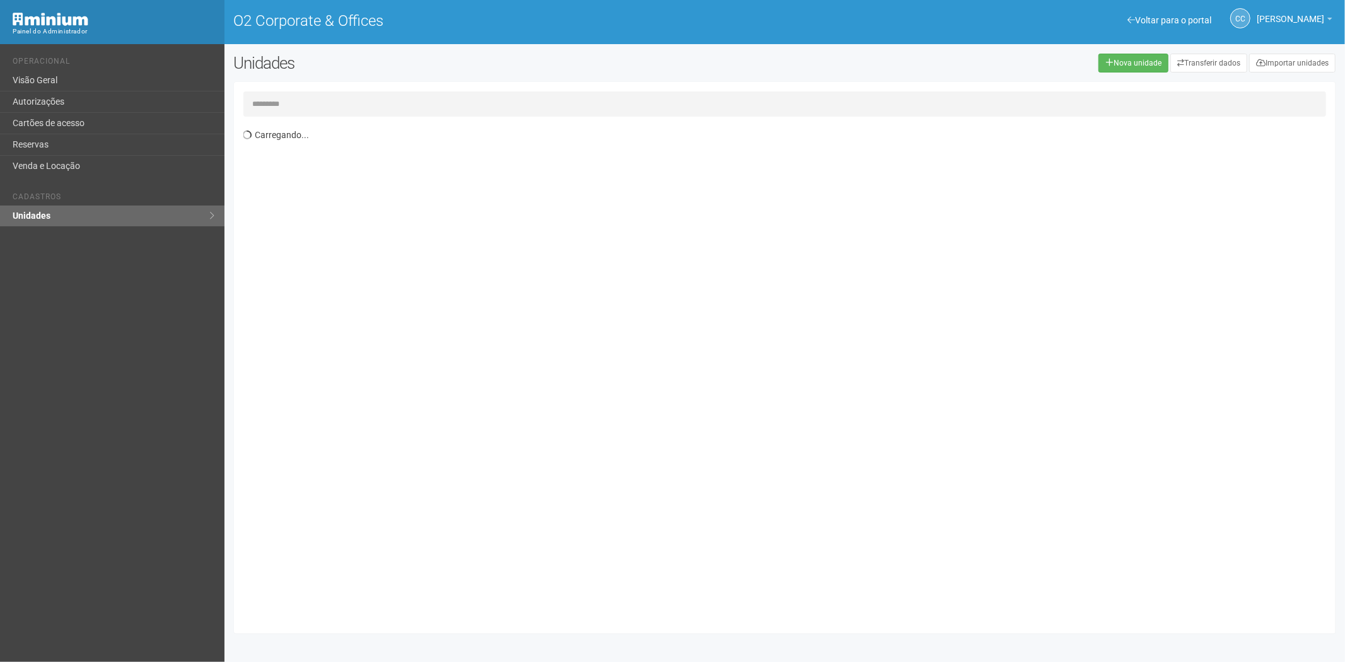
click at [288, 99] on input "text" at bounding box center [784, 103] width 1083 height 25
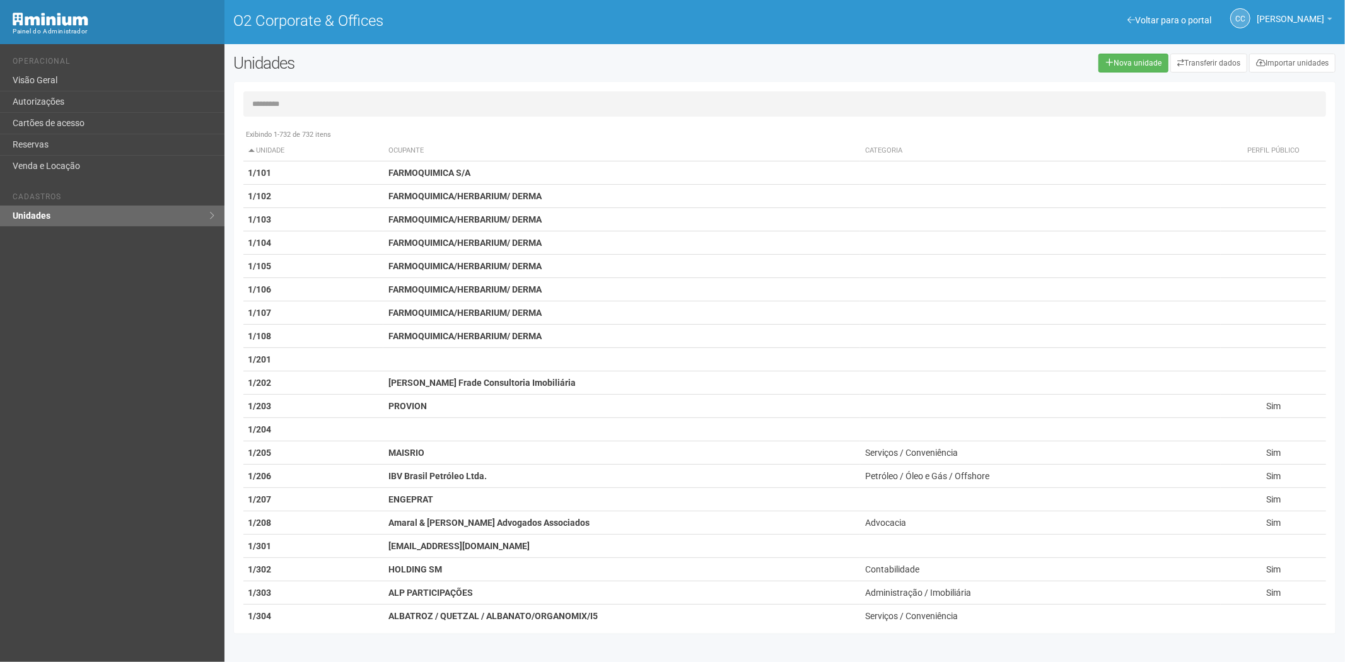
click at [288, 100] on input "text" at bounding box center [784, 103] width 1083 height 25
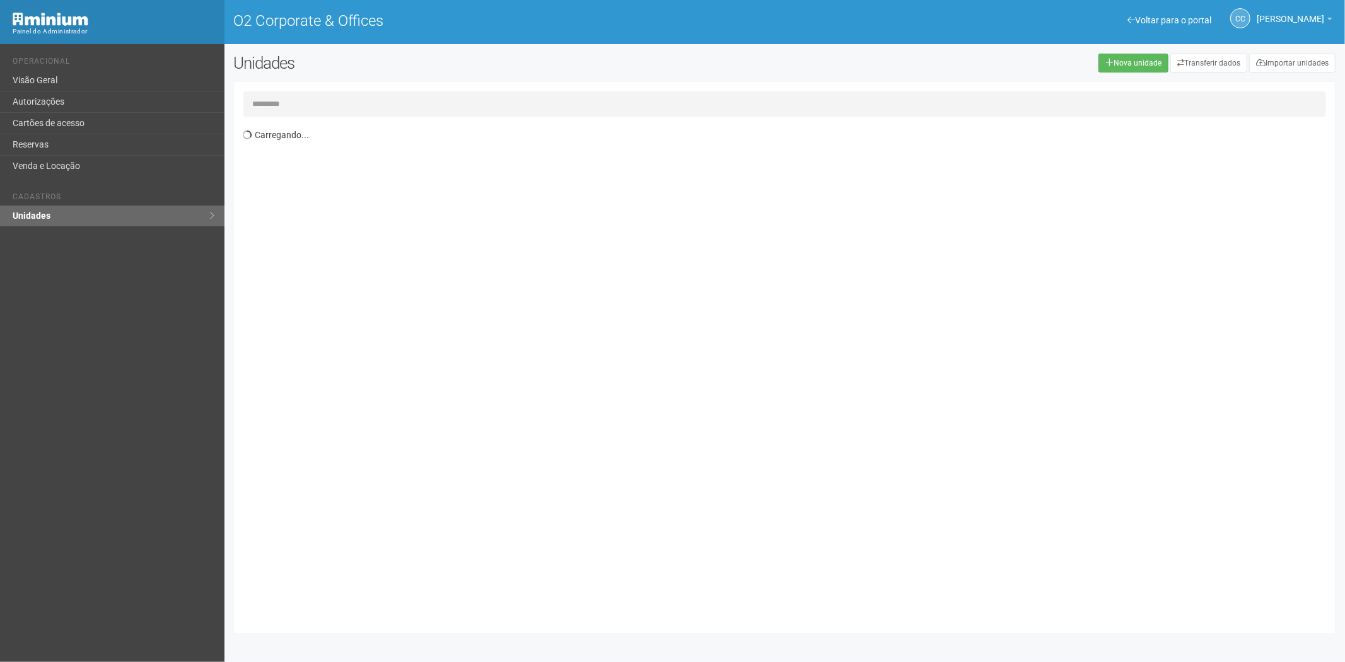
click at [310, 93] on input "text" at bounding box center [784, 103] width 1083 height 25
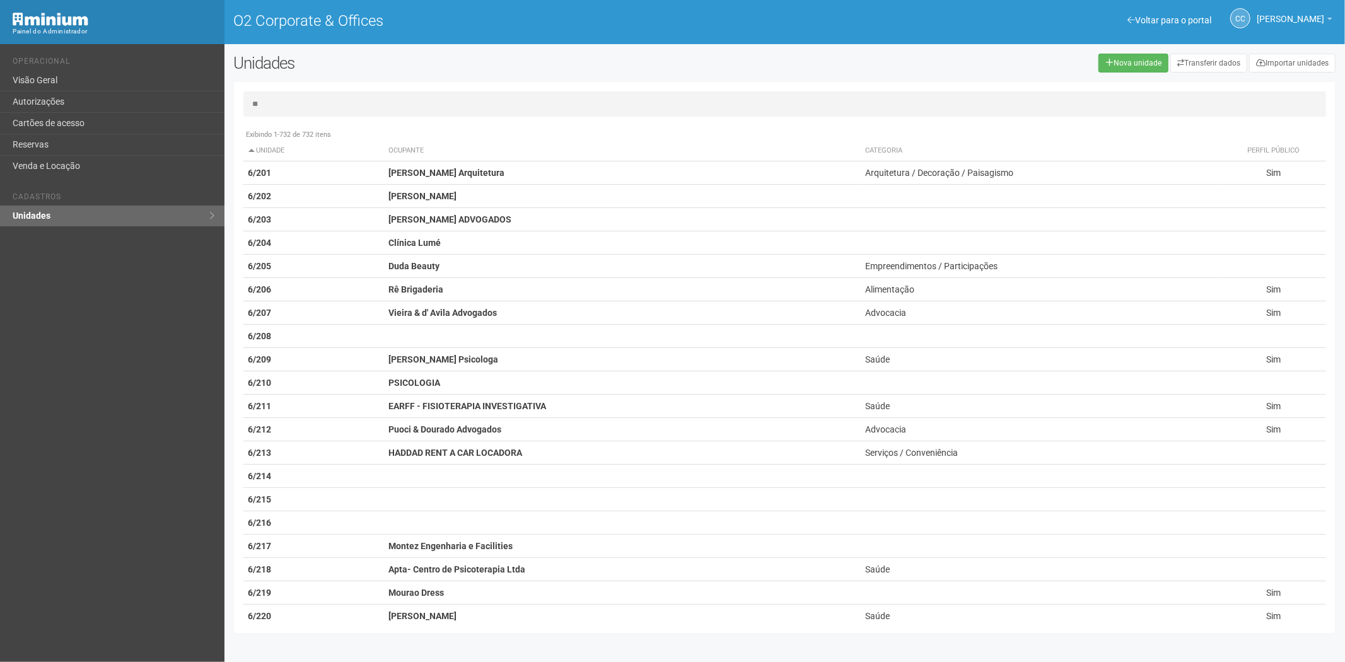
type input "*"
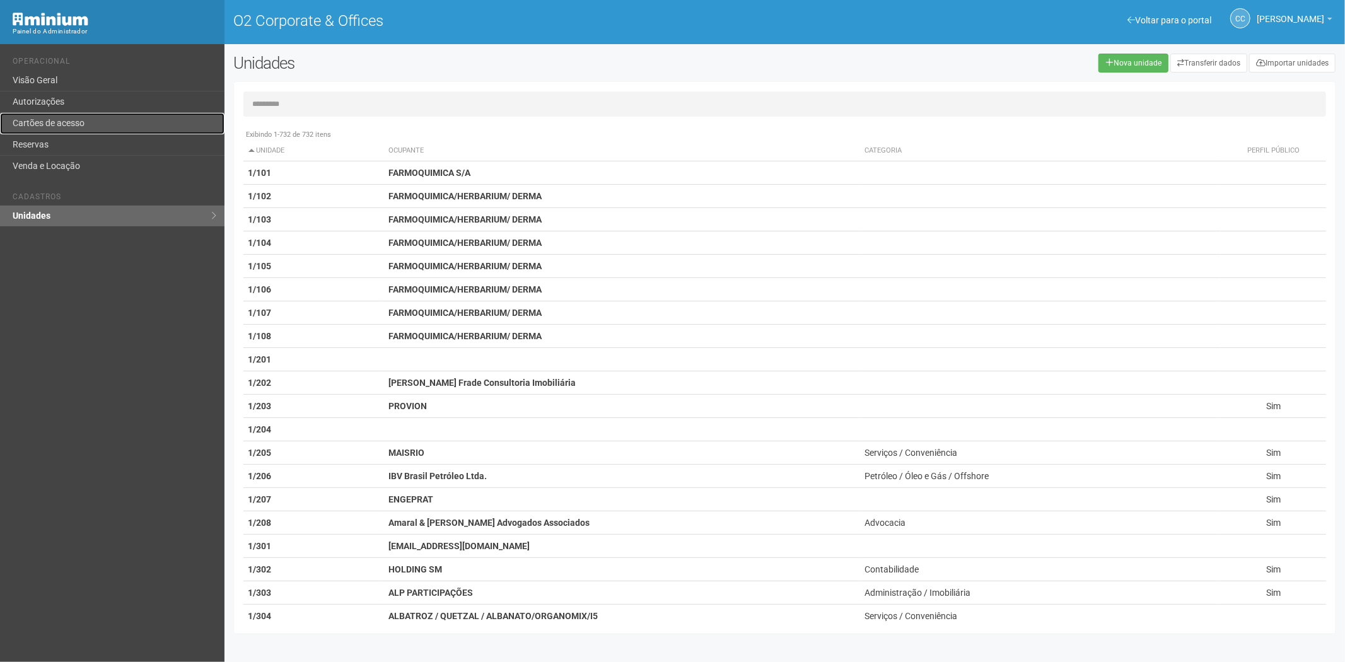
click at [79, 129] on link "Cartões de acesso" at bounding box center [112, 123] width 224 height 21
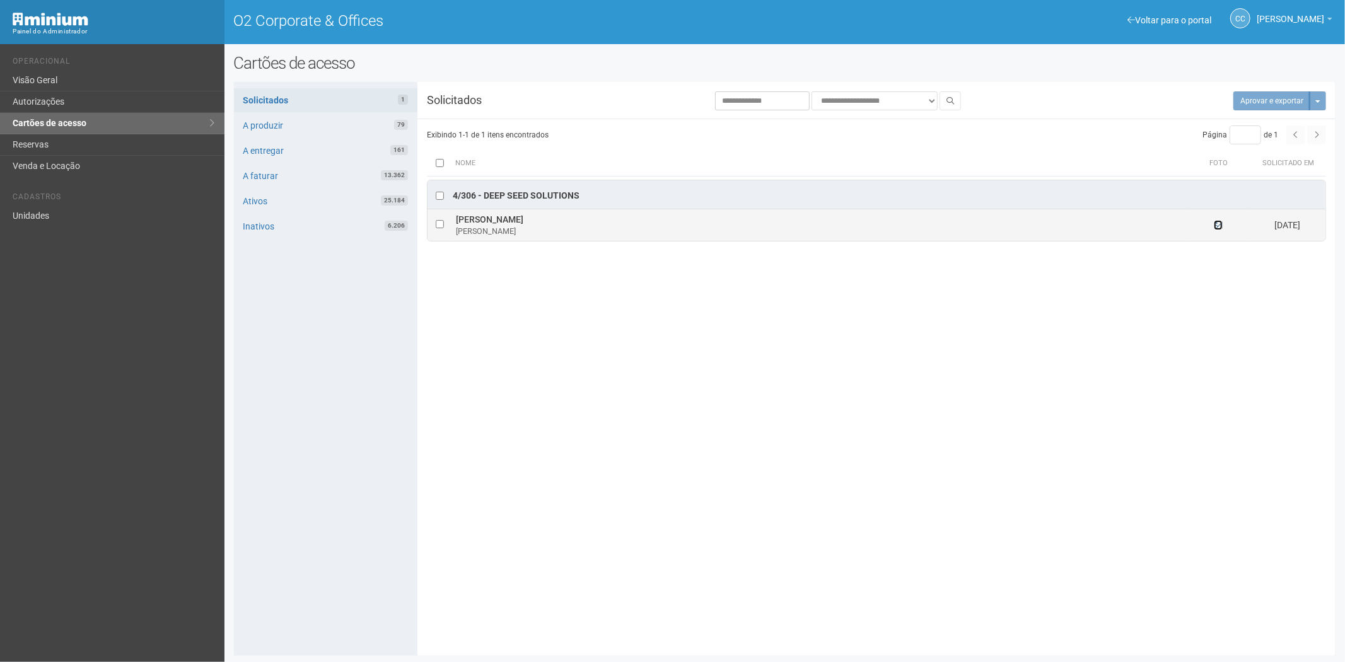
click at [1218, 228] on icon at bounding box center [1218, 225] width 9 height 9
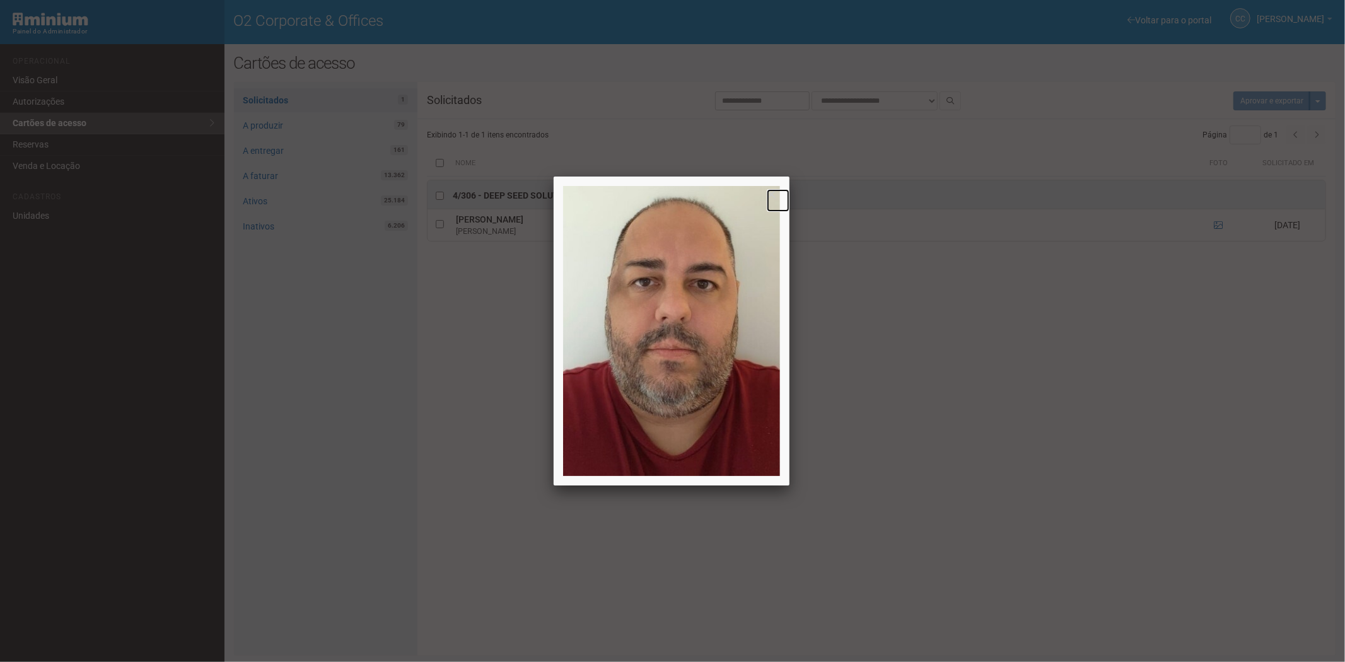
click at [772, 194] on link at bounding box center [778, 200] width 23 height 23
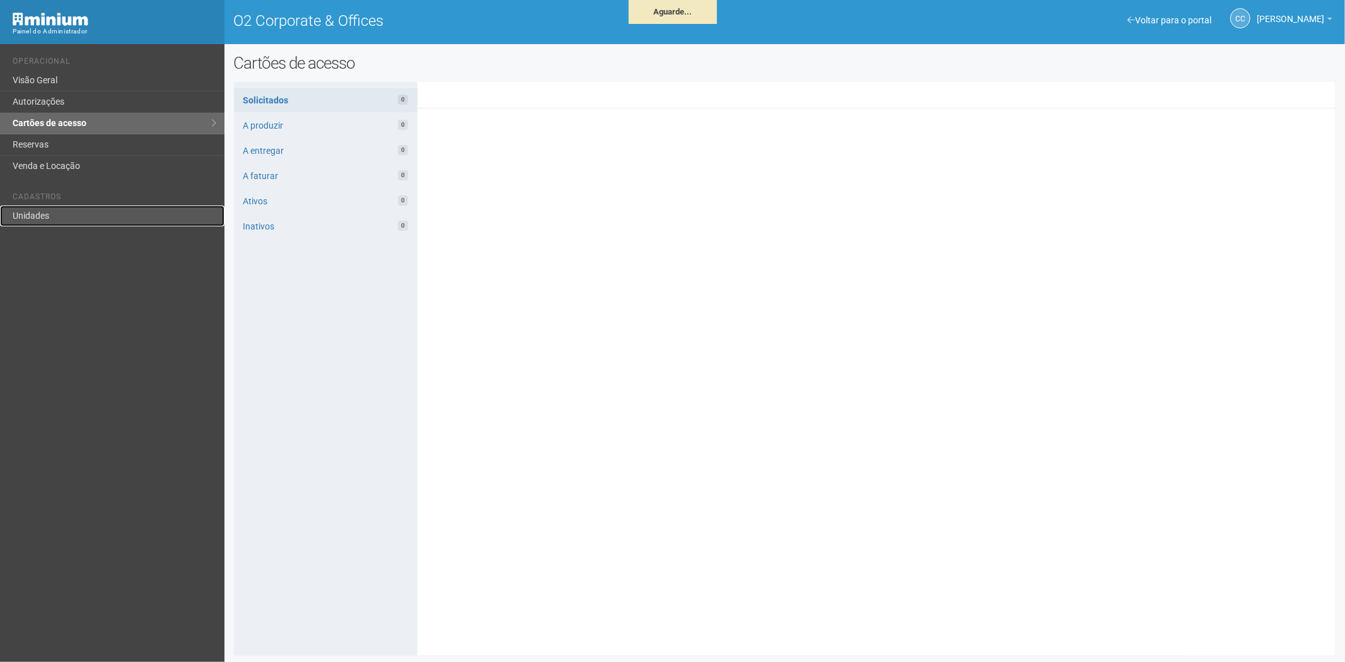
click at [51, 213] on link "Unidades" at bounding box center [112, 216] width 224 height 21
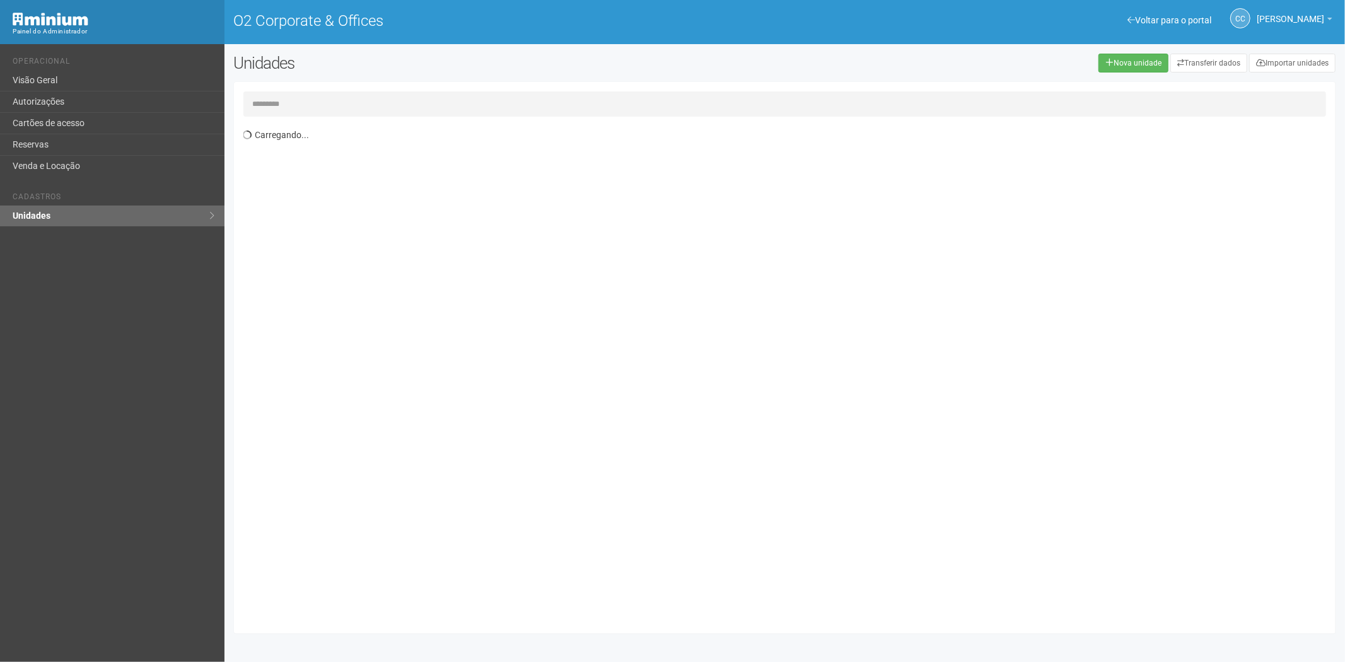
click at [325, 103] on input "text" at bounding box center [784, 103] width 1083 height 25
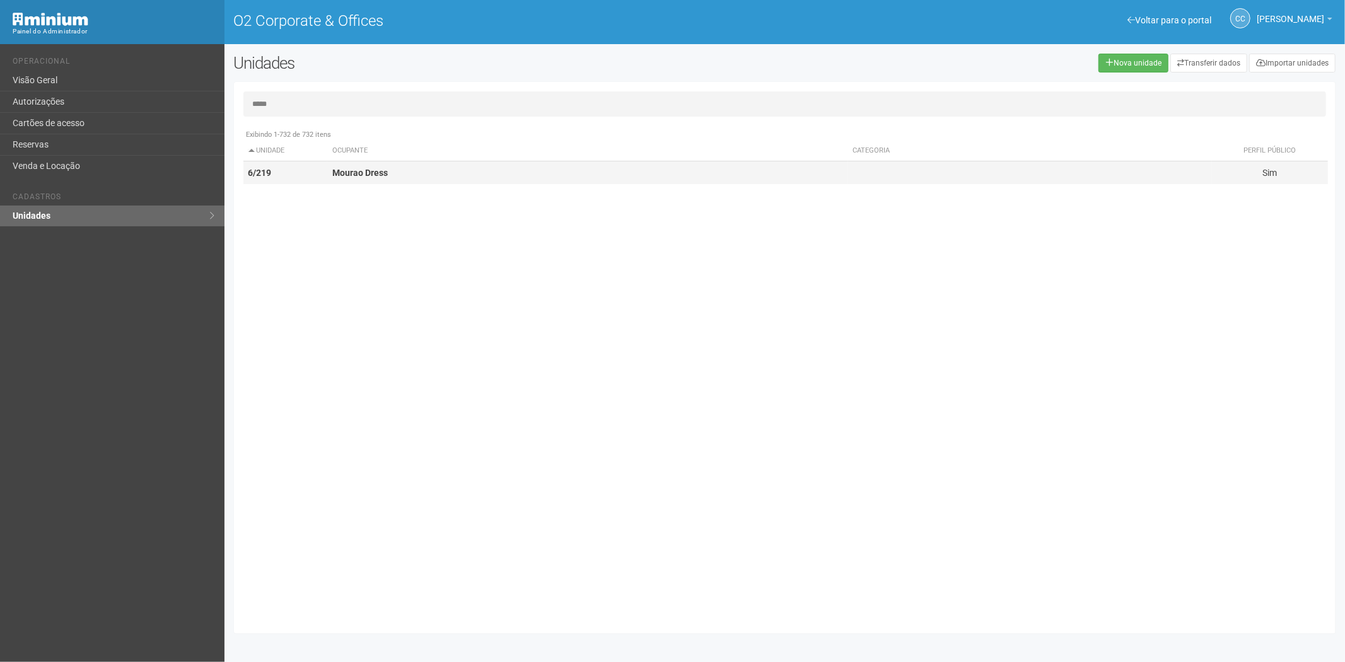
type input "*****"
click at [358, 180] on td "Mourao Dress" at bounding box center [587, 172] width 521 height 23
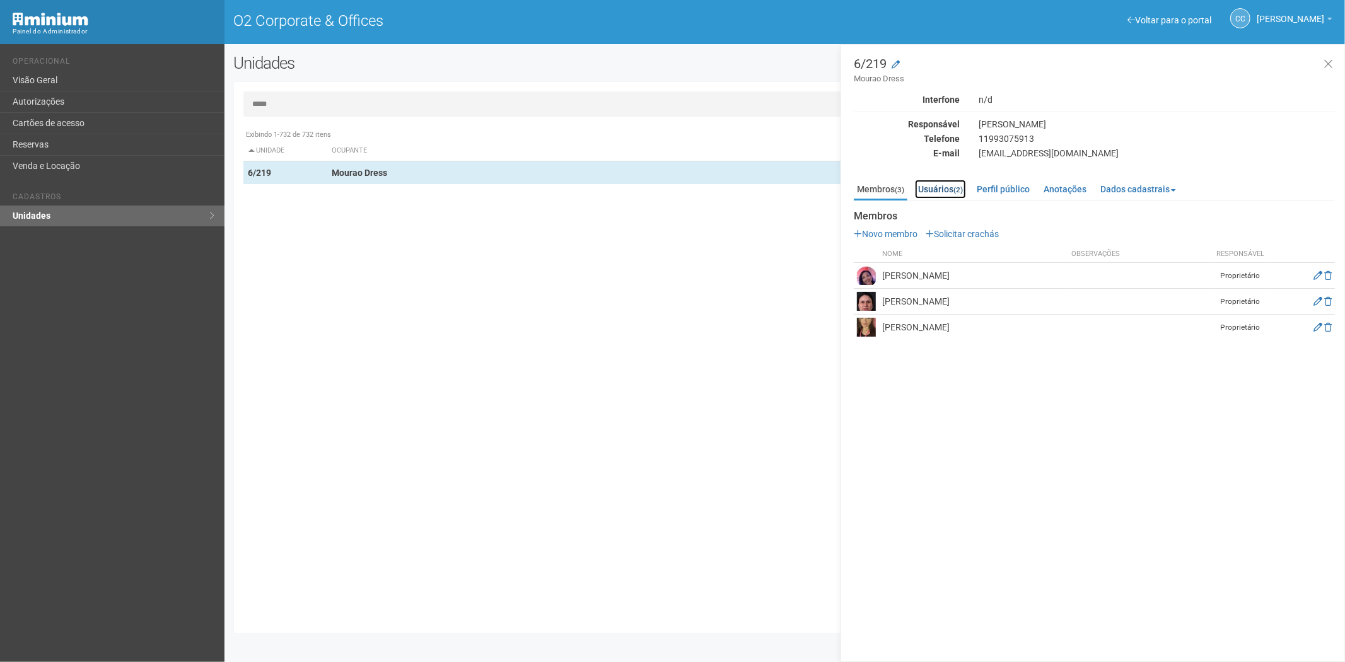
click at [960, 190] on small "(2)" at bounding box center [957, 189] width 9 height 9
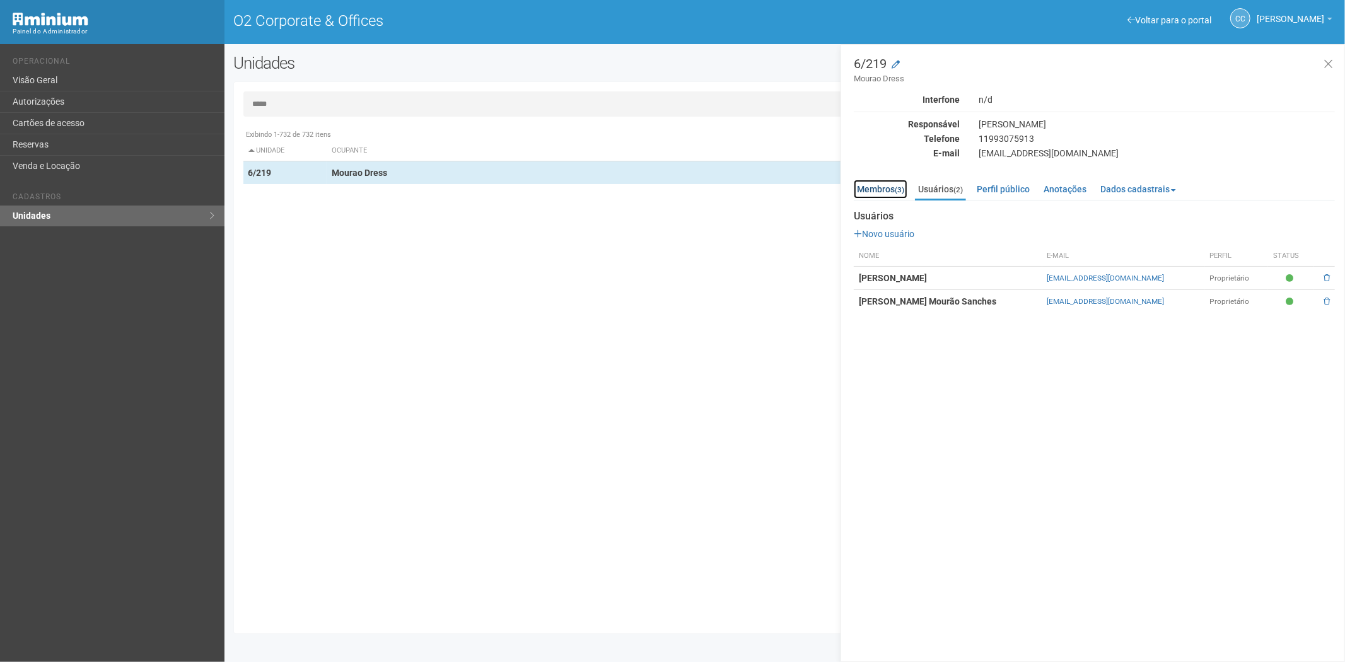
click at [885, 187] on link "Membros (3)" at bounding box center [881, 189] width 54 height 19
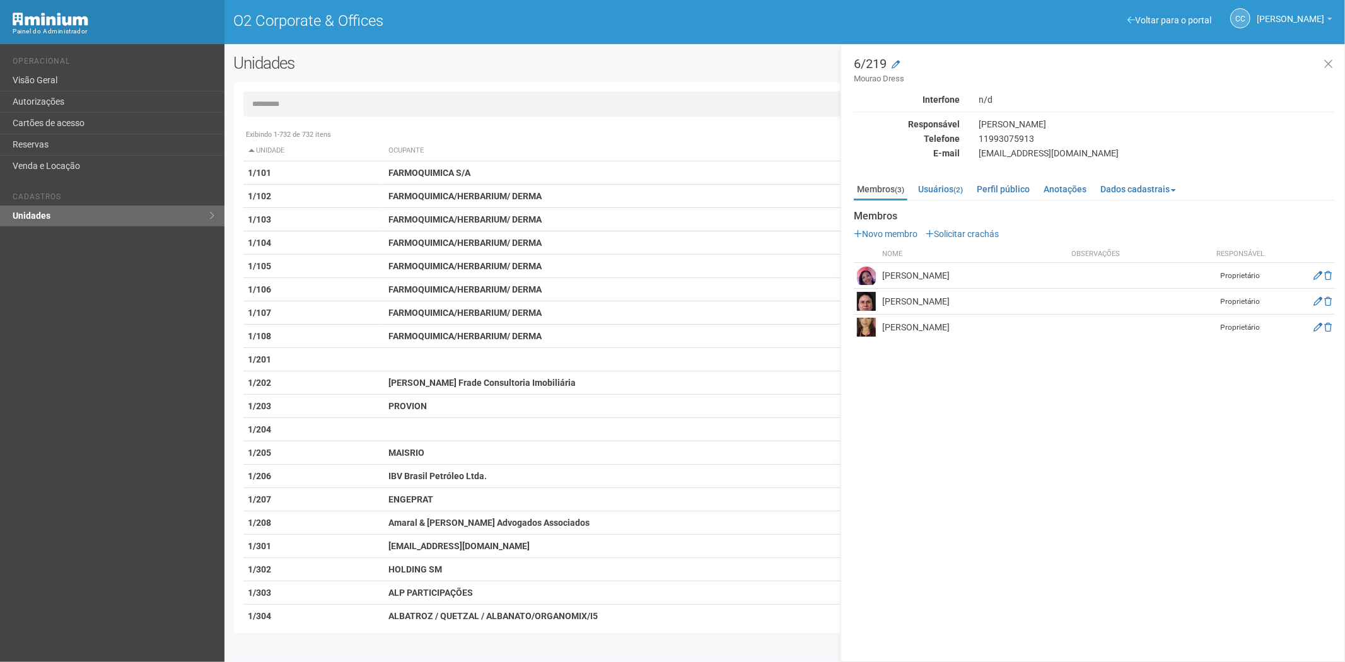
drag, startPoint x: 962, startPoint y: 275, endPoint x: 885, endPoint y: 276, distance: 76.3
click at [880, 280] on td "[PERSON_NAME]" at bounding box center [973, 276] width 189 height 26
copy td "[PERSON_NAME]"
click at [1314, 276] on icon at bounding box center [1318, 275] width 9 height 9
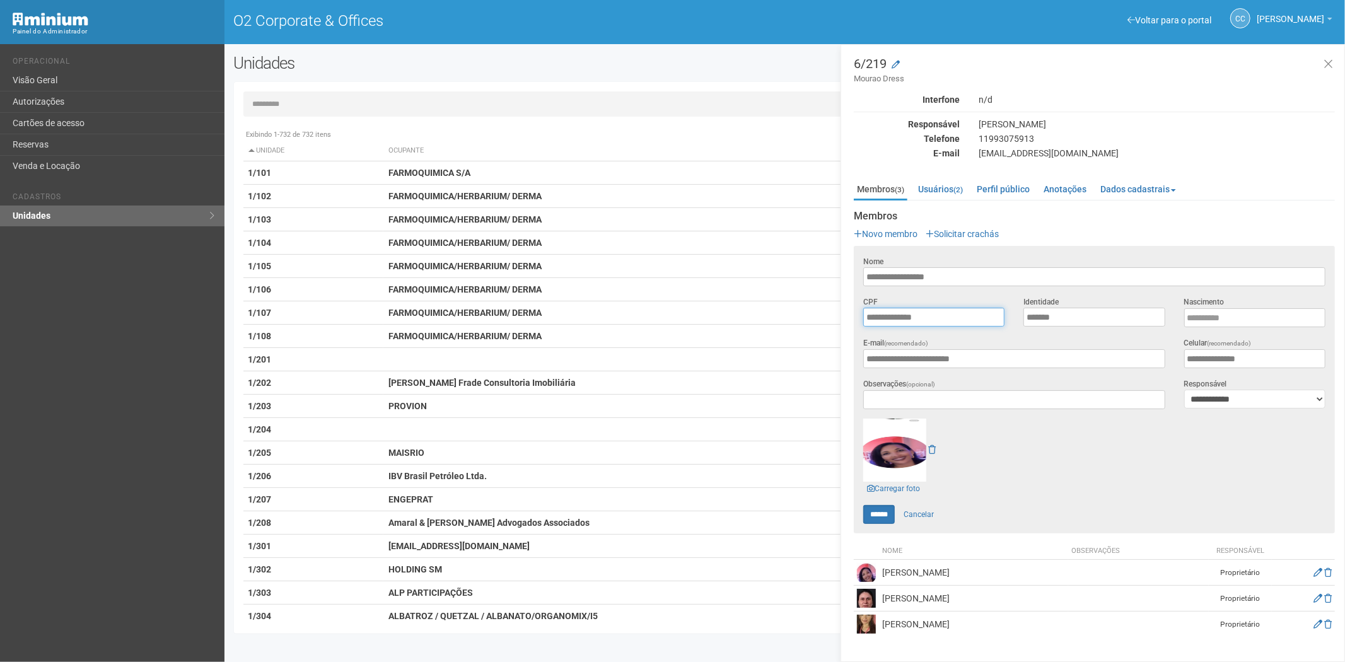
click at [937, 317] on input "**********" at bounding box center [933, 317] width 141 height 19
drag, startPoint x: 926, startPoint y: 84, endPoint x: 862, endPoint y: 81, distance: 63.8
click at [862, 81] on small "Mourao Dress" at bounding box center [1094, 78] width 481 height 11
click at [899, 76] on small "Mourao Dress" at bounding box center [1094, 78] width 481 height 11
drag, startPoint x: 917, startPoint y: 78, endPoint x: 844, endPoint y: 84, distance: 73.4
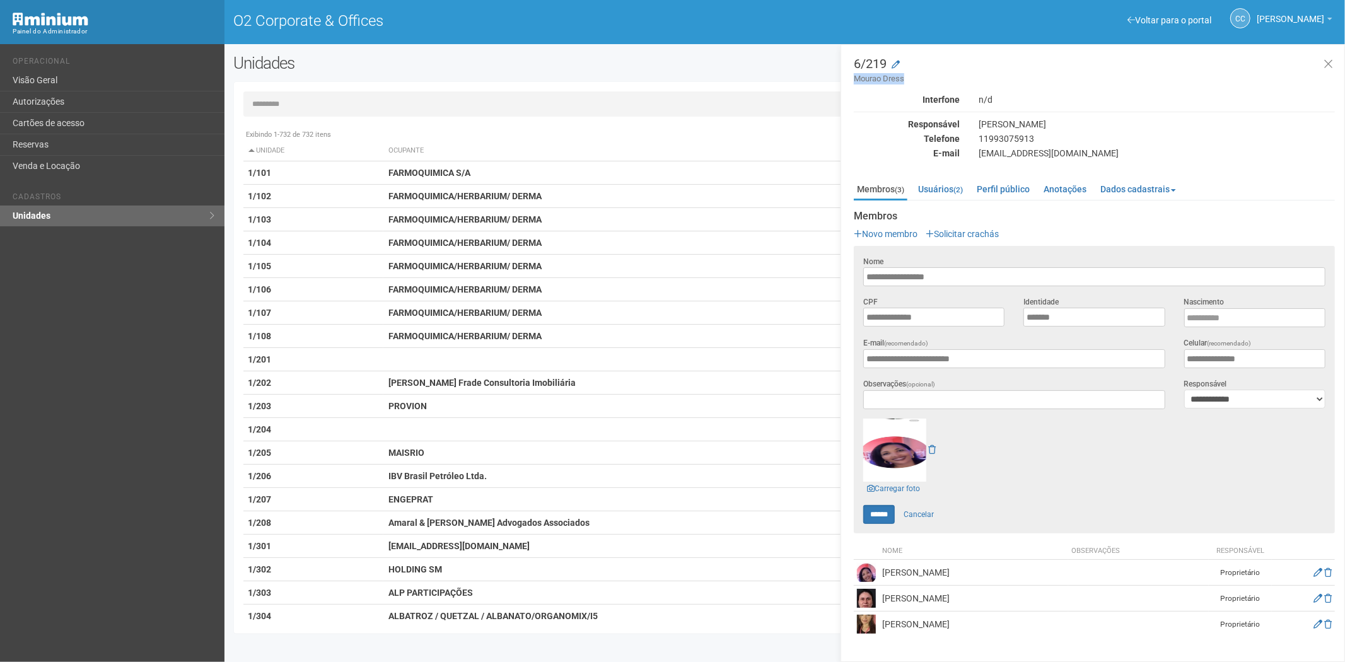
click at [844, 84] on div "6/219 Mourao Dress Interfone n/d Responsável Dayane Alves mourao Telefone 11993…" at bounding box center [1093, 353] width 504 height 618
copy small "Mourao Dress"
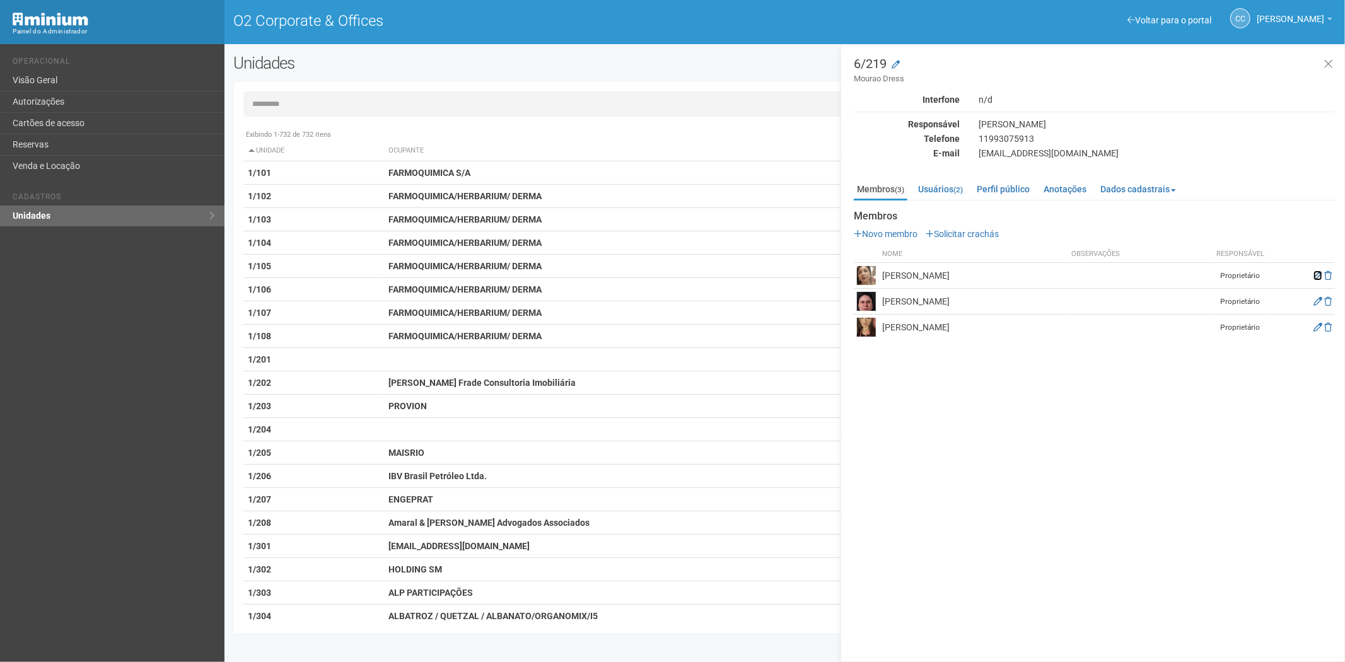
click at [1314, 275] on icon at bounding box center [1318, 275] width 9 height 9
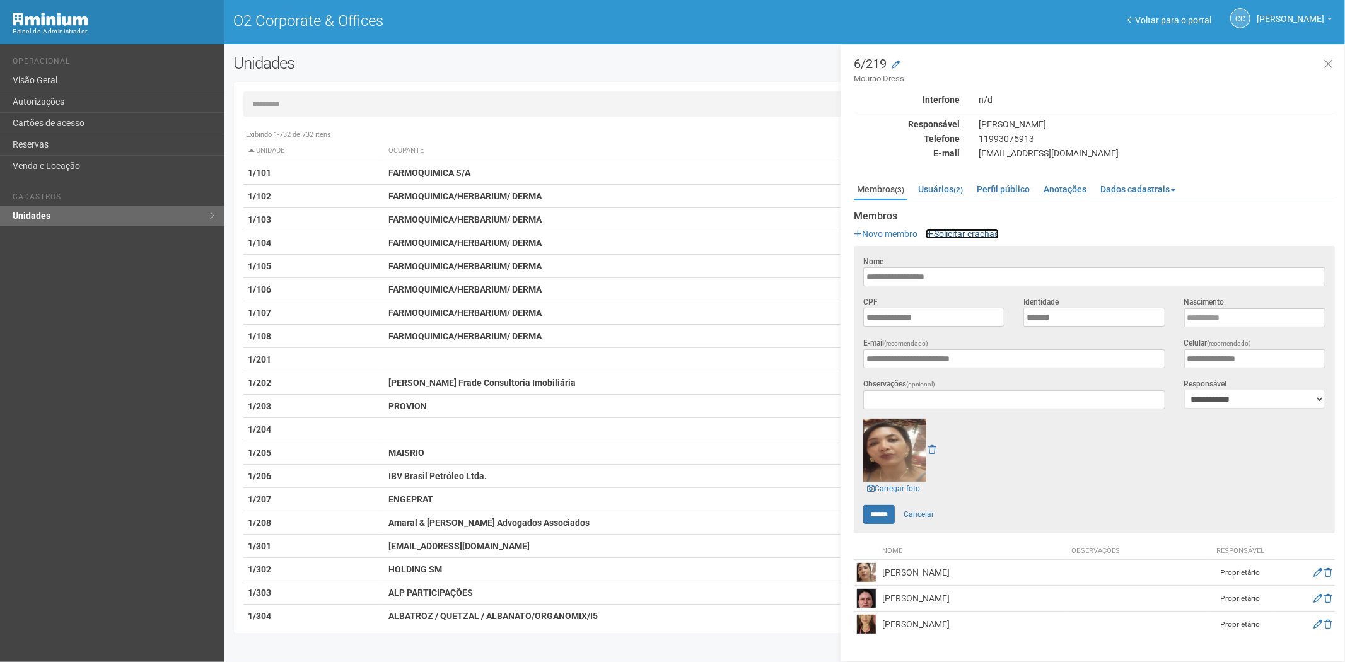
click at [956, 232] on link "Solicitar crachás" at bounding box center [962, 234] width 73 height 10
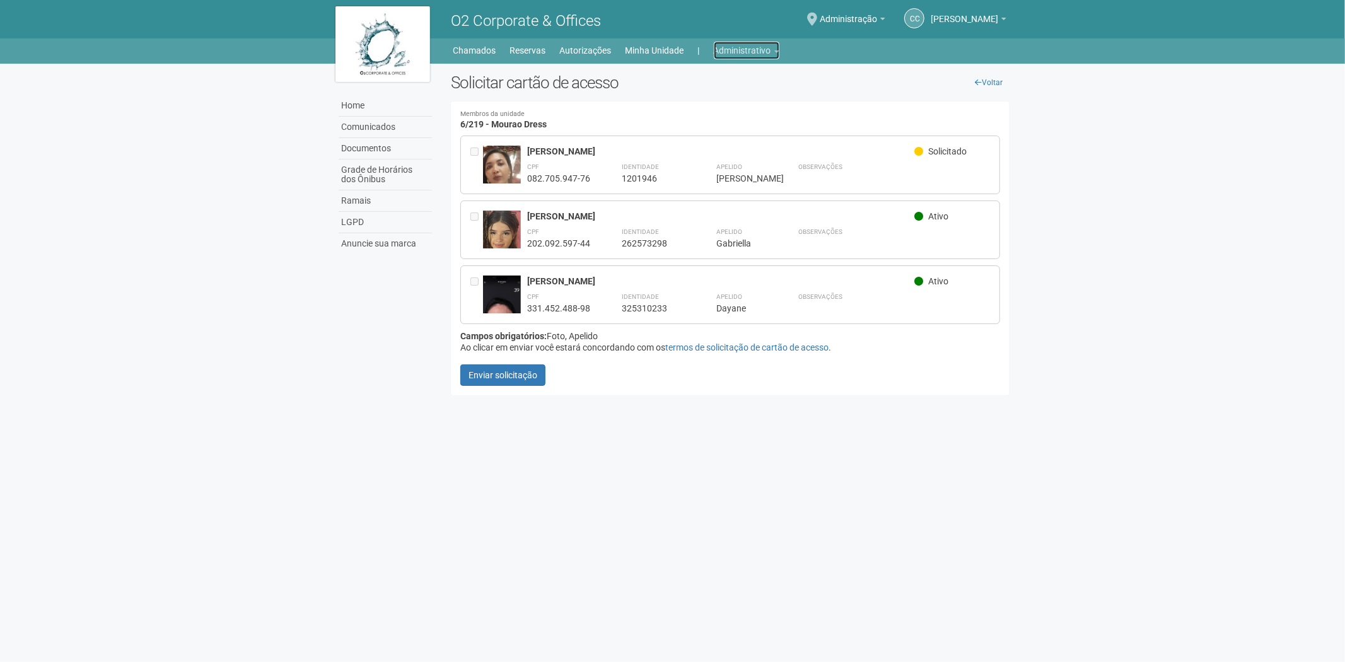
click at [720, 49] on link "Administrativo" at bounding box center [747, 51] width 66 height 18
click at [728, 97] on link "Cartões de acesso" at bounding box center [728, 99] width 107 height 22
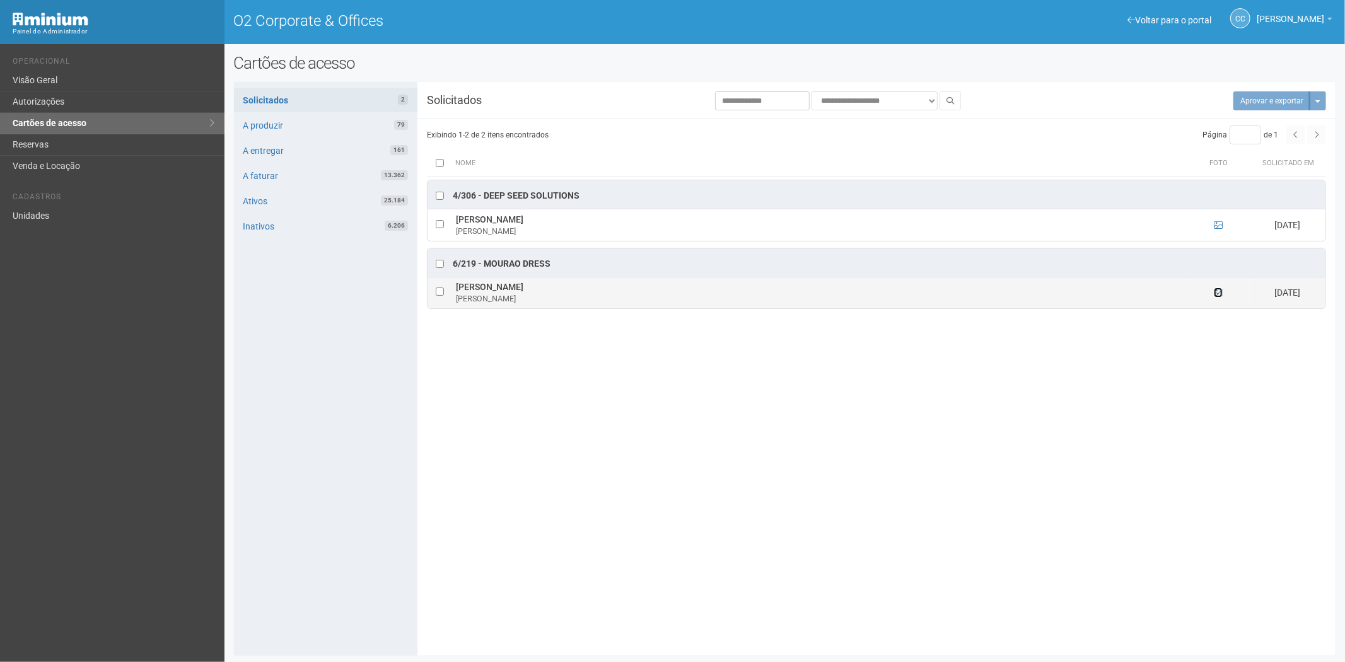
click at [1218, 291] on icon at bounding box center [1218, 292] width 9 height 9
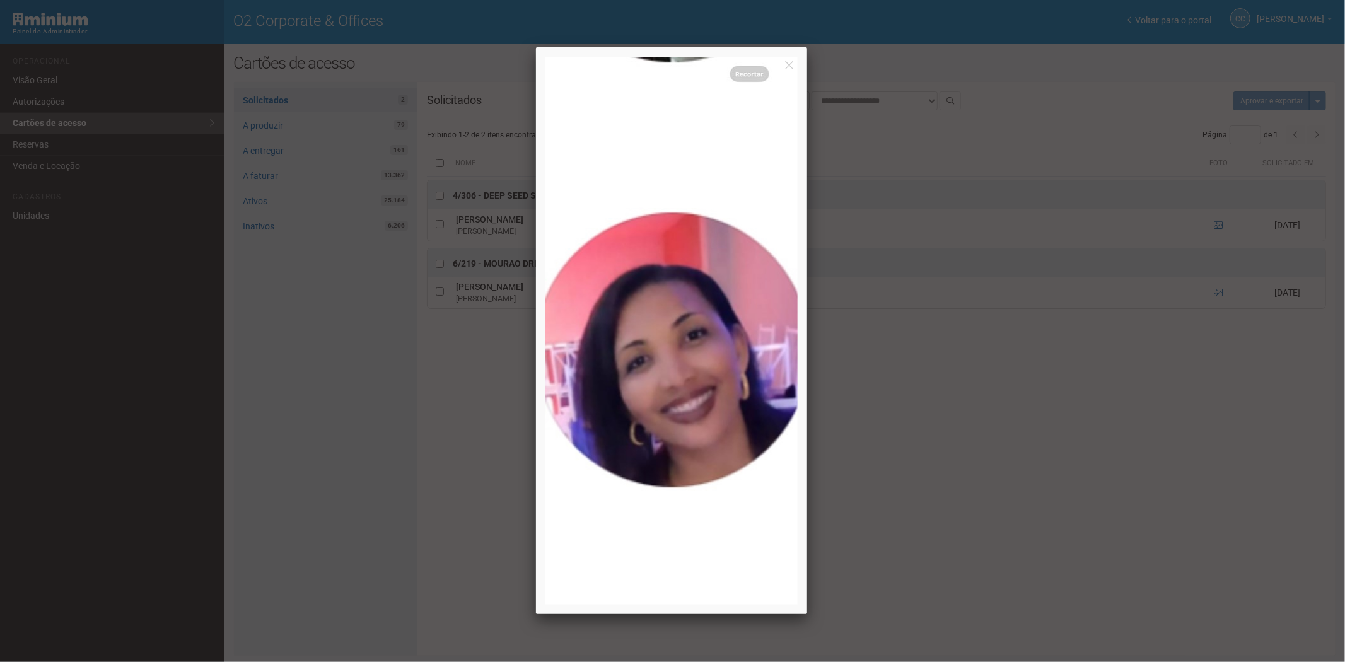
click at [1182, 363] on div at bounding box center [672, 331] width 1345 height 662
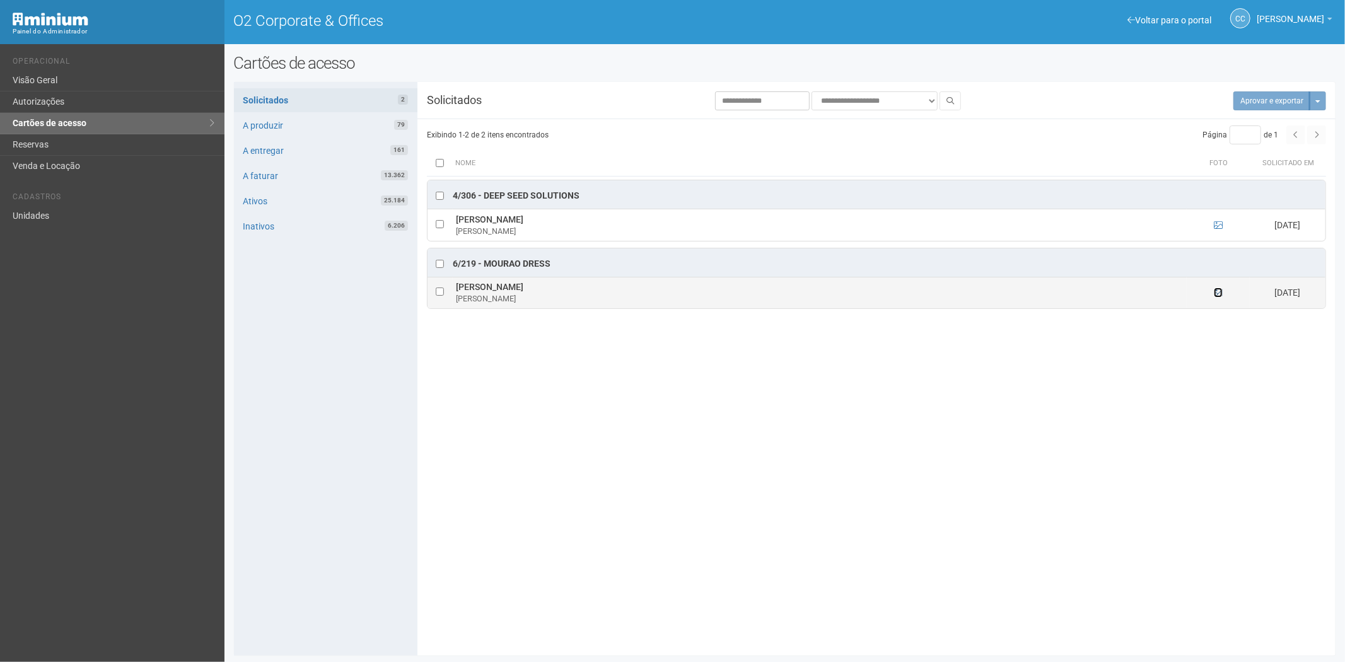
click at [1219, 292] on icon at bounding box center [1218, 292] width 9 height 9
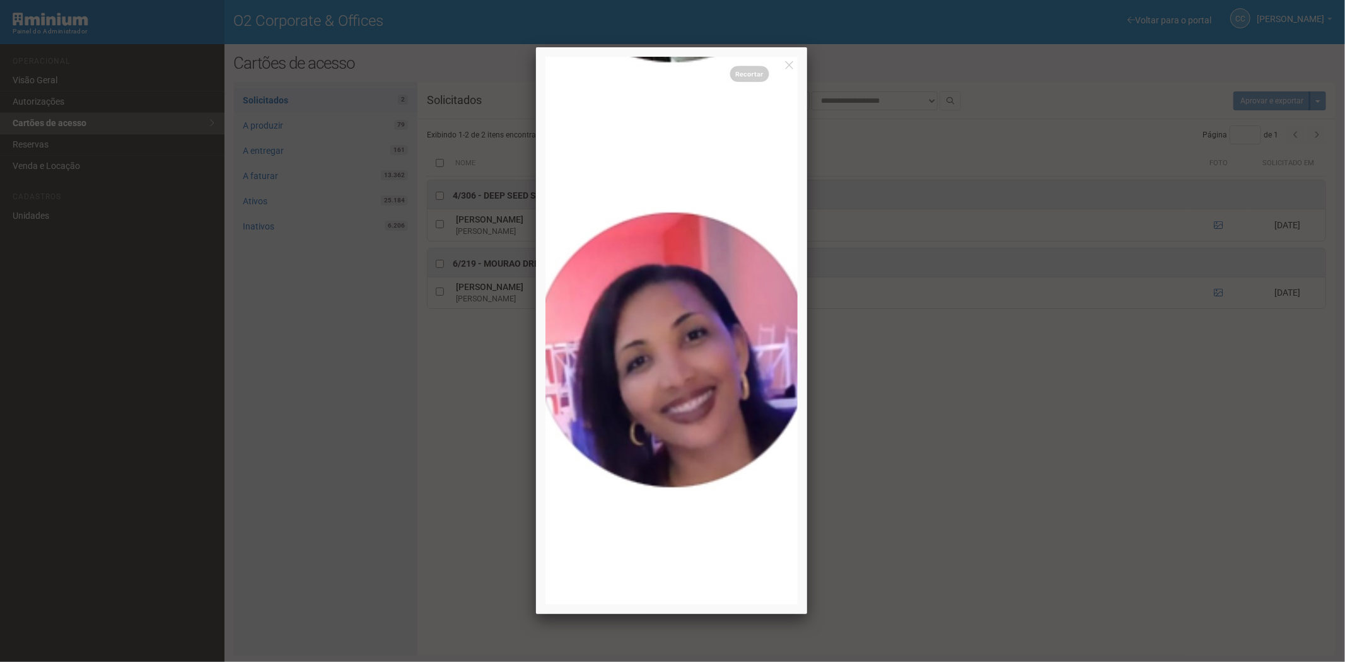
click at [1115, 414] on div at bounding box center [672, 331] width 1345 height 662
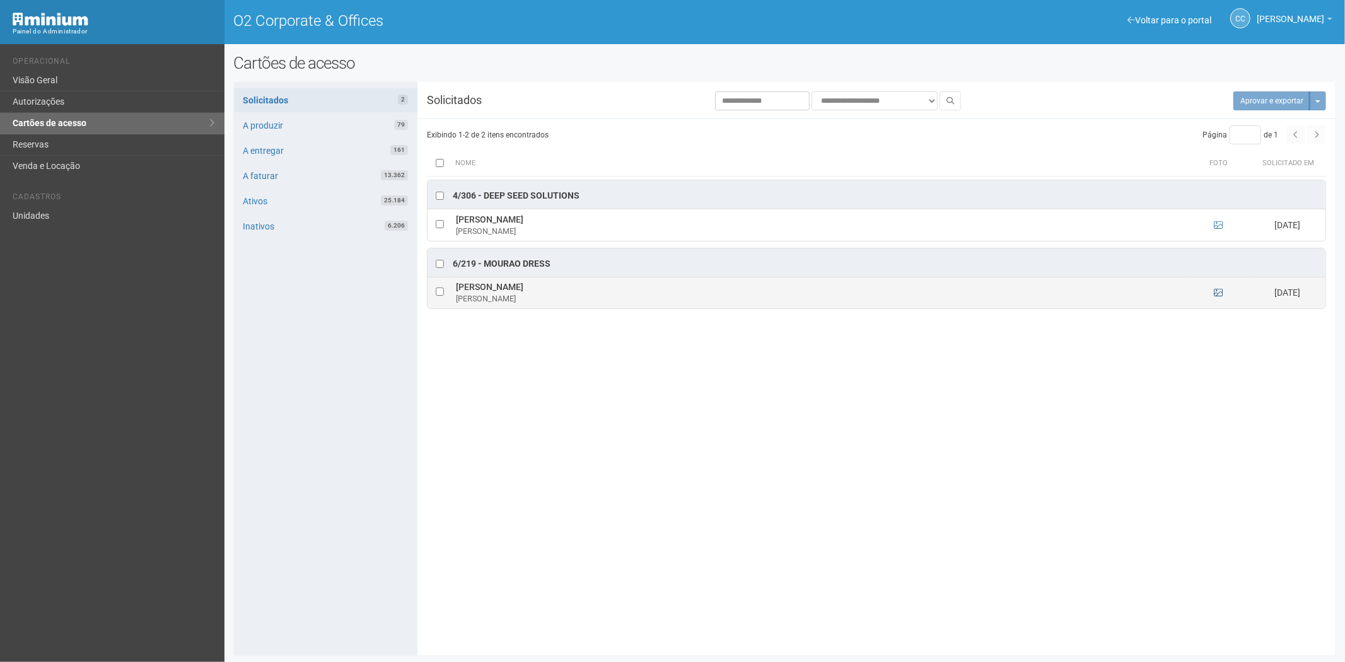
drag, startPoint x: 1224, startPoint y: 293, endPoint x: 1215, endPoint y: 296, distance: 10.2
click at [1219, 294] on td at bounding box center [1218, 293] width 63 height 32
click at [1215, 294] on icon at bounding box center [1218, 292] width 9 height 9
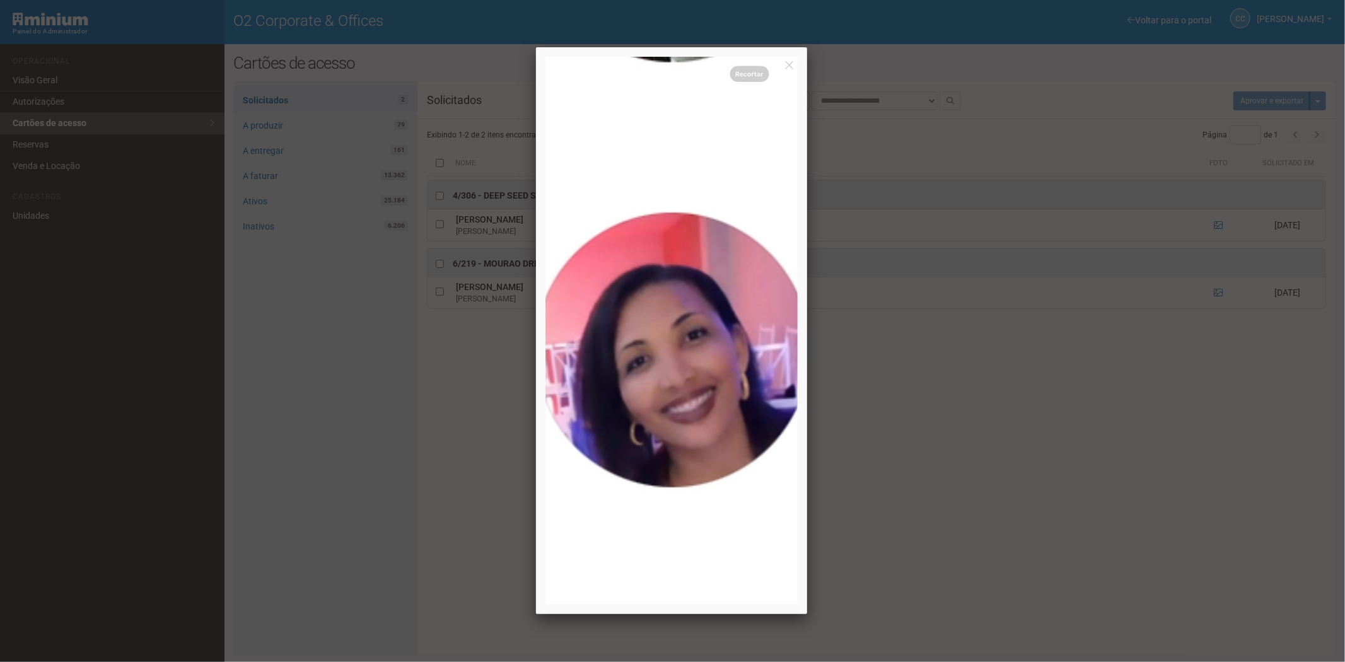
click at [965, 501] on div at bounding box center [672, 331] width 1345 height 662
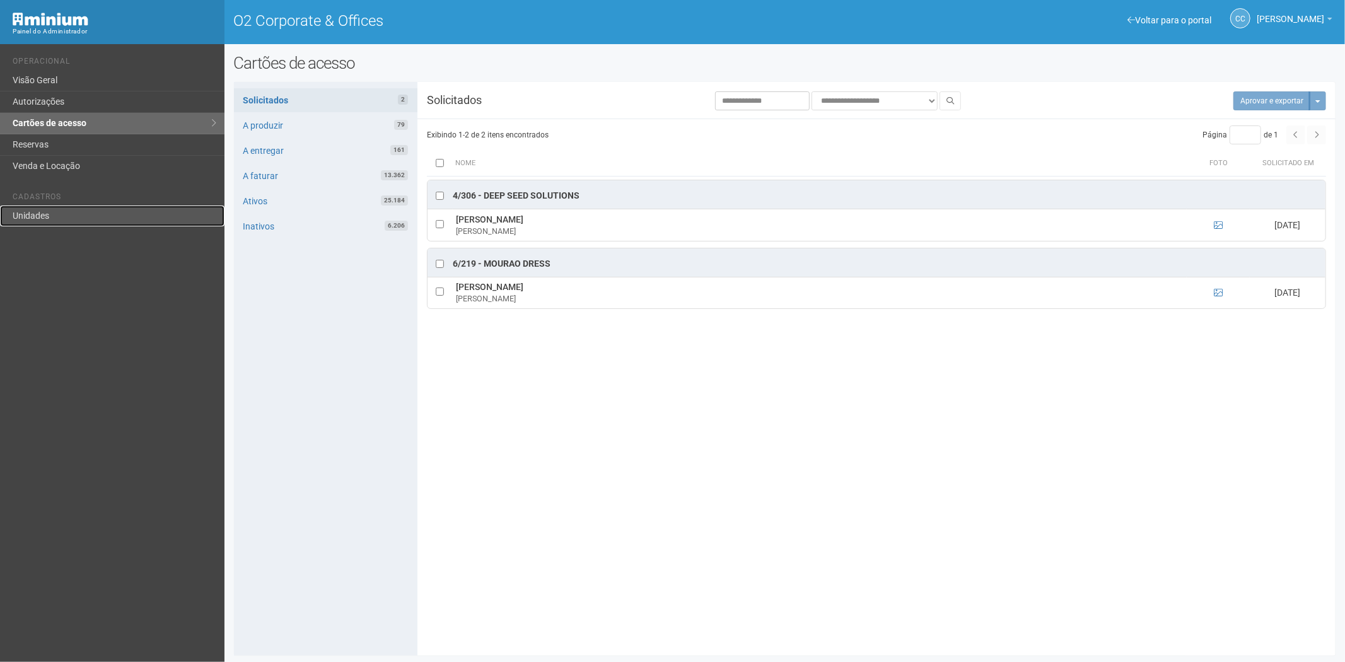
drag, startPoint x: 36, startPoint y: 216, endPoint x: 49, endPoint y: 216, distance: 12.6
click at [36, 215] on link "Unidades" at bounding box center [112, 216] width 224 height 21
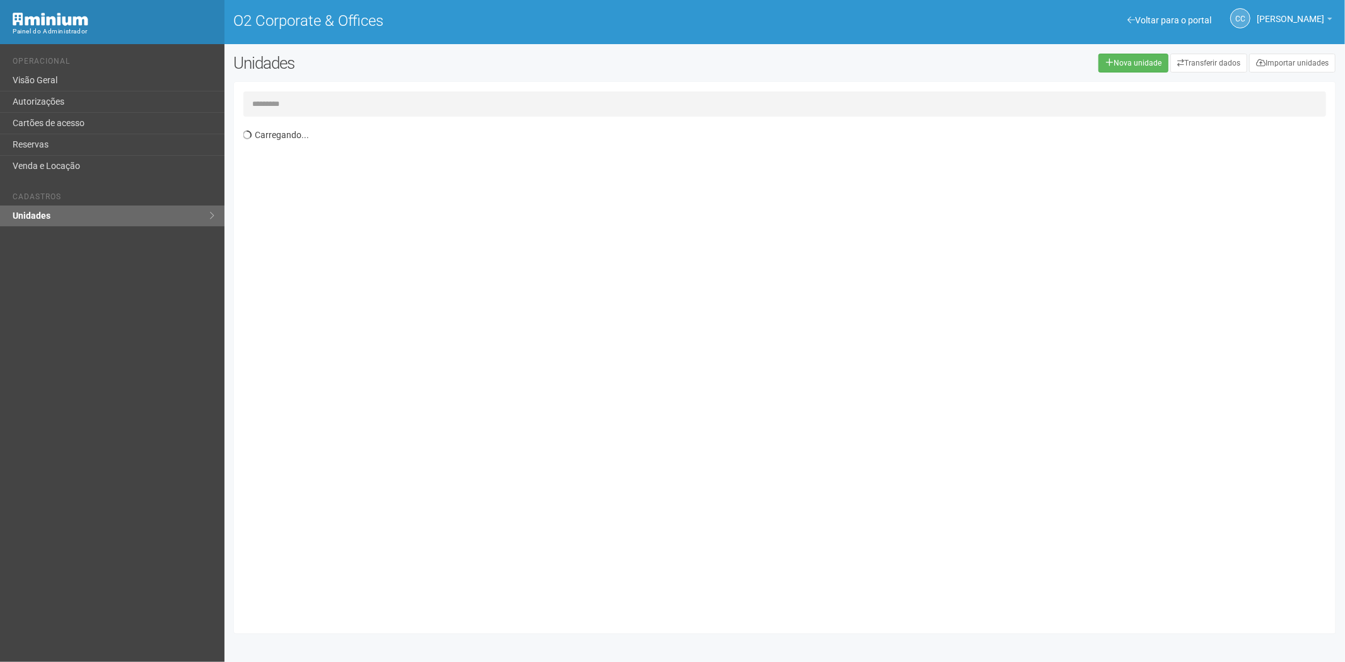
drag, startPoint x: 282, startPoint y: 110, endPoint x: 290, endPoint y: 133, distance: 24.1
click at [282, 111] on input "text" at bounding box center [784, 103] width 1083 height 25
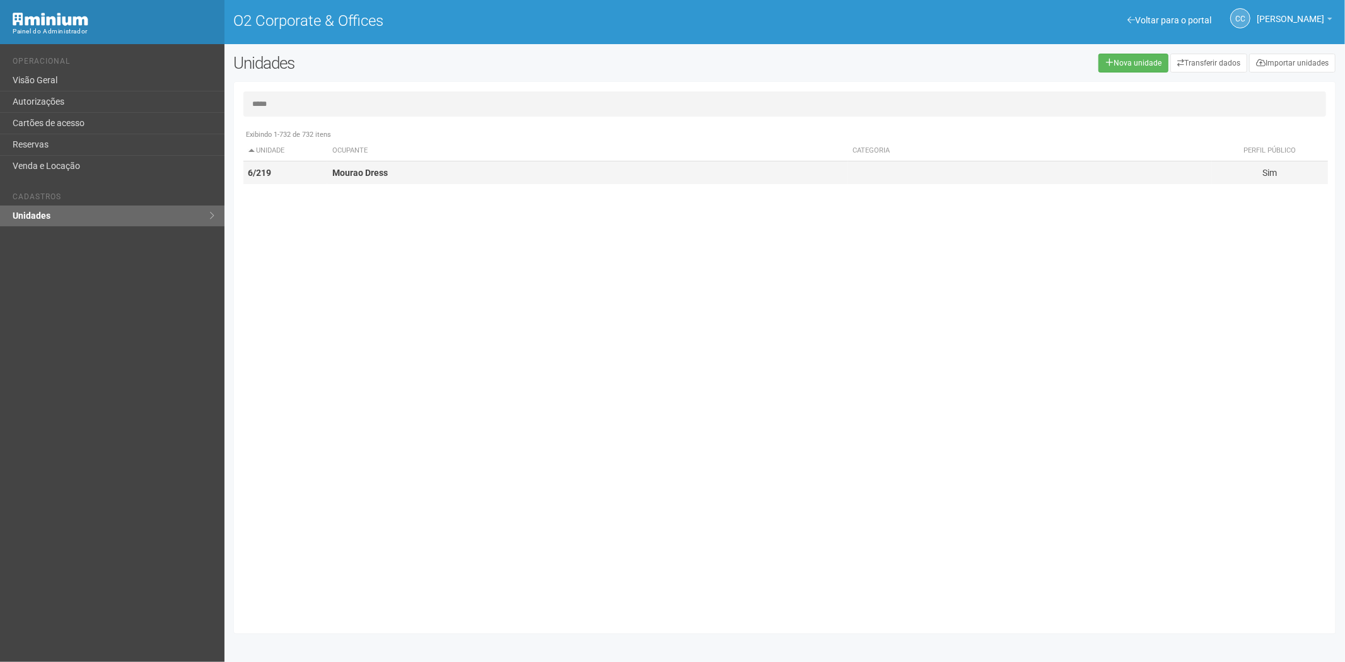
type input "*****"
drag, startPoint x: 395, startPoint y: 170, endPoint x: 1344, endPoint y: 452, distance: 990.4
click at [395, 170] on td "Mourao Dress" at bounding box center [587, 172] width 521 height 23
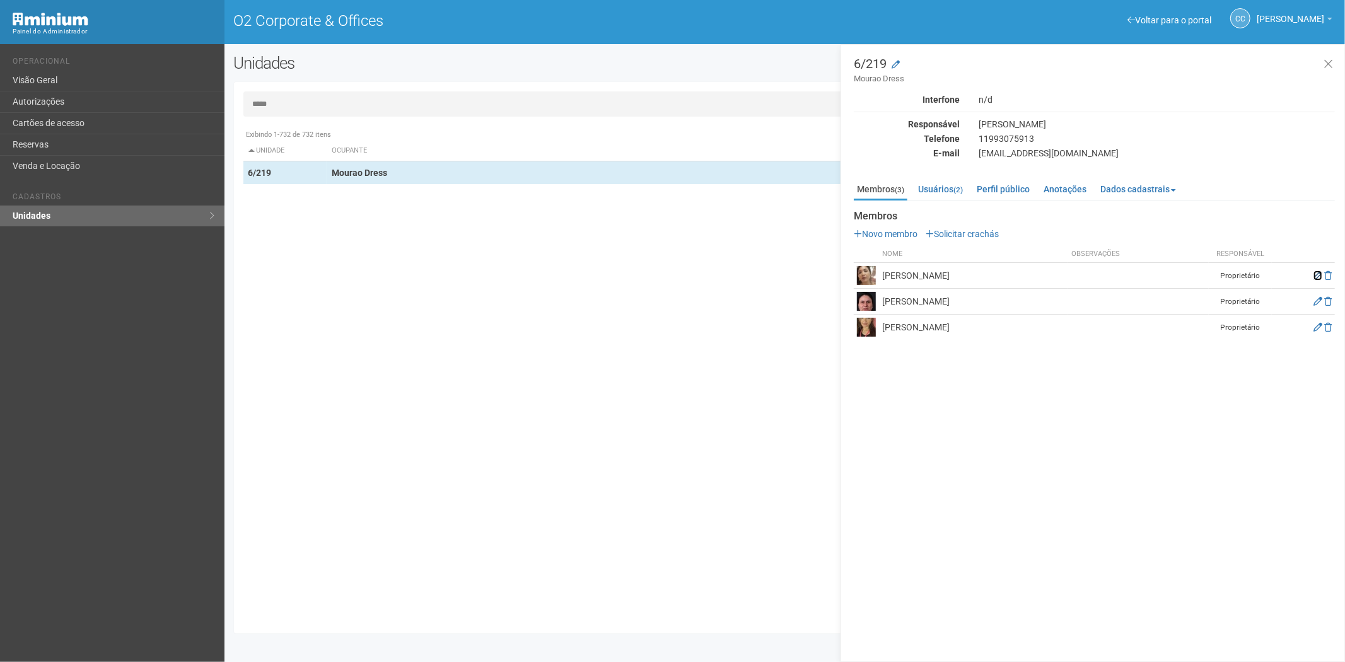
click at [1314, 277] on icon at bounding box center [1318, 275] width 9 height 9
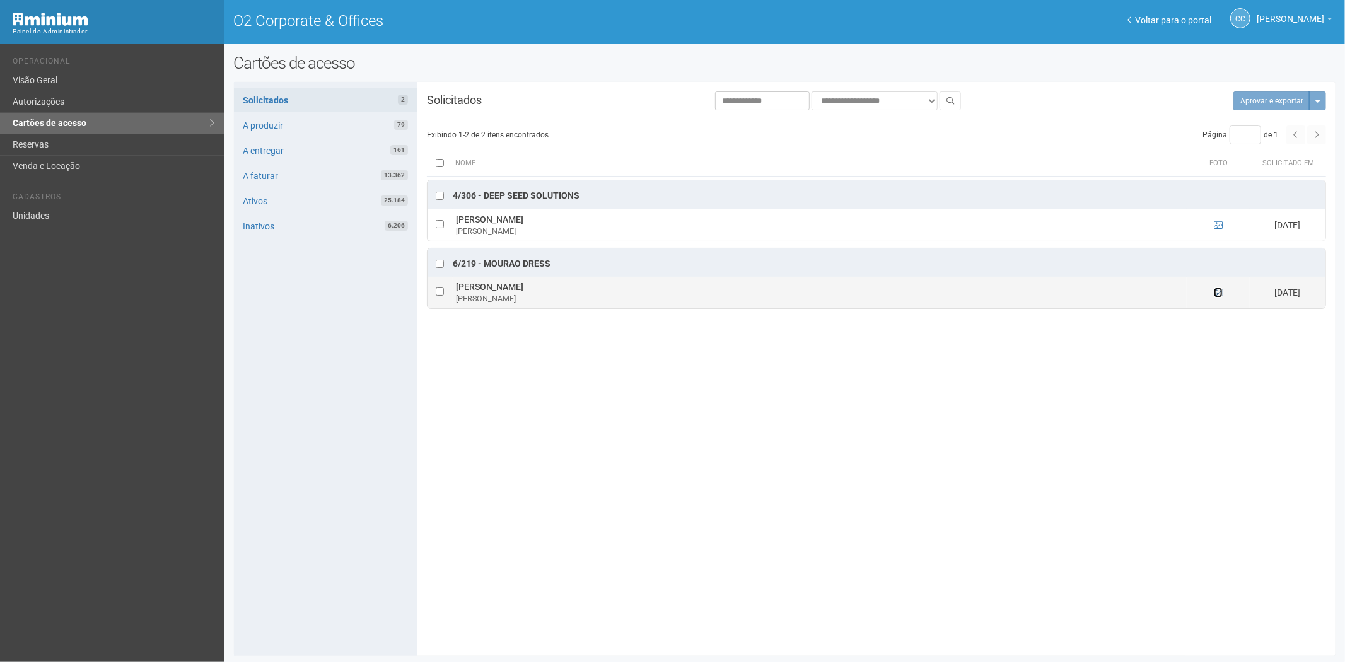
click at [1214, 294] on icon at bounding box center [1218, 292] width 9 height 9
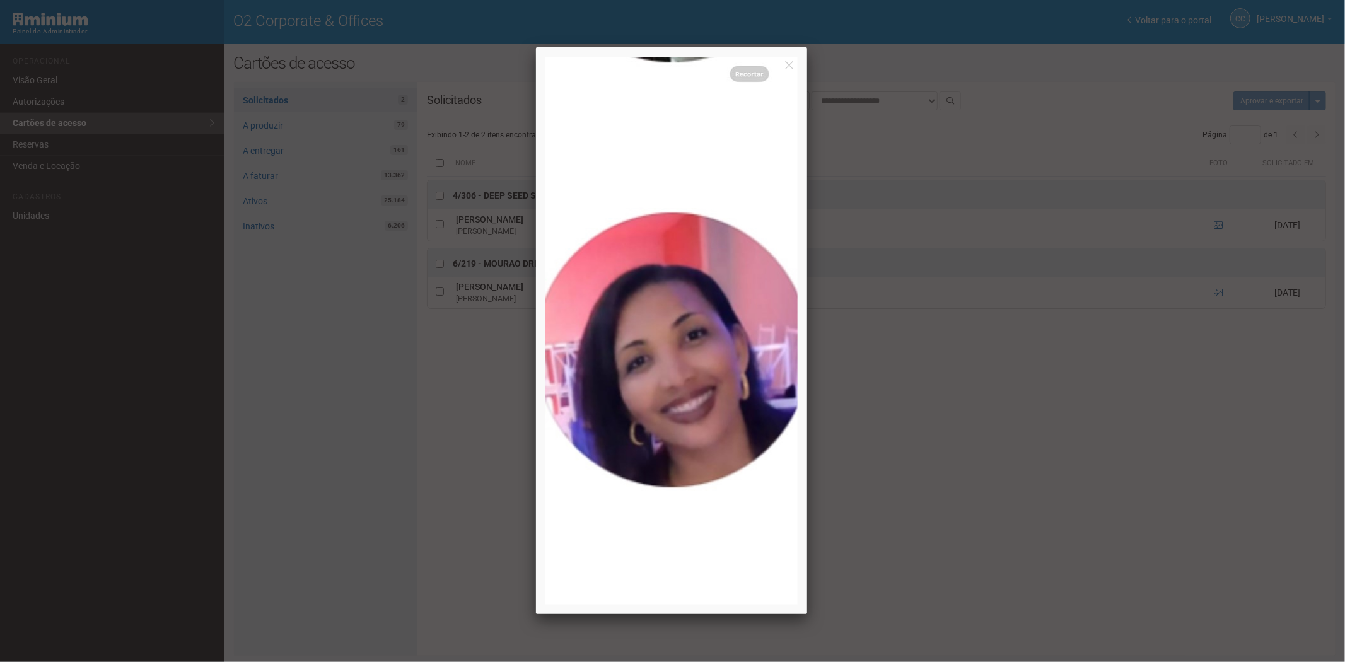
click at [1107, 430] on div at bounding box center [672, 331] width 1345 height 662
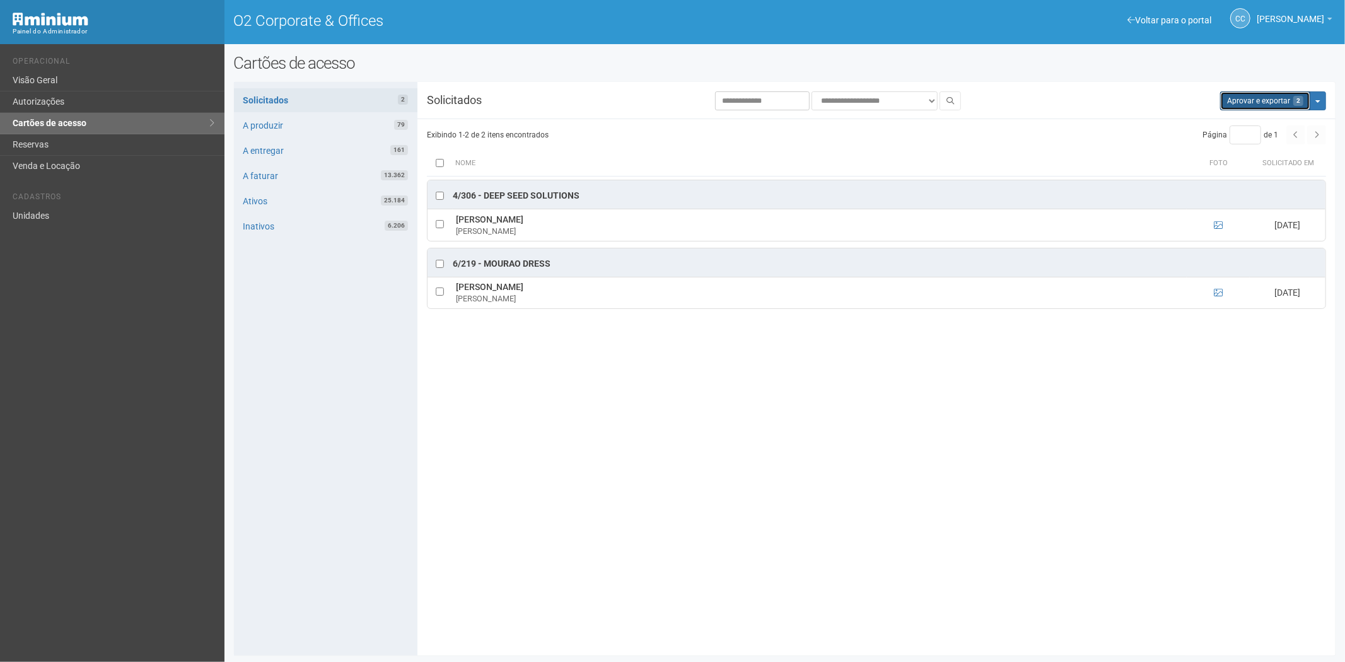
click at [1259, 102] on button "Aprovar e exportar 2" at bounding box center [1265, 100] width 90 height 19
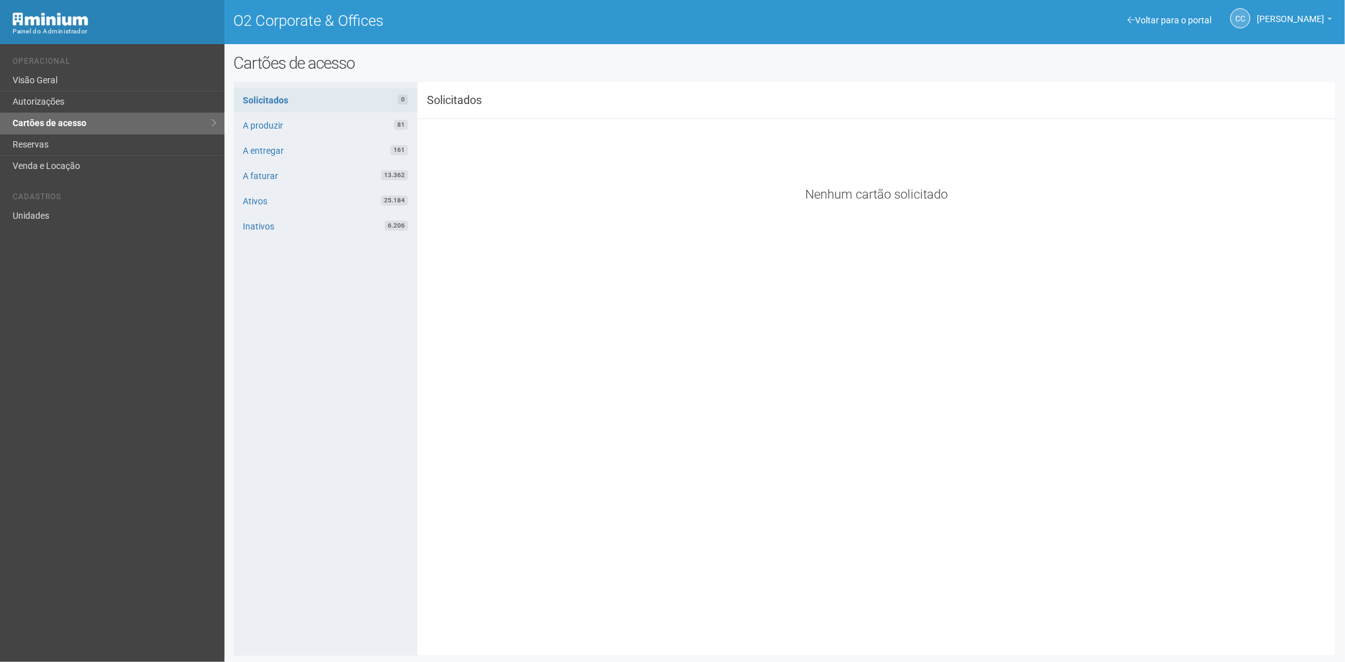
click at [44, 228] on div "Voltar para o portal Operacional Visão Geral Autorizações Cartões de acesso Res…" at bounding box center [112, 353] width 224 height 618
click at [80, 211] on link "Unidades" at bounding box center [112, 216] width 224 height 21
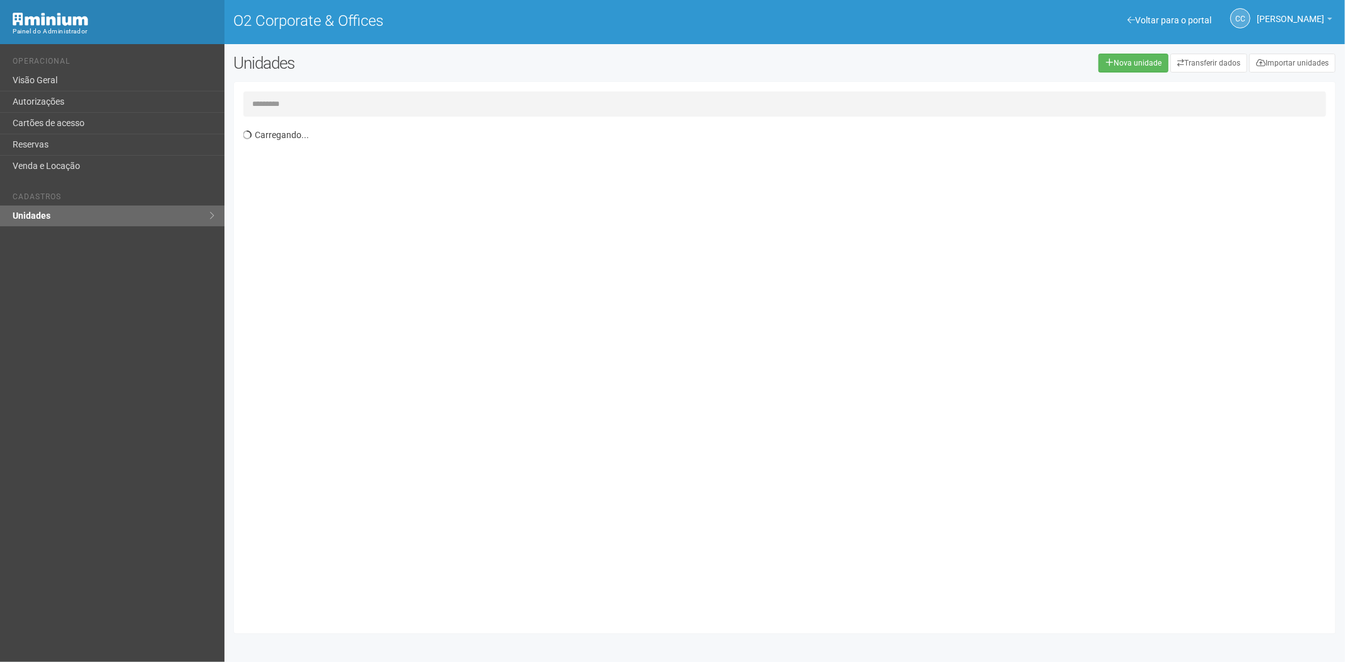
drag, startPoint x: 387, startPoint y: 104, endPoint x: 366, endPoint y: 74, distance: 35.9
click at [380, 98] on input "text" at bounding box center [784, 103] width 1083 height 25
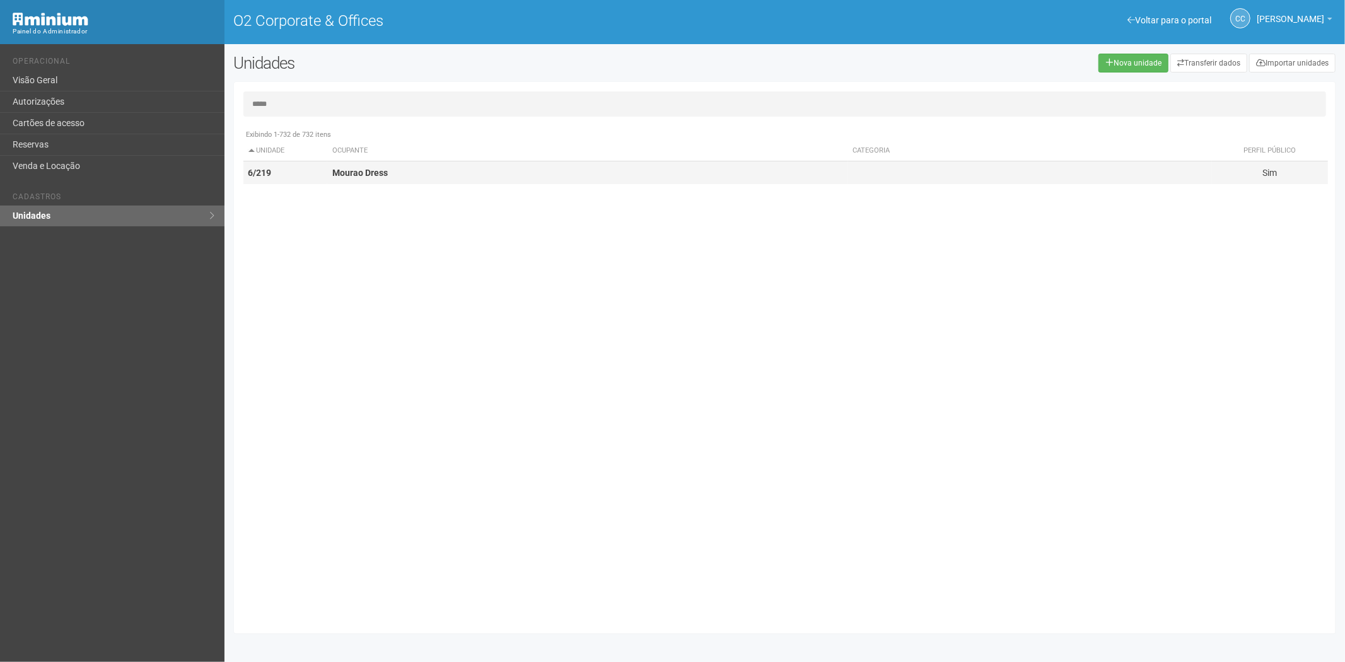
type input "*****"
click at [346, 174] on strong "Mourao Dress" at bounding box center [359, 173] width 55 height 10
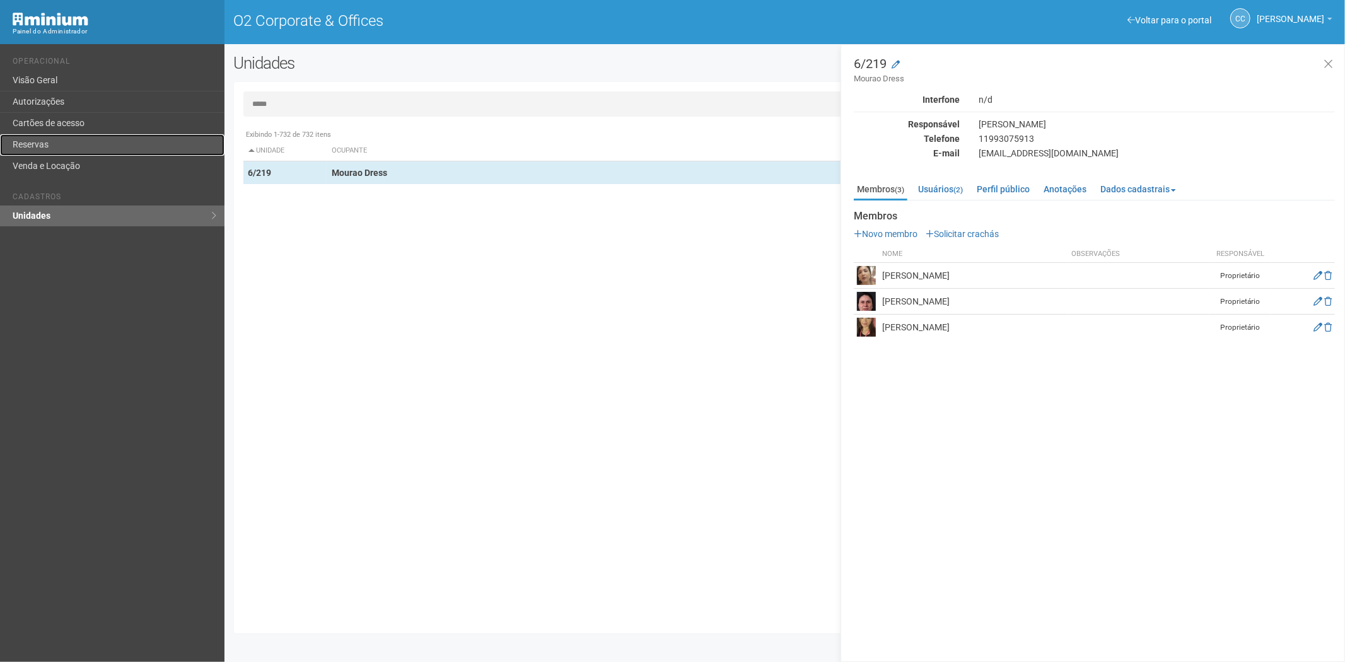
click at [132, 140] on link "Reservas" at bounding box center [112, 144] width 224 height 21
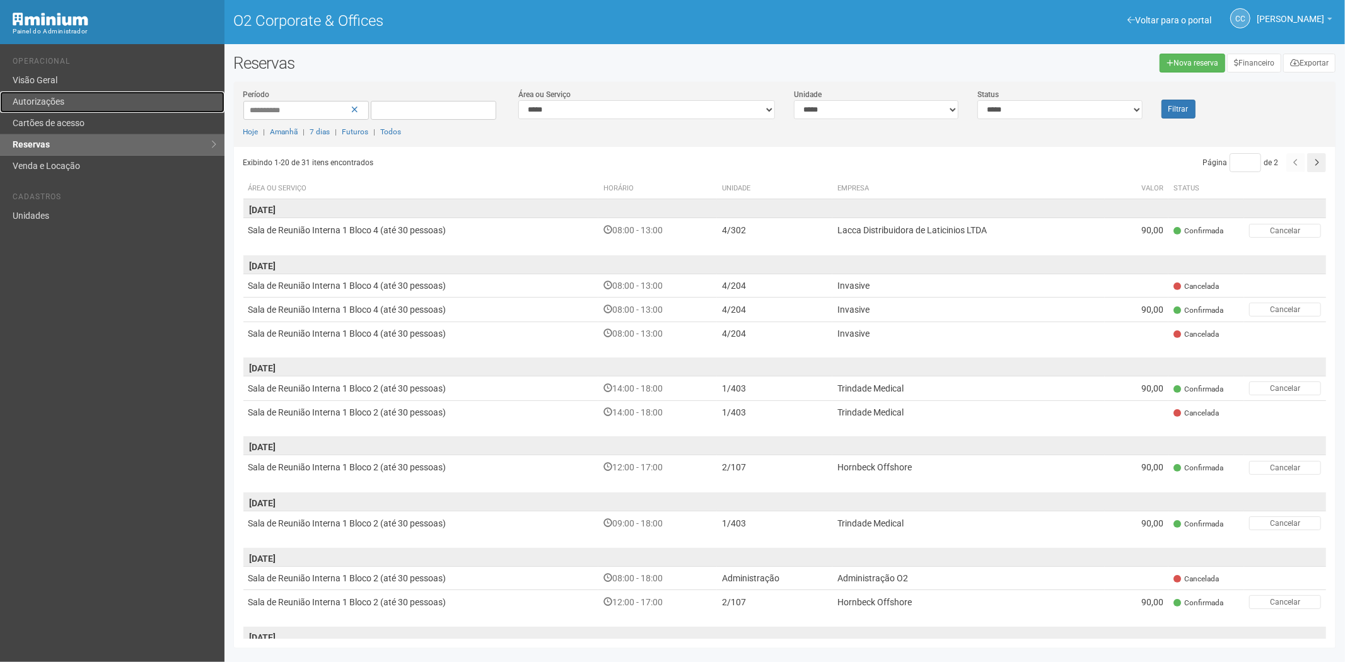
click at [55, 110] on link "Autorizações" at bounding box center [112, 101] width 224 height 21
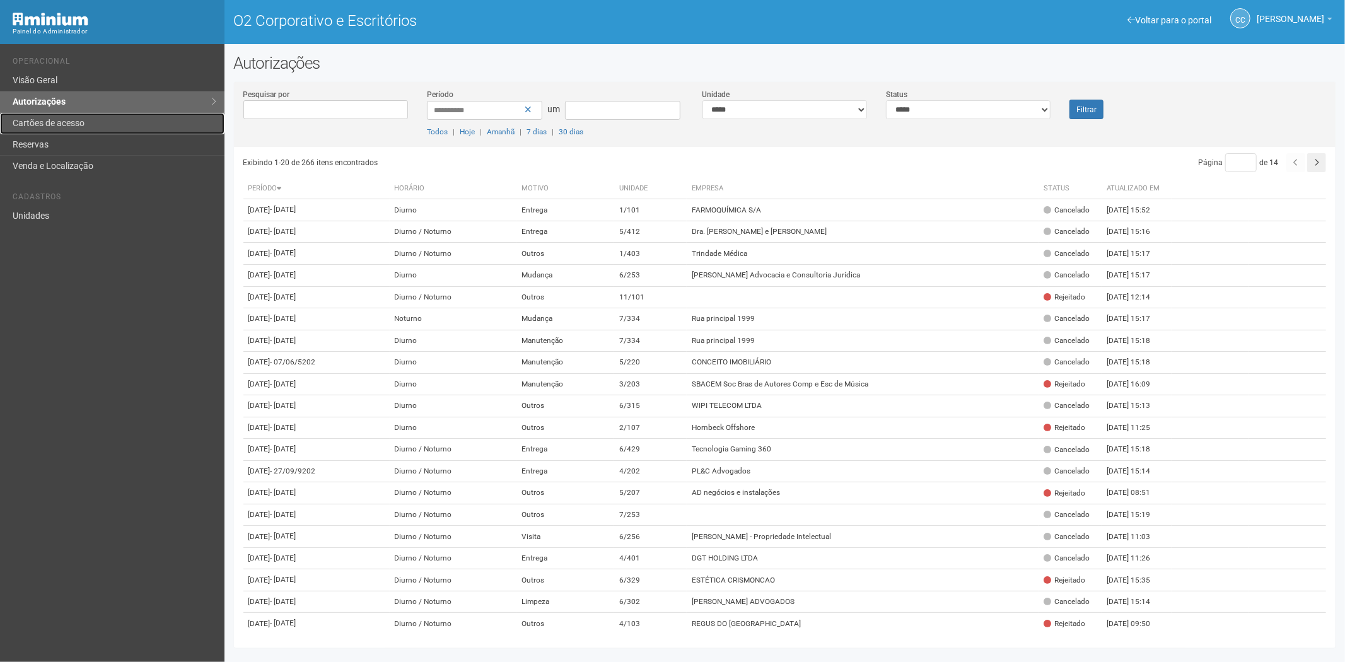
click at [105, 118] on link "Cartões de acesso" at bounding box center [112, 123] width 224 height 21
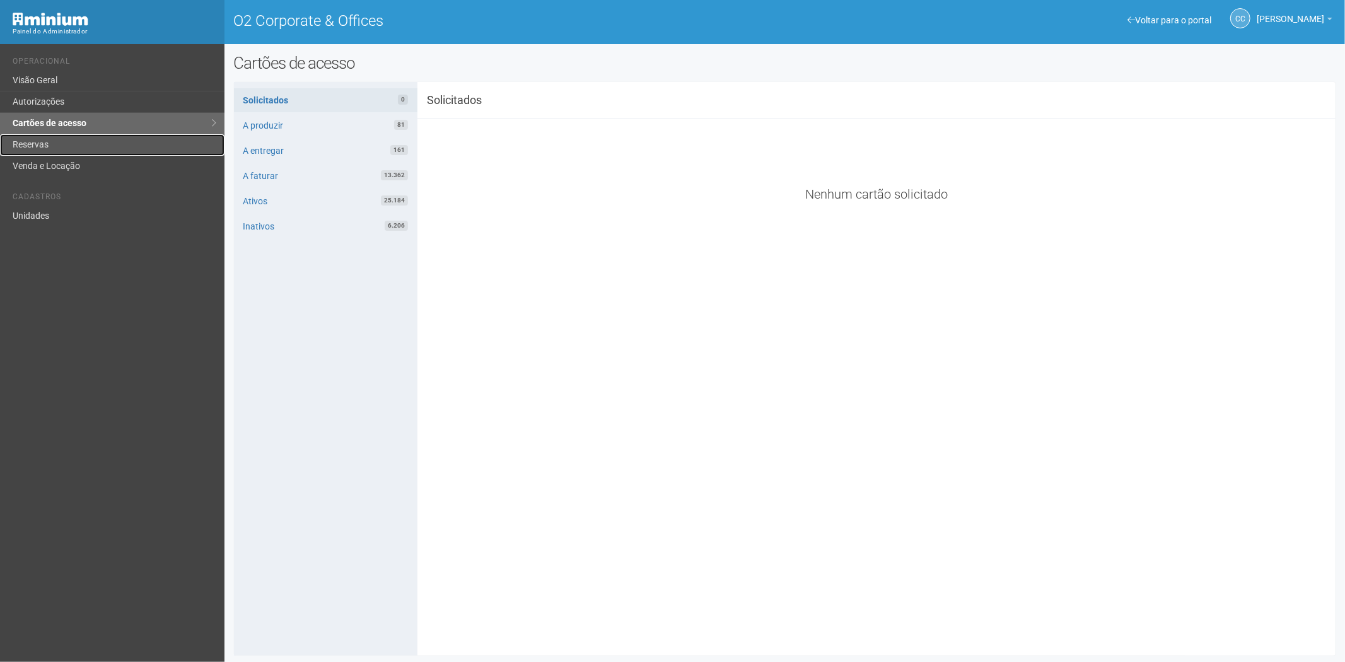
click at [104, 139] on link "Reservas" at bounding box center [112, 144] width 224 height 21
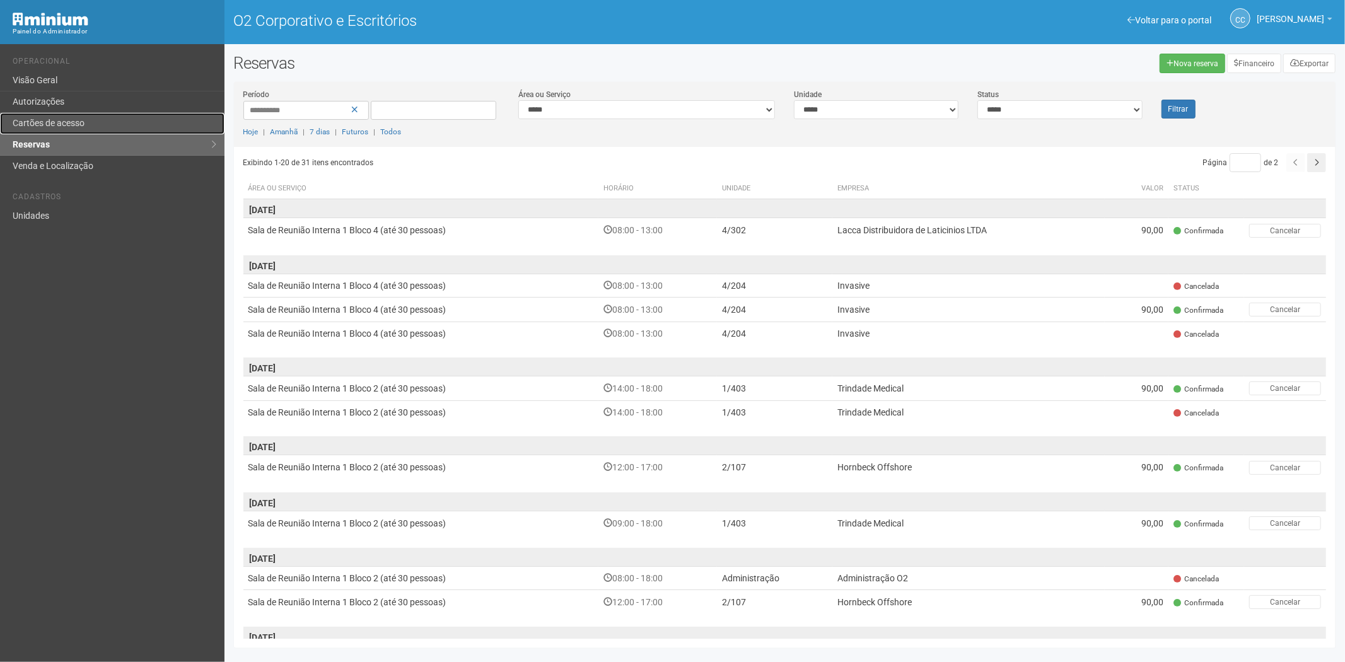
click at [115, 119] on link "Cartões de acesso" at bounding box center [112, 123] width 224 height 21
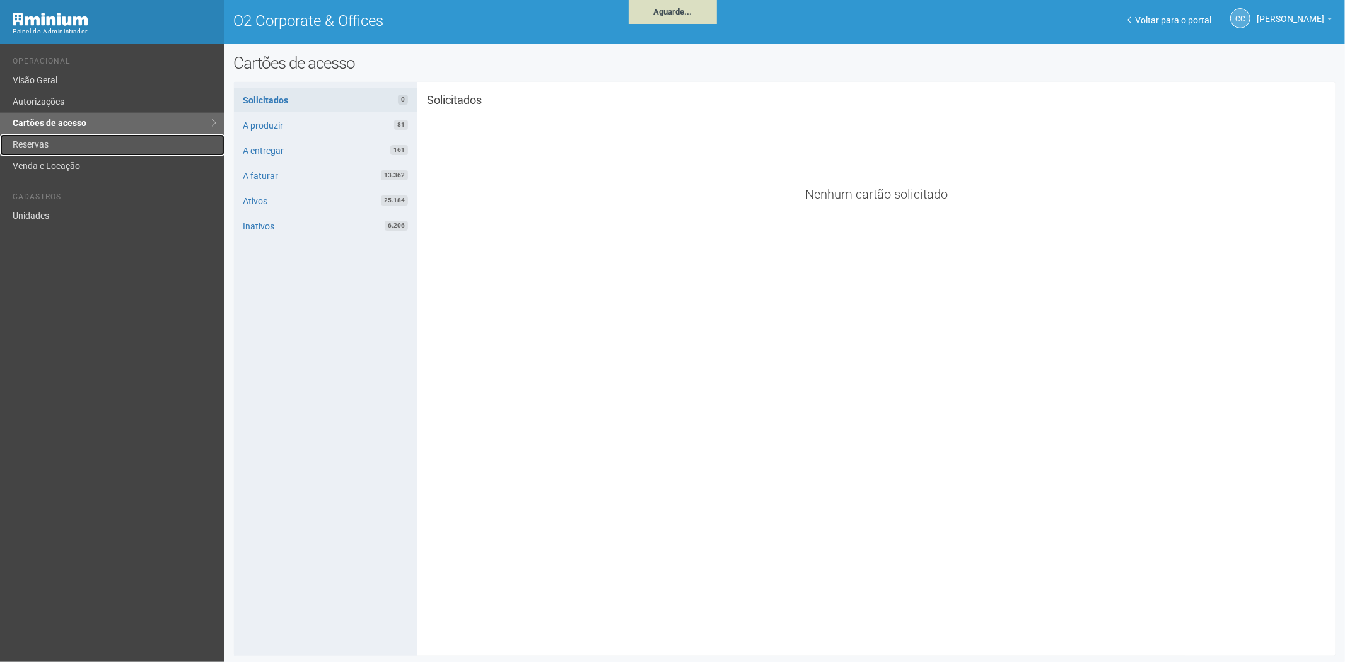
click at [42, 150] on link "Reservas" at bounding box center [112, 144] width 224 height 21
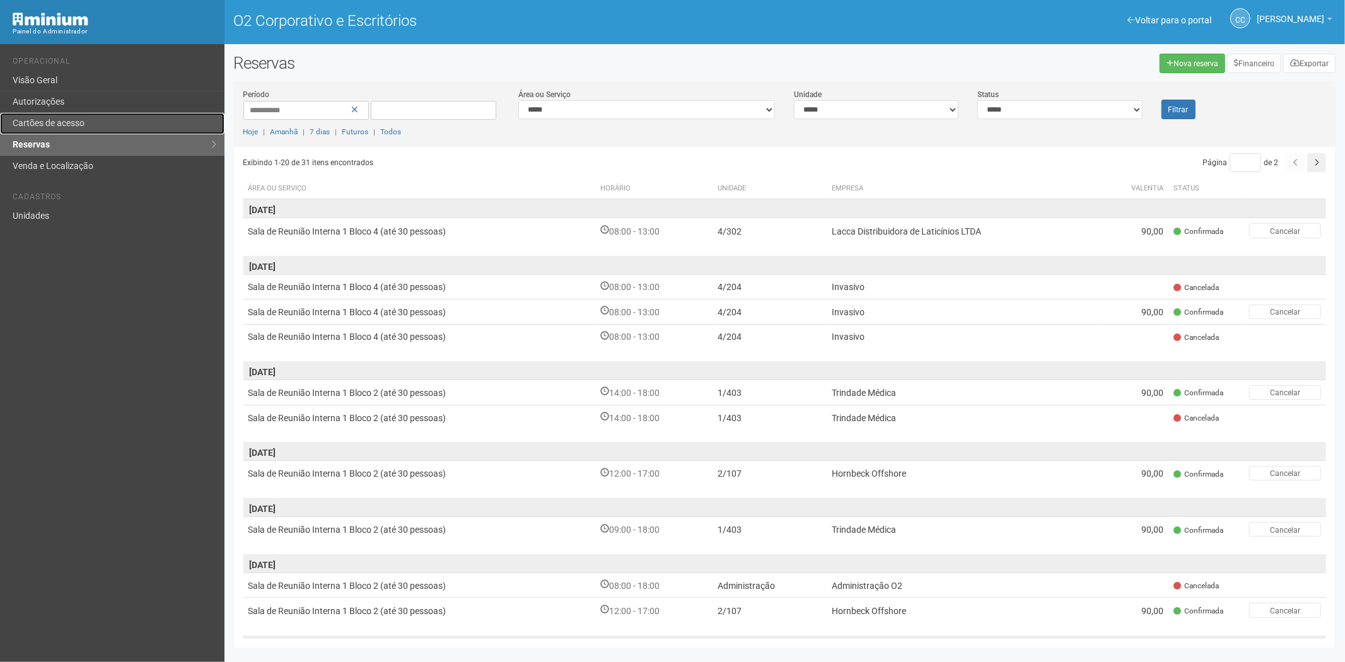
click at [76, 124] on font "Cartões de acesso" at bounding box center [49, 123] width 72 height 10
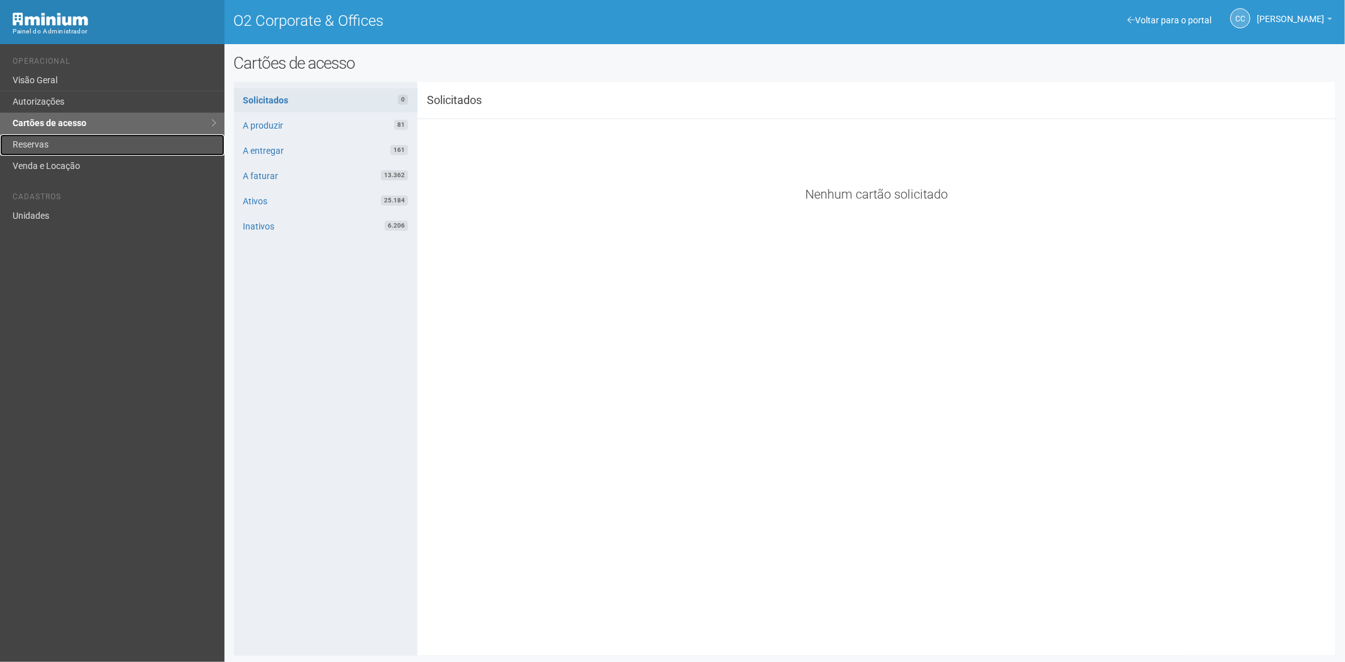
click at [38, 145] on link "Reservas" at bounding box center [112, 144] width 224 height 21
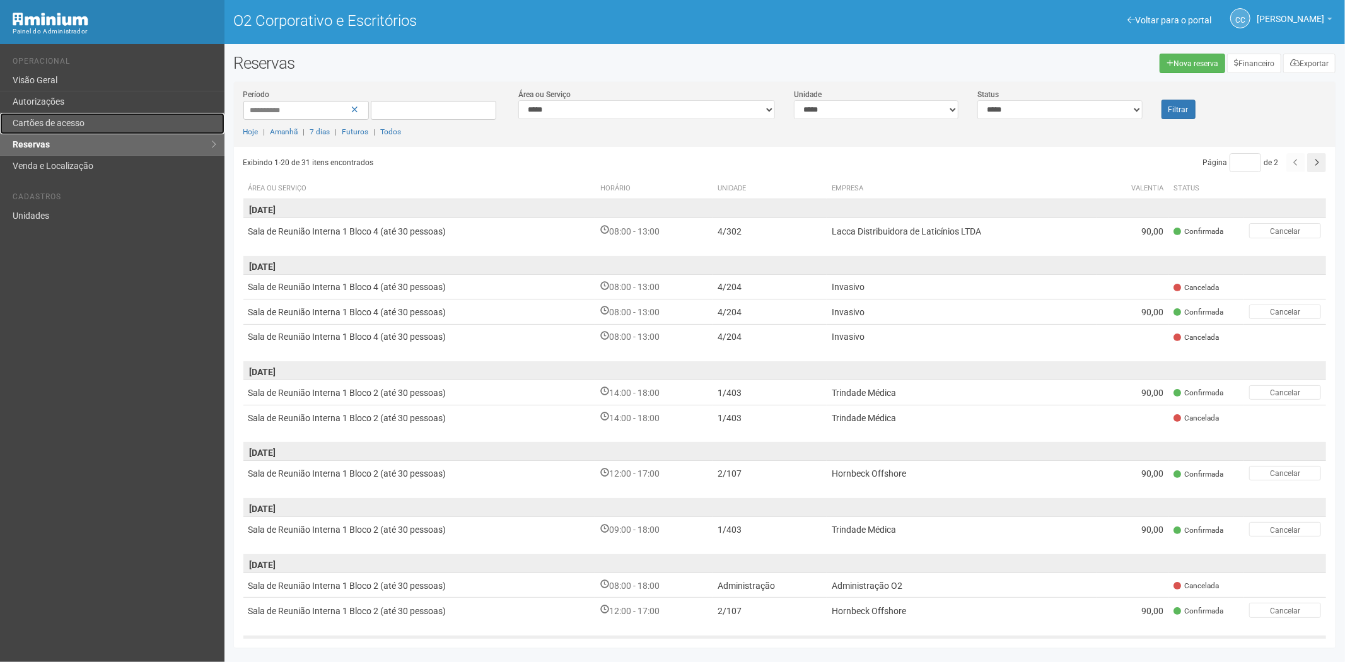
click at [47, 118] on font "Cartões de acesso" at bounding box center [49, 123] width 72 height 10
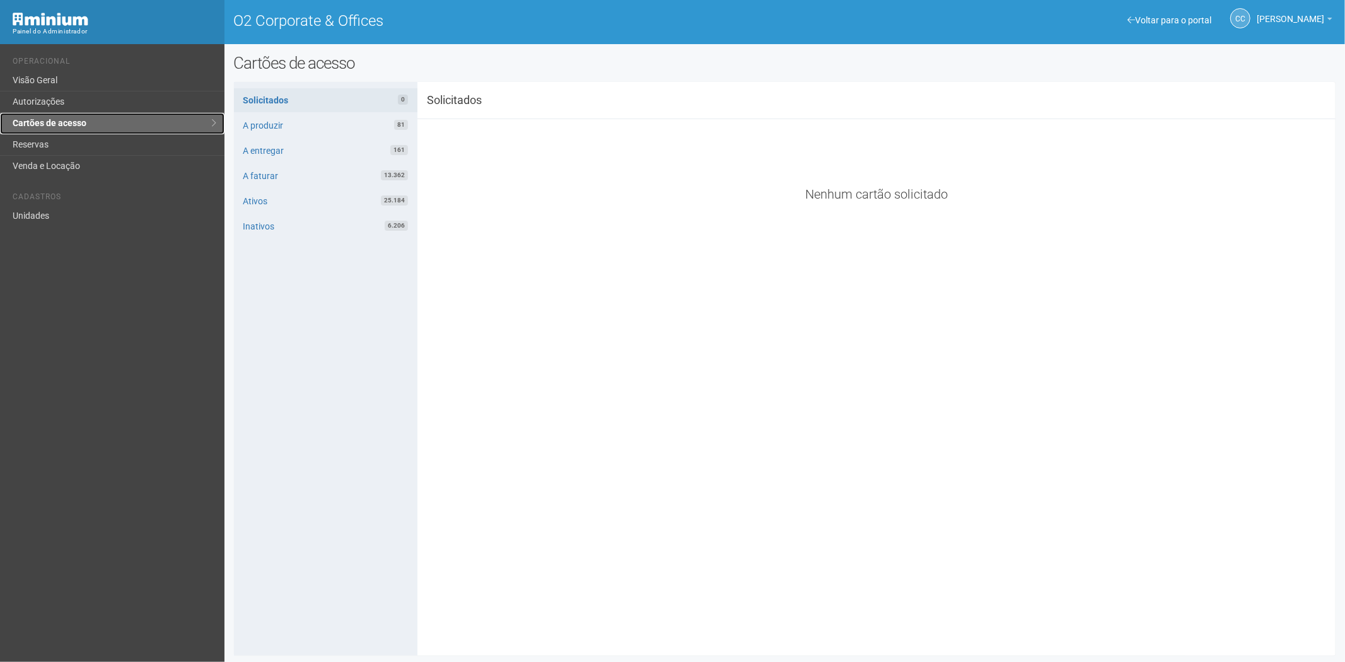
click at [55, 126] on link "Cartões de acesso" at bounding box center [112, 123] width 224 height 21
click at [51, 141] on link "Reservas" at bounding box center [112, 144] width 224 height 21
click at [79, 98] on link "Autorizações" at bounding box center [112, 101] width 224 height 21
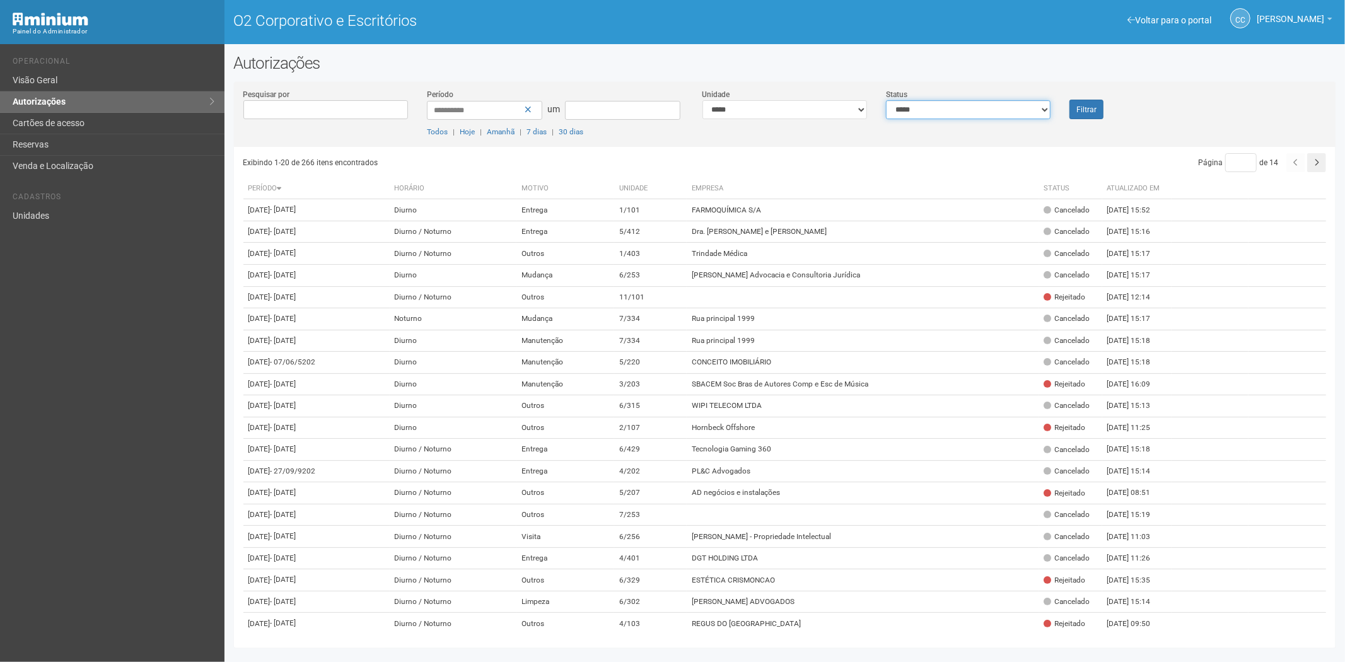
click at [943, 105] on select "**********" at bounding box center [968, 109] width 165 height 19
select select "*"
click at [886, 100] on select "**********" at bounding box center [968, 109] width 165 height 19
click at [1096, 115] on button "Filtrar" at bounding box center [1086, 110] width 34 height 20
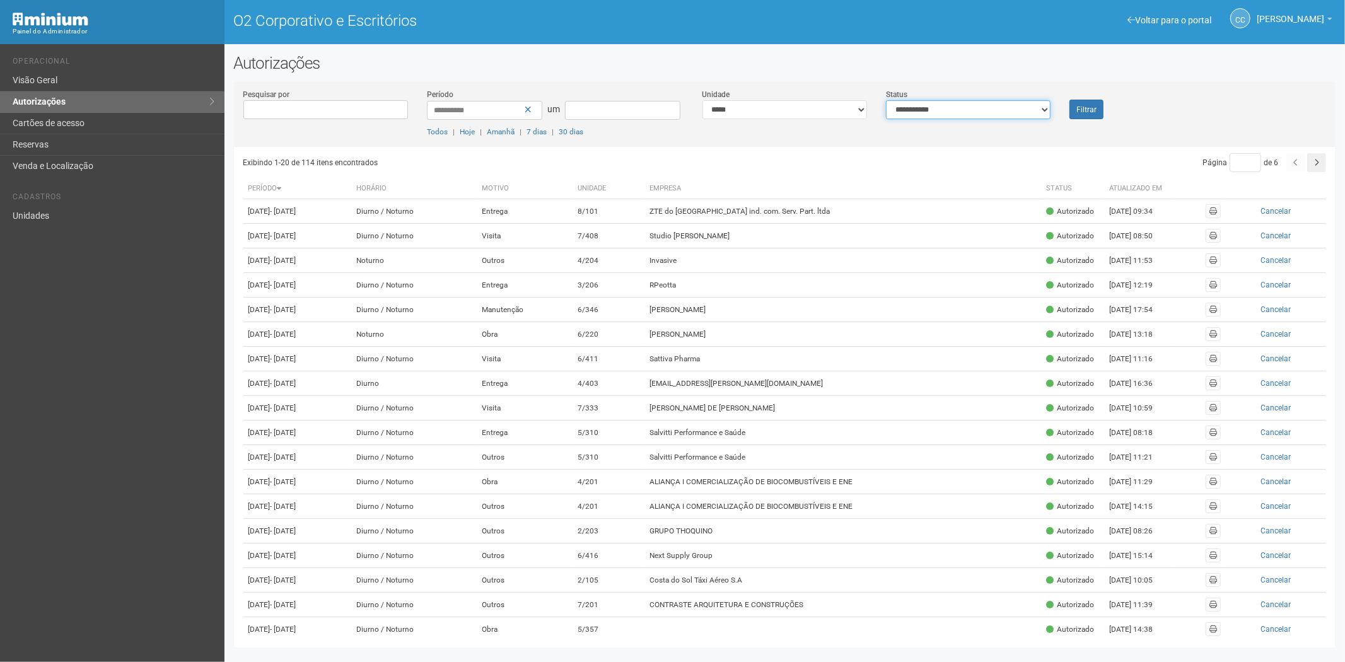
drag, startPoint x: 0, startPoint y: 0, endPoint x: 948, endPoint y: 118, distance: 955.7
click at [957, 106] on select "**********" at bounding box center [968, 109] width 165 height 19
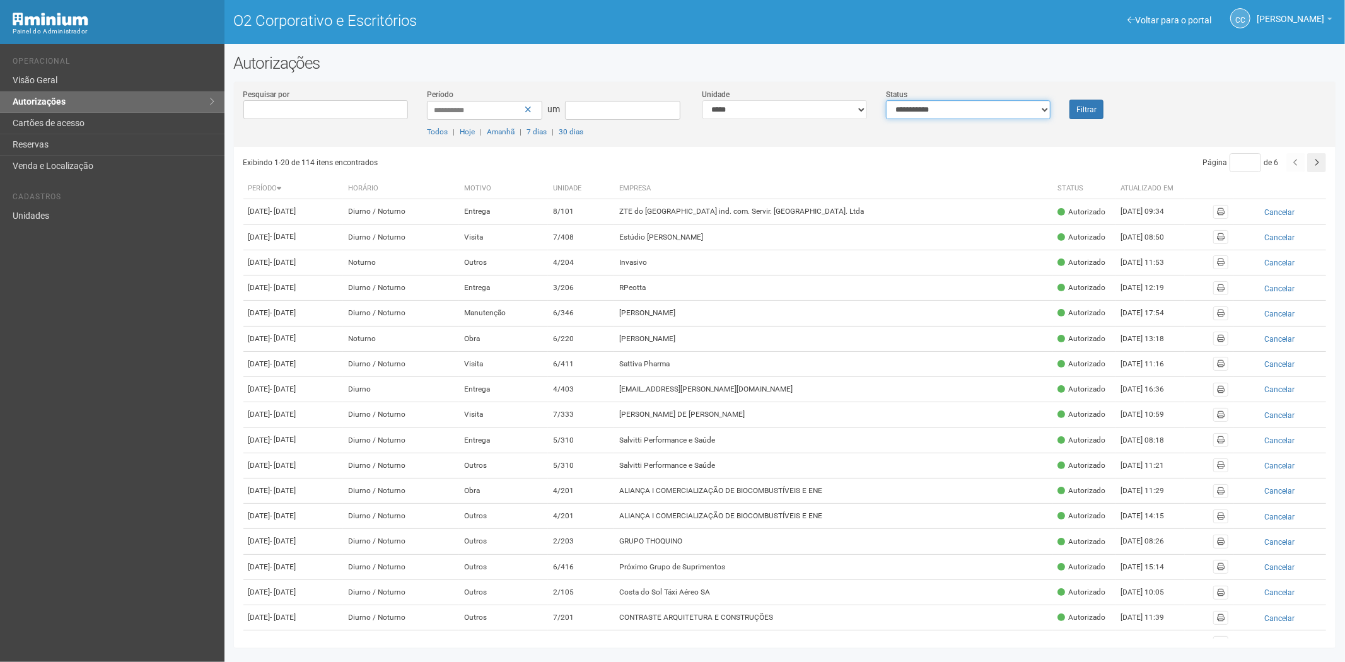
select select "*"
click at [886, 100] on select "**********" at bounding box center [968, 109] width 165 height 19
click at [1077, 105] on font "Filtrar" at bounding box center [1086, 109] width 20 height 9
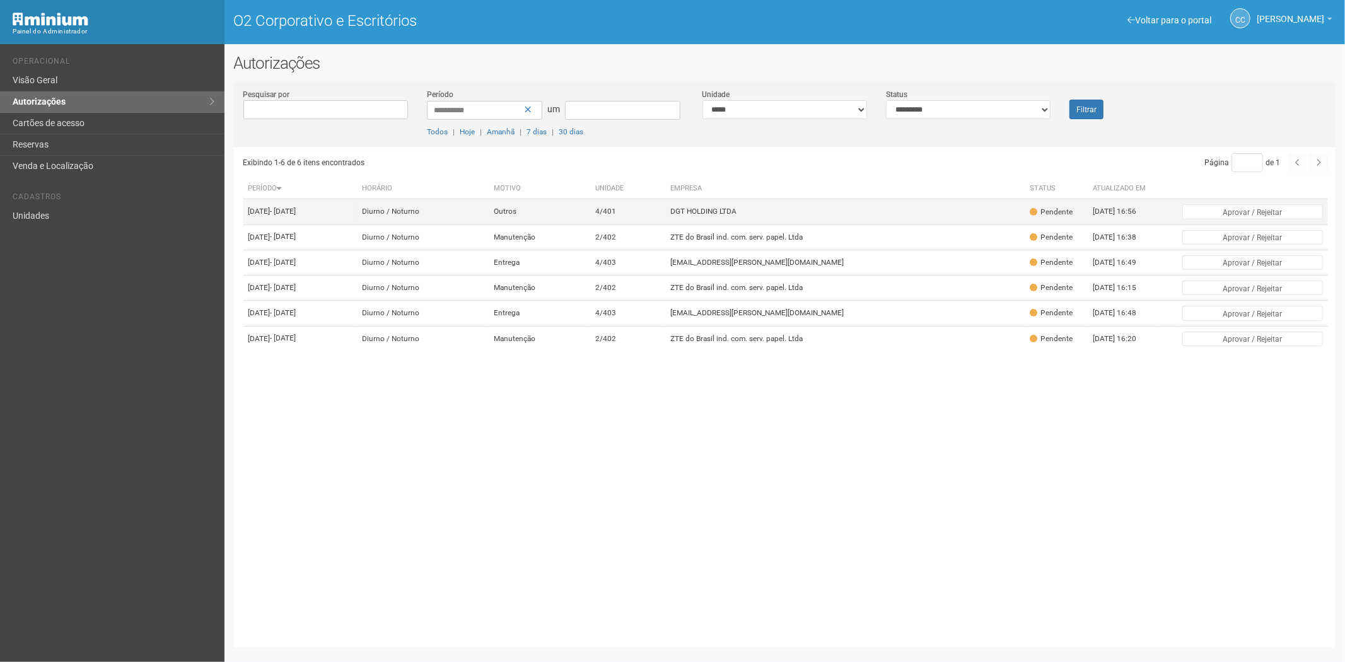
click at [808, 223] on td "DGT HOLDING LTDA" at bounding box center [845, 211] width 359 height 25
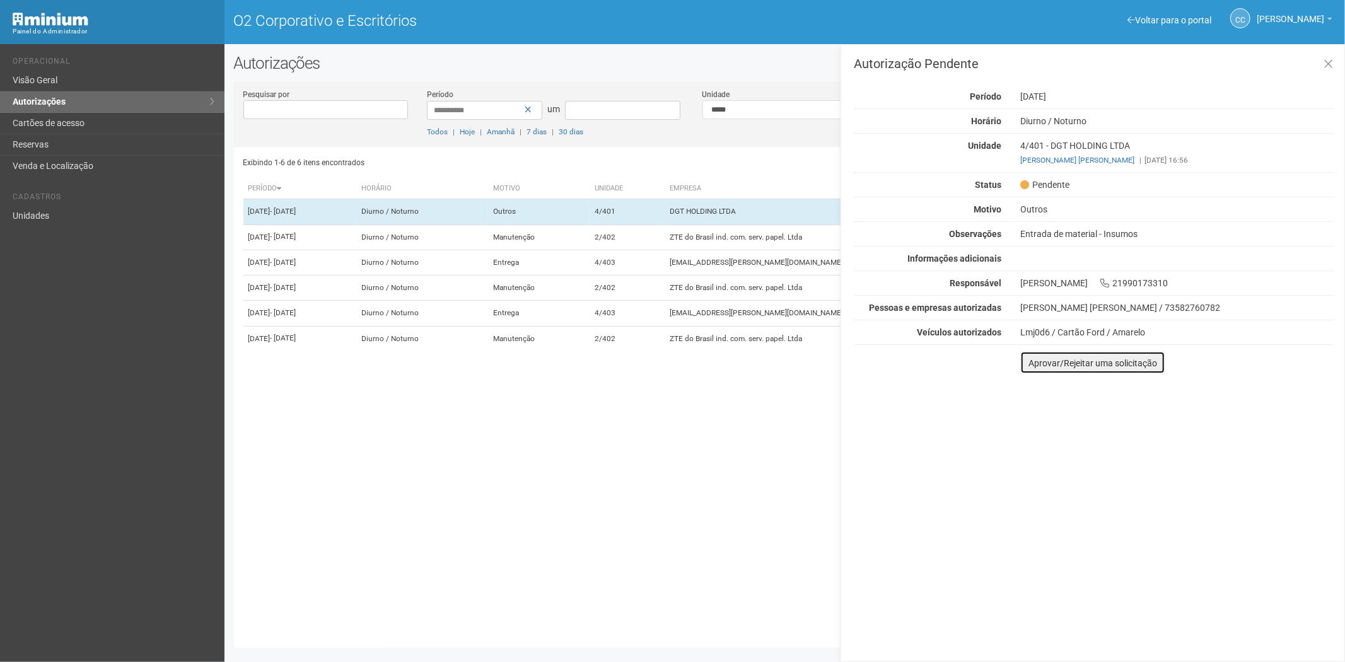
click at [1025, 366] on button "Aprovar/Rejeitar uma solicitação" at bounding box center [1092, 362] width 145 height 23
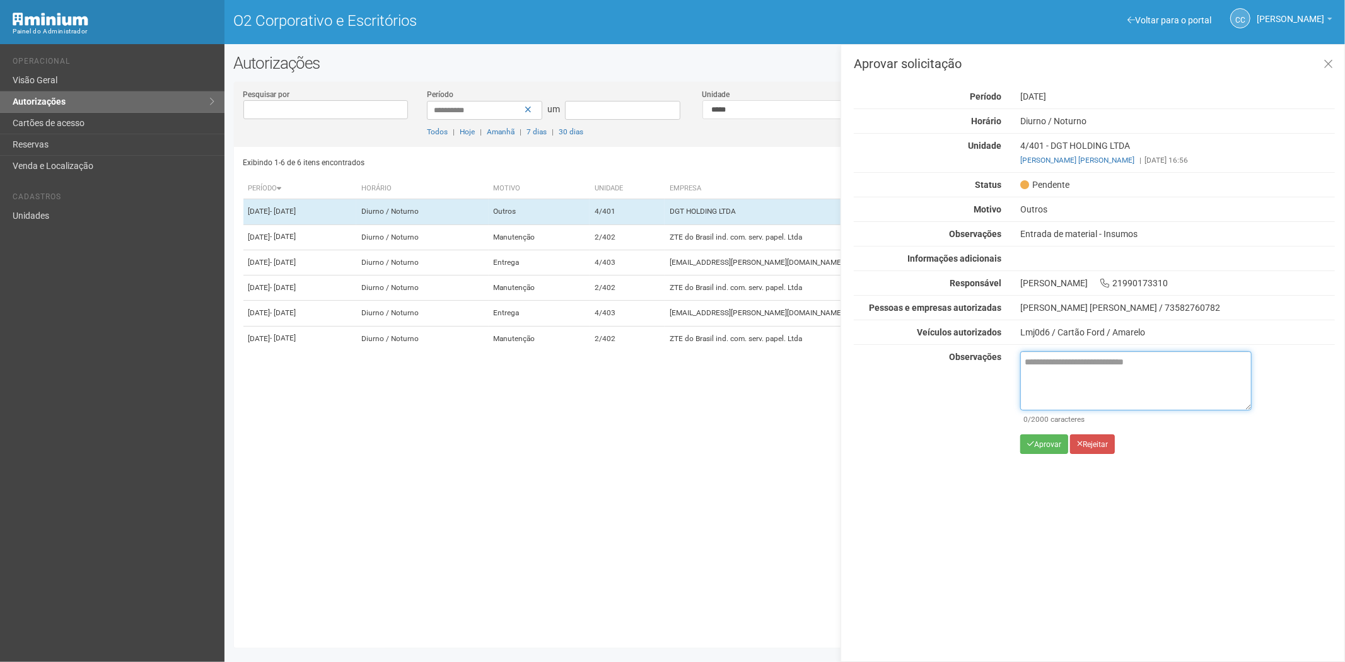
click at [1092, 392] on textarea at bounding box center [1135, 380] width 231 height 59
paste textarea "**********"
type textarea "**********"
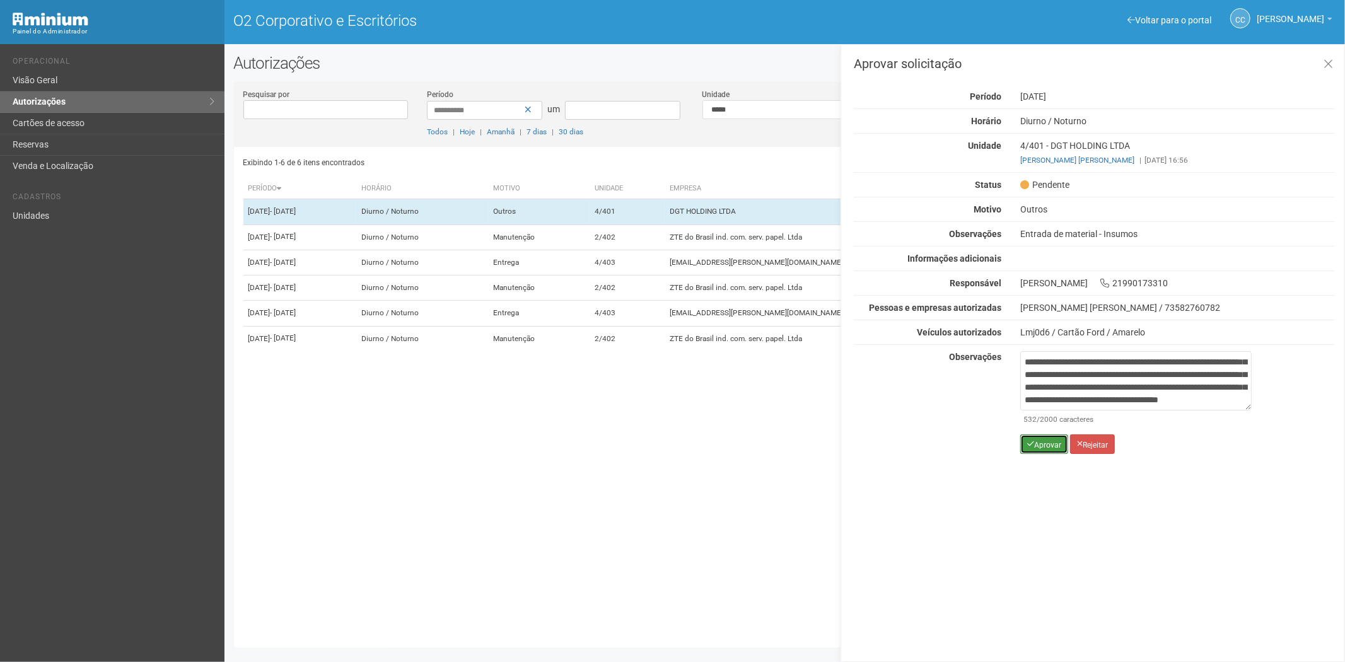
click at [1039, 450] on button "Aprovar" at bounding box center [1044, 444] width 48 height 20
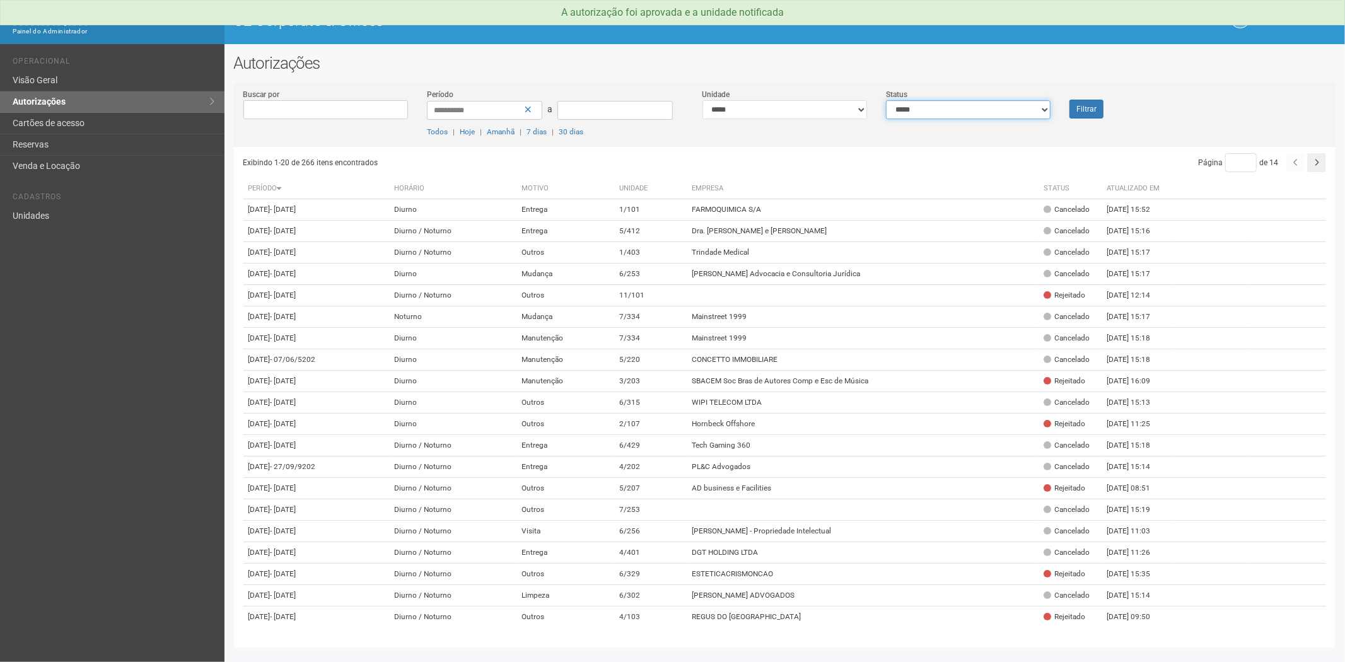
click at [1006, 110] on select "**********" at bounding box center [968, 109] width 165 height 19
select select "*"
click at [886, 100] on select "**********" at bounding box center [968, 109] width 165 height 19
click at [1080, 108] on button "Filtrar" at bounding box center [1086, 109] width 34 height 19
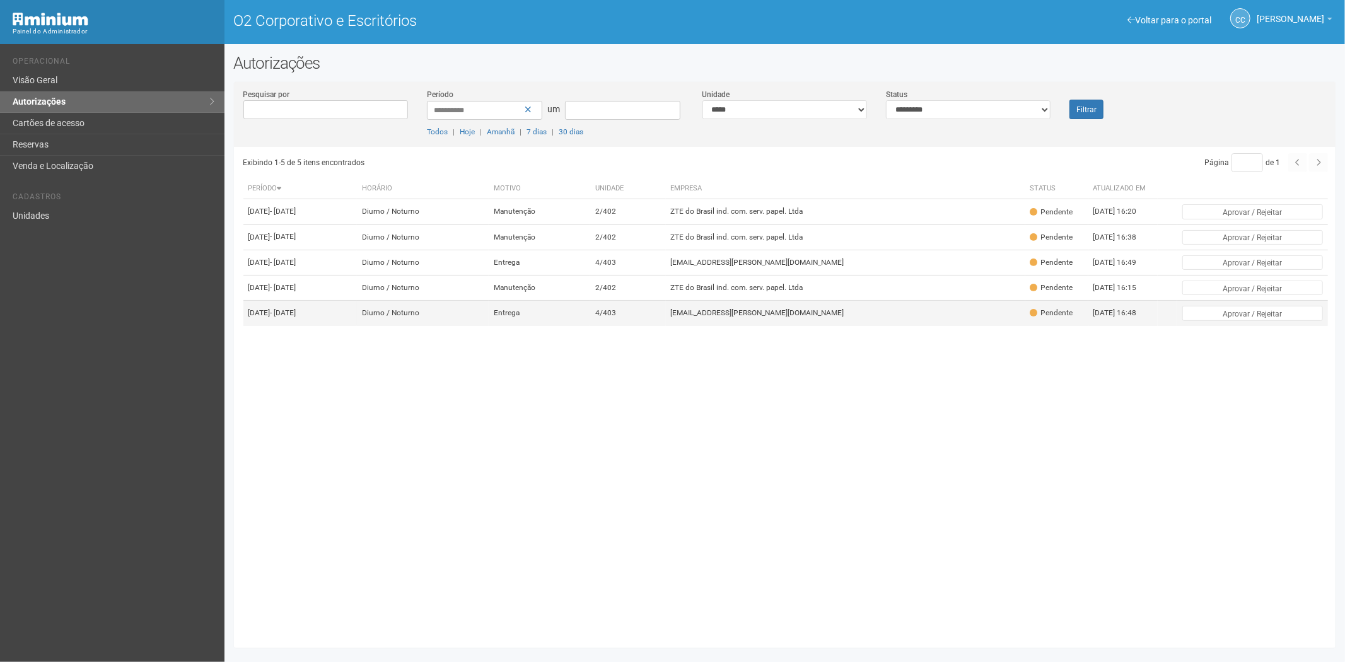
click at [774, 318] on font "viviane.rocha@invasive.com.br" at bounding box center [757, 313] width 173 height 9
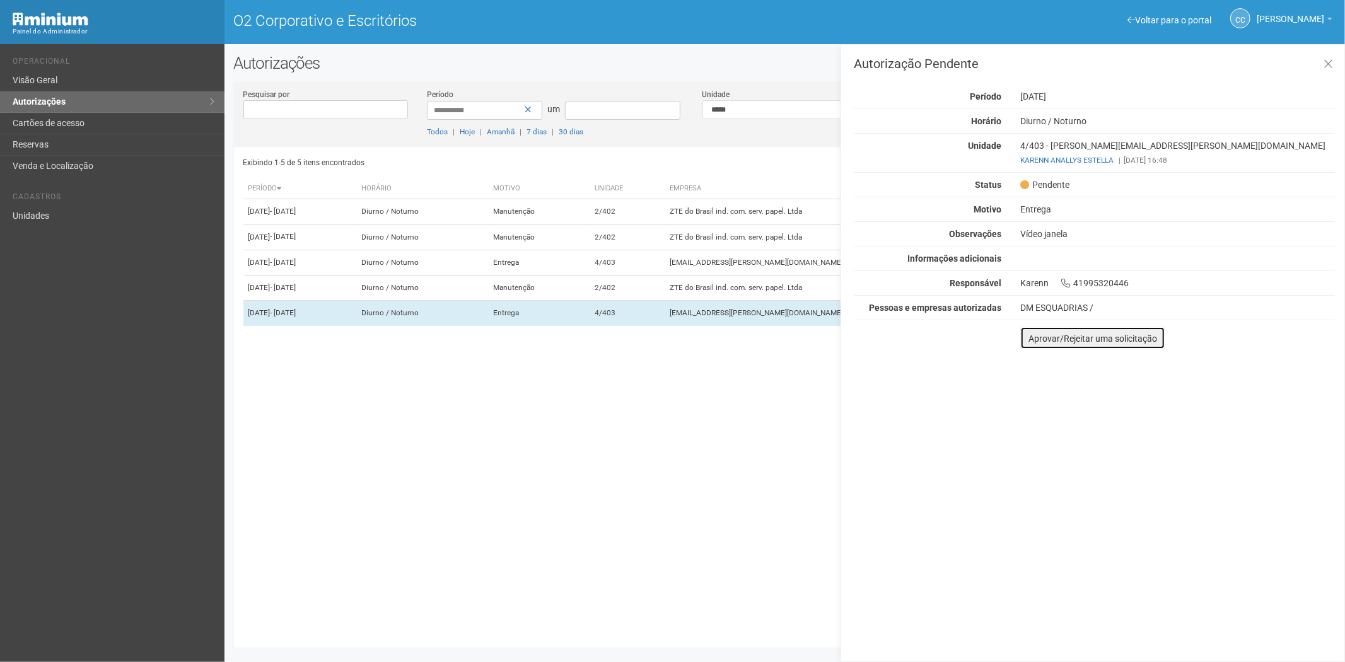
click at [1039, 343] on font "Aprovar/Rejeitar uma solicitação" at bounding box center [1092, 339] width 129 height 10
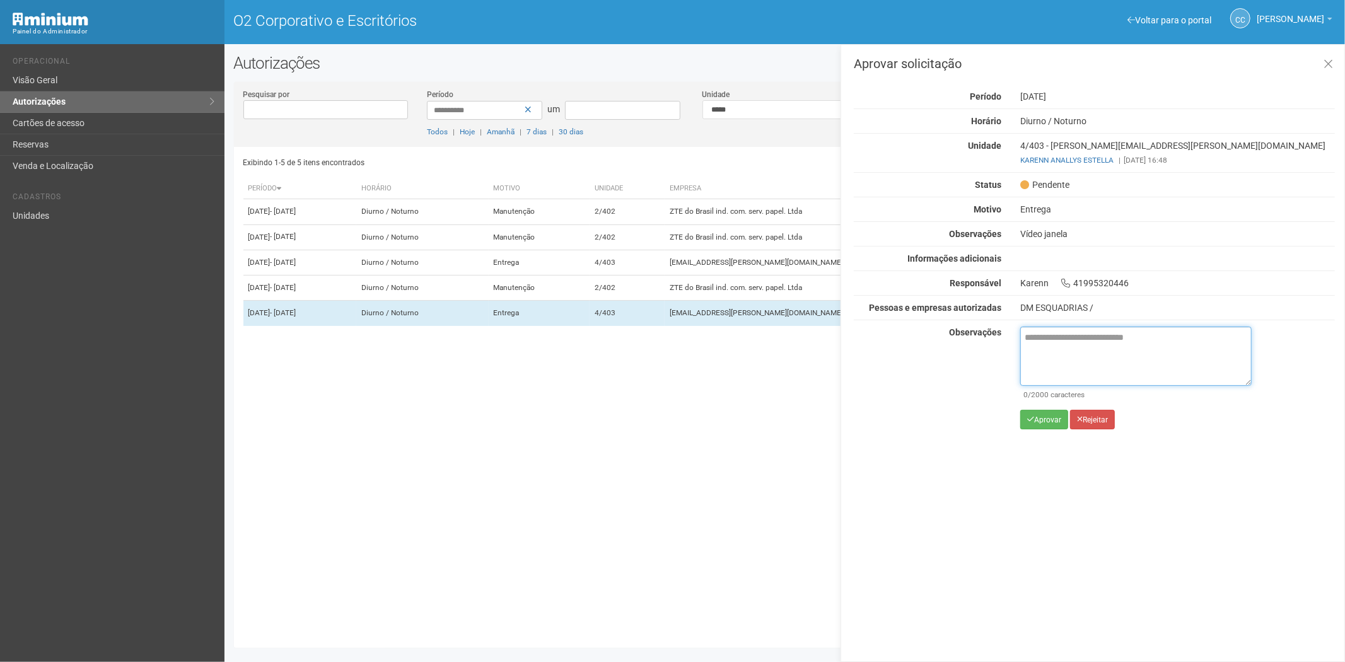
click at [1059, 345] on textarea at bounding box center [1135, 356] width 231 height 59
paste textarea "**********"
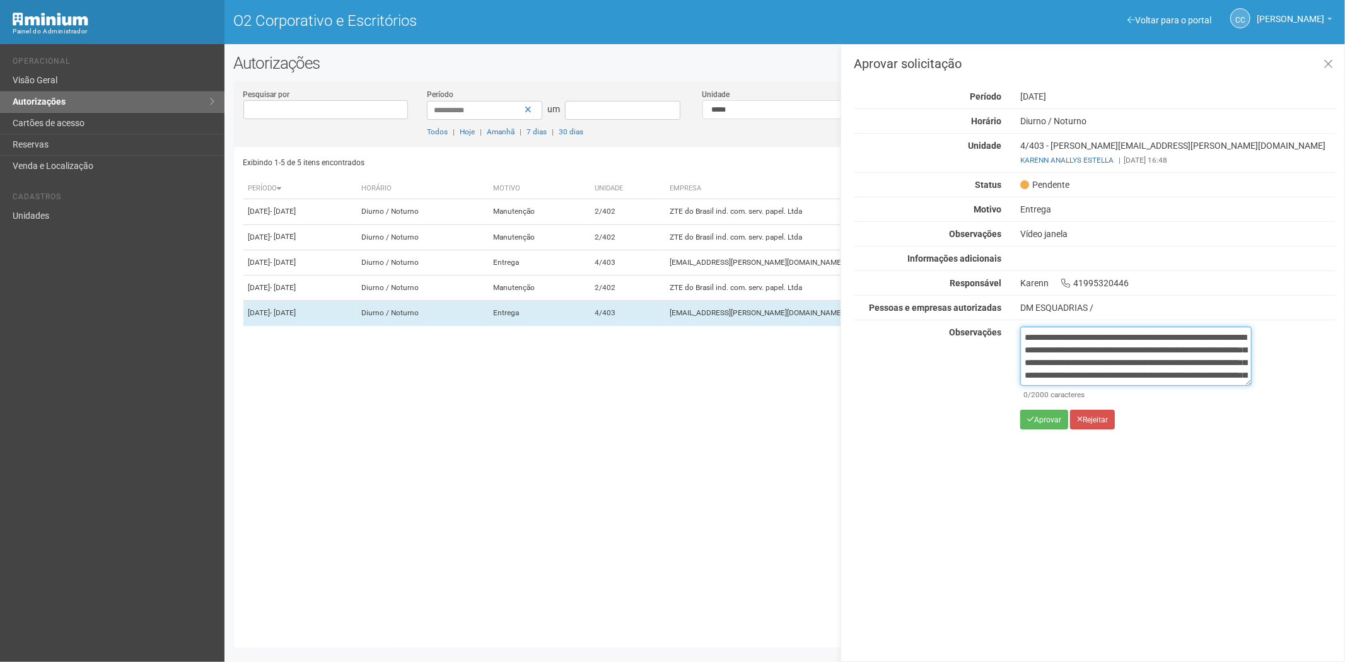
scroll to position [71, 0]
type textarea "**********"
click at [1036, 423] on font "Aprovar" at bounding box center [1047, 420] width 27 height 9
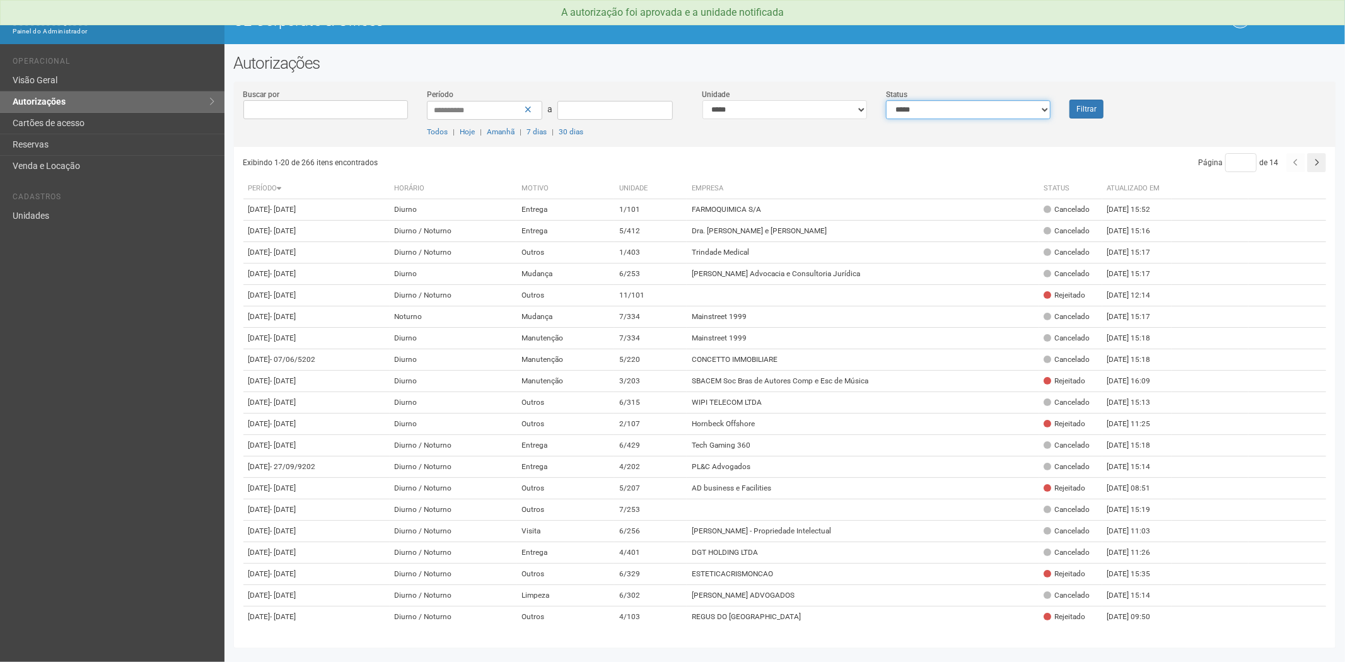
drag, startPoint x: 955, startPoint y: 115, endPoint x: 943, endPoint y: 118, distance: 12.4
click at [955, 115] on select "**********" at bounding box center [968, 109] width 165 height 19
select select "*"
click at [886, 100] on select "**********" at bounding box center [968, 109] width 165 height 19
click at [1079, 106] on button "Filtrar" at bounding box center [1086, 109] width 34 height 19
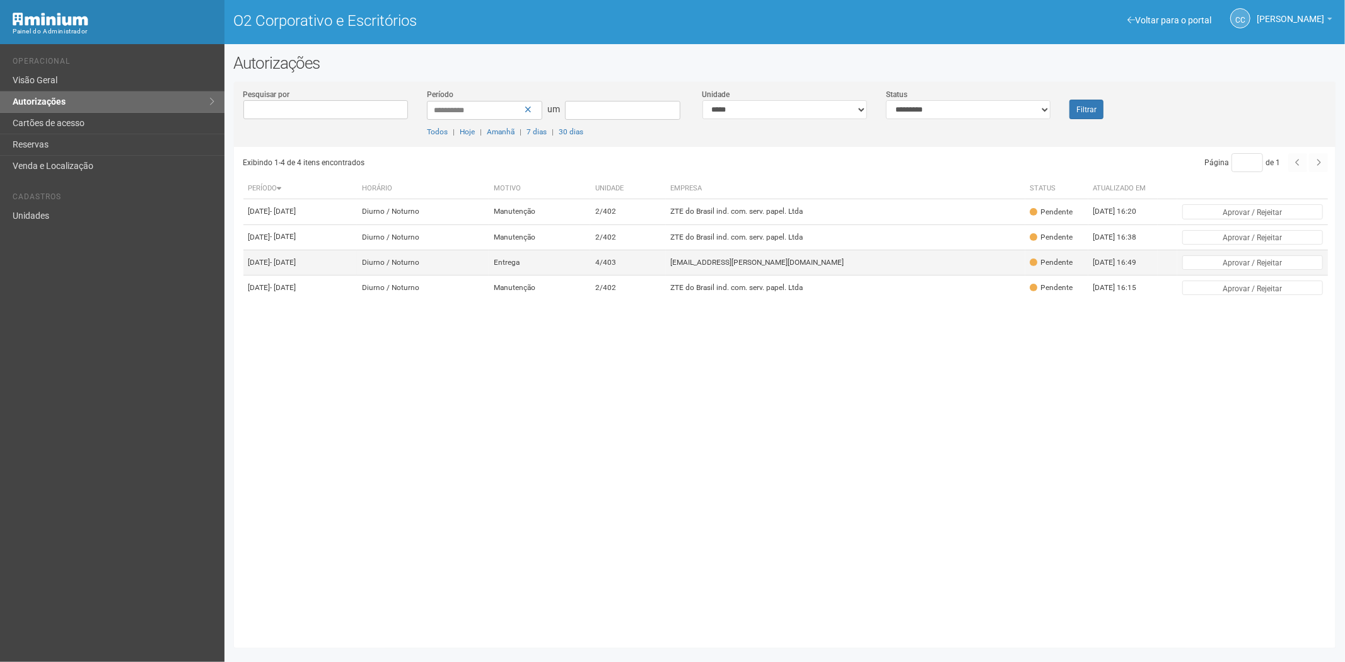
click at [770, 271] on td "viviane.rocha@invasive.com.br" at bounding box center [845, 262] width 359 height 25
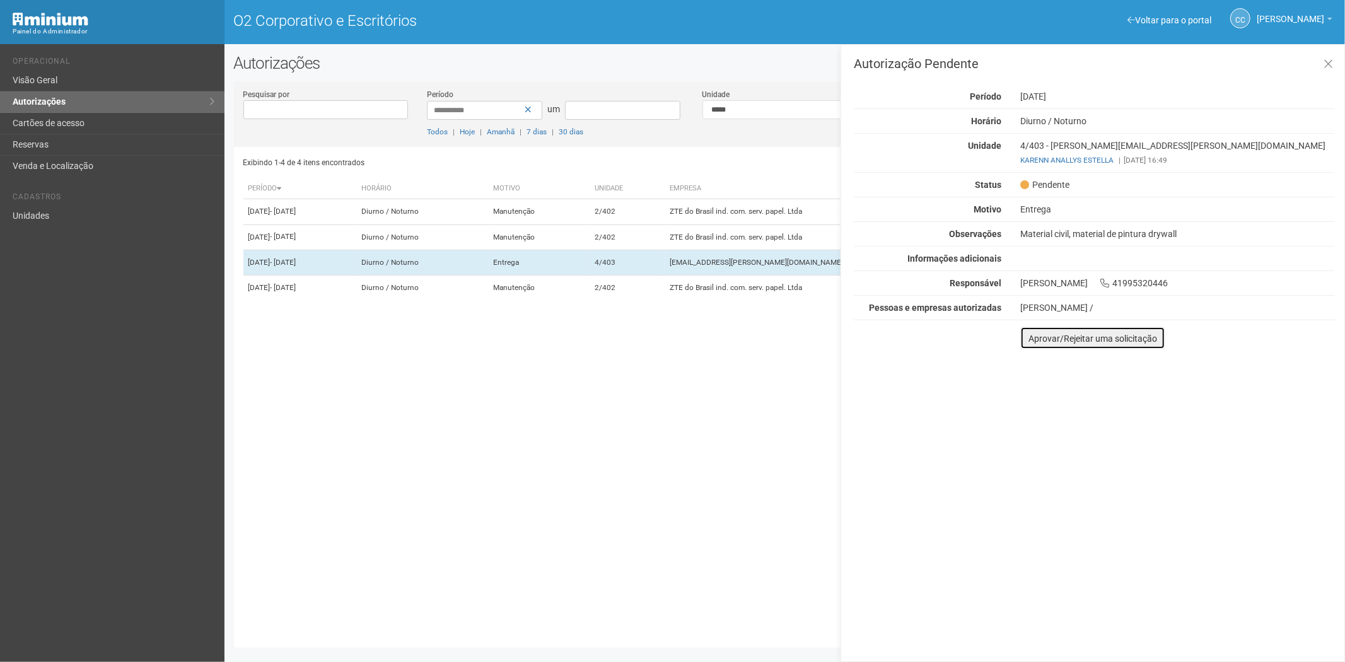
click at [1037, 341] on font "Aprovar/Rejeitar uma solicitação" at bounding box center [1092, 339] width 129 height 10
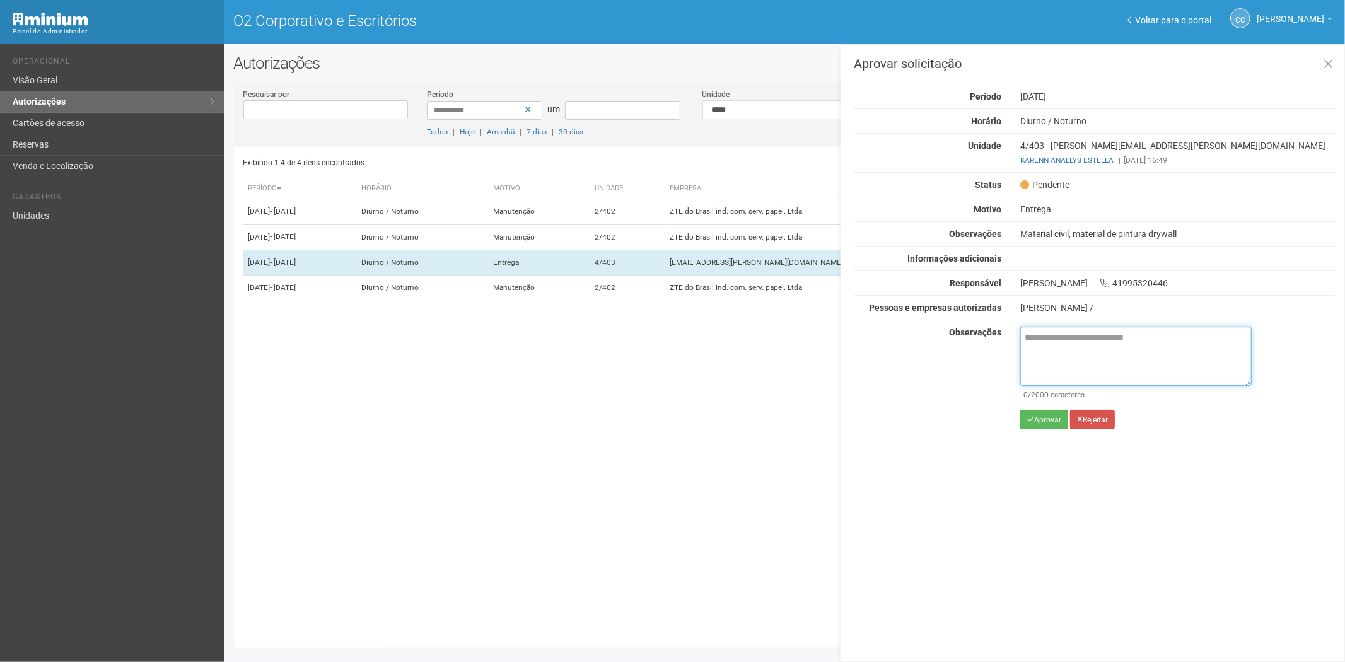
click at [1047, 349] on textarea at bounding box center [1135, 356] width 231 height 59
paste textarea "**********"
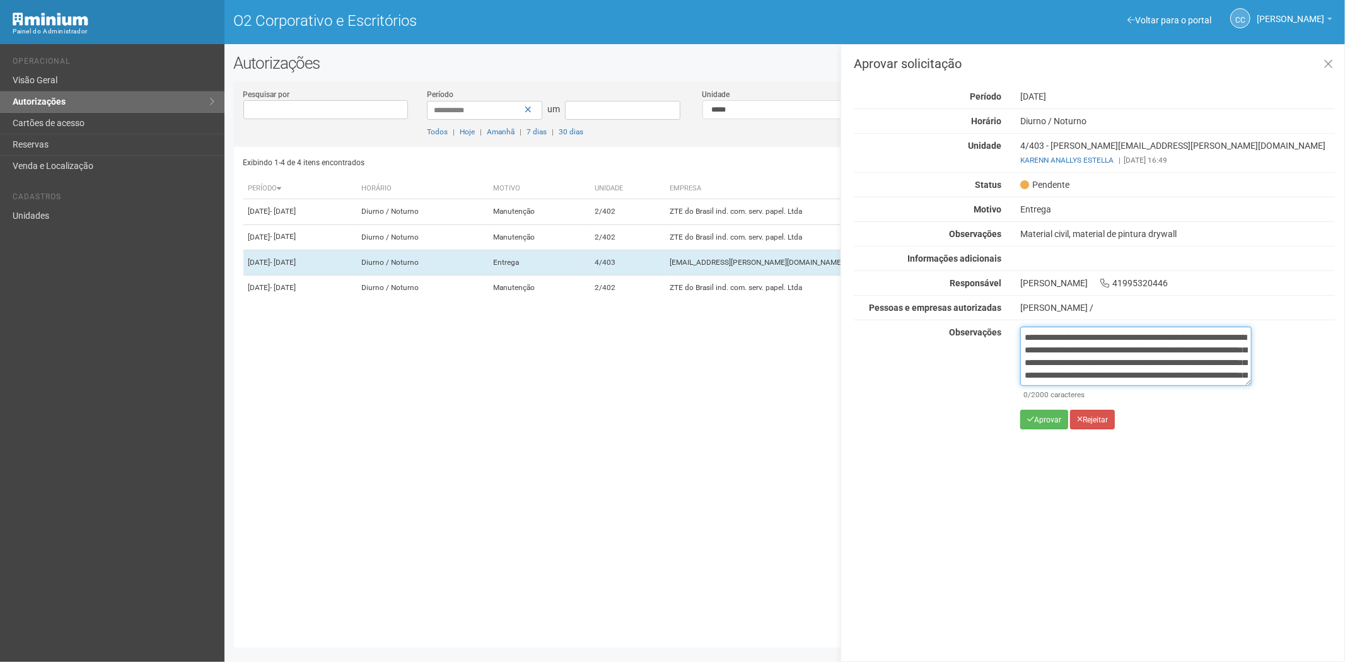
scroll to position [71, 0]
type textarea "**********"
click at [1043, 427] on button "Aprovar" at bounding box center [1044, 420] width 48 height 20
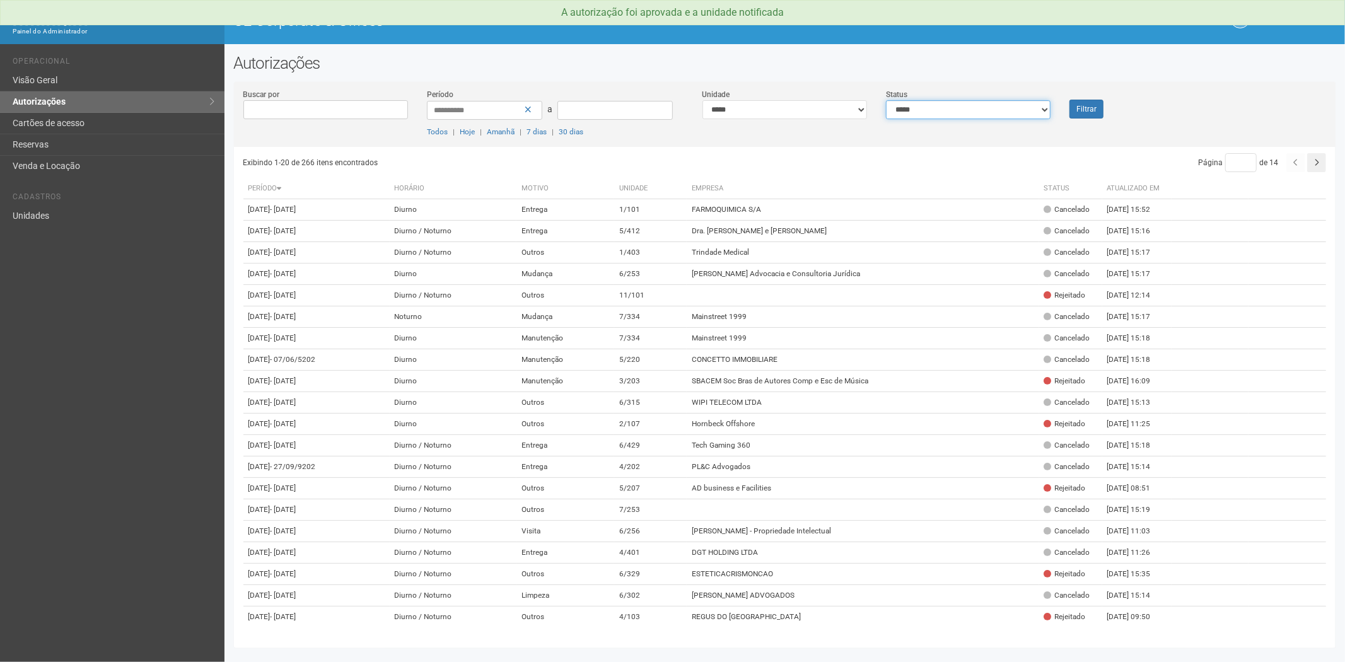
drag, startPoint x: 916, startPoint y: 109, endPoint x: 912, endPoint y: 117, distance: 8.8
click at [916, 109] on select "**********" at bounding box center [968, 109] width 165 height 19
select select "*"
click at [886, 100] on select "**********" at bounding box center [968, 109] width 165 height 19
drag, startPoint x: 1086, startPoint y: 110, endPoint x: 1092, endPoint y: 149, distance: 39.0
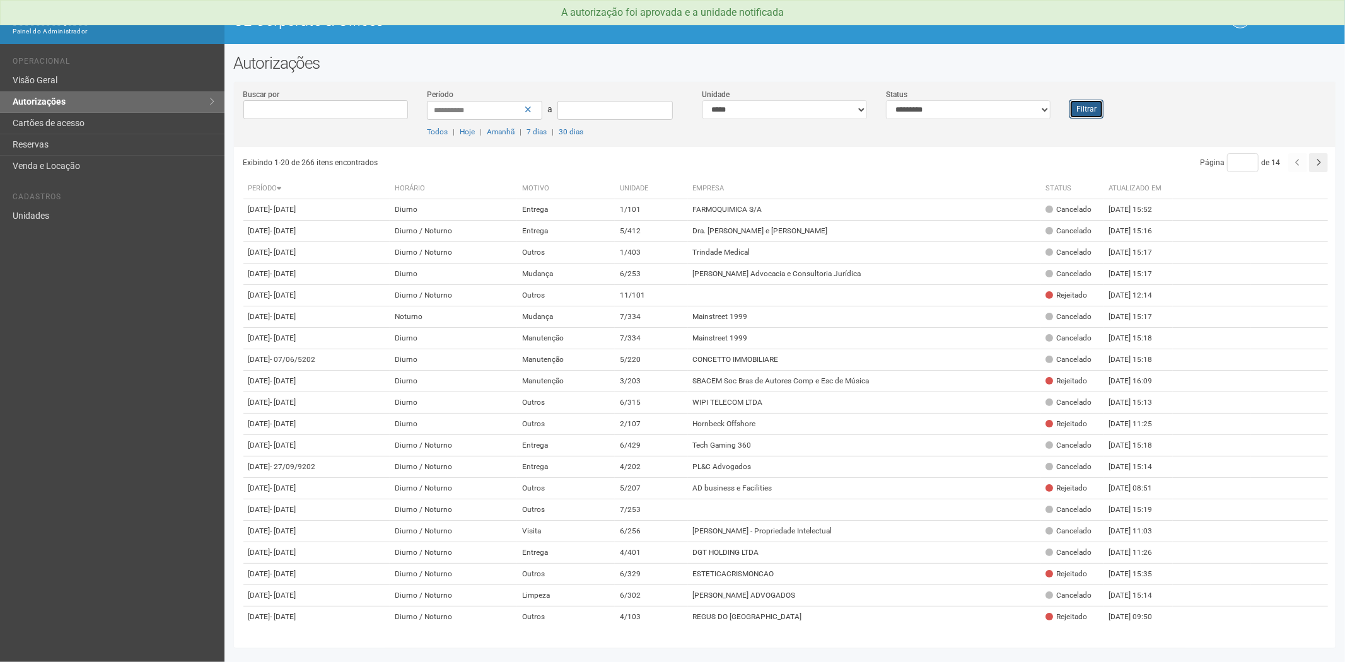
click at [1086, 110] on button "Filtrar" at bounding box center [1086, 109] width 34 height 19
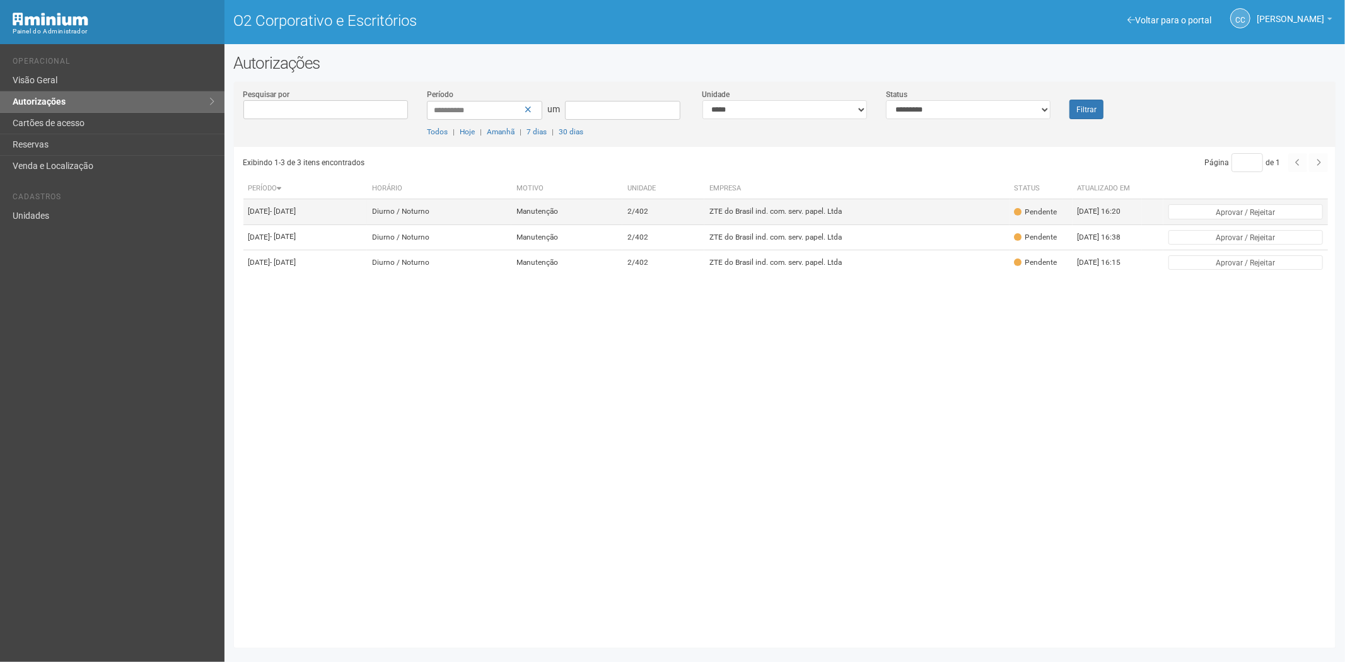
drag, startPoint x: 755, startPoint y: 224, endPoint x: 754, endPoint y: 237, distance: 12.6
click at [754, 224] on td "ZTE do Brasil ind. com. serv. papel. Ltda" at bounding box center [856, 211] width 305 height 25
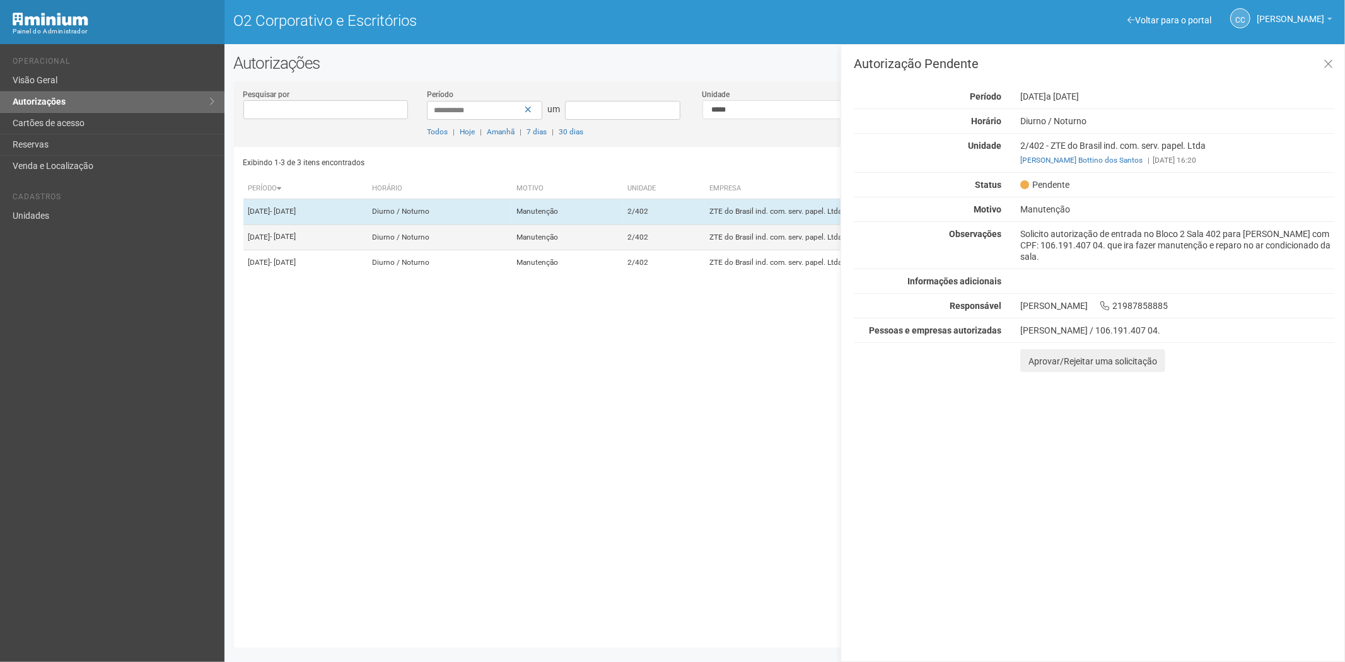
click at [752, 244] on td "ZTE do Brasil ind. com. serv. papel. Ltda" at bounding box center [856, 236] width 305 height 25
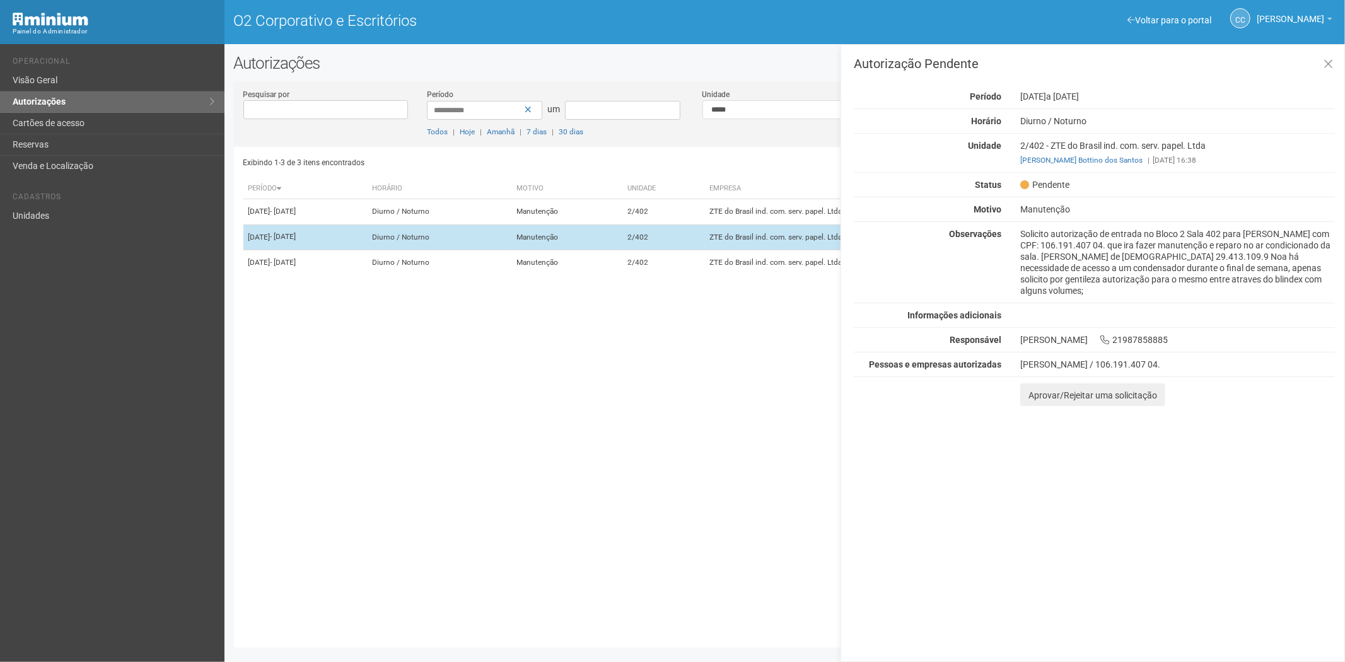
click at [745, 250] on td "ZTE do Brasil ind. com. serv. papel. Ltda" at bounding box center [856, 236] width 305 height 25
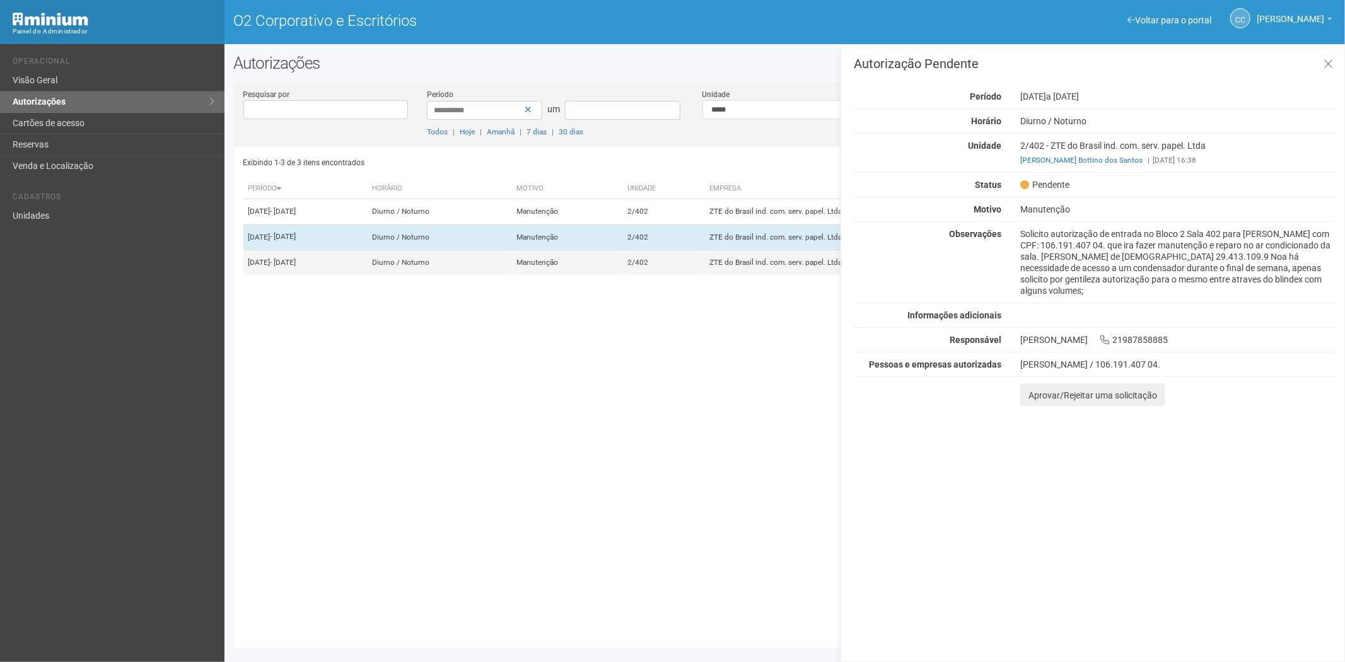
click at [705, 275] on td "2/402" at bounding box center [663, 262] width 83 height 25
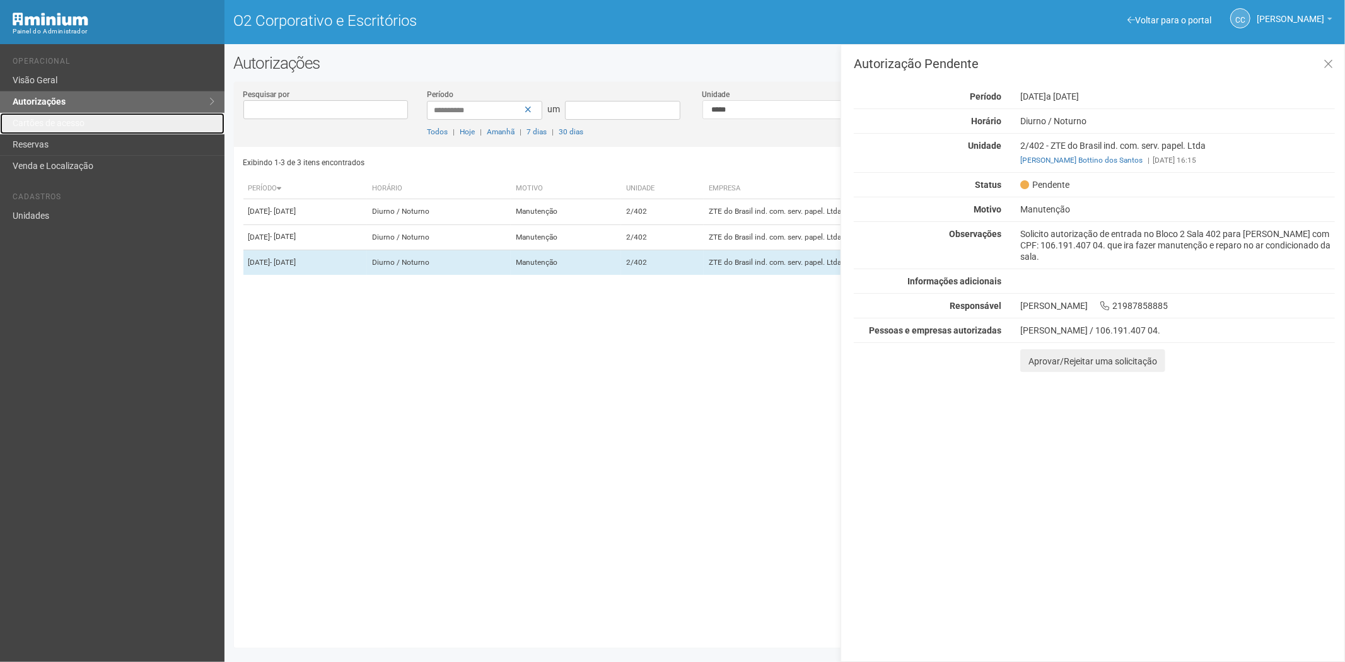
click at [67, 121] on font "Cartões de acesso" at bounding box center [49, 123] width 72 height 10
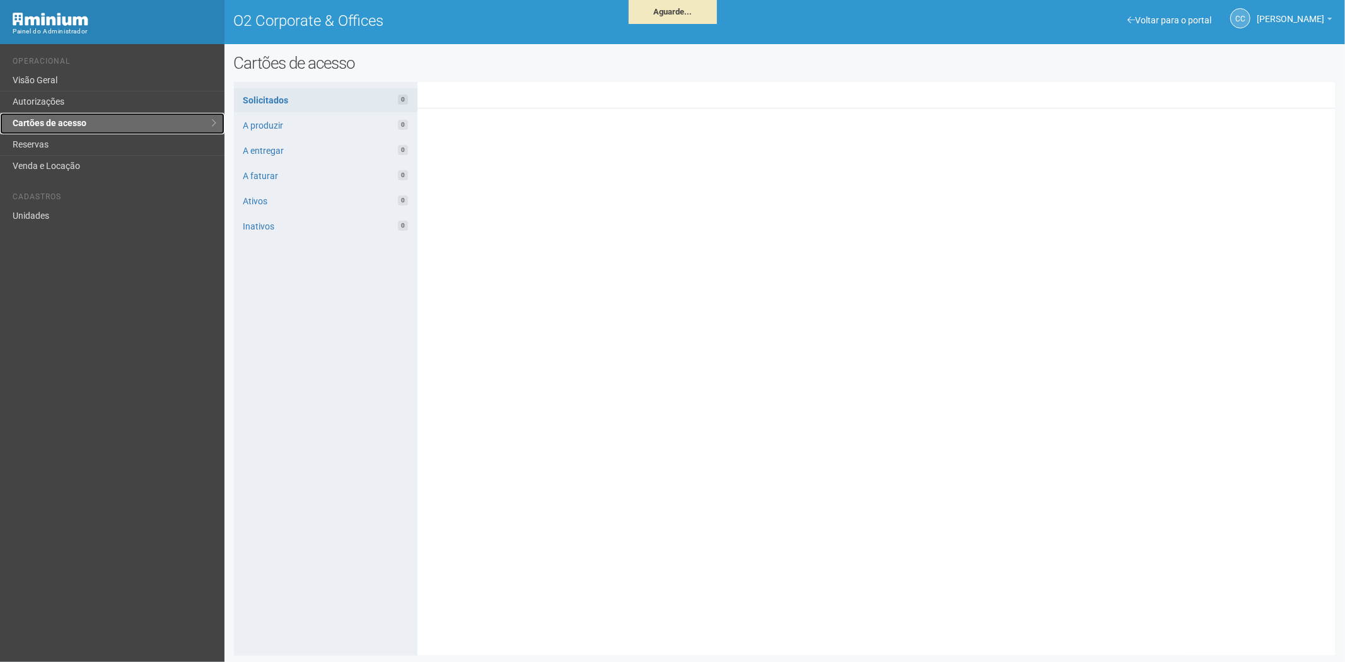
click at [61, 133] on link "Cartões de acesso" at bounding box center [112, 123] width 224 height 21
drag, startPoint x: 52, startPoint y: 147, endPoint x: 221, endPoint y: 139, distance: 168.6
click at [52, 146] on link "Reservas" at bounding box center [112, 144] width 224 height 21
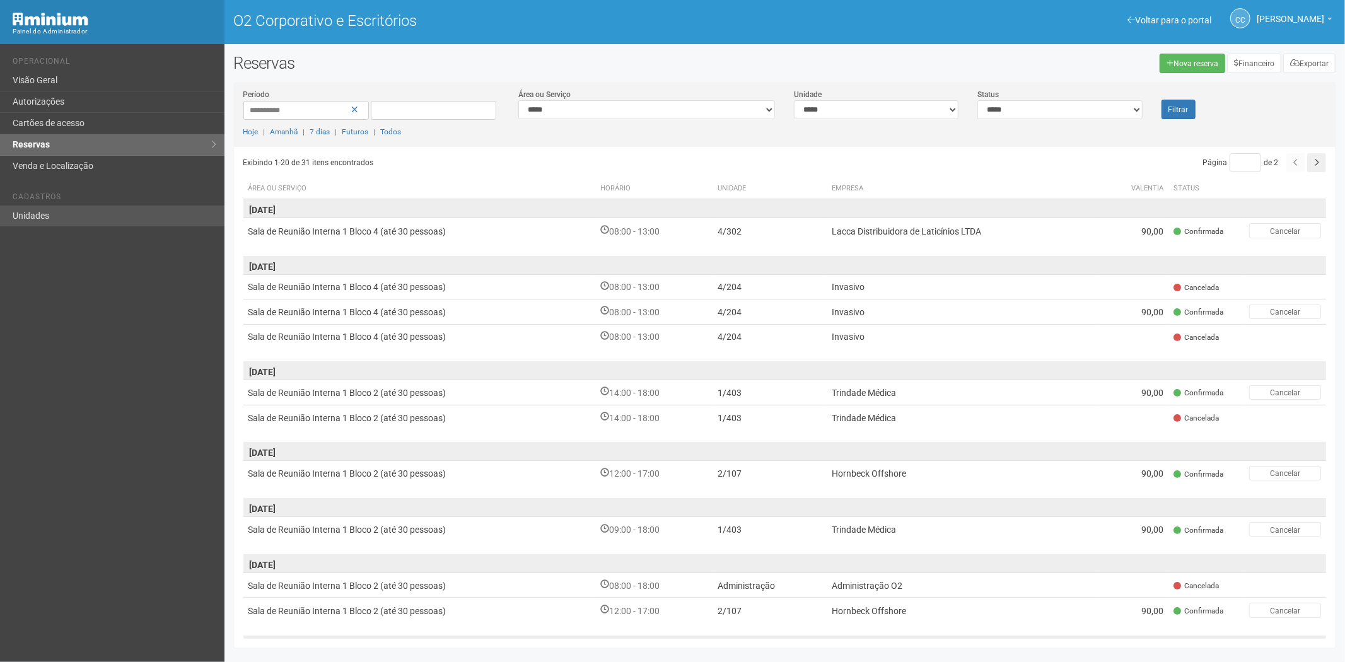
drag, startPoint x: 59, startPoint y: 203, endPoint x: 58, endPoint y: 210, distance: 7.0
click at [59, 203] on li "Cadastros" at bounding box center [114, 198] width 202 height 13
click at [60, 211] on link "Unidades" at bounding box center [112, 216] width 224 height 21
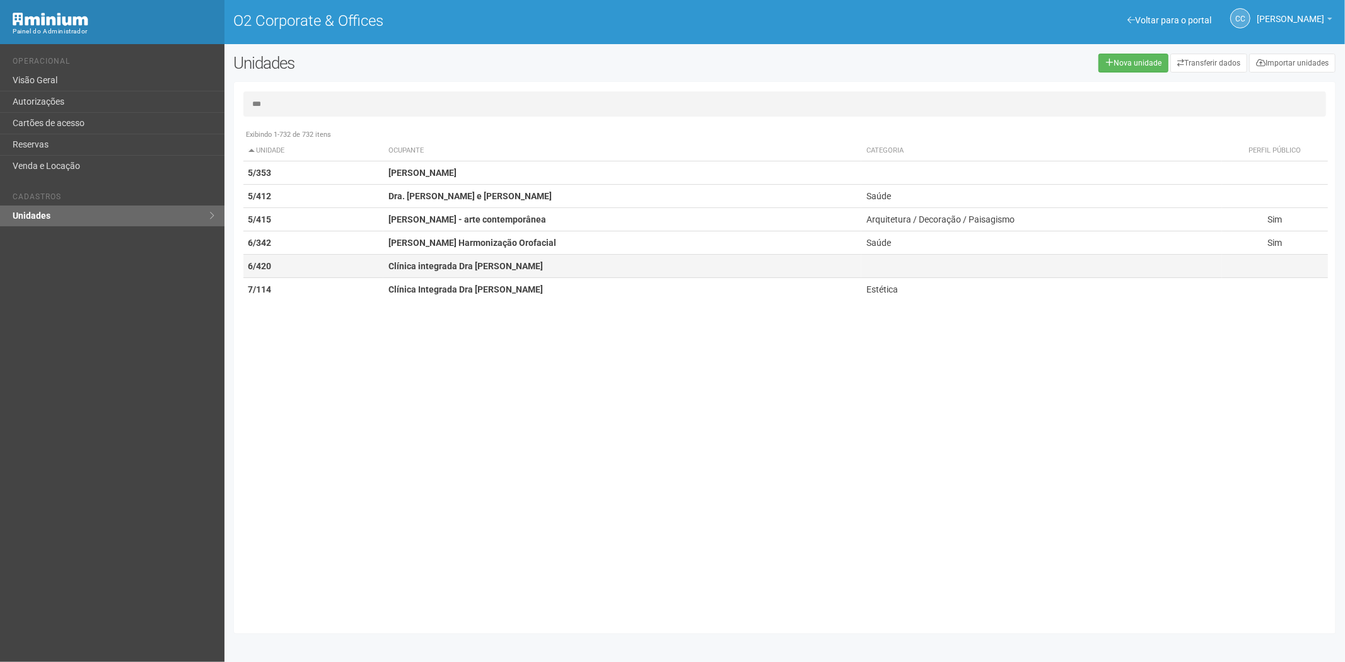
type input "***"
click at [420, 263] on strong "Clínica integrada Dra Helen Soares" at bounding box center [465, 266] width 154 height 10
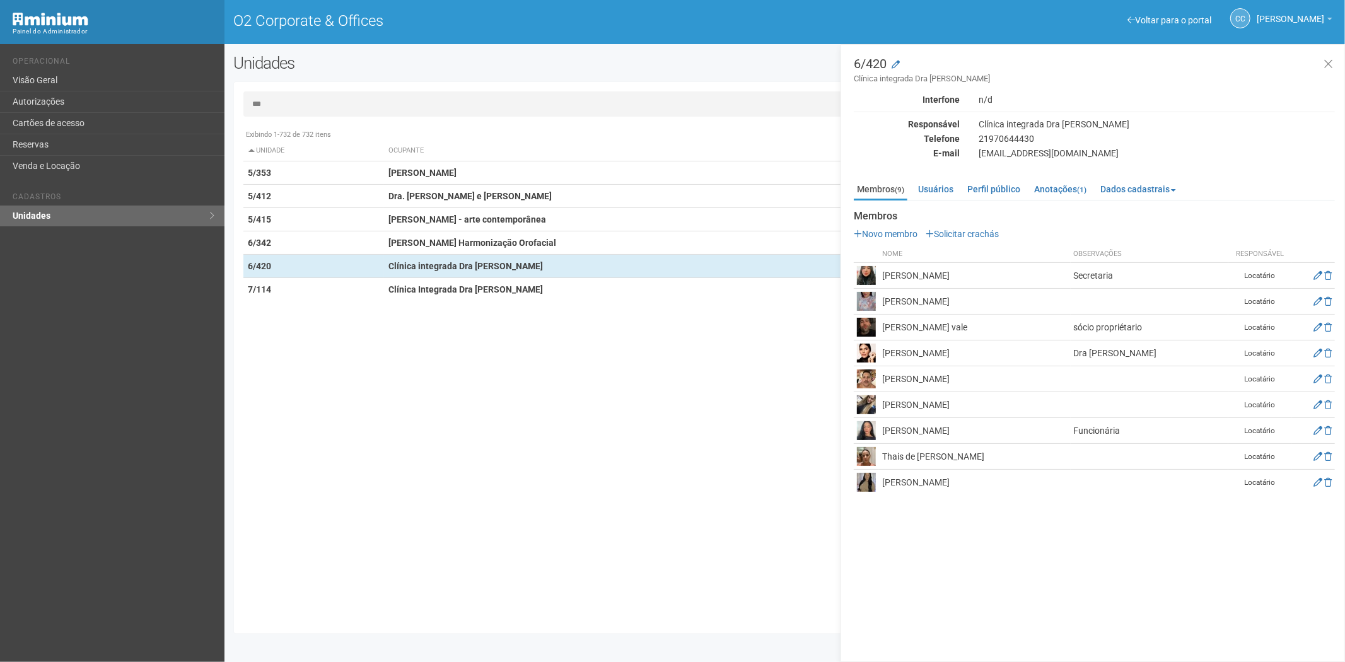
click at [971, 228] on p "Novo membro Solicitar crachás" at bounding box center [1094, 233] width 481 height 11
click at [970, 230] on link "Solicitar crachás" at bounding box center [962, 234] width 73 height 10
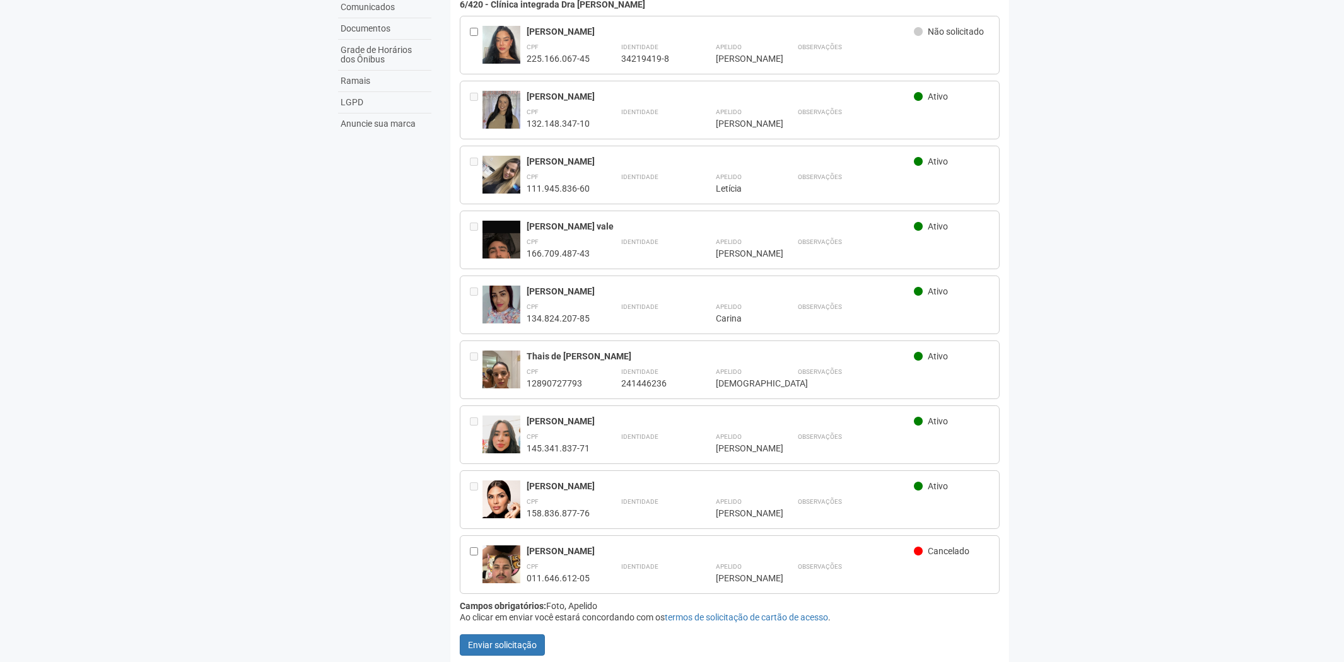
scroll to position [126, 0]
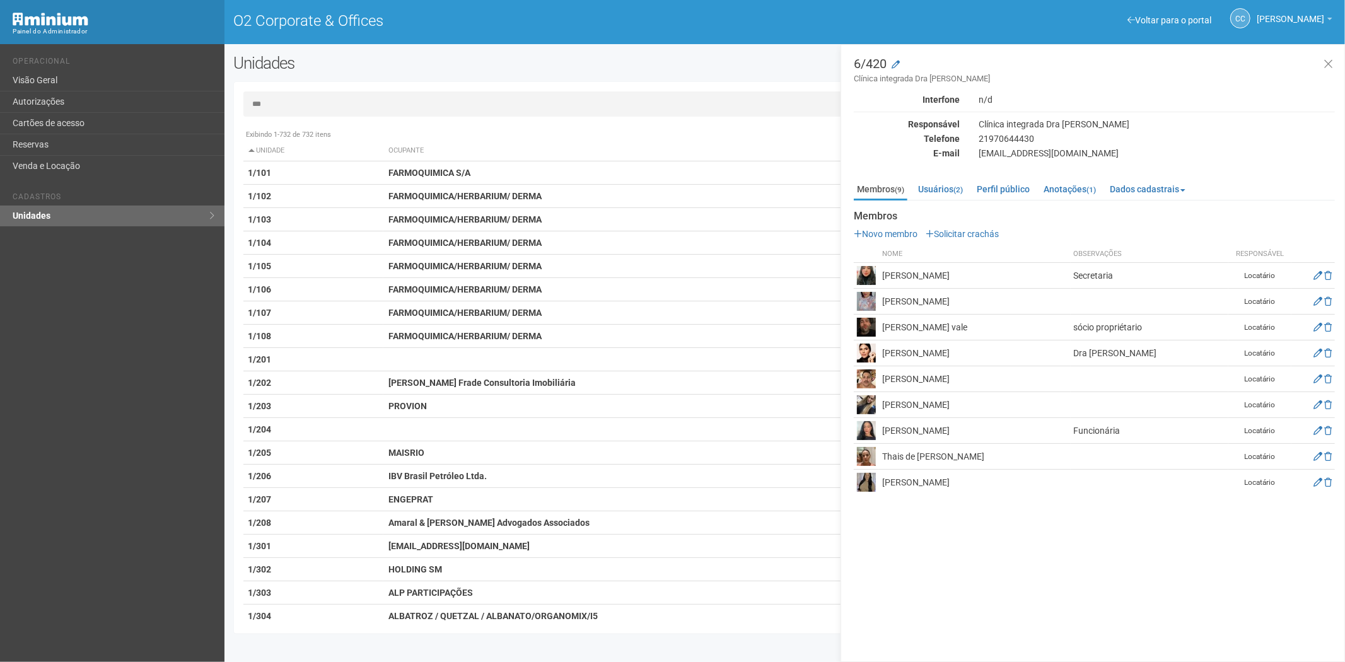
click at [1310, 379] on td at bounding box center [1313, 379] width 44 height 26
click at [1317, 377] on icon at bounding box center [1318, 379] width 9 height 9
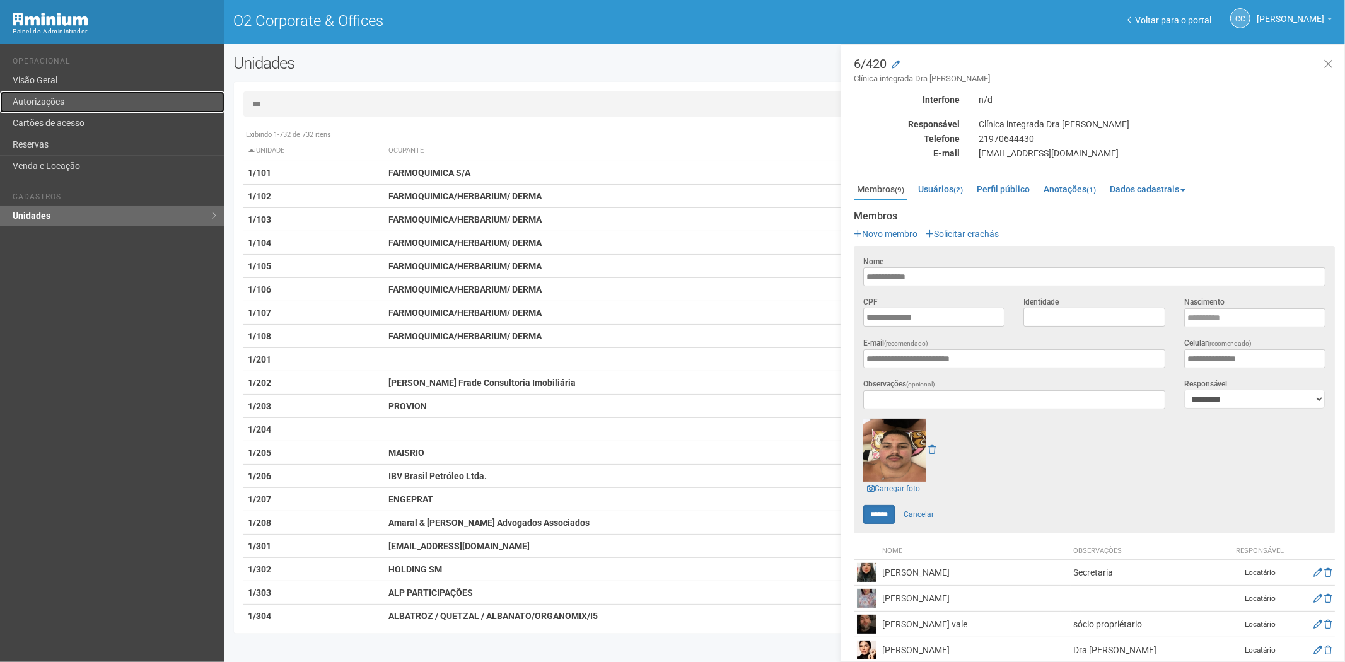
click at [64, 111] on link "Autorizações" at bounding box center [112, 101] width 224 height 21
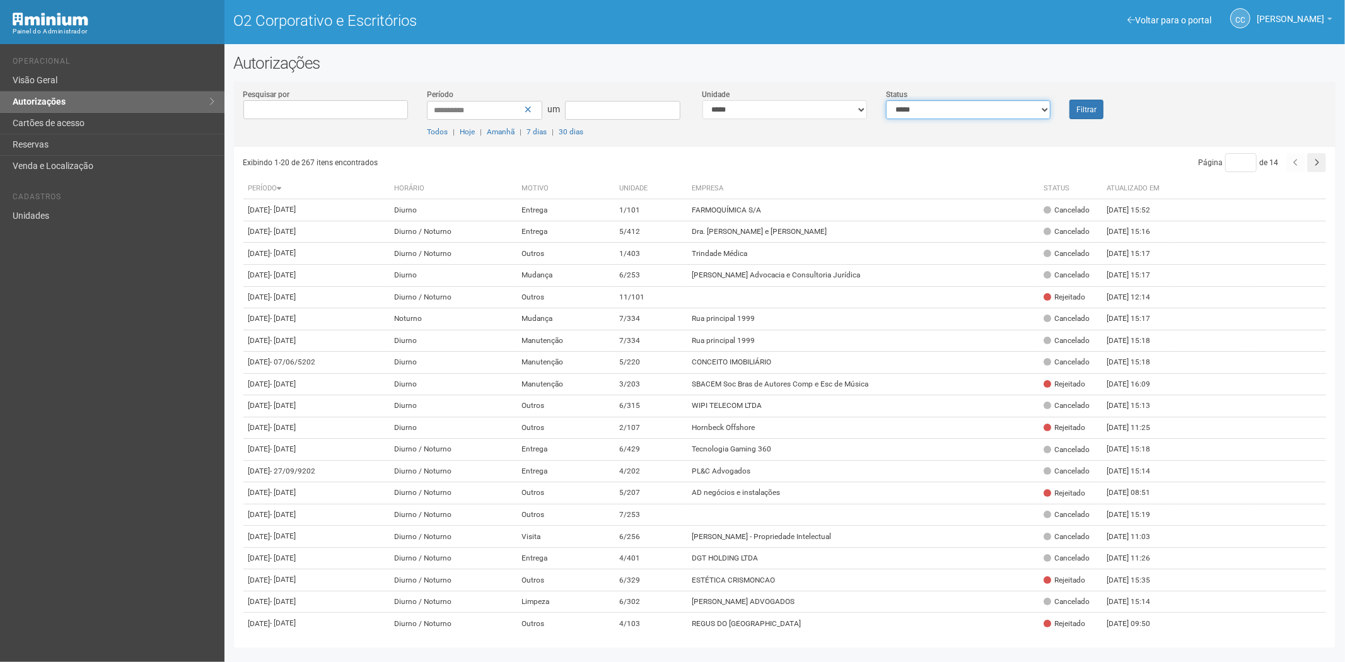
click at [955, 114] on select "**********" at bounding box center [968, 109] width 165 height 19
select select "*"
click at [886, 100] on select "**********" at bounding box center [968, 109] width 165 height 19
click at [1079, 119] on div "**********" at bounding box center [785, 117] width 1102 height 59
click at [1087, 108] on font "Filtrar" at bounding box center [1086, 109] width 20 height 9
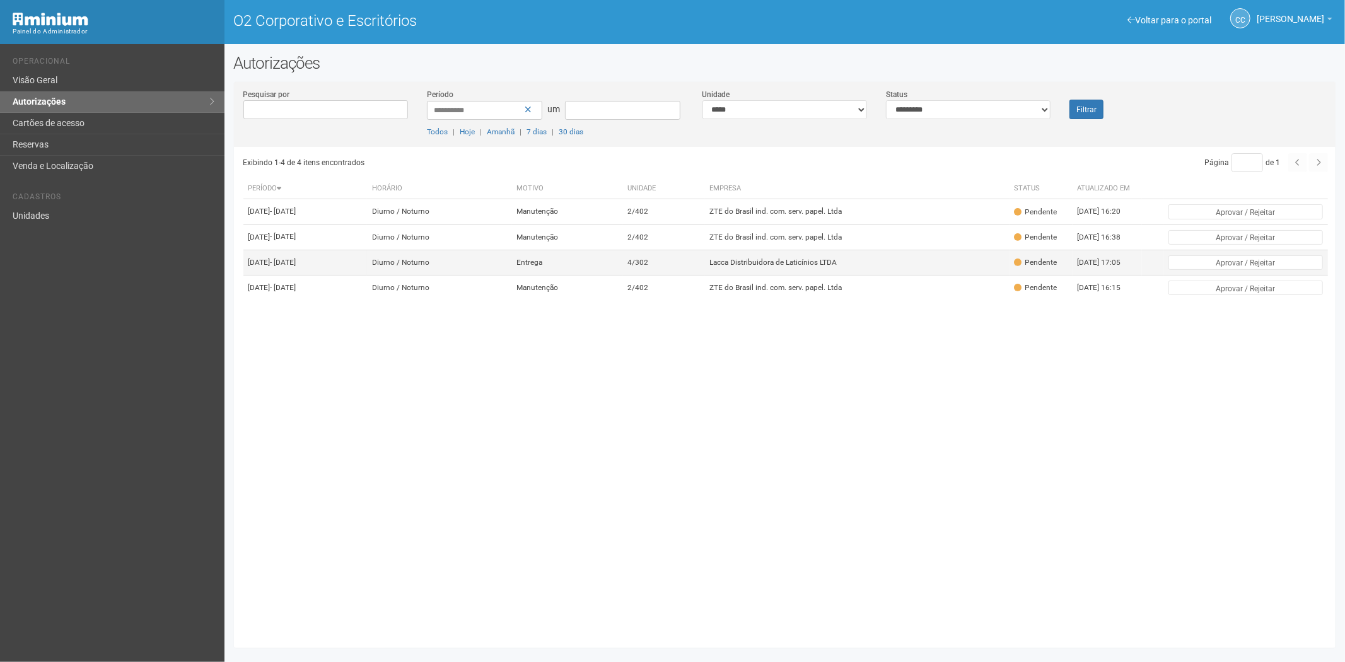
click at [821, 275] on td "Lacca Distribuidora de Laticínios LTDA" at bounding box center [856, 262] width 305 height 25
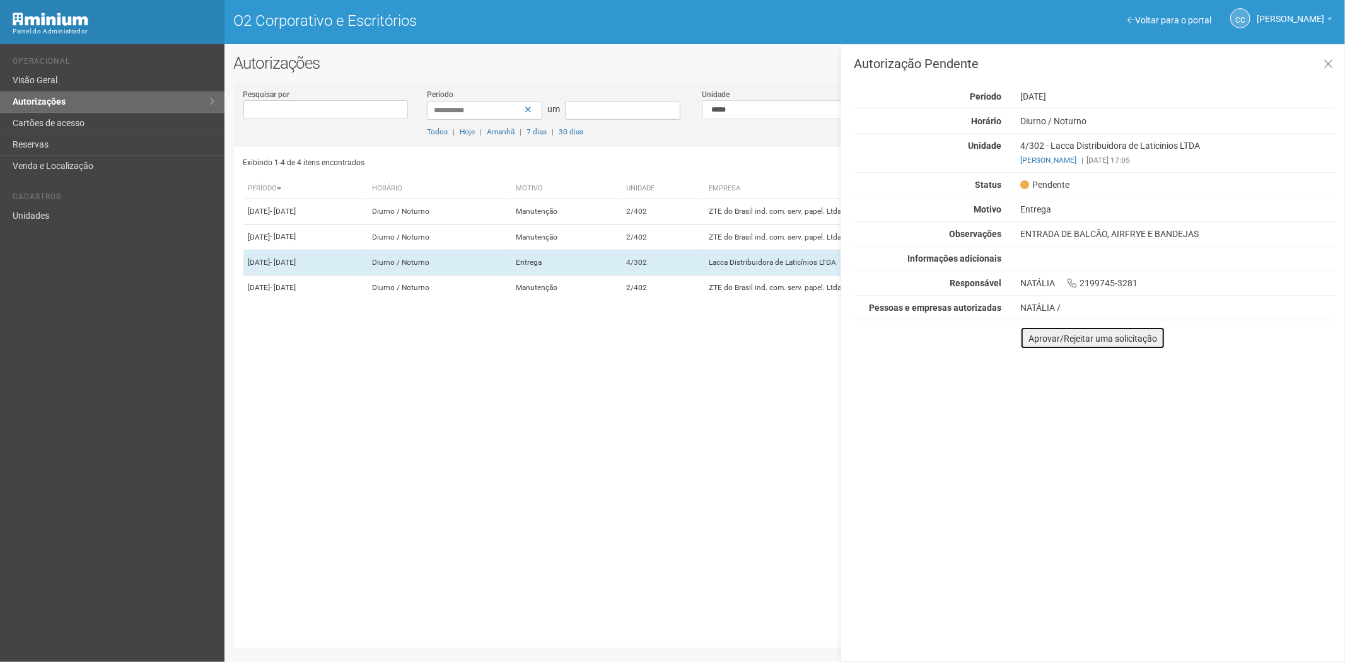
click at [1035, 342] on font "Aprovar/Rejeitar uma solicitação" at bounding box center [1092, 339] width 129 height 10
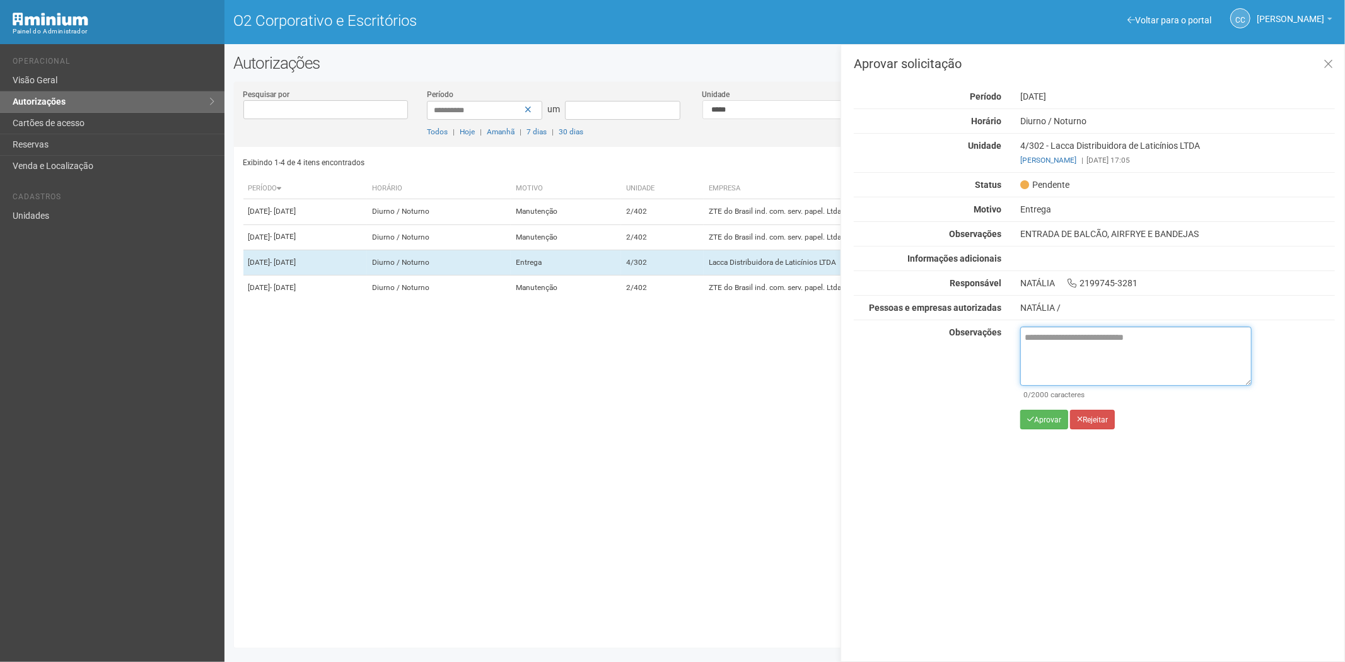
drag, startPoint x: 1036, startPoint y: 342, endPoint x: 1060, endPoint y: 356, distance: 27.4
click at [1036, 342] on textarea at bounding box center [1135, 356] width 231 height 59
paste textarea "**********"
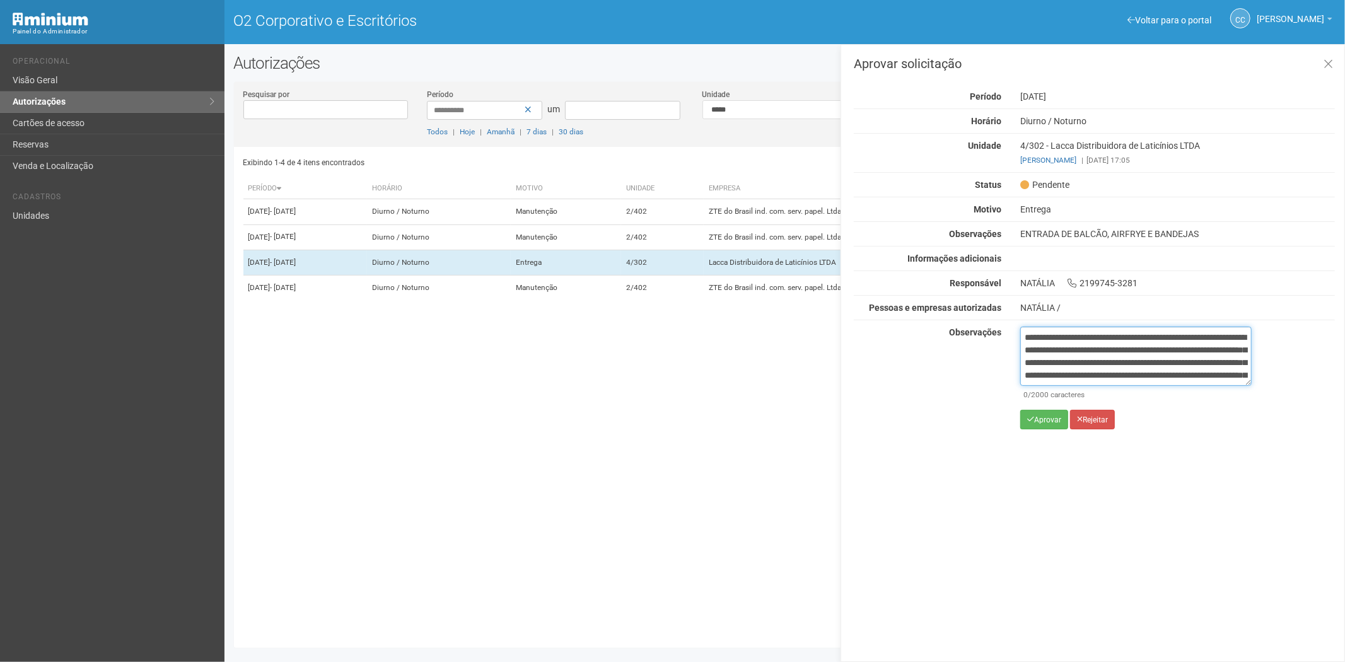
scroll to position [71, 0]
type textarea "**********"
click at [1040, 421] on font "Aprovar" at bounding box center [1047, 420] width 27 height 9
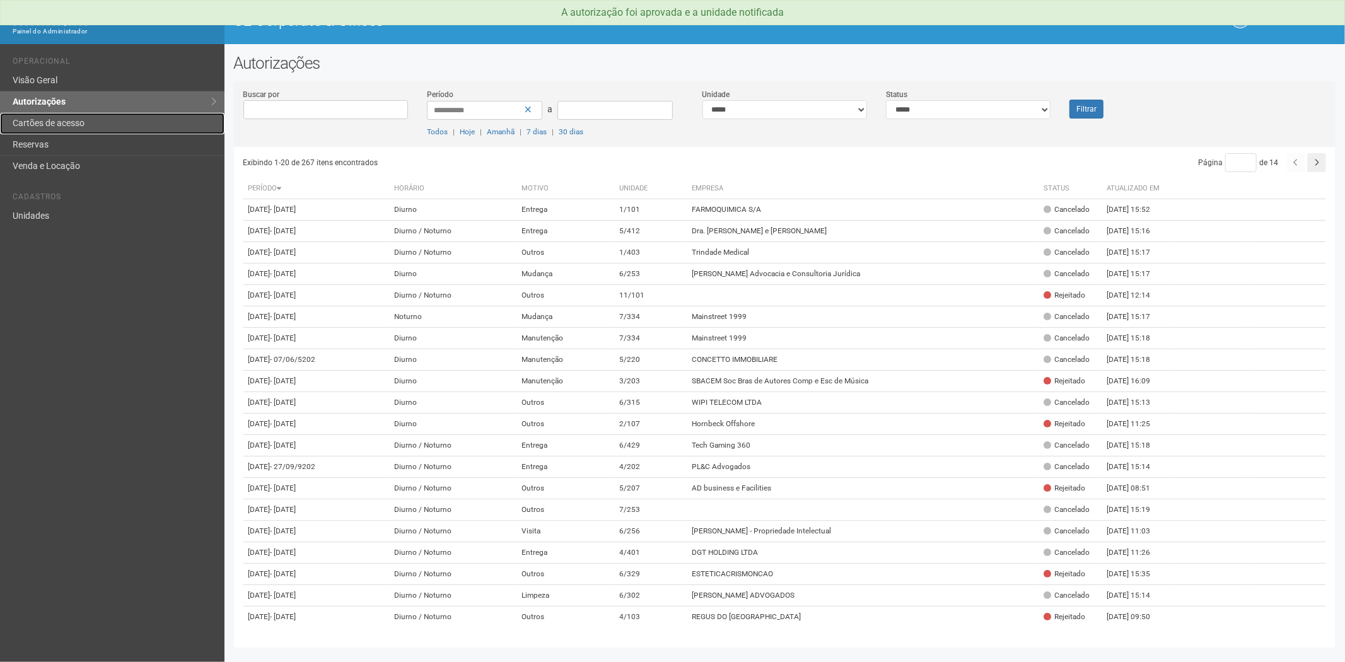
click at [50, 122] on link "Cartões de acesso" at bounding box center [112, 123] width 224 height 21
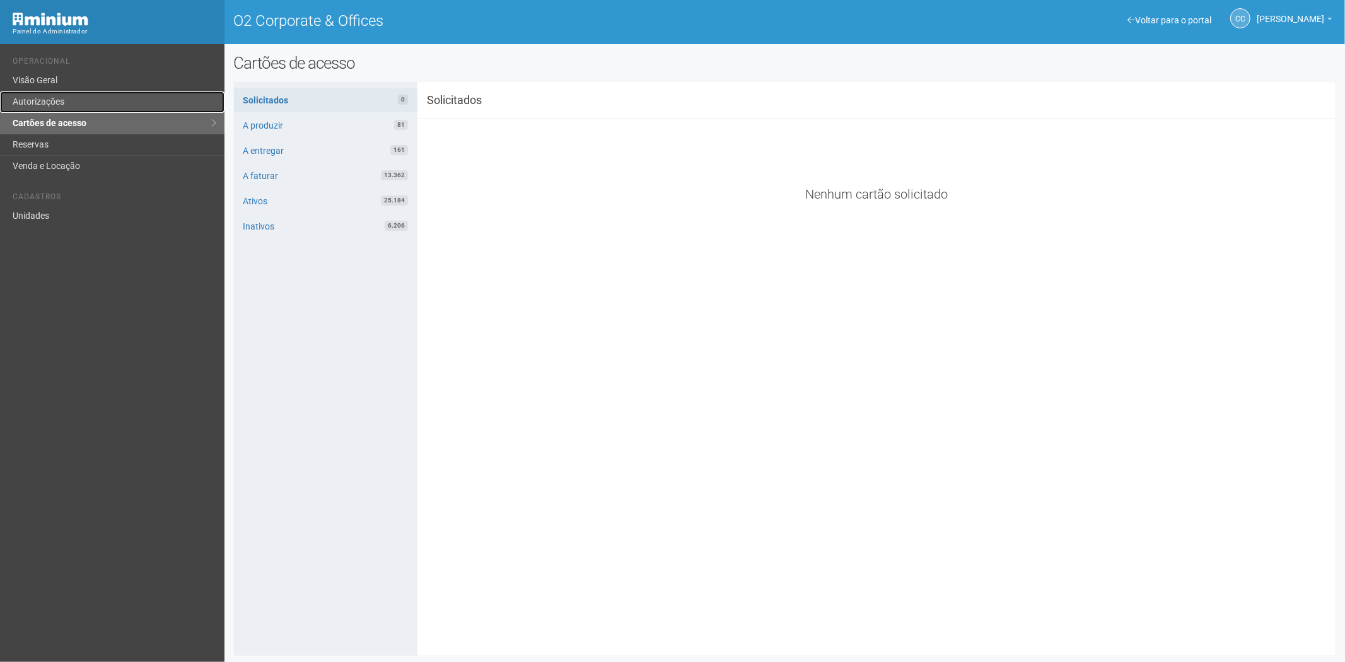
click at [58, 108] on link "Autorizações" at bounding box center [112, 101] width 224 height 21
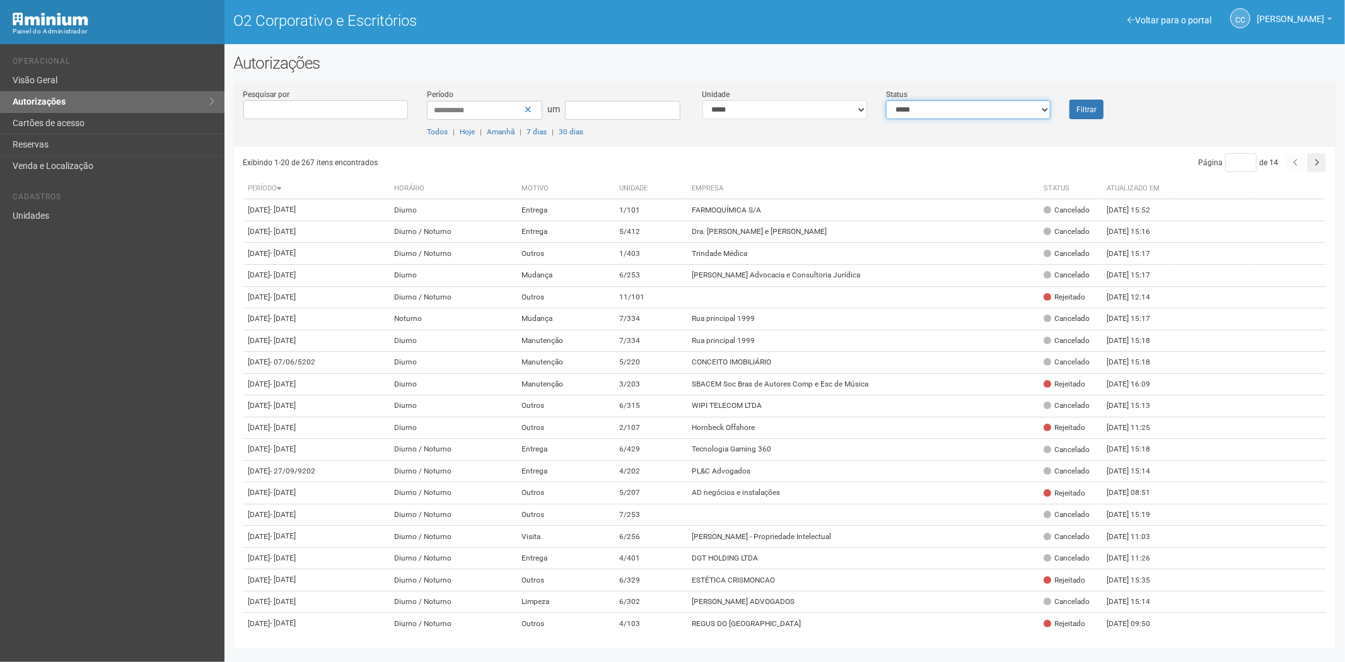
drag, startPoint x: 948, startPoint y: 106, endPoint x: 940, endPoint y: 116, distance: 12.6
click at [948, 106] on select "**********" at bounding box center [968, 109] width 165 height 19
select select "*"
click at [886, 100] on select "**********" at bounding box center [968, 109] width 165 height 19
click at [1081, 107] on font "Filtrar" at bounding box center [1086, 109] width 20 height 9
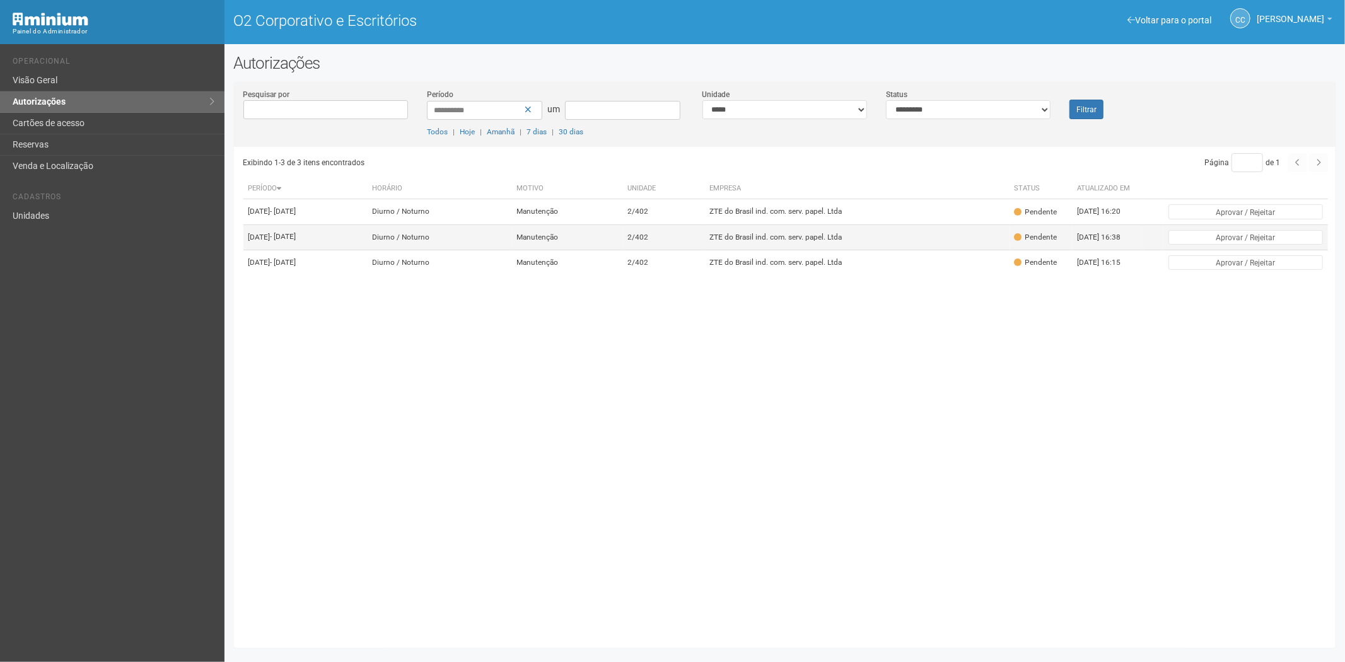
click at [572, 243] on td "Manutenção" at bounding box center [566, 236] width 110 height 25
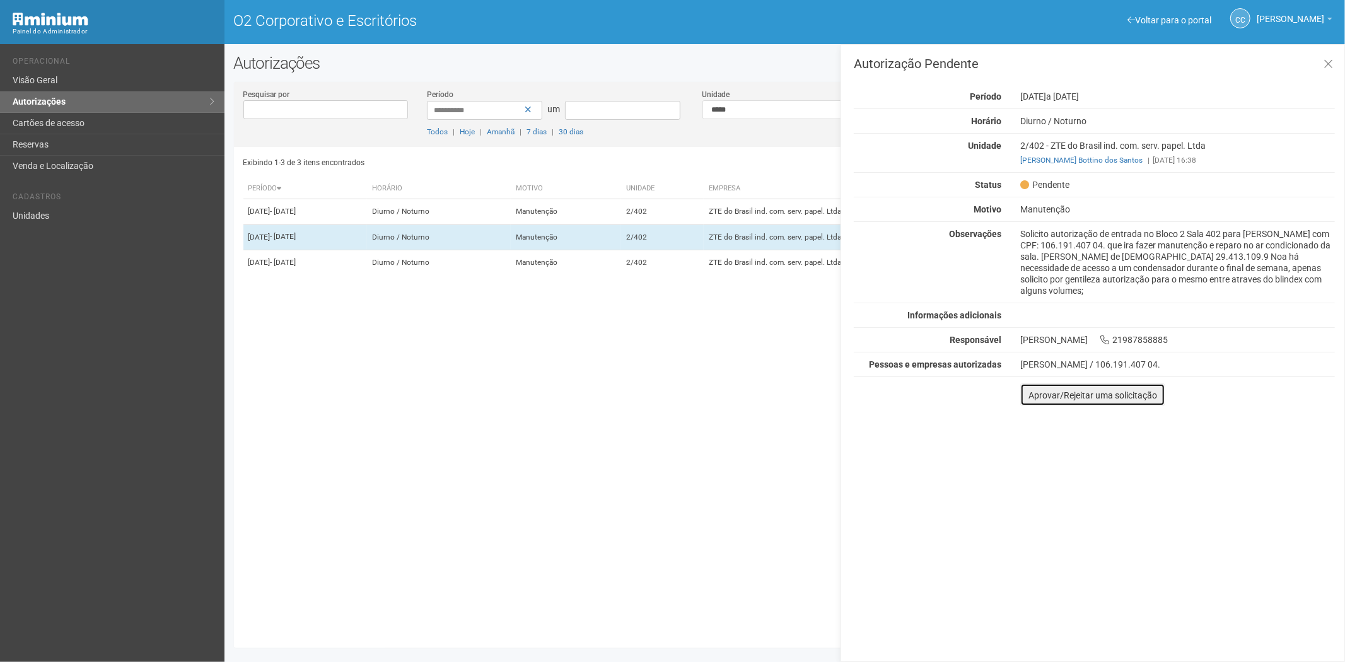
click at [1032, 396] on font "Aprovar/Rejeitar uma solicitação" at bounding box center [1092, 395] width 129 height 10
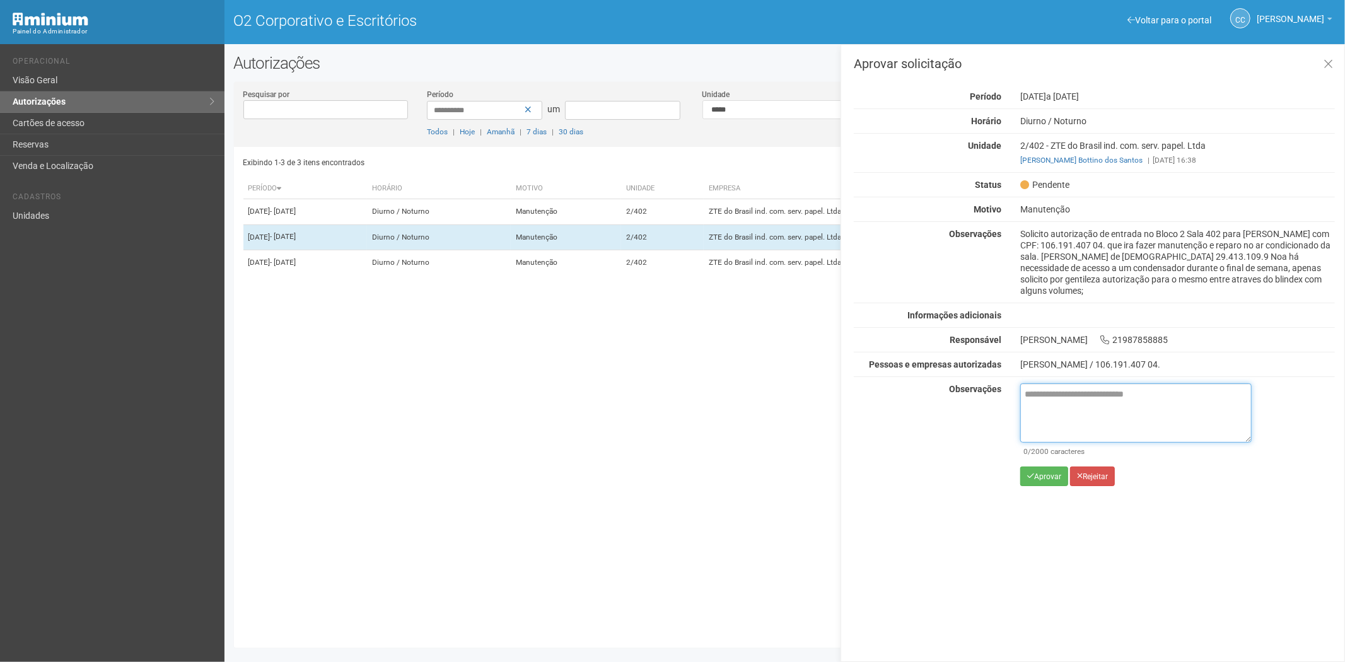
click at [1044, 406] on textarea at bounding box center [1135, 412] width 231 height 59
paste textarea "**********"
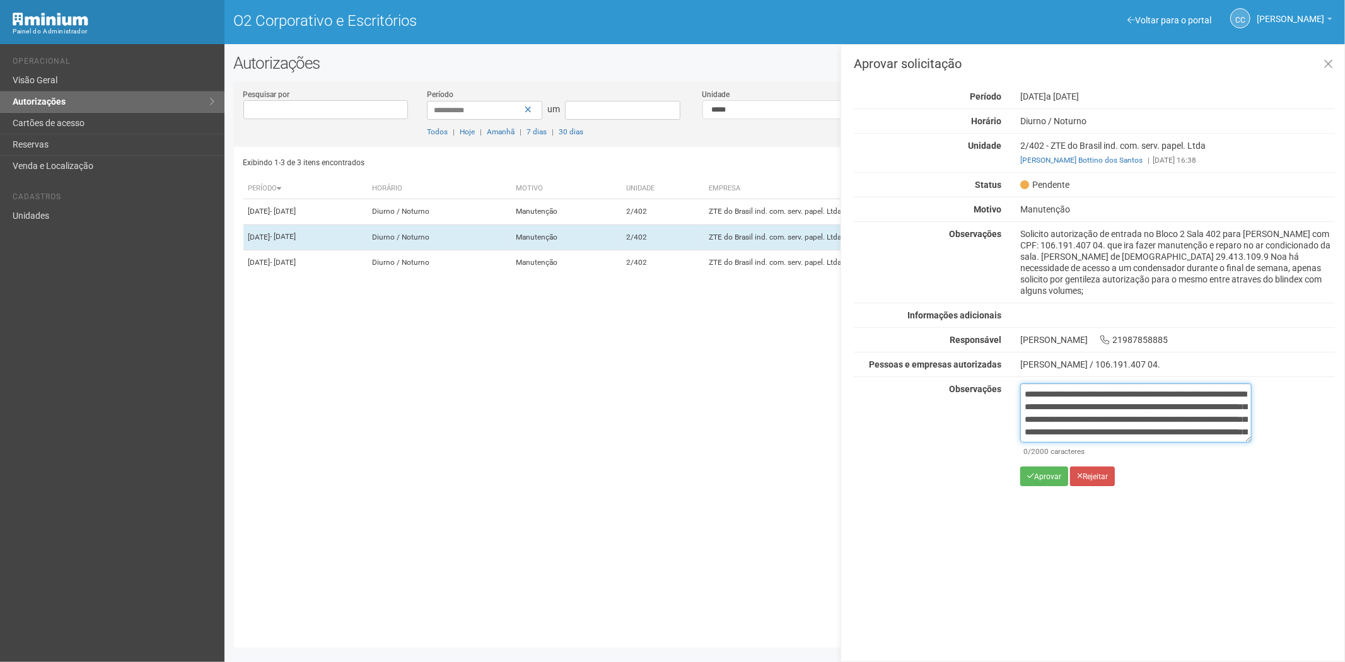
scroll to position [71, 0]
type textarea "**********"
click at [1035, 474] on font "Aprovar" at bounding box center [1047, 476] width 27 height 9
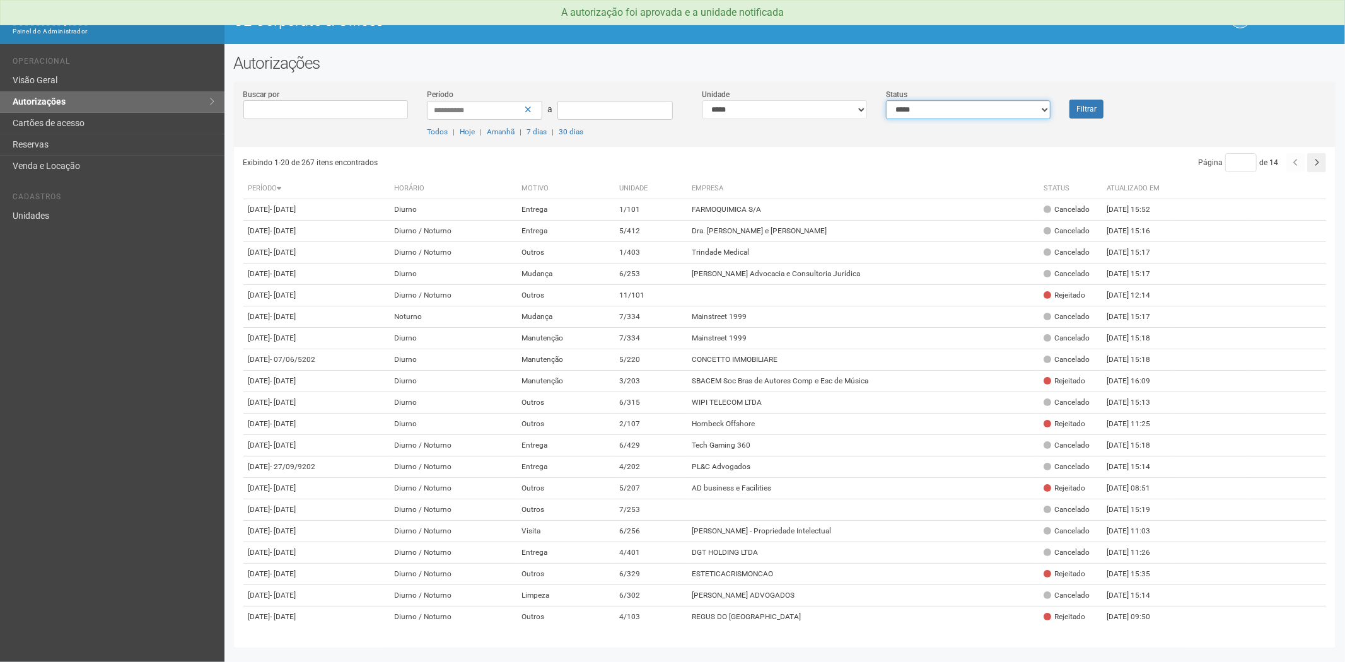
click at [968, 114] on select "**********" at bounding box center [968, 109] width 165 height 19
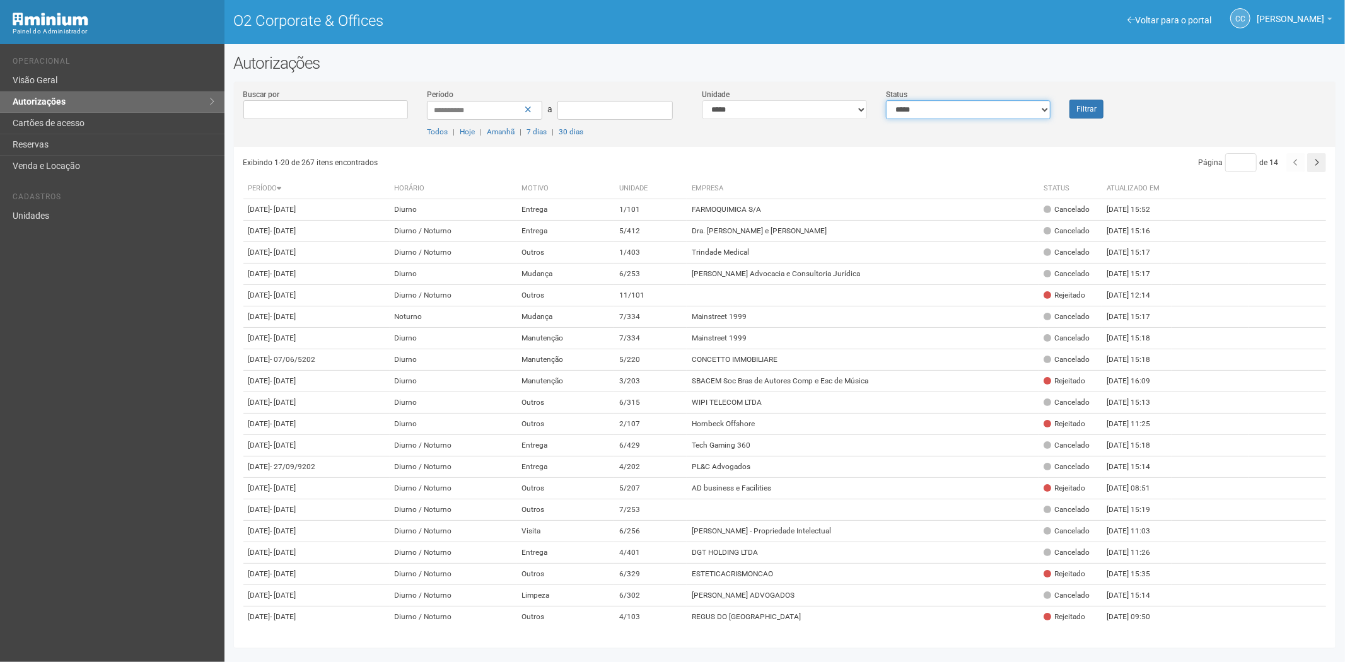
click at [910, 106] on select "**********" at bounding box center [968, 109] width 165 height 19
select select "*"
click at [886, 100] on select "**********" at bounding box center [968, 109] width 165 height 19
click at [1090, 110] on button "Filtrar" at bounding box center [1086, 109] width 34 height 19
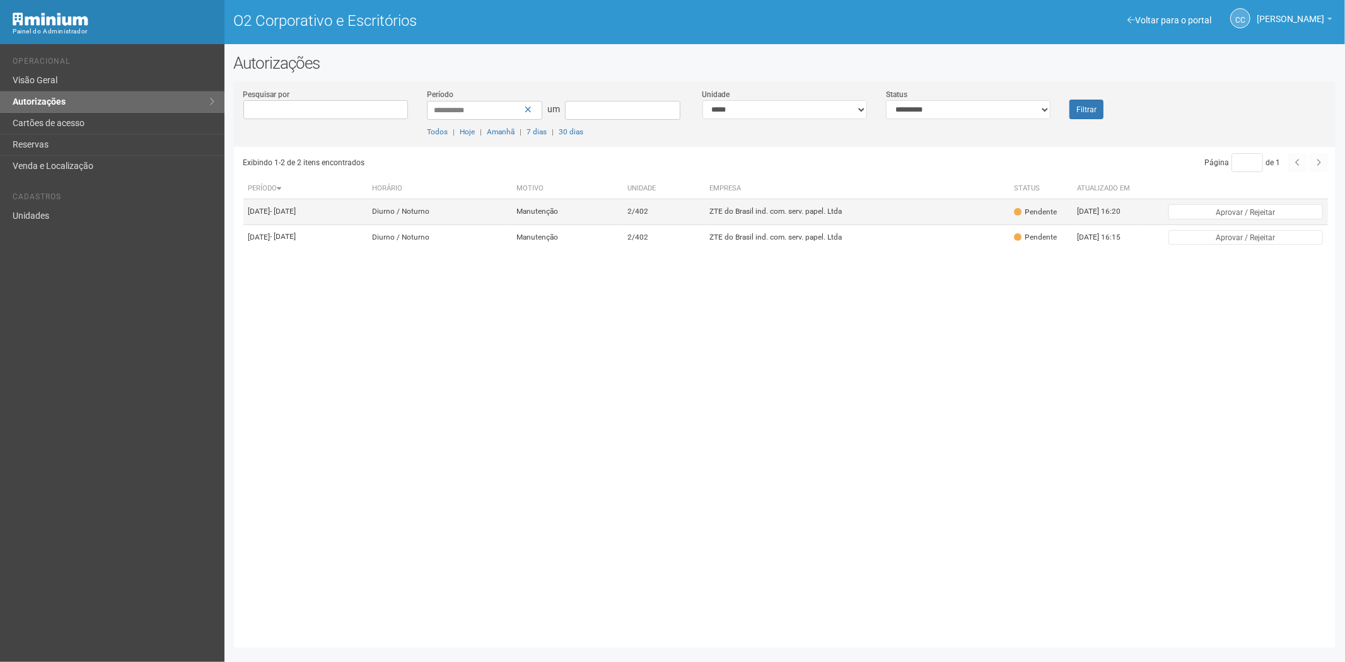
click at [705, 224] on td "2/402" at bounding box center [663, 211] width 83 height 25
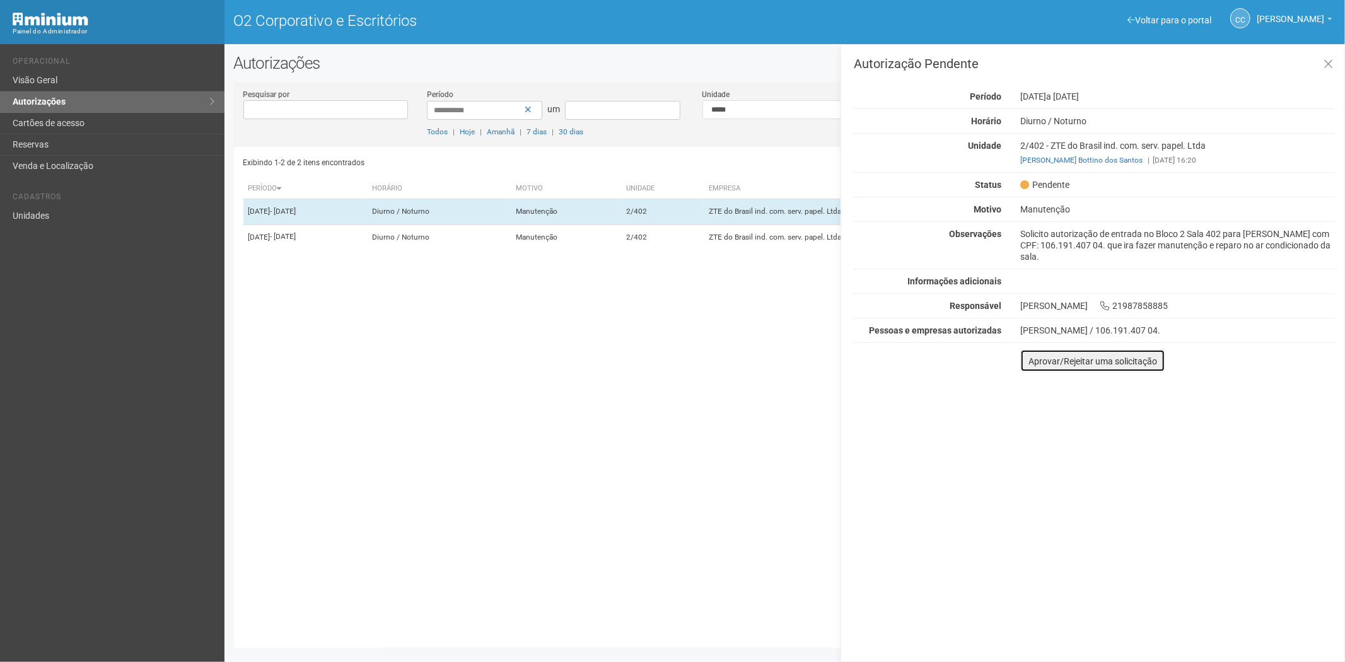
click at [1032, 363] on font "Aprovar/Rejeitar uma solicitação" at bounding box center [1092, 361] width 129 height 10
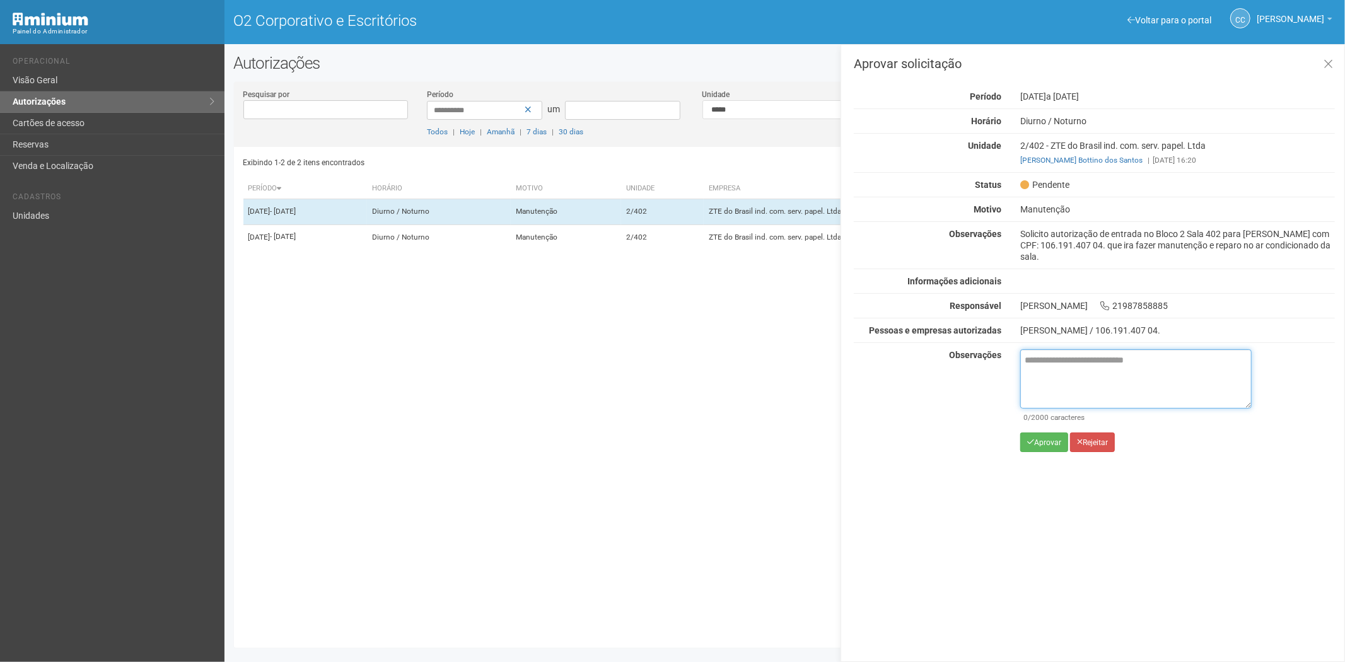
click at [1064, 379] on textarea at bounding box center [1135, 378] width 231 height 59
paste textarea "**********"
type textarea "**********"
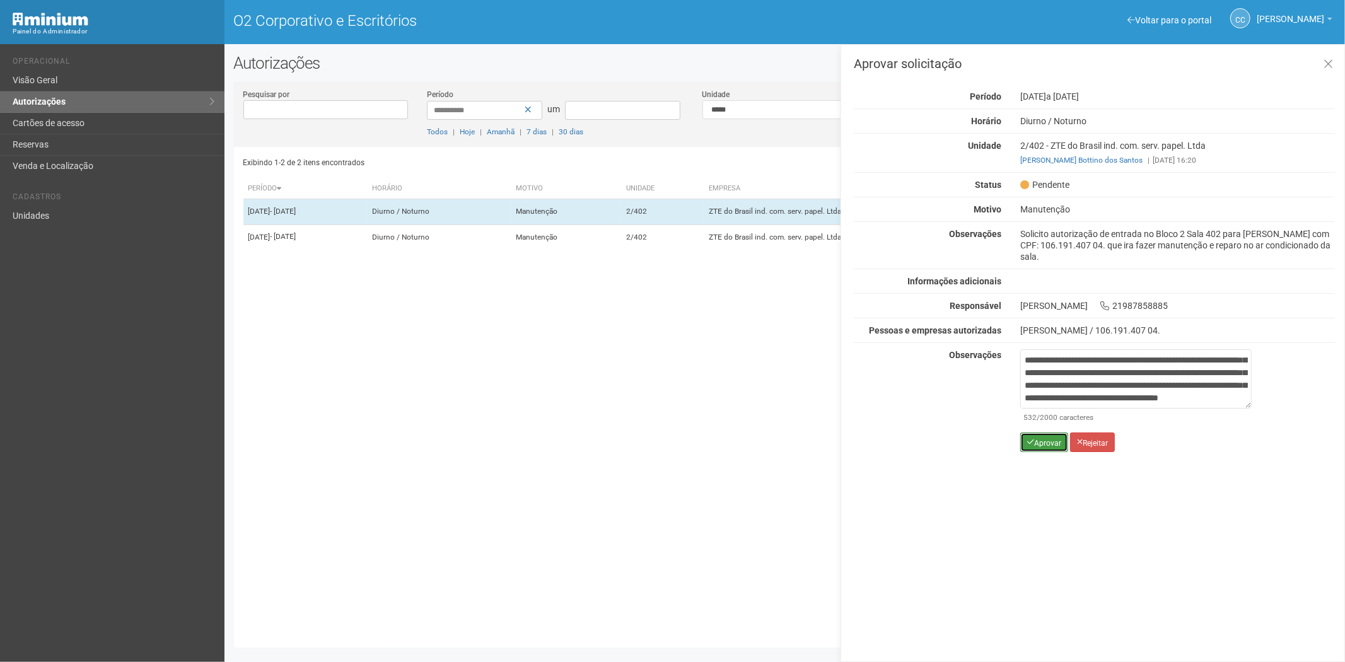
click at [1032, 435] on button "Aprovar" at bounding box center [1044, 443] width 48 height 20
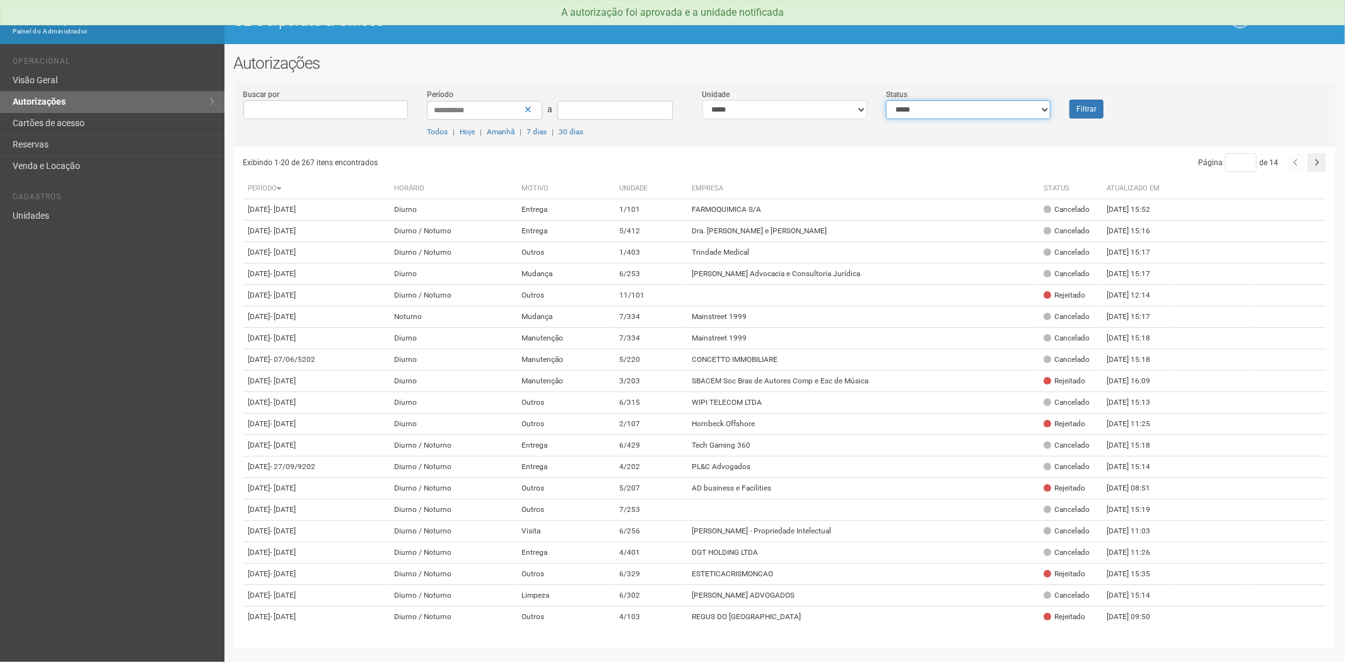
click at [953, 117] on select "**********" at bounding box center [968, 109] width 165 height 19
click at [886, 100] on select "**********" at bounding box center [968, 109] width 165 height 19
click at [1086, 105] on button "Filtrar" at bounding box center [1086, 109] width 34 height 19
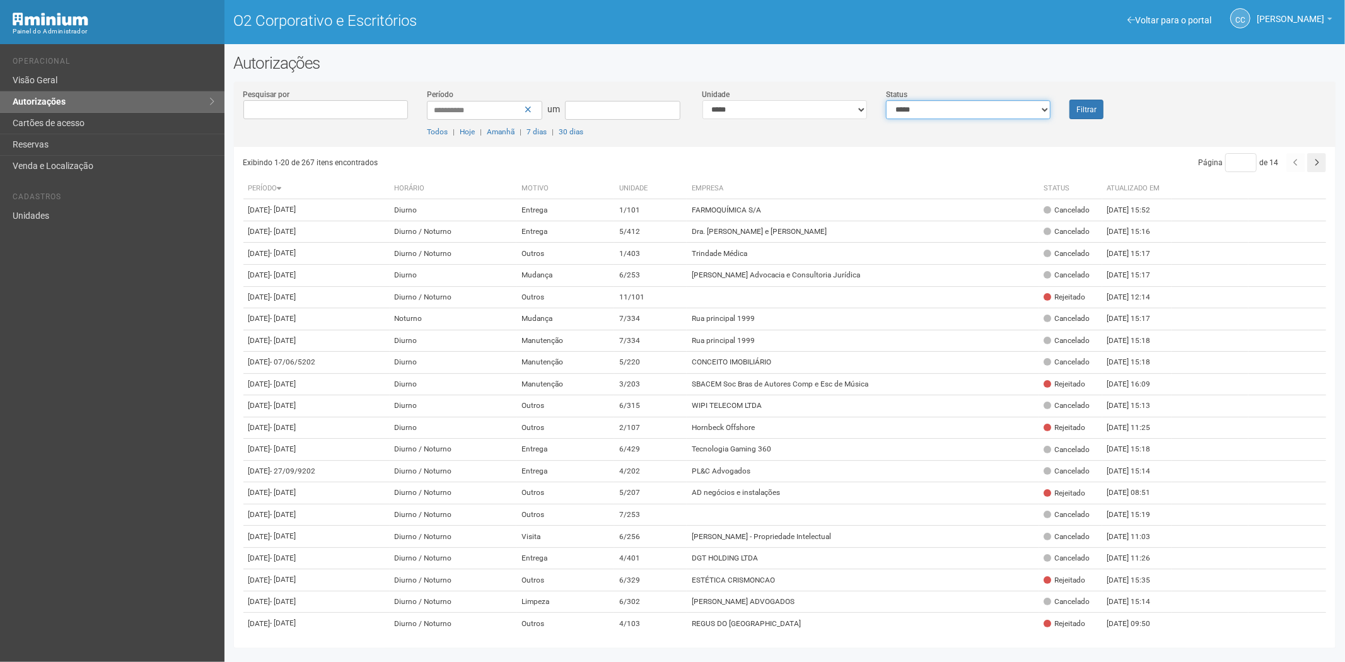
click at [972, 105] on select "**********" at bounding box center [968, 109] width 165 height 19
select select "*"
click at [886, 100] on select "**********" at bounding box center [968, 109] width 165 height 19
click at [1073, 105] on button "Filtrar" at bounding box center [1086, 110] width 34 height 20
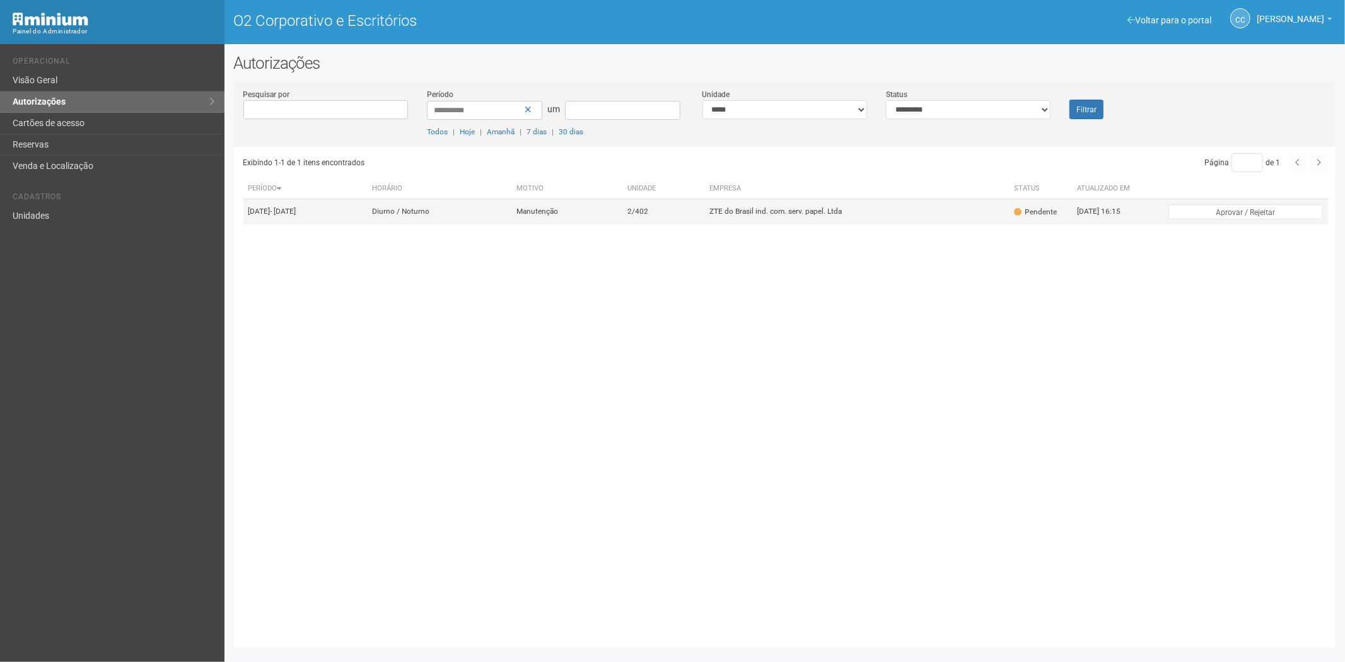
click at [764, 223] on td "ZTE do Brasil ind. com. serv. papel. Ltda" at bounding box center [856, 211] width 305 height 25
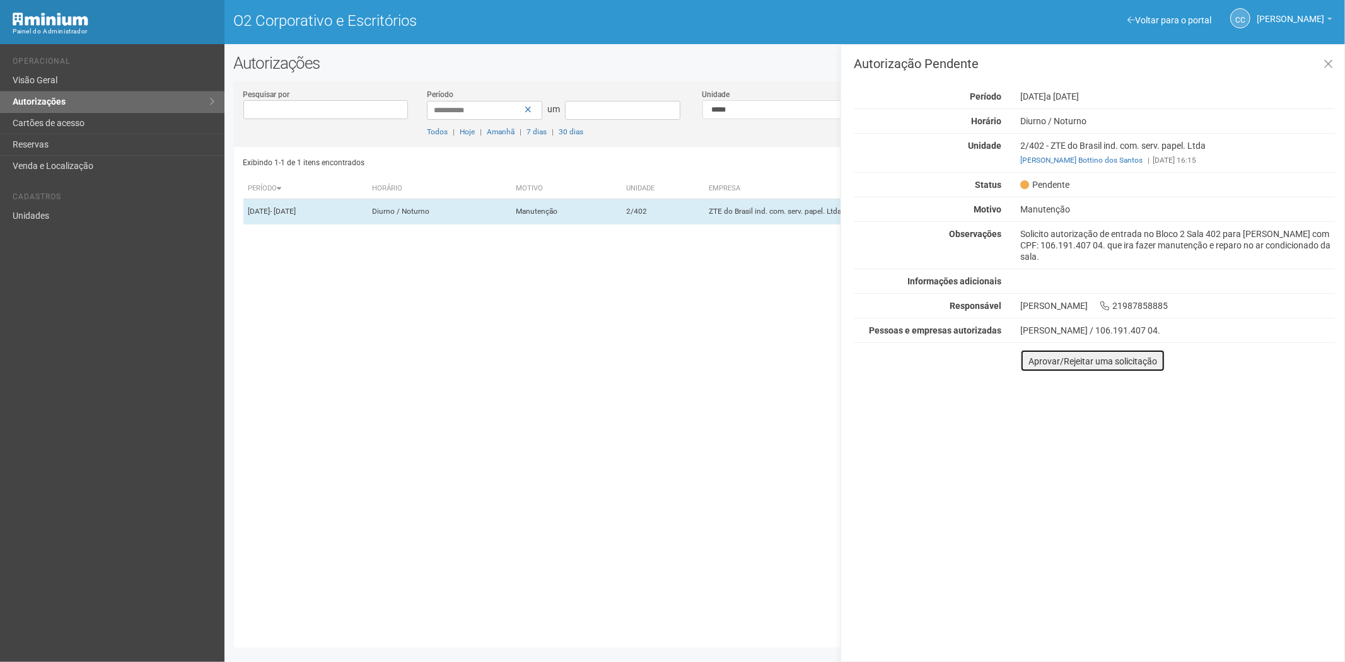
click at [1045, 364] on font "Aprovar/Rejeitar uma solicitação" at bounding box center [1092, 361] width 129 height 10
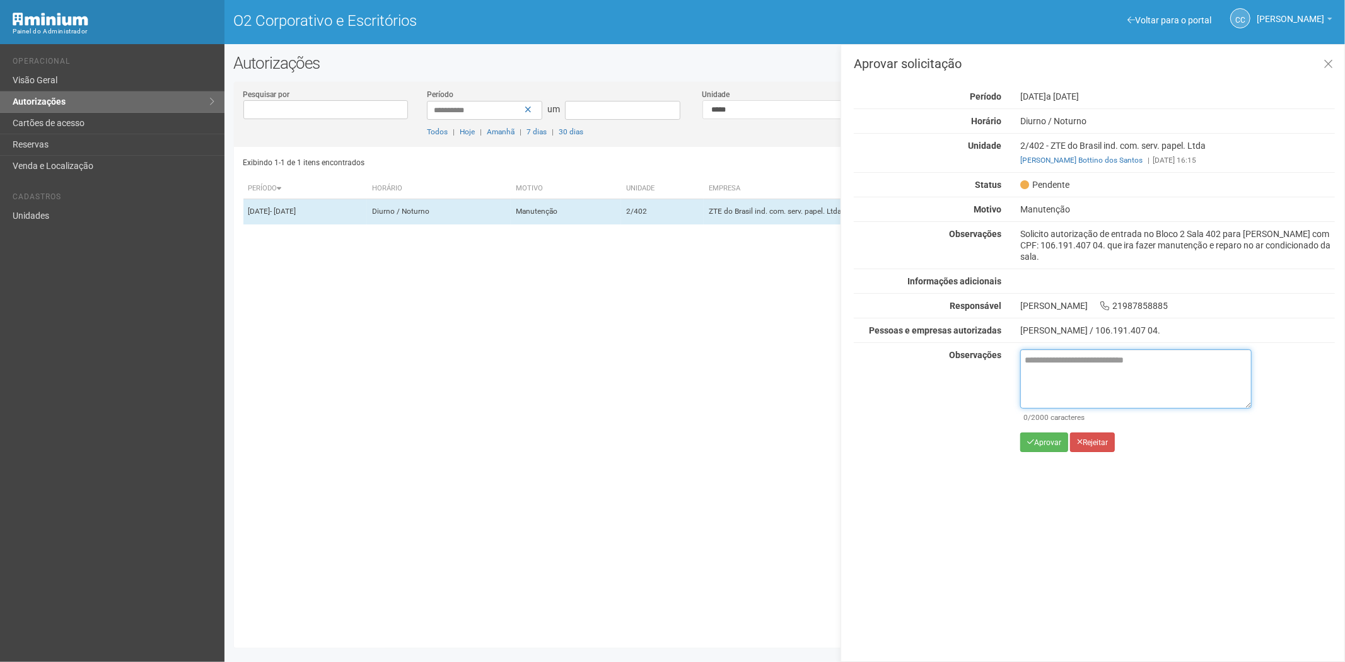
click at [1070, 370] on textarea at bounding box center [1135, 378] width 231 height 59
paste textarea "**********"
type textarea "**********"
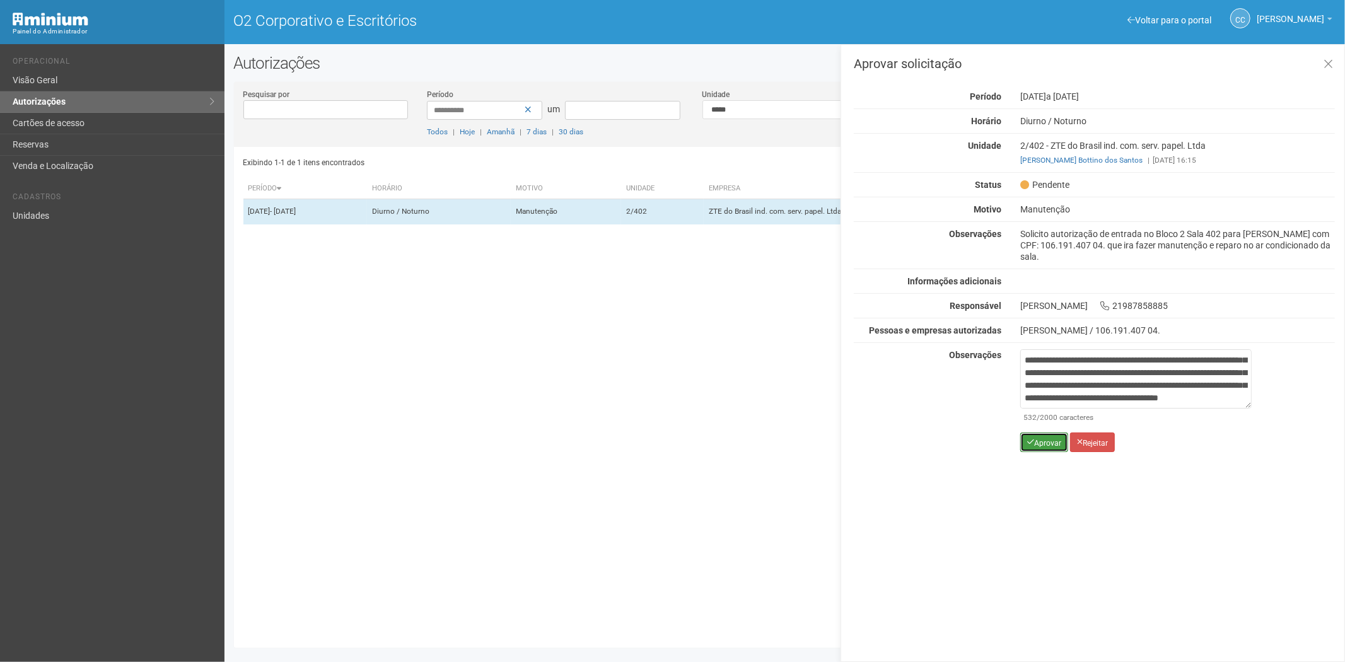
click at [1039, 440] on font "Aprovar" at bounding box center [1047, 442] width 27 height 9
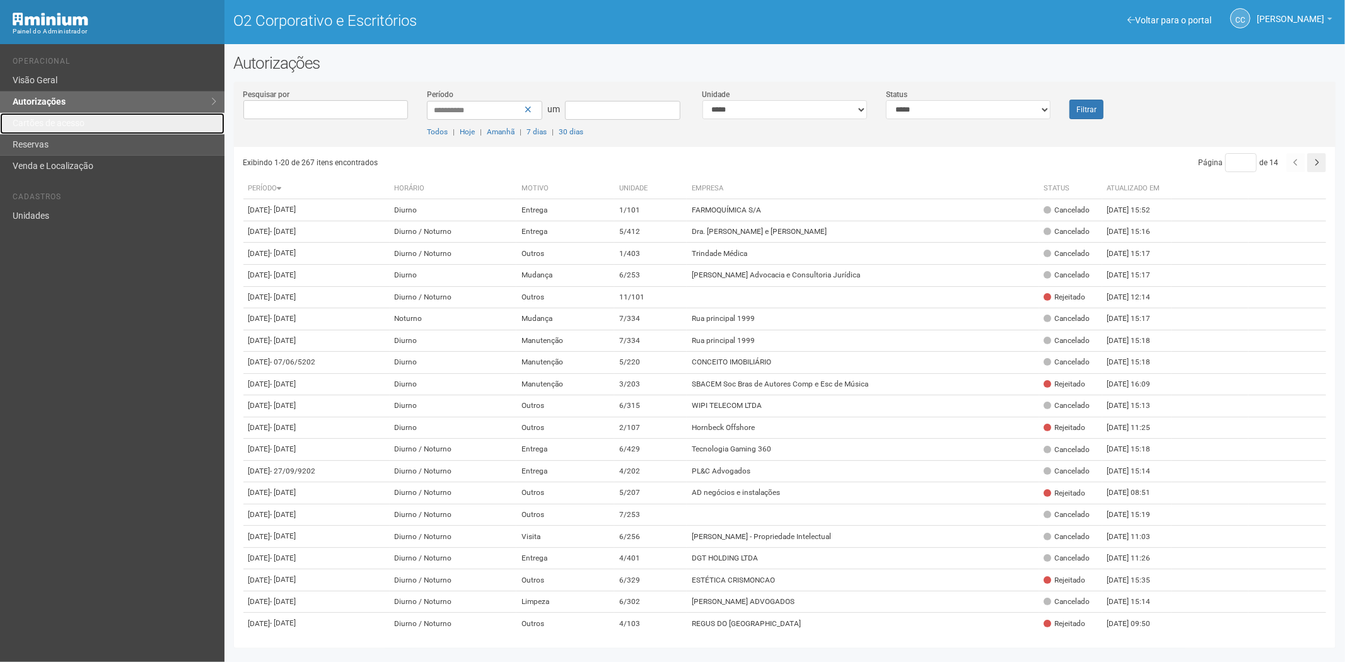
click at [73, 127] on font "Cartões de acesso" at bounding box center [49, 123] width 72 height 10
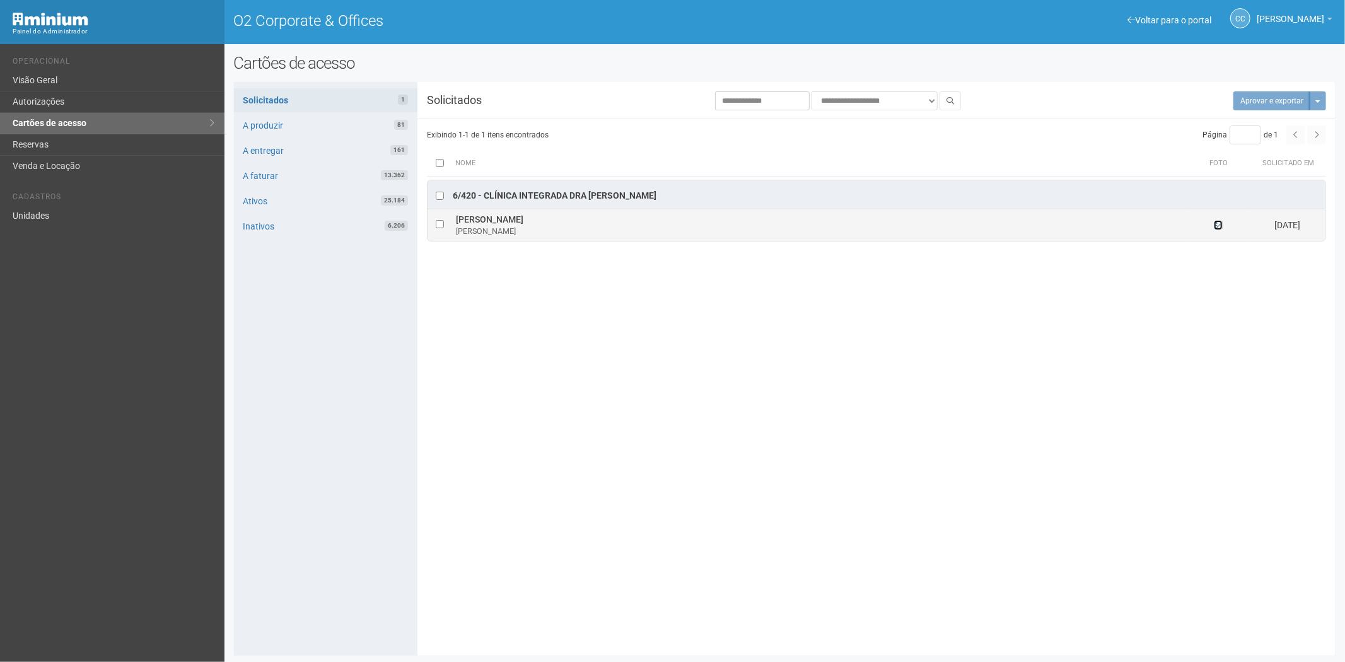
click at [1216, 227] on icon at bounding box center [1218, 225] width 9 height 9
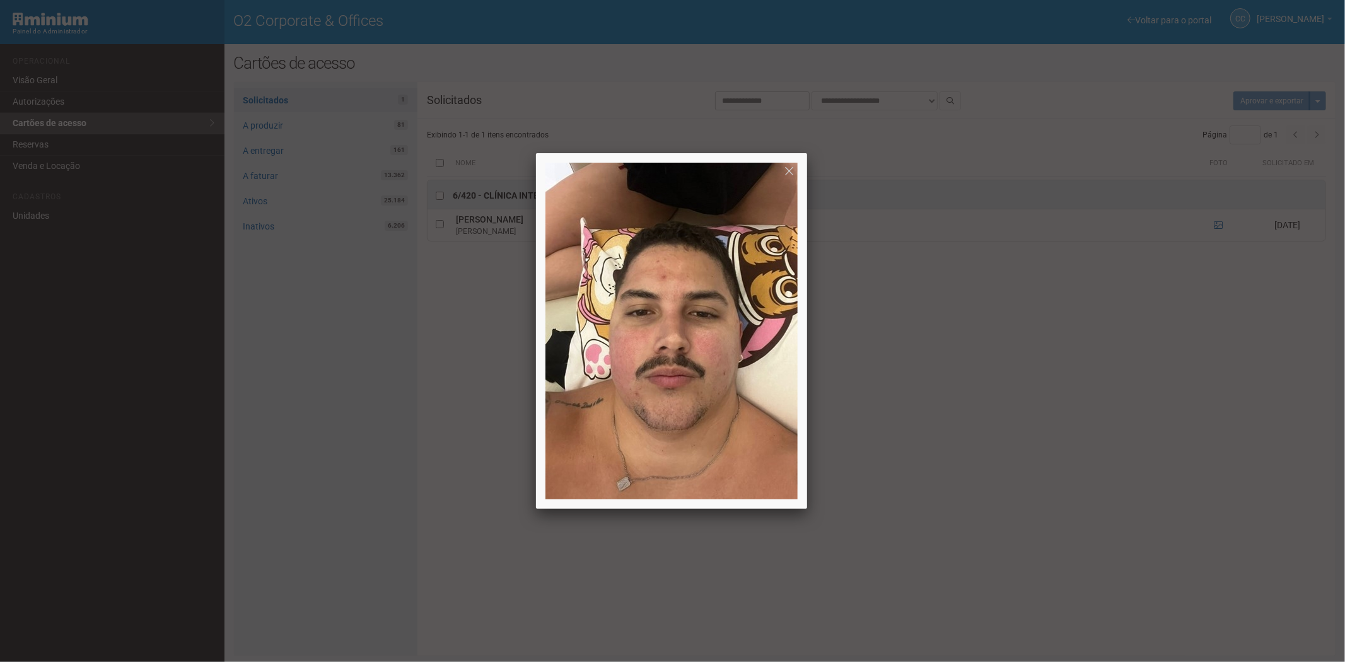
click at [1051, 405] on div at bounding box center [672, 331] width 1345 height 662
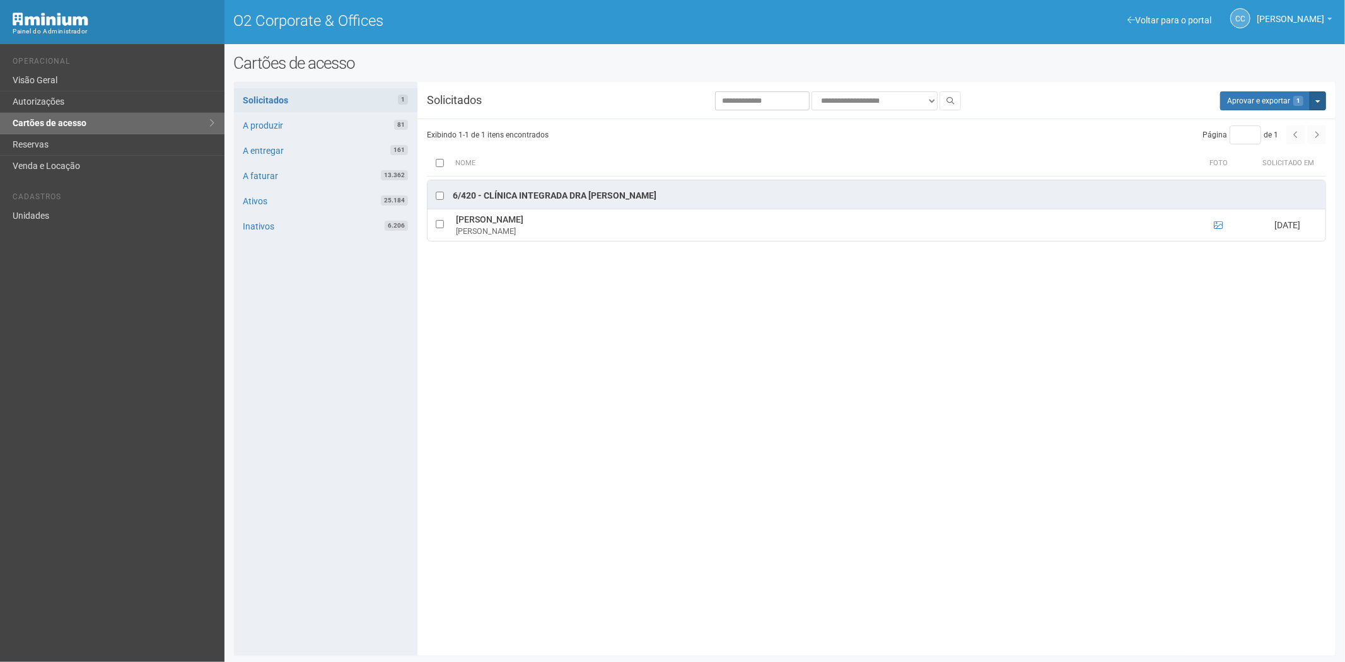
click at [1314, 102] on button "Mais opções" at bounding box center [1318, 100] width 16 height 19
drag, startPoint x: 1259, startPoint y: 146, endPoint x: 720, endPoint y: 73, distance: 543.5
click at [1258, 146] on link "Rejeitar solicitações" at bounding box center [1271, 140] width 100 height 15
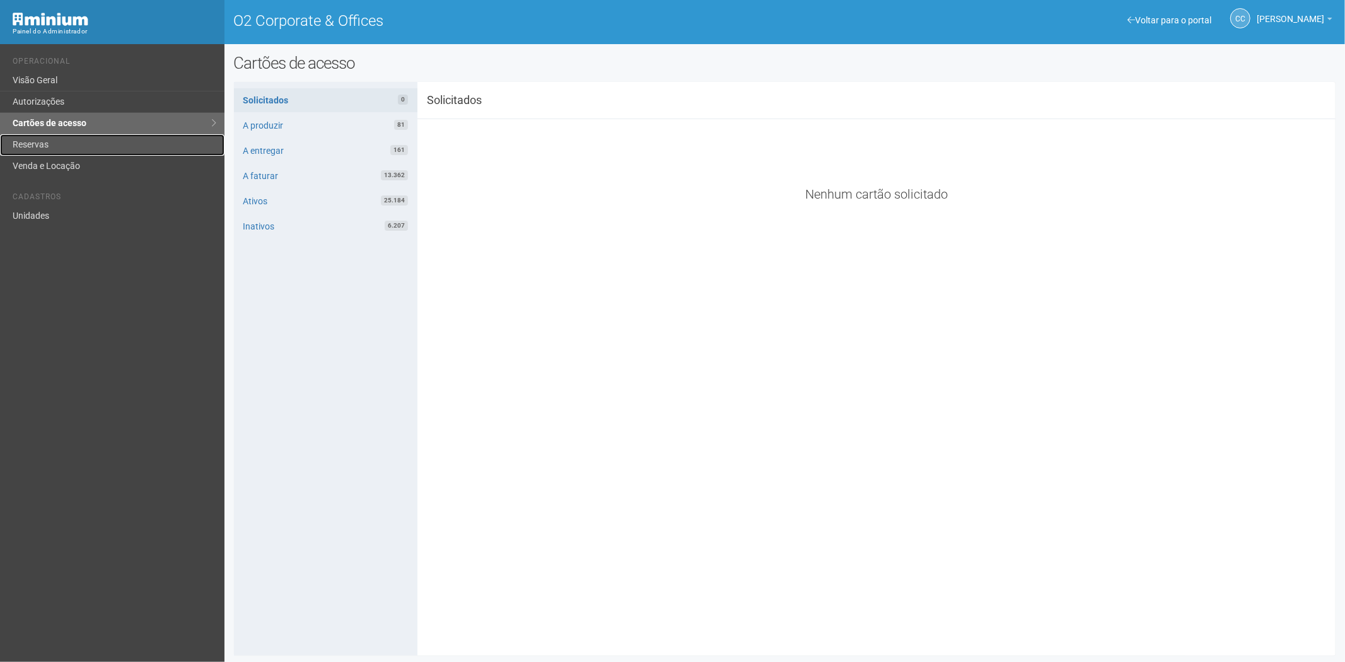
click at [93, 142] on link "Reservas" at bounding box center [112, 144] width 224 height 21
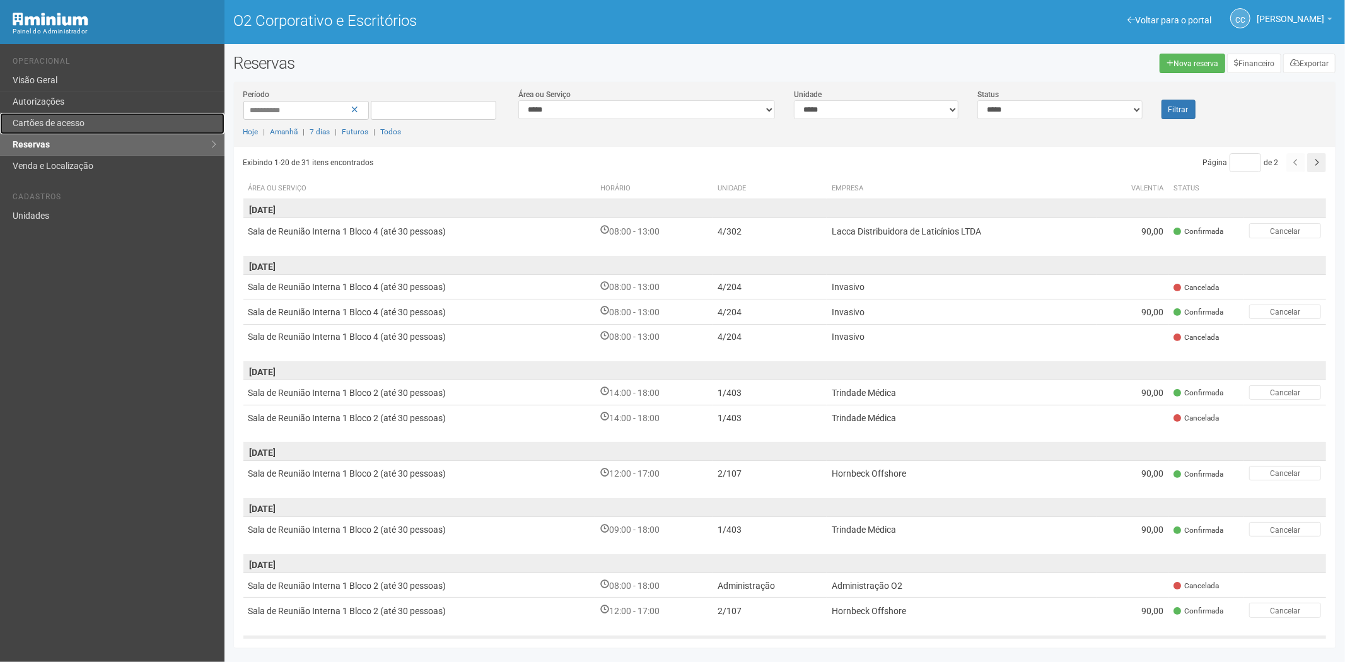
click at [147, 126] on link "Cartões de acesso" at bounding box center [112, 123] width 224 height 21
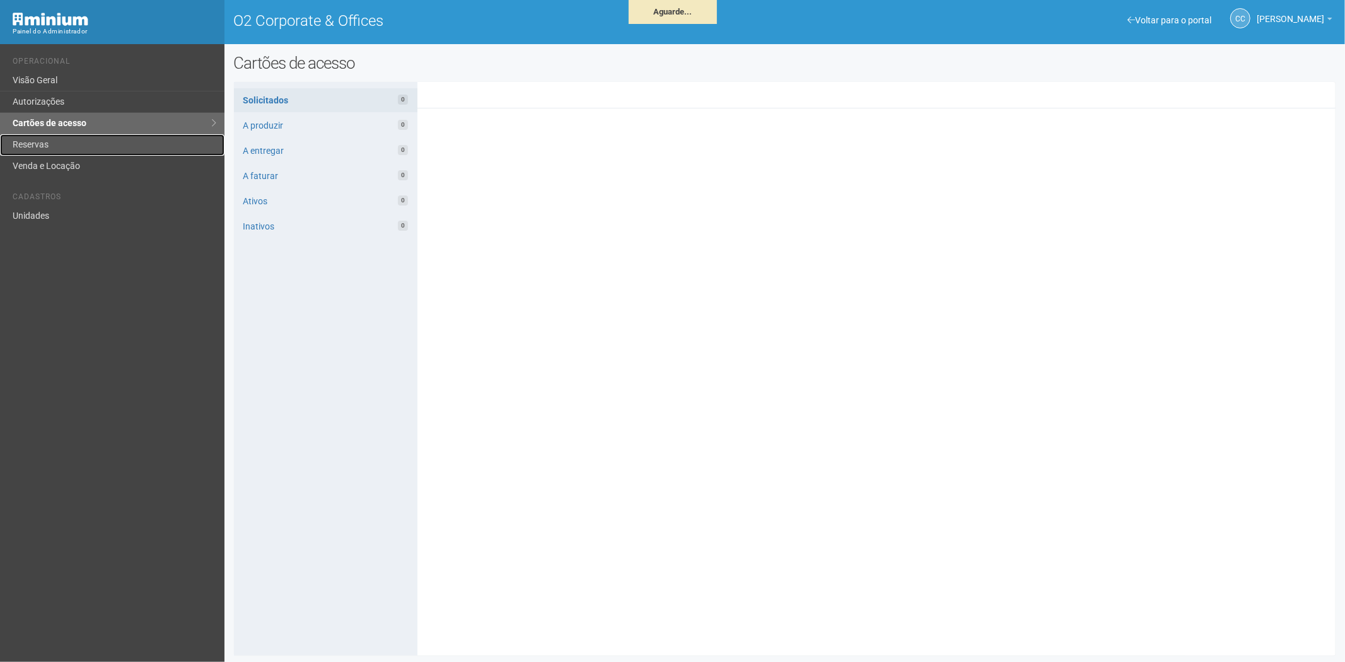
click at [61, 143] on link "Reservas" at bounding box center [112, 144] width 224 height 21
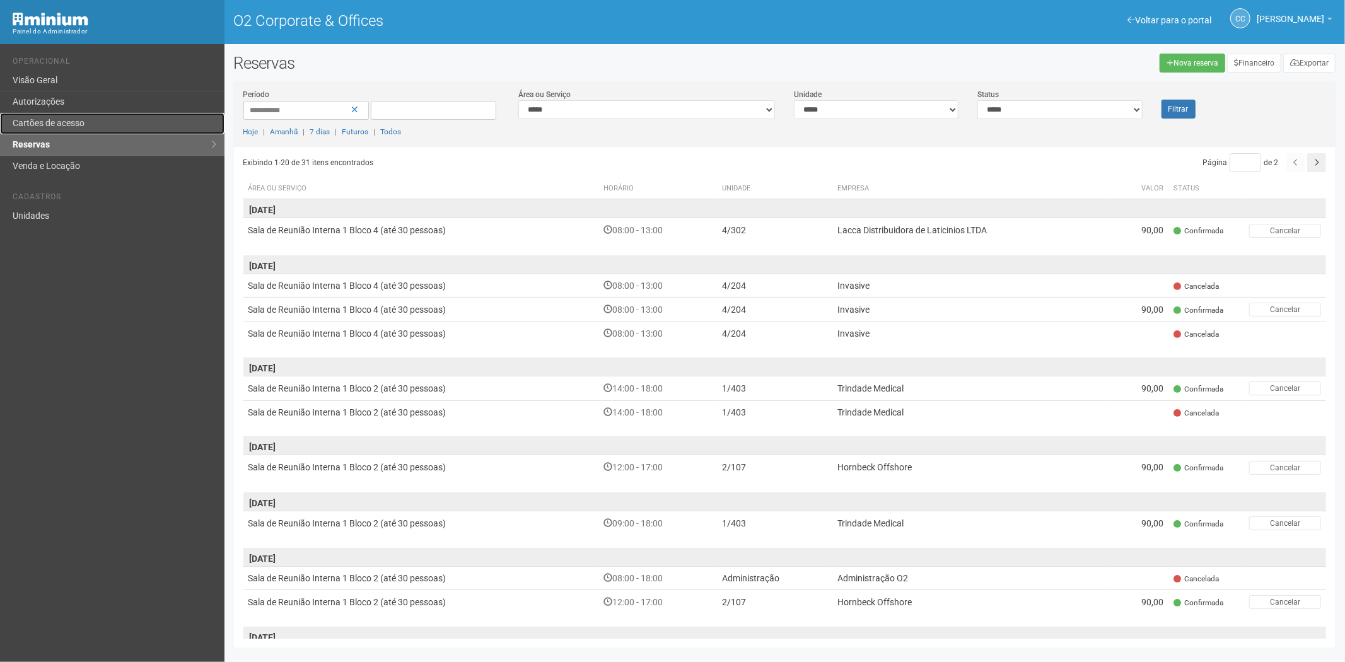
click at [53, 128] on link "Cartões de acesso" at bounding box center [112, 123] width 224 height 21
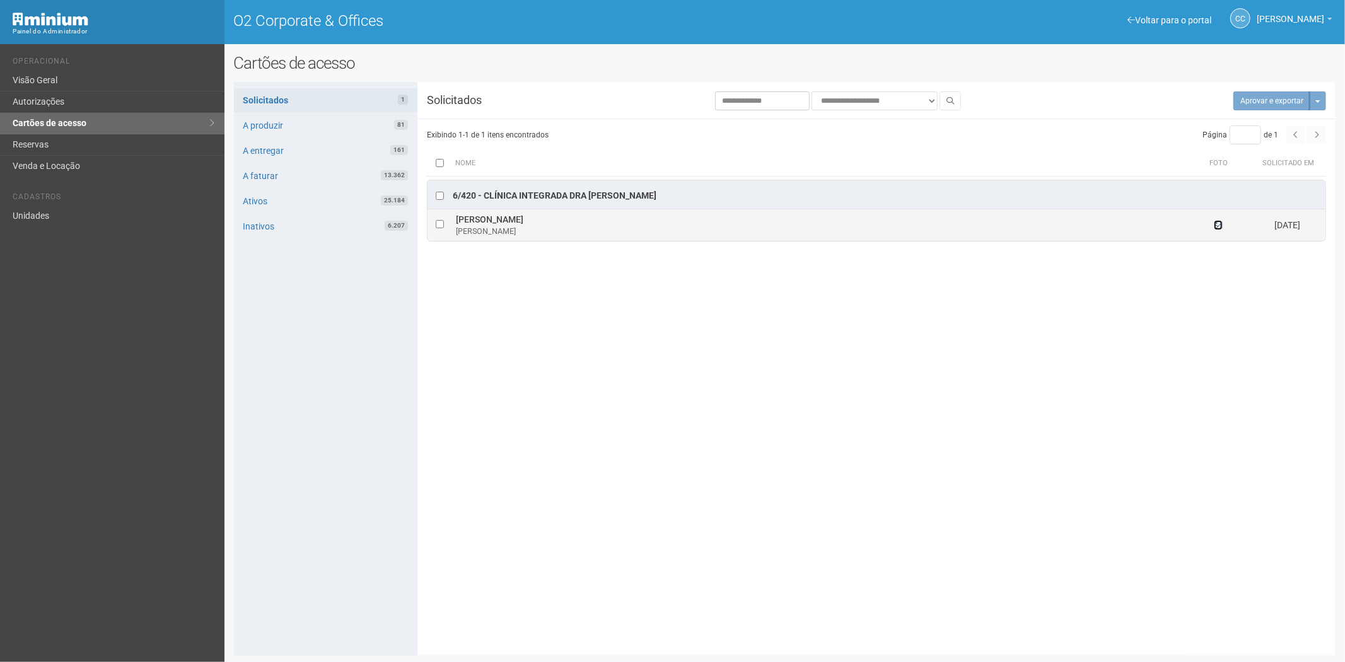
click at [1221, 225] on icon at bounding box center [1218, 225] width 9 height 9
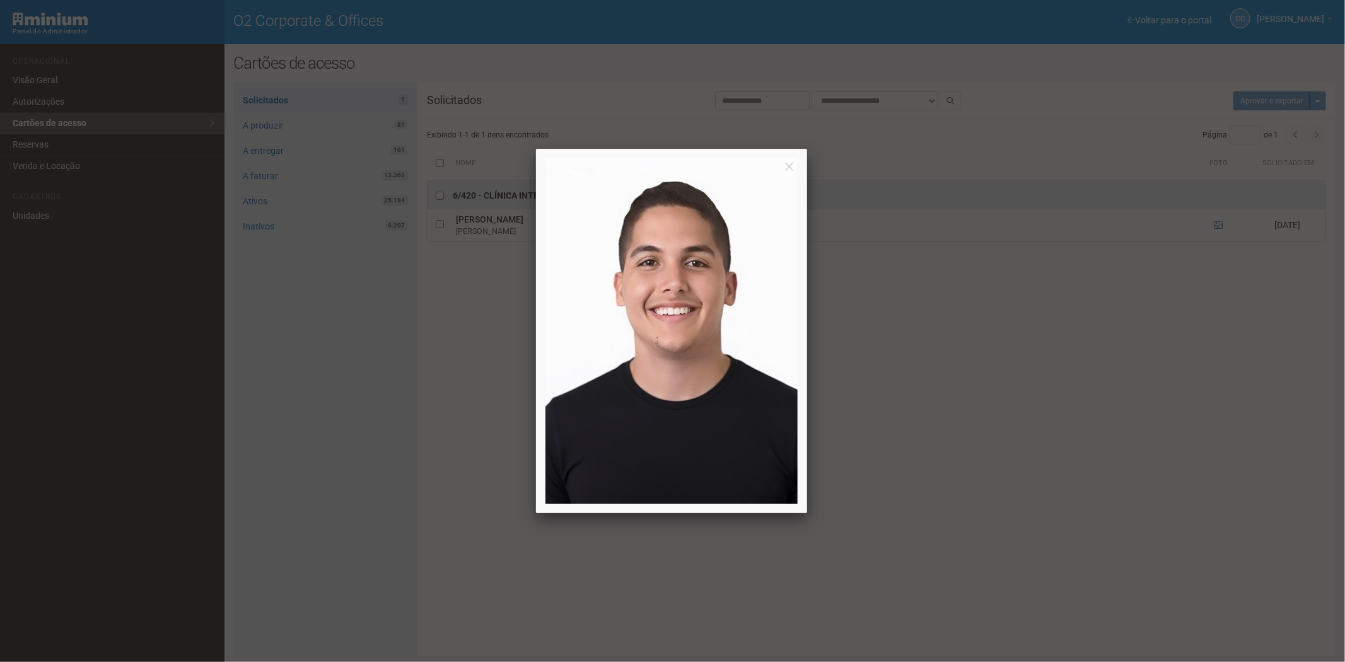
click at [977, 386] on div at bounding box center [672, 331] width 1345 height 662
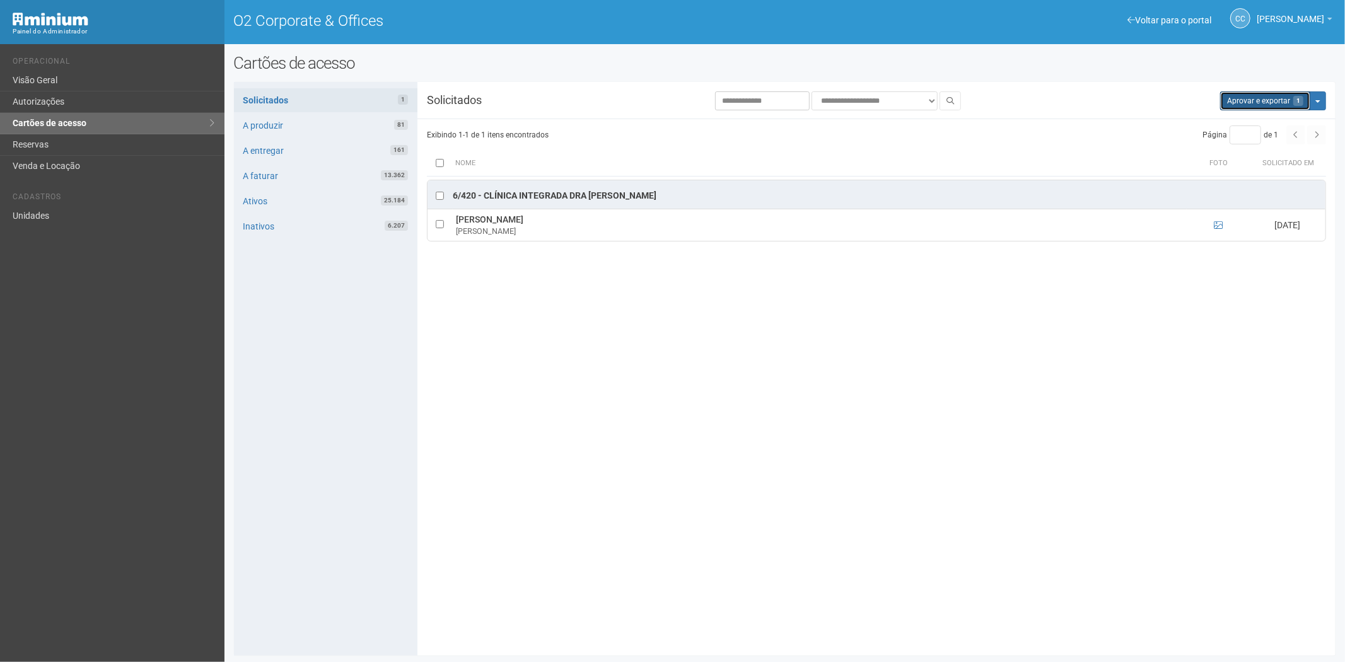
click at [1238, 104] on button "Aprovar e exportar 1" at bounding box center [1265, 100] width 90 height 19
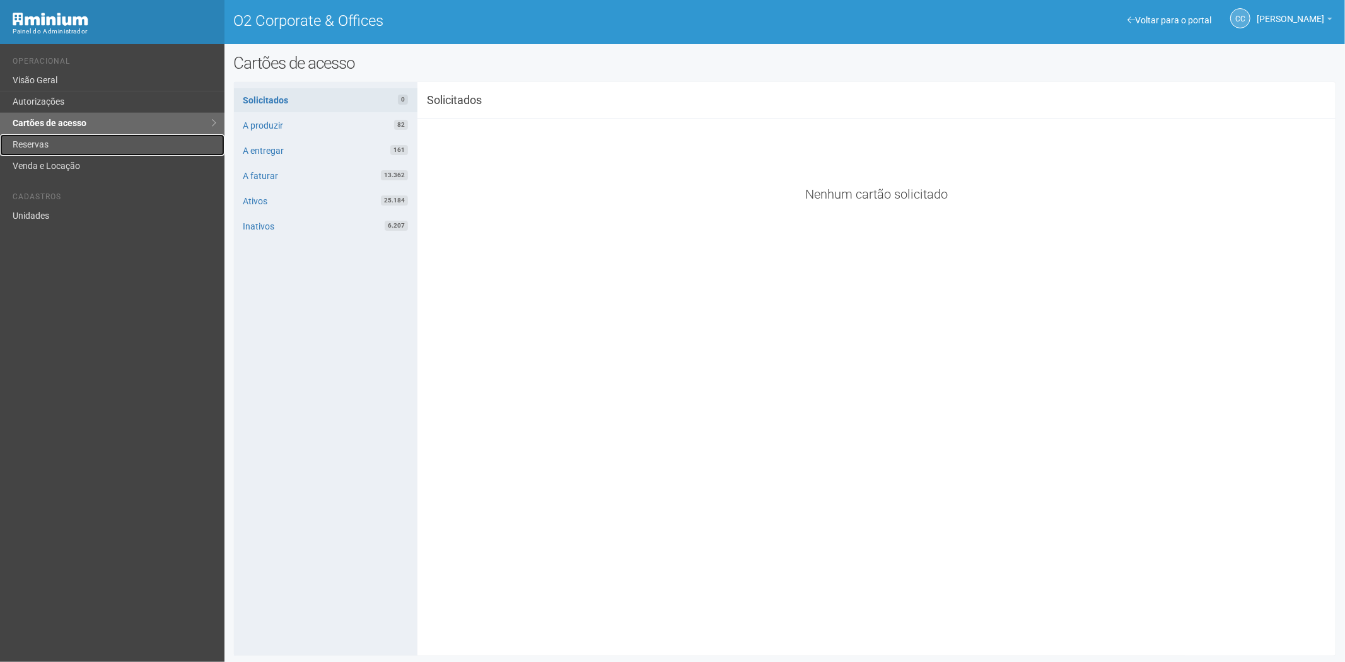
drag, startPoint x: 73, startPoint y: 143, endPoint x: 84, endPoint y: 137, distance: 12.7
click at [73, 143] on link "Reservas" at bounding box center [112, 144] width 224 height 21
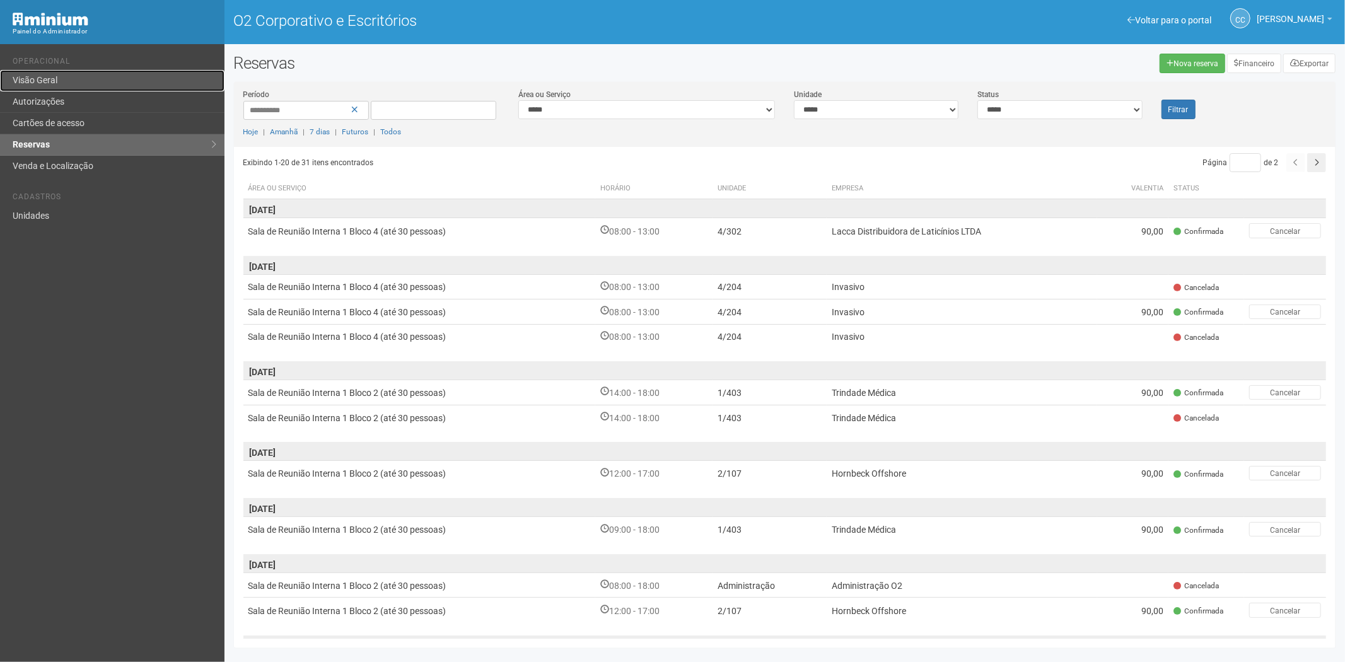
click at [47, 81] on font "Visão Geral" at bounding box center [35, 80] width 45 height 10
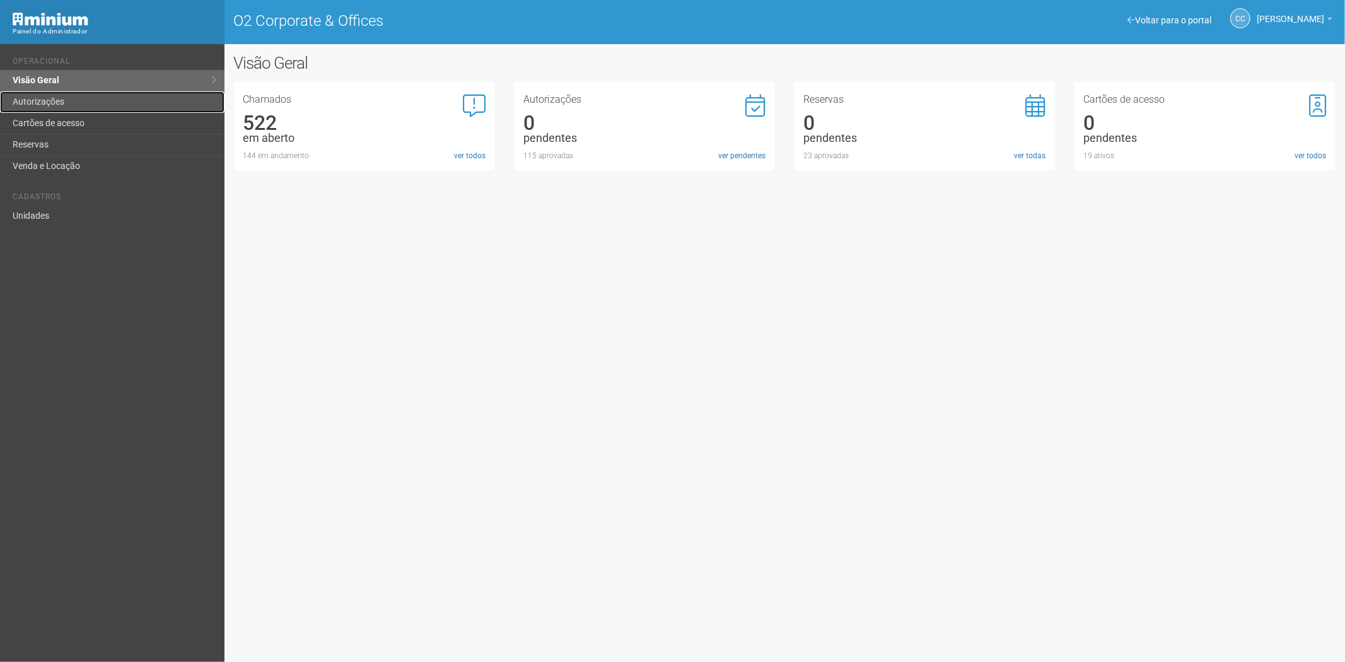
click at [103, 102] on link "Autorizações" at bounding box center [112, 101] width 224 height 21
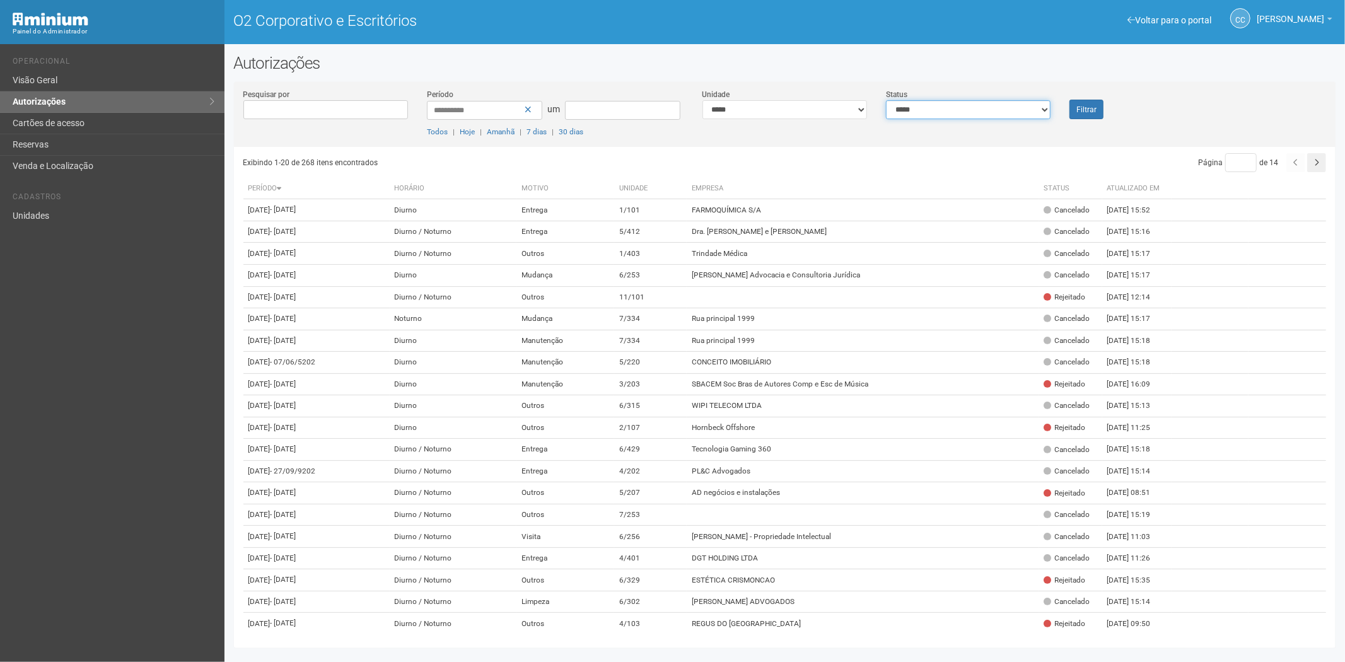
drag, startPoint x: 1022, startPoint y: 106, endPoint x: 1001, endPoint y: 116, distance: 23.1
click at [1022, 106] on select "**********" at bounding box center [968, 109] width 165 height 19
select select "*"
click at [886, 100] on select "**********" at bounding box center [968, 109] width 165 height 19
click at [1104, 107] on div "Filtrar" at bounding box center [1106, 103] width 92 height 31
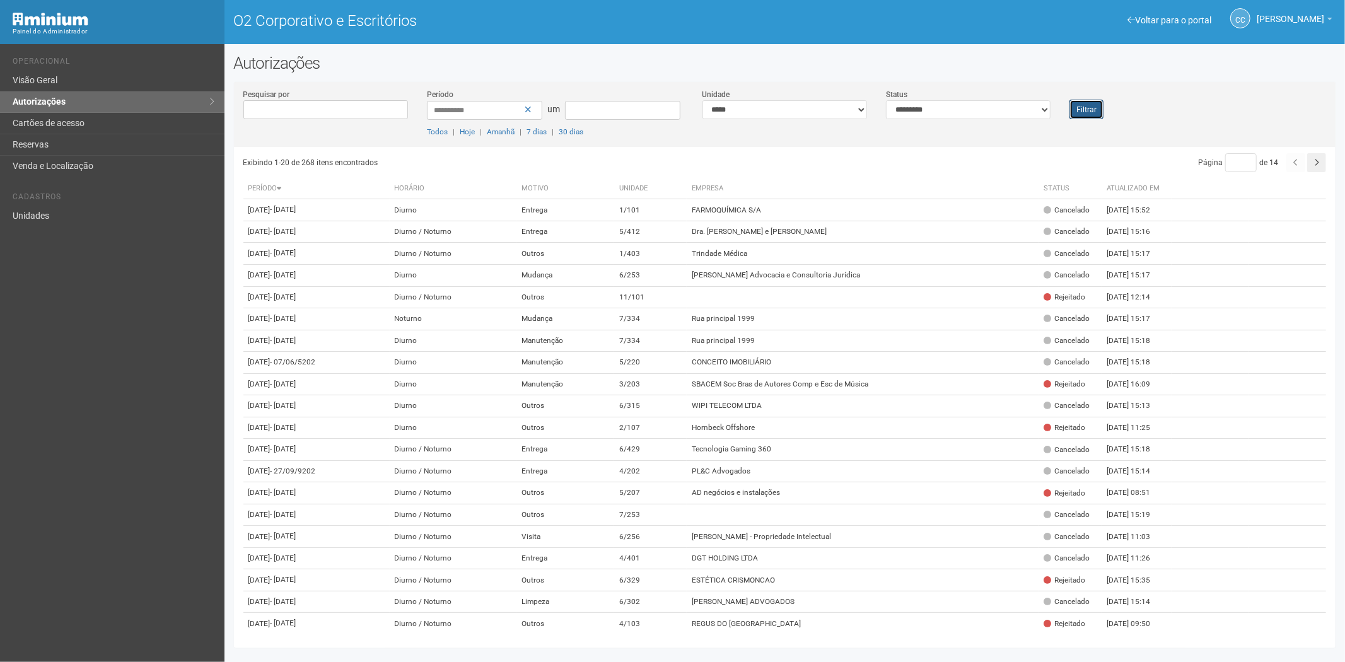
click at [1092, 108] on font "Filtrar" at bounding box center [1086, 109] width 20 height 9
